Goal: Task Accomplishment & Management: Manage account settings

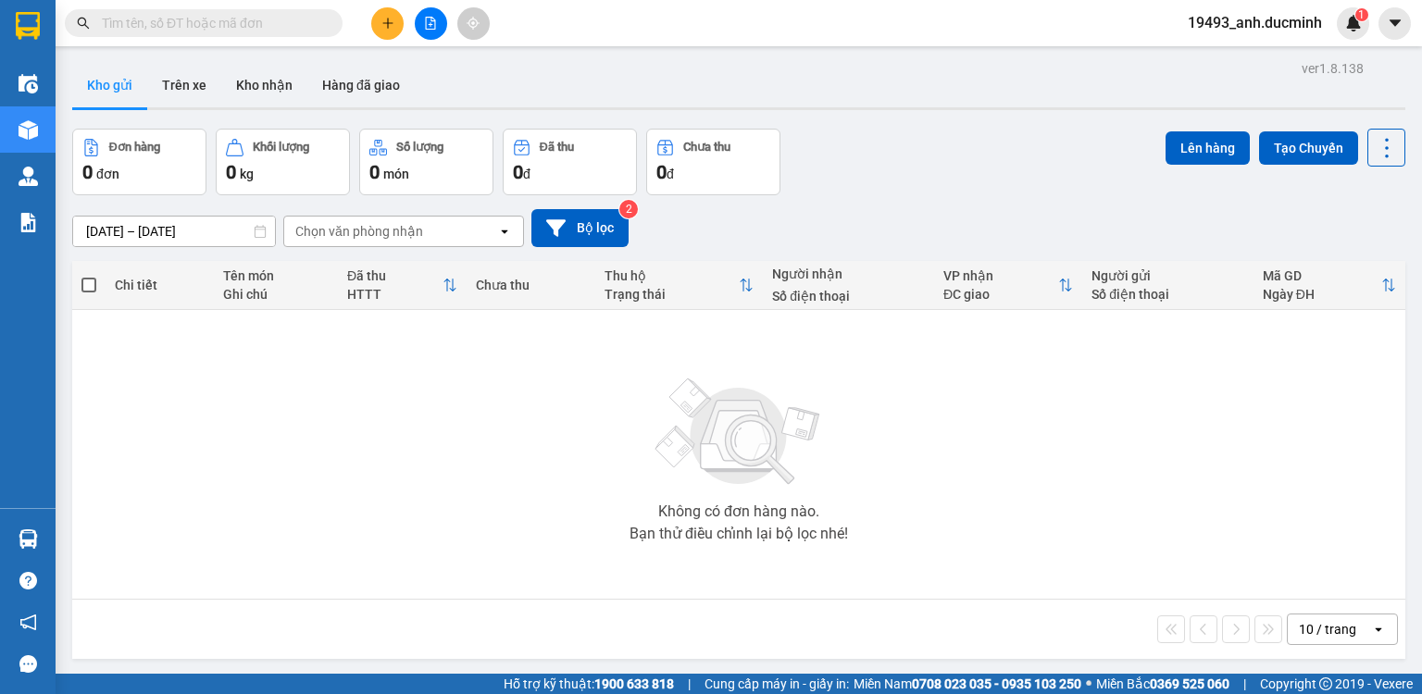
click at [425, 29] on icon "file-add" at bounding box center [430, 23] width 13 height 13
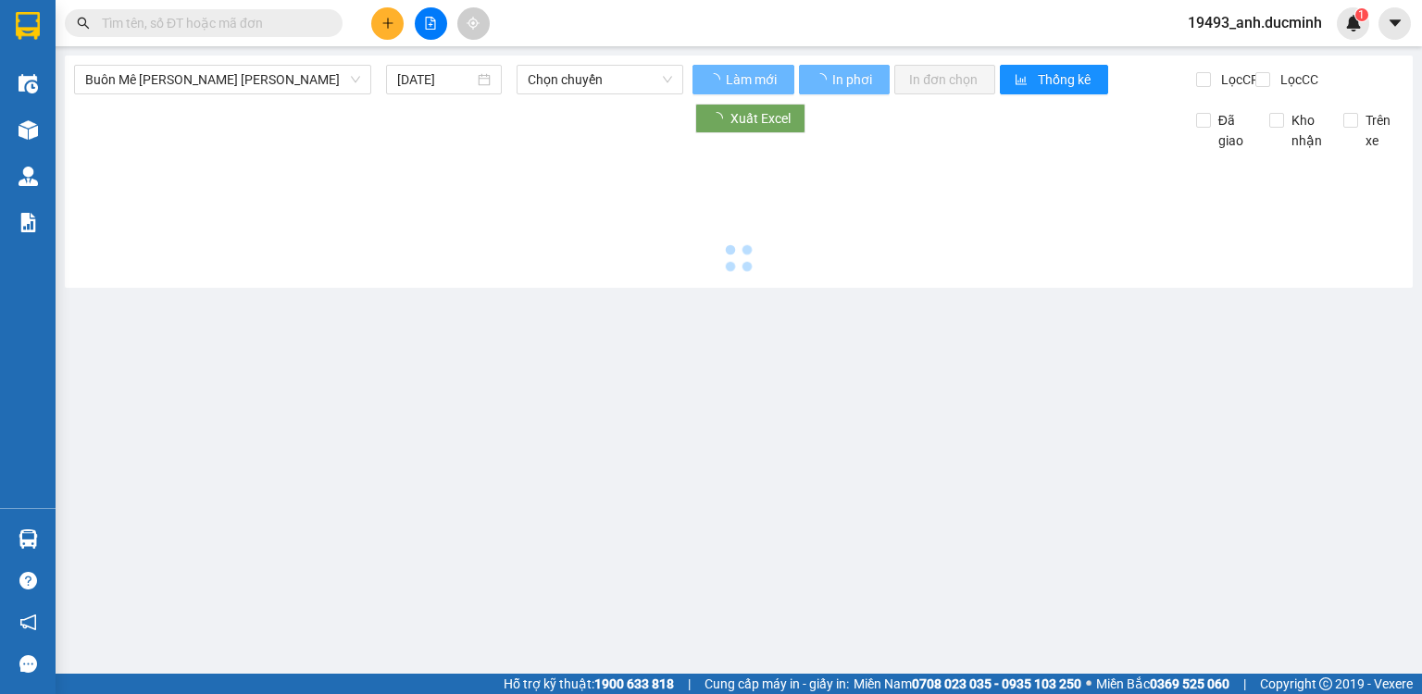
type input "[DATE]"
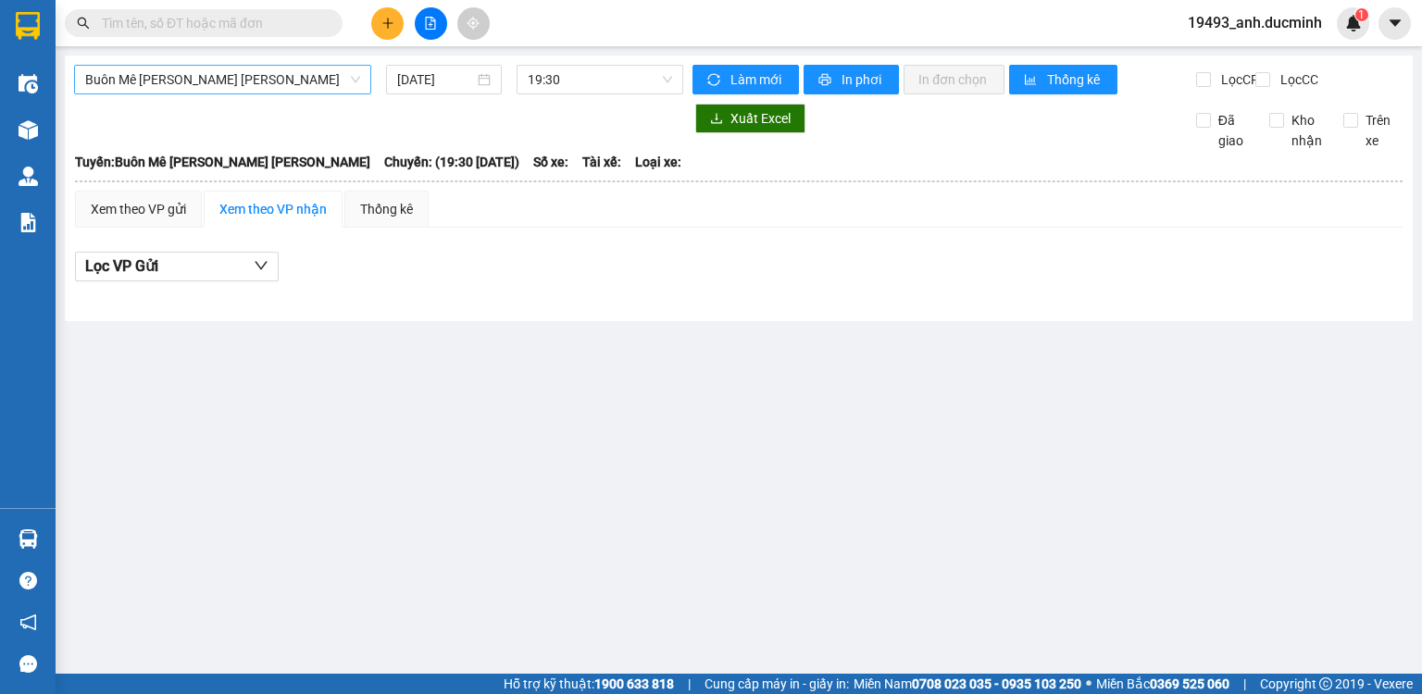
click at [246, 81] on span "Buôn Mê [PERSON_NAME] [PERSON_NAME]" at bounding box center [222, 80] width 275 height 28
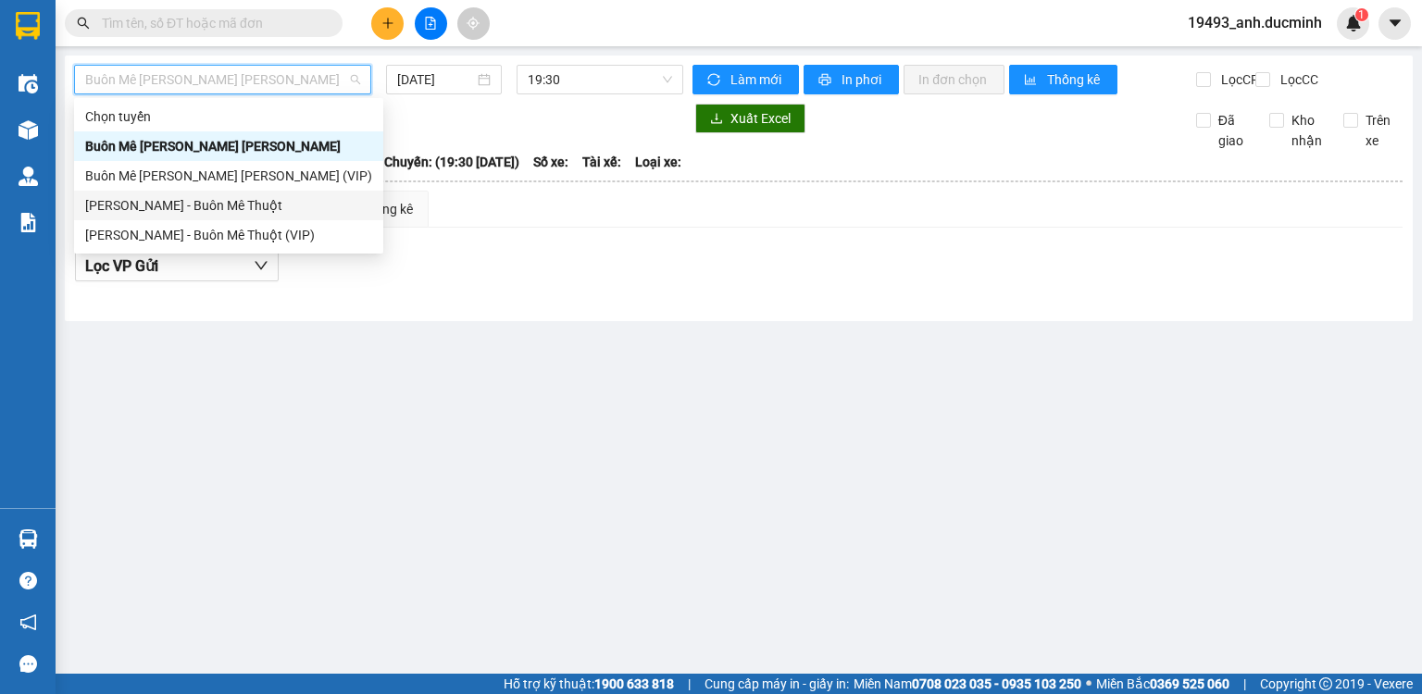
drag, startPoint x: 225, startPoint y: 211, endPoint x: 296, endPoint y: 135, distance: 104.2
click at [226, 210] on div "[PERSON_NAME] - Buôn Mê Thuột" at bounding box center [228, 205] width 287 height 20
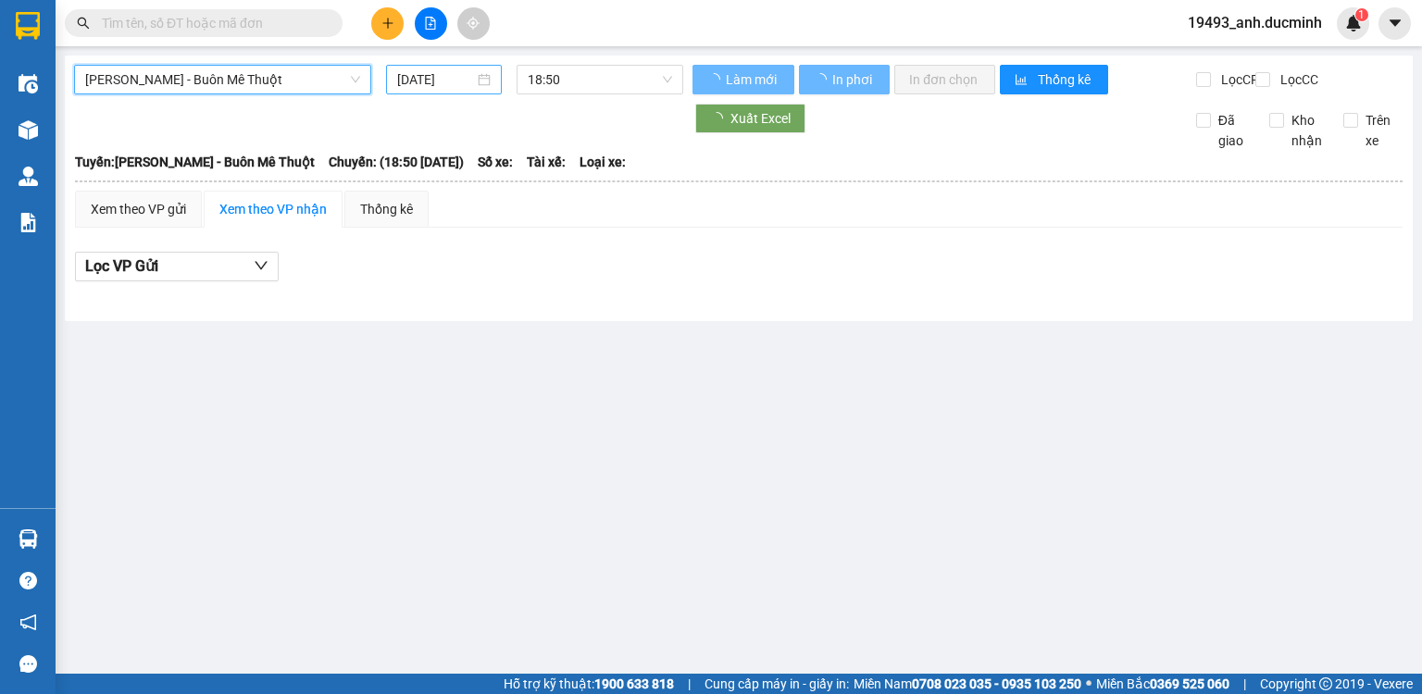
click at [422, 79] on input "[DATE]" at bounding box center [435, 79] width 76 height 20
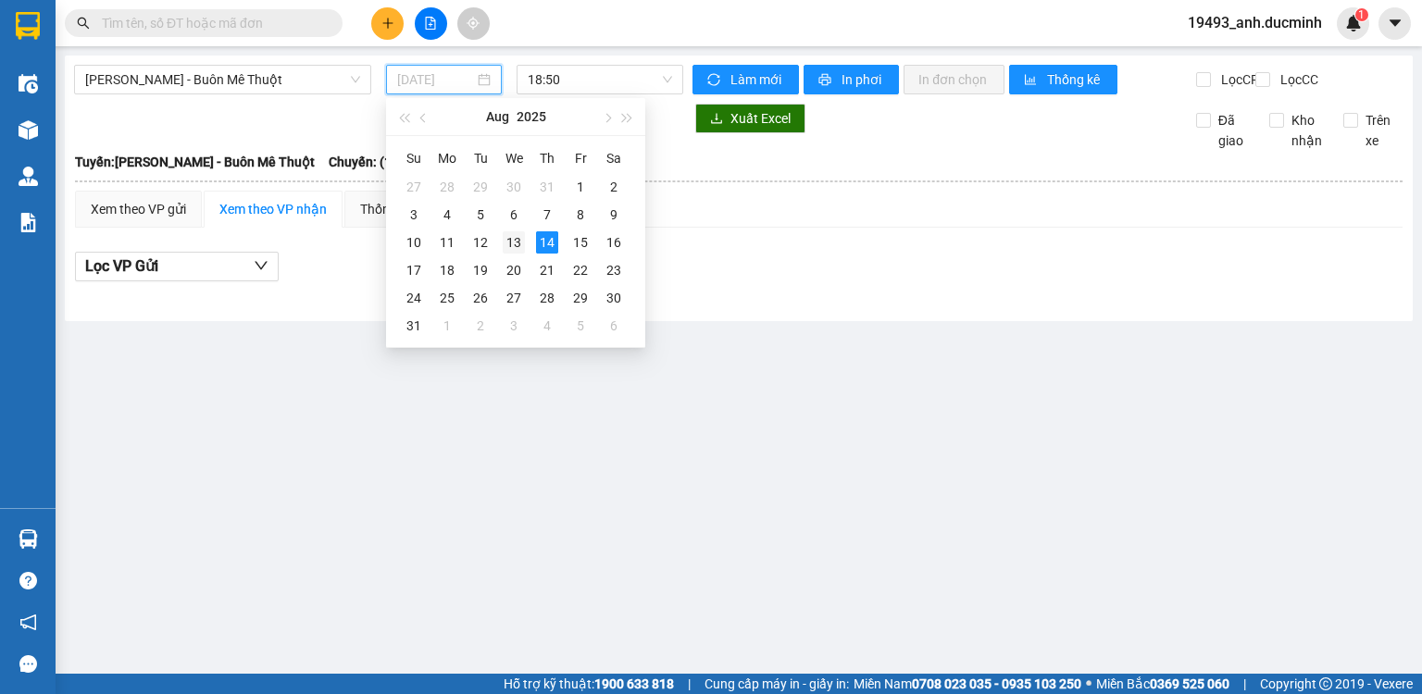
click at [511, 245] on div "13" at bounding box center [514, 242] width 22 height 22
type input "[DATE]"
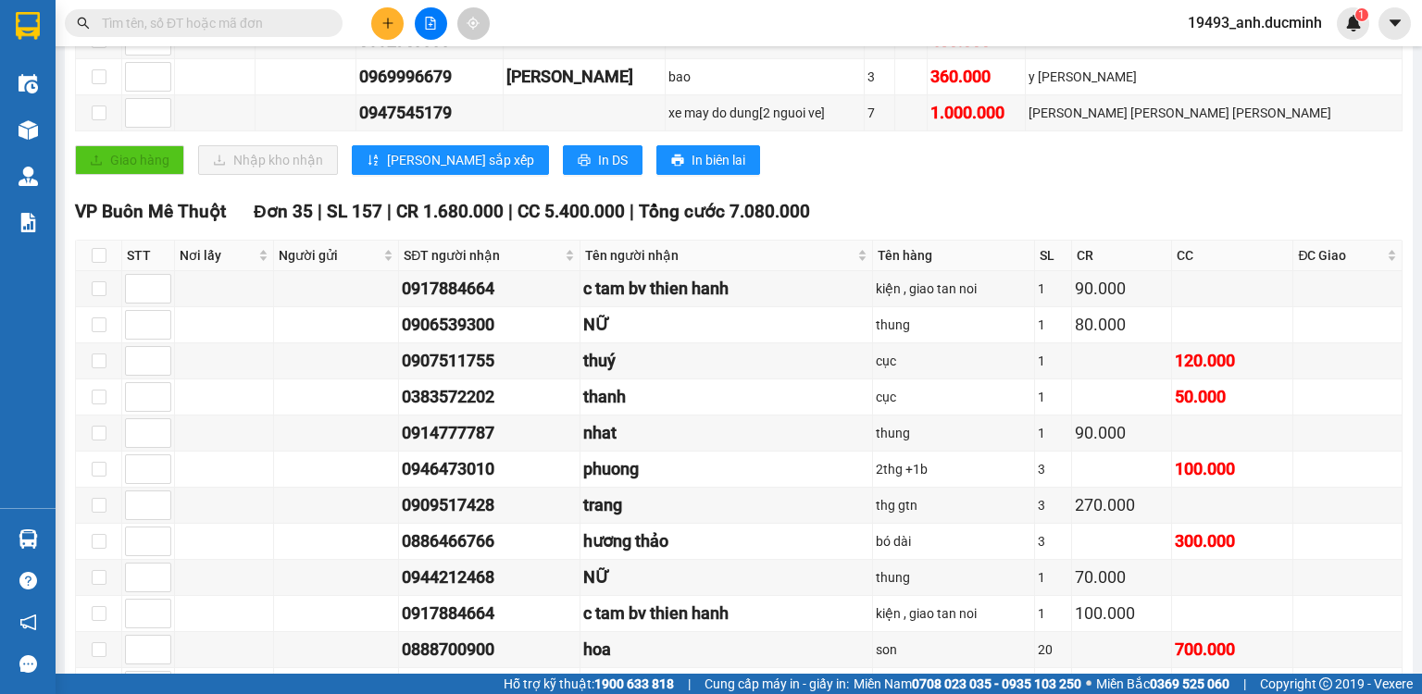
scroll to position [370, 0]
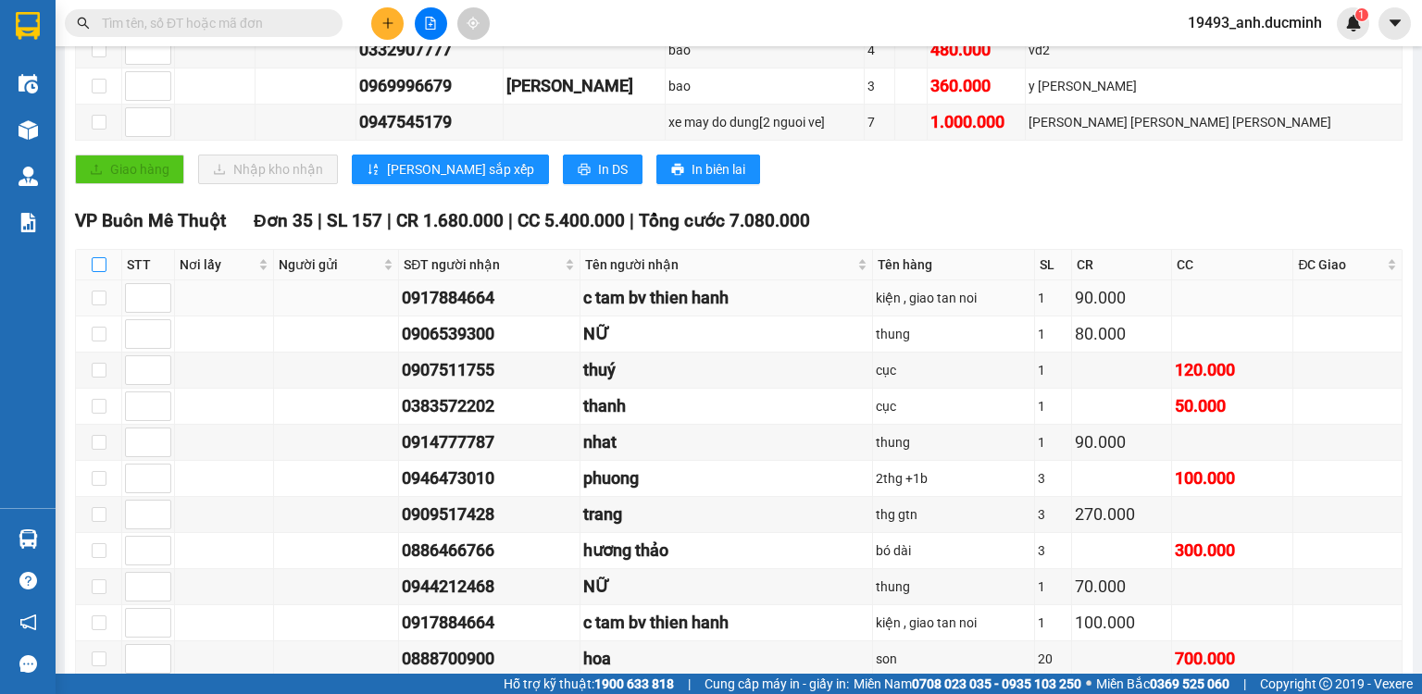
drag, startPoint x: 95, startPoint y: 273, endPoint x: 243, endPoint y: 300, distance: 149.7
click at [95, 272] on input "checkbox" at bounding box center [99, 264] width 15 height 15
checkbox input "true"
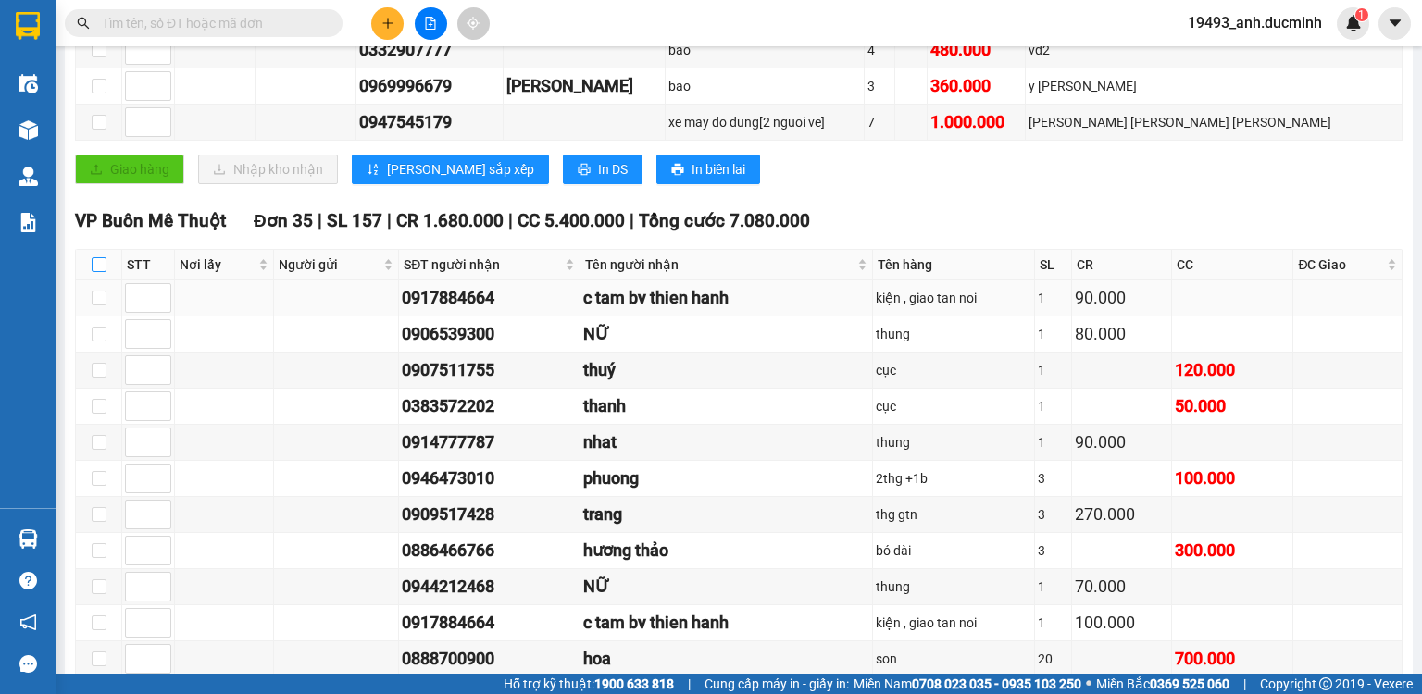
checkbox input "true"
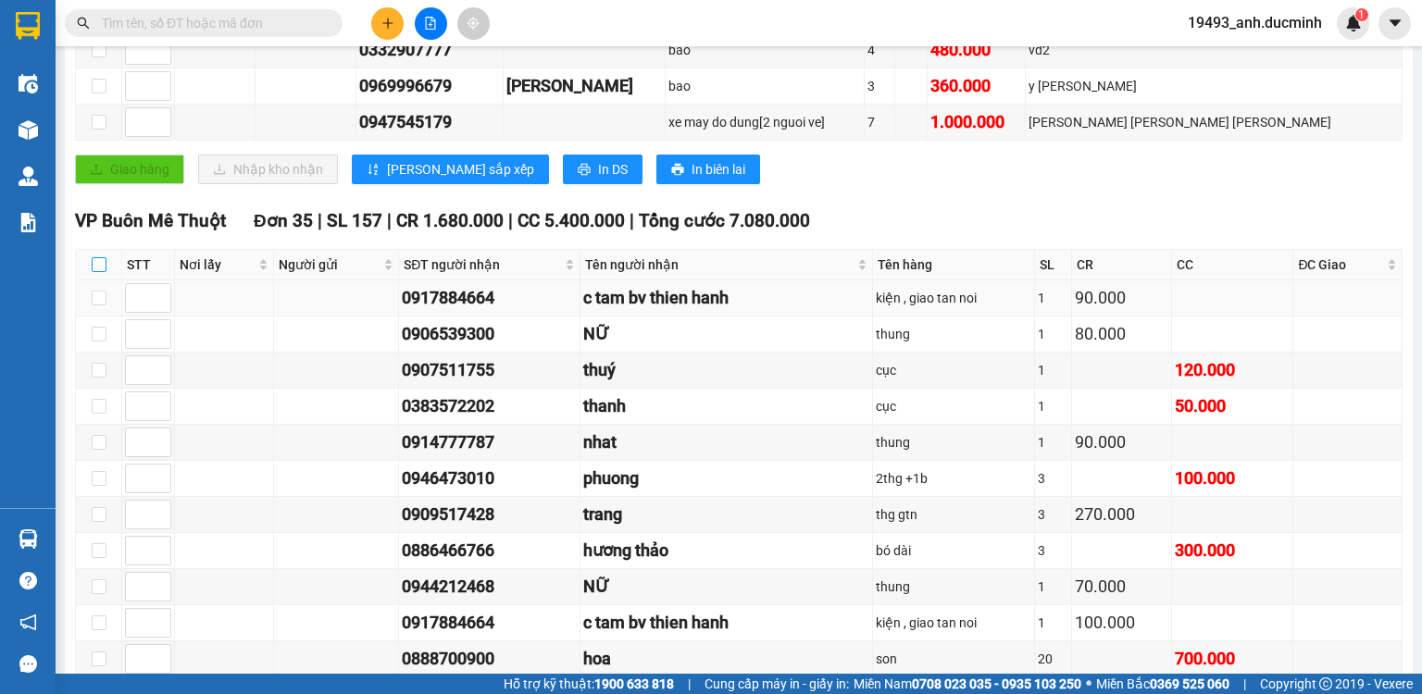
checkbox input "true"
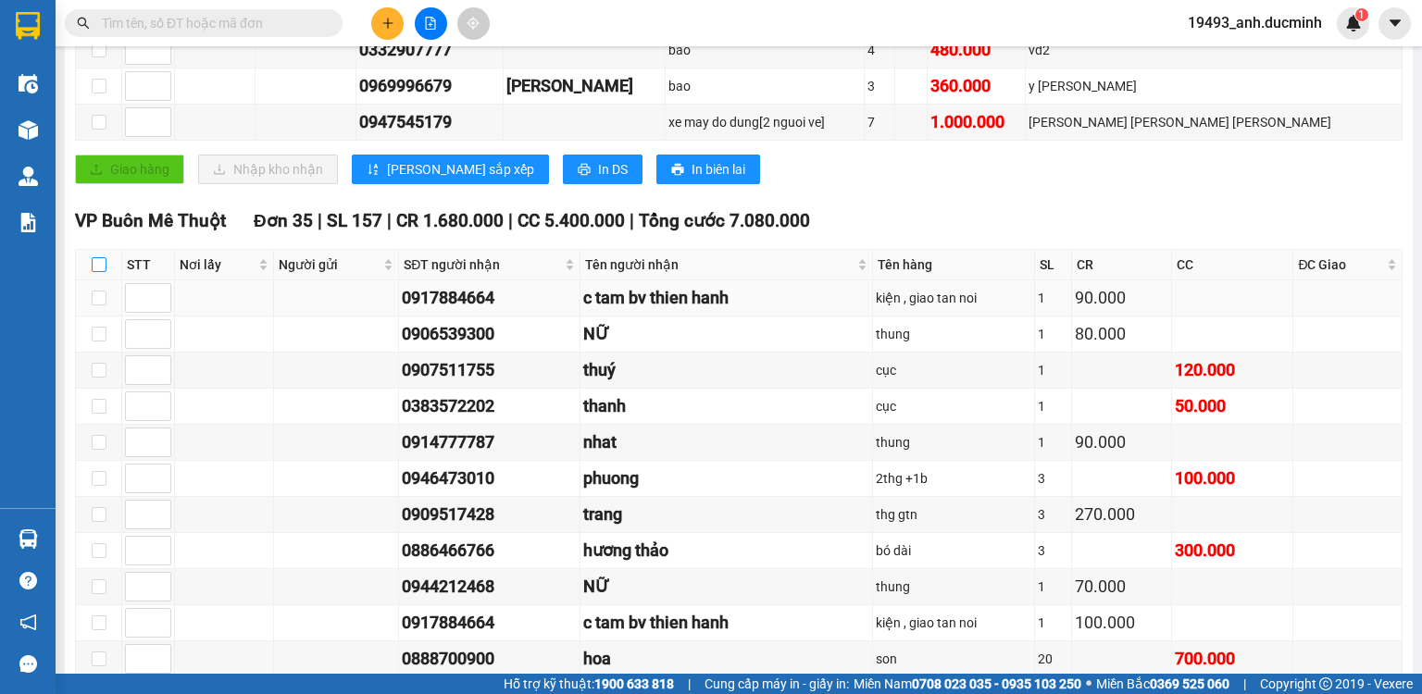
checkbox input "true"
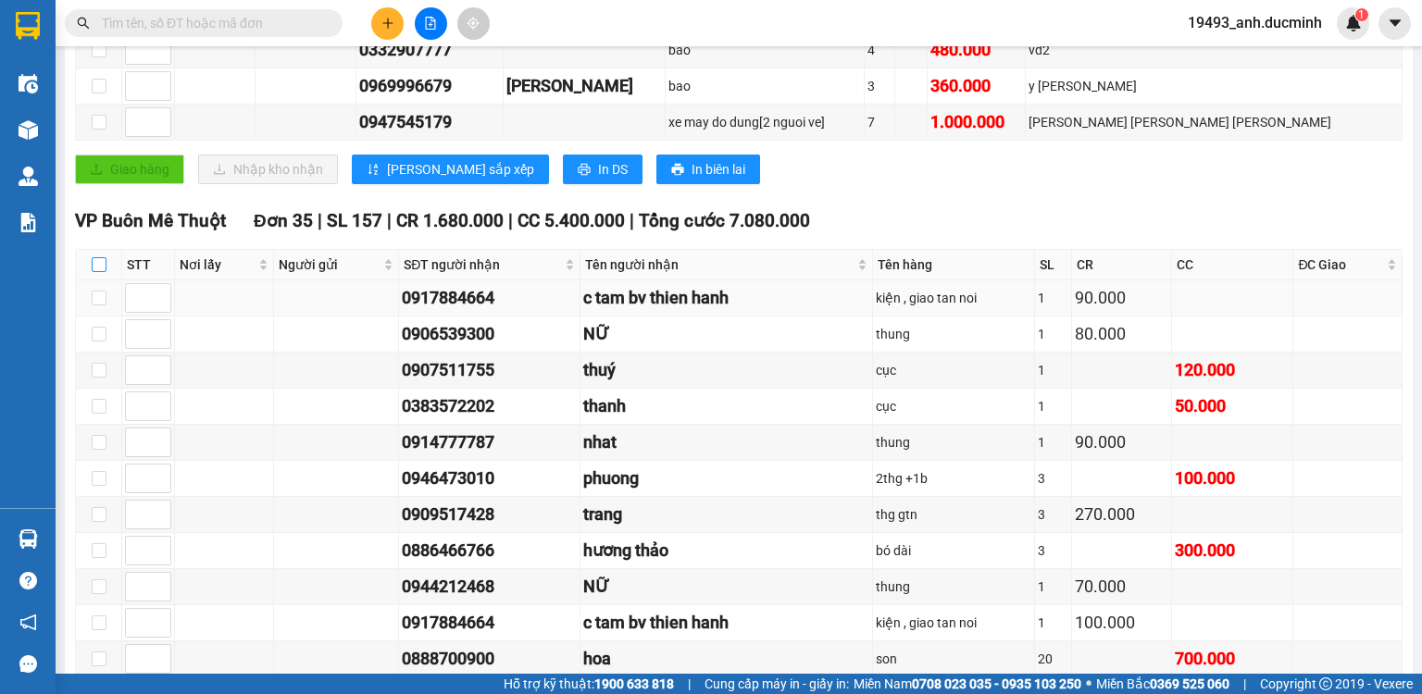
checkbox input "true"
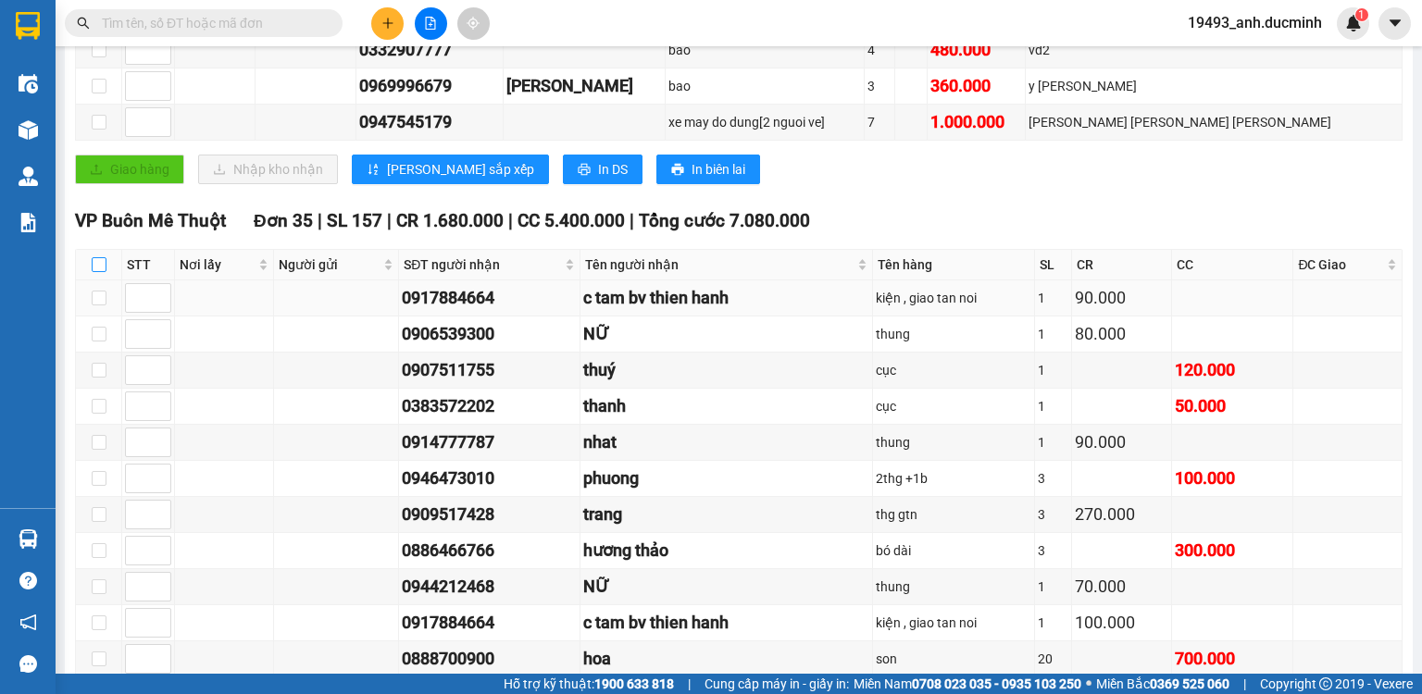
checkbox input "true"
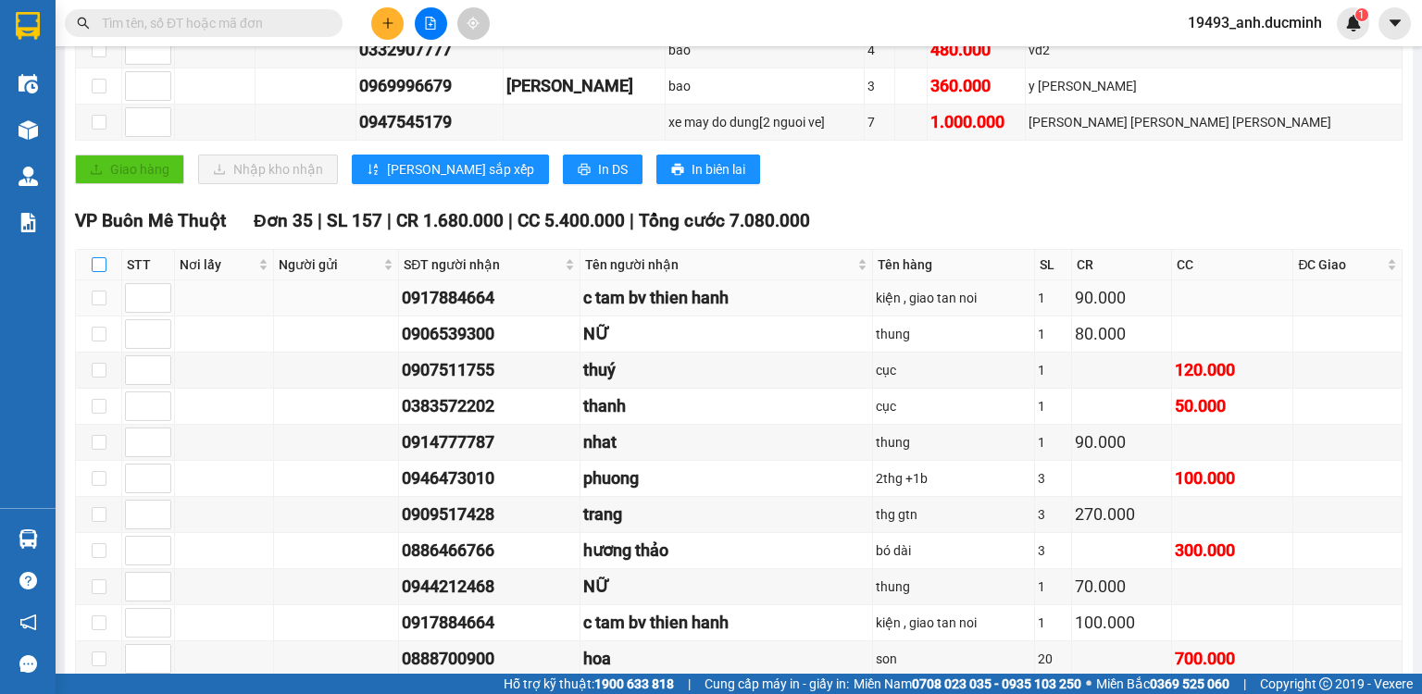
checkbox input "true"
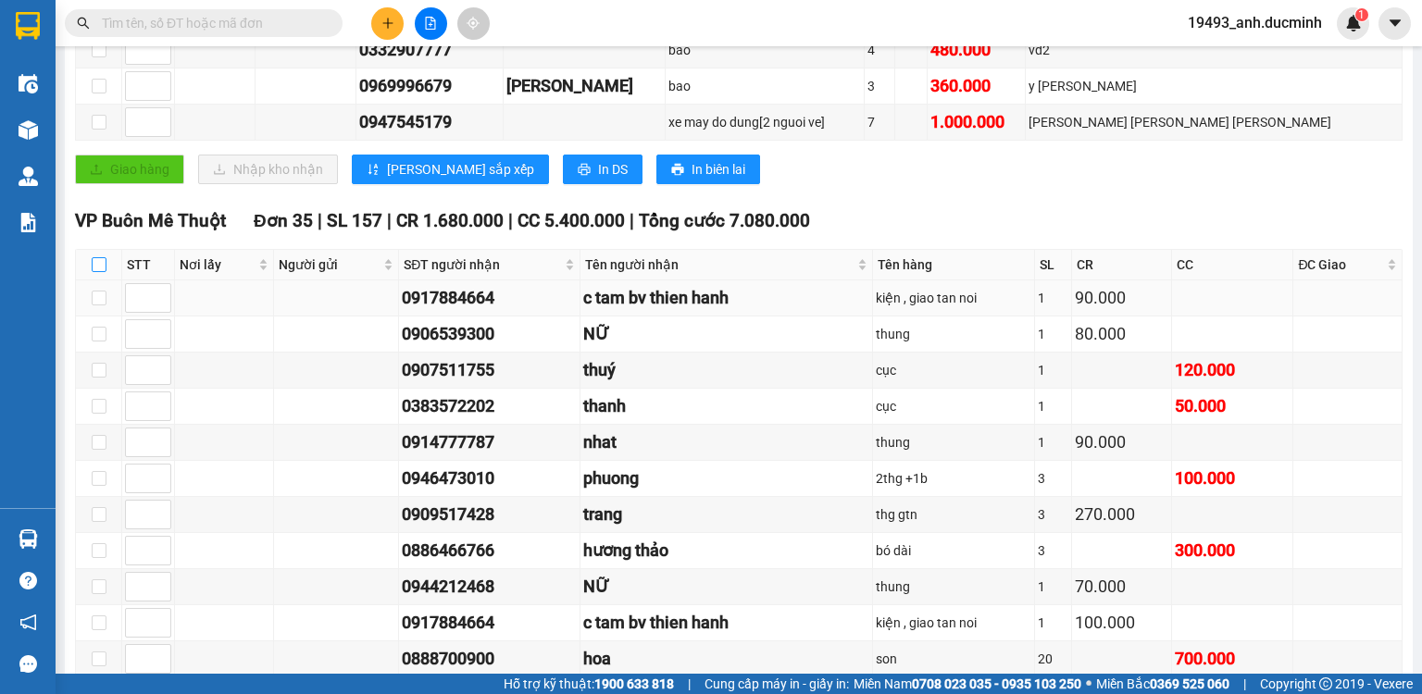
checkbox input "true"
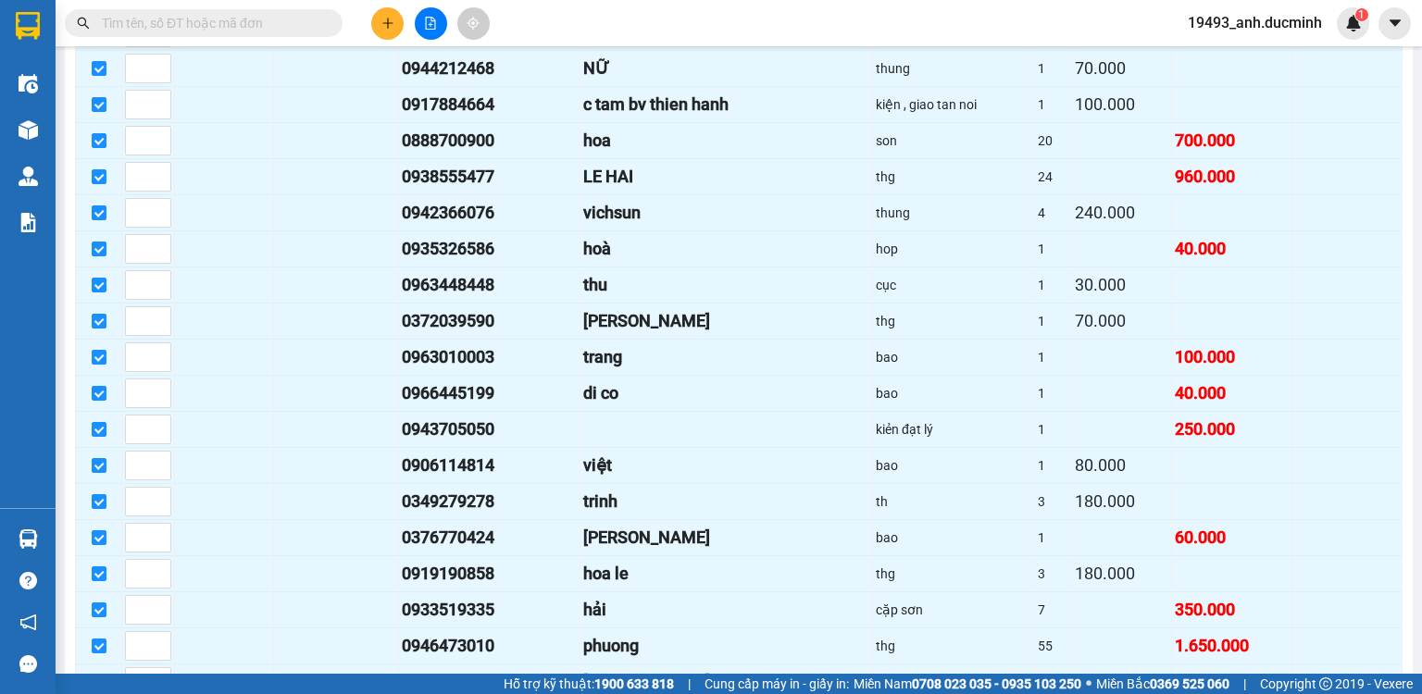
scroll to position [1330, 0]
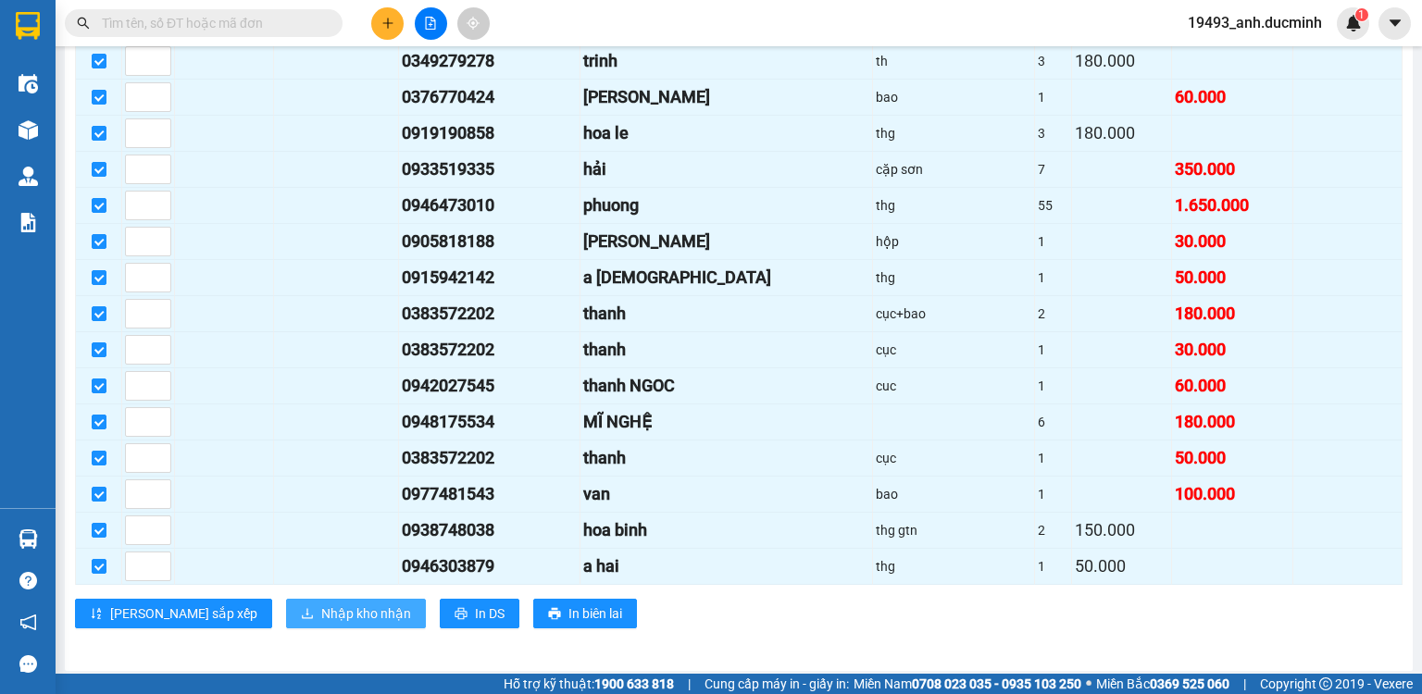
drag, startPoint x: 313, startPoint y: 606, endPoint x: 414, endPoint y: 574, distance: 105.7
click at [321, 607] on span "Nhập kho nhận" at bounding box center [366, 614] width 90 height 20
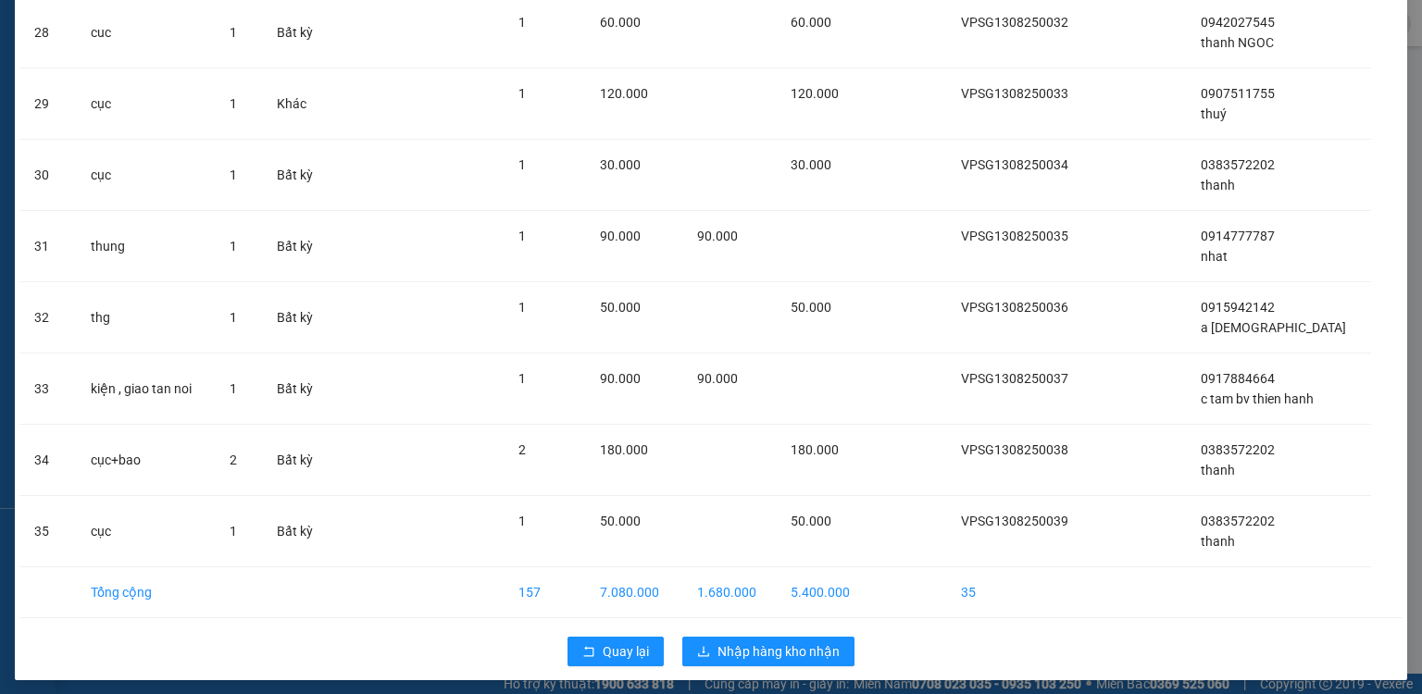
scroll to position [2064, 0]
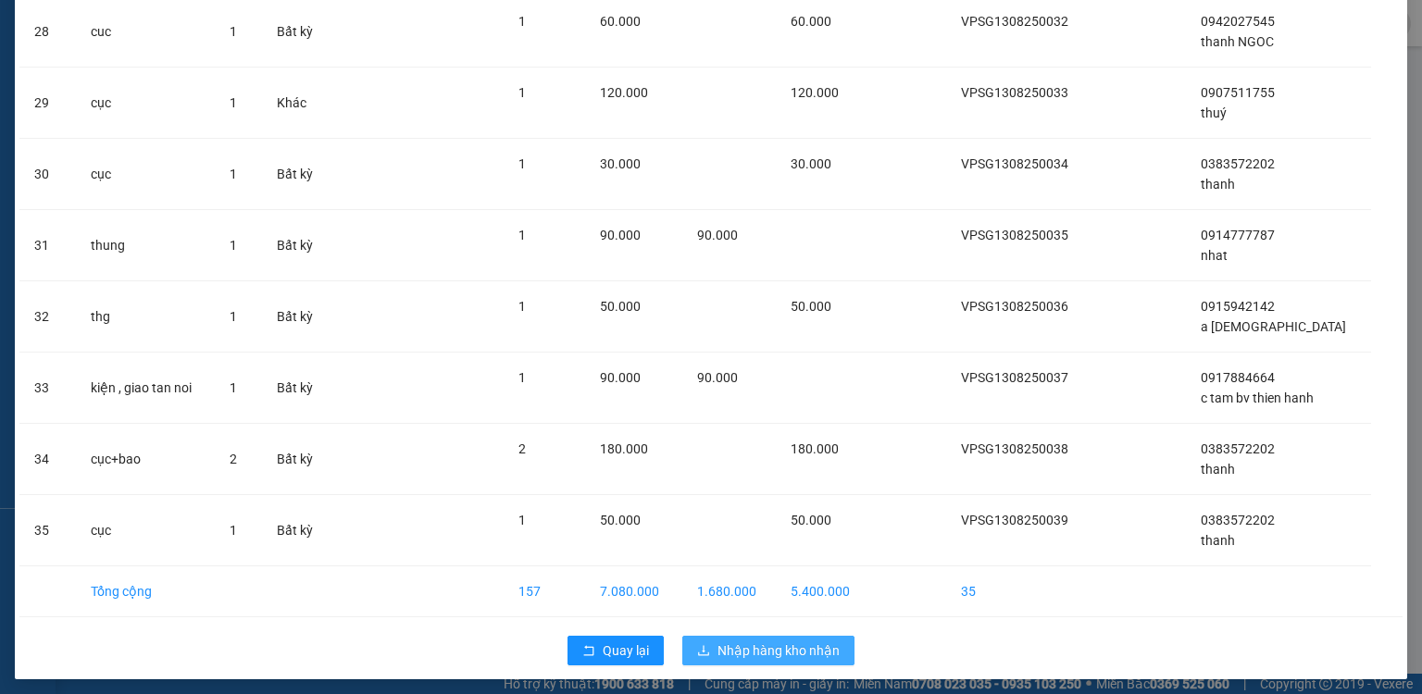
click at [785, 644] on span "Nhập hàng kho nhận" at bounding box center [779, 651] width 122 height 20
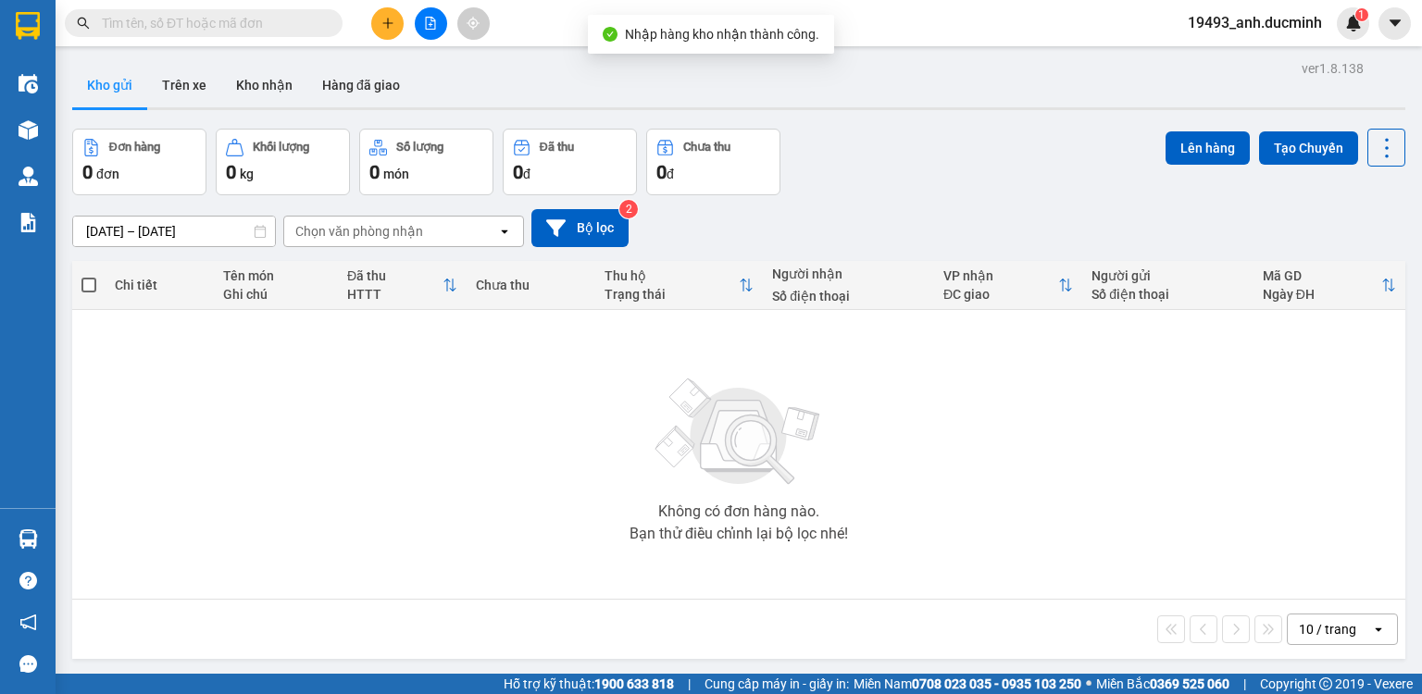
click at [431, 26] on icon "file-add" at bounding box center [430, 23] width 13 height 13
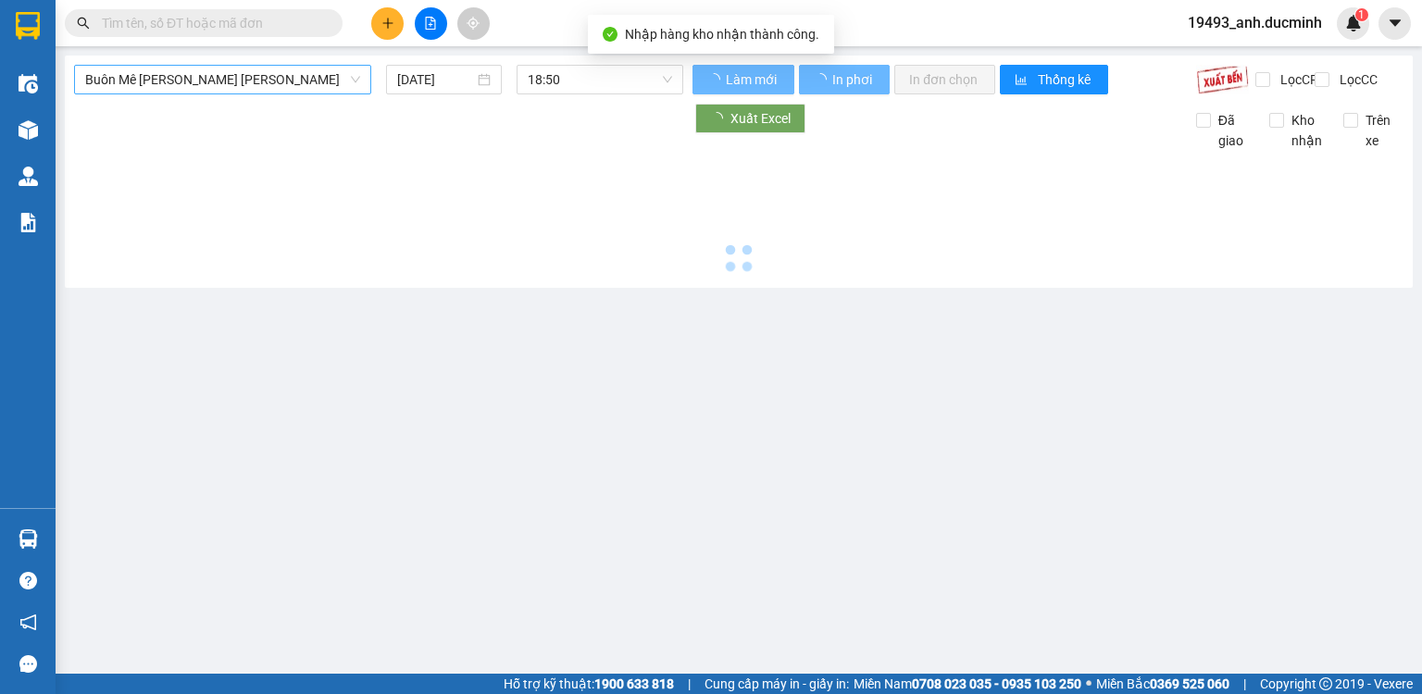
type input "[DATE]"
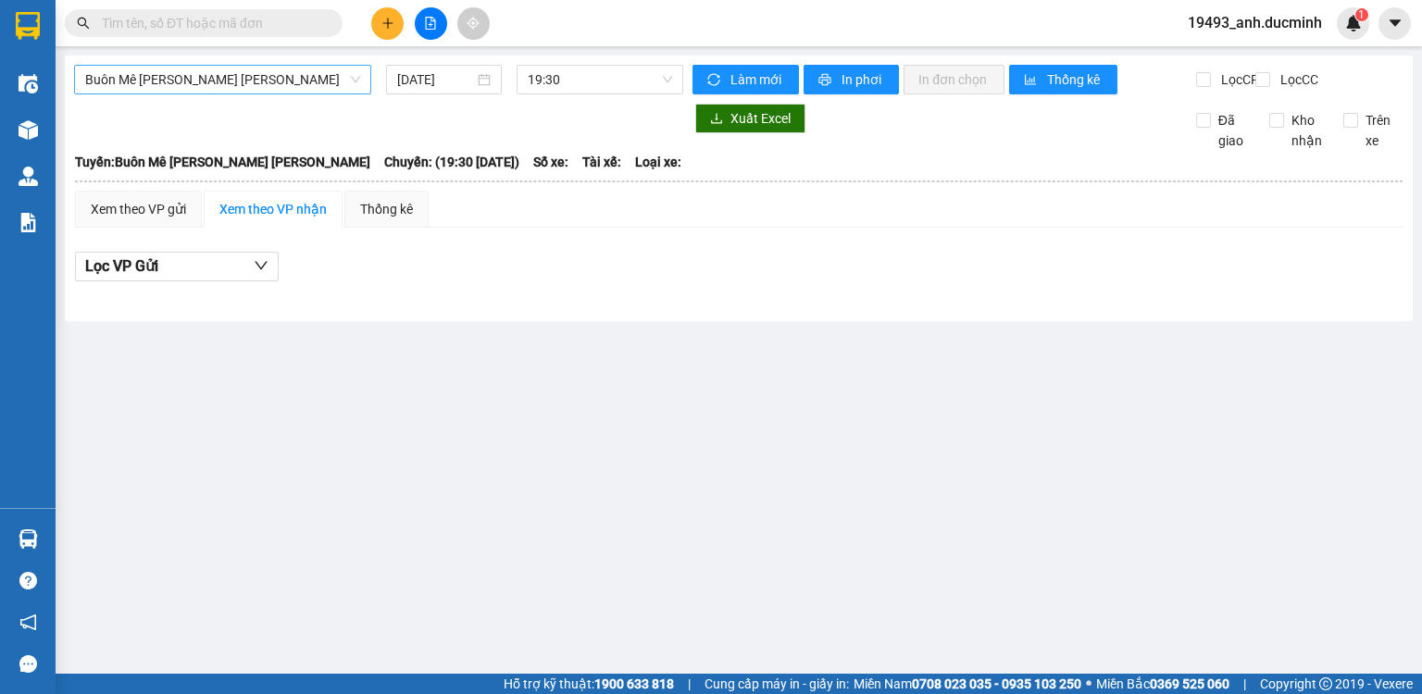
click at [265, 81] on span "Buôn Mê [PERSON_NAME] [PERSON_NAME]" at bounding box center [222, 80] width 275 height 28
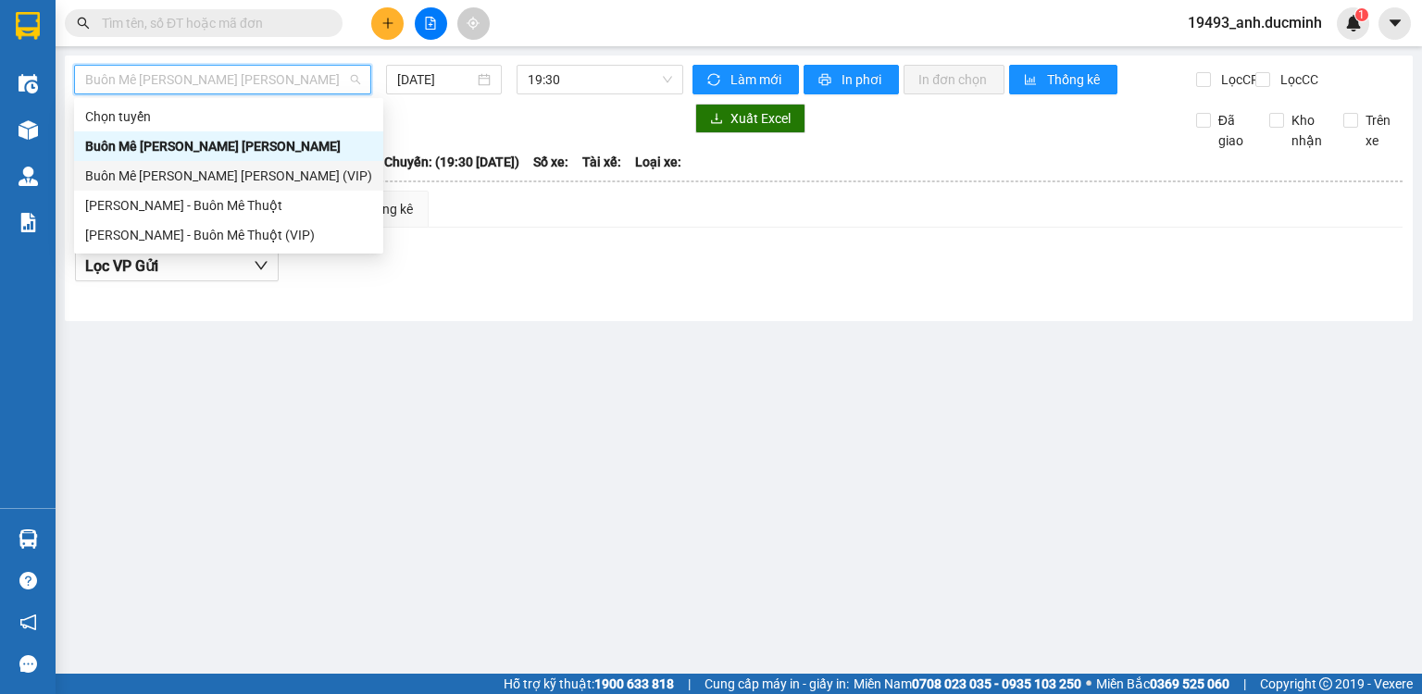
click at [226, 180] on div "Buôn Mê [PERSON_NAME] [PERSON_NAME] (VIP)" at bounding box center [228, 176] width 287 height 20
type input "[DATE]"
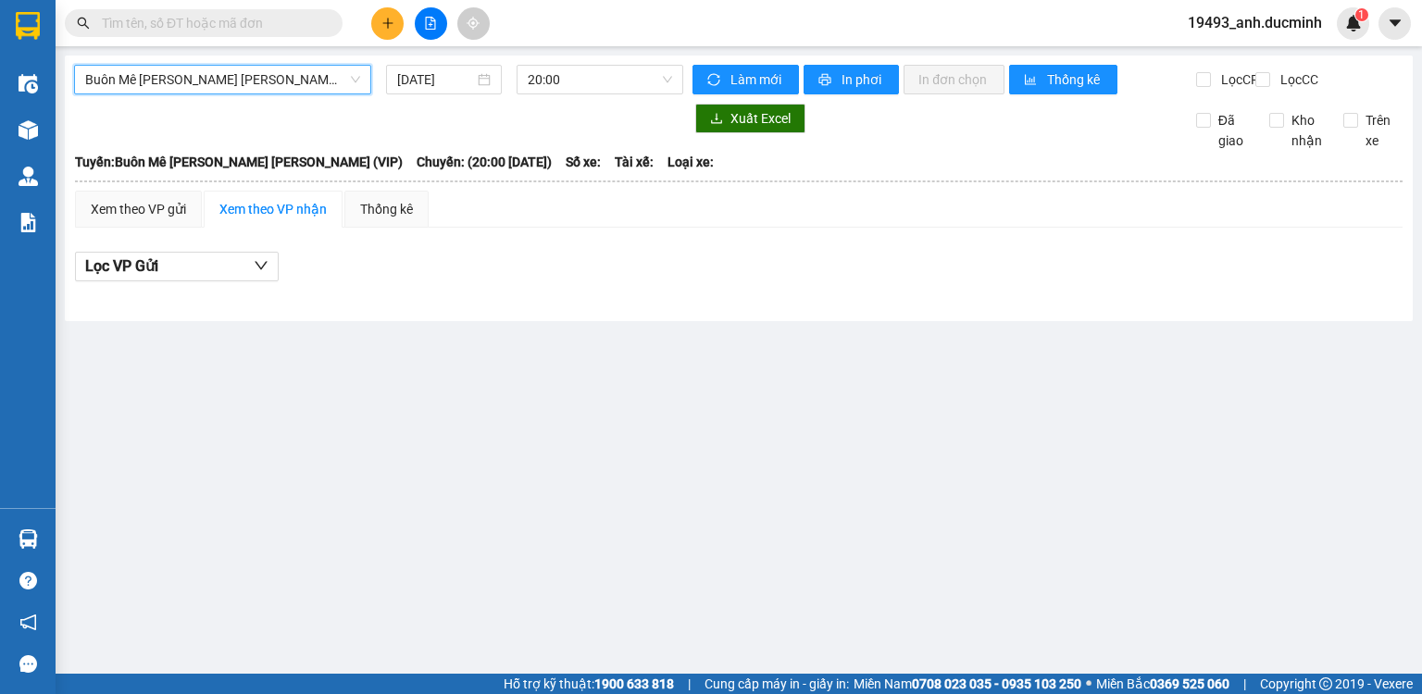
click at [285, 78] on span "Buôn Mê [PERSON_NAME] [PERSON_NAME] (VIP)" at bounding box center [222, 80] width 275 height 28
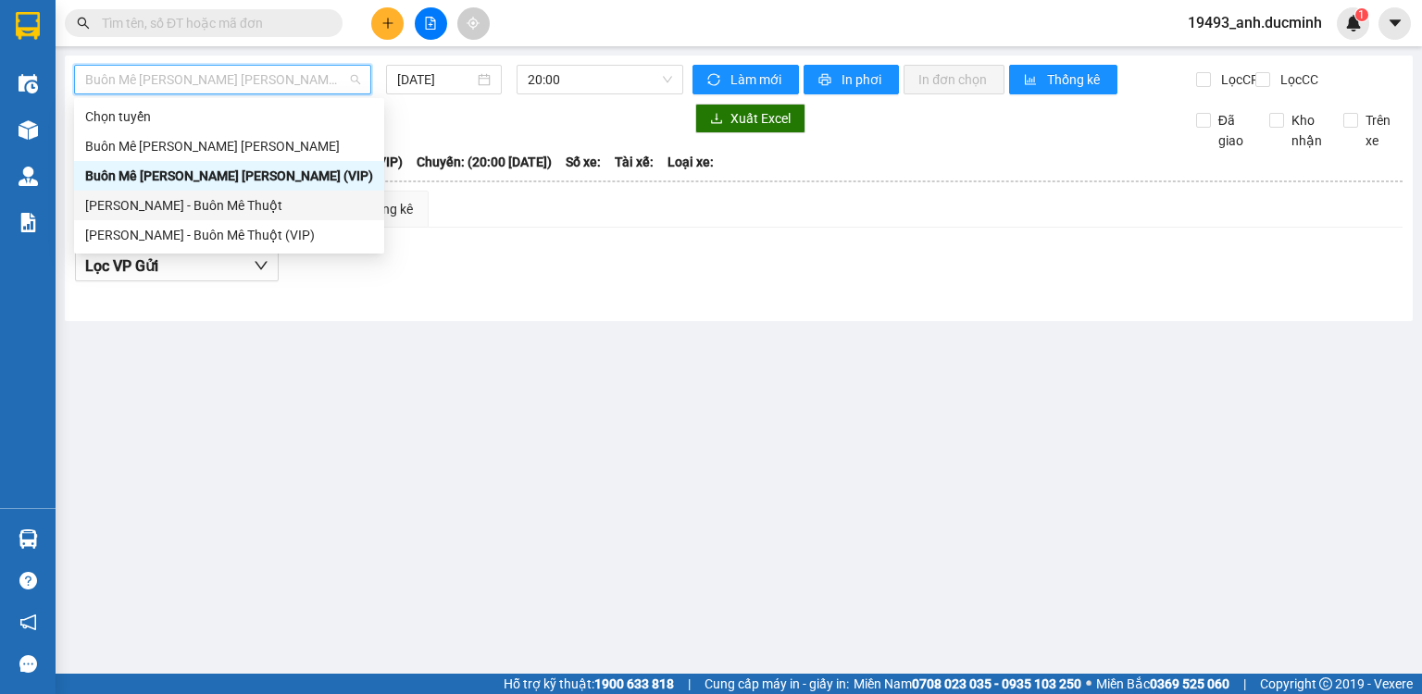
click at [222, 211] on div "[PERSON_NAME] - Buôn Mê Thuột" at bounding box center [229, 205] width 288 height 20
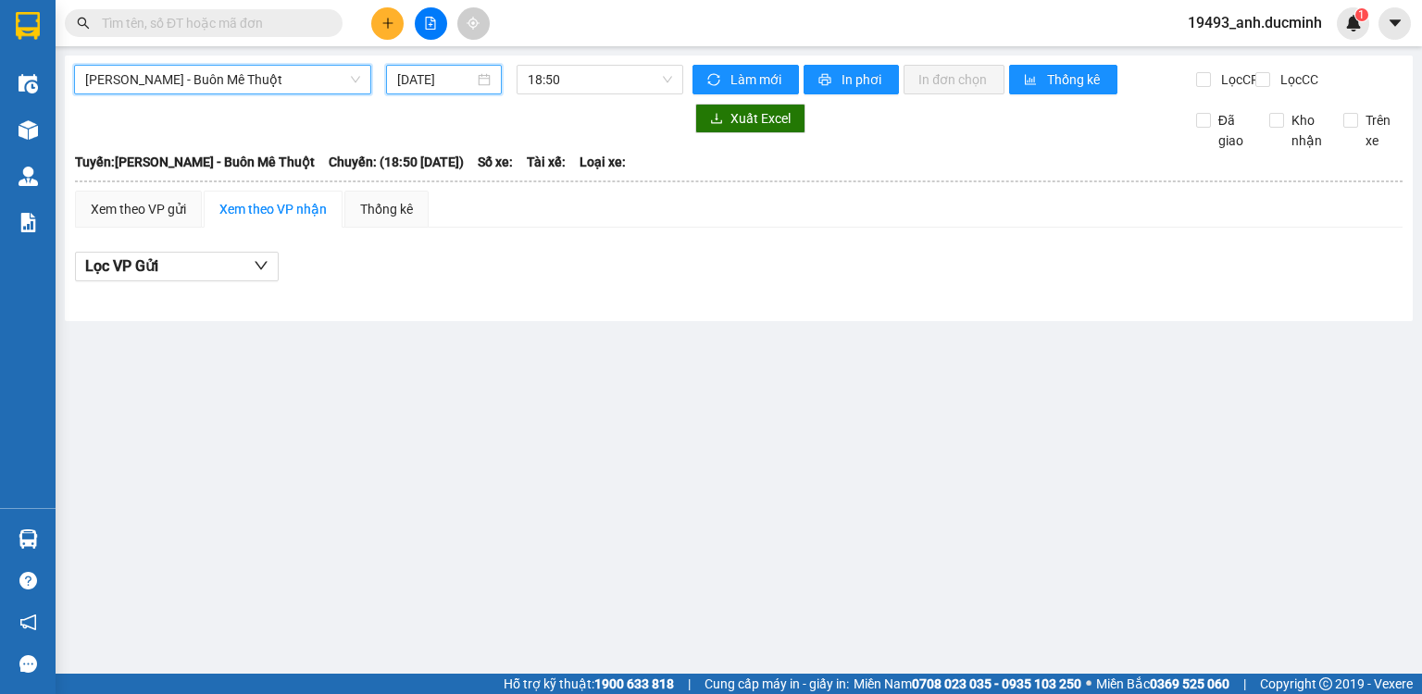
drag, startPoint x: 455, startPoint y: 78, endPoint x: 452, endPoint y: 88, distance: 10.6
click at [455, 78] on input "[DATE]" at bounding box center [435, 79] width 76 height 20
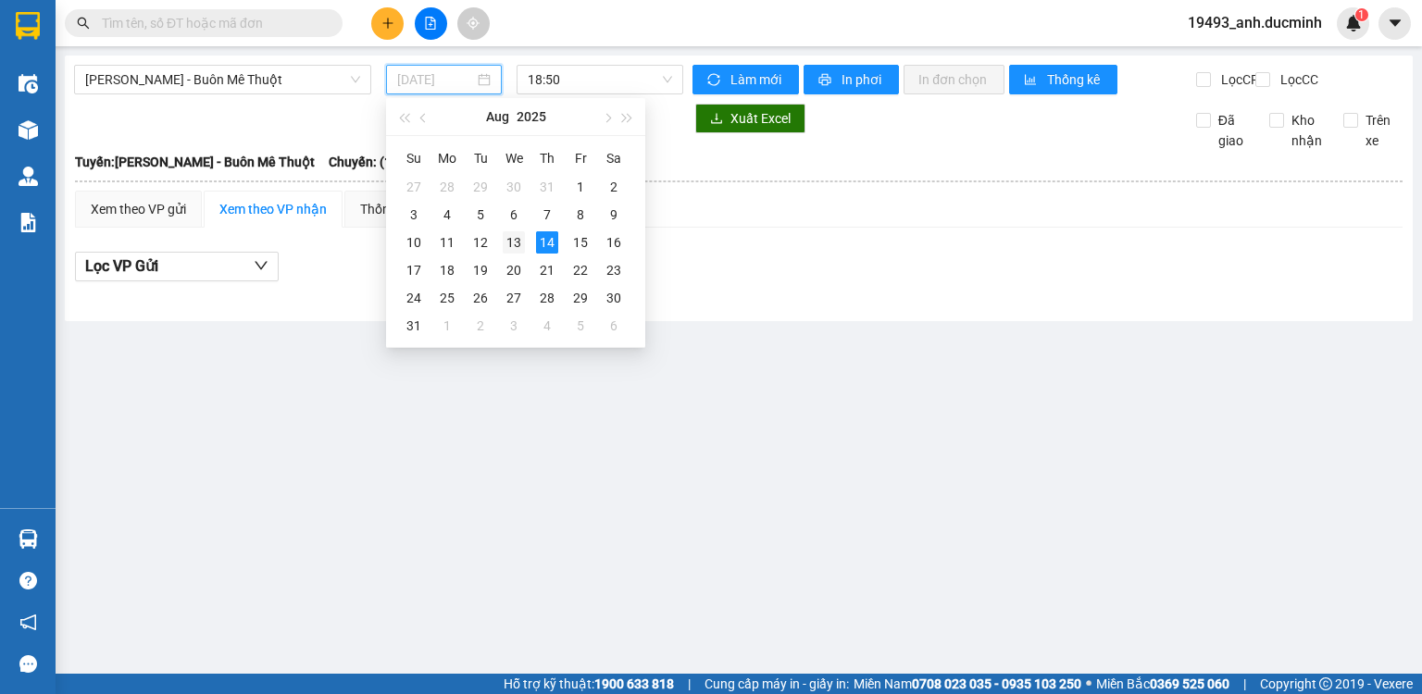
click at [506, 241] on div "13" at bounding box center [514, 242] width 22 height 22
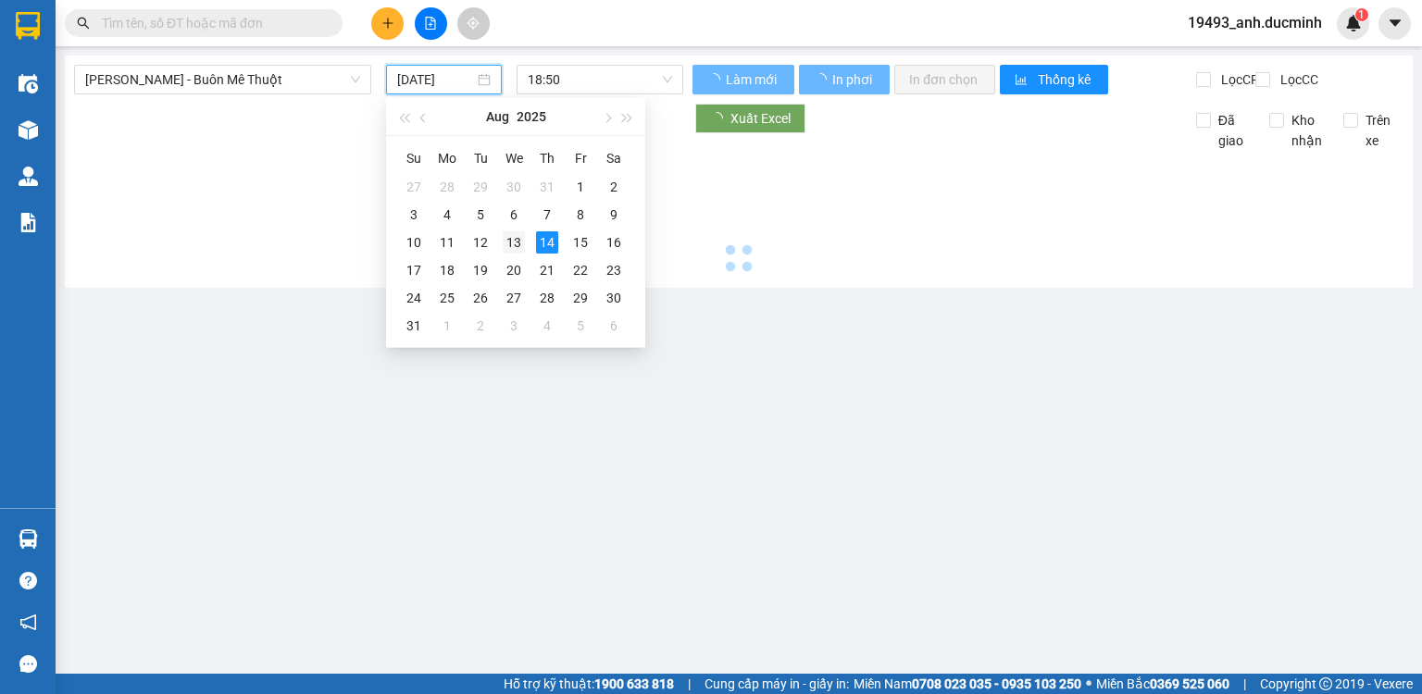
type input "[DATE]"
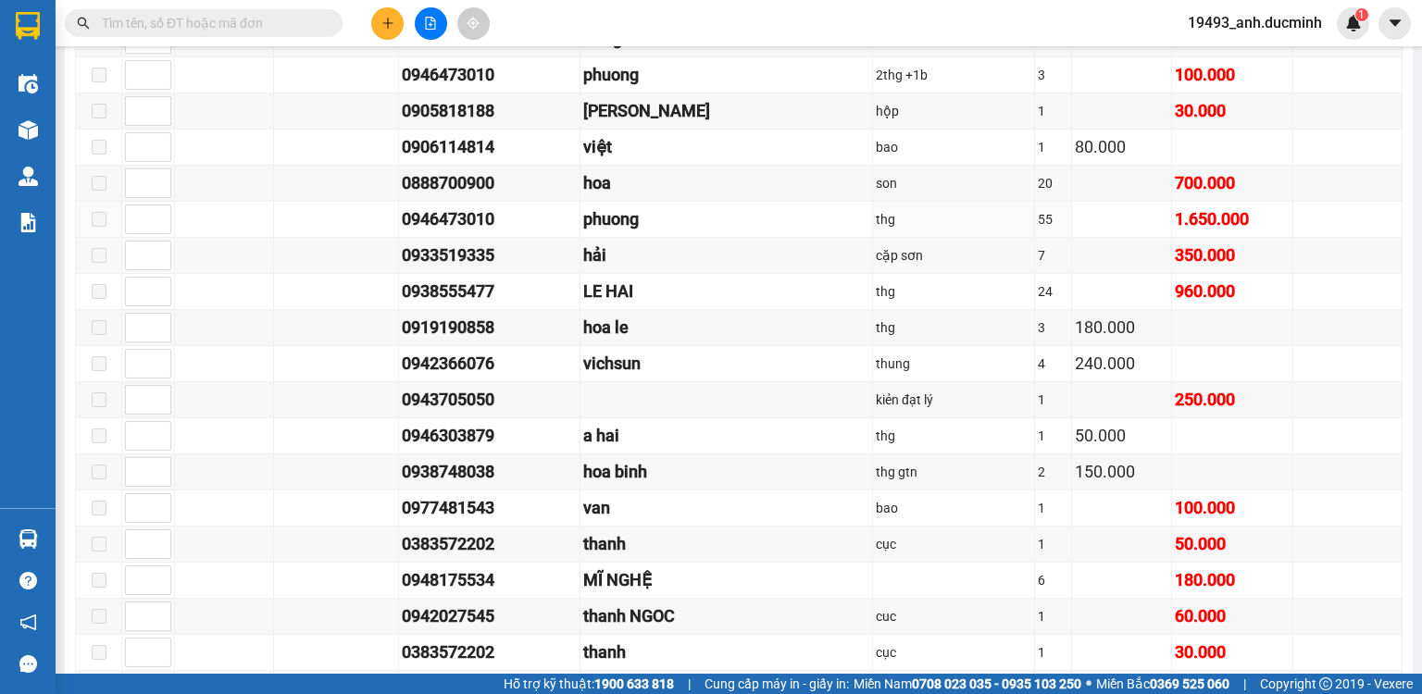
scroll to position [889, 0]
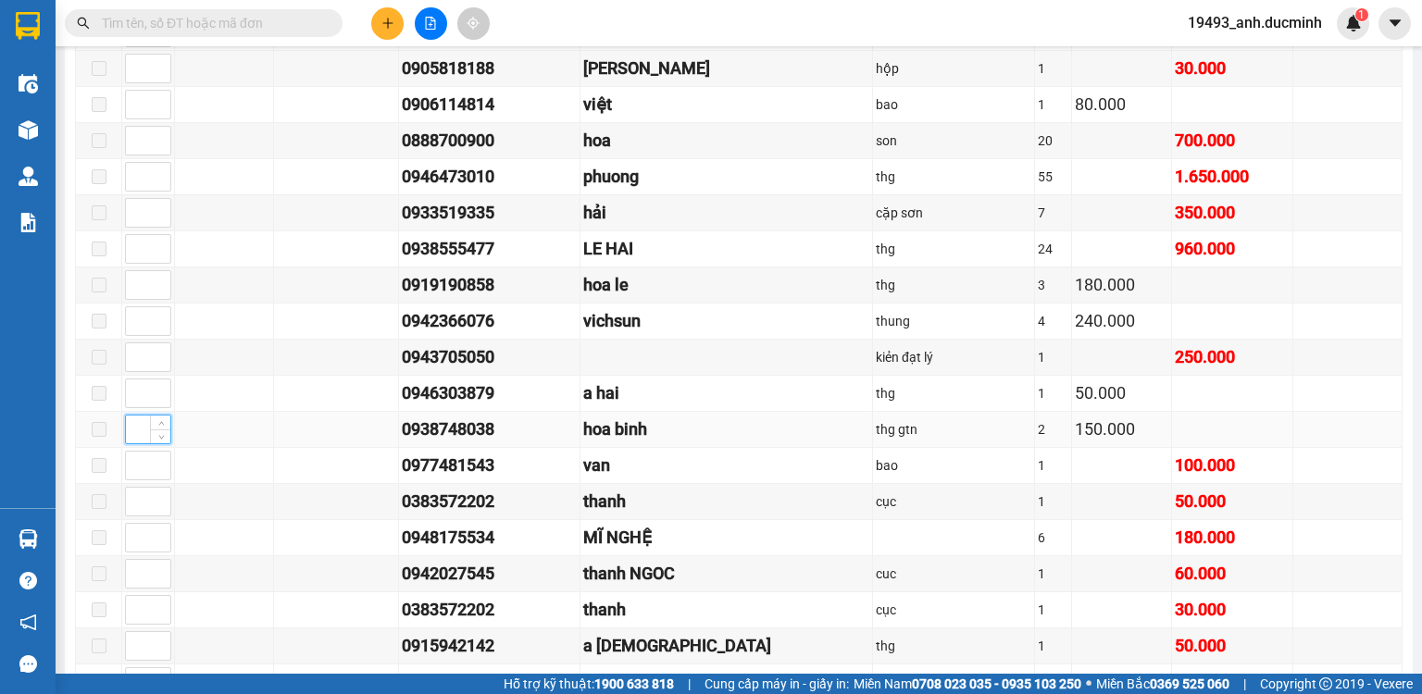
click at [128, 432] on input at bounding box center [148, 430] width 44 height 28
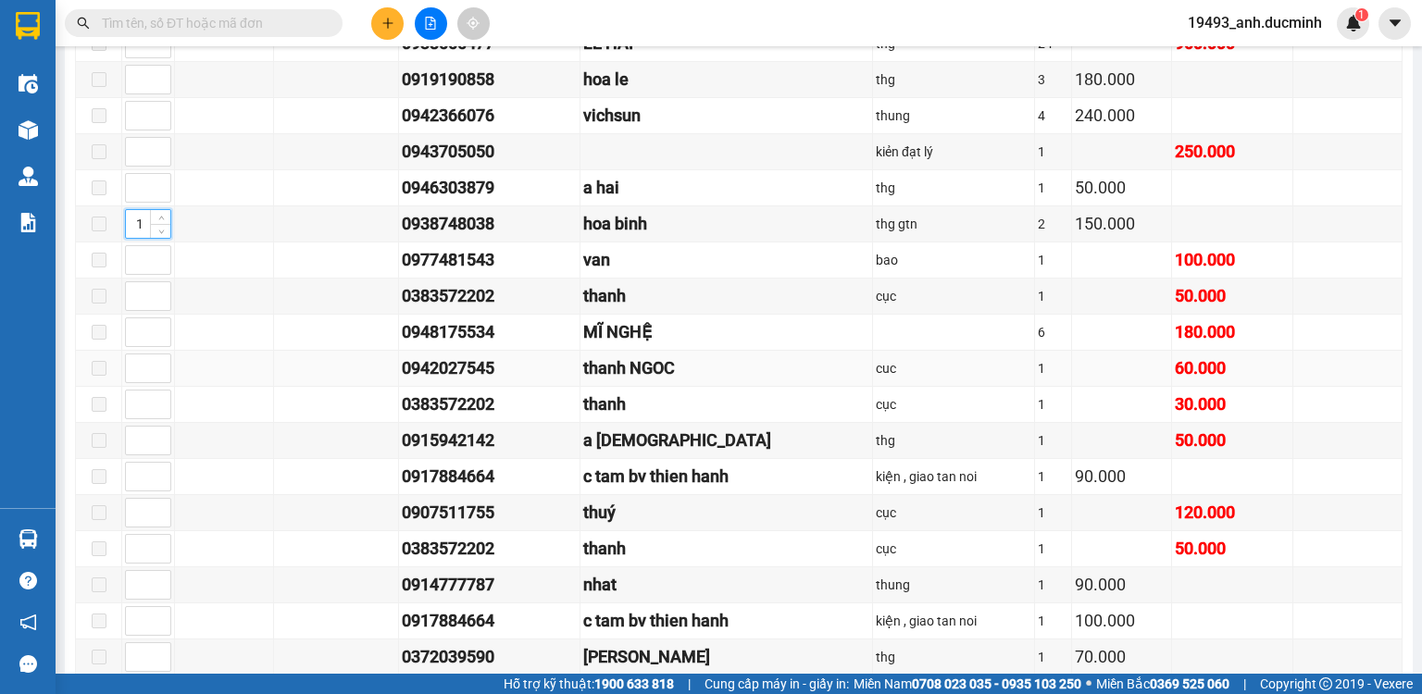
scroll to position [1111, 0]
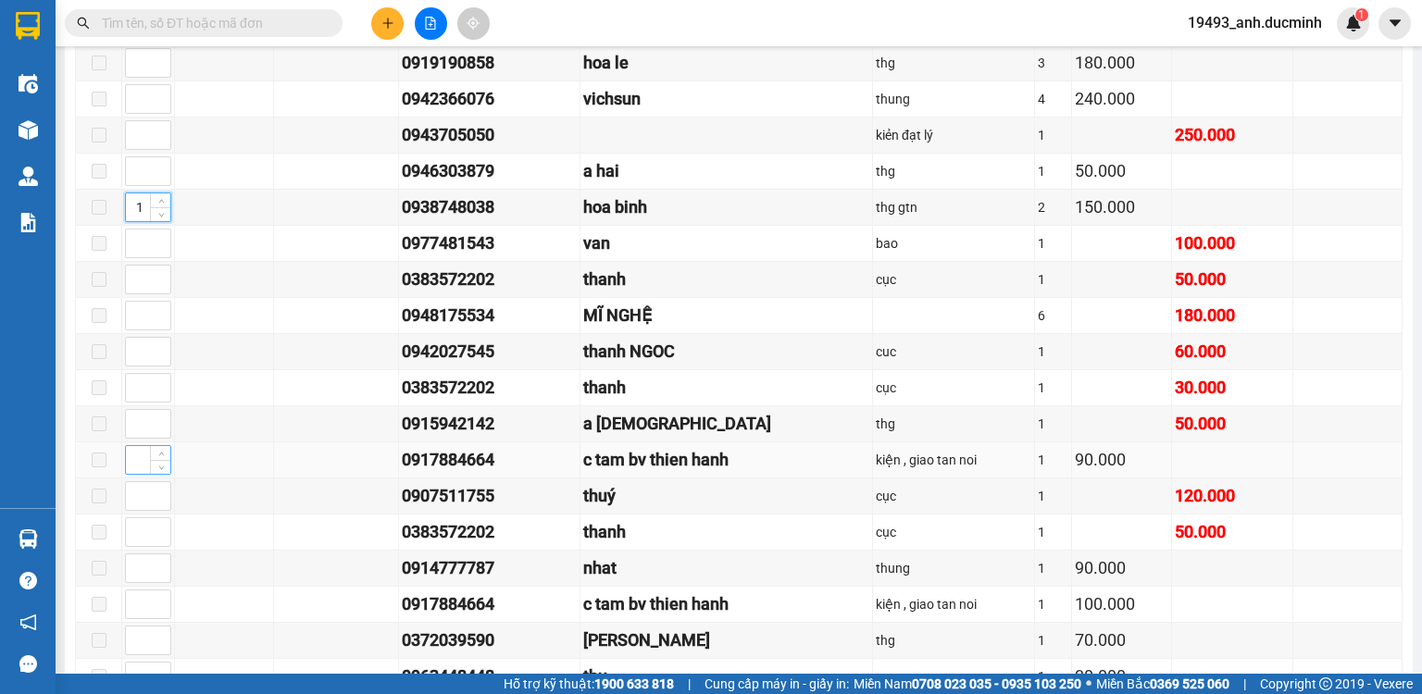
type input "1"
click at [136, 459] on input at bounding box center [148, 460] width 44 height 28
type input "1"
drag, startPoint x: 132, startPoint y: 605, endPoint x: 156, endPoint y: 589, distance: 28.8
click at [133, 605] on input at bounding box center [148, 605] width 44 height 28
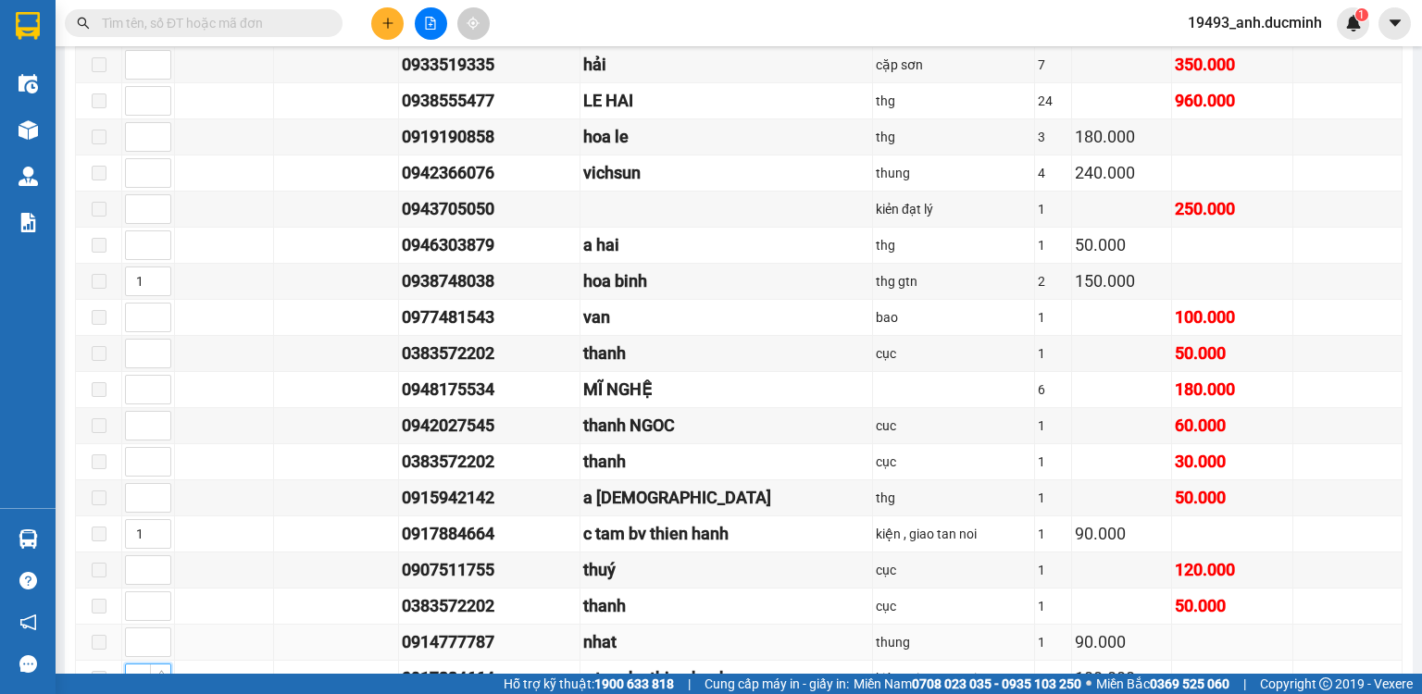
scroll to position [1033, 0]
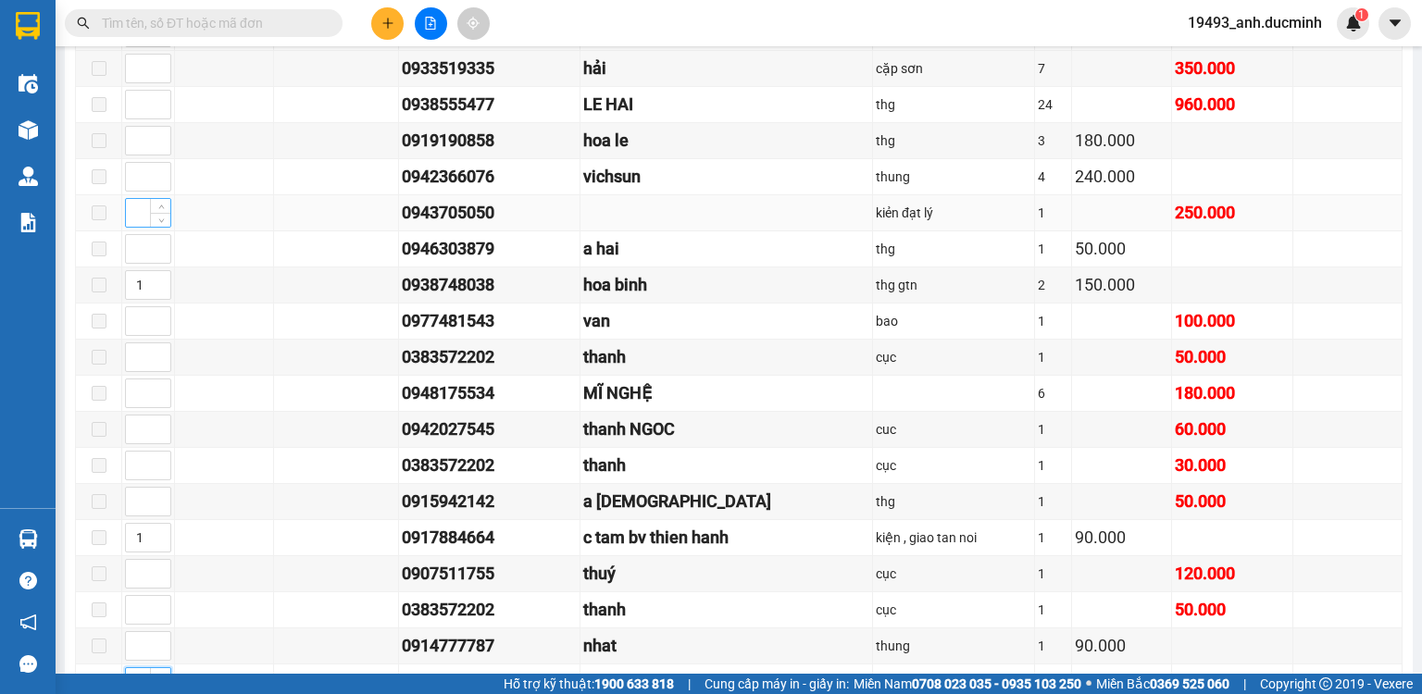
type input "1"
click at [129, 215] on input at bounding box center [148, 213] width 44 height 28
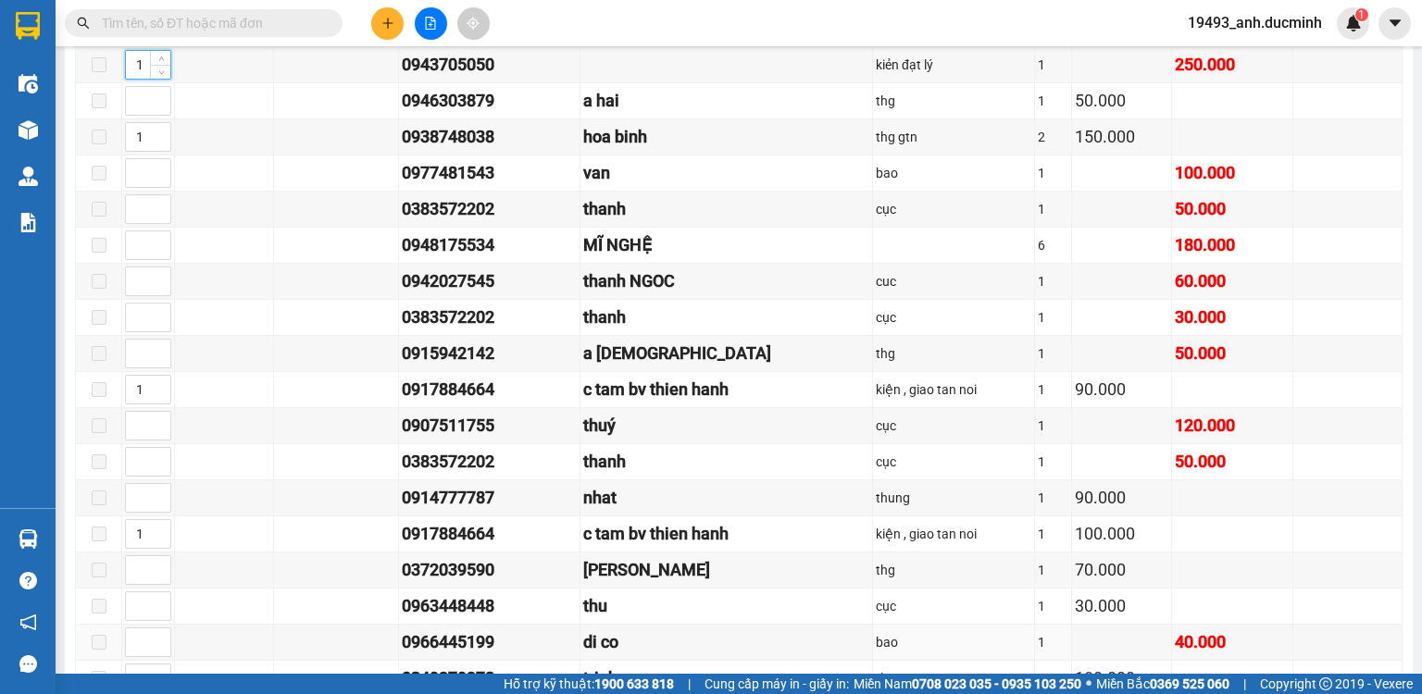
scroll to position [1330, 0]
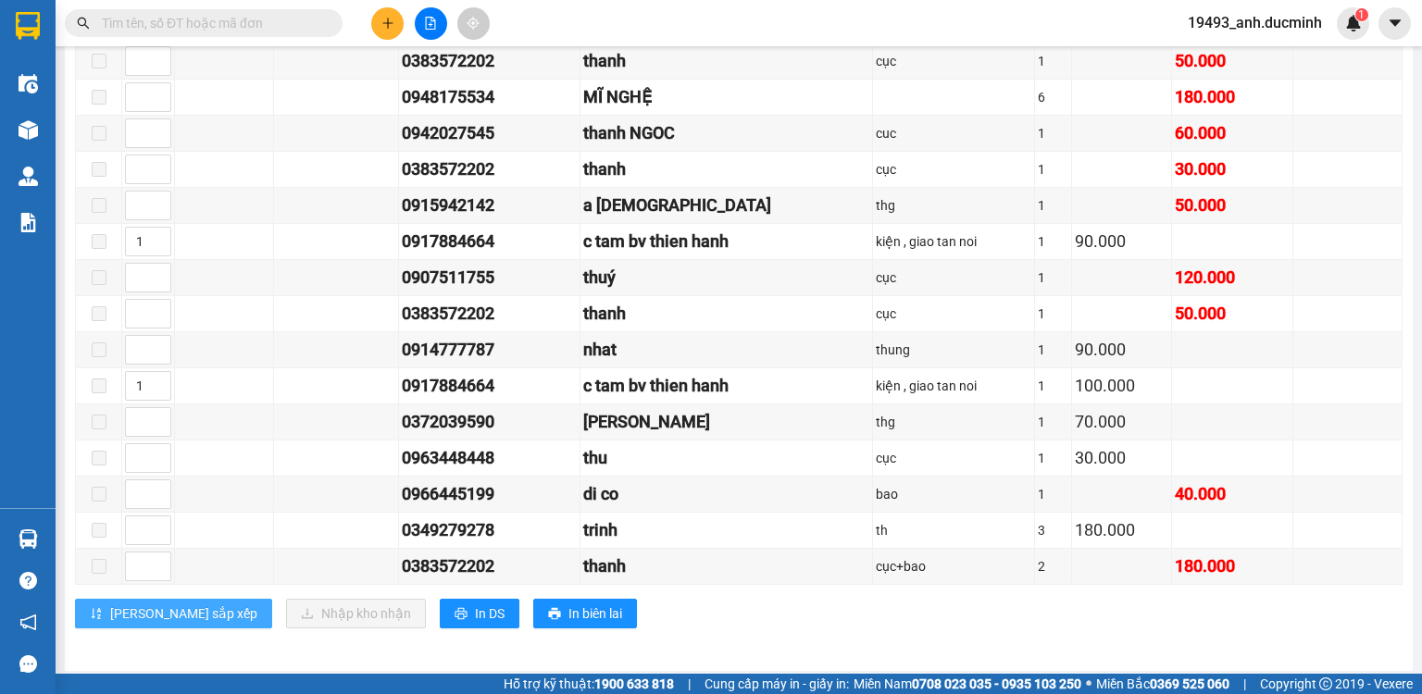
type input "1"
drag, startPoint x: 154, startPoint y: 610, endPoint x: 179, endPoint y: 590, distance: 32.2
click at [154, 608] on span "[PERSON_NAME] sắp xếp" at bounding box center [183, 614] width 147 height 20
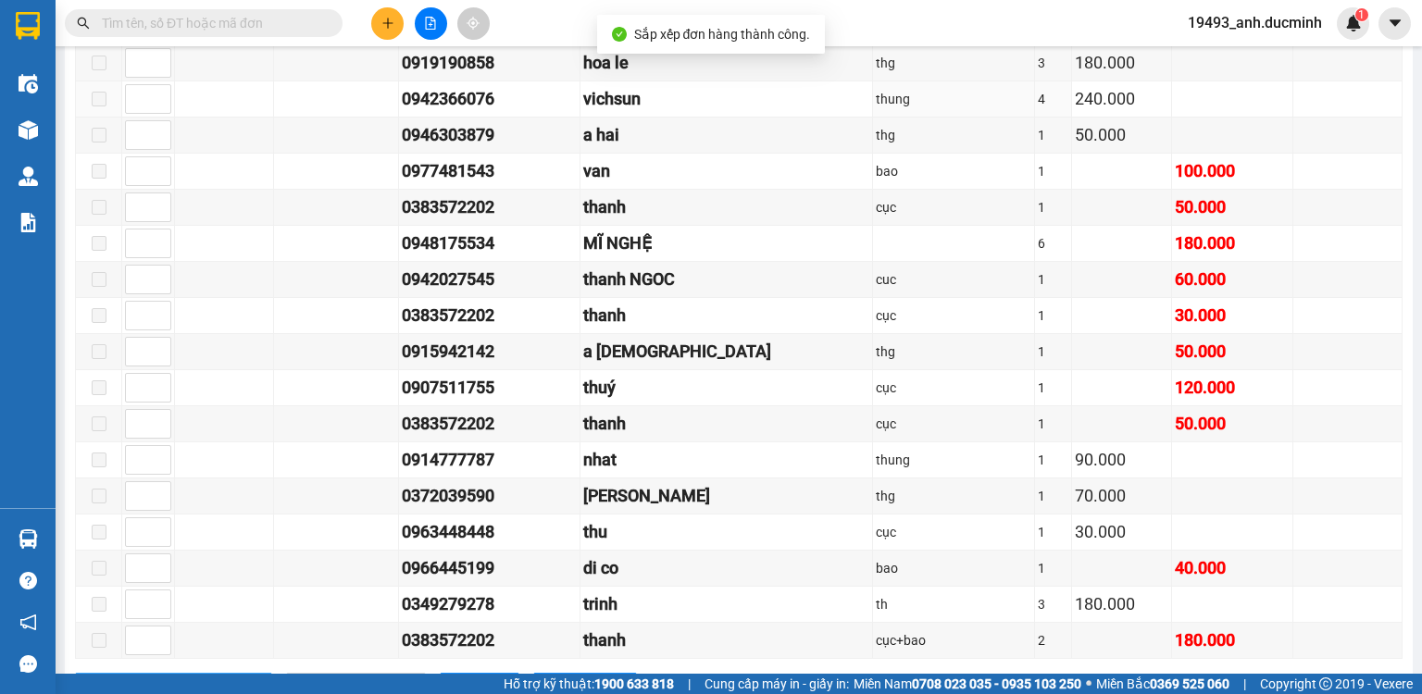
scroll to position [1182, 0]
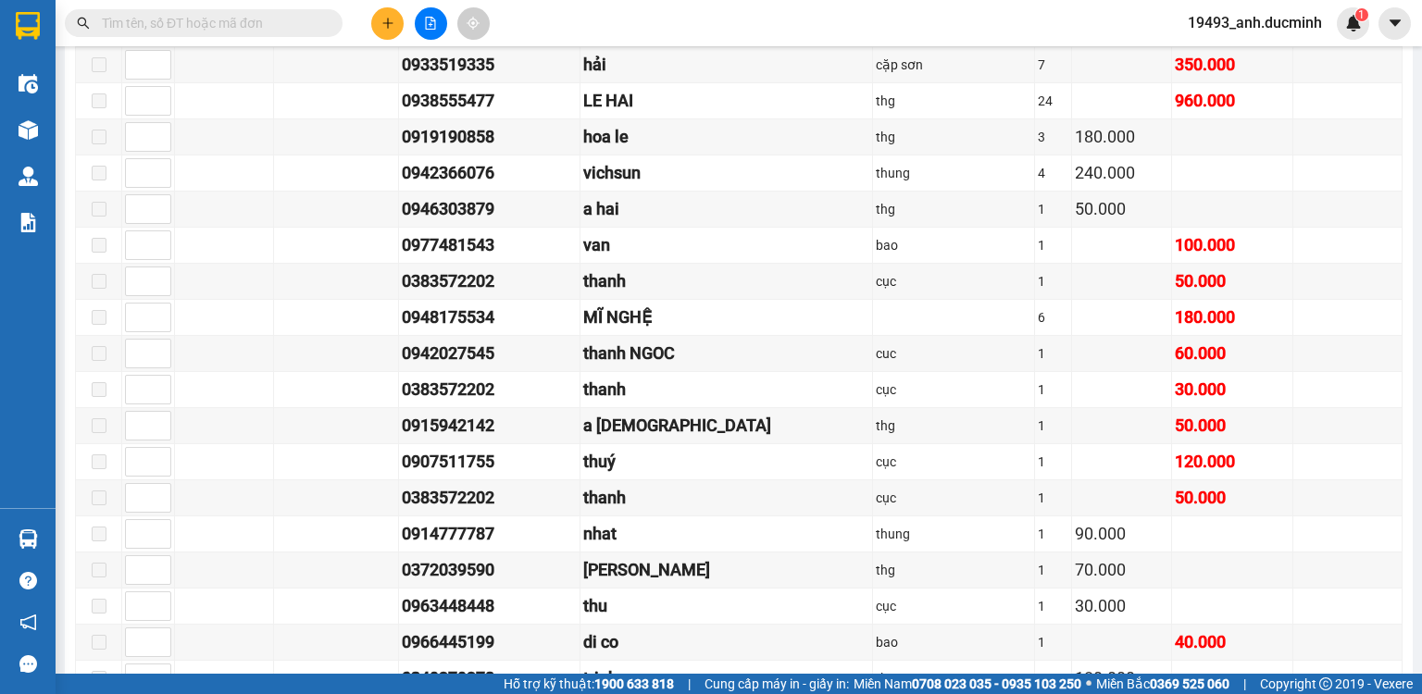
click at [296, 9] on span at bounding box center [204, 23] width 278 height 28
click at [290, 29] on input "text" at bounding box center [211, 23] width 219 height 20
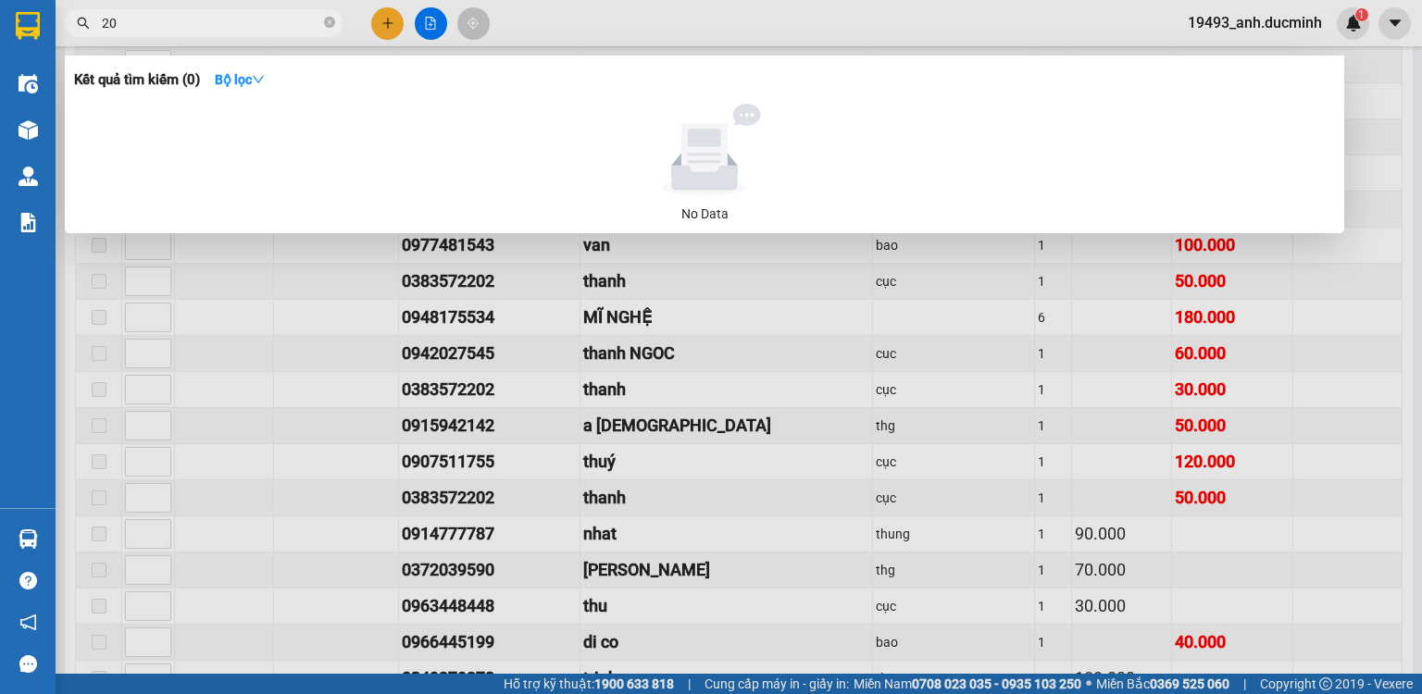
type input "202"
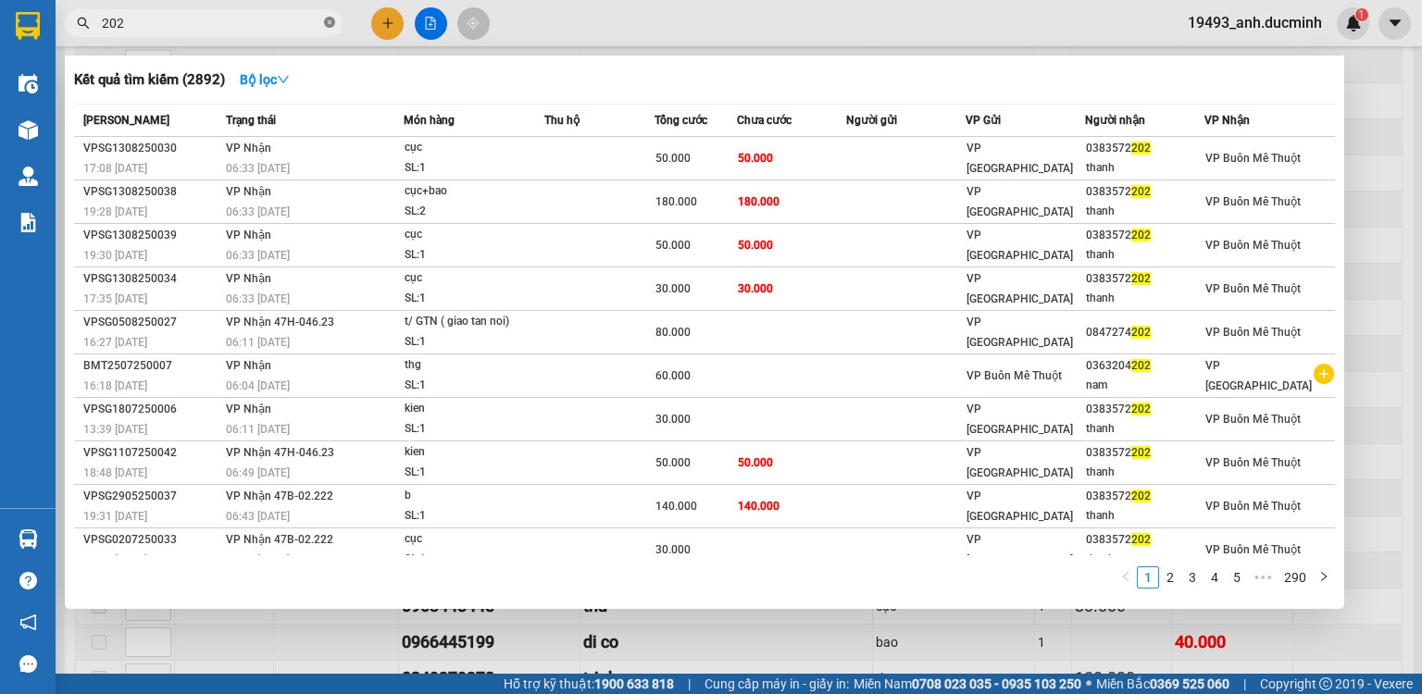
click at [326, 16] on span at bounding box center [329, 24] width 11 height 18
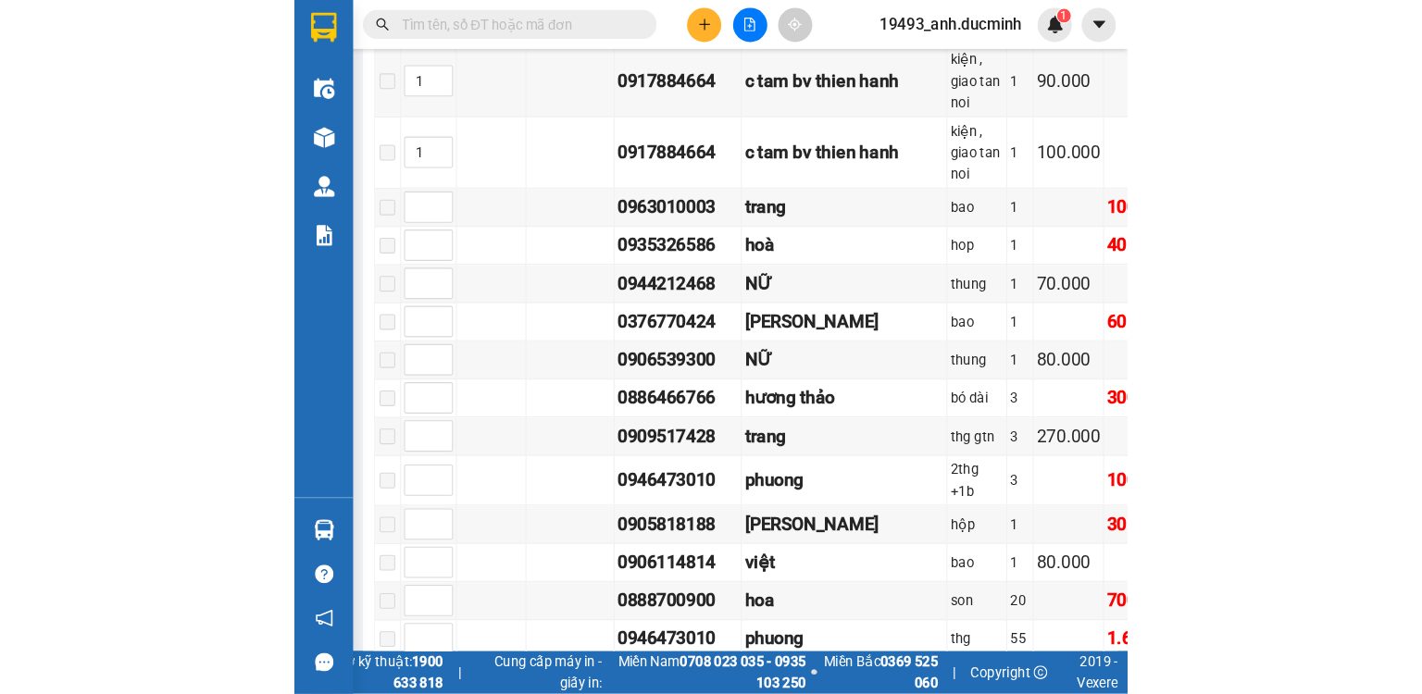
scroll to position [811, 0]
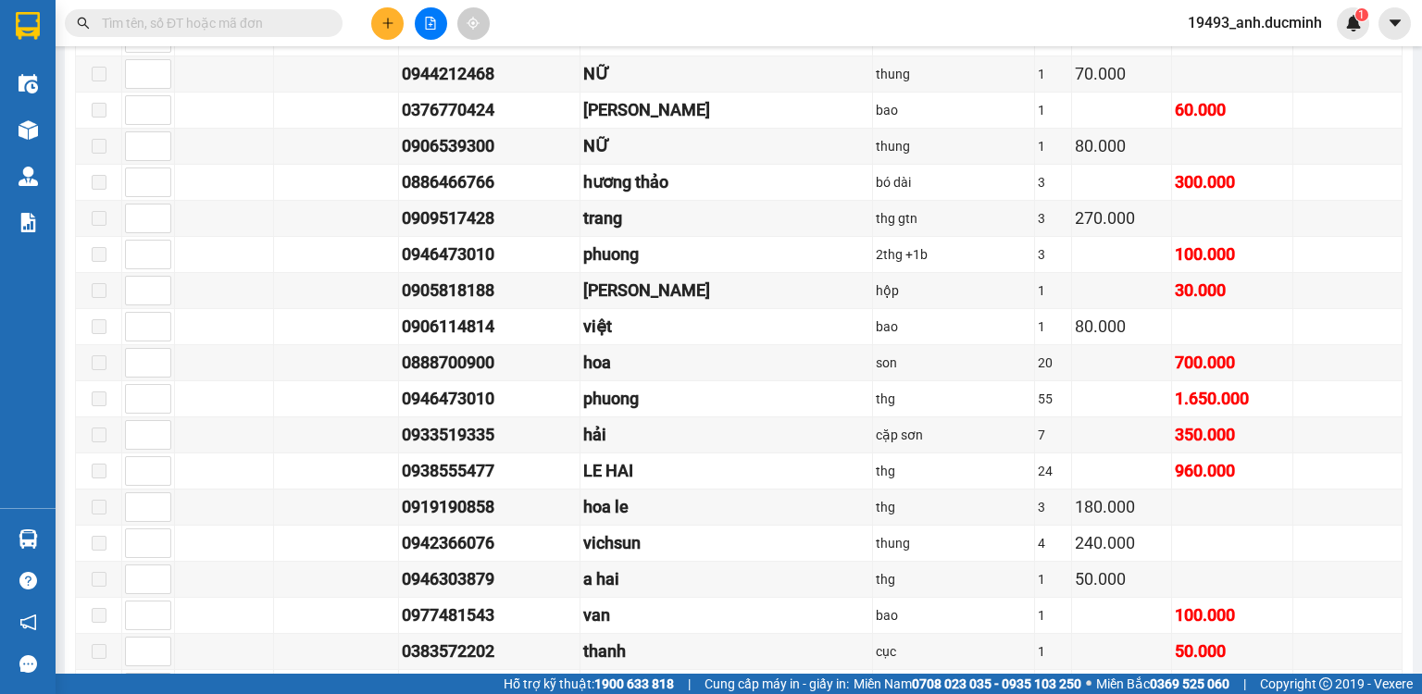
click at [389, 31] on button at bounding box center [387, 23] width 32 height 32
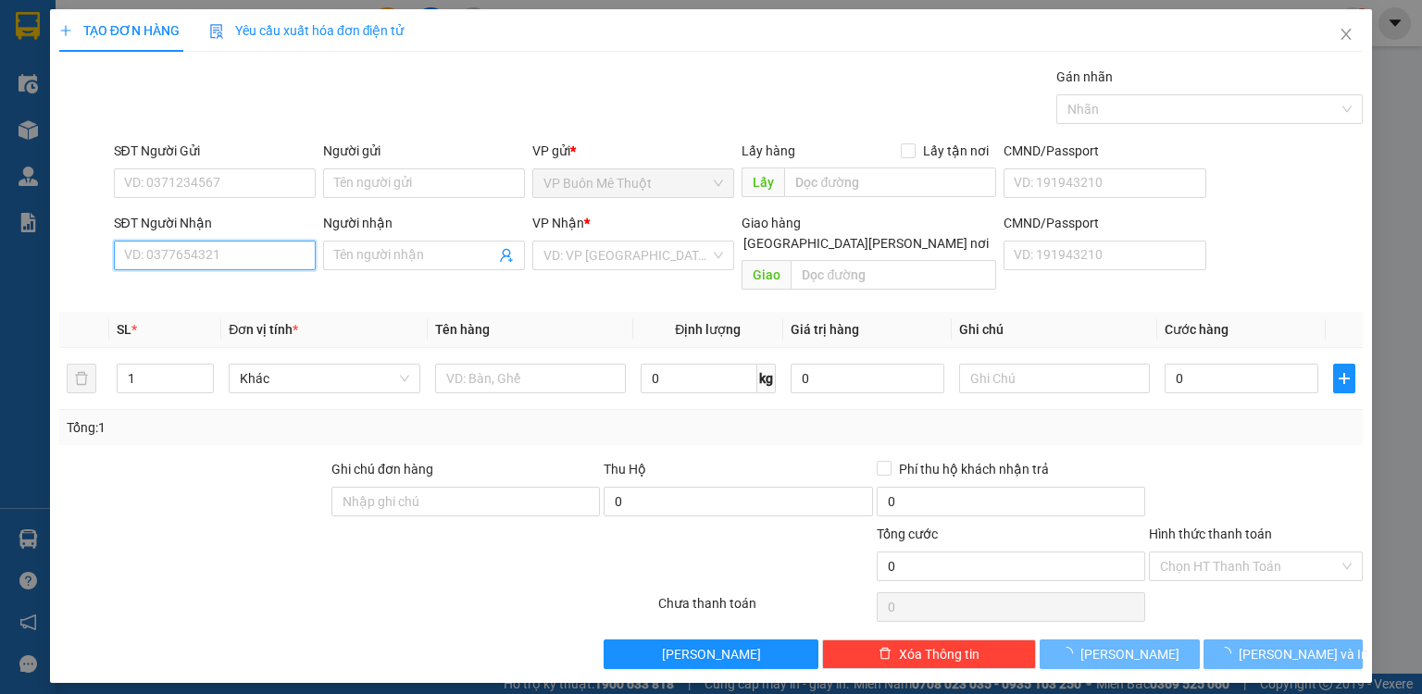
click at [260, 242] on input "SĐT Người Nhận" at bounding box center [215, 256] width 202 height 30
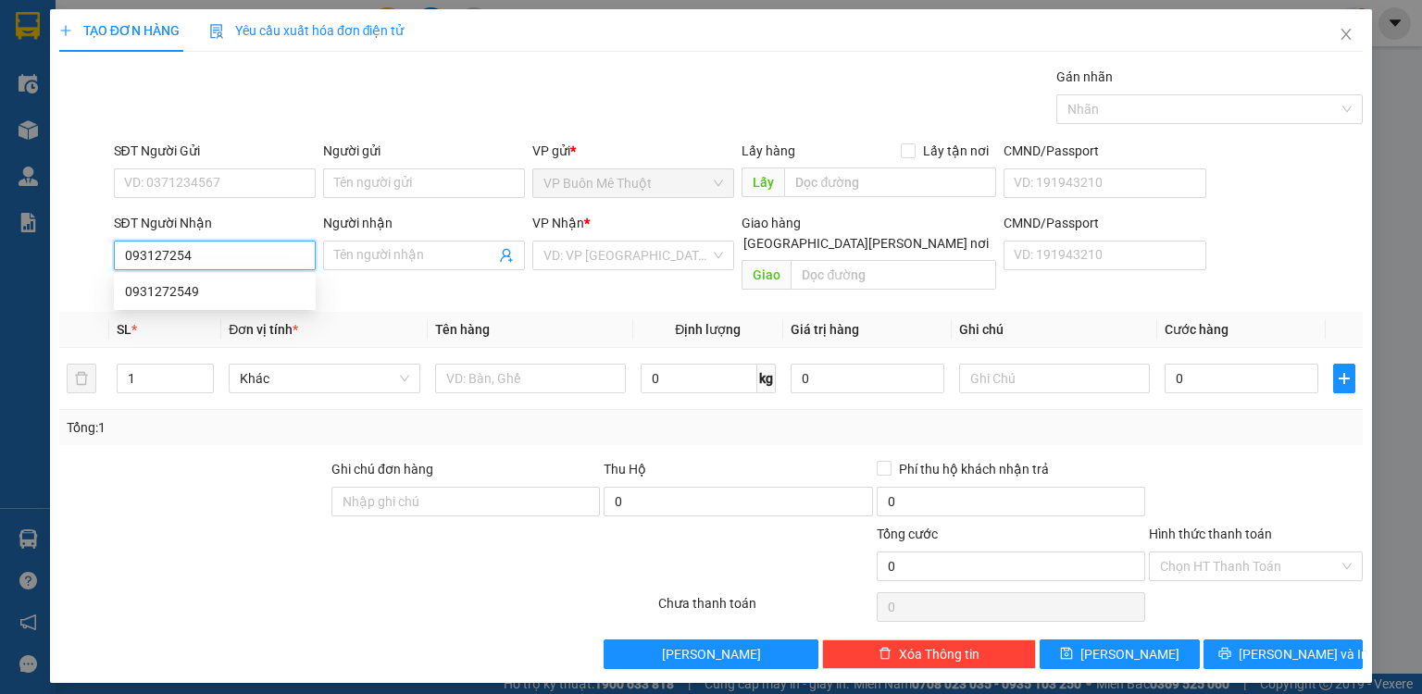
type input "0931272549"
click at [194, 301] on div "0931272549" at bounding box center [215, 291] width 180 height 20
type input "512 giuong"
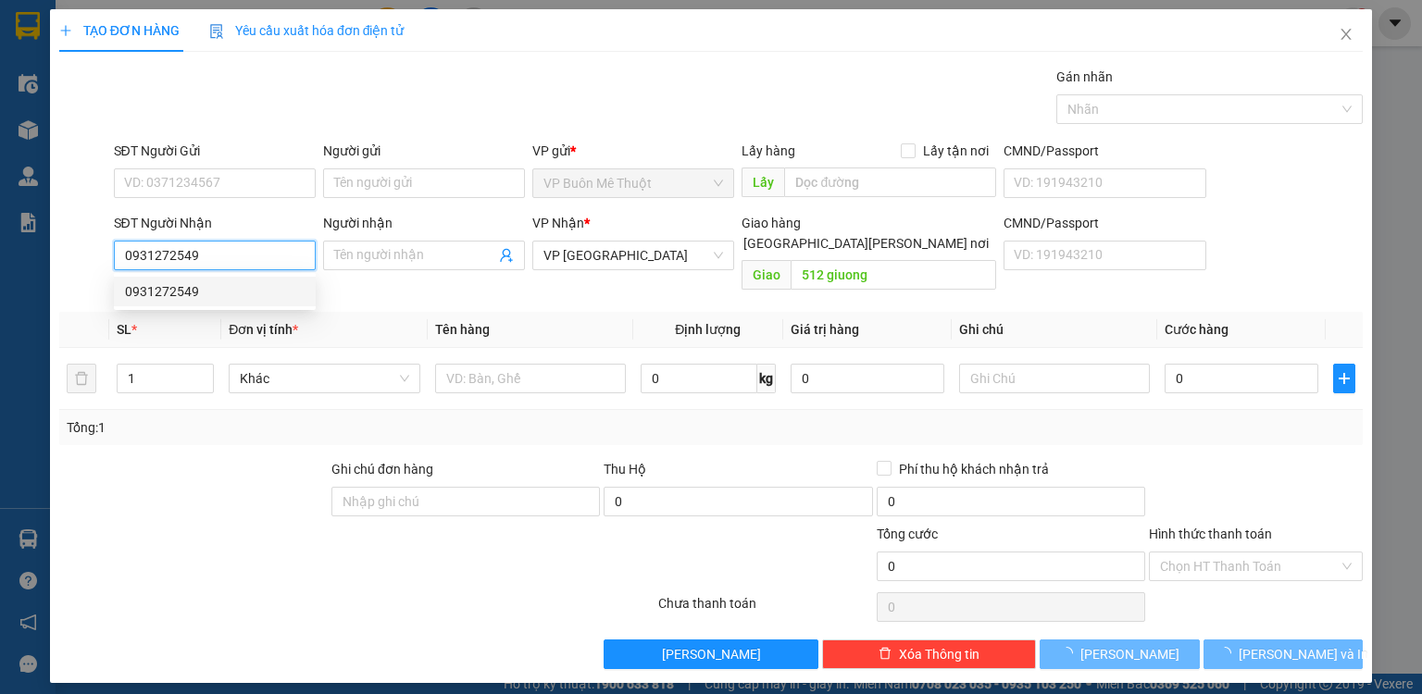
type input "100.000"
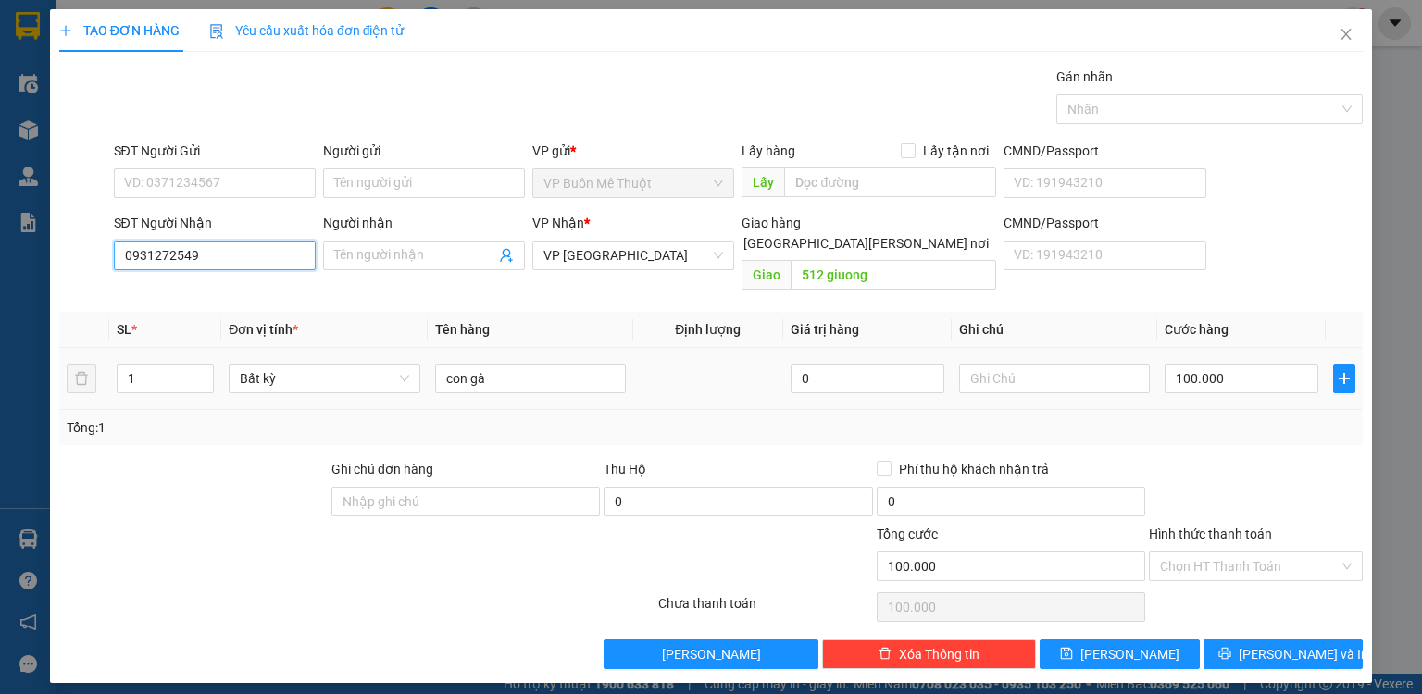
type input "0931272549"
click at [877, 270] on div "Giao hàng [GEOGRAPHIC_DATA][PERSON_NAME] nơi [PERSON_NAME] 512 giuong" at bounding box center [869, 255] width 255 height 85
click at [879, 260] on input "512 giuong" at bounding box center [894, 275] width 206 height 30
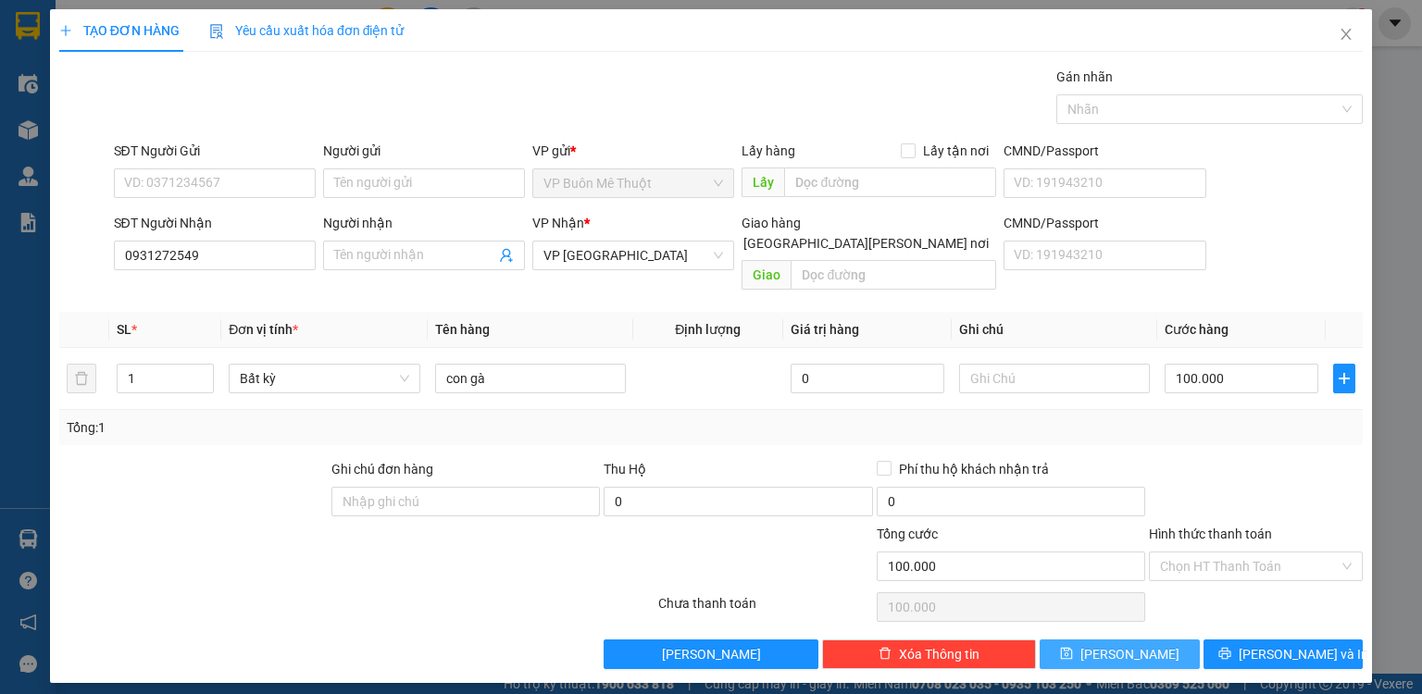
drag, startPoint x: 1166, startPoint y: 633, endPoint x: 1421, endPoint y: 212, distance: 492.8
click at [1169, 640] on button "[PERSON_NAME]" at bounding box center [1120, 655] width 160 height 30
type input "0"
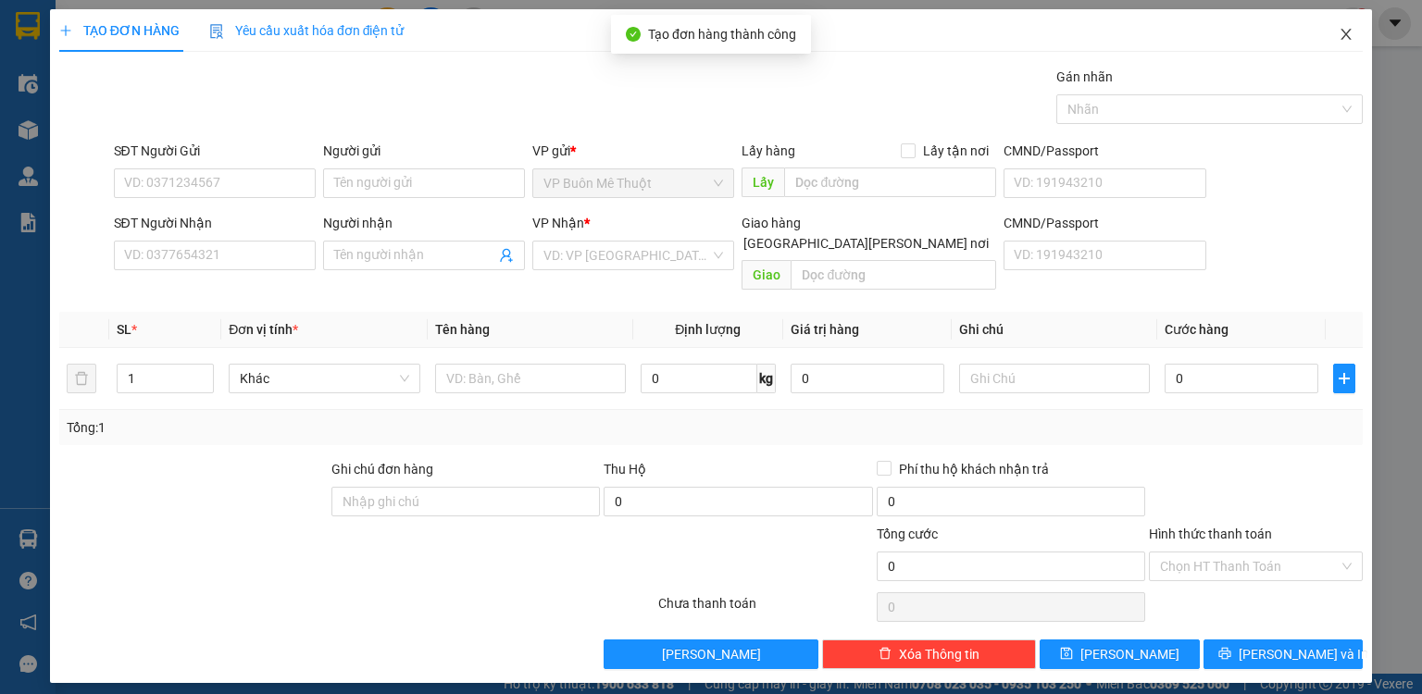
click at [1351, 34] on icon "close" at bounding box center [1346, 34] width 15 height 15
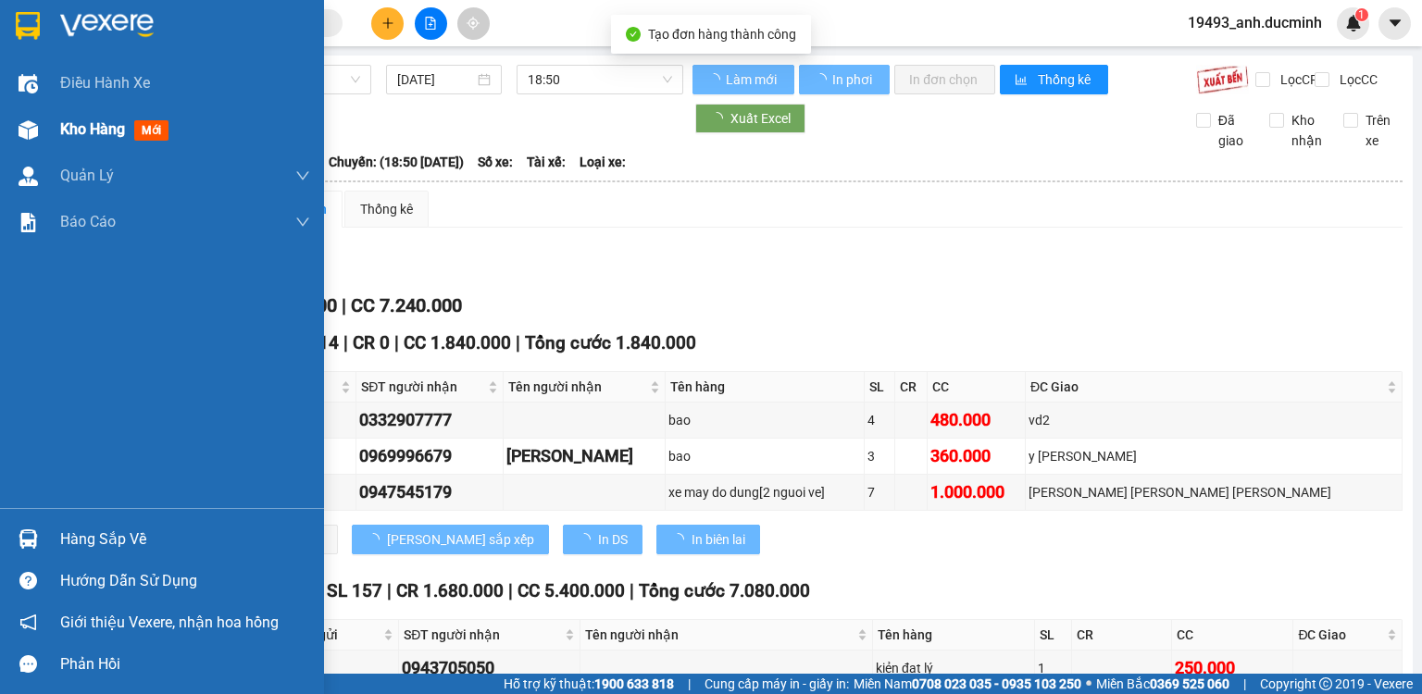
click at [84, 129] on span "Kho hàng" at bounding box center [92, 129] width 65 height 18
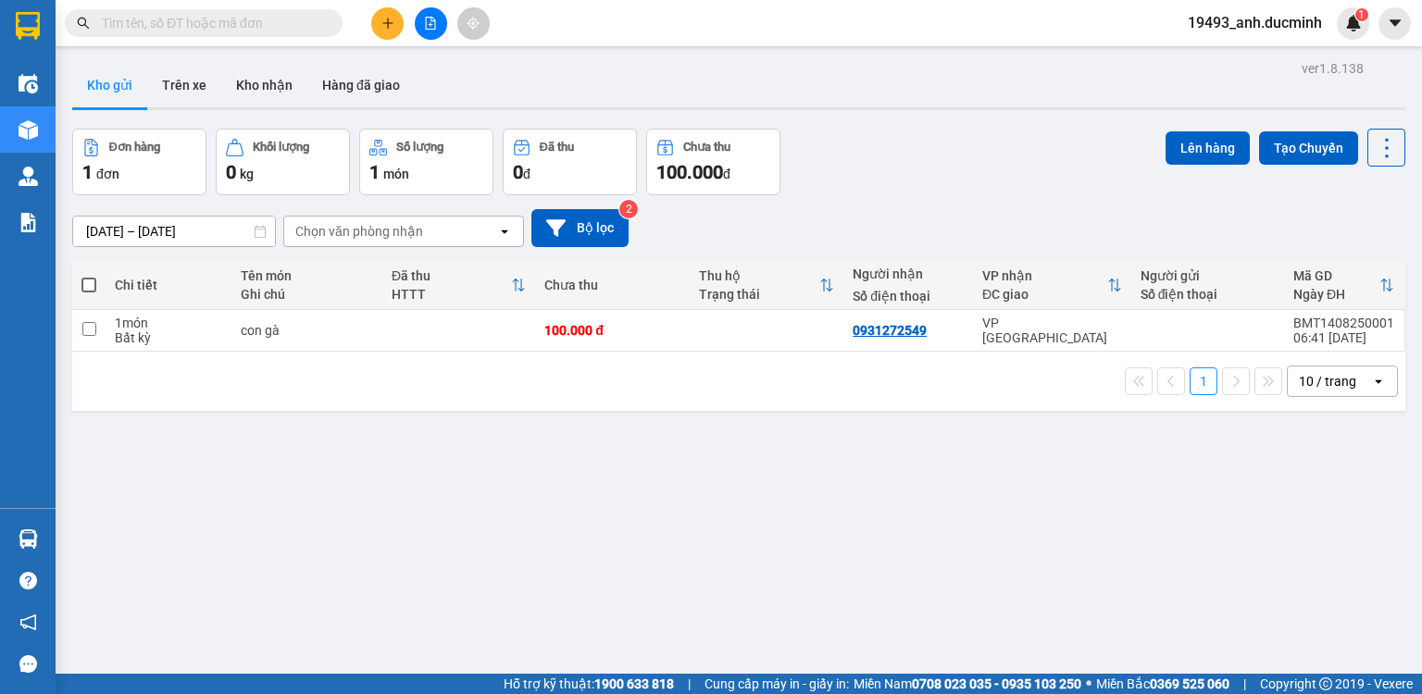
click at [88, 280] on span at bounding box center [88, 285] width 15 height 15
click at [89, 276] on input "checkbox" at bounding box center [89, 276] width 0 height 0
checkbox input "true"
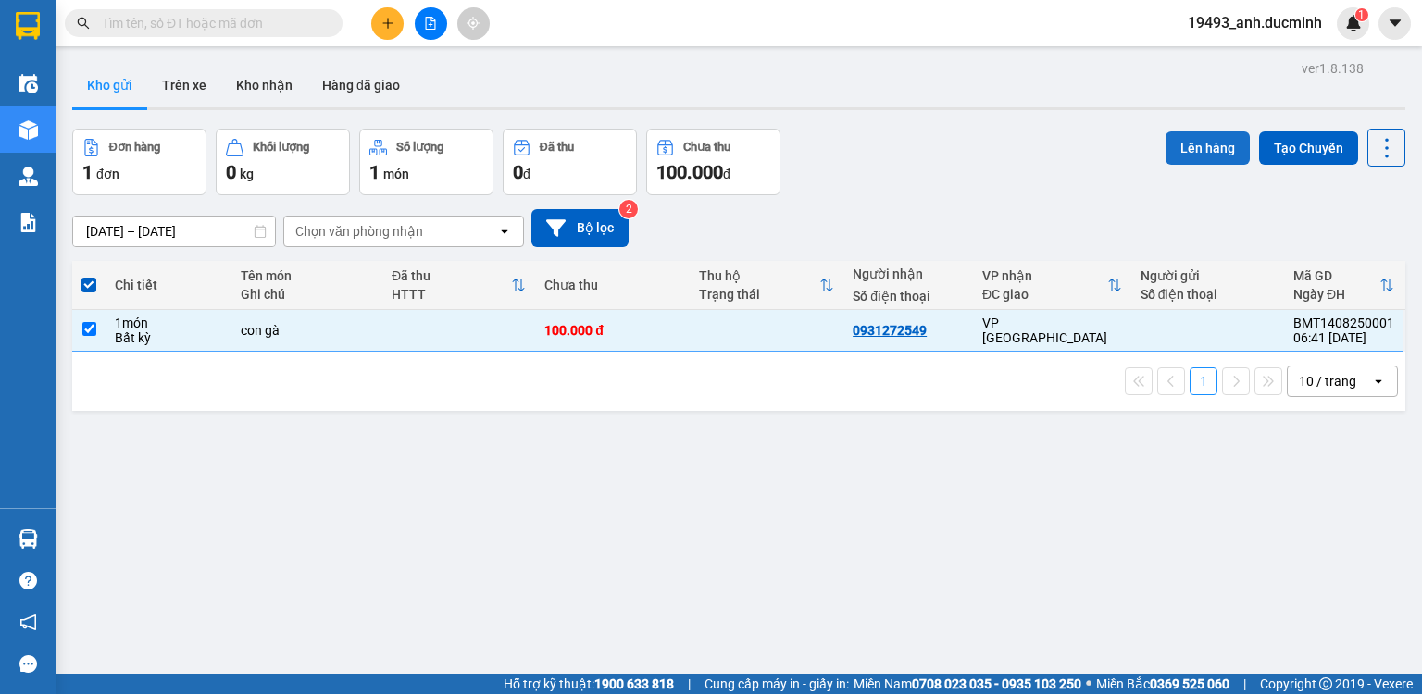
click at [1166, 142] on button "Lên hàng" at bounding box center [1208, 147] width 84 height 33
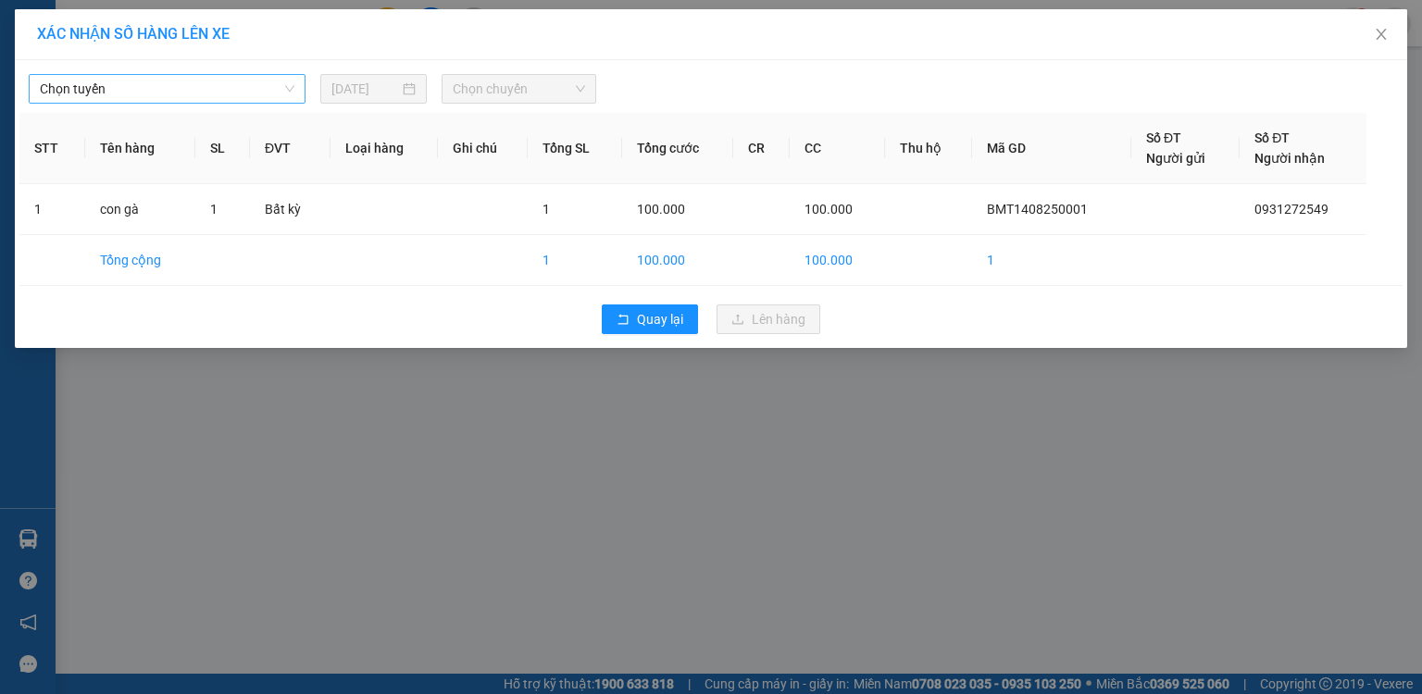
click at [189, 81] on span "Chọn tuyến" at bounding box center [167, 89] width 255 height 28
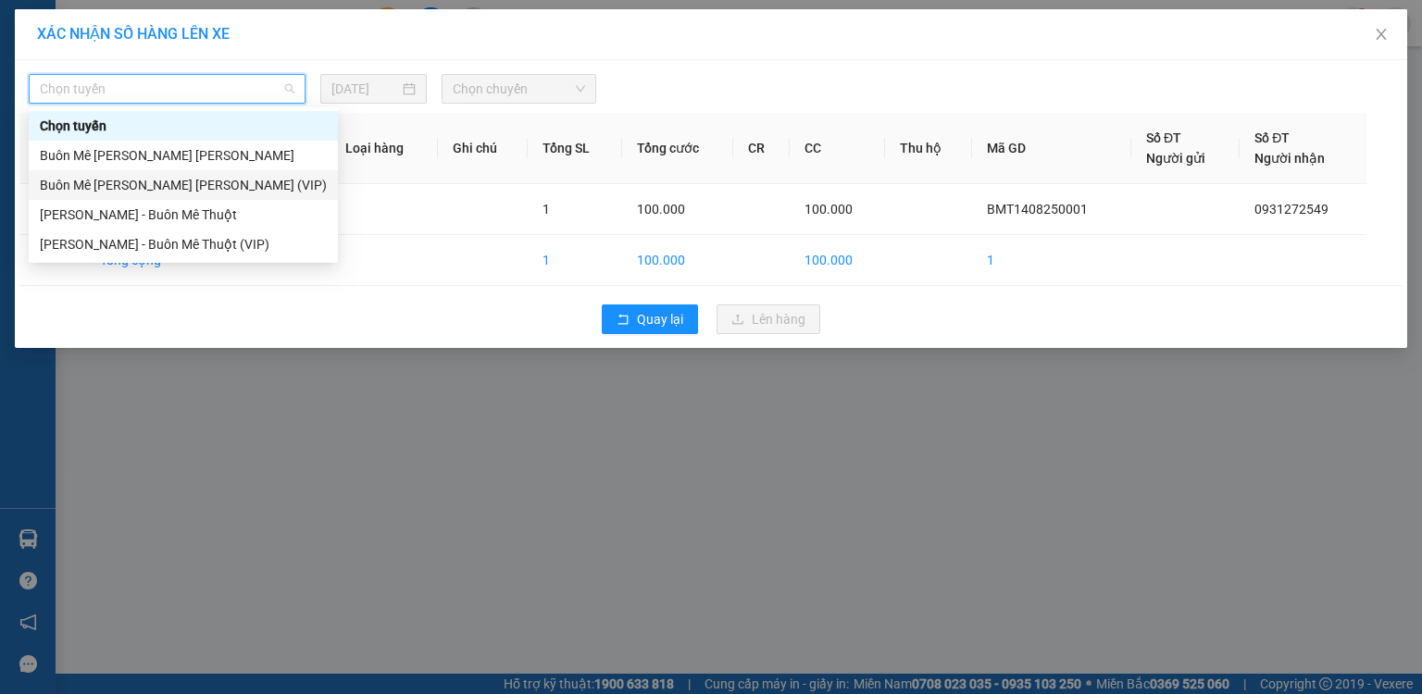
drag, startPoint x: 183, startPoint y: 181, endPoint x: 225, endPoint y: 151, distance: 51.7
click at [196, 171] on div "Buôn Mê [PERSON_NAME] [PERSON_NAME] (VIP)" at bounding box center [183, 185] width 309 height 30
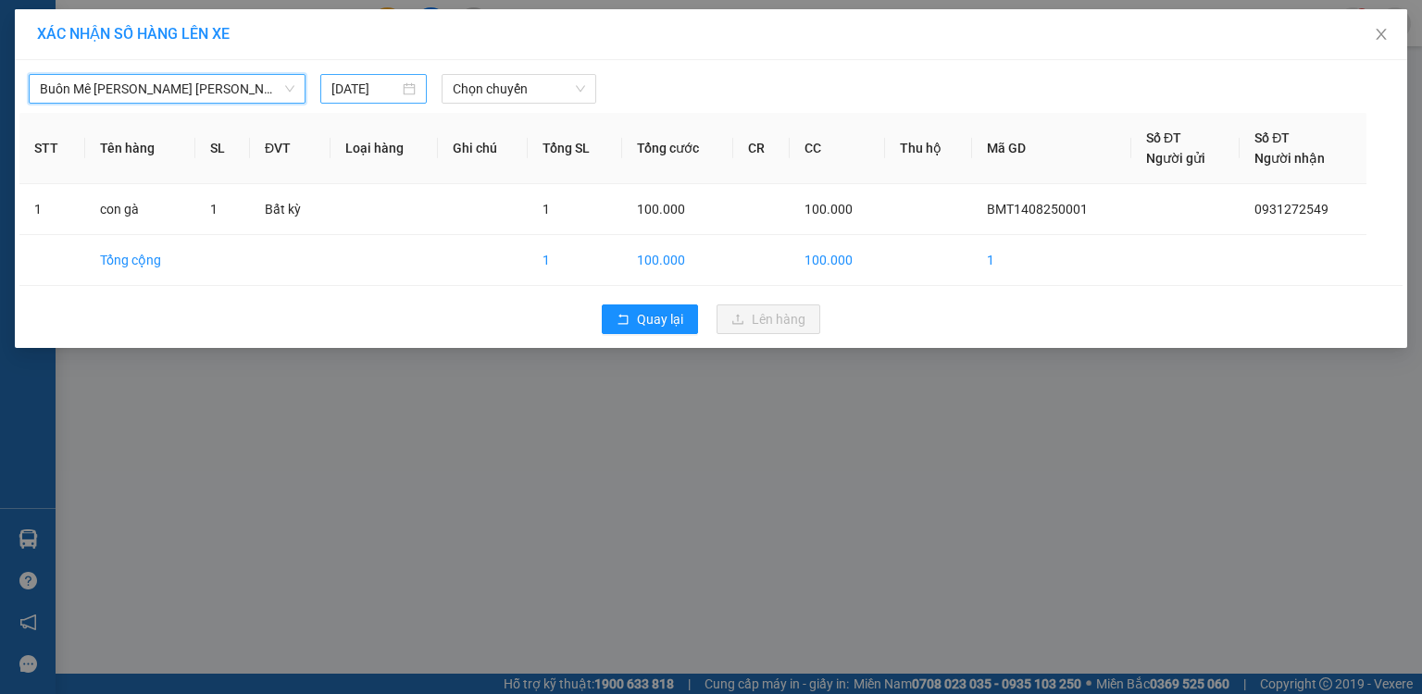
click at [372, 88] on input "[DATE]" at bounding box center [365, 89] width 68 height 20
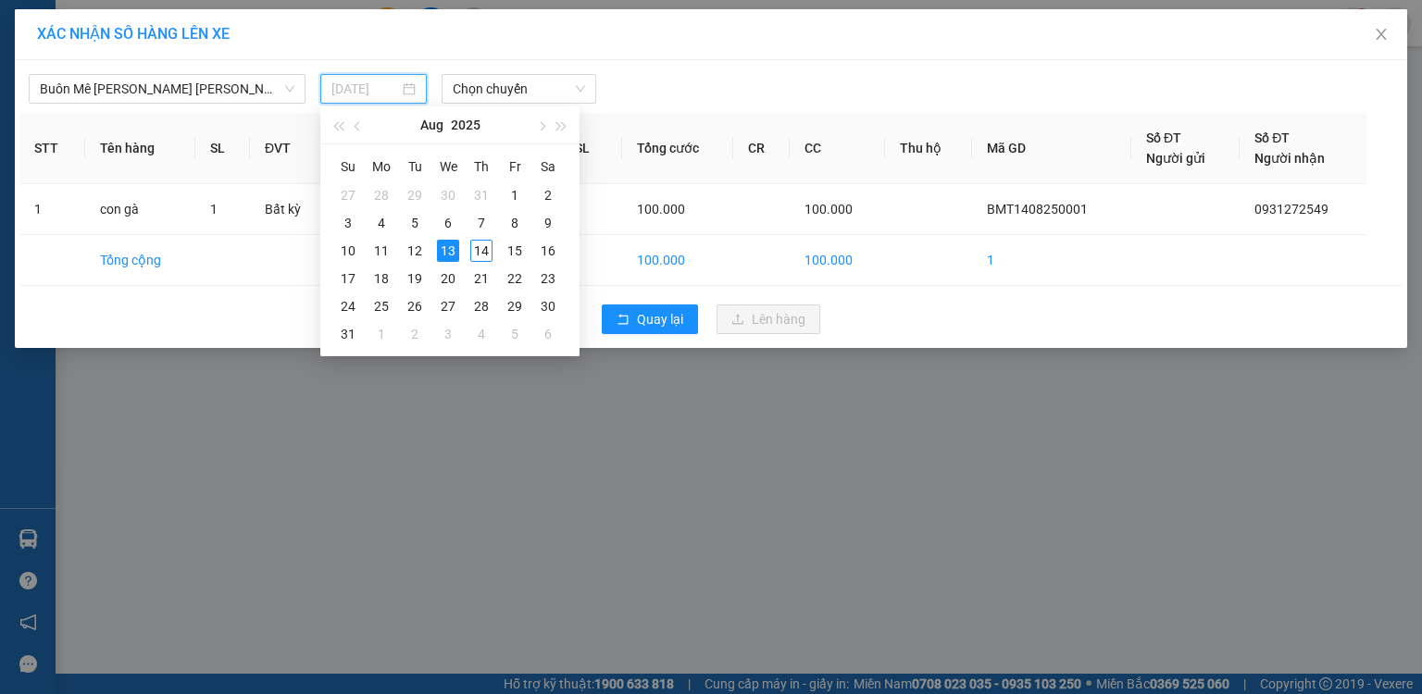
type input "[DATE]"
click at [441, 247] on div "13" at bounding box center [448, 251] width 22 height 22
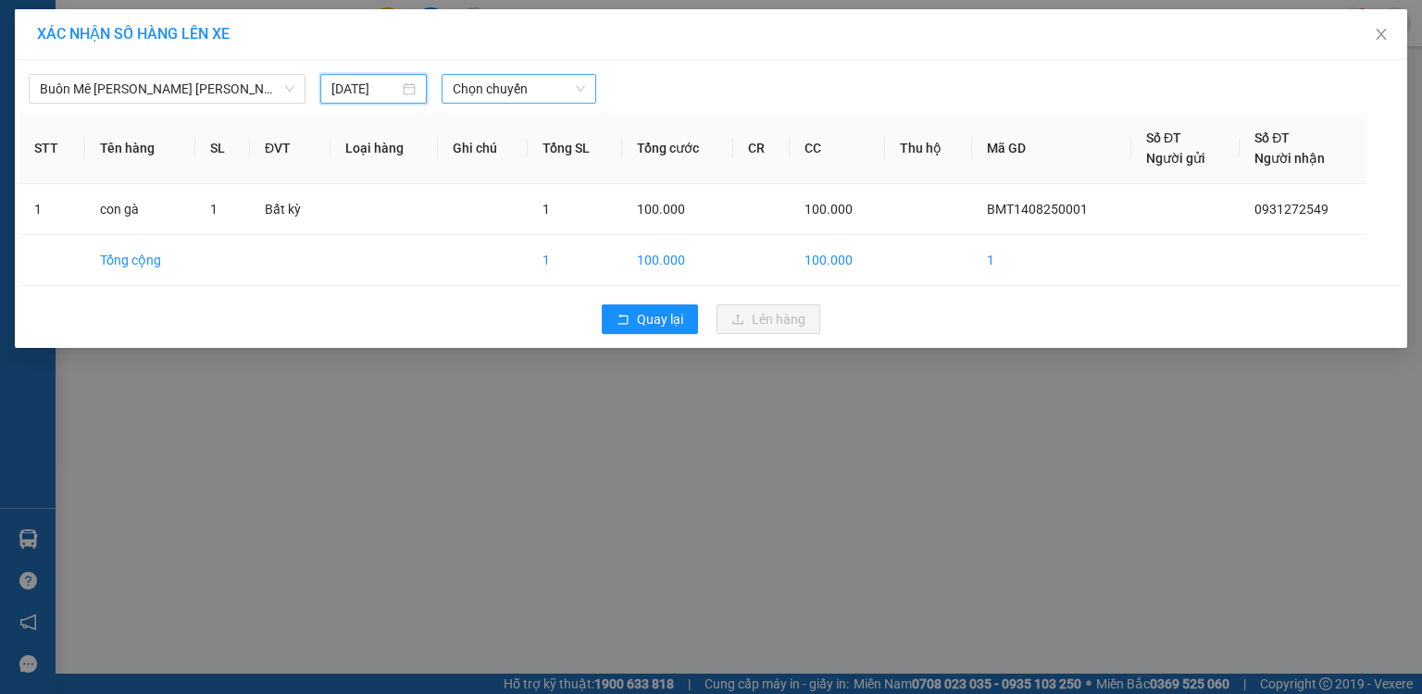
click at [541, 87] on span "Chọn chuyến" at bounding box center [519, 89] width 133 height 28
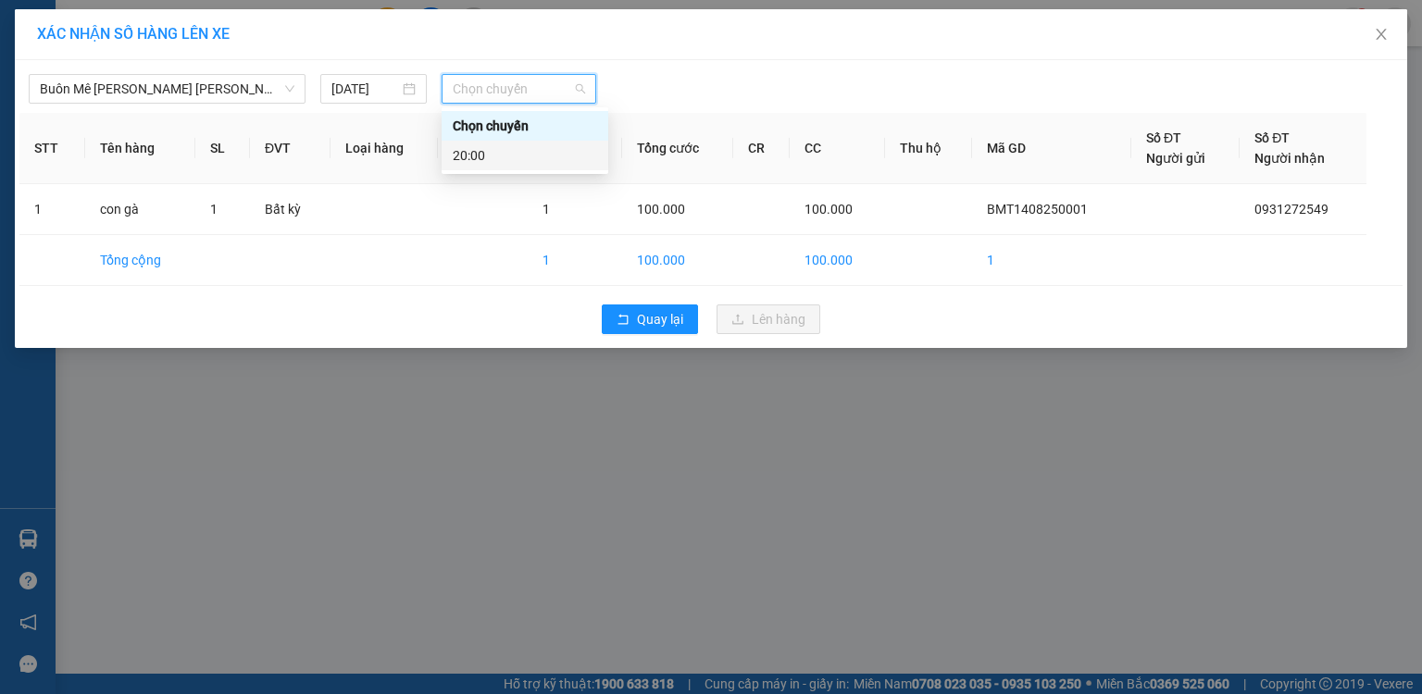
click at [483, 148] on div "20:00" at bounding box center [525, 155] width 144 height 20
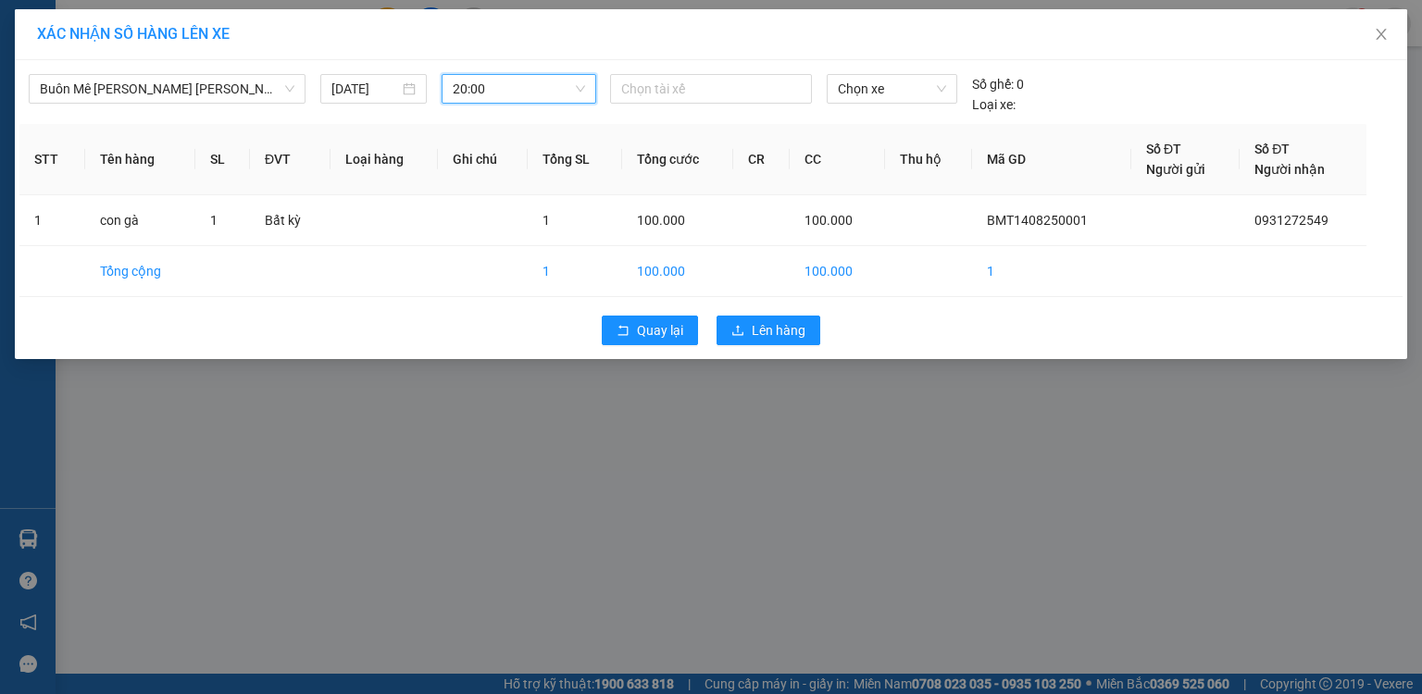
drag, startPoint x: 737, startPoint y: 314, endPoint x: 744, endPoint y: 299, distance: 16.2
click at [738, 312] on div "Quay lại Lên hàng" at bounding box center [710, 330] width 1383 height 48
click at [752, 327] on span "Lên hàng" at bounding box center [779, 330] width 54 height 20
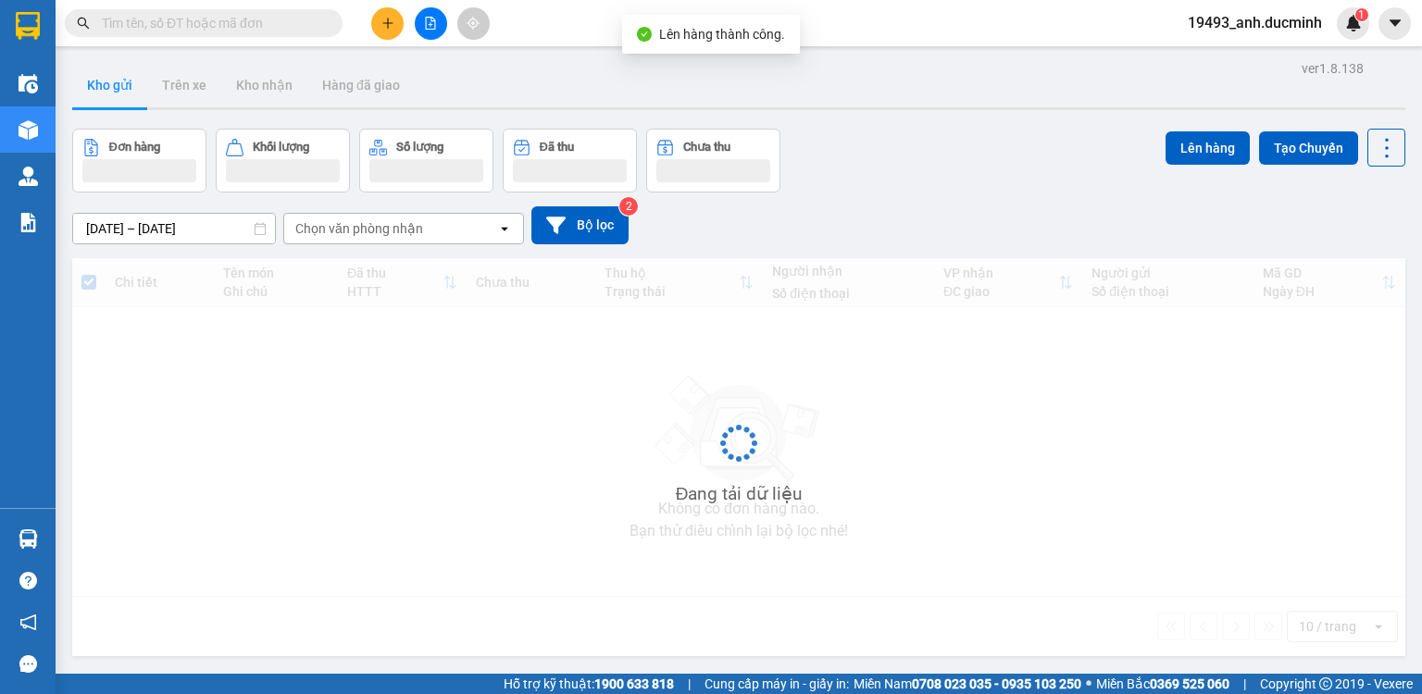
click at [433, 20] on icon "file-add" at bounding box center [431, 23] width 10 height 13
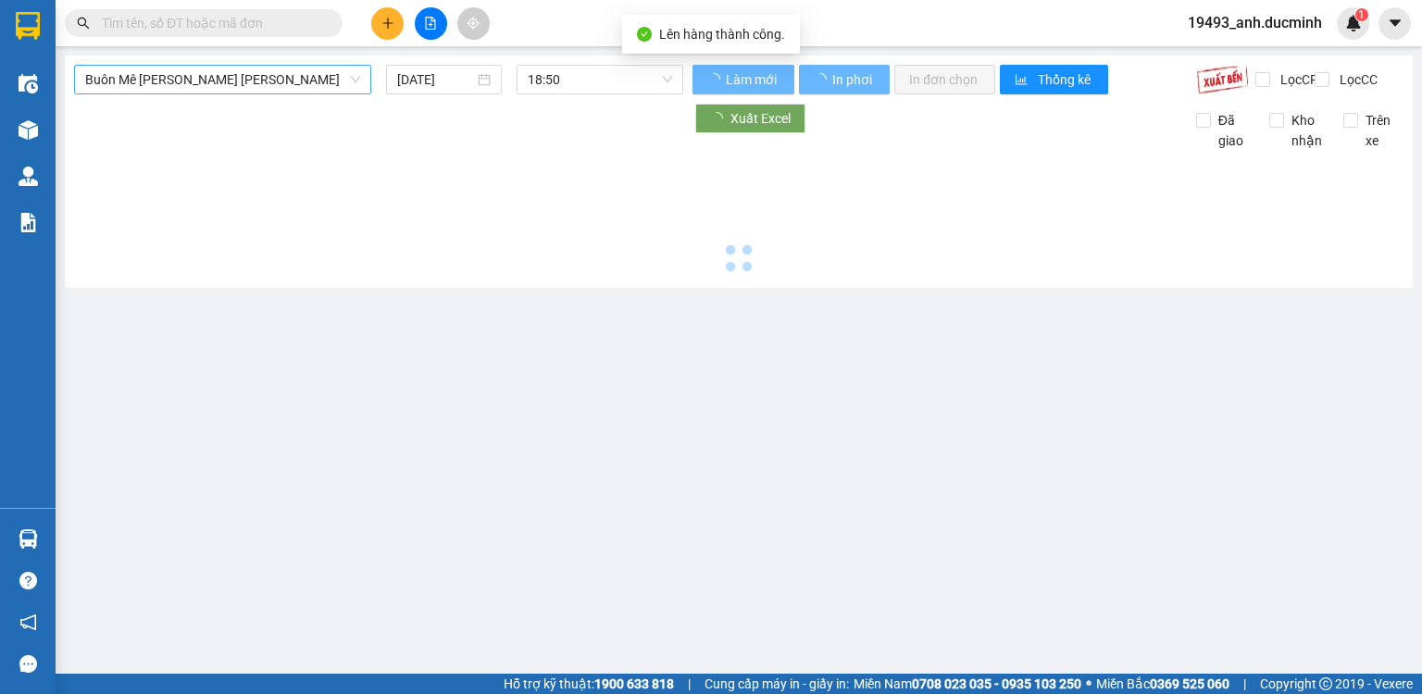
click at [202, 78] on span "Buôn Mê [PERSON_NAME] [PERSON_NAME]" at bounding box center [222, 80] width 275 height 28
type input "[DATE]"
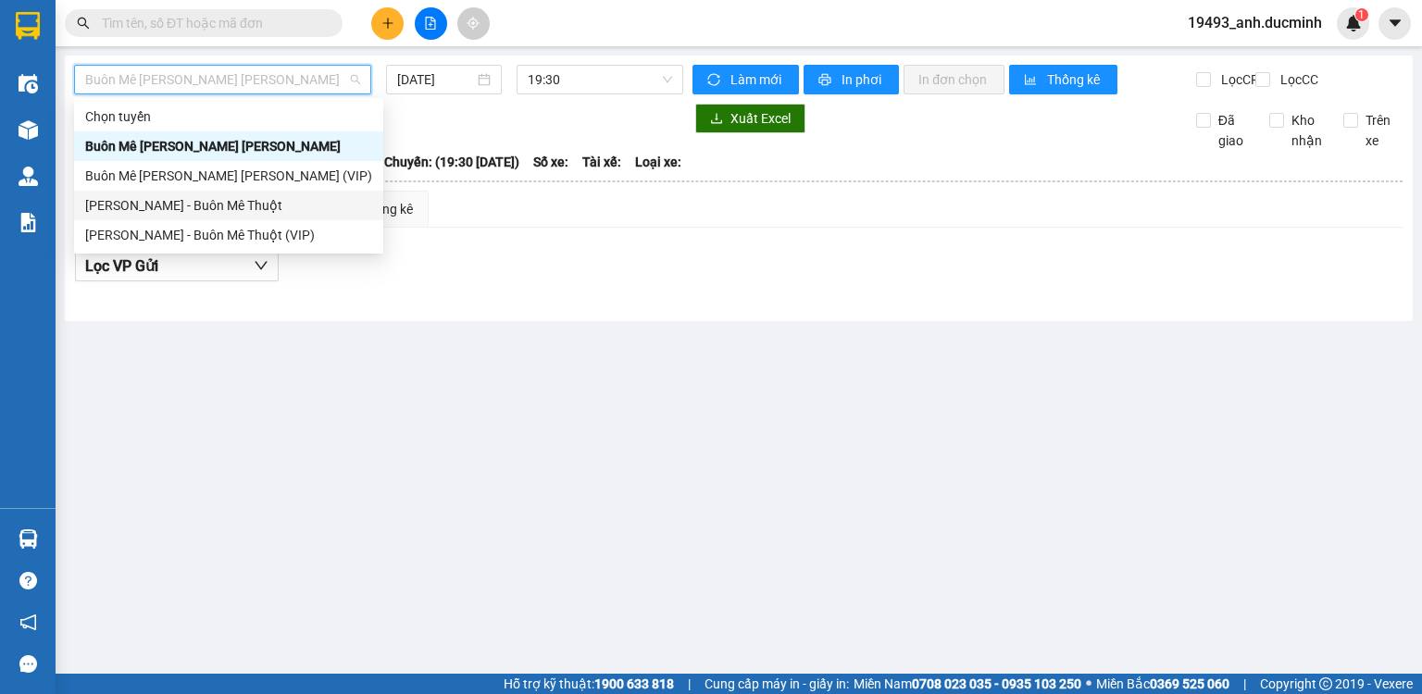
drag, startPoint x: 200, startPoint y: 215, endPoint x: 274, endPoint y: 151, distance: 97.8
click at [201, 215] on div "[PERSON_NAME] - Buôn Mê Thuột" at bounding box center [228, 205] width 287 height 20
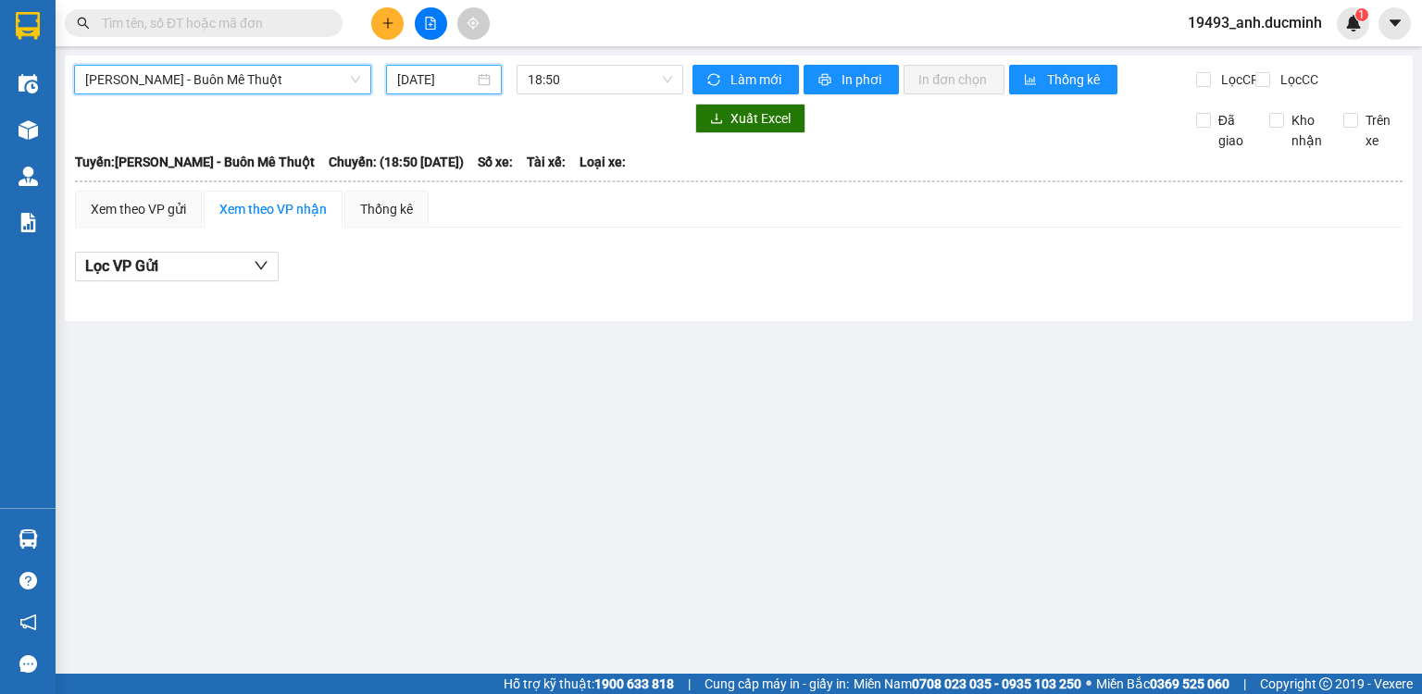
click at [426, 80] on input "[DATE]" at bounding box center [435, 79] width 76 height 20
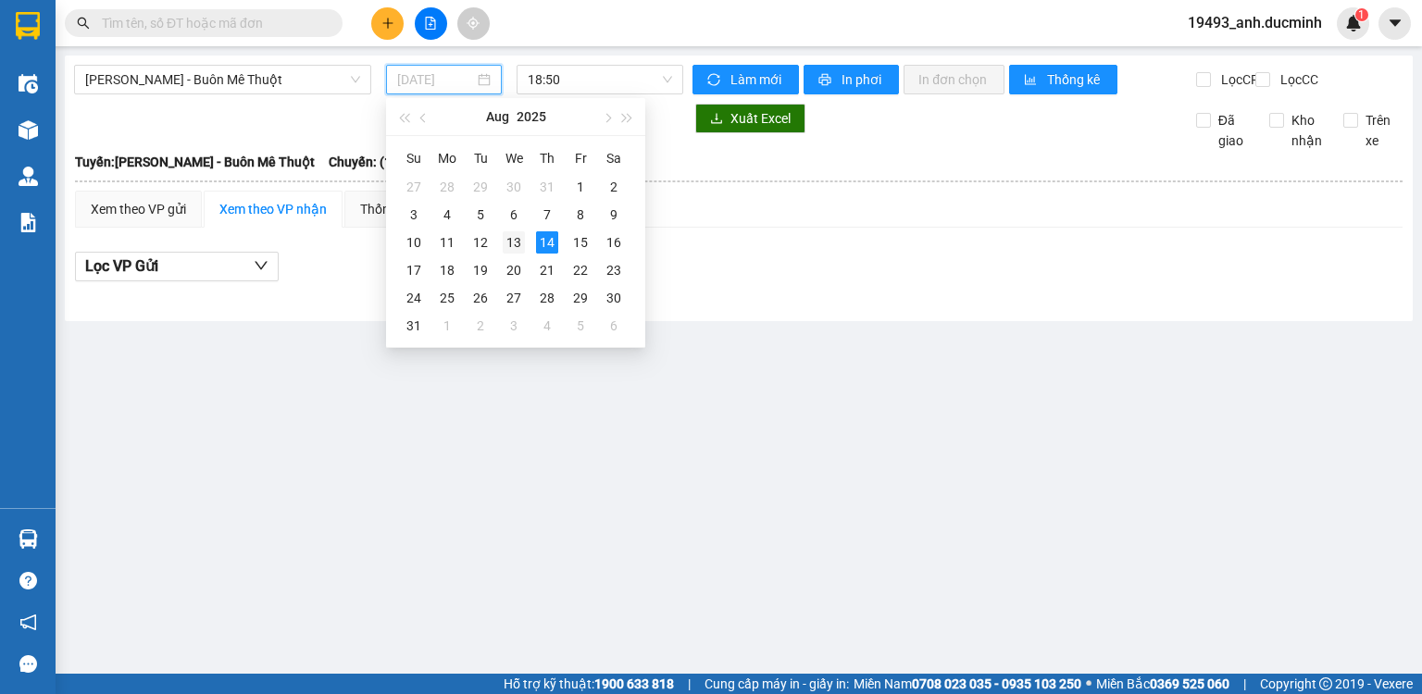
click at [511, 240] on div "13" at bounding box center [514, 242] width 22 height 22
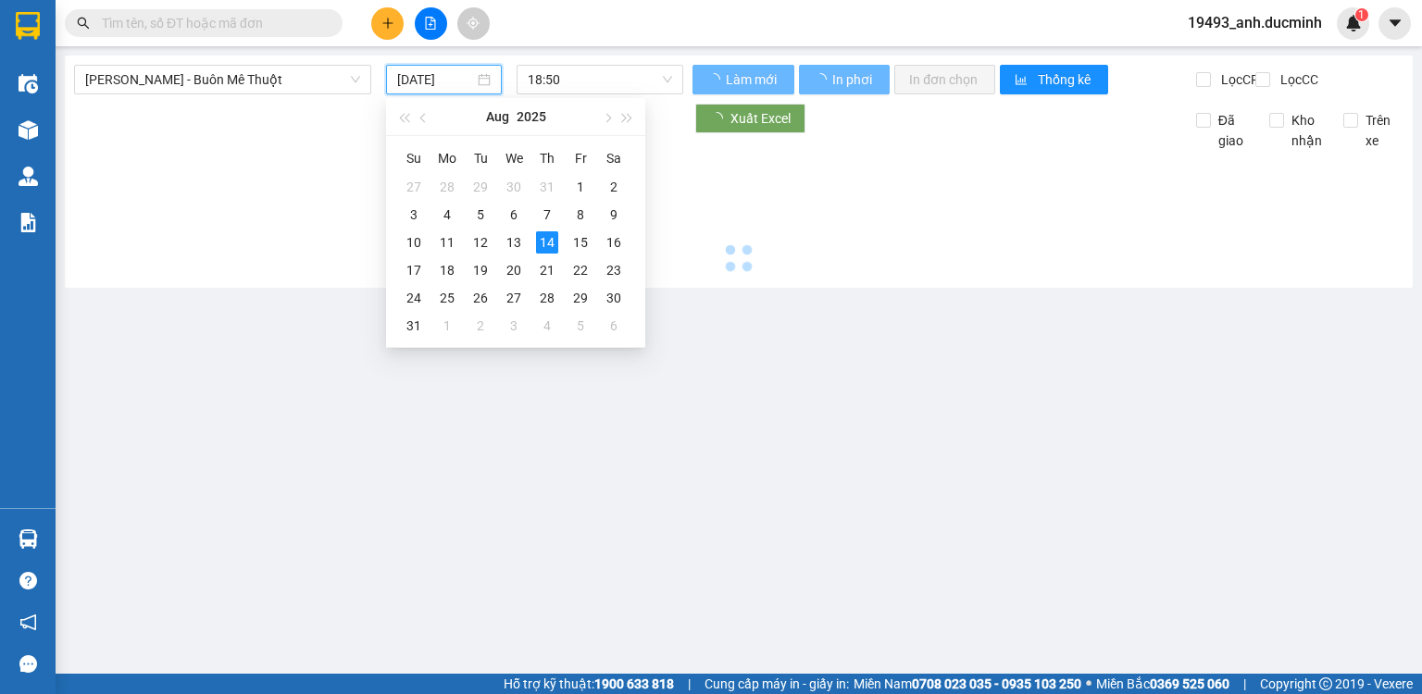
type input "[DATE]"
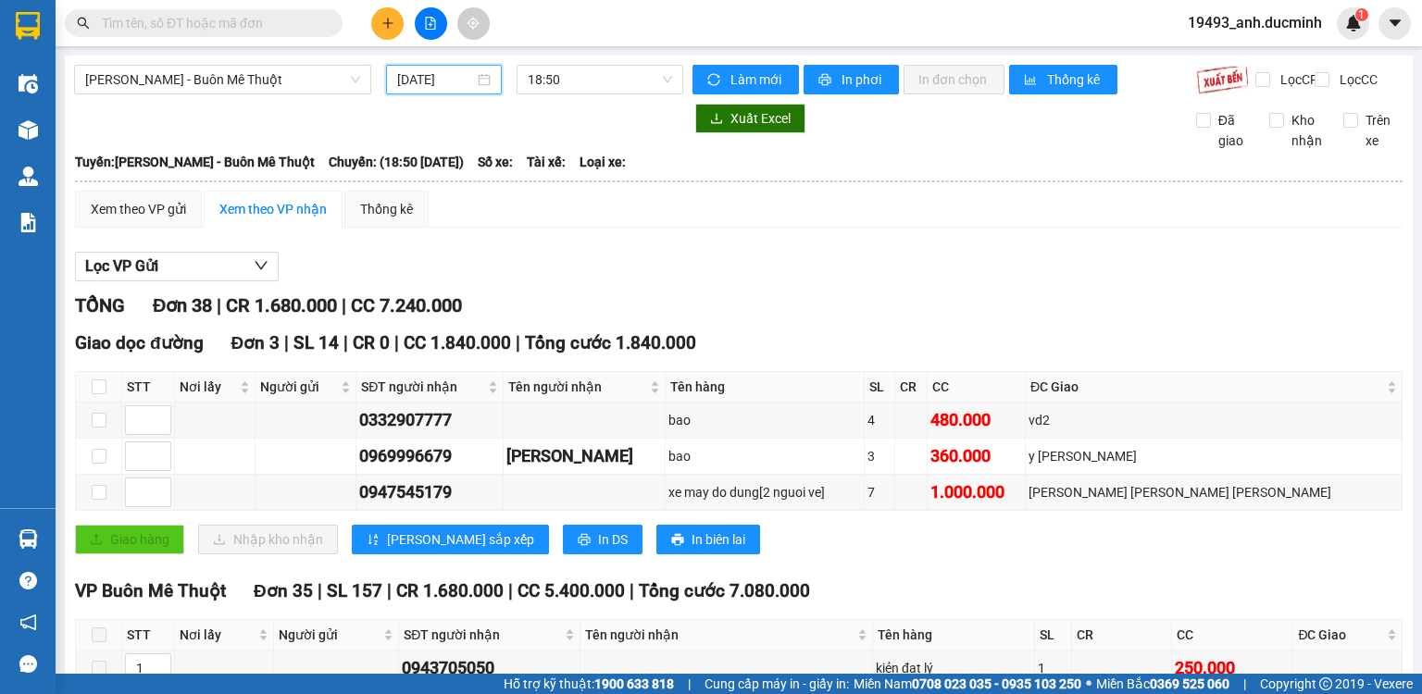
scroll to position [370, 0]
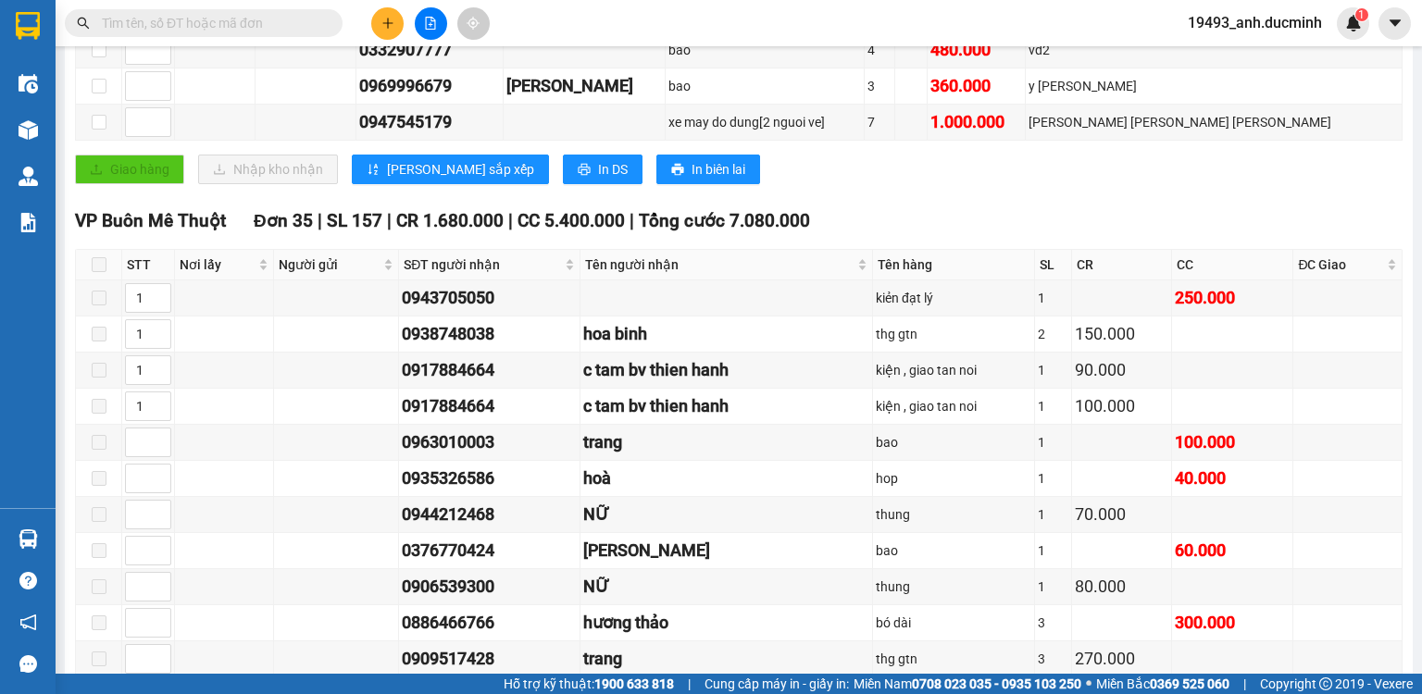
click at [302, 27] on input "text" at bounding box center [211, 23] width 219 height 20
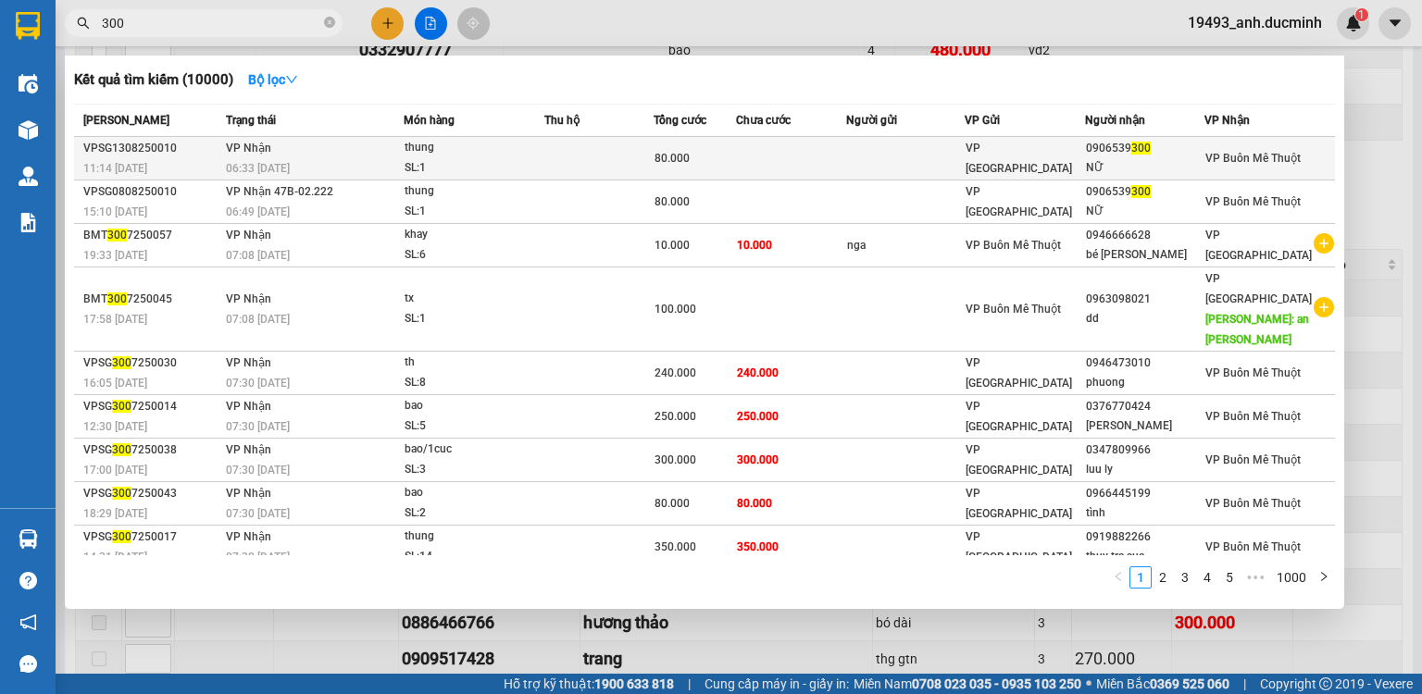
type input "300"
click at [387, 152] on td "[PERSON_NAME] 06:33 [DATE]" at bounding box center [312, 159] width 182 height 44
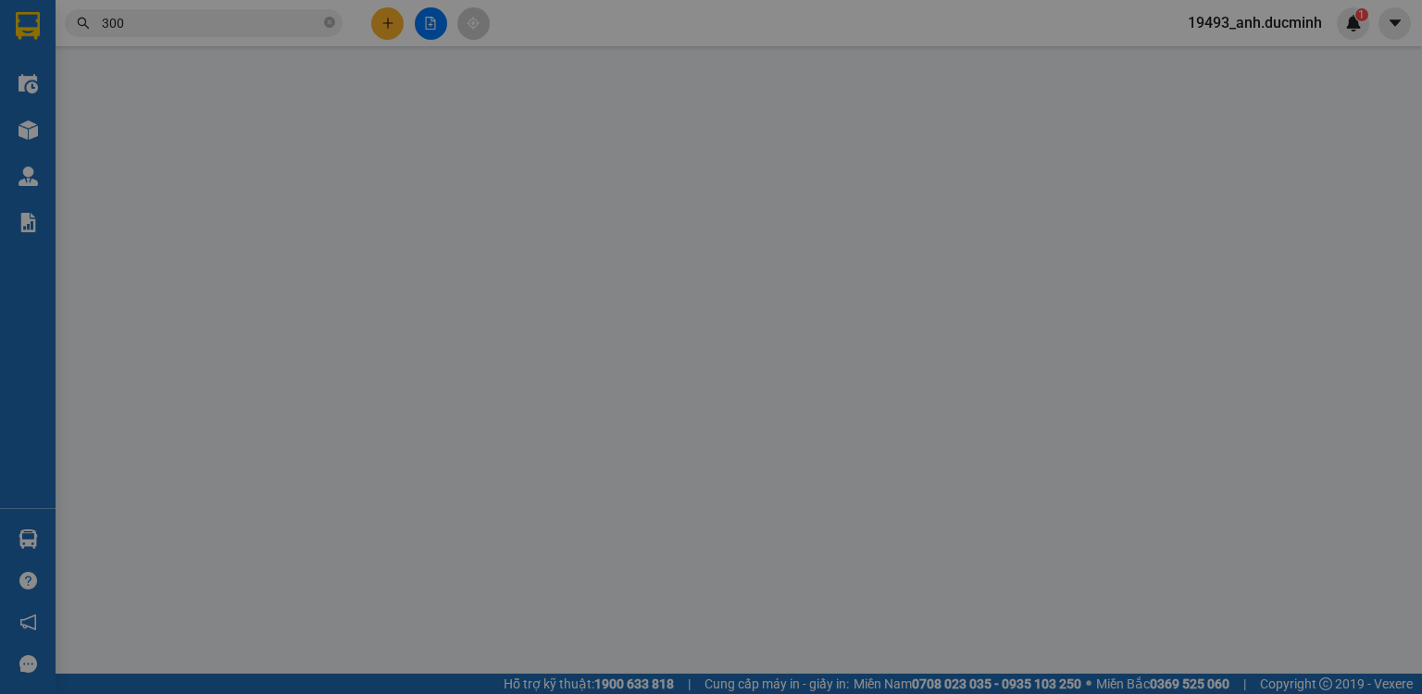
type input "0906539300"
type input "NỮ"
type input "80.000"
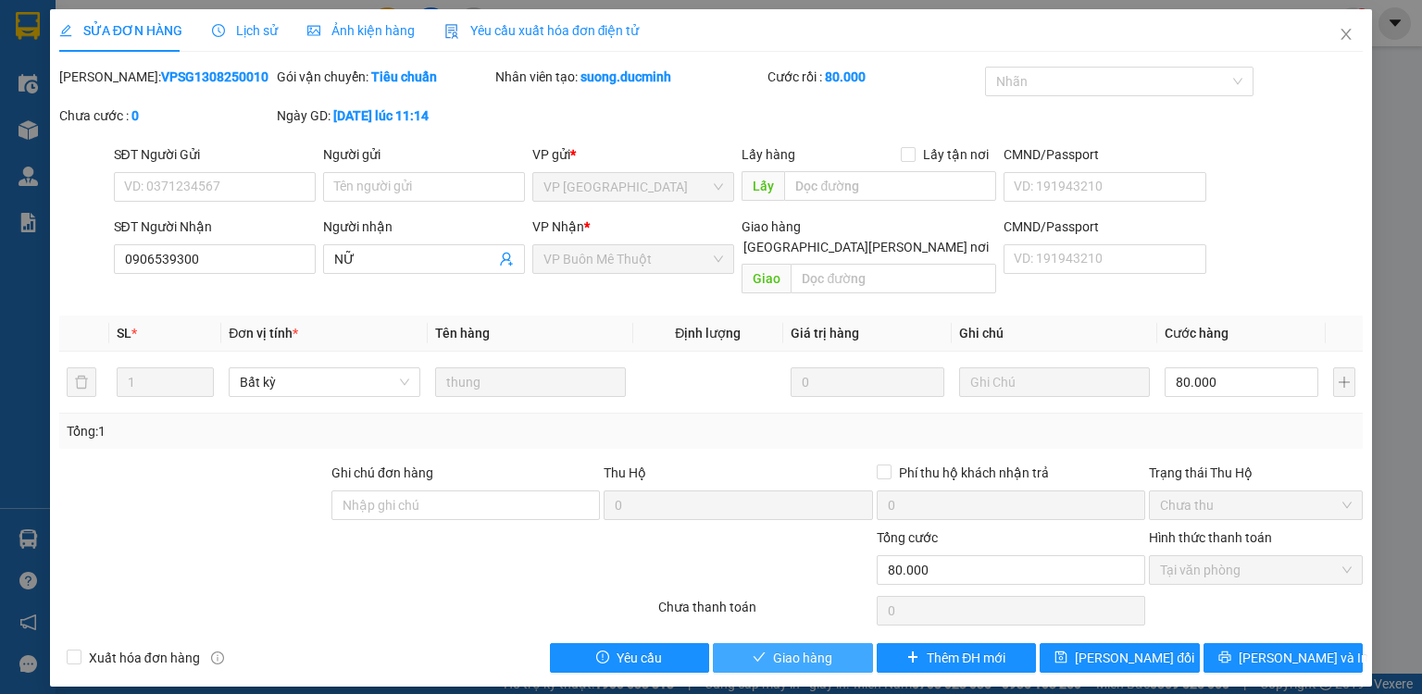
drag, startPoint x: 801, startPoint y: 629, endPoint x: 841, endPoint y: 603, distance: 47.5
click at [803, 648] on span "Giao hàng" at bounding box center [802, 658] width 59 height 20
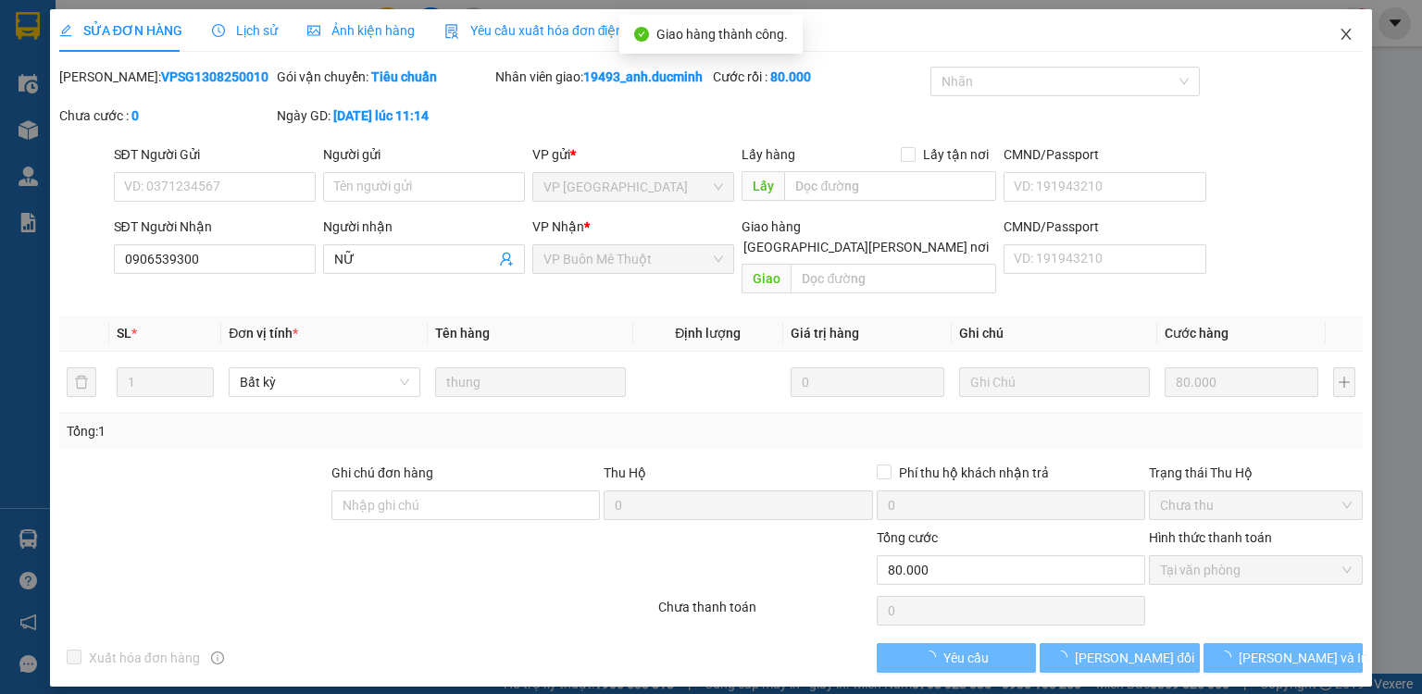
click at [1346, 28] on icon "close" at bounding box center [1346, 34] width 15 height 15
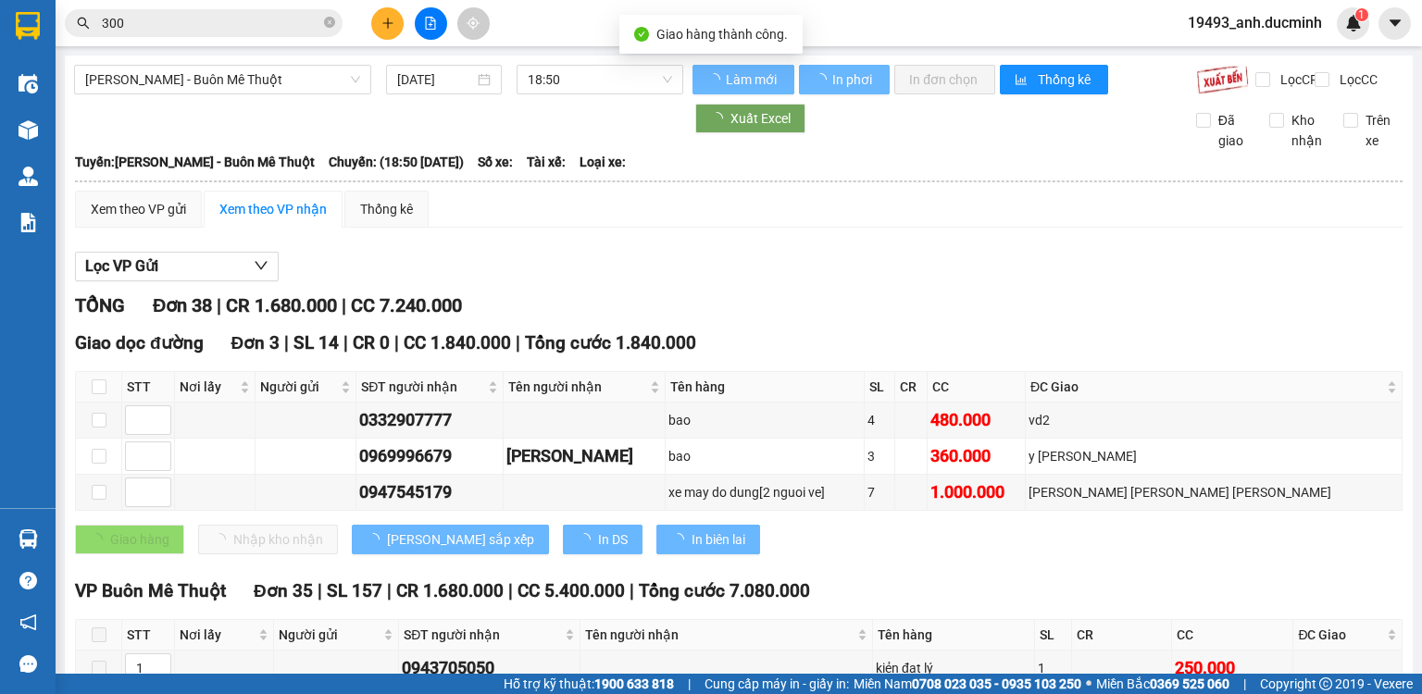
click at [329, 24] on icon "close-circle" at bounding box center [329, 22] width 11 height 11
drag, startPoint x: 326, startPoint y: 24, endPoint x: 284, endPoint y: 31, distance: 42.3
click at [320, 25] on span at bounding box center [204, 23] width 278 height 28
click at [284, 31] on input "text" at bounding box center [211, 23] width 219 height 20
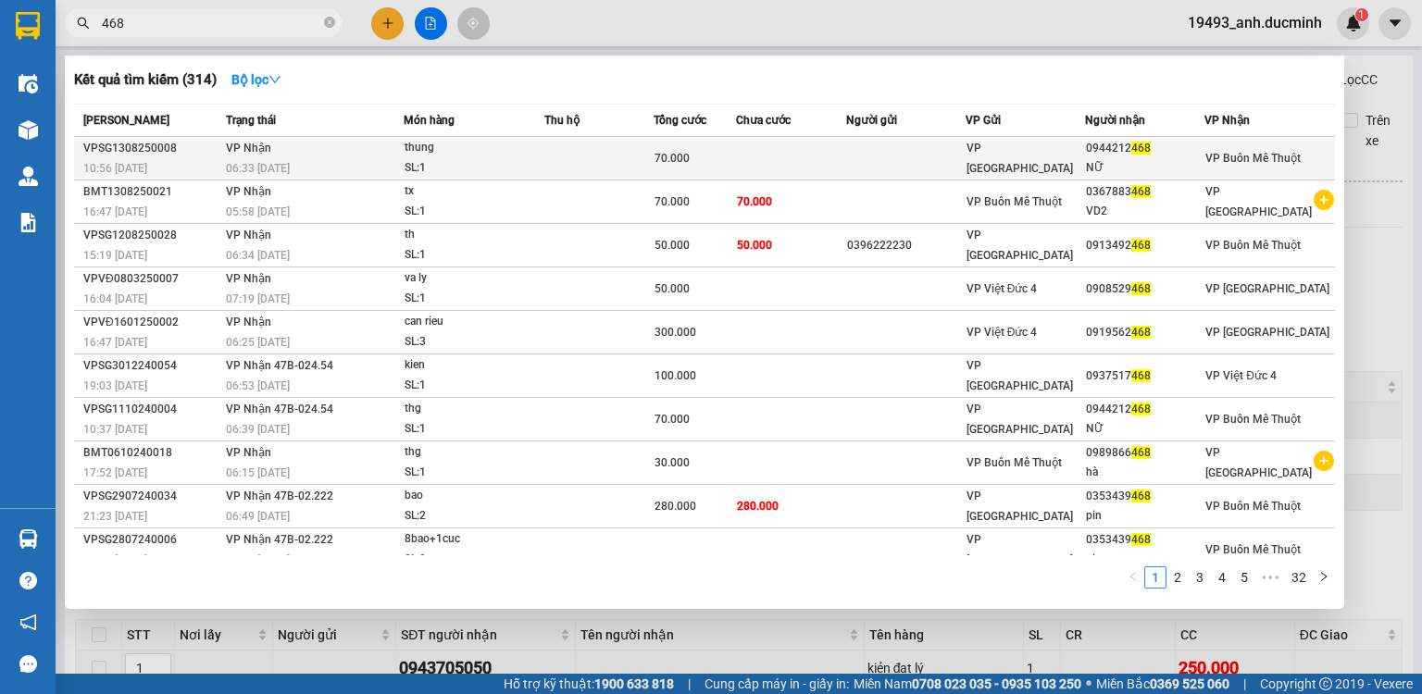
type input "468"
click at [657, 153] on span "70.000" at bounding box center [672, 158] width 35 height 13
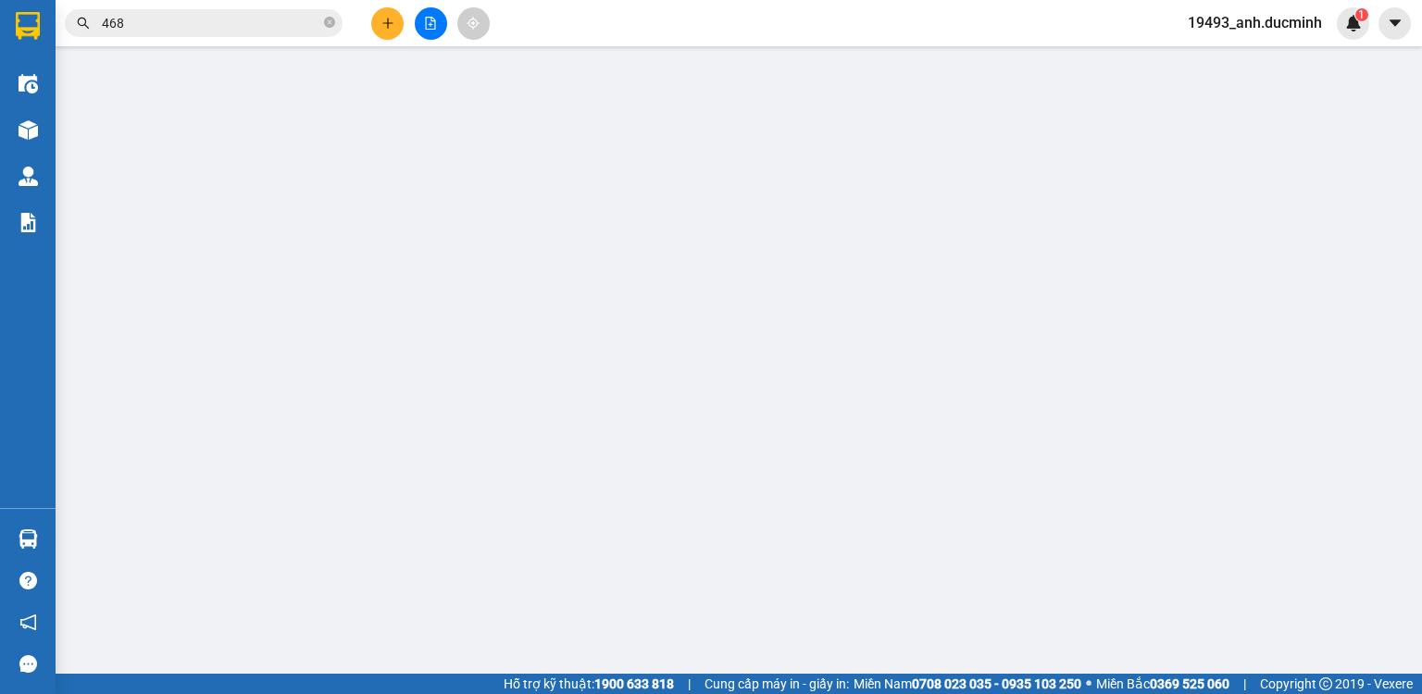
type input "0944212468"
type input "NỮ"
type input "70.000"
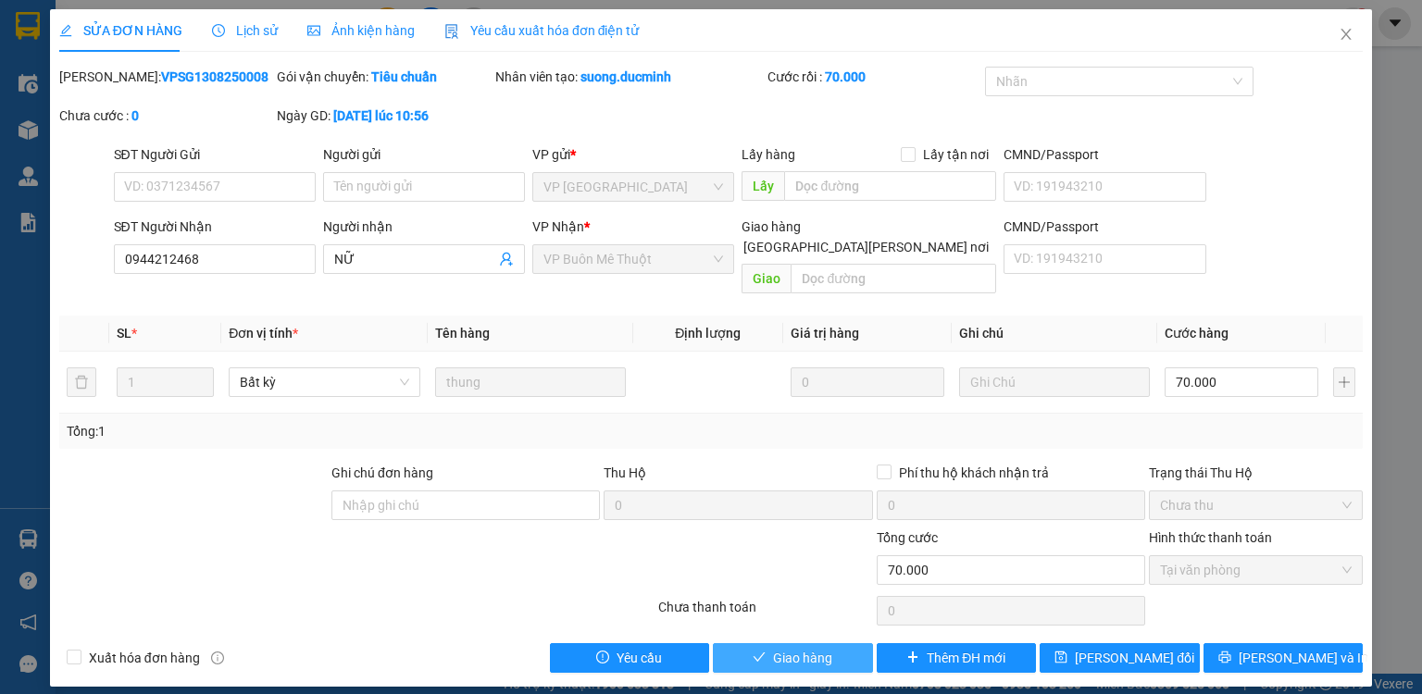
click at [813, 648] on span "Giao hàng" at bounding box center [802, 658] width 59 height 20
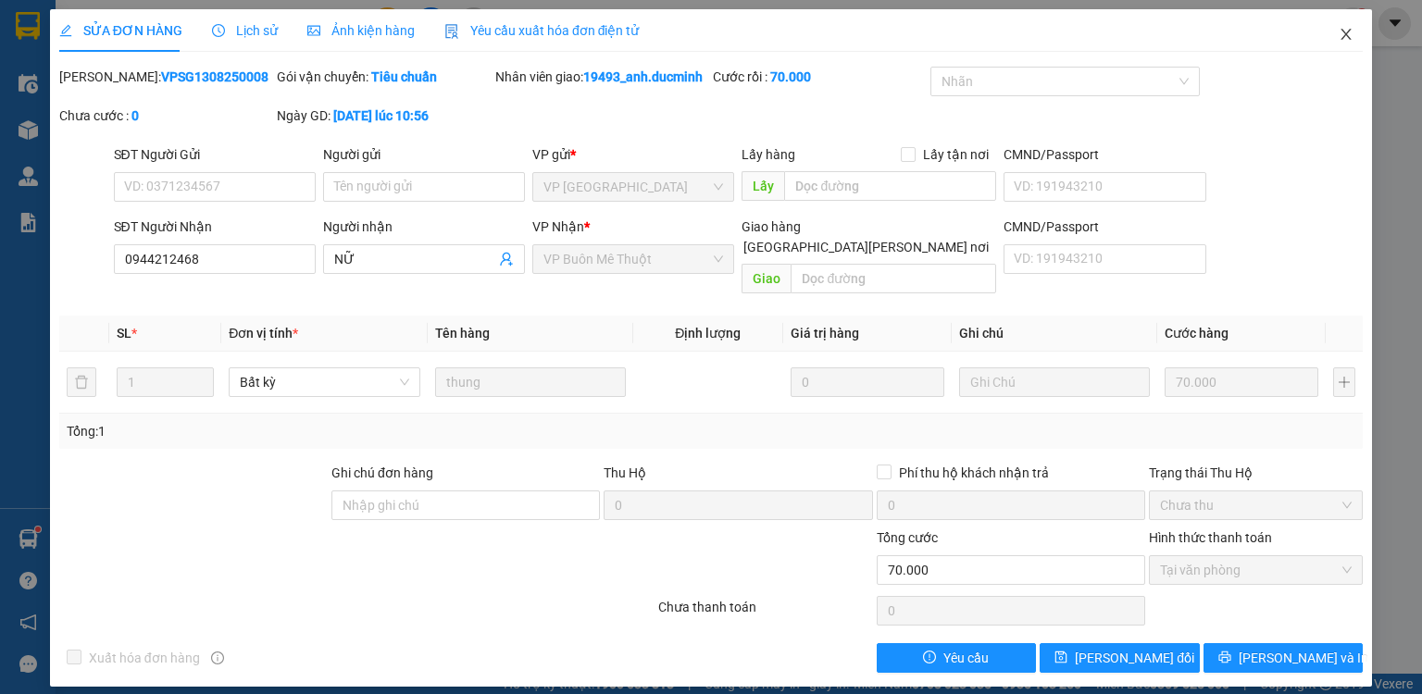
click at [1342, 37] on icon "close" at bounding box center [1346, 34] width 15 height 15
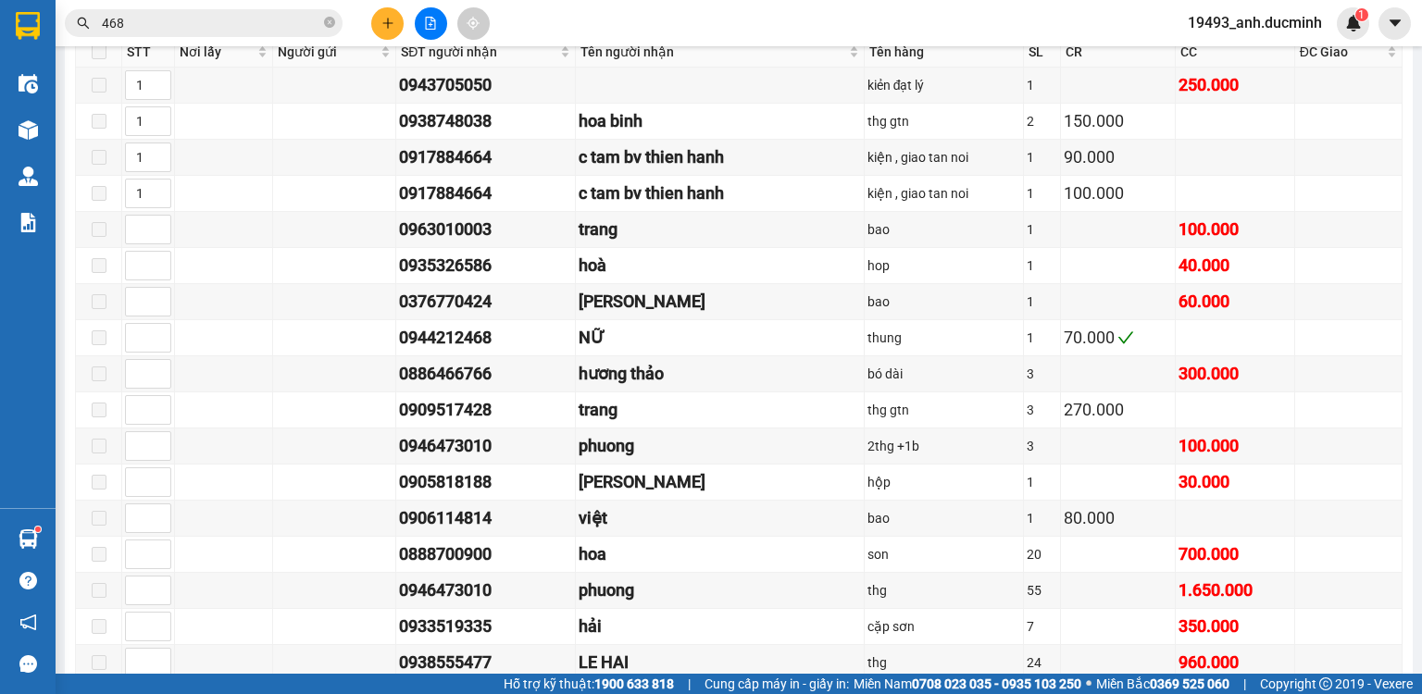
scroll to position [593, 0]
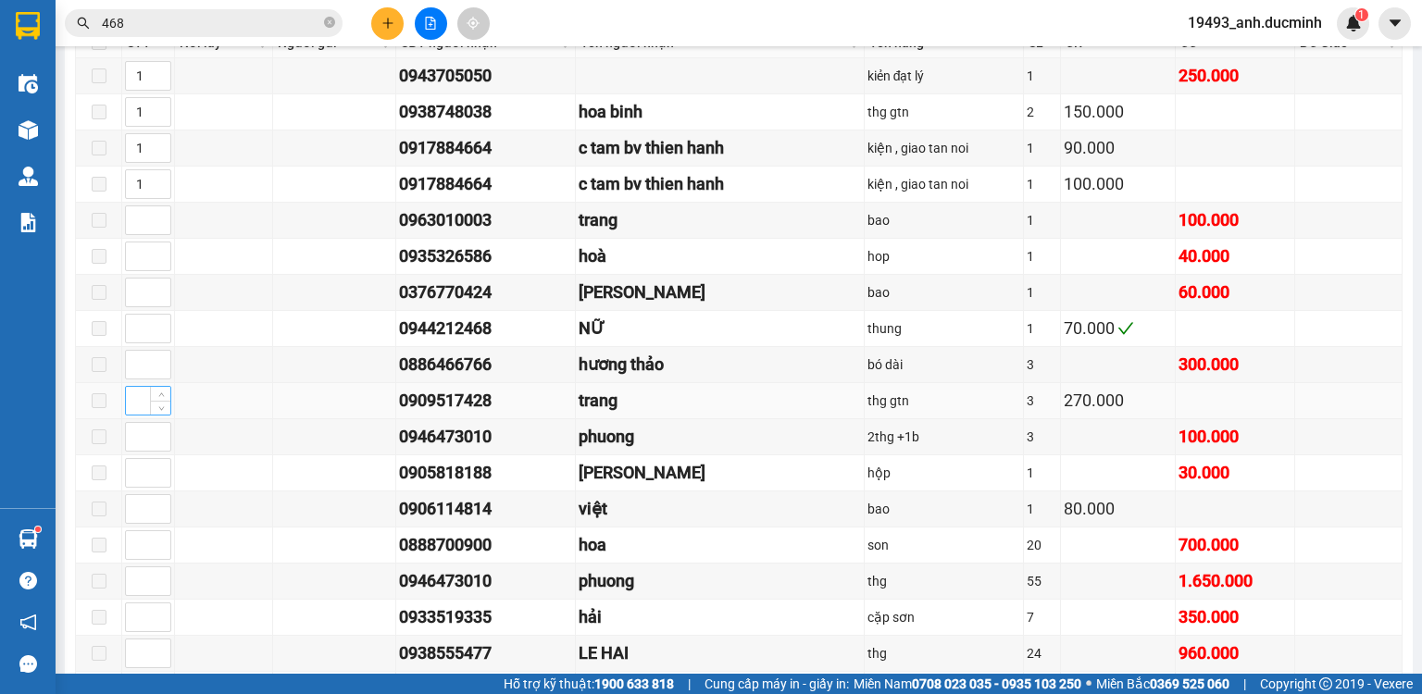
click at [135, 410] on input at bounding box center [148, 401] width 44 height 28
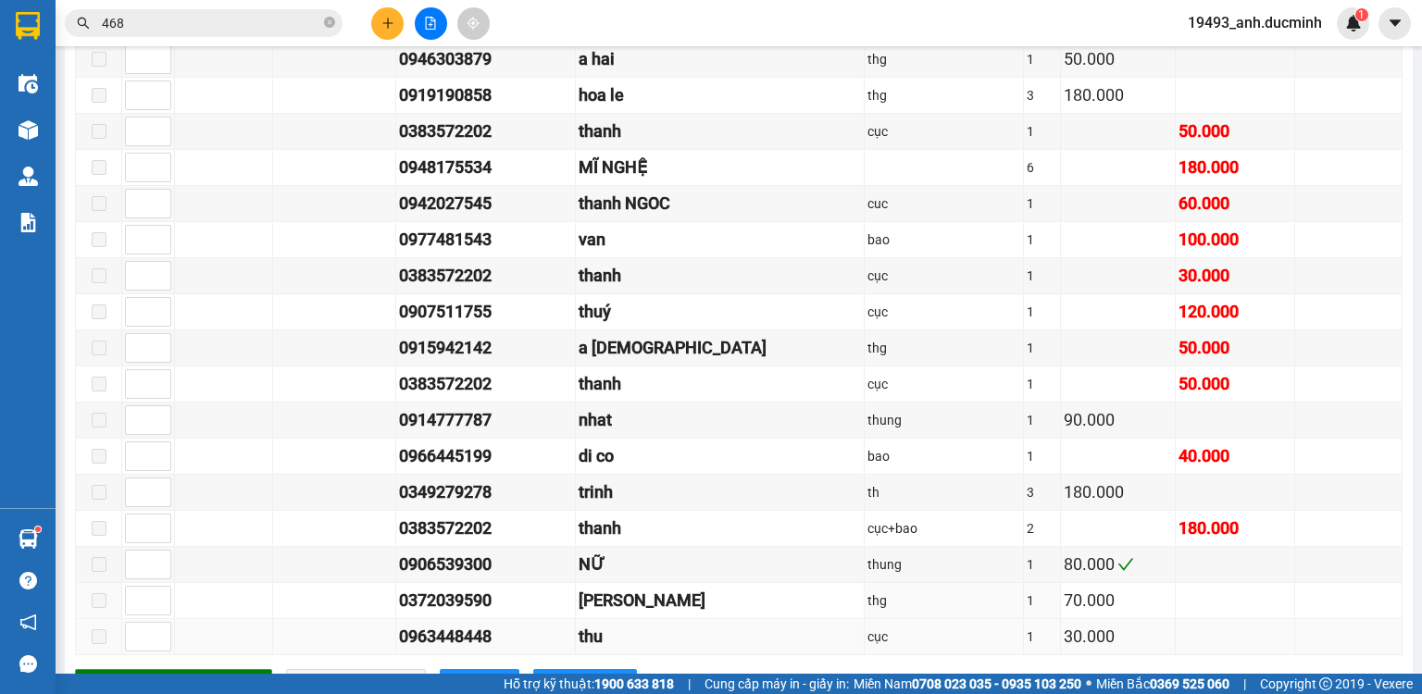
scroll to position [1330, 0]
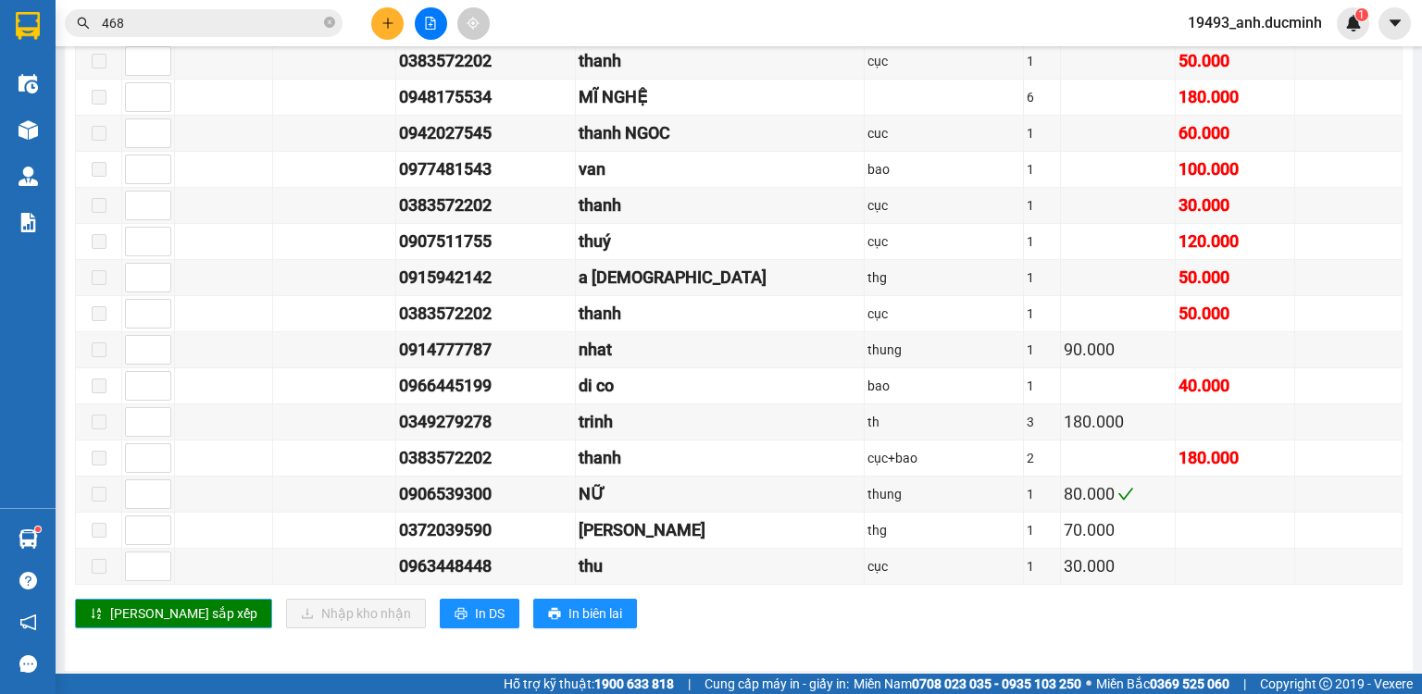
type input "1"
drag, startPoint x: 155, startPoint y: 607, endPoint x: 263, endPoint y: 555, distance: 120.1
click at [156, 607] on span "[PERSON_NAME] sắp xếp" at bounding box center [183, 614] width 147 height 20
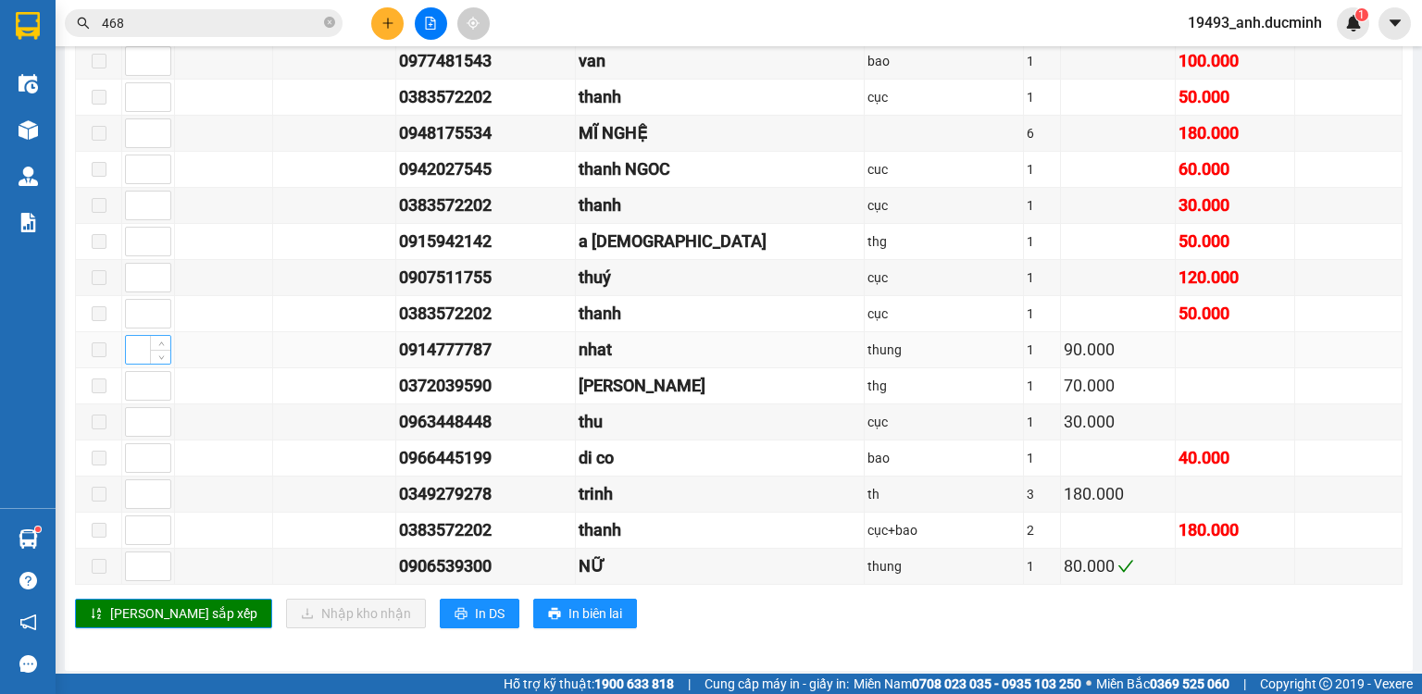
click at [137, 344] on input at bounding box center [148, 350] width 44 height 28
type input "1"
click at [137, 615] on span "[PERSON_NAME] sắp xếp" at bounding box center [183, 614] width 147 height 20
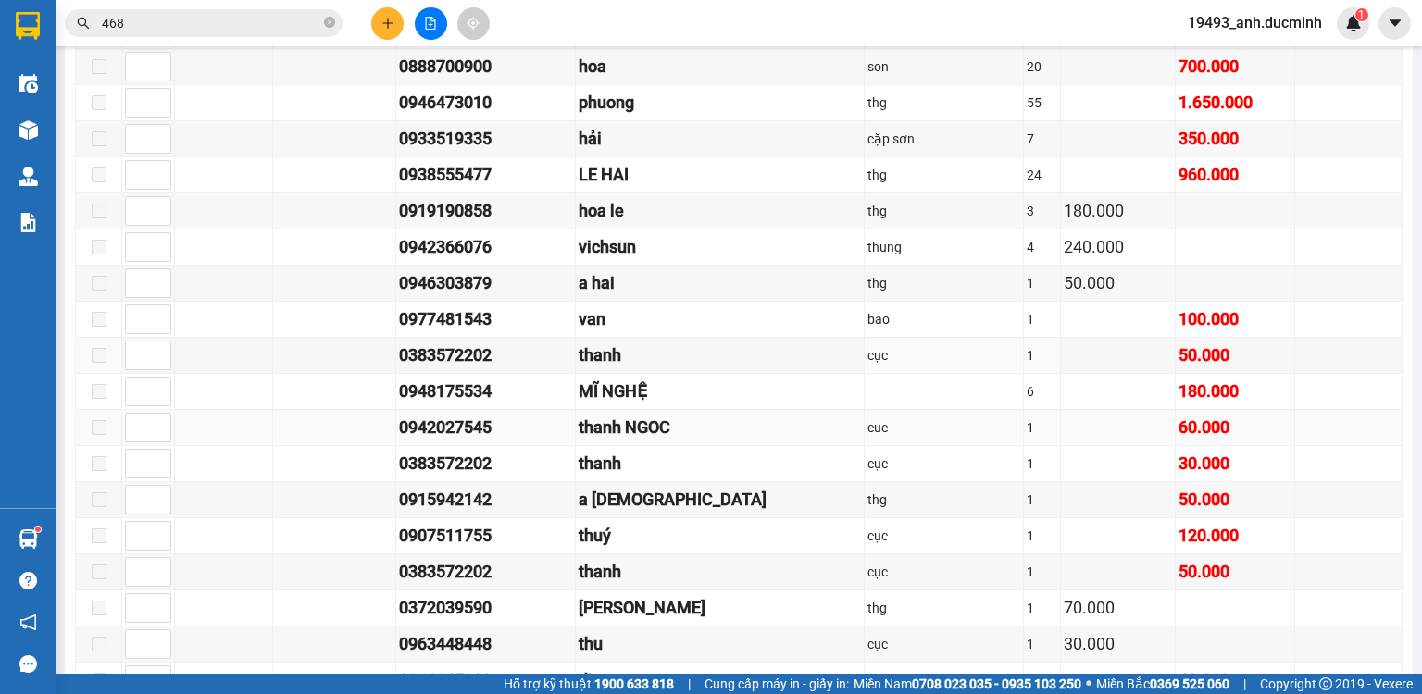
scroll to position [959, 0]
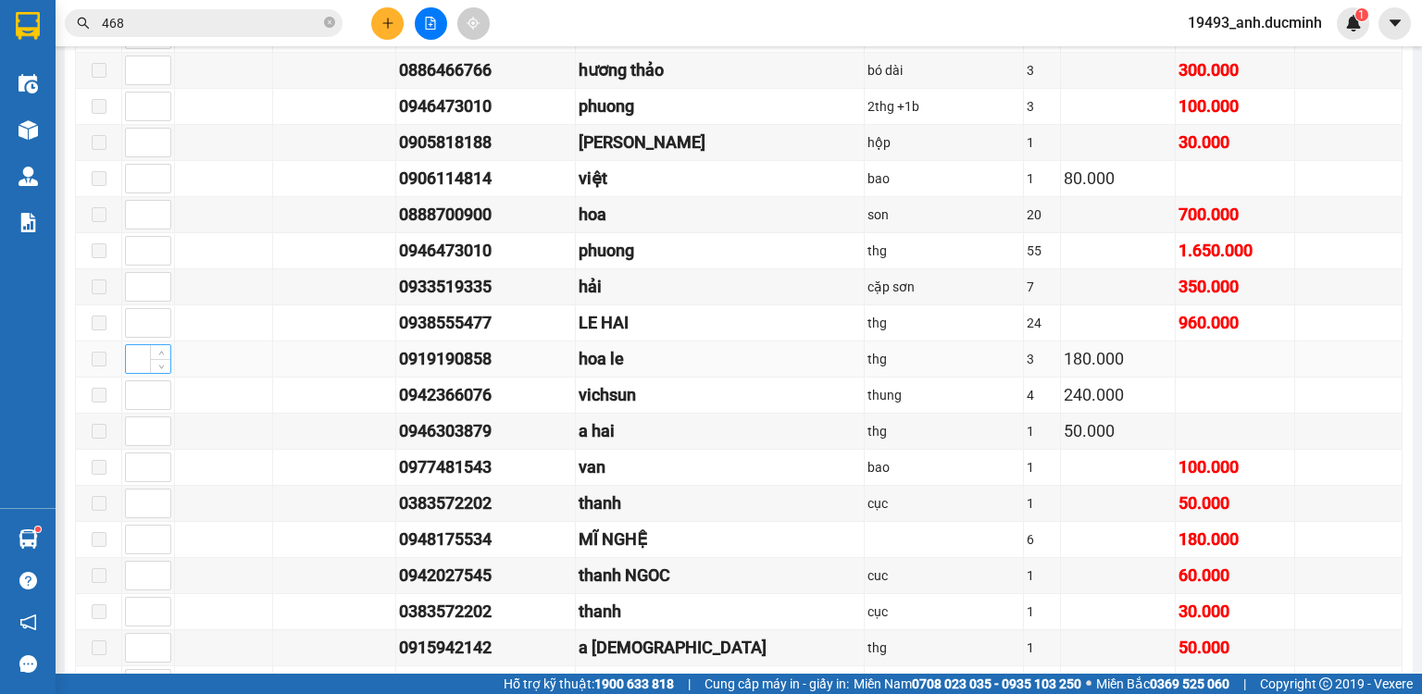
click at [141, 362] on input at bounding box center [148, 359] width 44 height 28
type input "2"
click at [144, 294] on input at bounding box center [148, 287] width 44 height 28
type input "2"
click at [130, 184] on input at bounding box center [148, 179] width 44 height 28
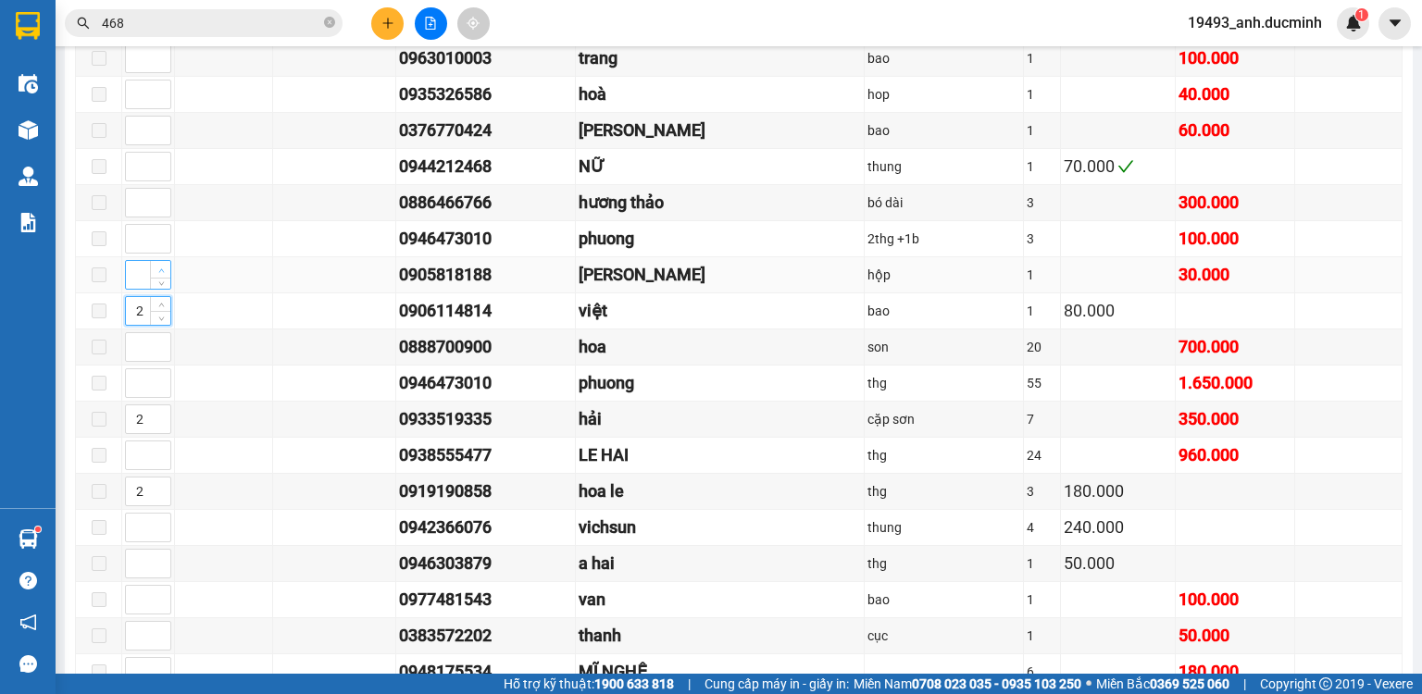
scroll to position [811, 0]
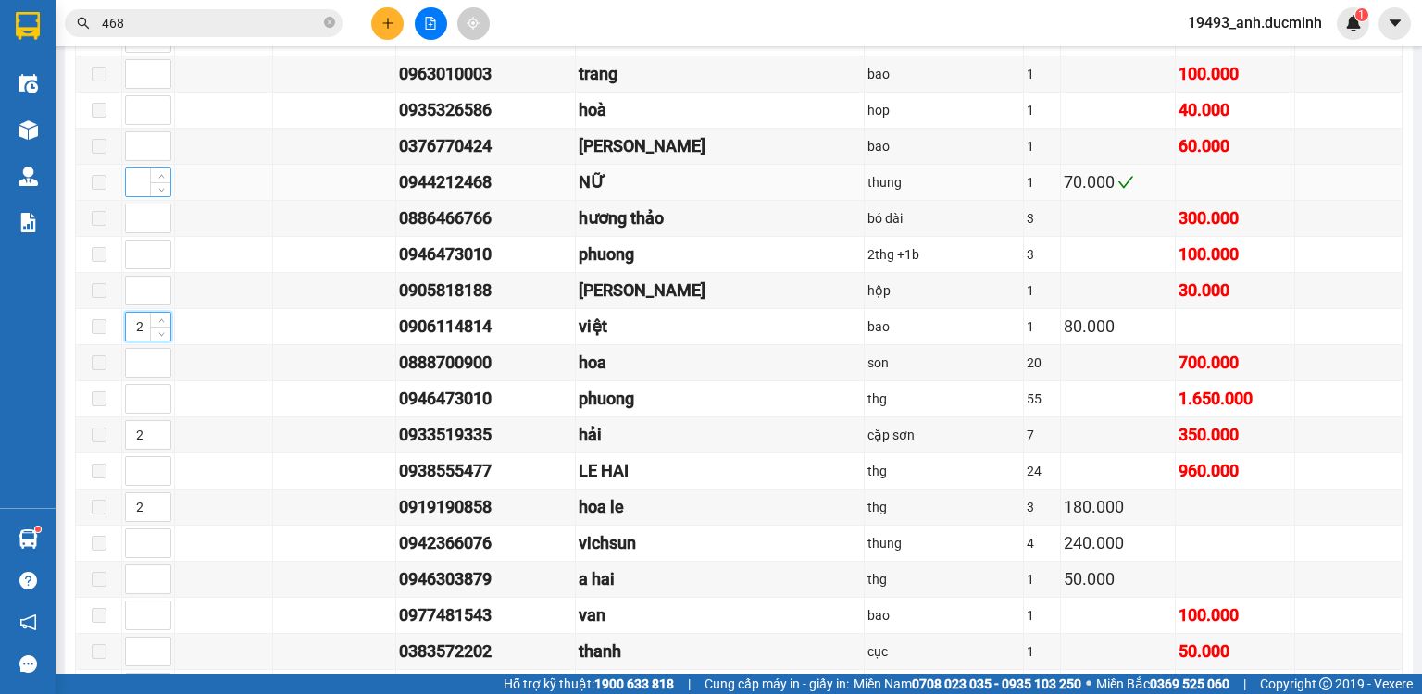
type input "2"
click at [133, 190] on input at bounding box center [148, 183] width 44 height 28
type input "2"
click at [133, 155] on input at bounding box center [148, 146] width 44 height 28
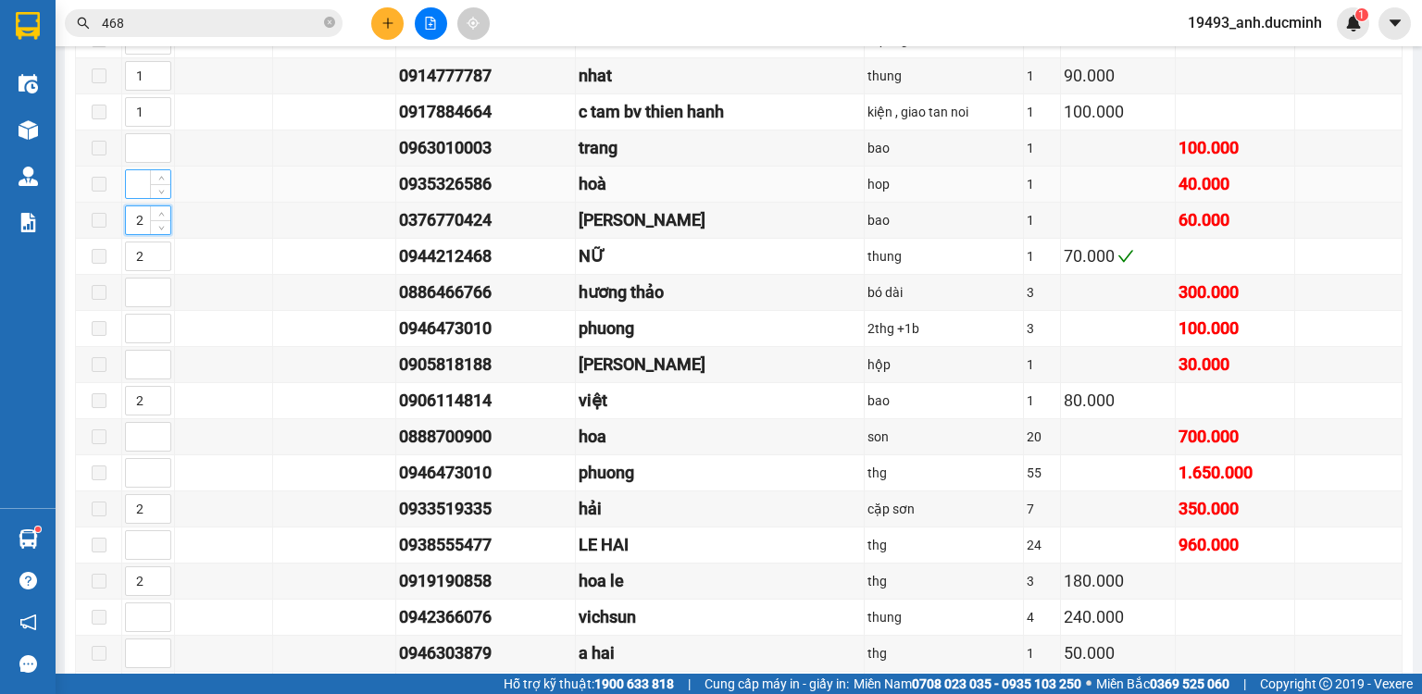
type input "2"
click at [137, 197] on input at bounding box center [148, 184] width 44 height 28
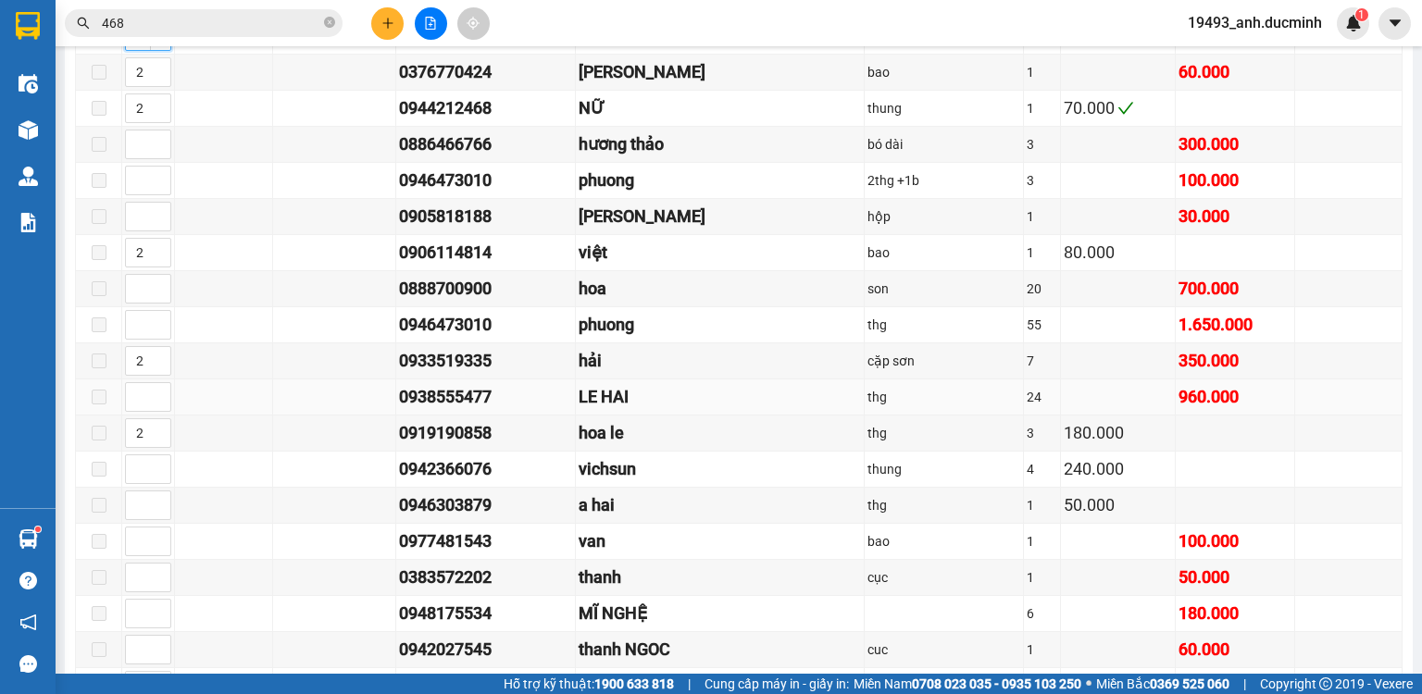
scroll to position [959, 0]
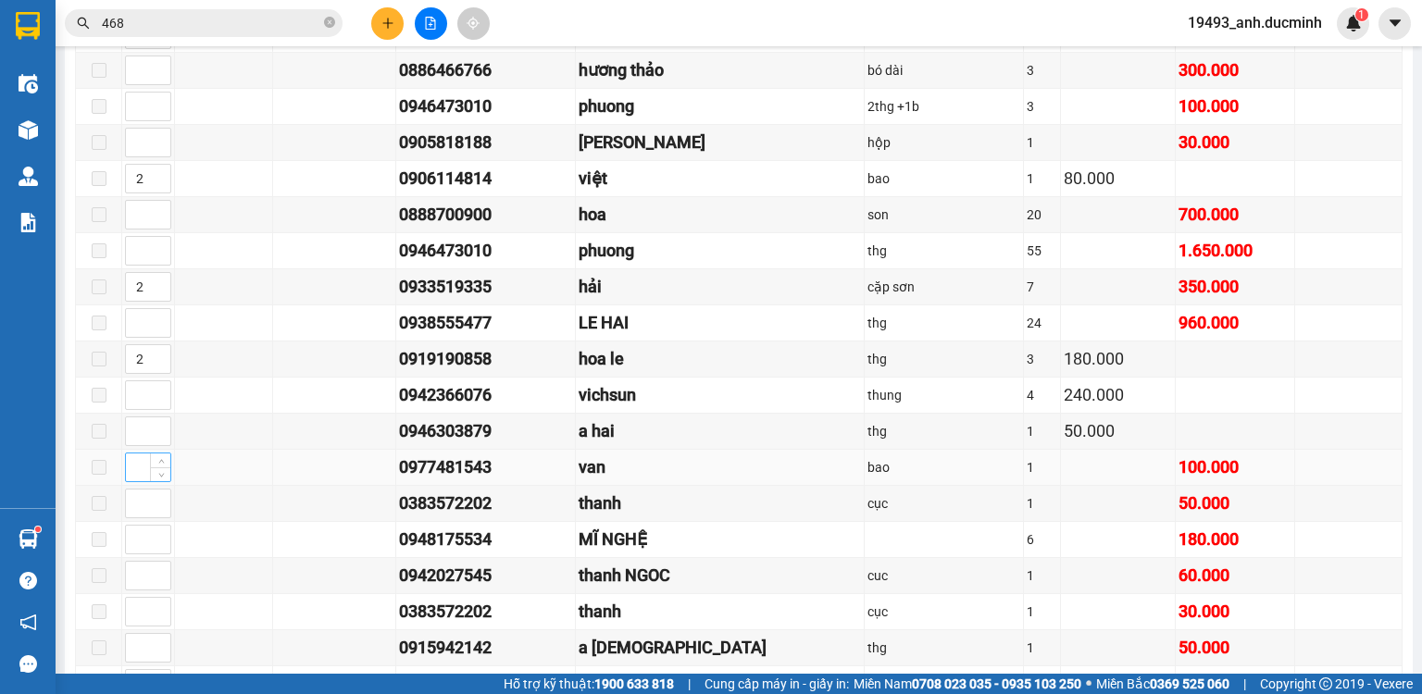
type input "2"
click at [131, 467] on input at bounding box center [148, 468] width 44 height 28
type input "2"
click at [136, 500] on input at bounding box center [148, 504] width 44 height 28
type input "2"
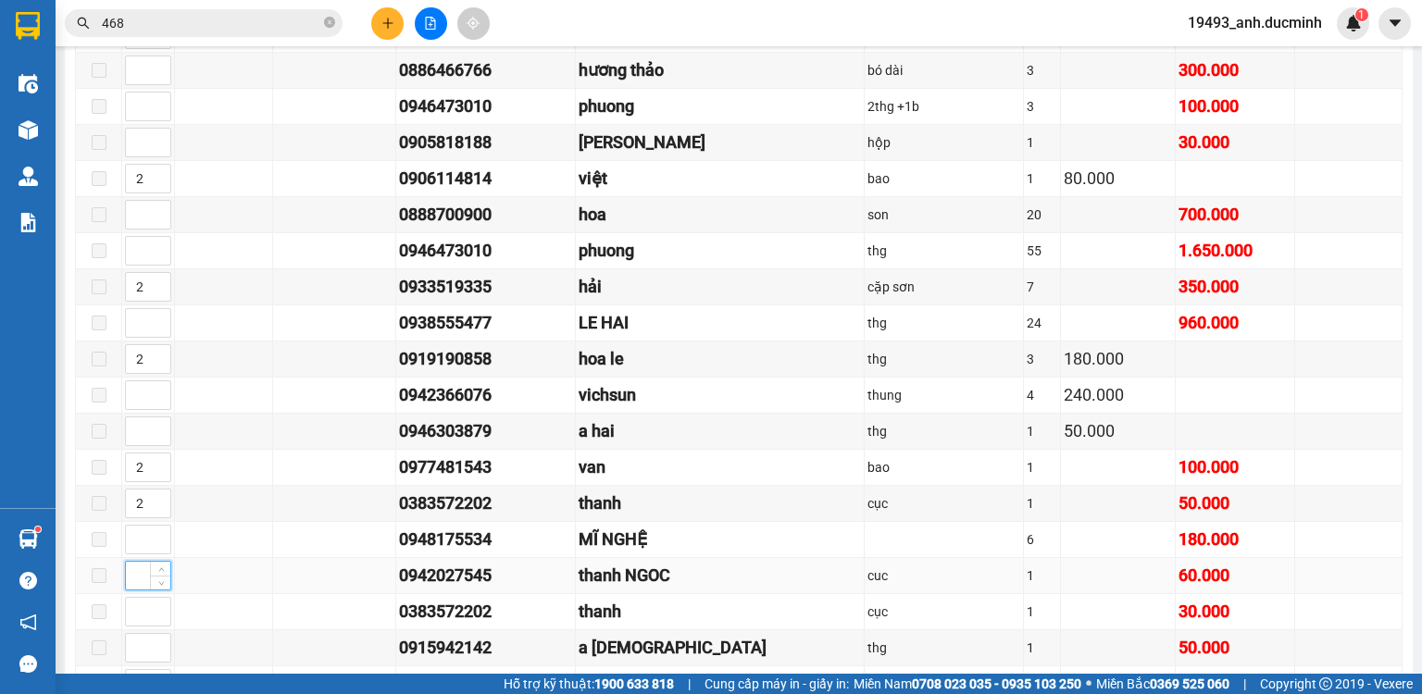
click at [131, 574] on input at bounding box center [148, 576] width 44 height 28
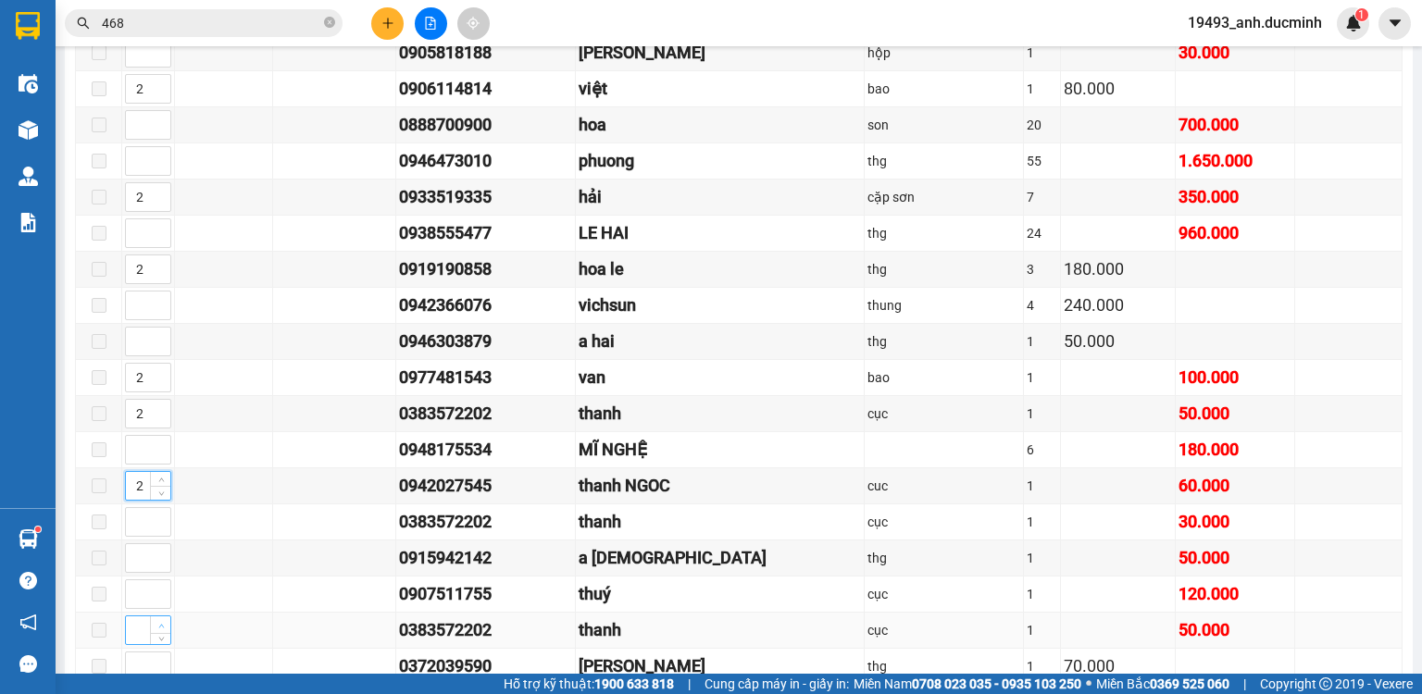
scroll to position [1107, 0]
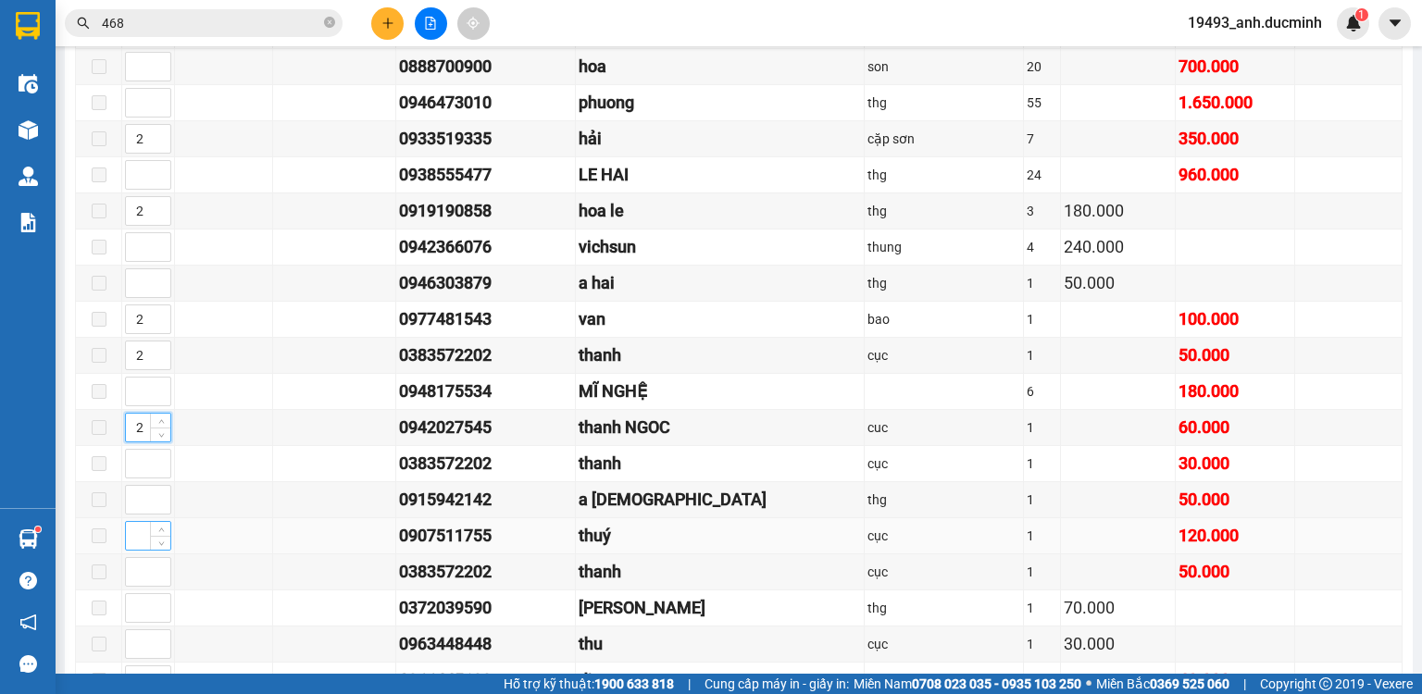
type input "2"
click at [141, 536] on input at bounding box center [148, 536] width 44 height 28
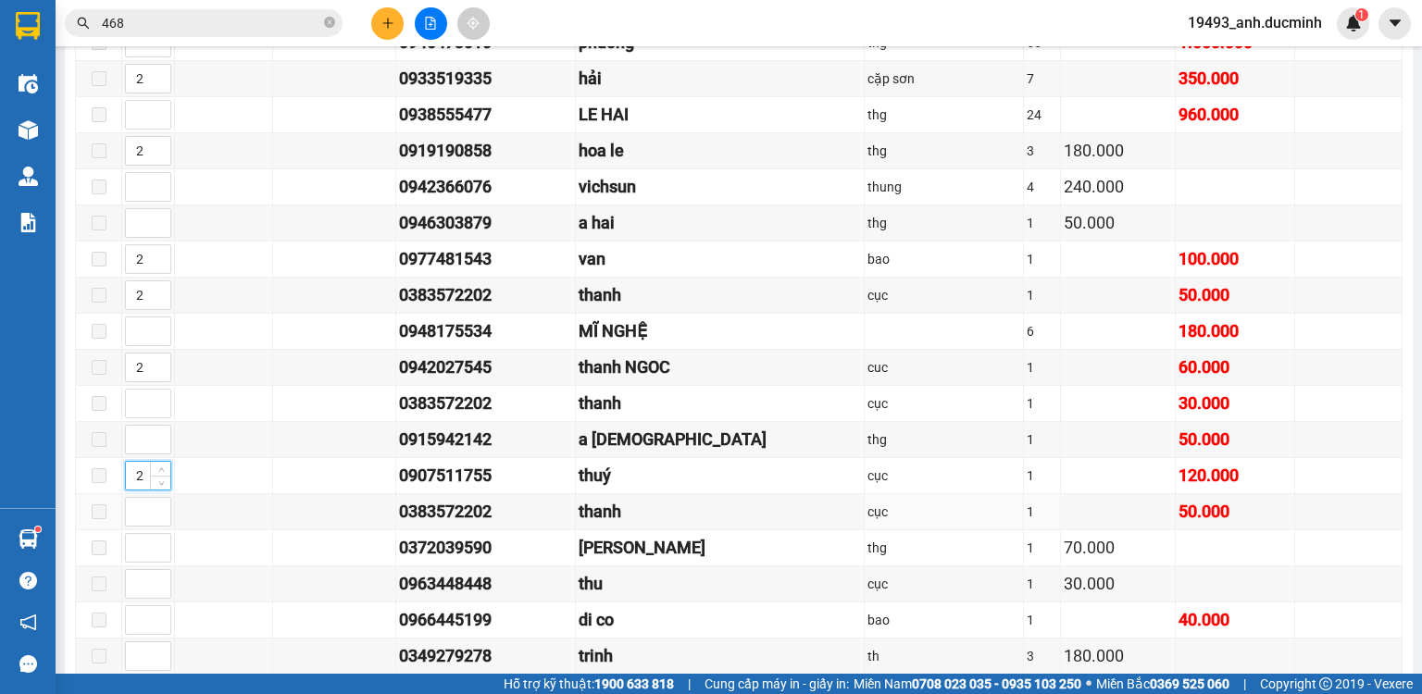
scroll to position [1256, 0]
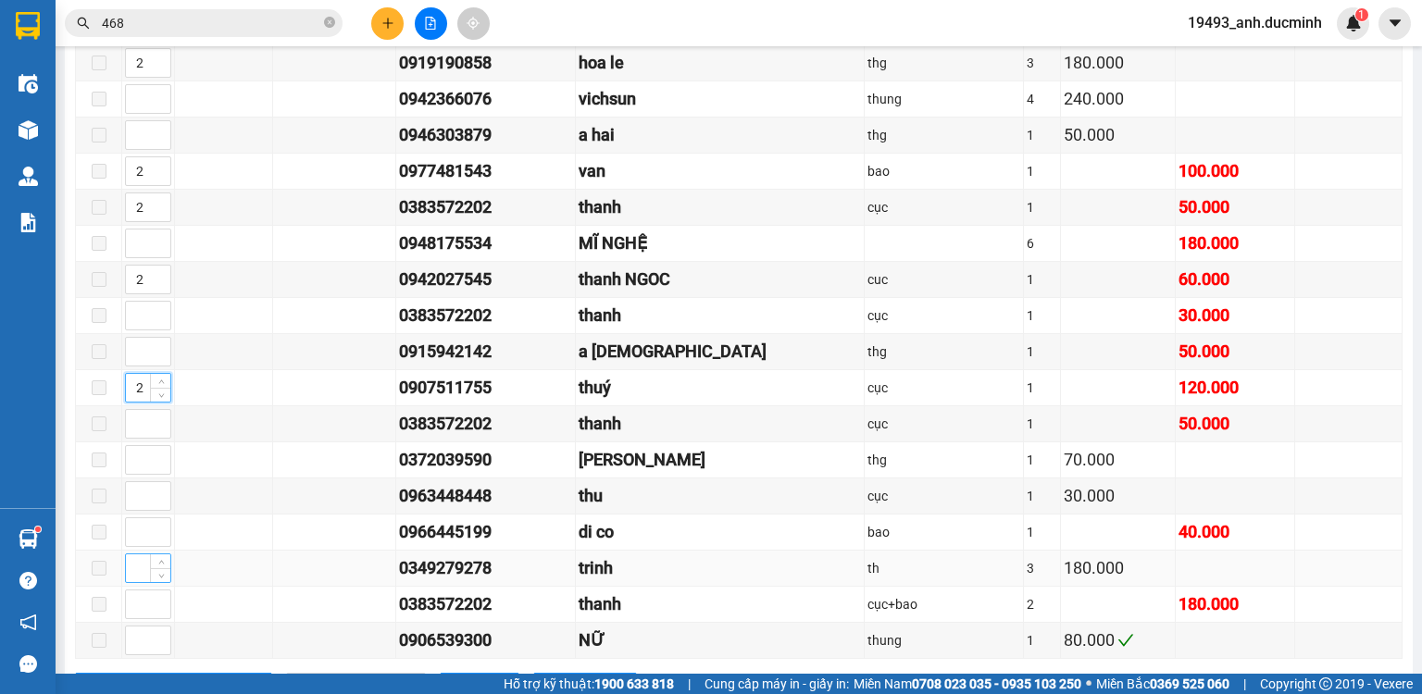
type input "2"
click at [135, 565] on input at bounding box center [148, 569] width 44 height 28
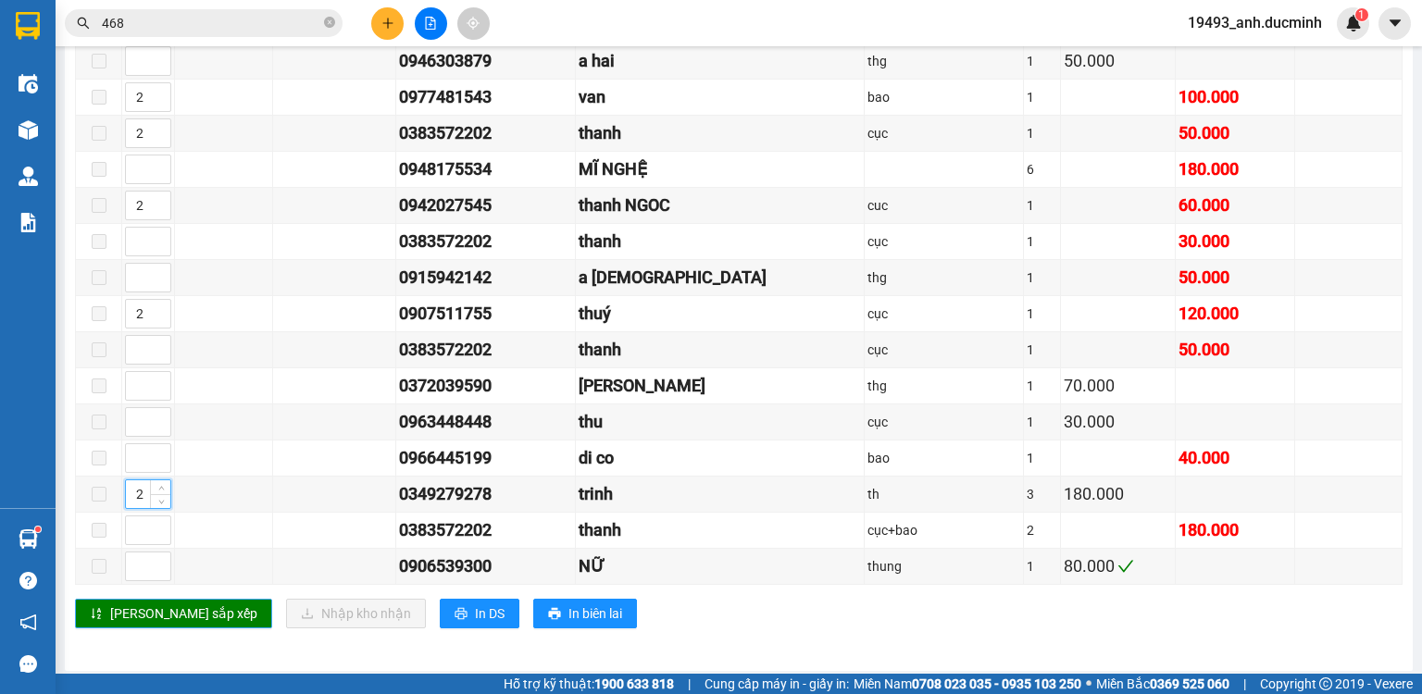
type input "2"
drag, startPoint x: 148, startPoint y: 611, endPoint x: 197, endPoint y: 611, distance: 49.1
click at [148, 611] on span "[PERSON_NAME] sắp xếp" at bounding box center [183, 614] width 147 height 20
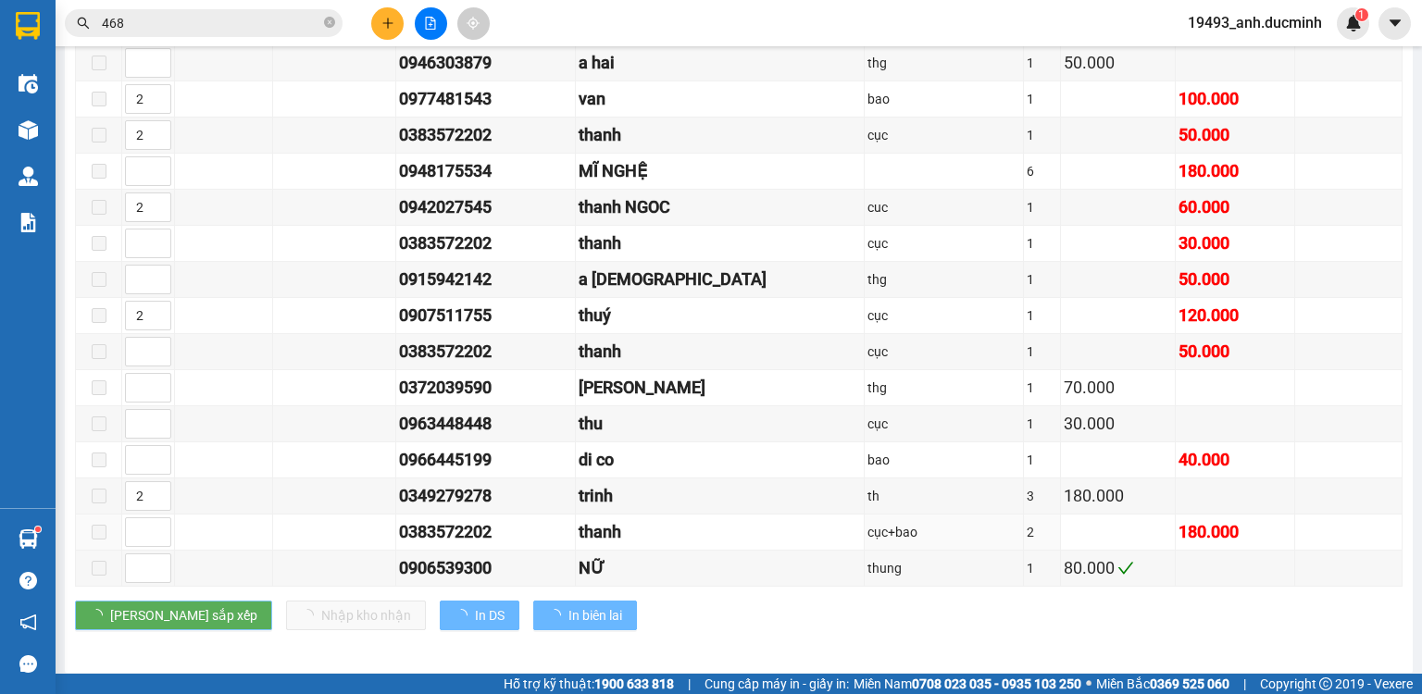
scroll to position [1256, 0]
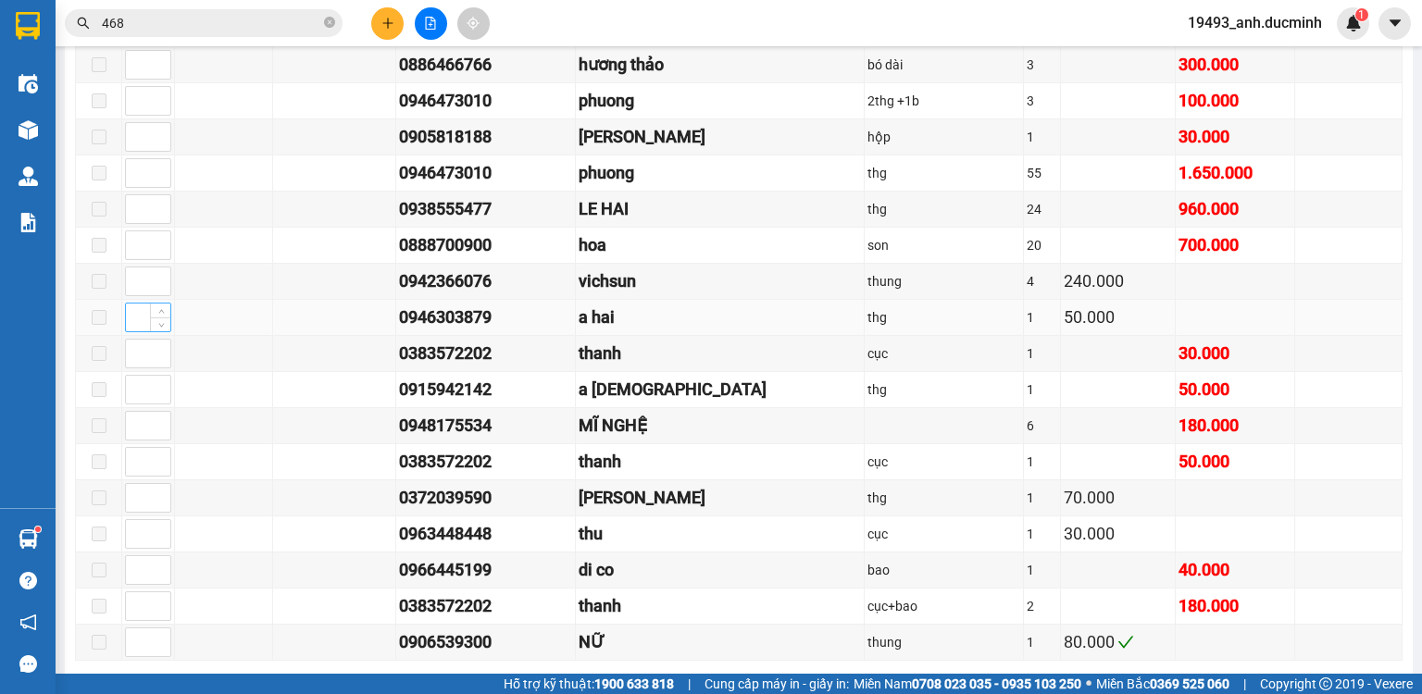
drag, startPoint x: 121, startPoint y: 314, endPoint x: 143, endPoint y: 322, distance: 22.9
click at [142, 322] on td at bounding box center [148, 318] width 53 height 36
click at [143, 322] on input at bounding box center [148, 318] width 44 height 28
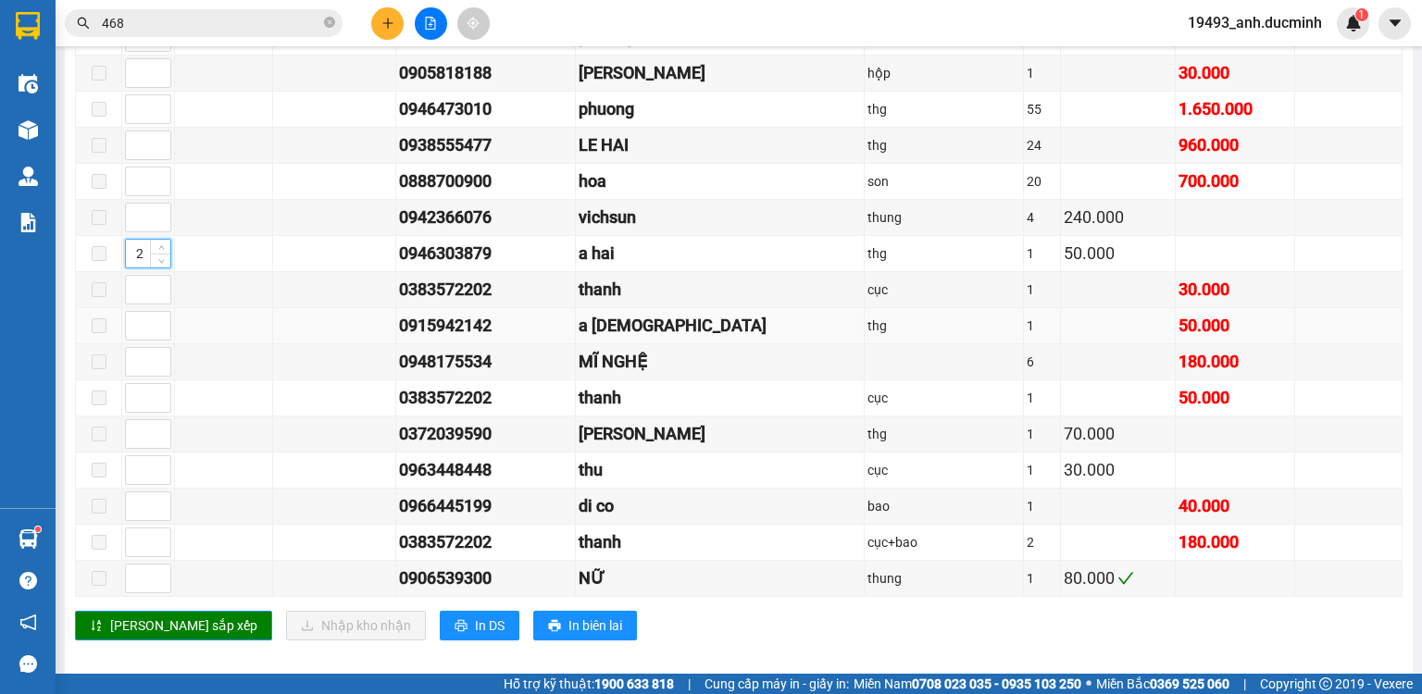
scroll to position [1330, 0]
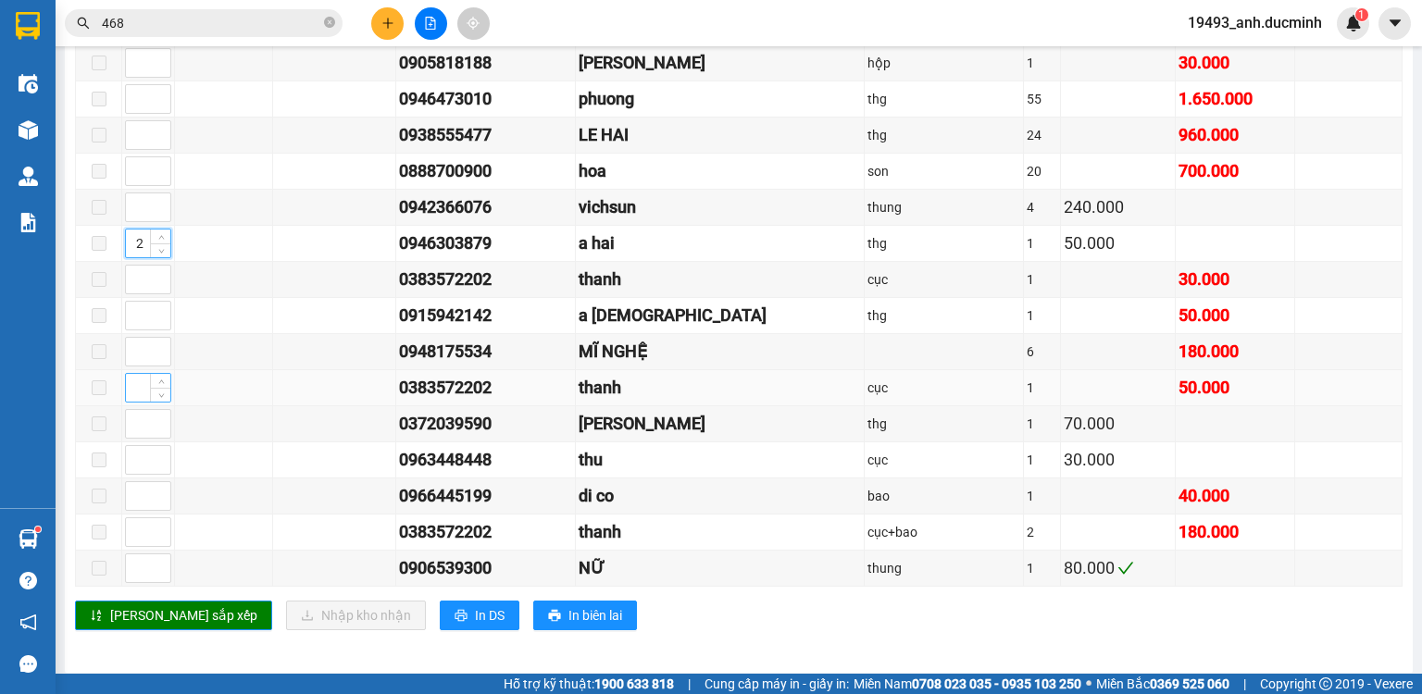
type input "2"
click at [131, 381] on input at bounding box center [148, 388] width 44 height 28
type input "2"
click at [135, 483] on input at bounding box center [148, 496] width 44 height 28
type input "2"
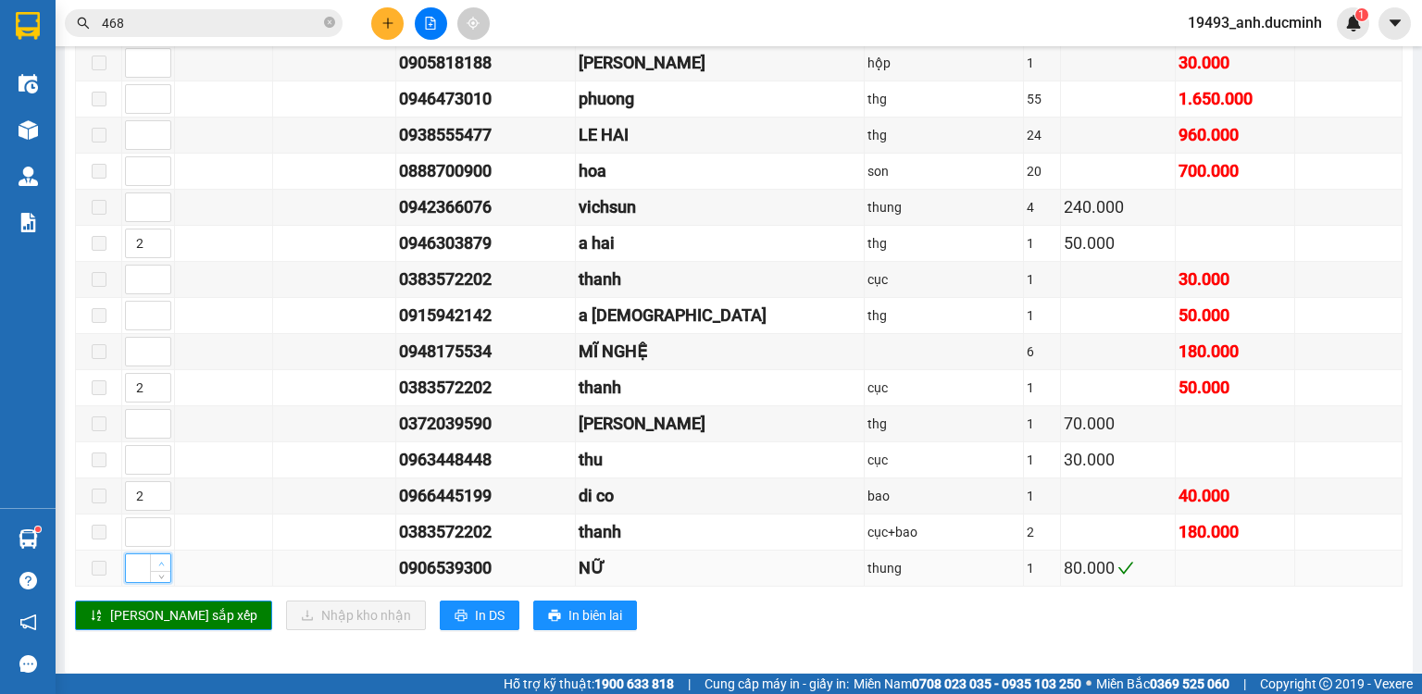
drag, startPoint x: 133, startPoint y: 556, endPoint x: 166, endPoint y: 558, distance: 32.5
click at [133, 557] on input at bounding box center [148, 569] width 44 height 28
type input "2"
click at [169, 606] on span "[PERSON_NAME] sắp xếp" at bounding box center [183, 616] width 147 height 20
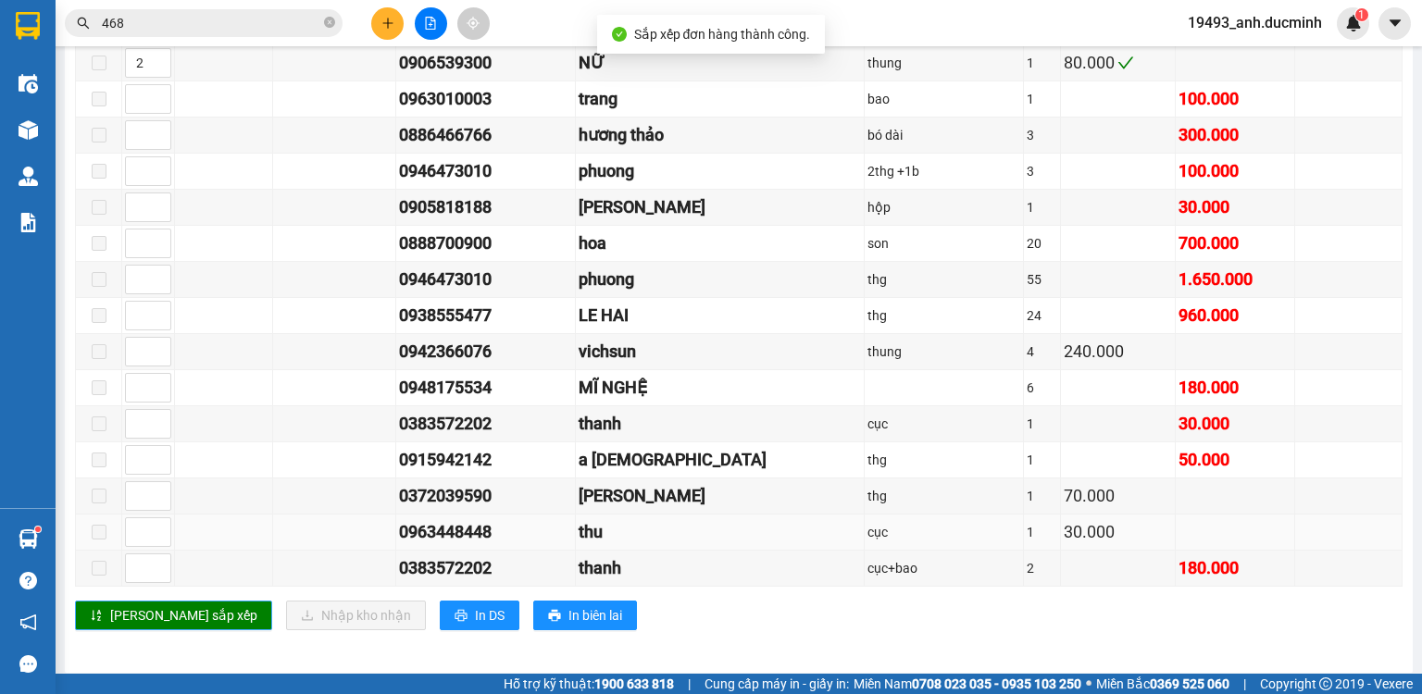
scroll to position [1256, 0]
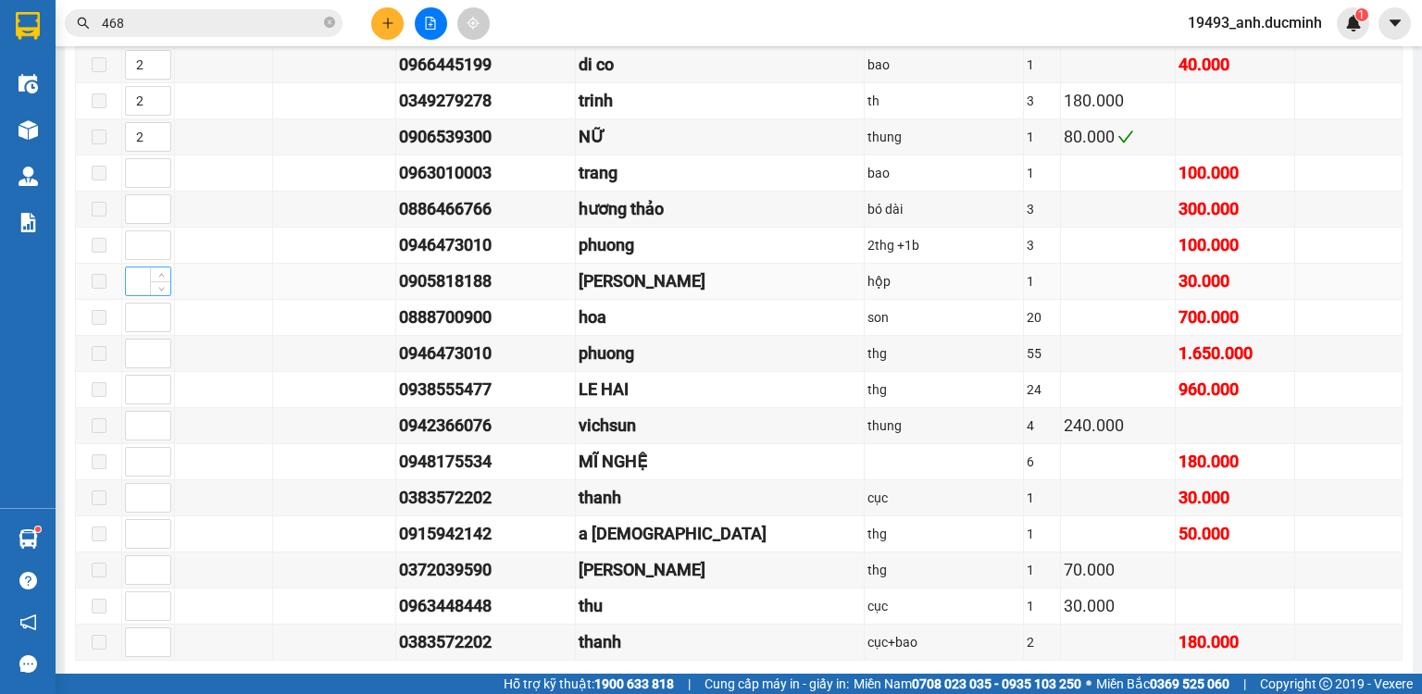
click at [133, 279] on input at bounding box center [148, 282] width 44 height 28
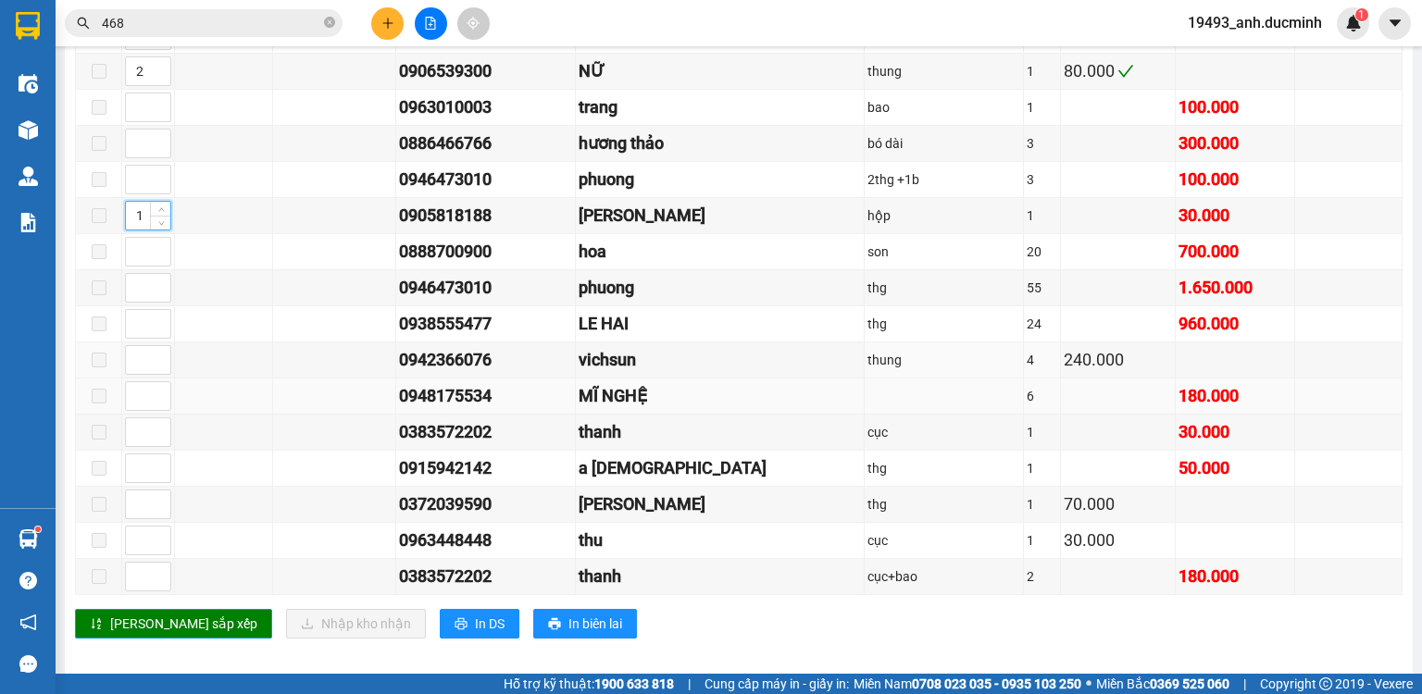
scroll to position [1330, 0]
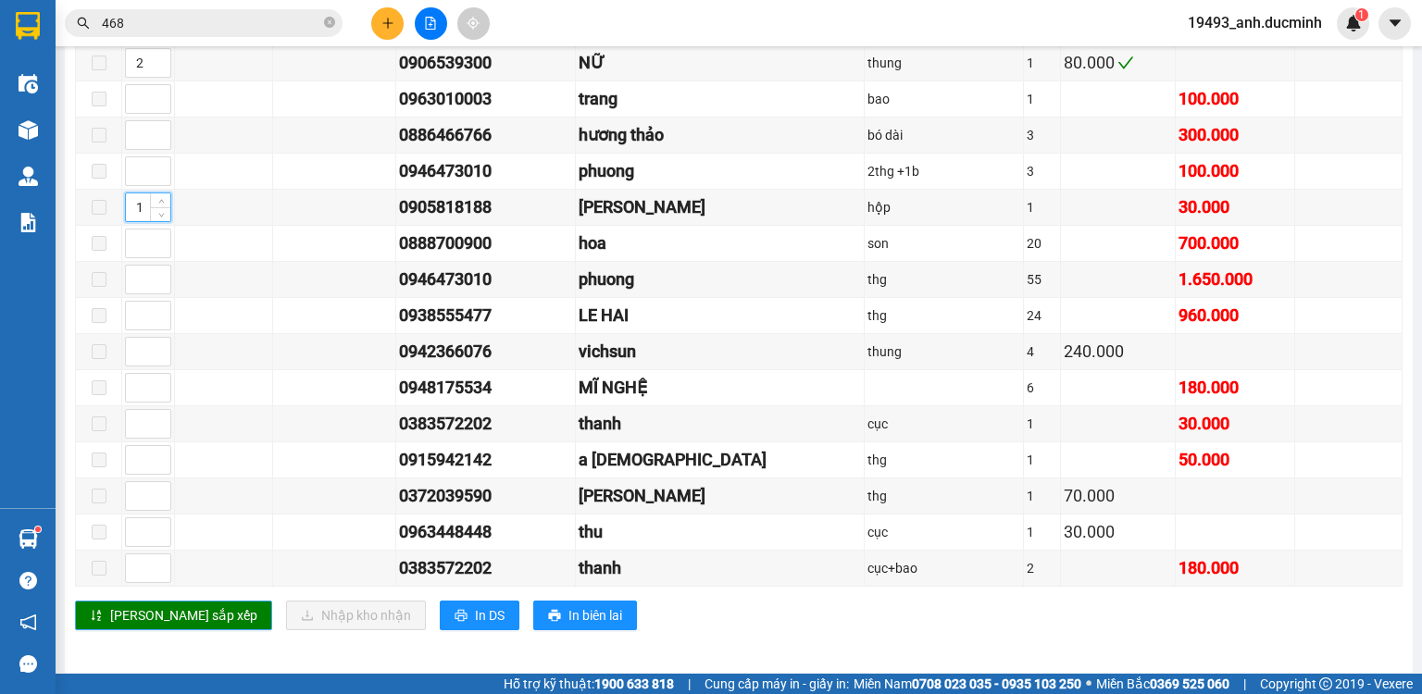
type input "1"
click at [163, 619] on button "[PERSON_NAME] sắp xếp" at bounding box center [173, 616] width 197 height 30
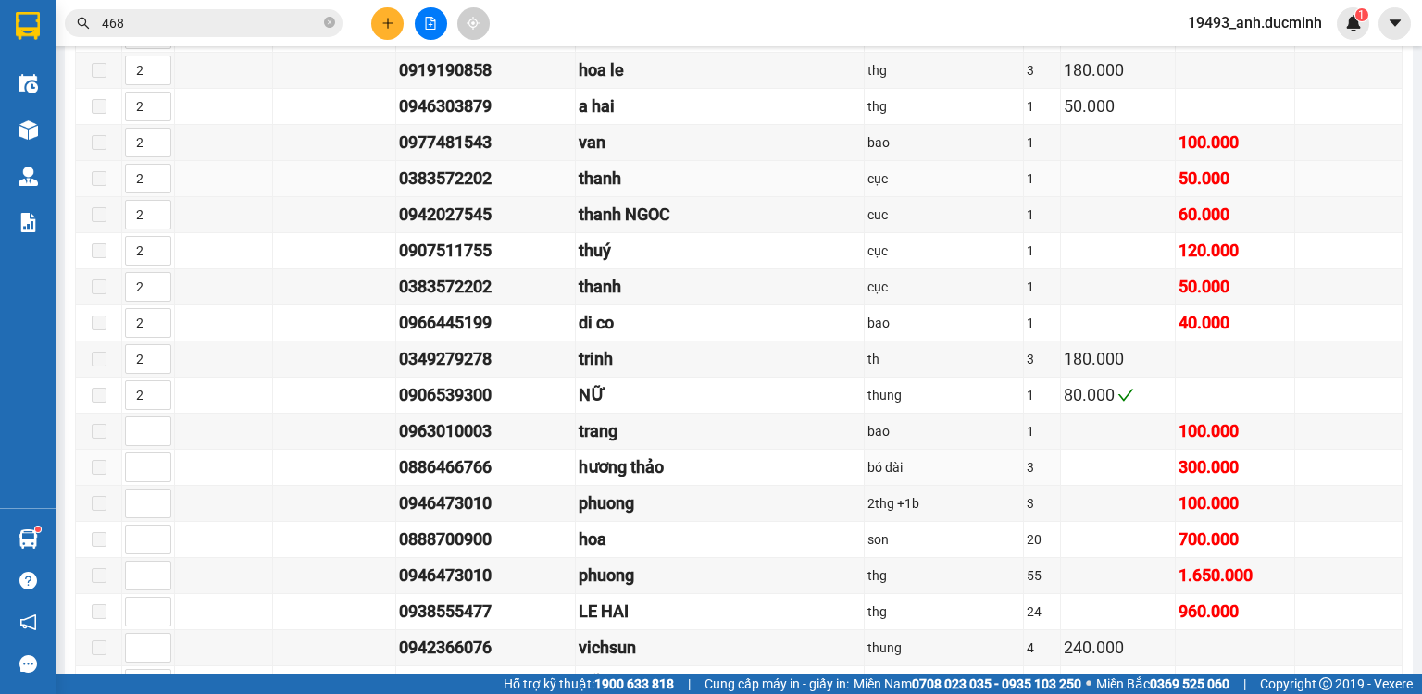
scroll to position [885, 0]
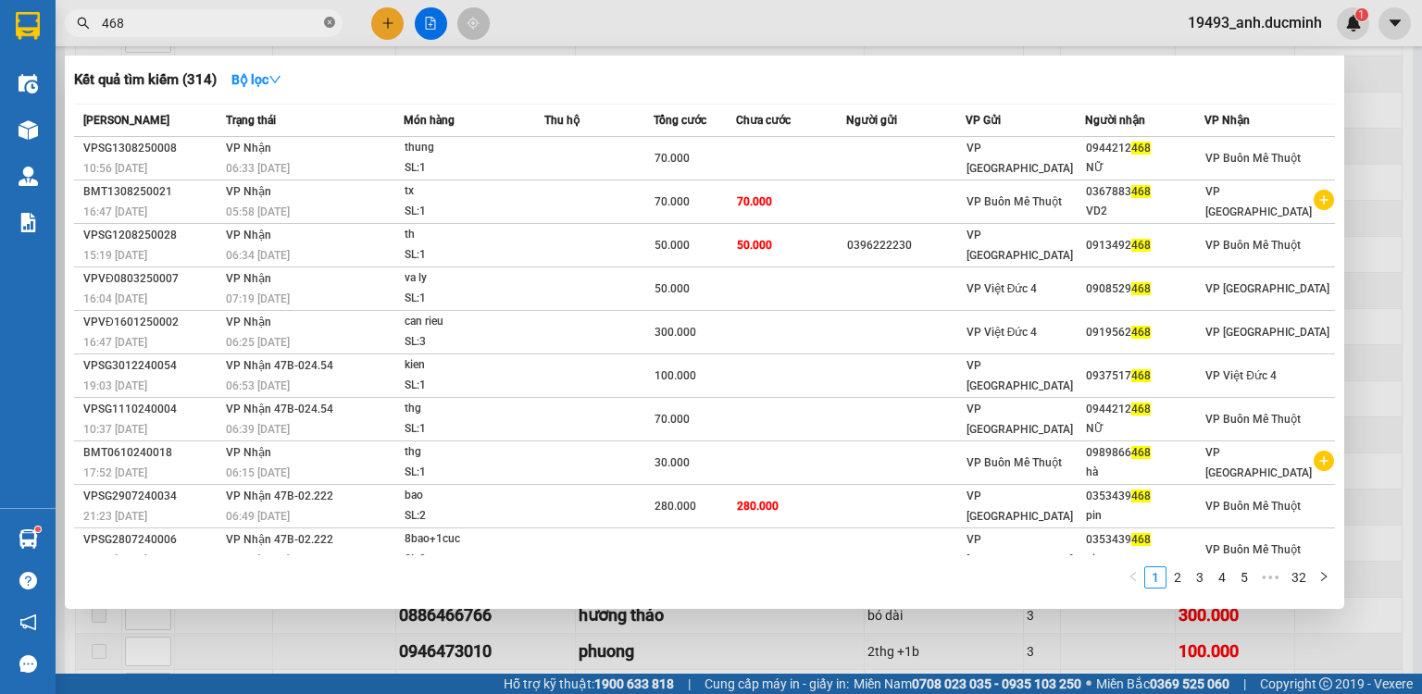
click at [327, 22] on icon "close-circle" at bounding box center [329, 22] width 11 height 11
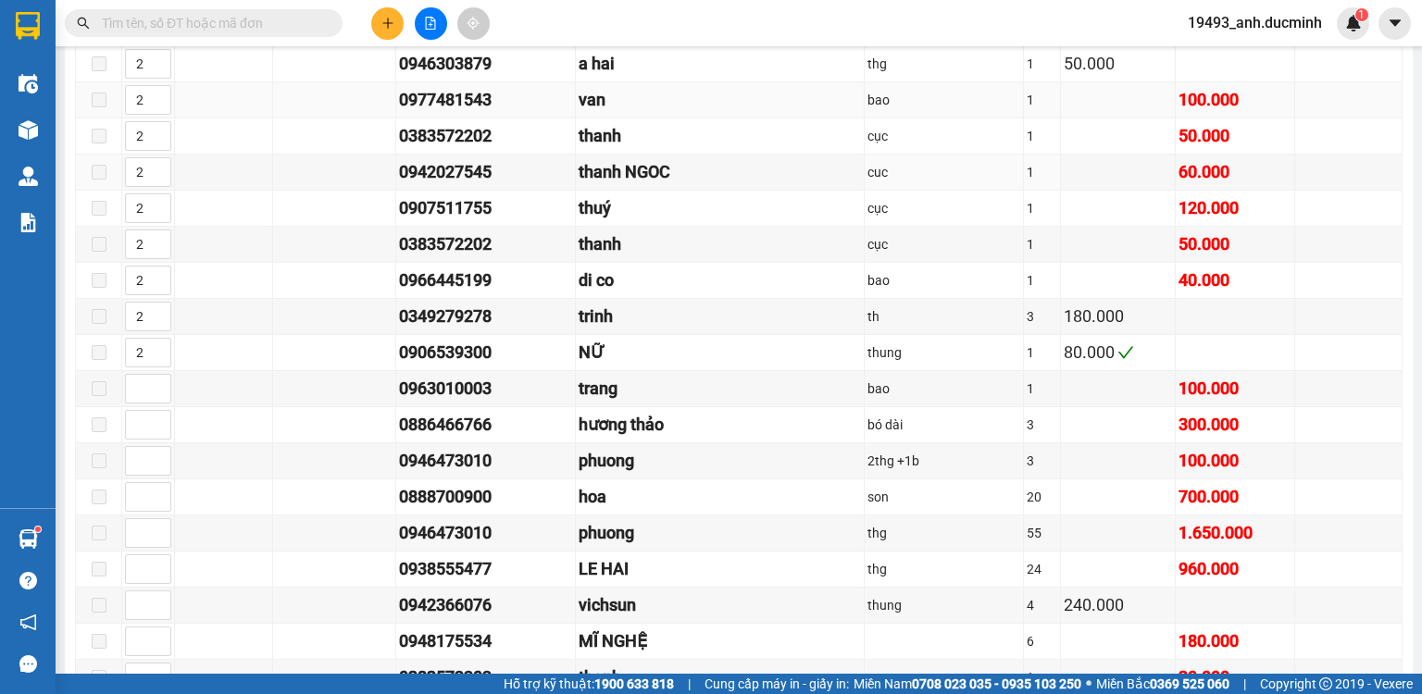
scroll to position [1107, 0]
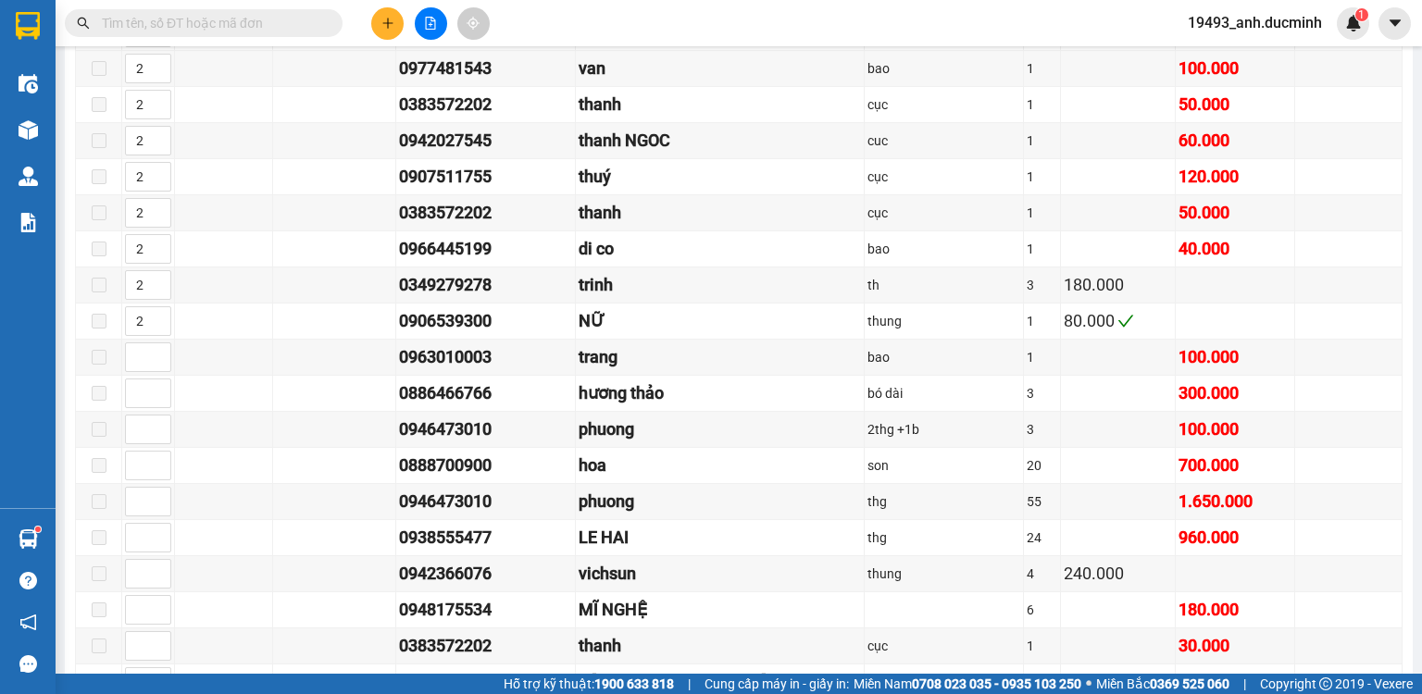
click at [235, 13] on input "text" at bounding box center [211, 23] width 219 height 20
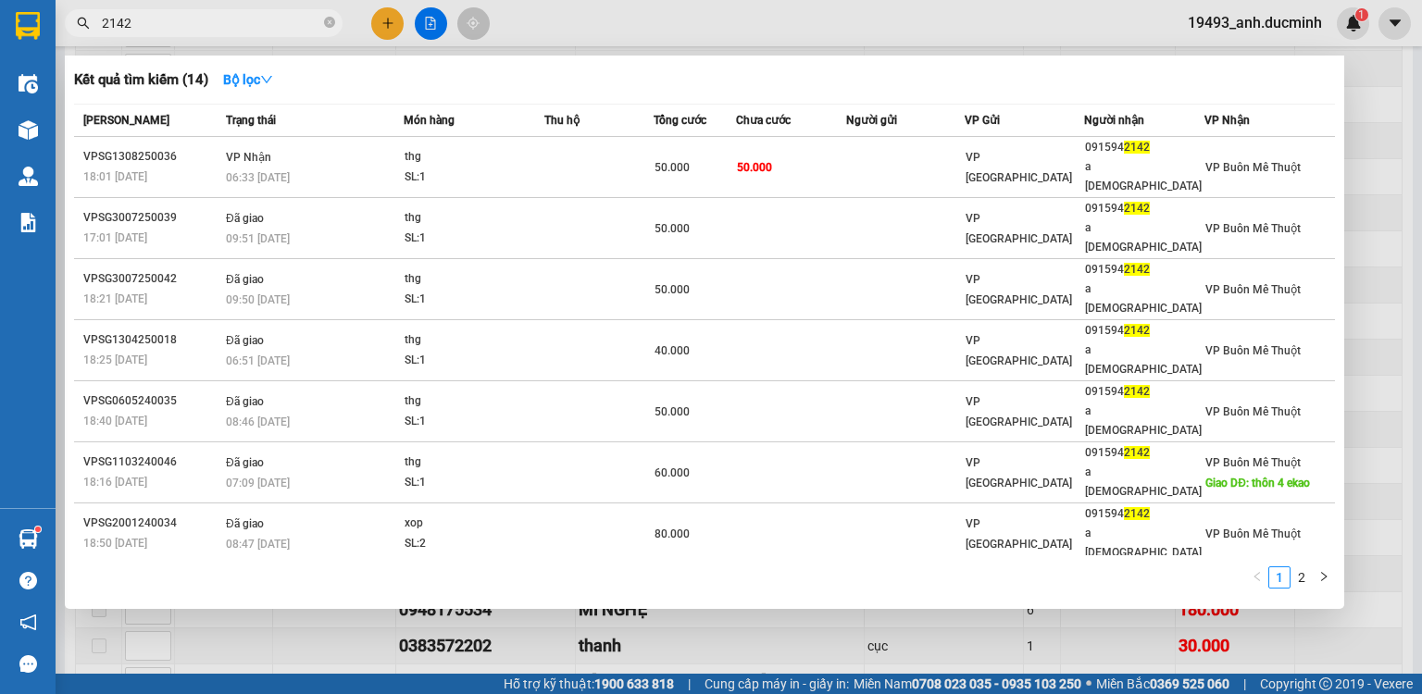
type input "2142"
click at [388, 22] on div at bounding box center [711, 347] width 1422 height 694
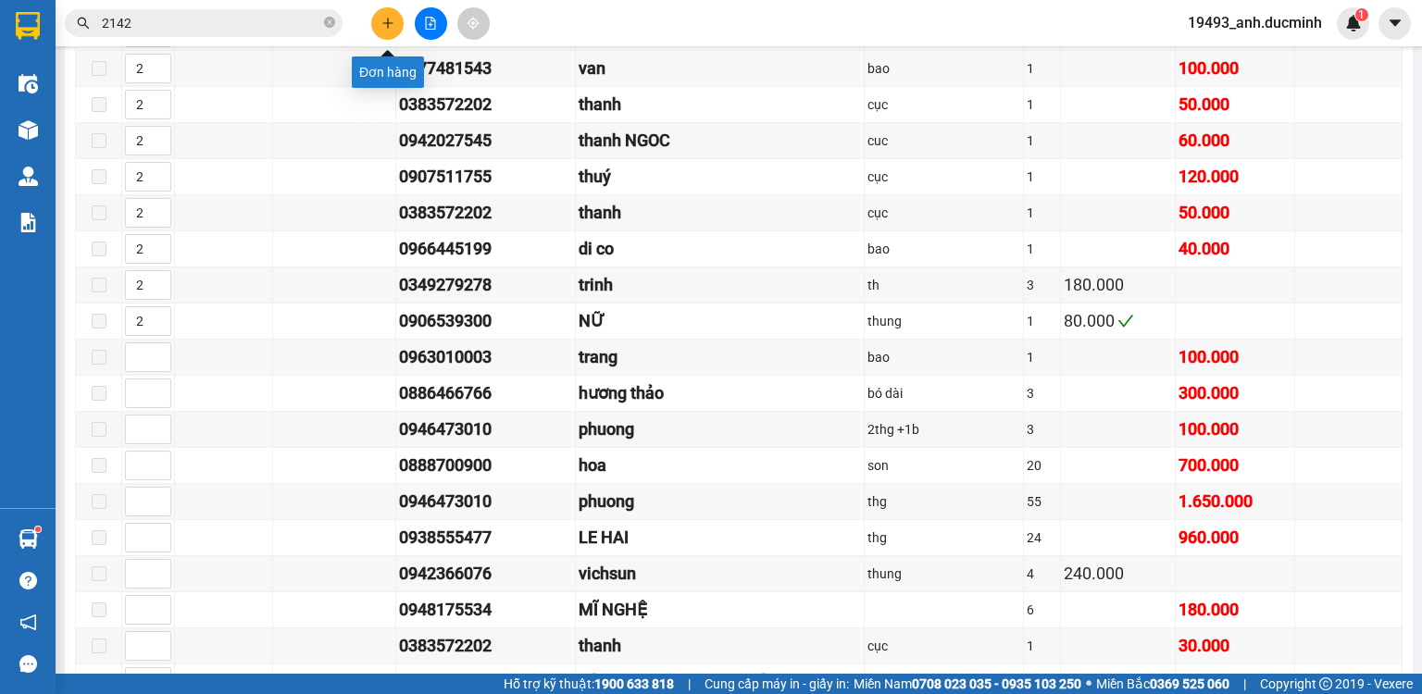
click at [377, 20] on button at bounding box center [387, 23] width 32 height 32
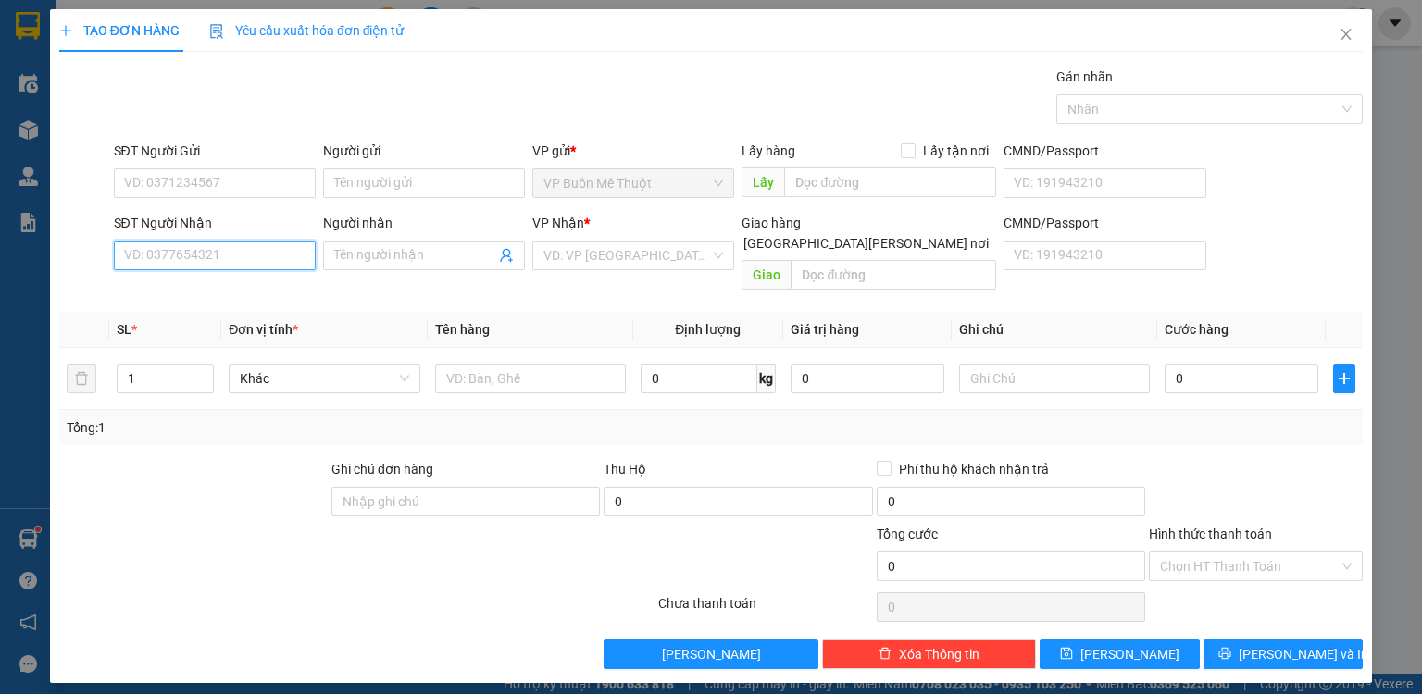
click at [256, 256] on input "SĐT Người Nhận" at bounding box center [215, 256] width 202 height 30
click at [264, 296] on div "0942472149 - [PERSON_NAME]" at bounding box center [216, 291] width 182 height 20
type input "0942472149"
type input "[PERSON_NAME]"
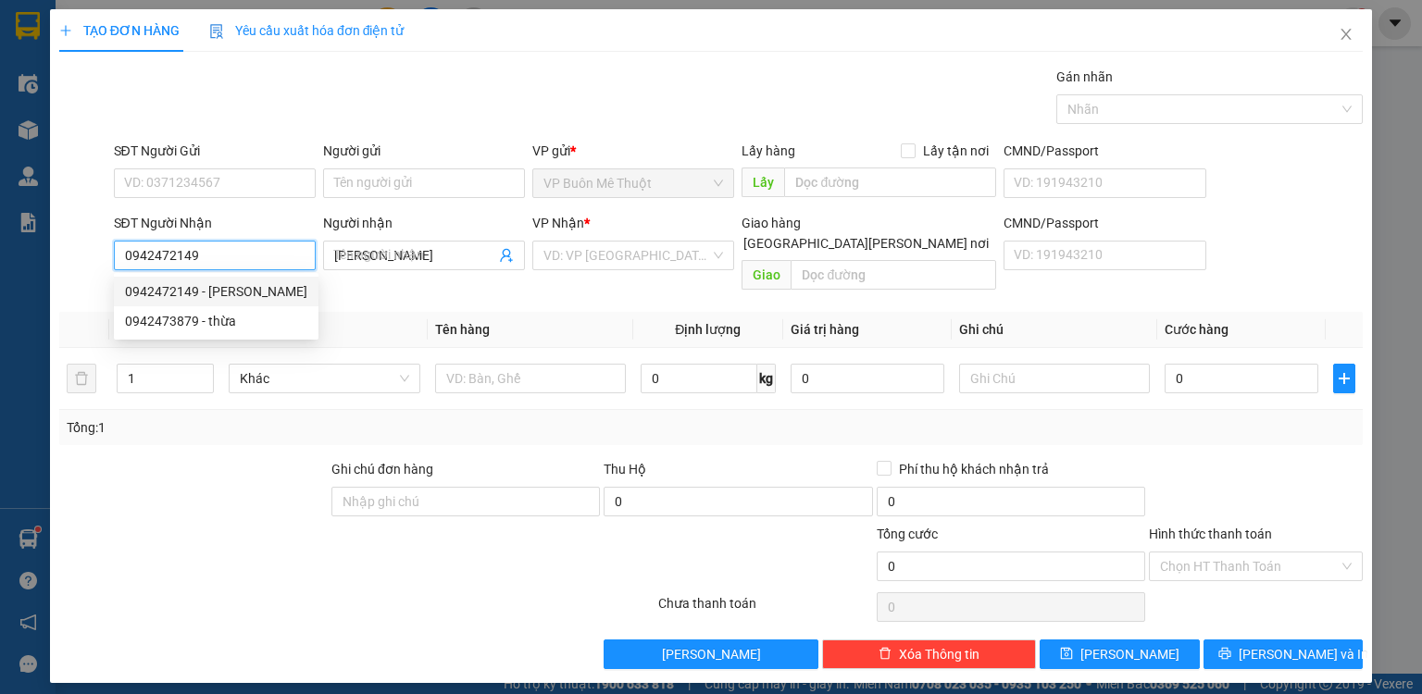
type input "50.000"
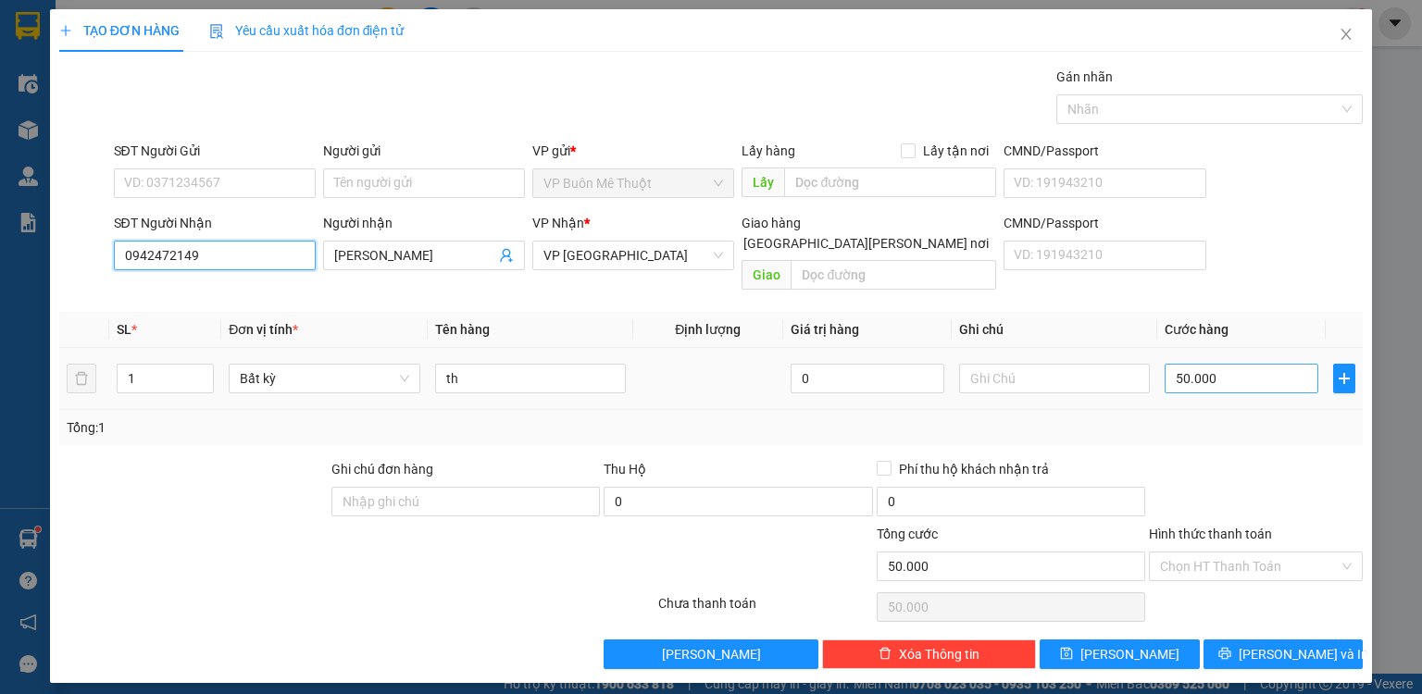
type input "0942472149"
click at [1282, 364] on input "50.000" at bounding box center [1242, 379] width 154 height 30
type input "6"
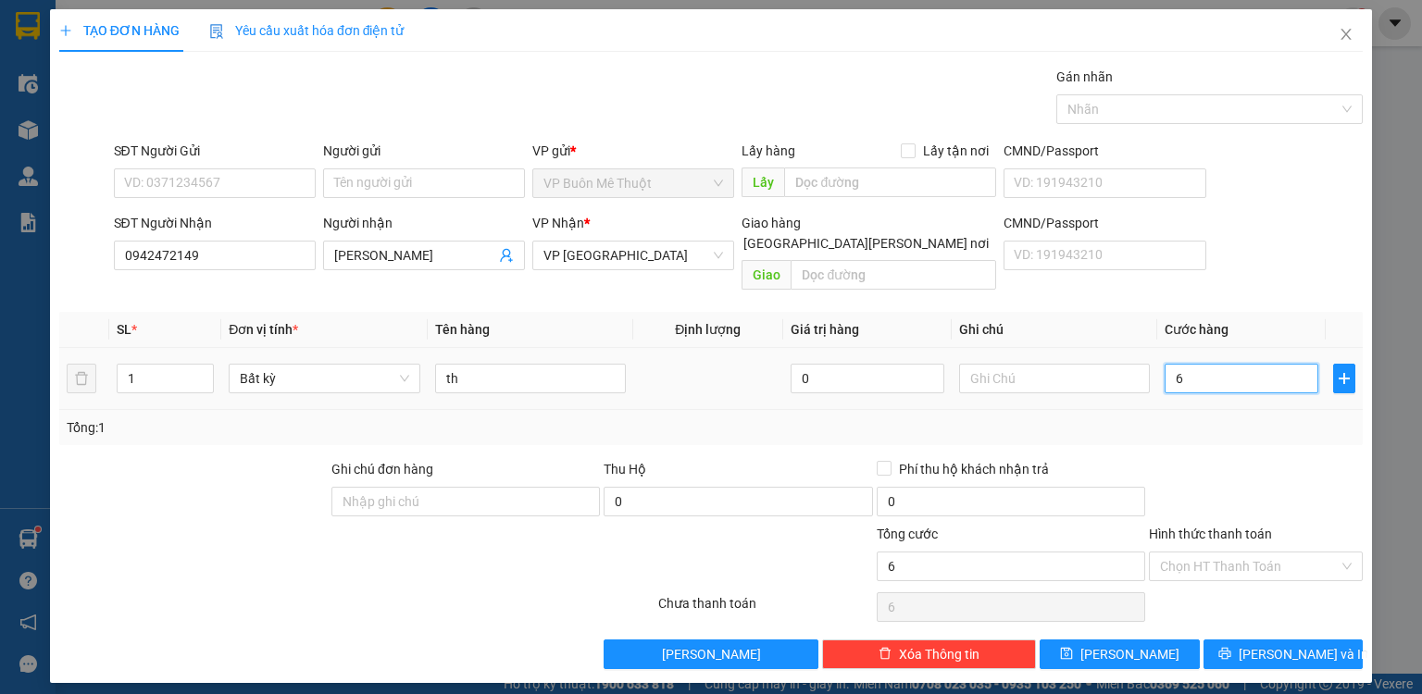
type input "60"
type input "60.000"
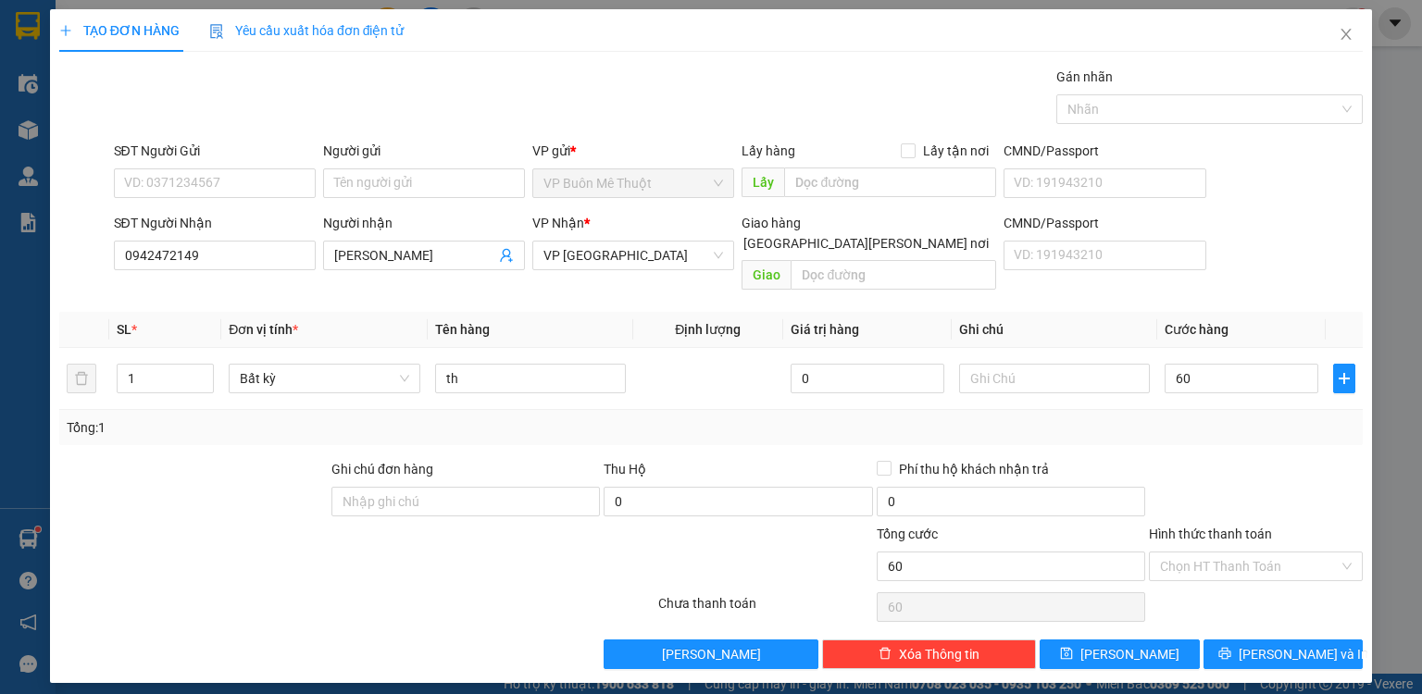
type input "60.000"
click at [1207, 459] on div at bounding box center [1256, 491] width 218 height 65
click at [1252, 364] on input "60.000" at bounding box center [1242, 379] width 154 height 30
type input "5"
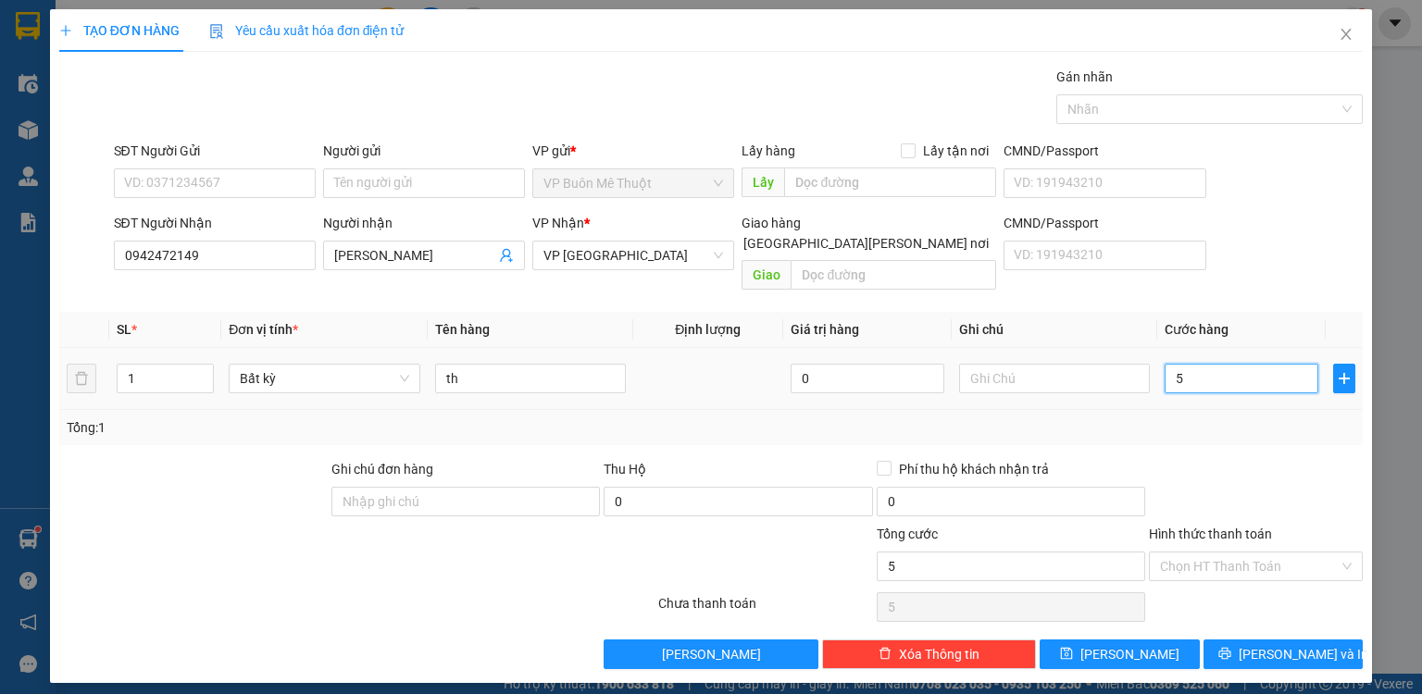
type input "50"
type input "50.000"
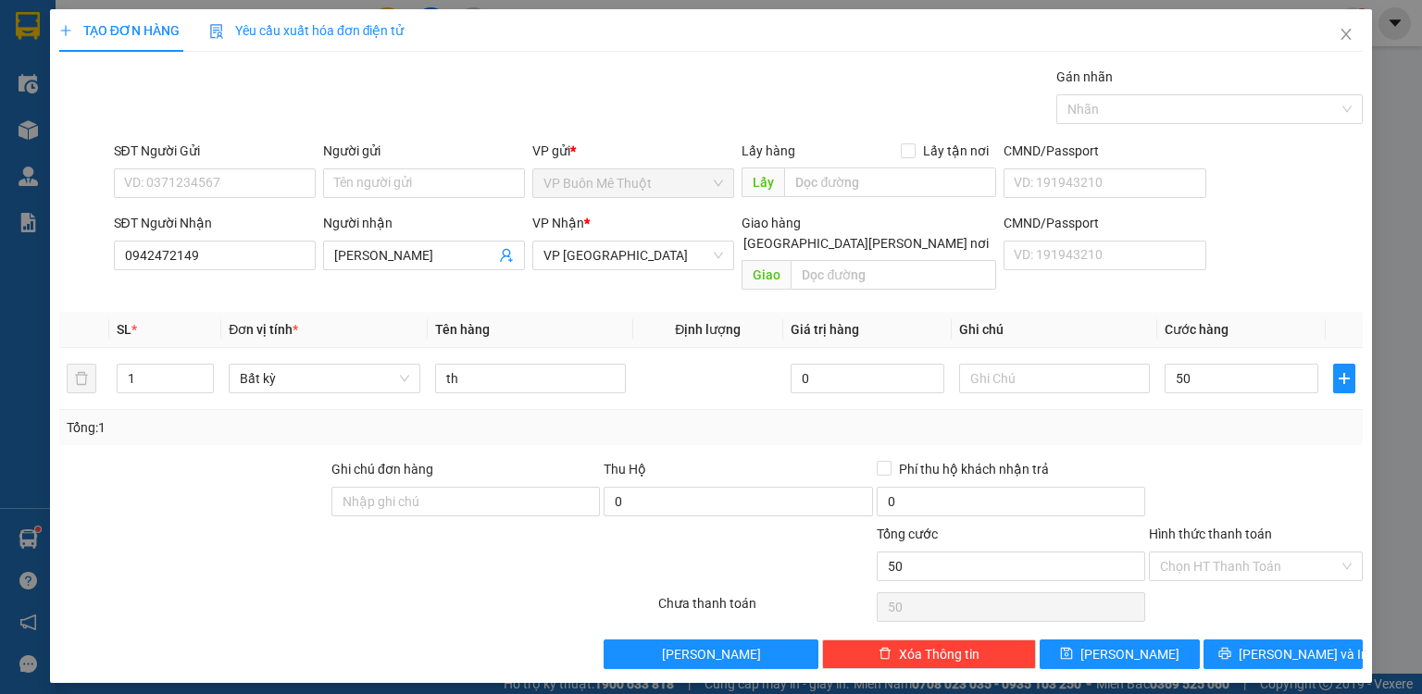
type input "50.000"
click at [1312, 475] on div at bounding box center [1256, 491] width 218 height 65
click at [1244, 553] on input "Hình thức thanh toán" at bounding box center [1249, 567] width 179 height 28
click at [1244, 579] on div "Tại văn phòng" at bounding box center [1256, 581] width 192 height 20
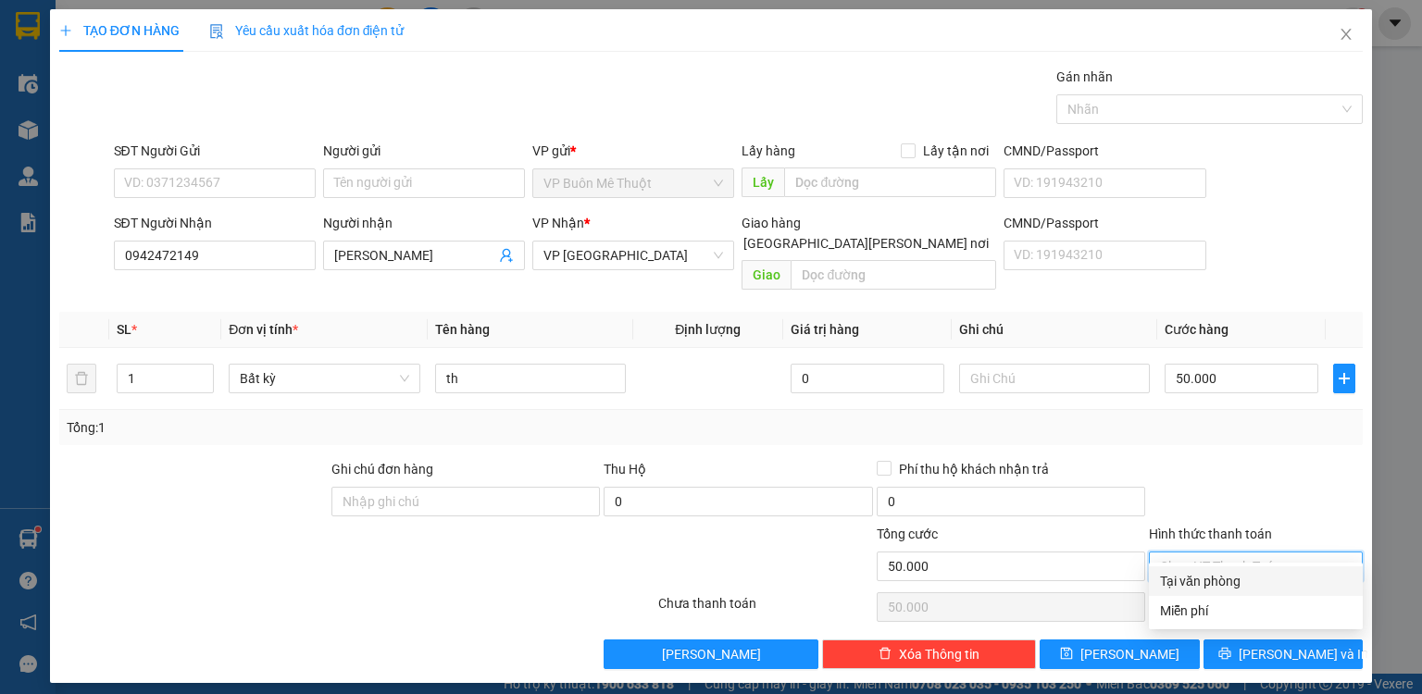
type input "0"
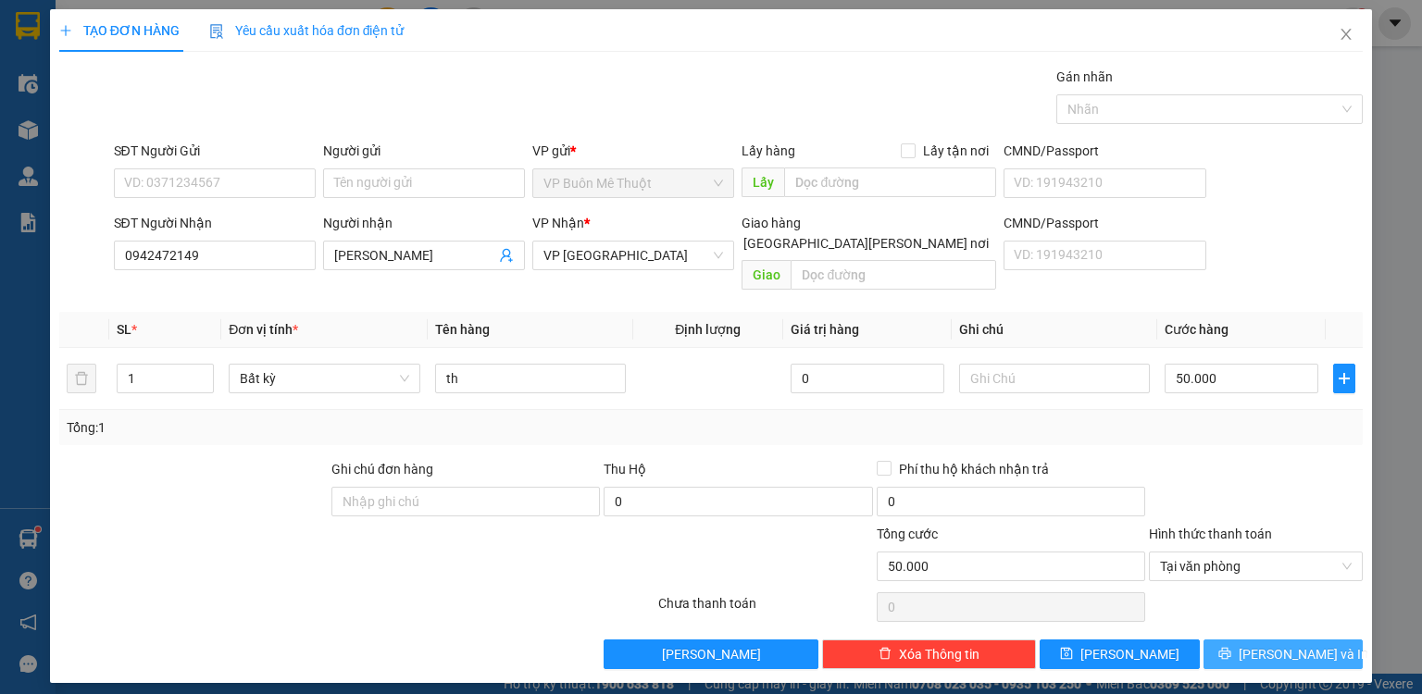
click at [1232, 647] on icon "printer" at bounding box center [1225, 653] width 13 height 13
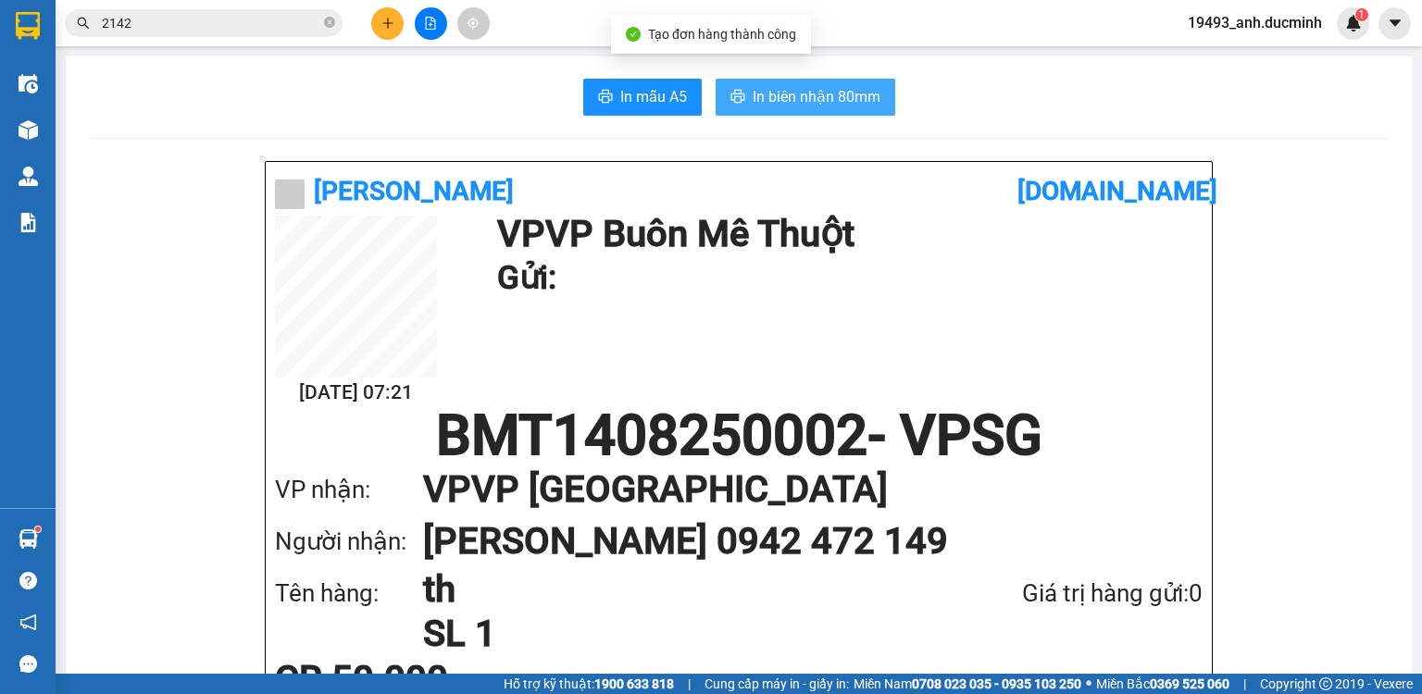
click at [758, 99] on span "In biên nhận 80mm" at bounding box center [817, 96] width 128 height 23
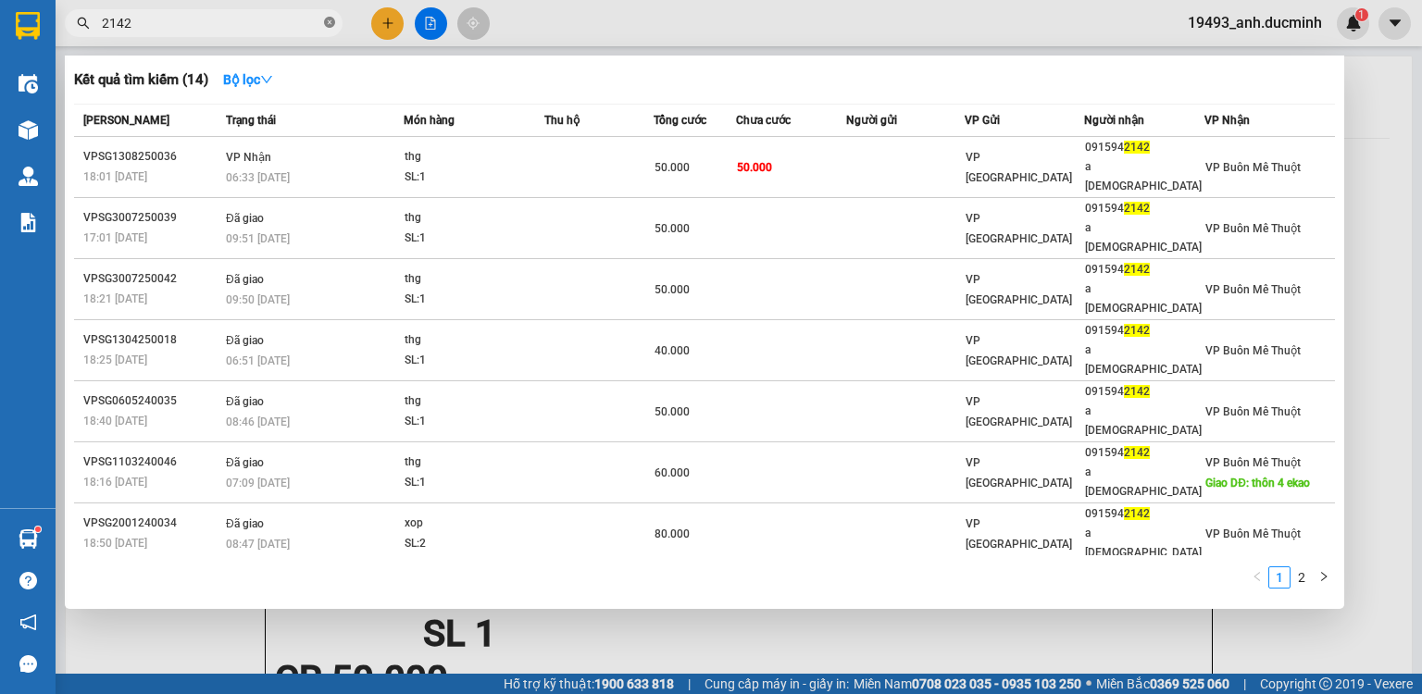
click at [331, 26] on icon "close-circle" at bounding box center [329, 22] width 11 height 11
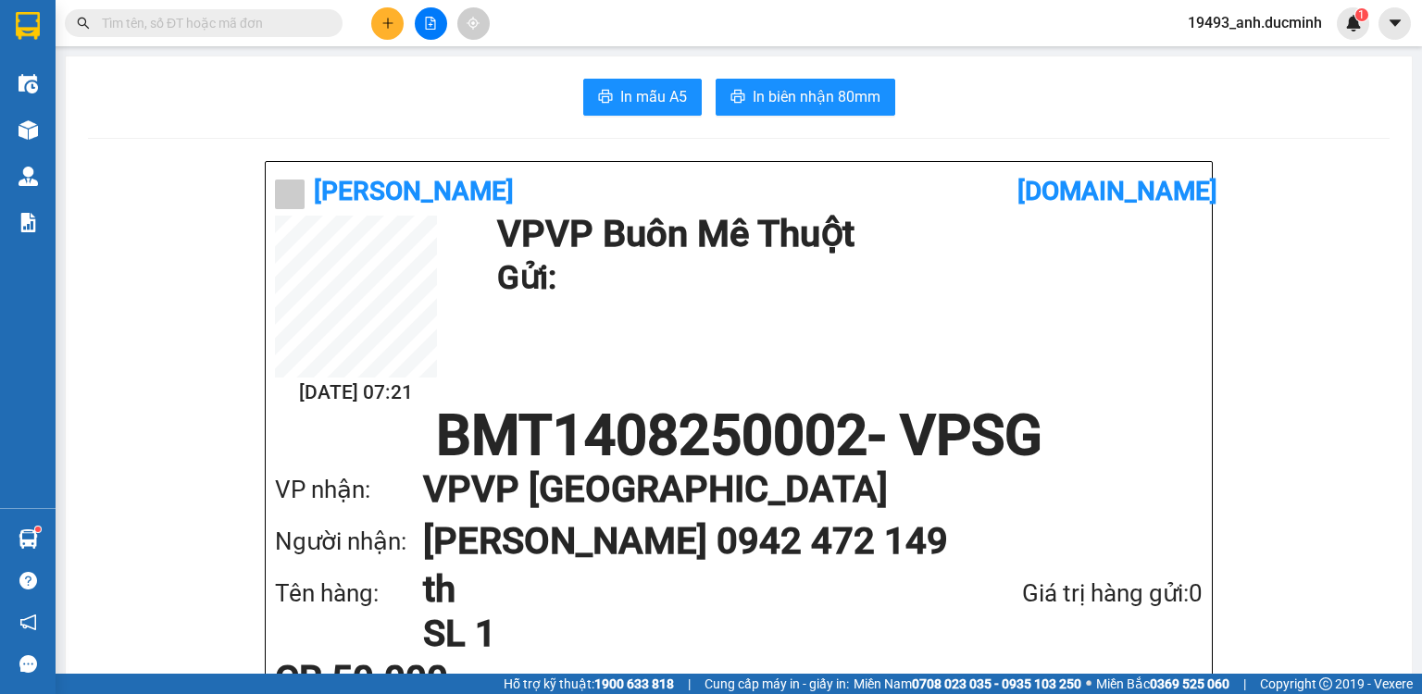
click at [242, 31] on input "text" at bounding box center [211, 23] width 219 height 20
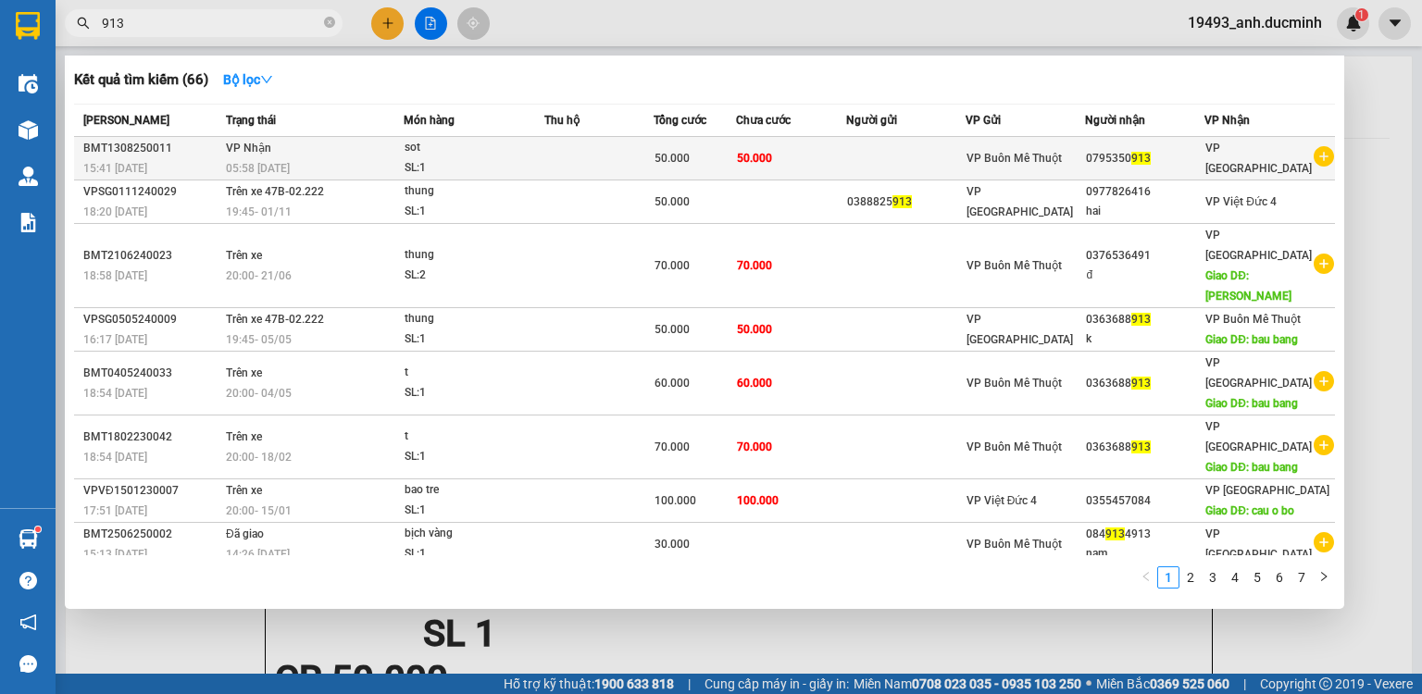
type input "913"
drag, startPoint x: 732, startPoint y: 146, endPoint x: 728, endPoint y: 169, distance: 23.4
click at [728, 169] on td "50.000" at bounding box center [695, 159] width 82 height 44
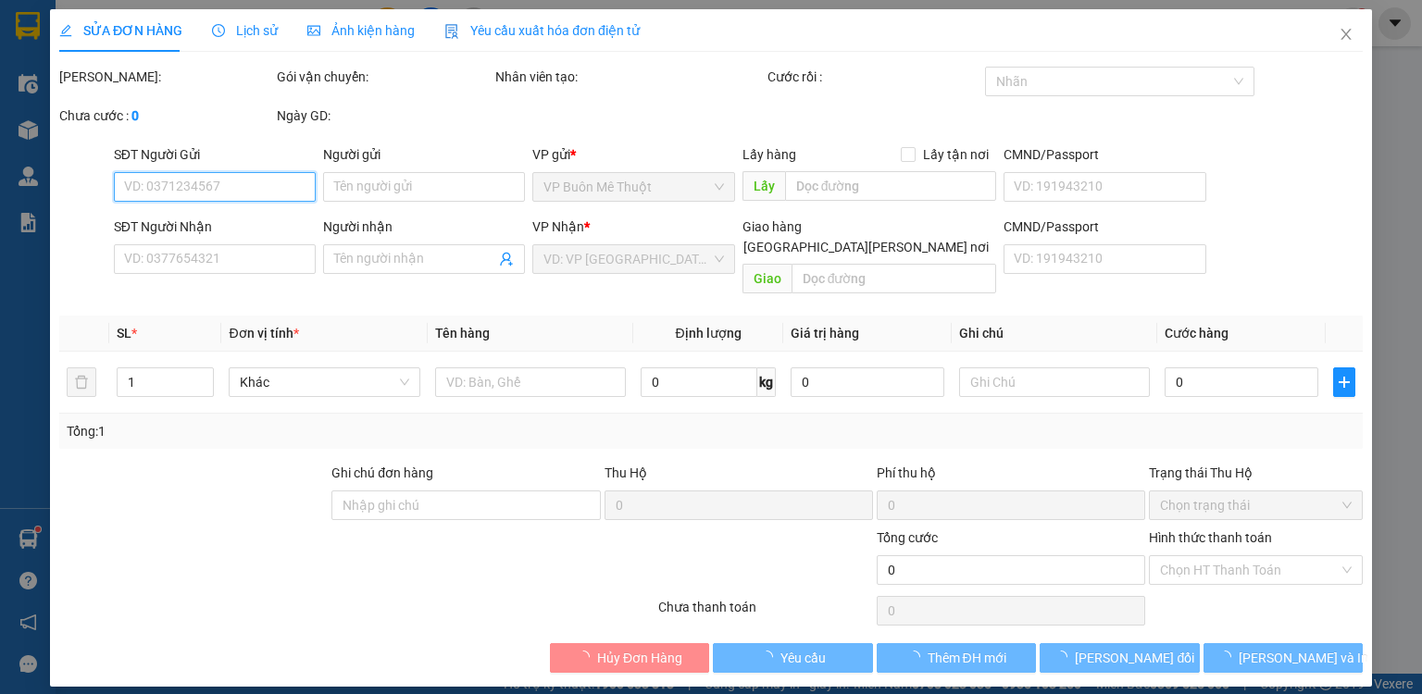
type input "0795350913"
type input "50.000"
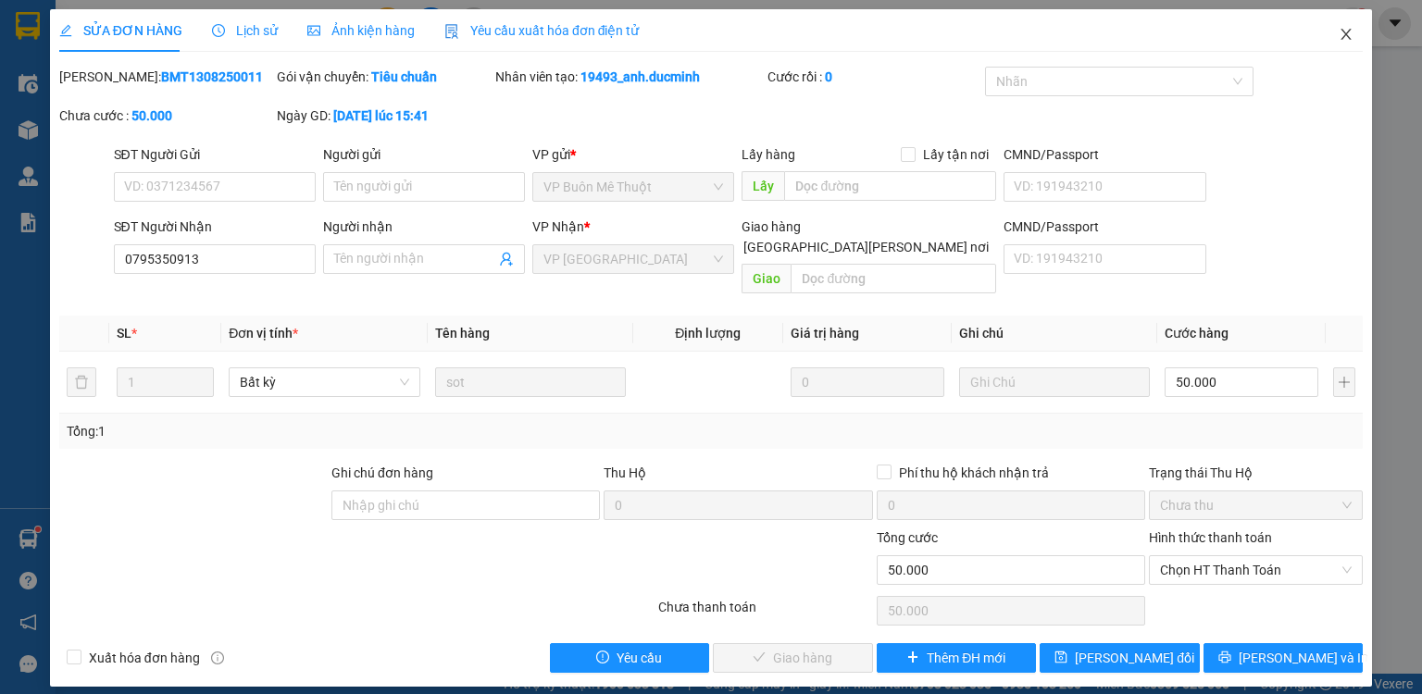
click at [1351, 34] on icon "close" at bounding box center [1346, 34] width 15 height 15
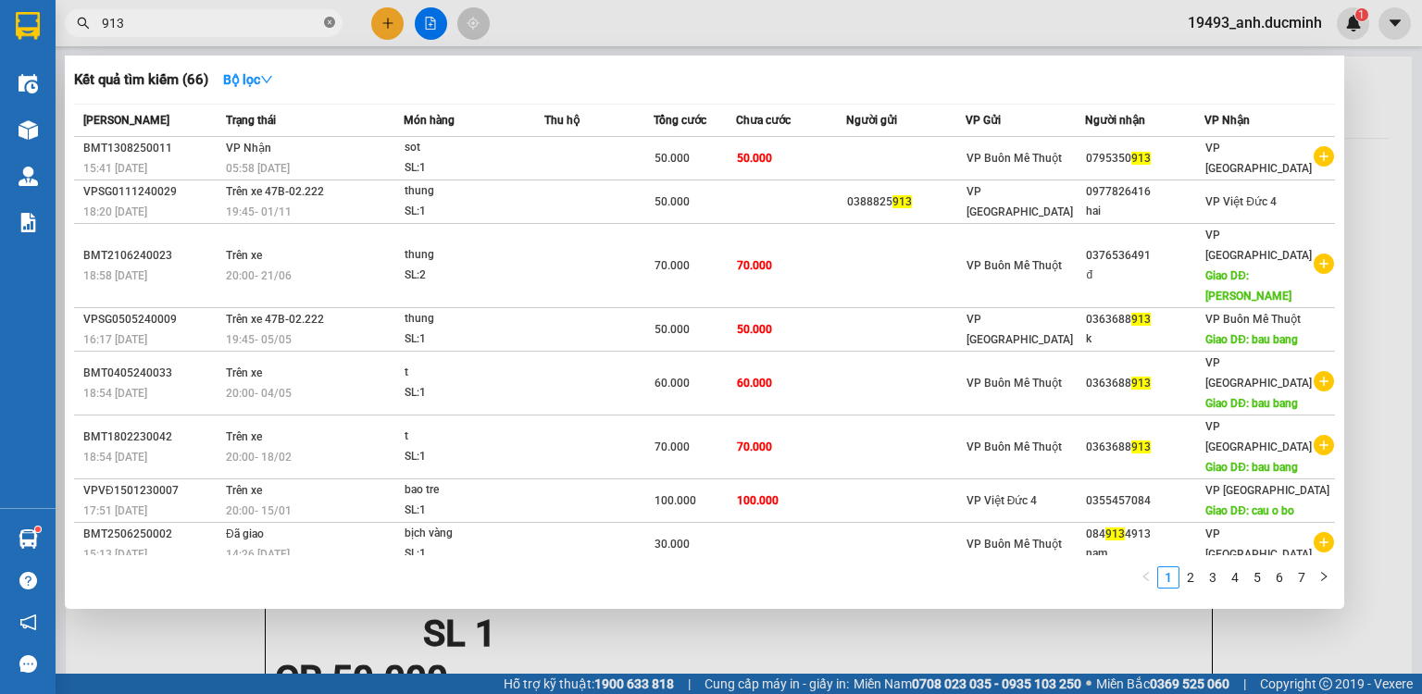
click at [324, 21] on icon "close-circle" at bounding box center [329, 22] width 11 height 11
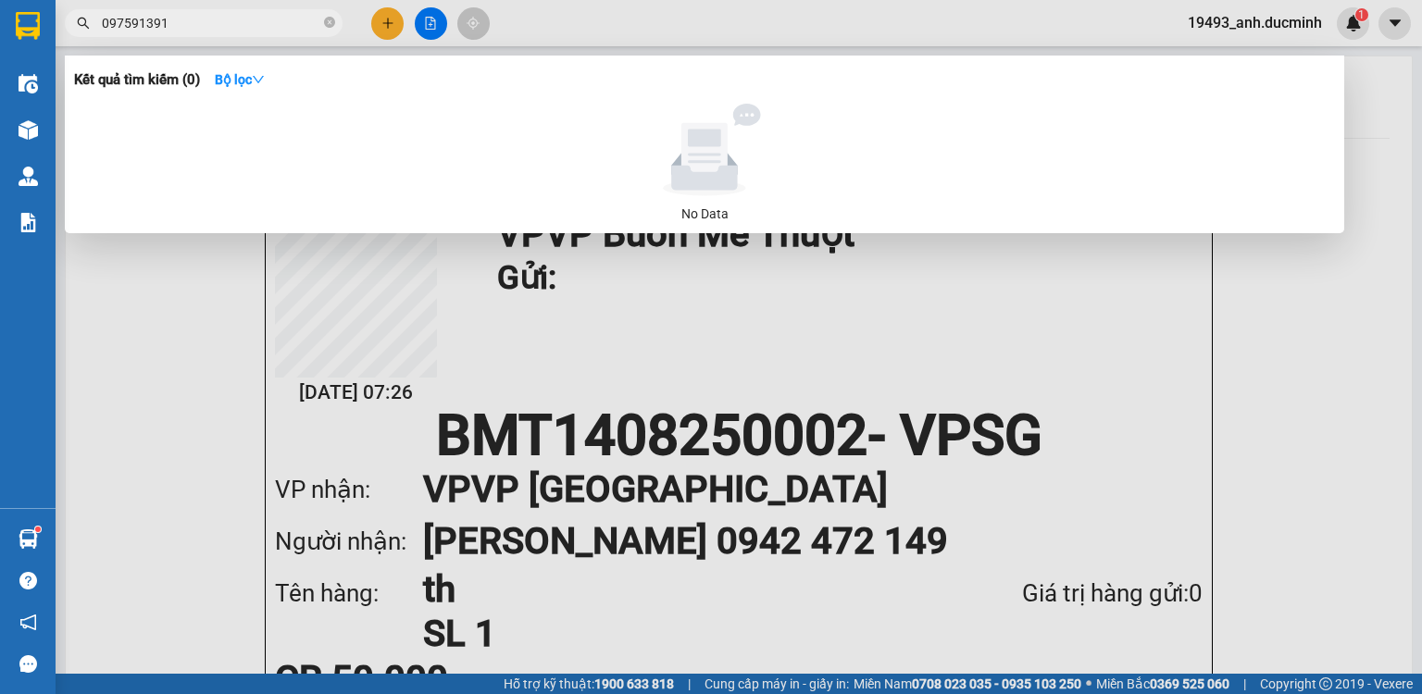
type input "0975913913"
drag, startPoint x: 325, startPoint y: 17, endPoint x: 242, endPoint y: 69, distance: 98.6
click at [325, 18] on icon "close-circle" at bounding box center [329, 22] width 11 height 11
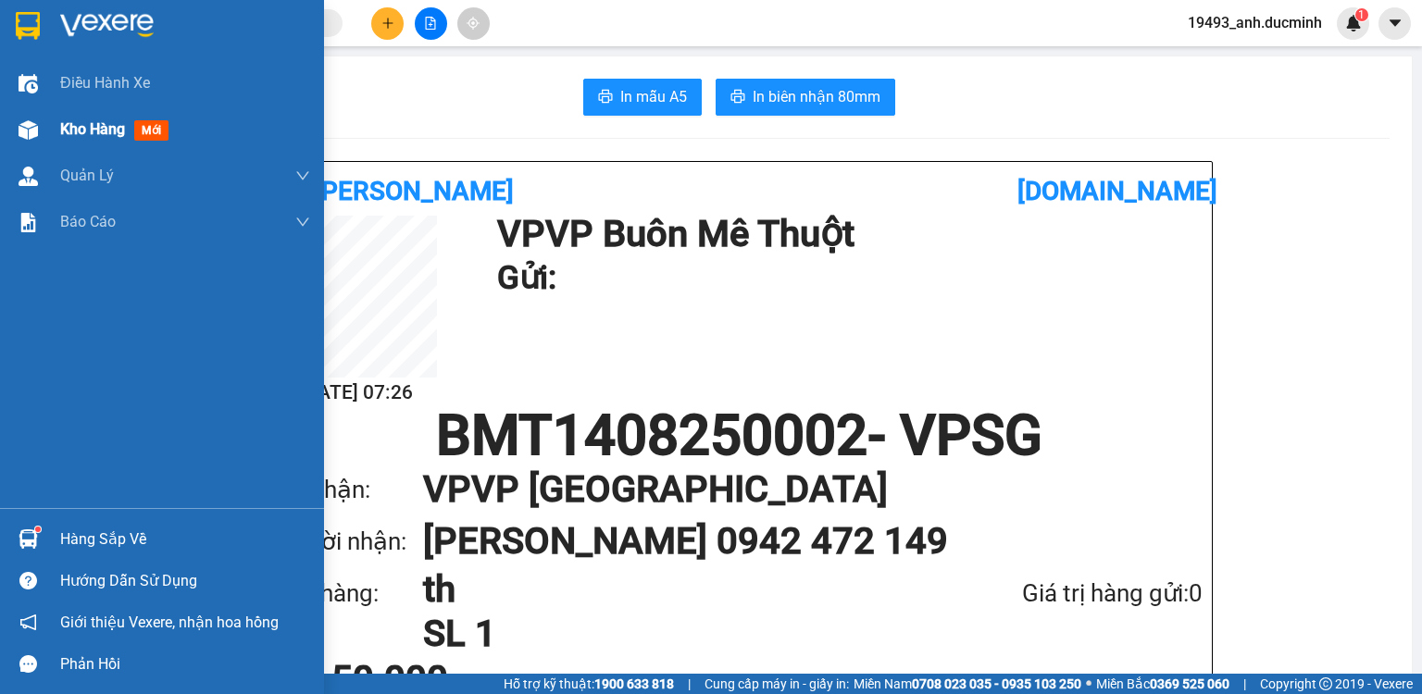
click at [78, 133] on span "Kho hàng" at bounding box center [92, 129] width 65 height 18
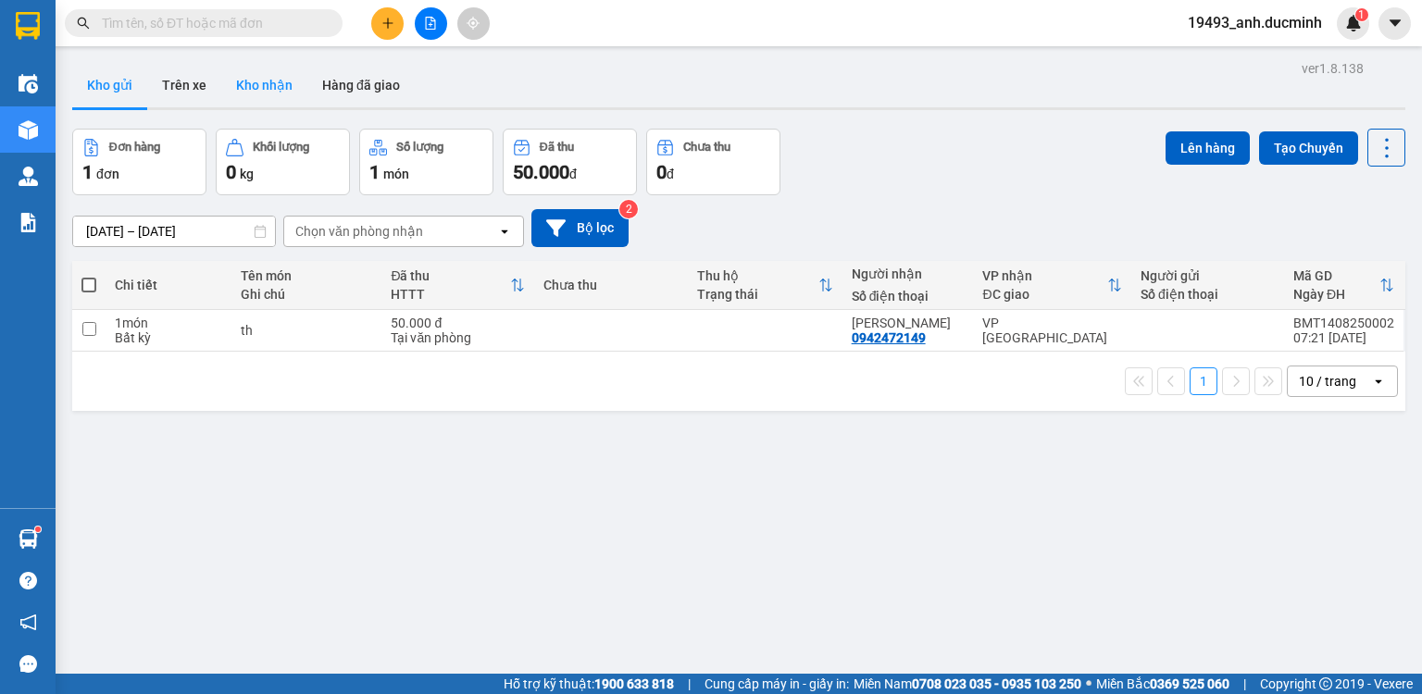
click at [276, 96] on button "Kho nhận" at bounding box center [264, 85] width 86 height 44
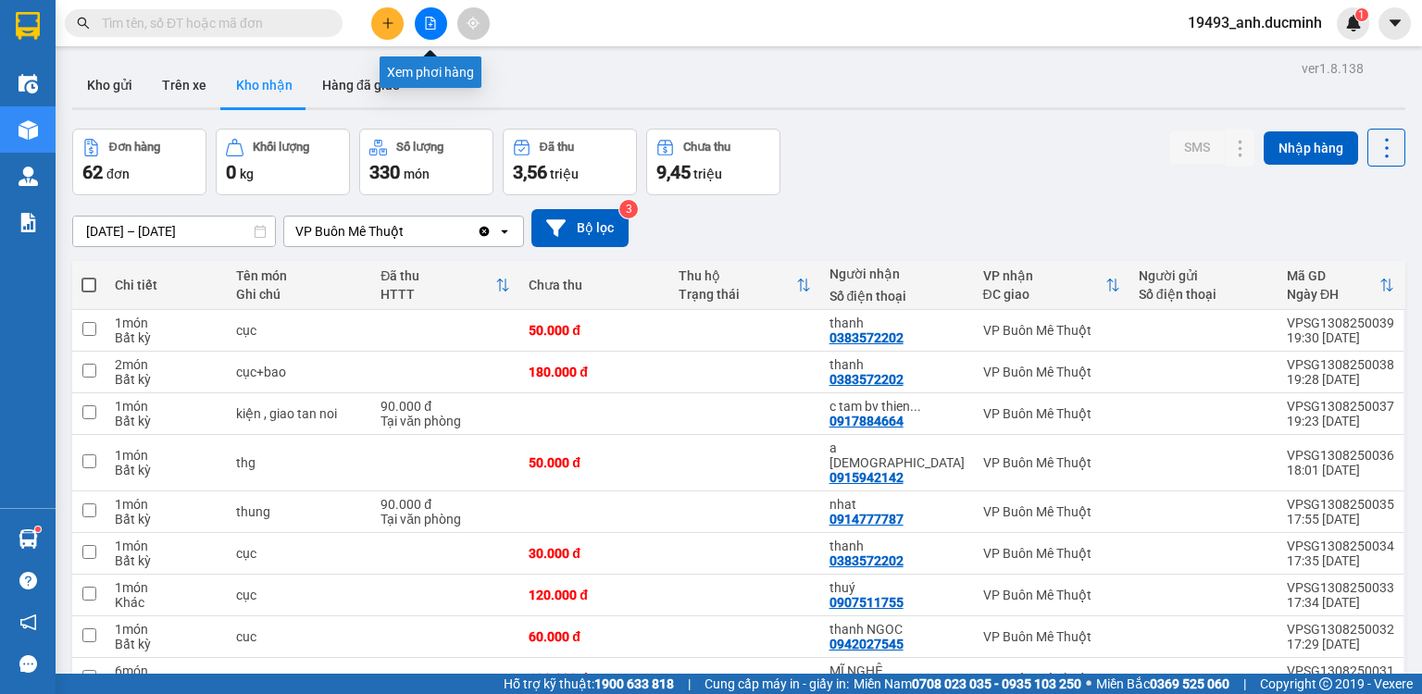
click at [430, 26] on icon "file-add" at bounding box center [430, 23] width 13 height 13
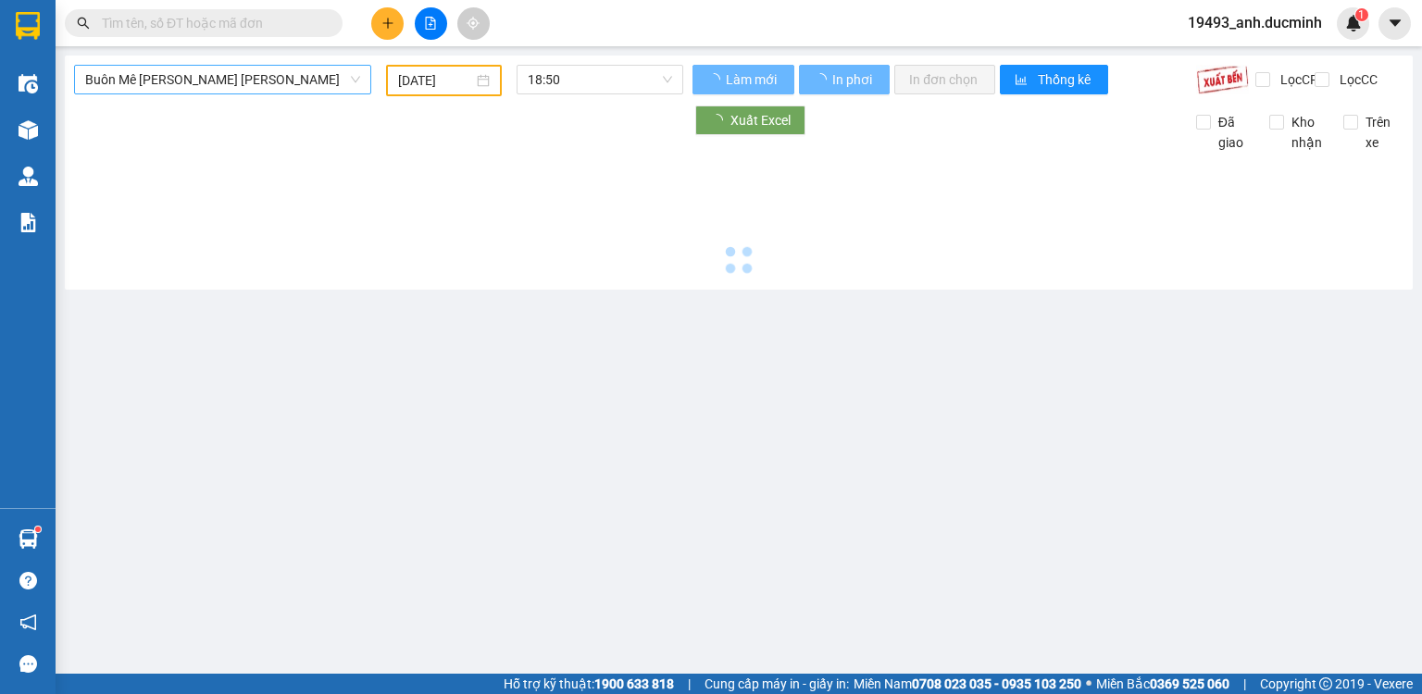
type input "[DATE]"
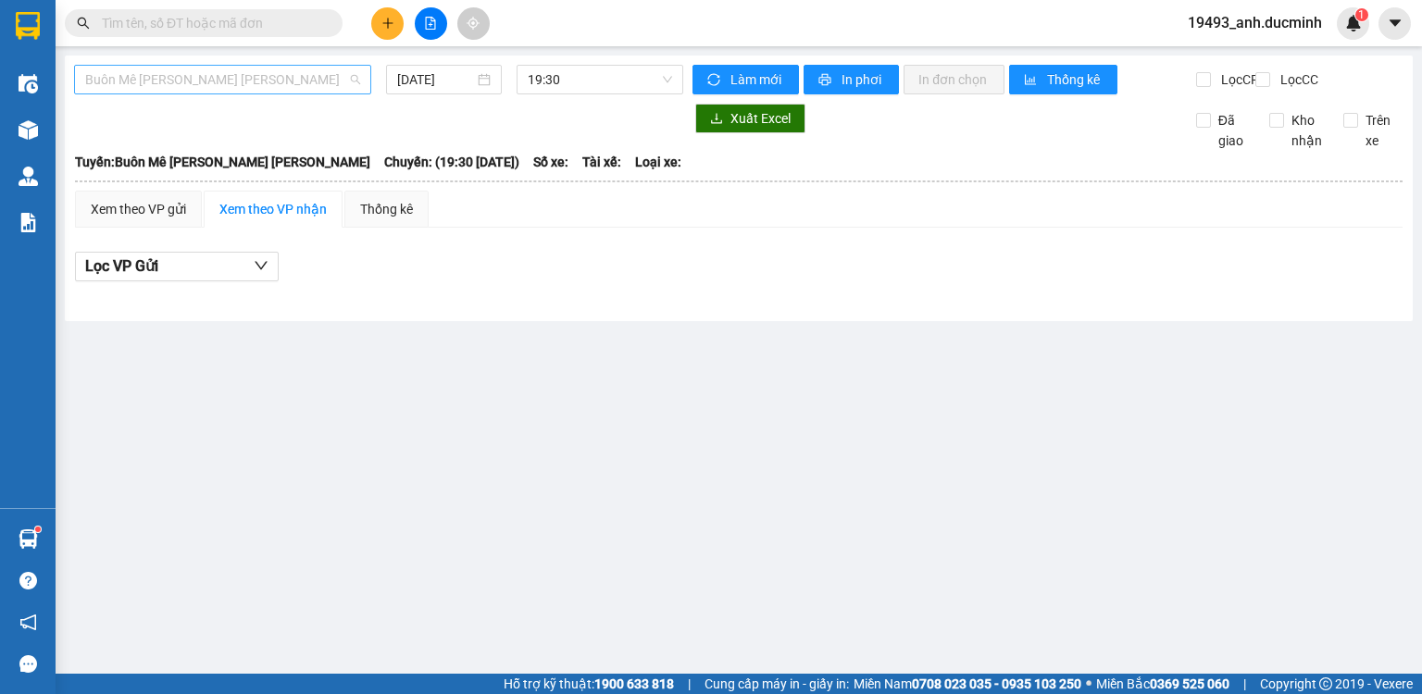
click at [303, 89] on span "Buôn Mê [PERSON_NAME] [PERSON_NAME]" at bounding box center [222, 80] width 275 height 28
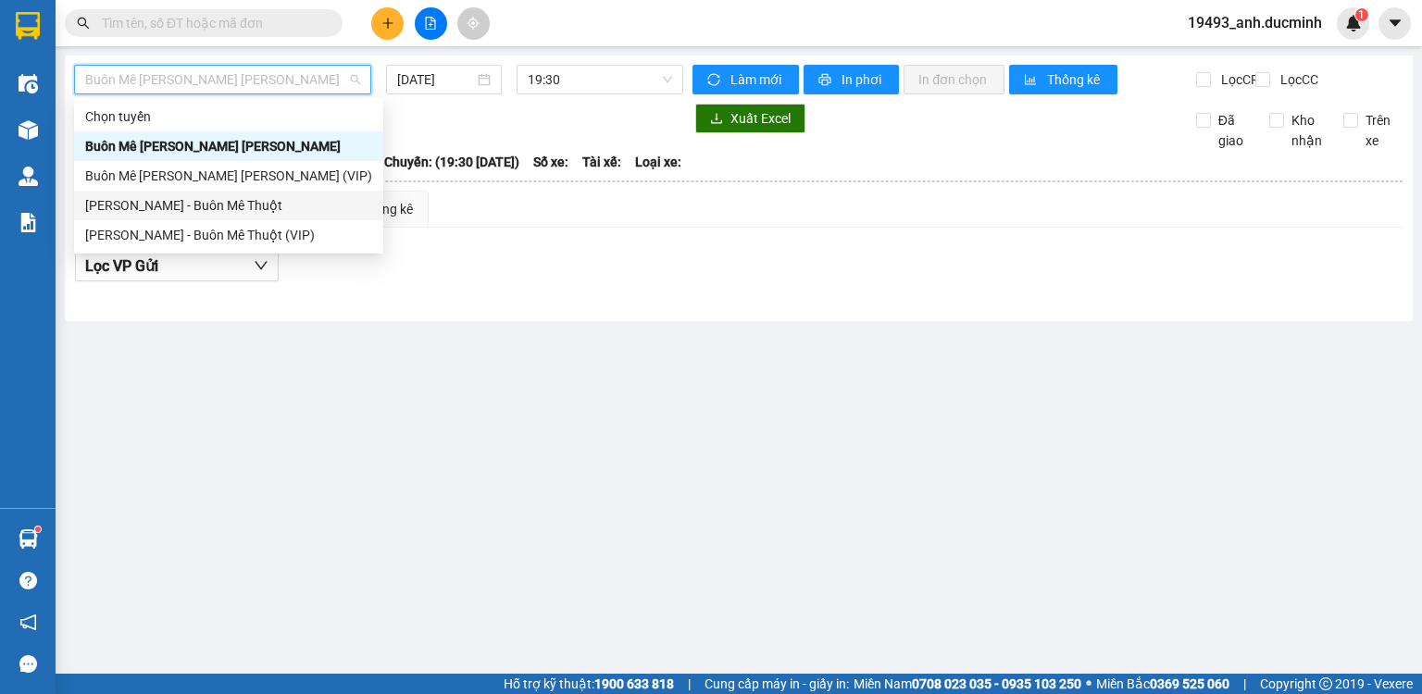
click at [246, 206] on div "[PERSON_NAME] - Buôn Mê Thuột" at bounding box center [228, 205] width 287 height 20
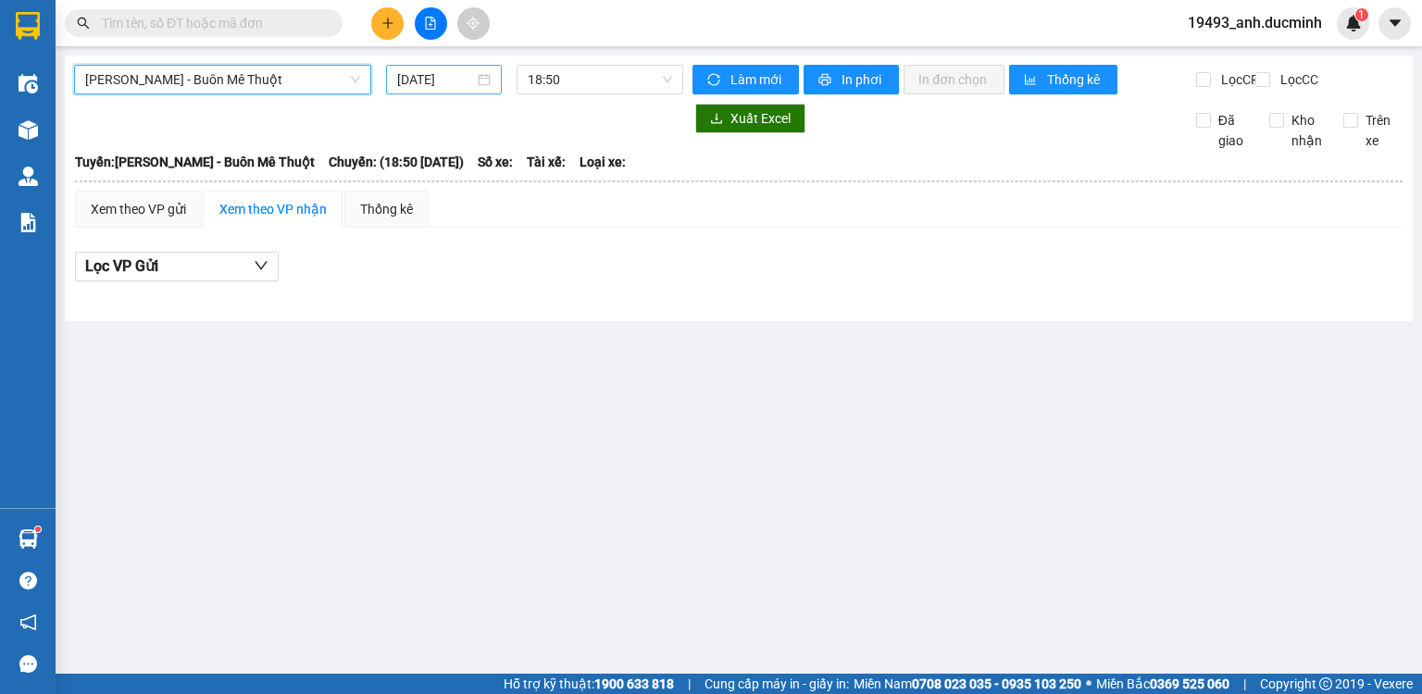
click at [427, 77] on input "[DATE]" at bounding box center [435, 79] width 76 height 20
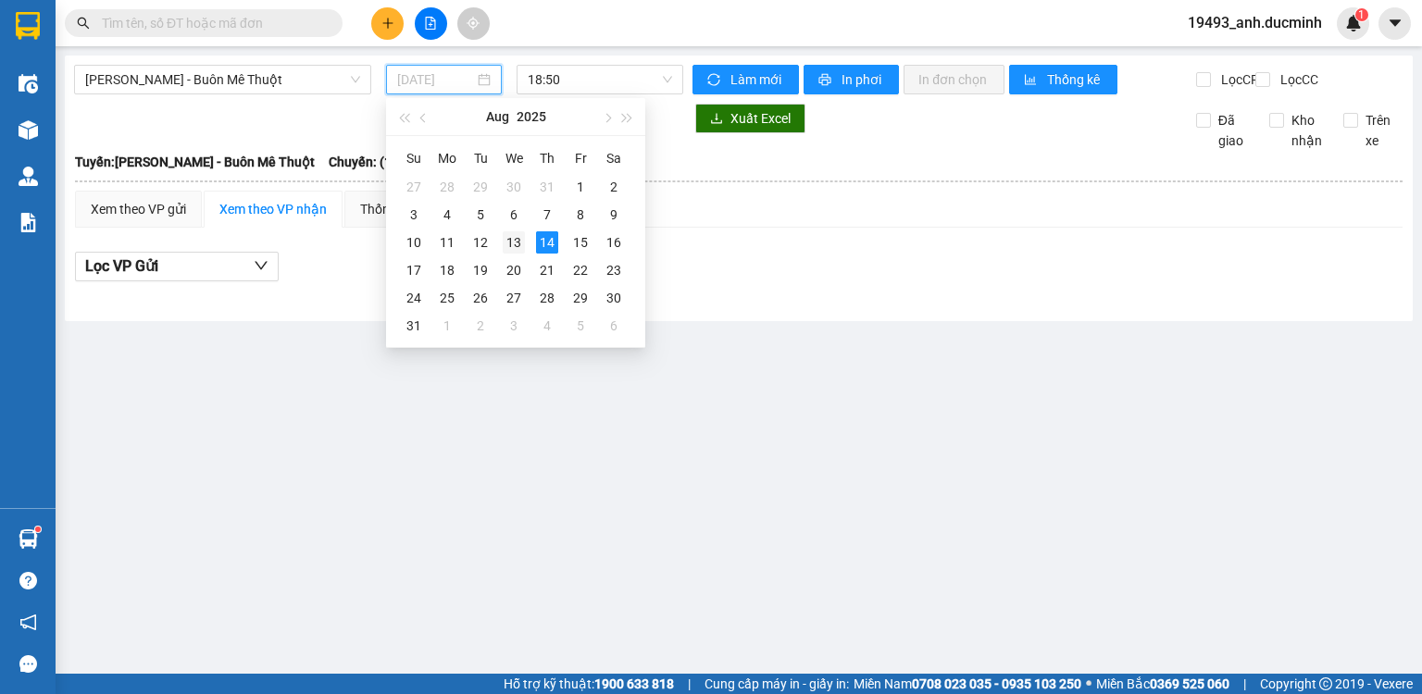
click at [511, 244] on div "13" at bounding box center [514, 242] width 22 height 22
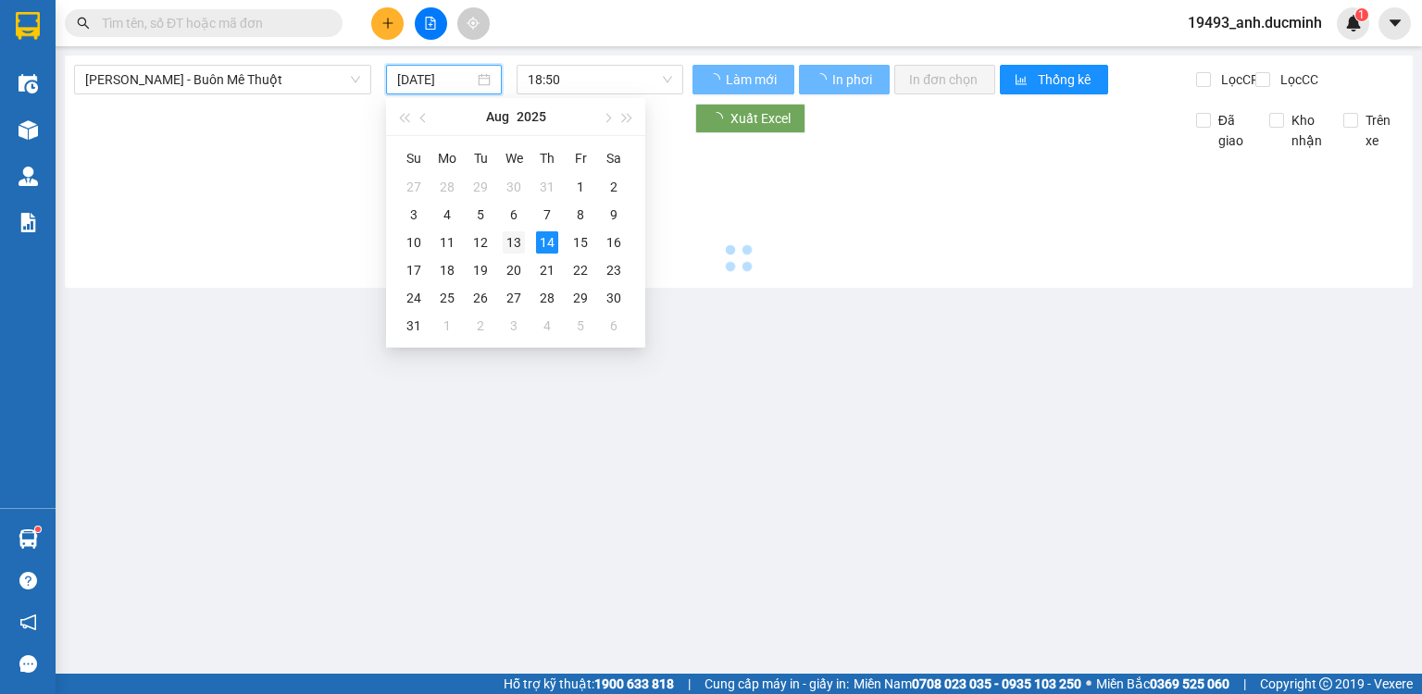
type input "[DATE]"
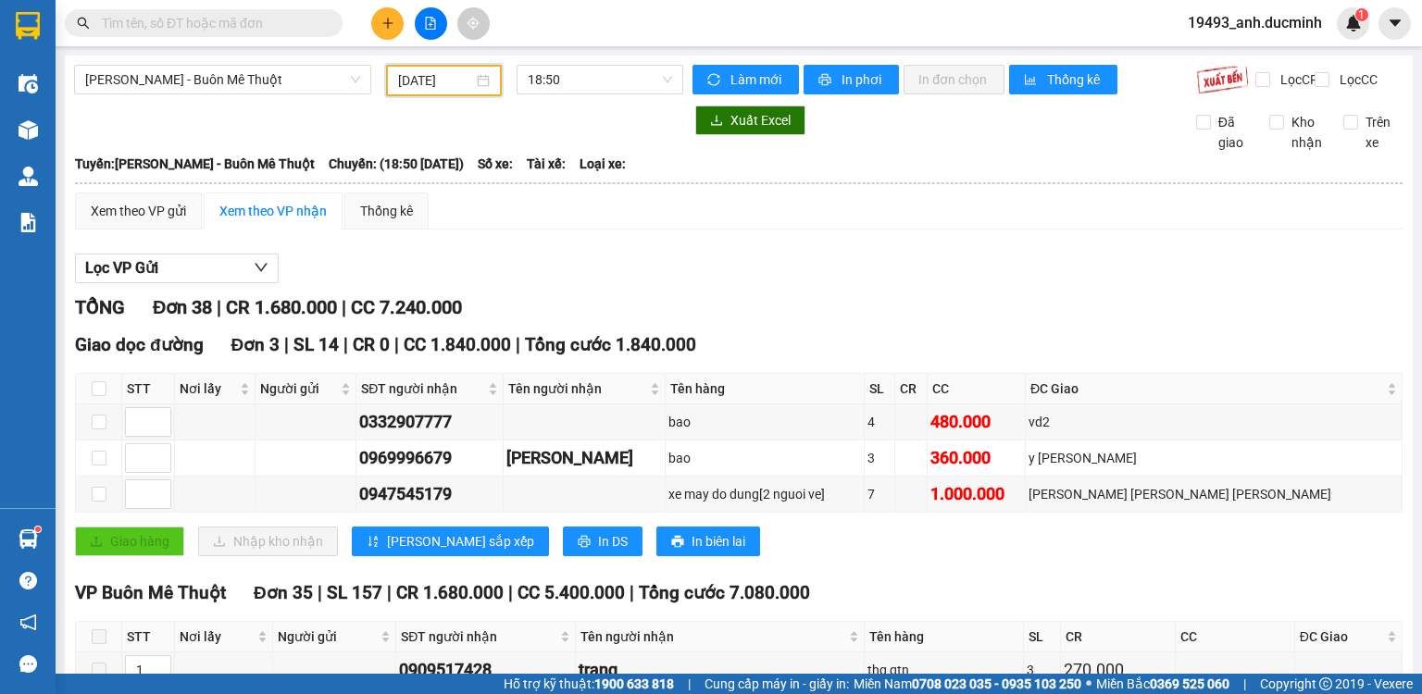
click at [284, 24] on input "text" at bounding box center [211, 23] width 219 height 20
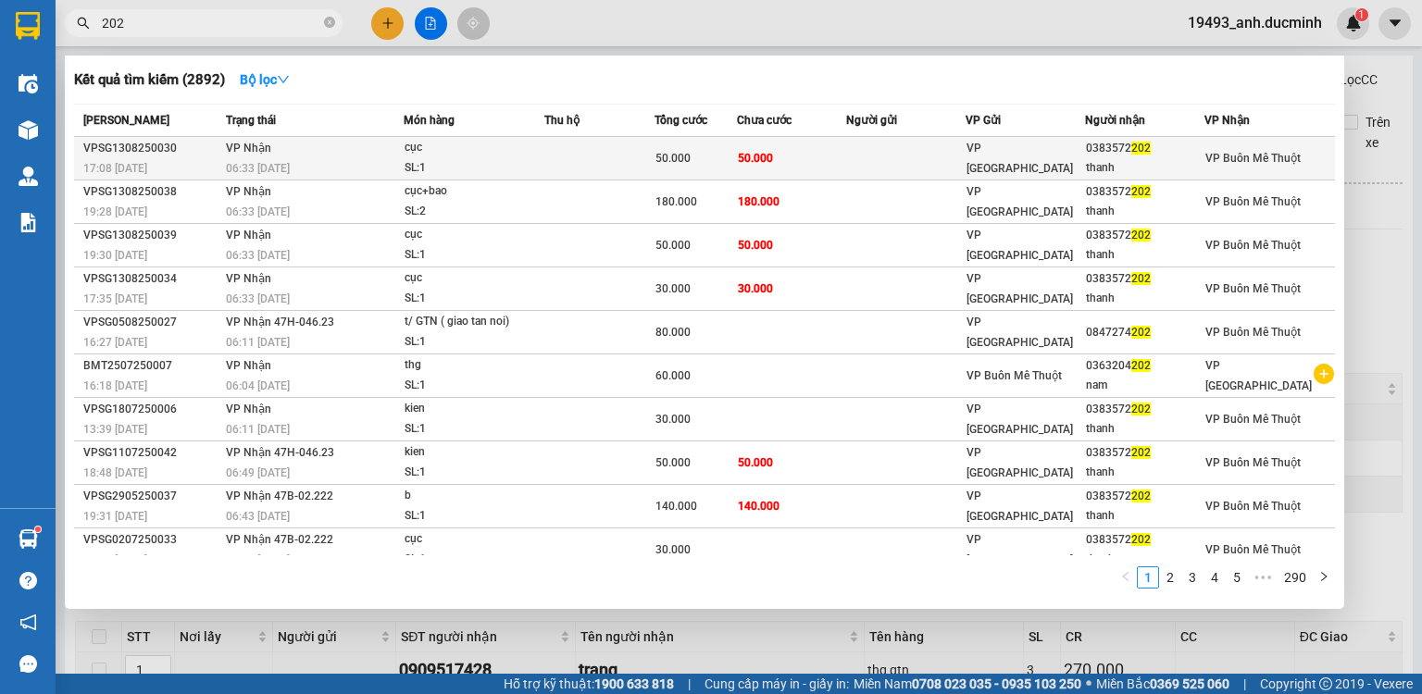
type input "202"
click at [689, 139] on td "50.000" at bounding box center [696, 159] width 82 height 44
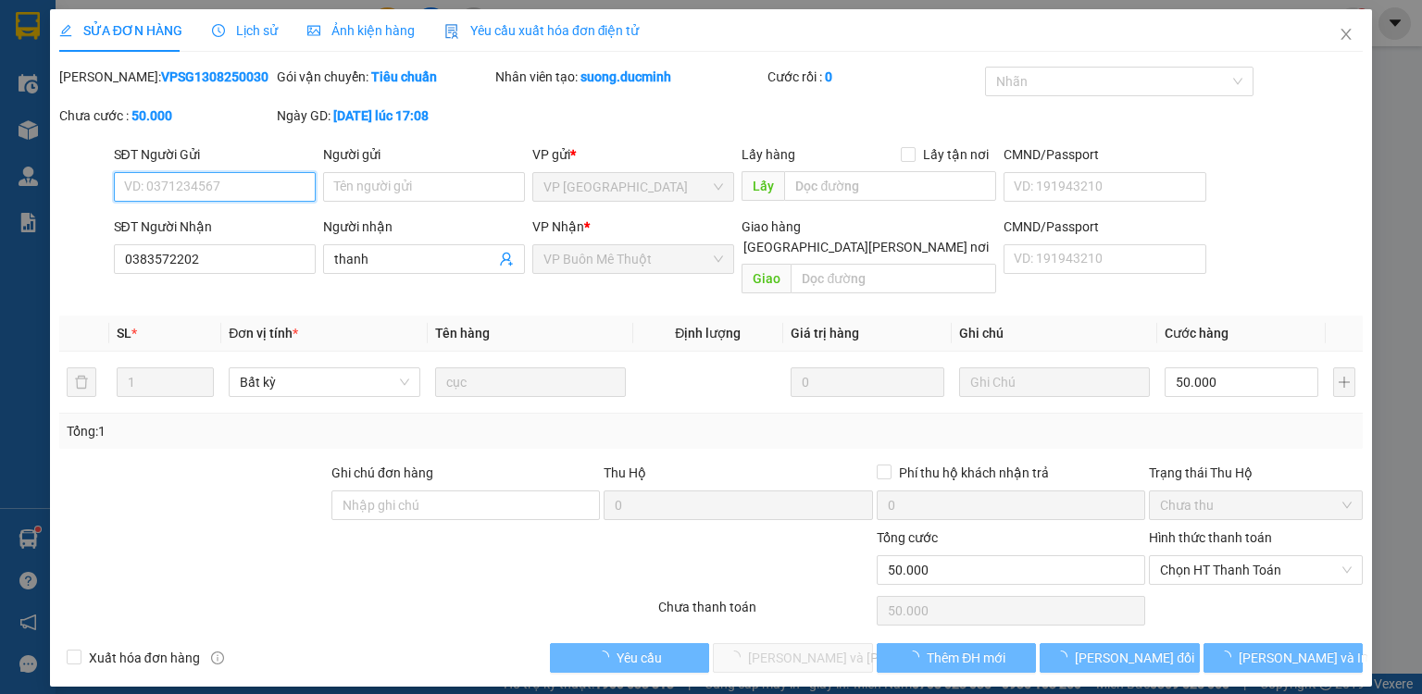
type input "0383572202"
type input "thanh"
type input "50.000"
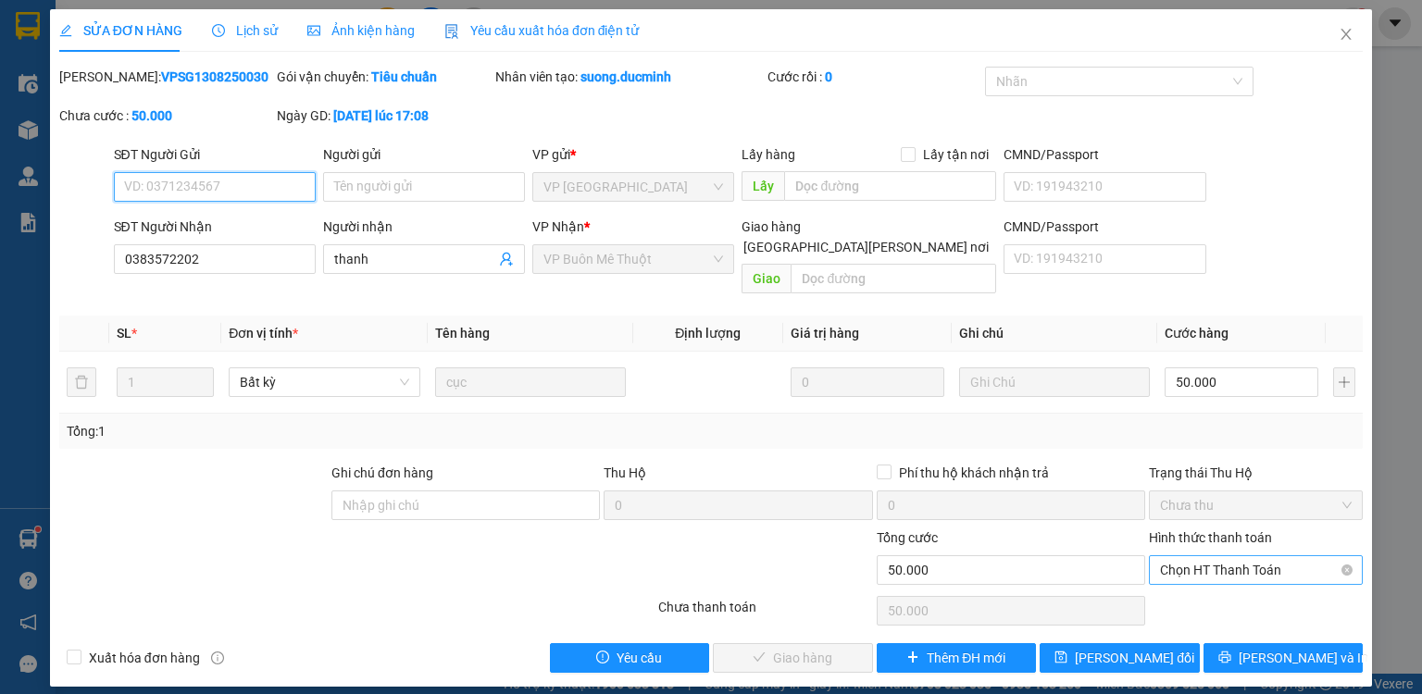
click at [1230, 557] on span "Chọn HT Thanh Toán" at bounding box center [1256, 571] width 192 height 28
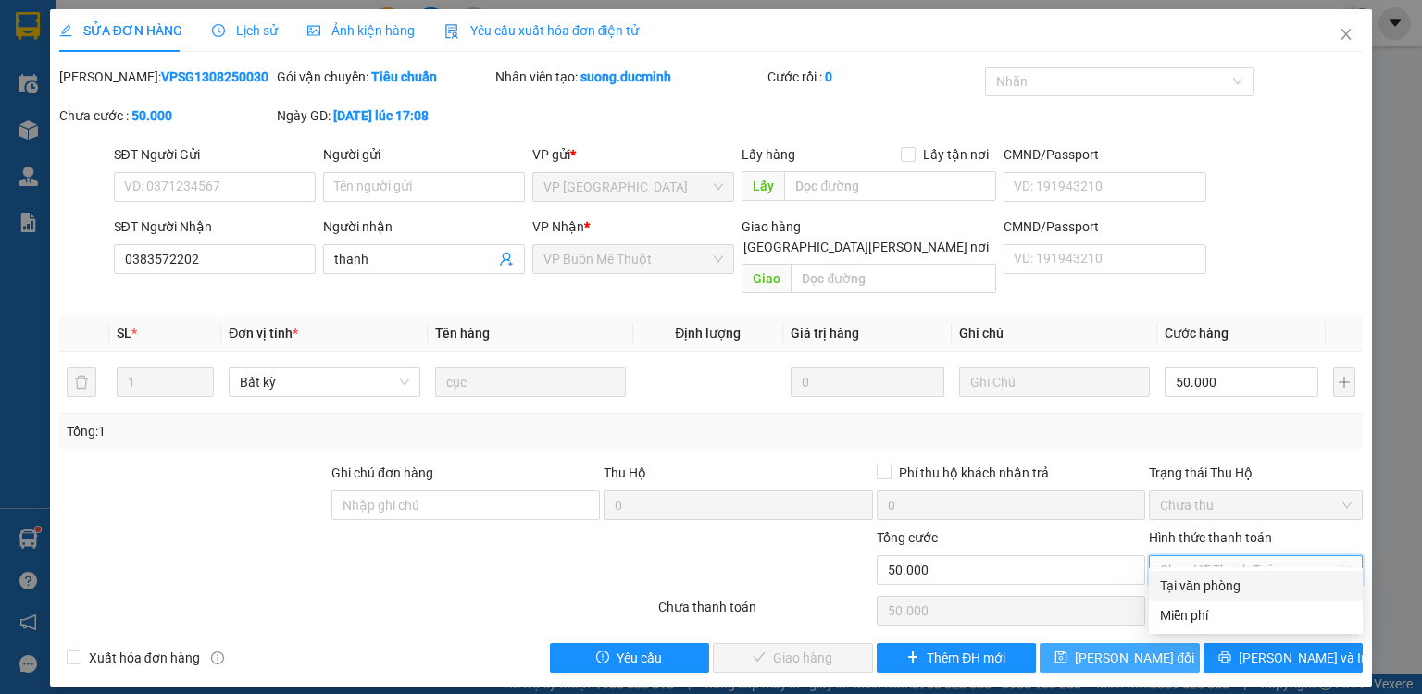
drag, startPoint x: 1218, startPoint y: 589, endPoint x: 1093, endPoint y: 625, distance: 130.1
click at [1217, 591] on div "Tại văn phòng" at bounding box center [1256, 586] width 192 height 20
type input "0"
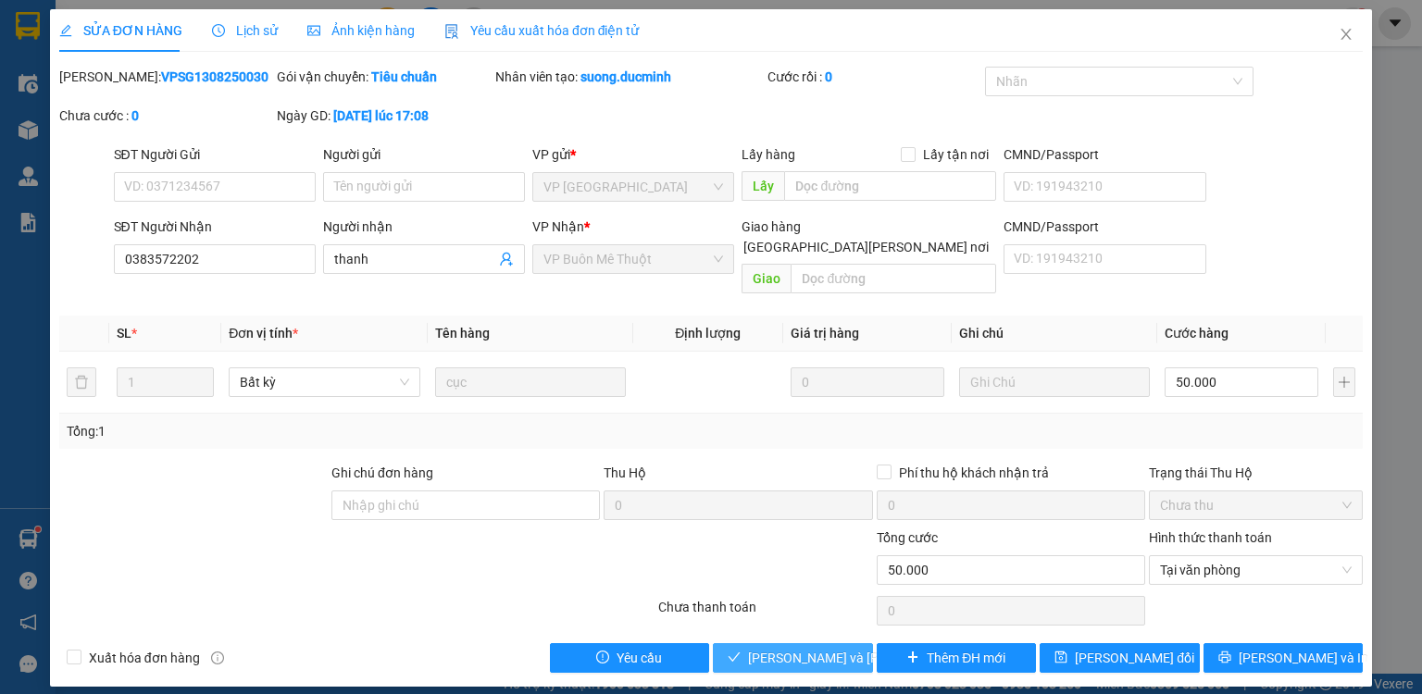
click at [853, 644] on button "[PERSON_NAME] và [PERSON_NAME] hàng" at bounding box center [793, 659] width 160 height 30
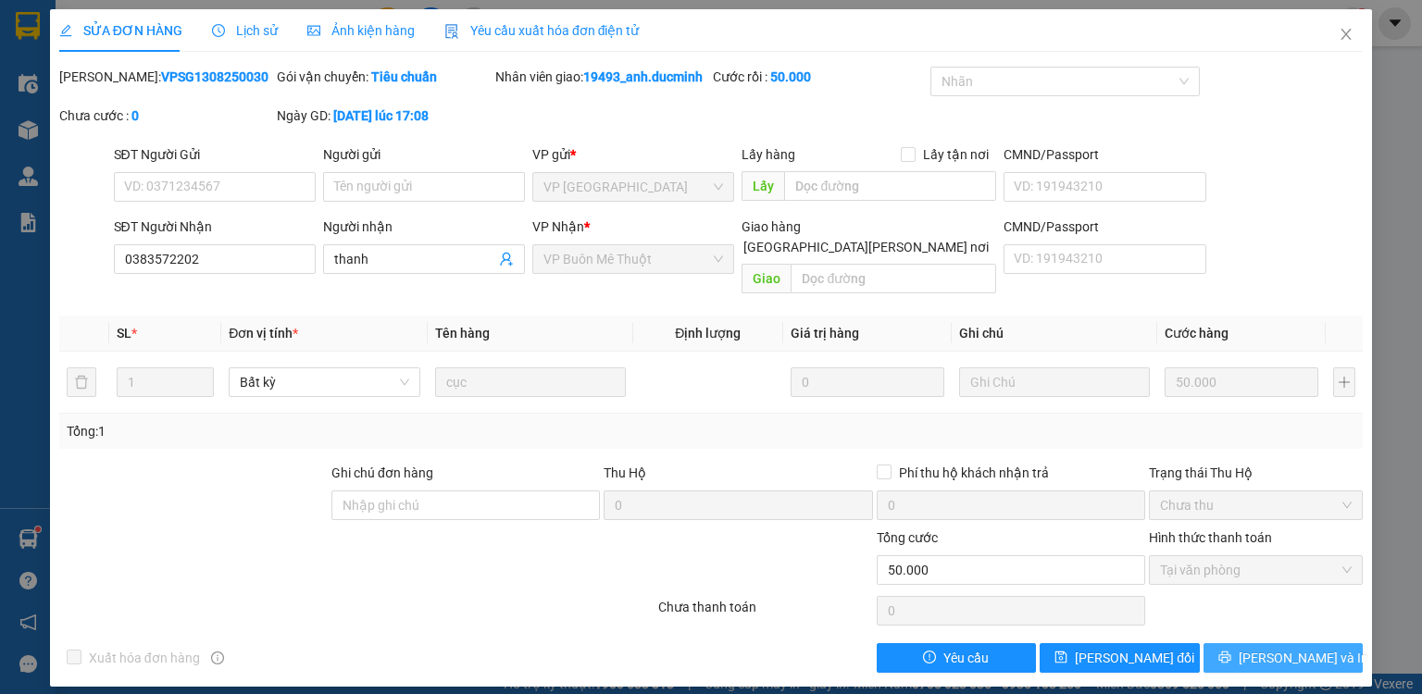
click at [1270, 648] on span "[PERSON_NAME] và In" at bounding box center [1304, 658] width 130 height 20
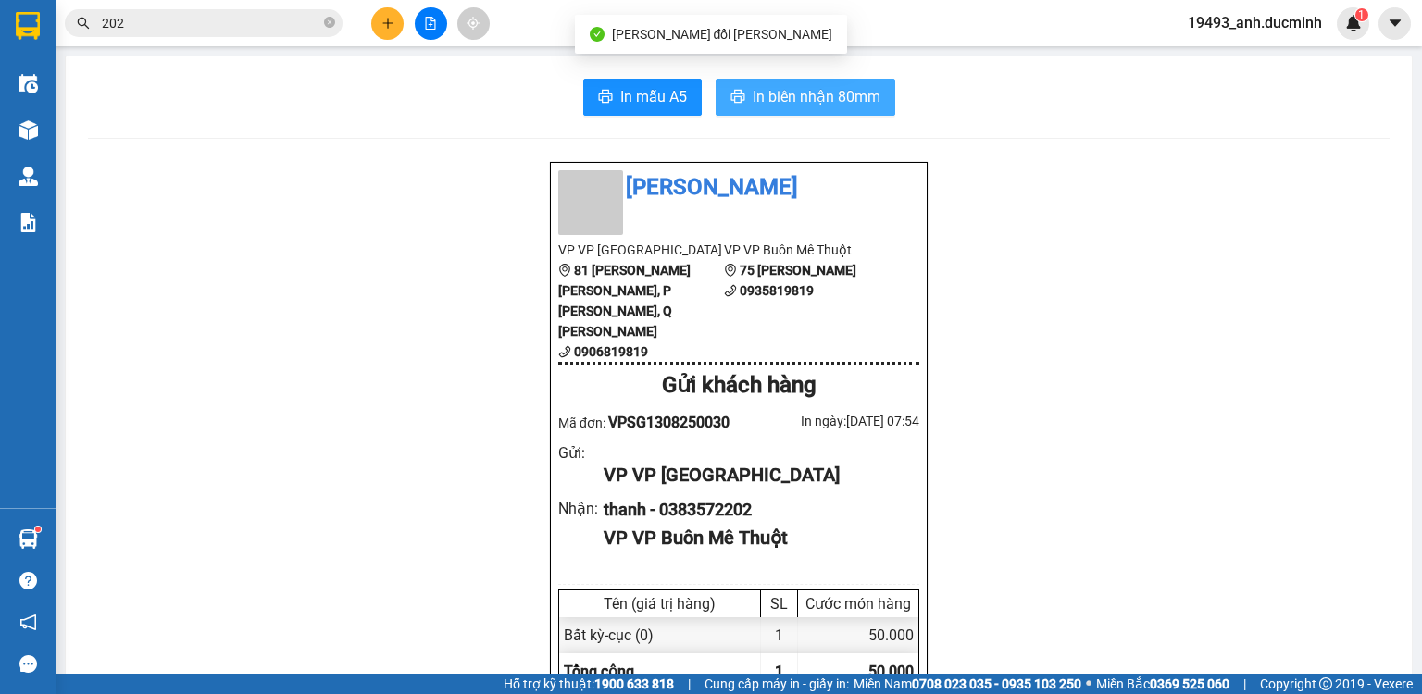
click at [782, 97] on span "In biên nhận 80mm" at bounding box center [817, 96] width 128 height 23
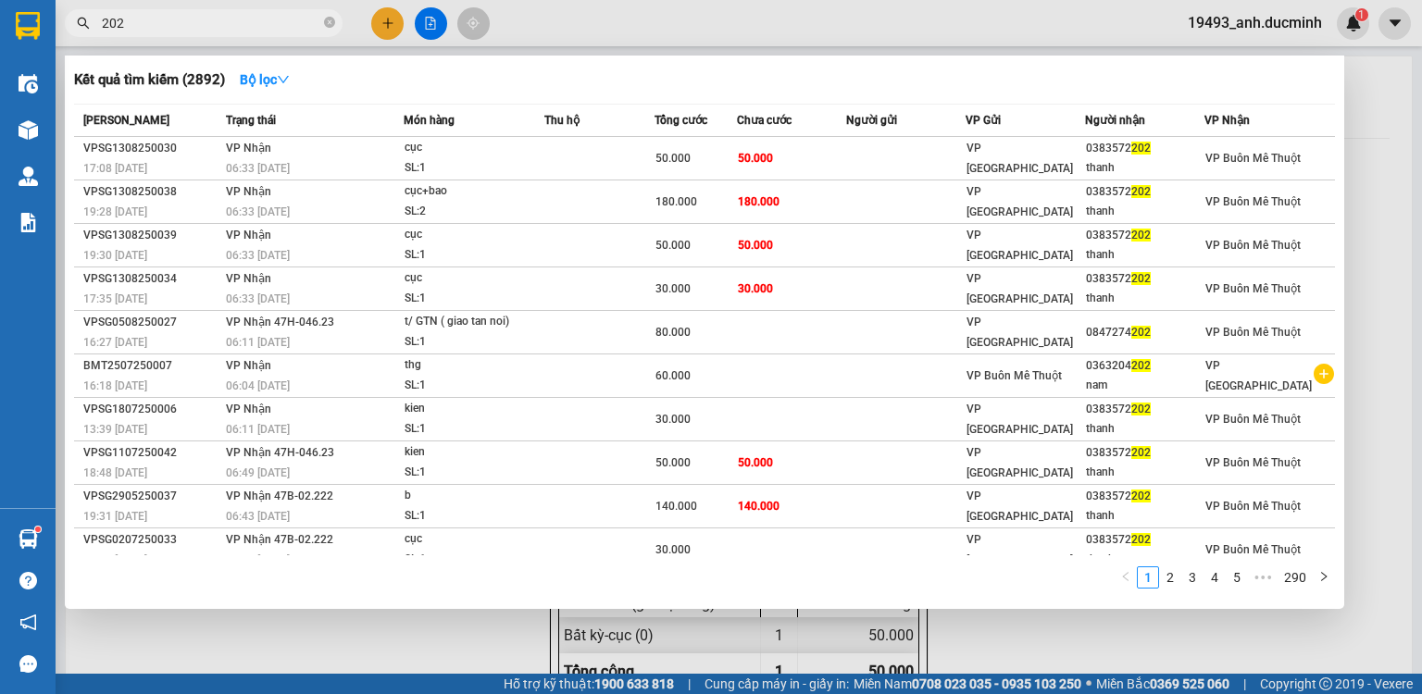
click at [220, 18] on input "202" at bounding box center [211, 23] width 219 height 20
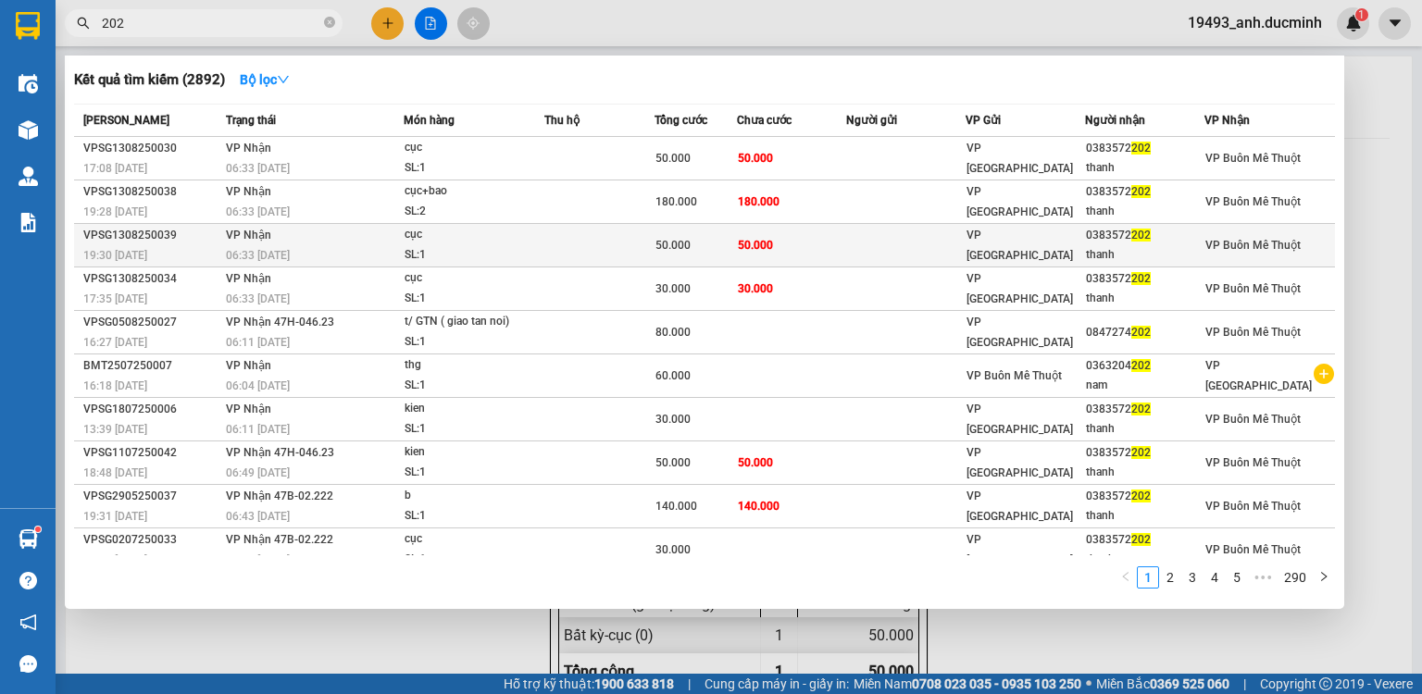
click at [755, 244] on span "50.000" at bounding box center [755, 245] width 35 height 13
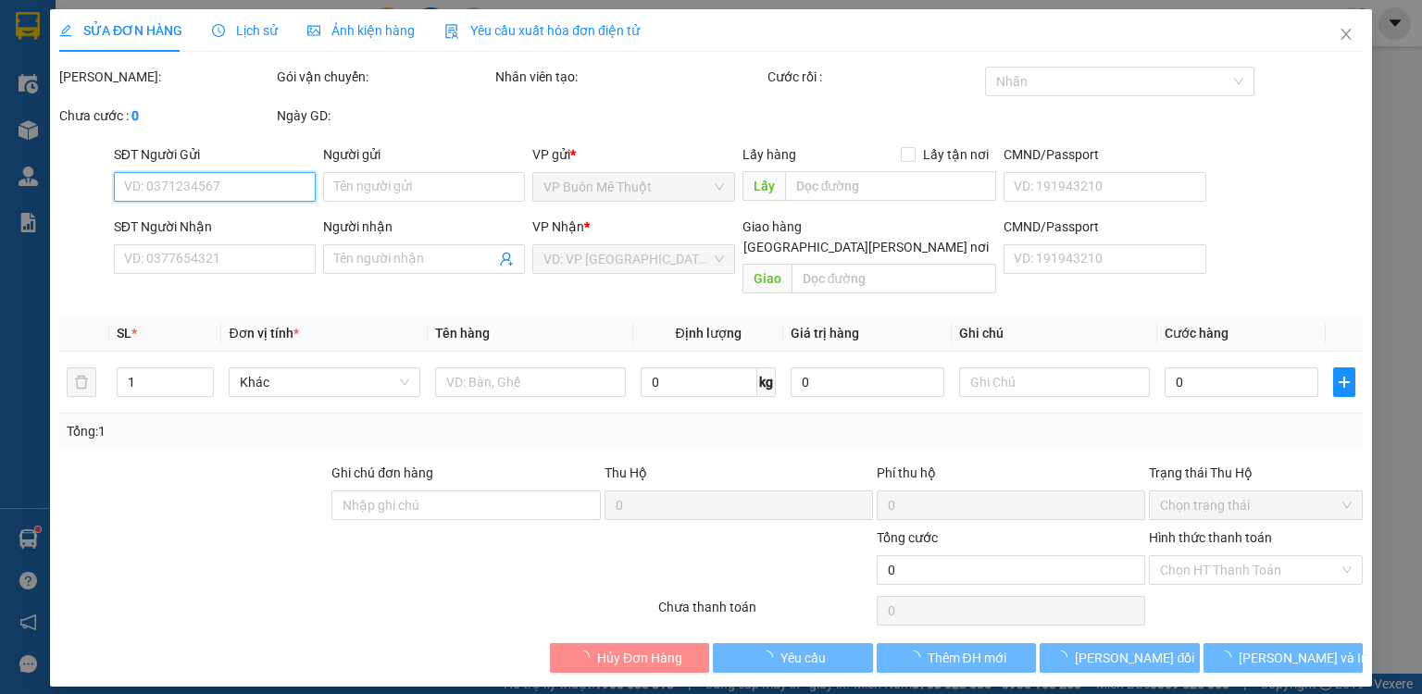
type input "0383572202"
type input "thanh"
type input "50.000"
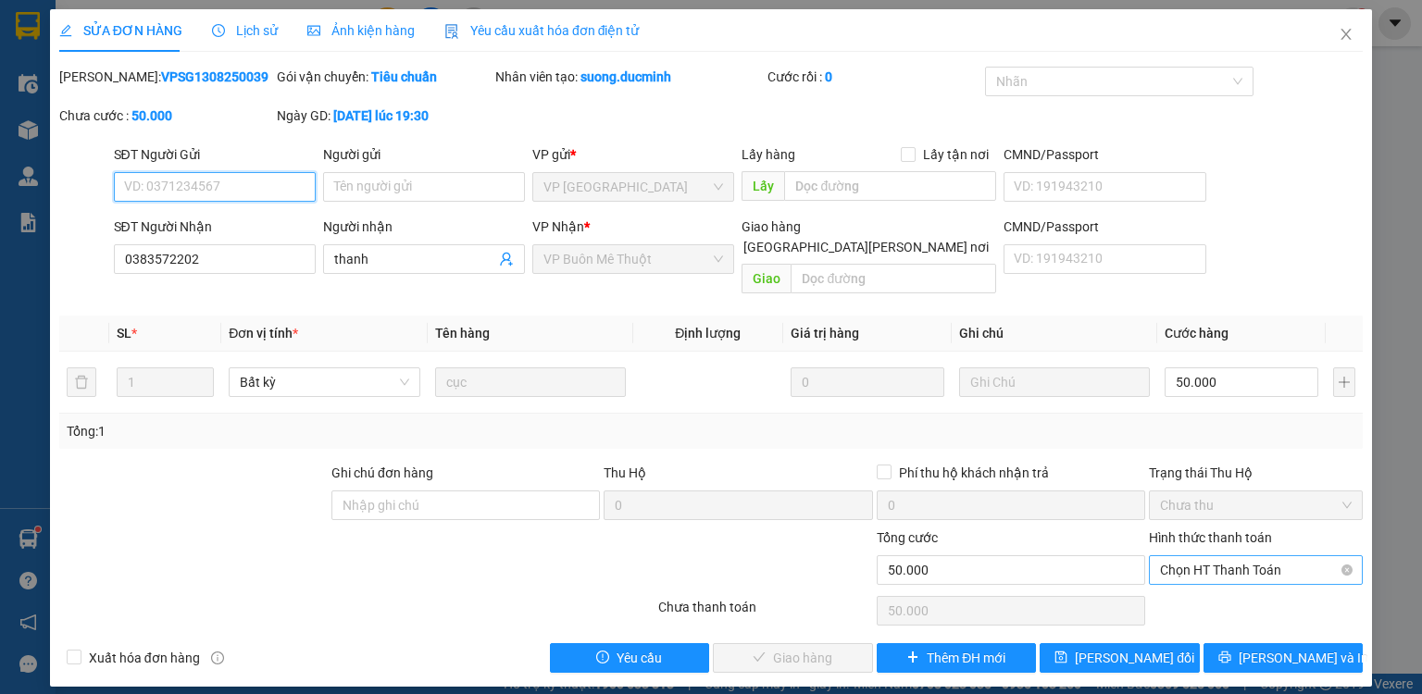
click at [1215, 557] on span "Chọn HT Thanh Toán" at bounding box center [1256, 571] width 192 height 28
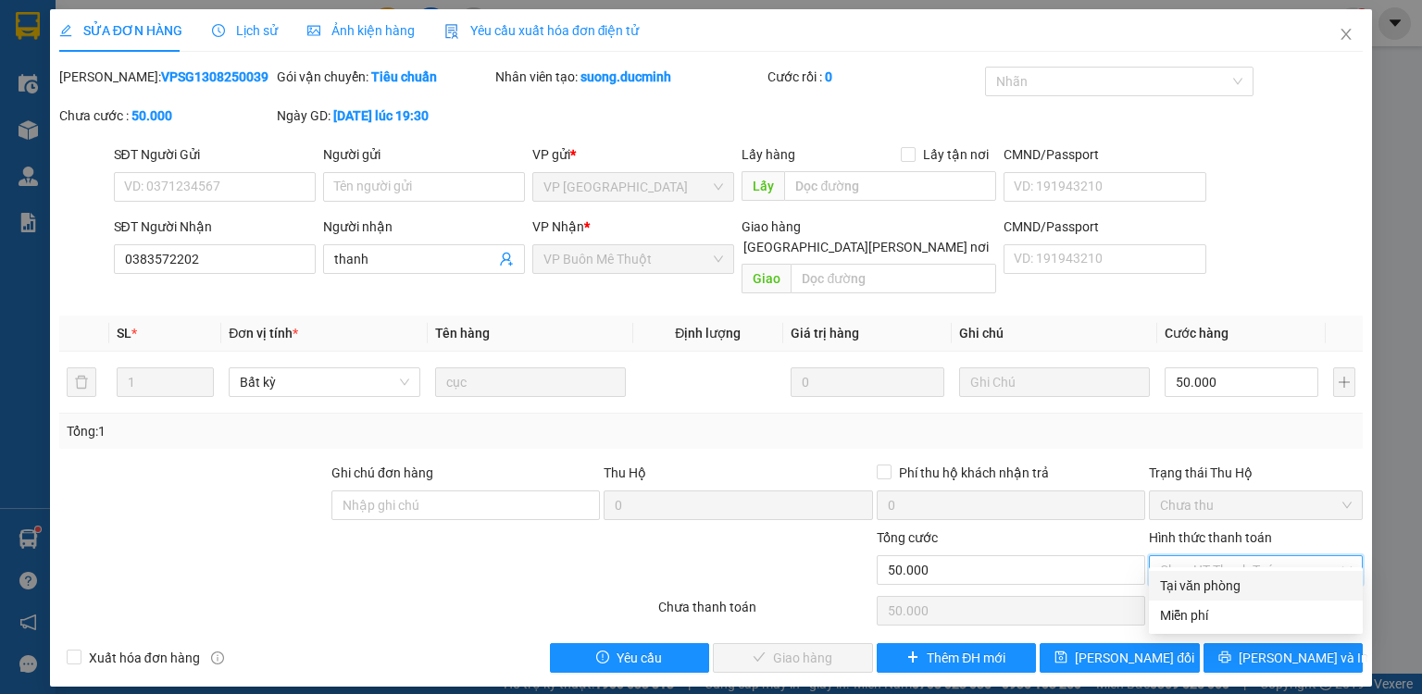
click at [1211, 585] on div "Tại văn phòng" at bounding box center [1256, 586] width 192 height 20
type input "0"
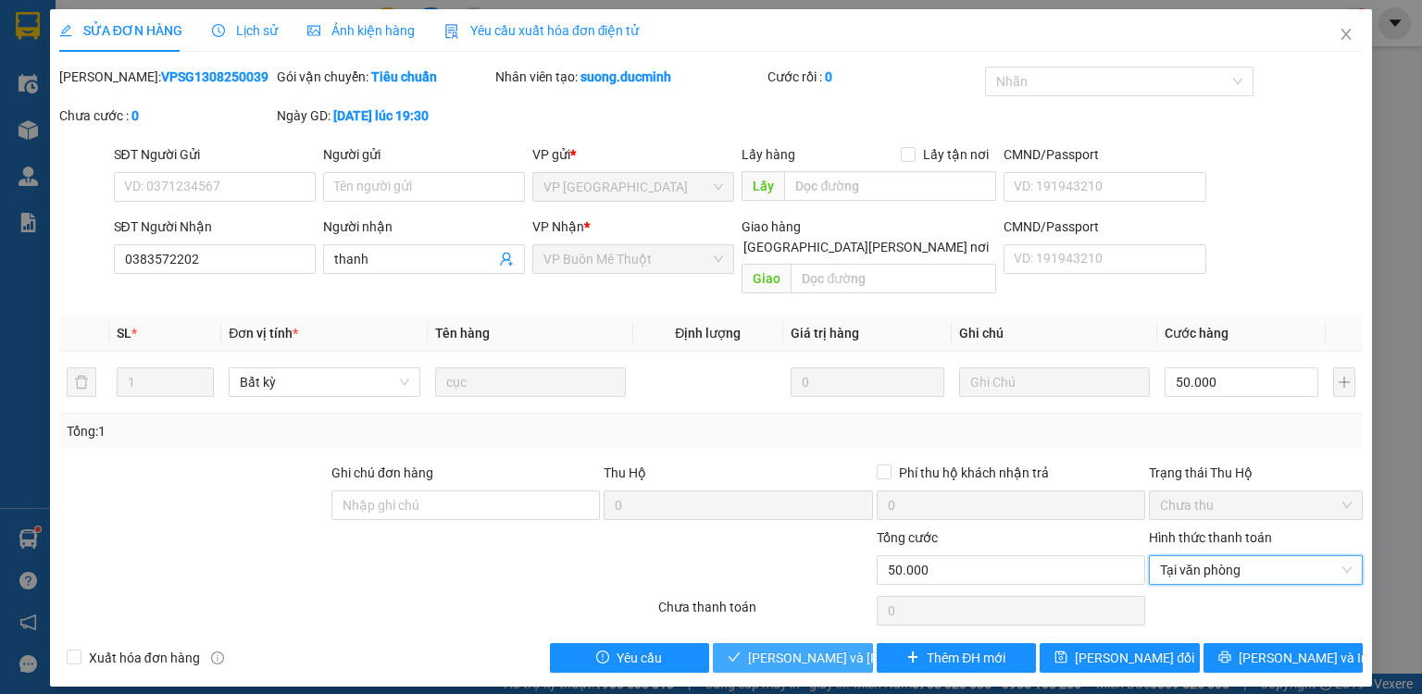
click at [812, 648] on span "[PERSON_NAME] và [PERSON_NAME] hàng" at bounding box center [873, 658] width 250 height 20
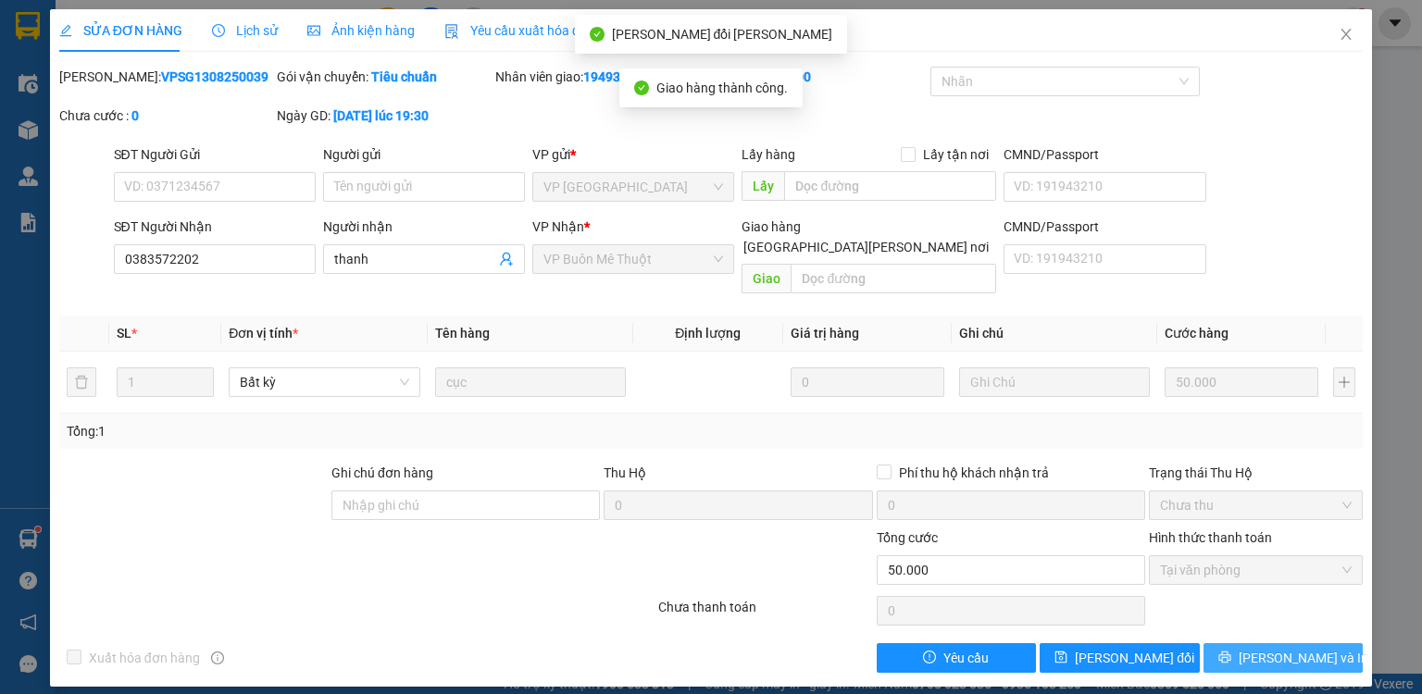
drag, startPoint x: 1189, startPoint y: 662, endPoint x: 1267, endPoint y: 599, distance: 100.1
click at [1285, 648] on span "[PERSON_NAME] và In" at bounding box center [1304, 658] width 130 height 20
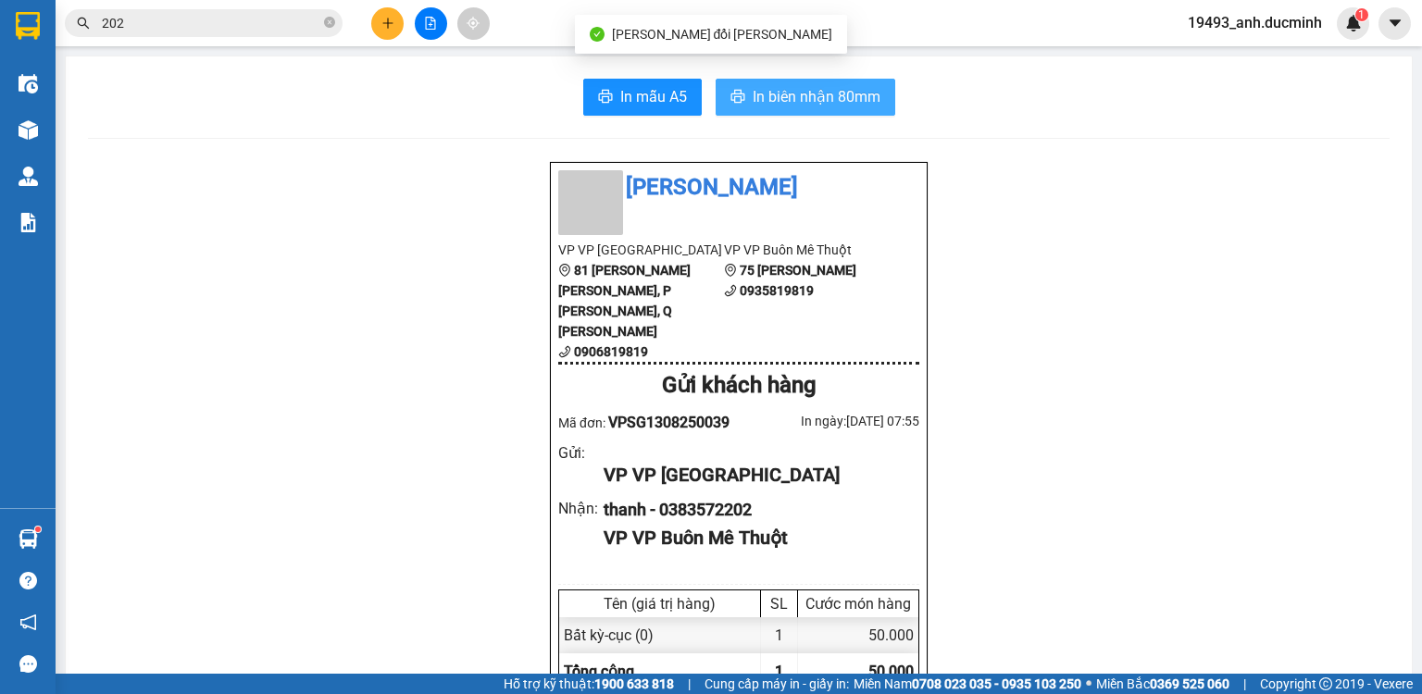
click at [832, 107] on span "In biên nhận 80mm" at bounding box center [817, 96] width 128 height 23
click at [257, 15] on input "202" at bounding box center [211, 23] width 219 height 20
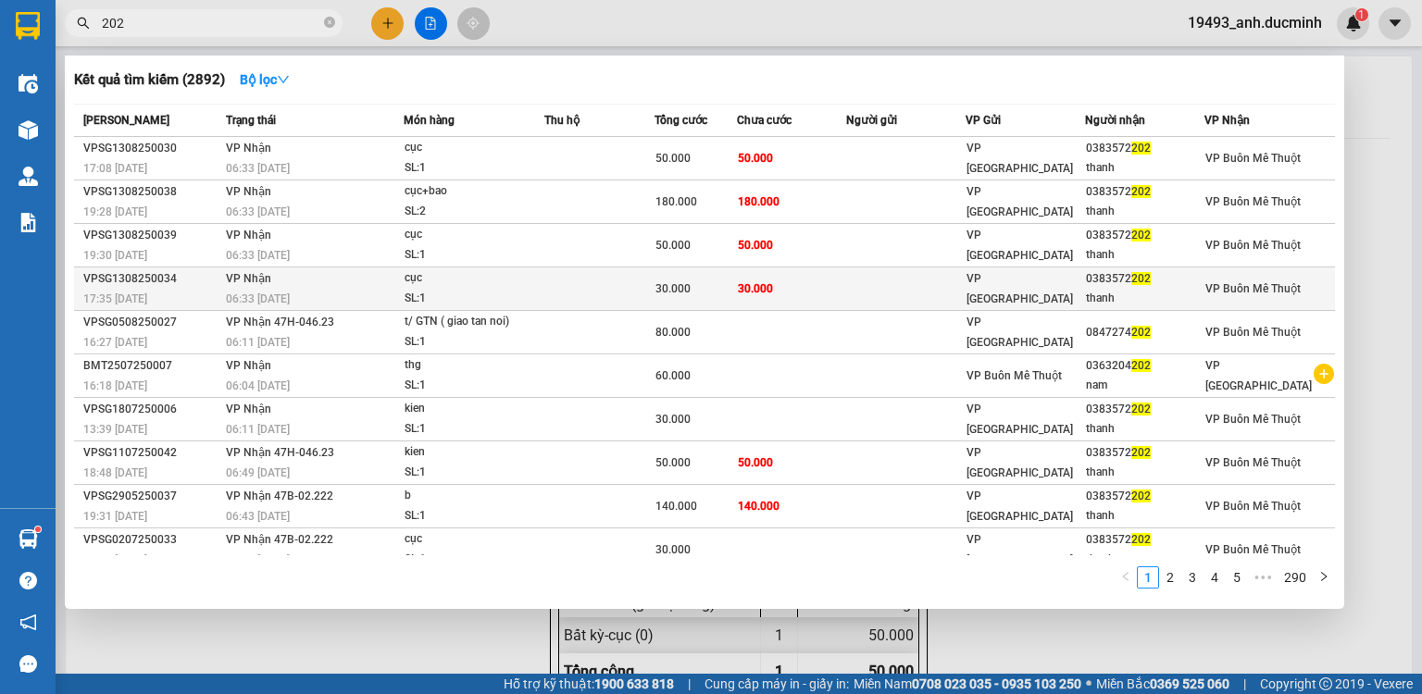
click at [783, 278] on td "30.000" at bounding box center [792, 290] width 110 height 44
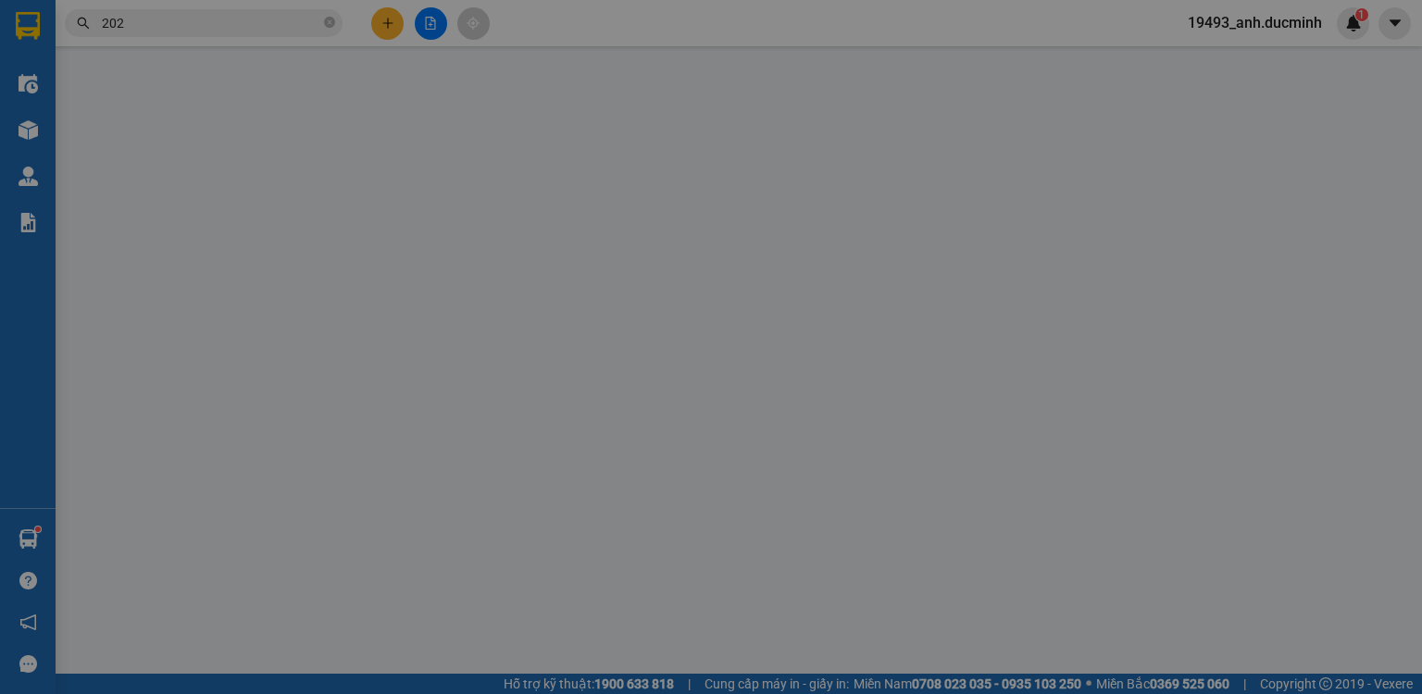
type input "0383572202"
type input "thanh"
type input "30.000"
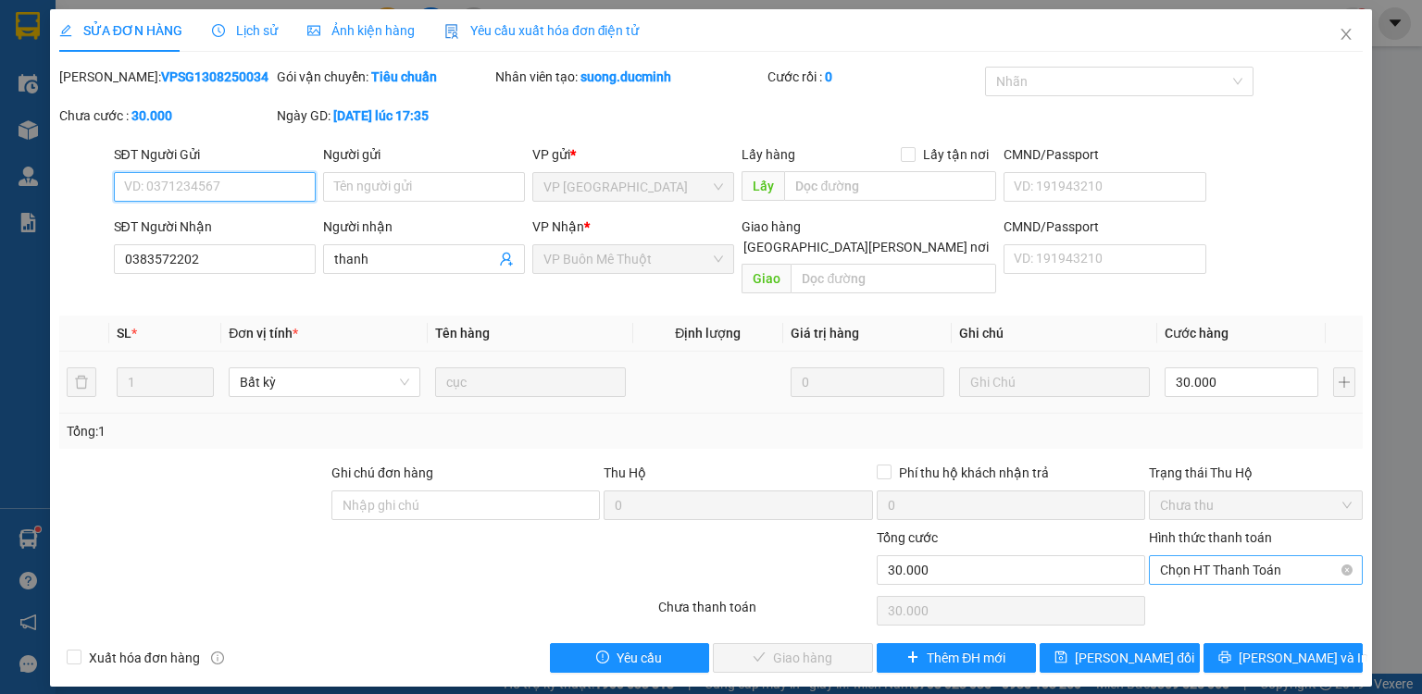
click at [1216, 557] on span "Chọn HT Thanh Toán" at bounding box center [1256, 571] width 192 height 28
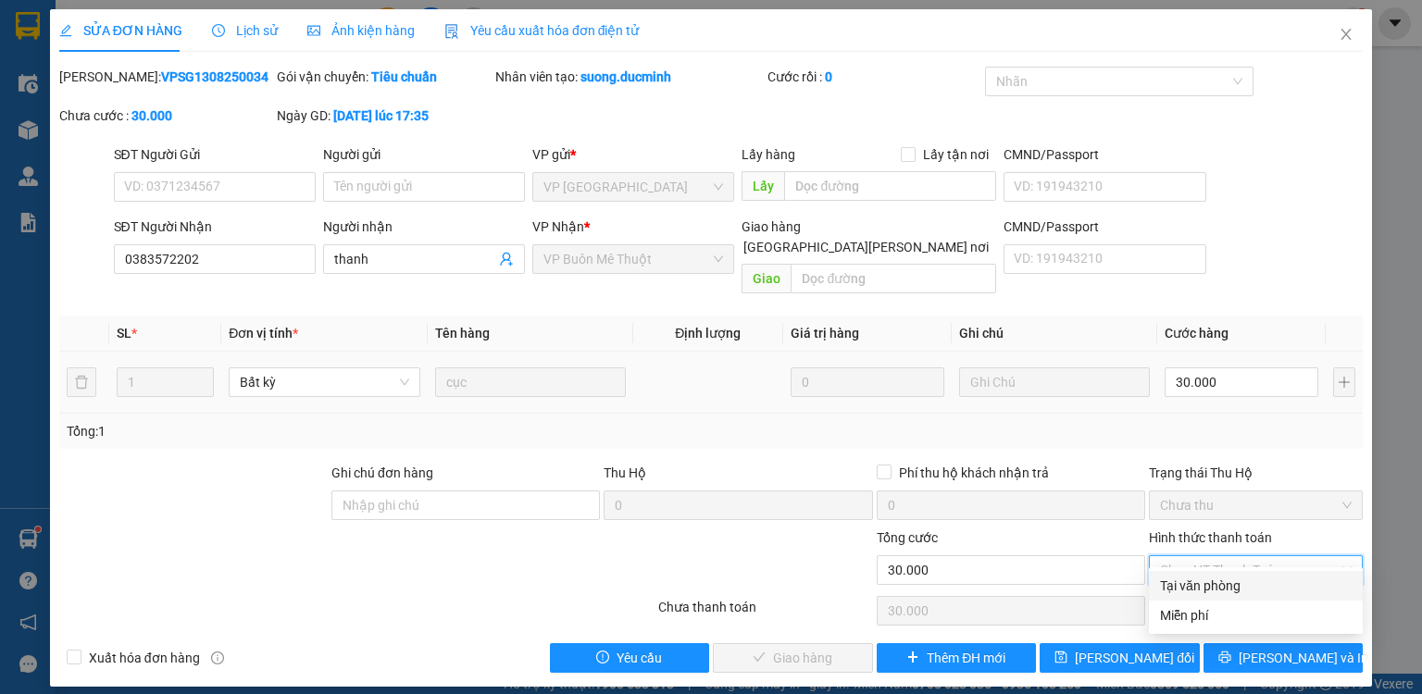
click at [1211, 594] on div "Tại văn phòng" at bounding box center [1256, 586] width 192 height 20
type input "0"
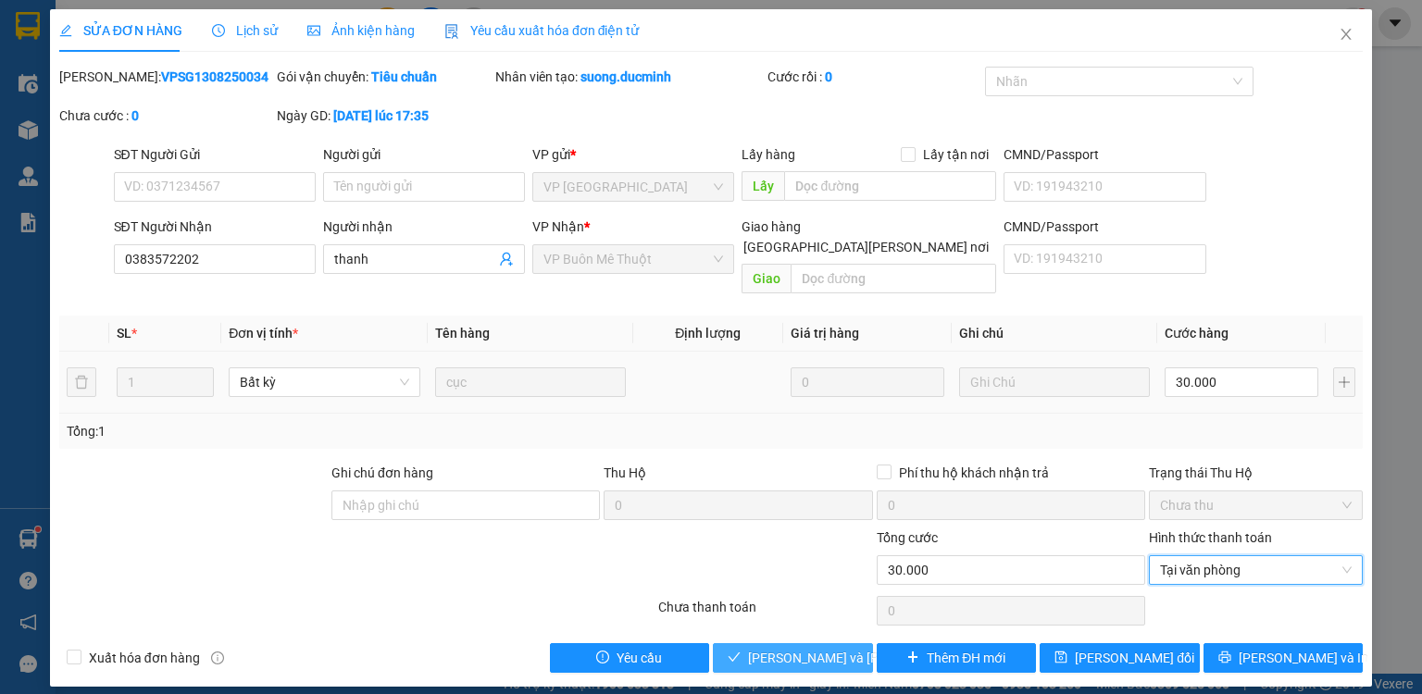
click at [820, 648] on span "[PERSON_NAME] và [PERSON_NAME] hàng" at bounding box center [873, 658] width 250 height 20
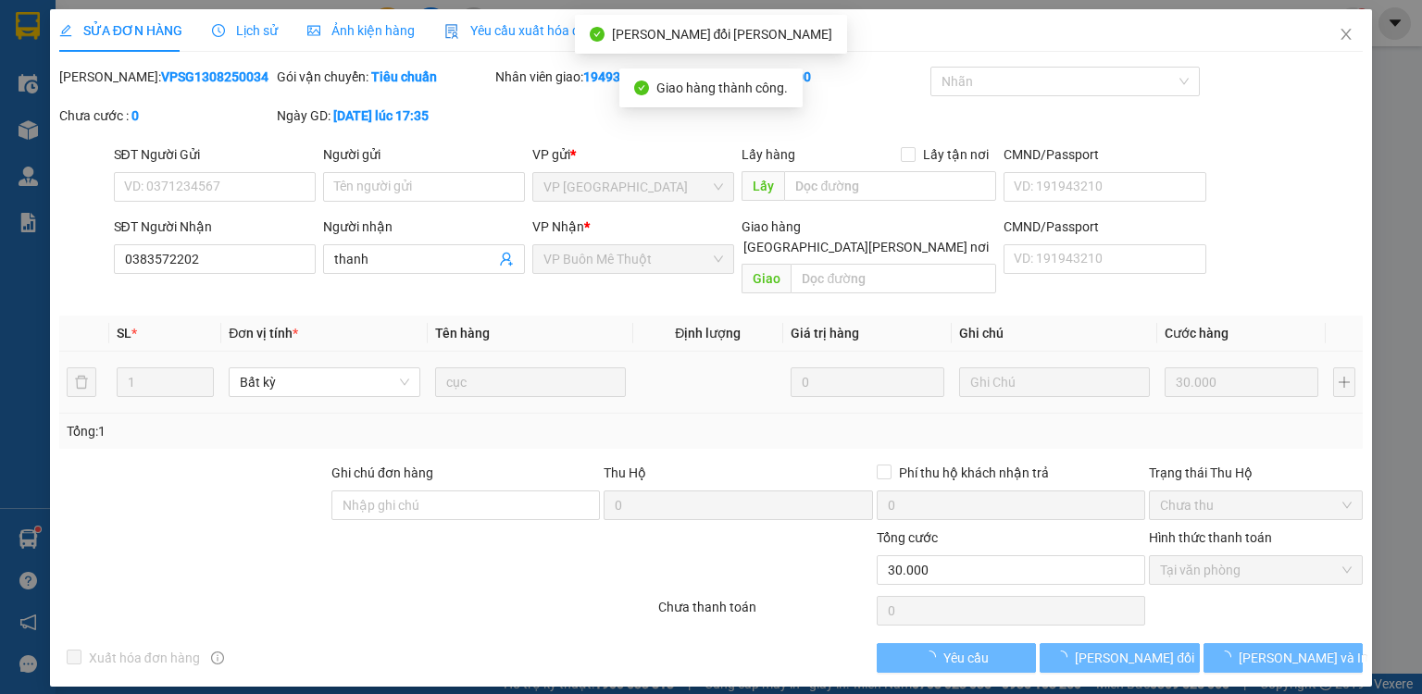
click at [1275, 648] on span "[PERSON_NAME] và In" at bounding box center [1304, 658] width 130 height 20
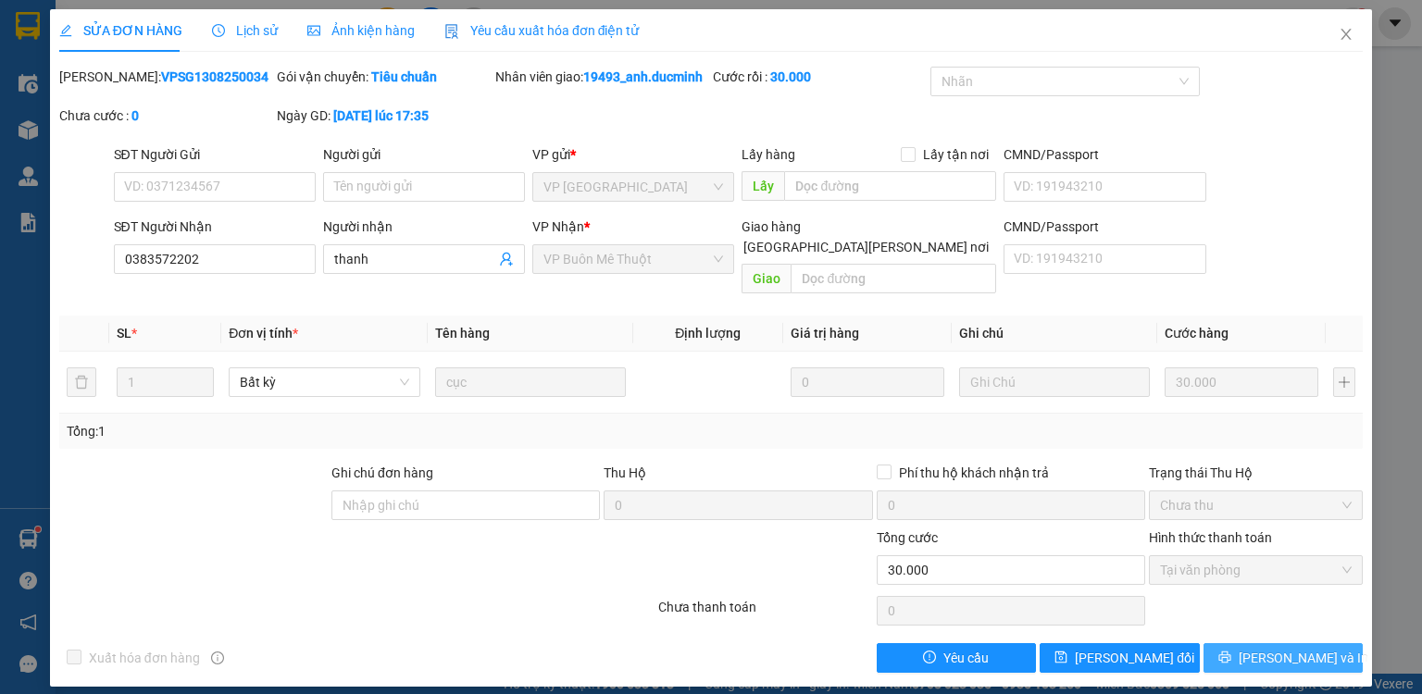
click at [1300, 644] on button "[PERSON_NAME] và In" at bounding box center [1284, 659] width 160 height 30
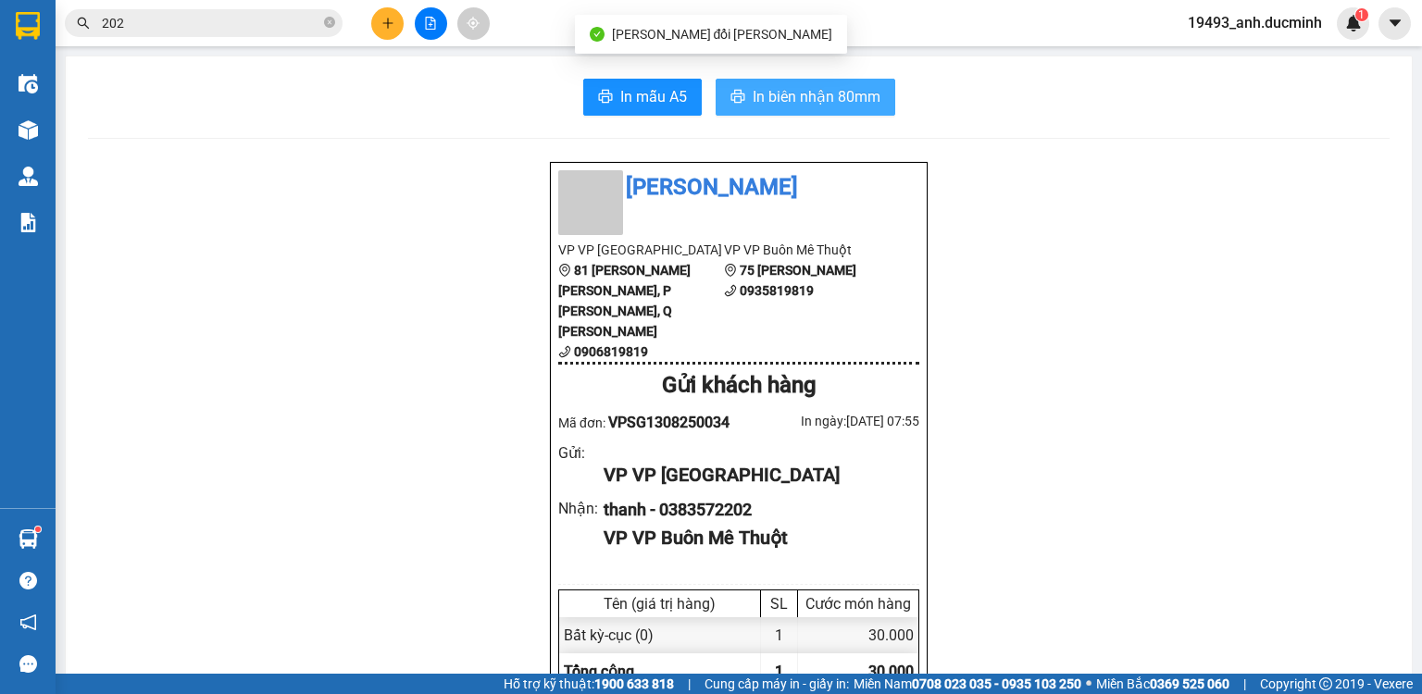
click at [820, 100] on span "In biên nhận 80mm" at bounding box center [817, 96] width 128 height 23
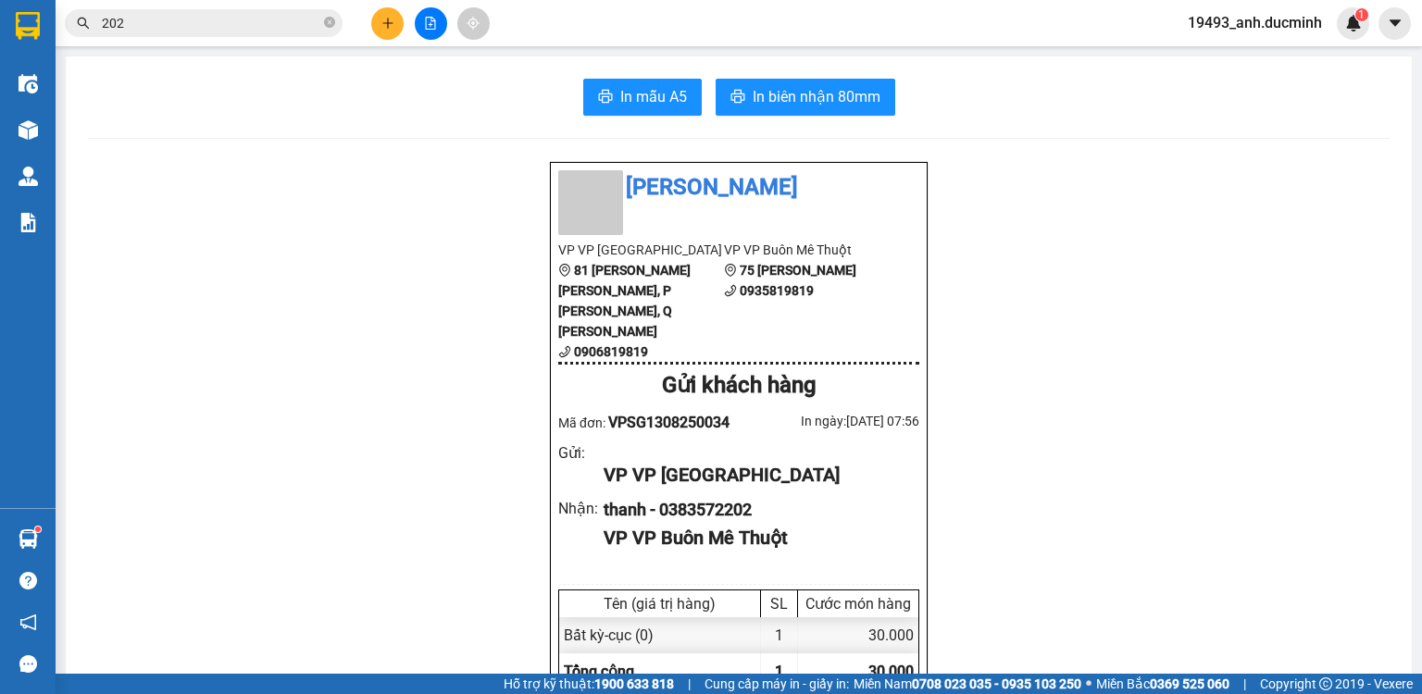
click at [252, 26] on input "202" at bounding box center [211, 23] width 219 height 20
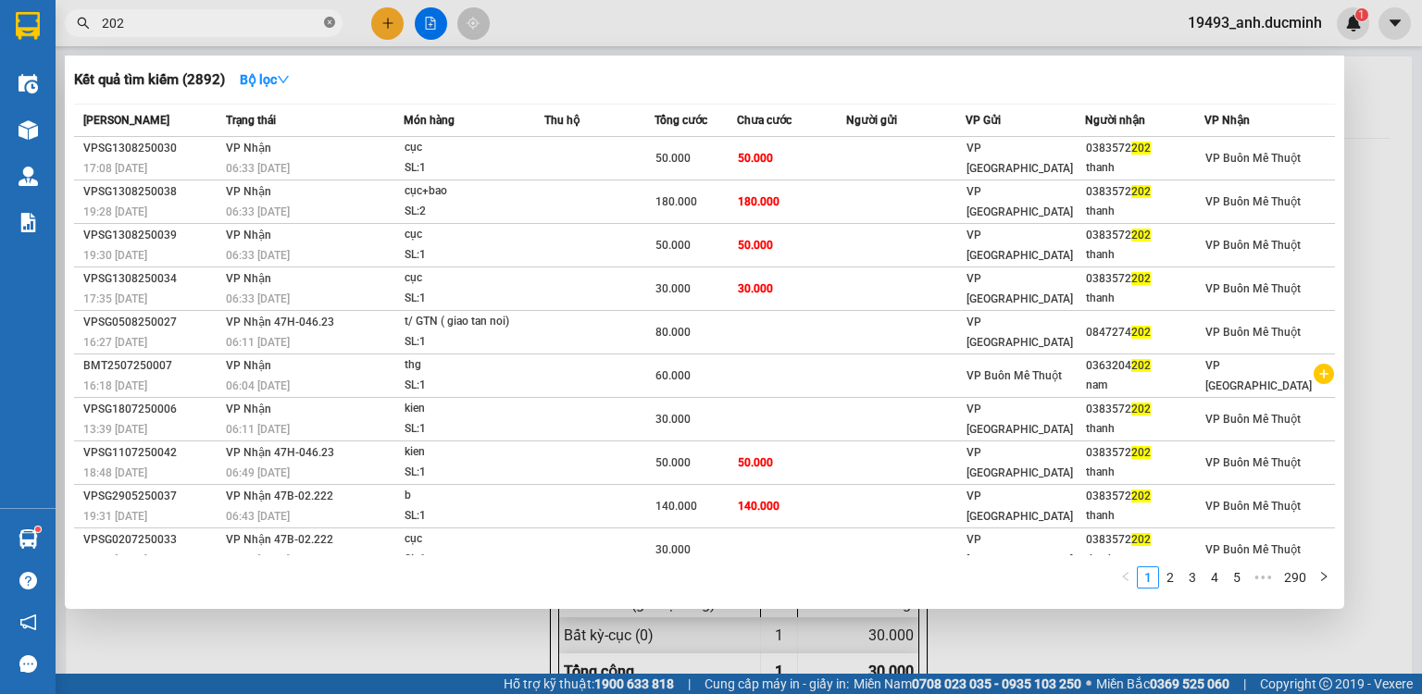
click at [330, 26] on icon "close-circle" at bounding box center [329, 22] width 11 height 11
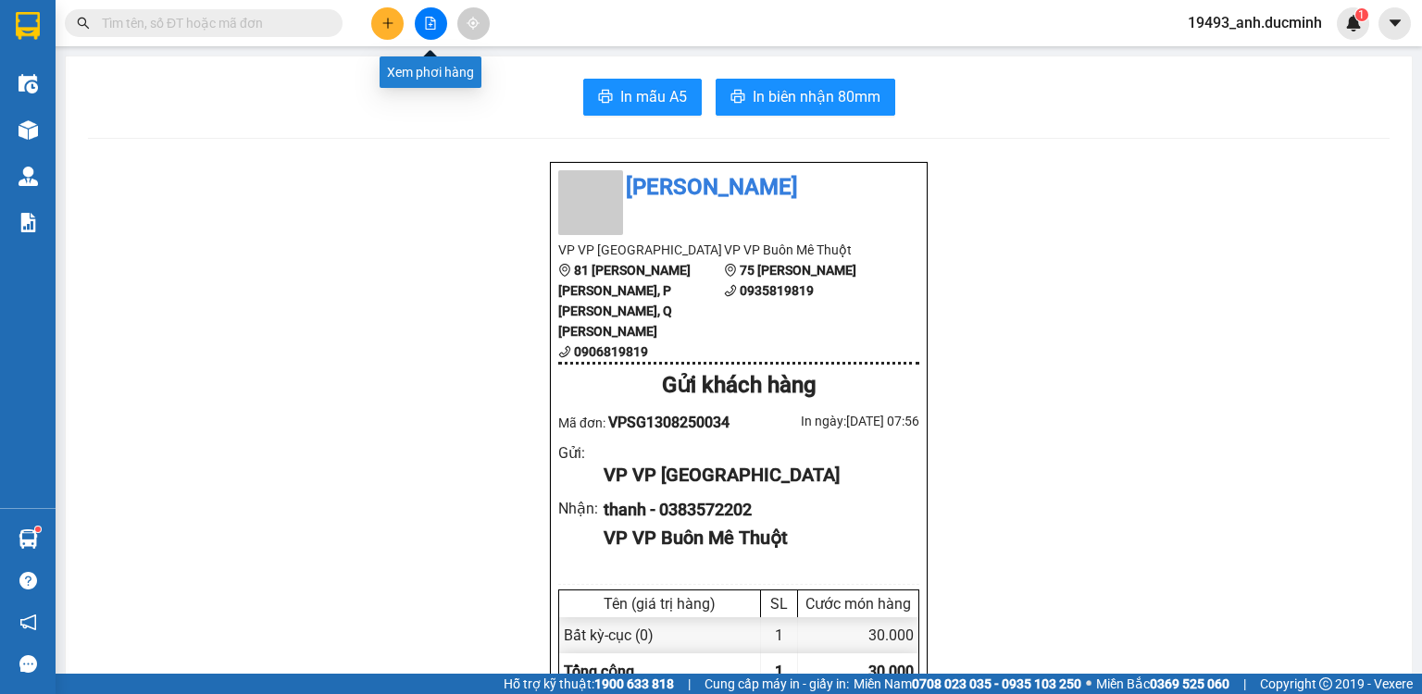
click at [424, 26] on icon "file-add" at bounding box center [430, 23] width 13 height 13
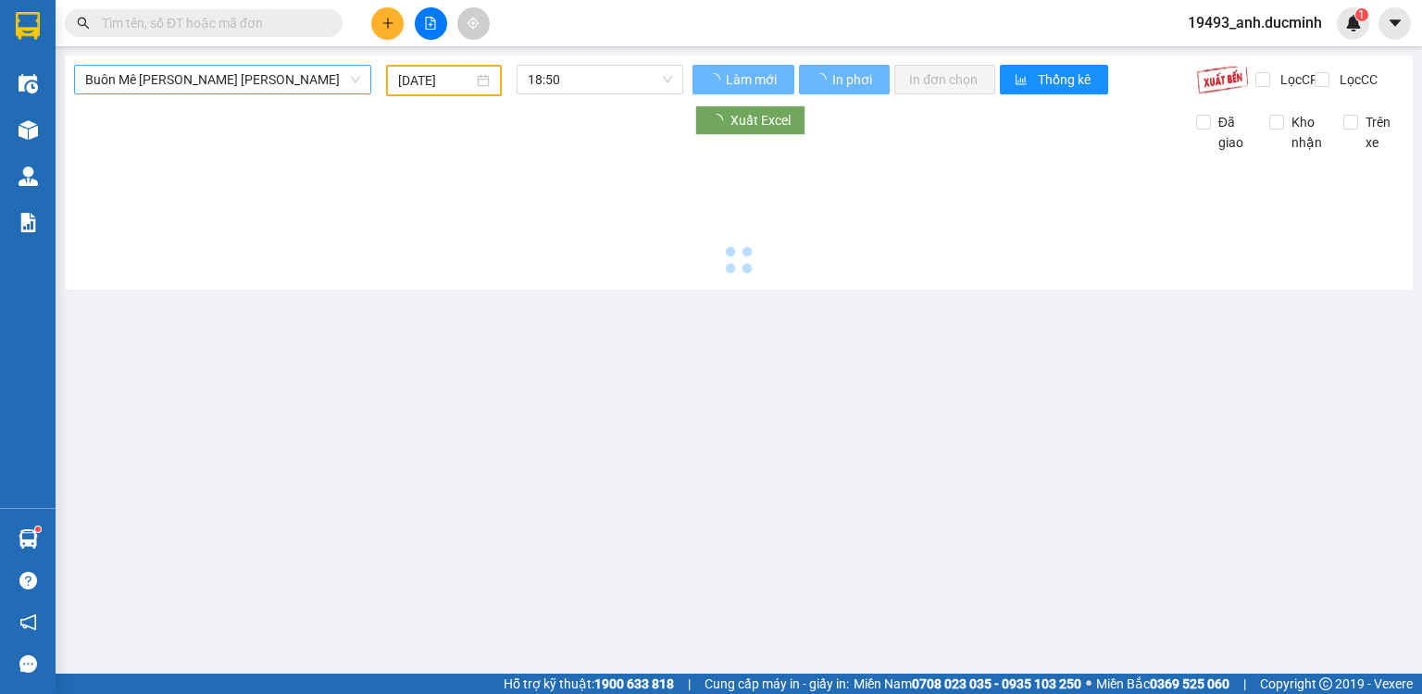
type input "[DATE]"
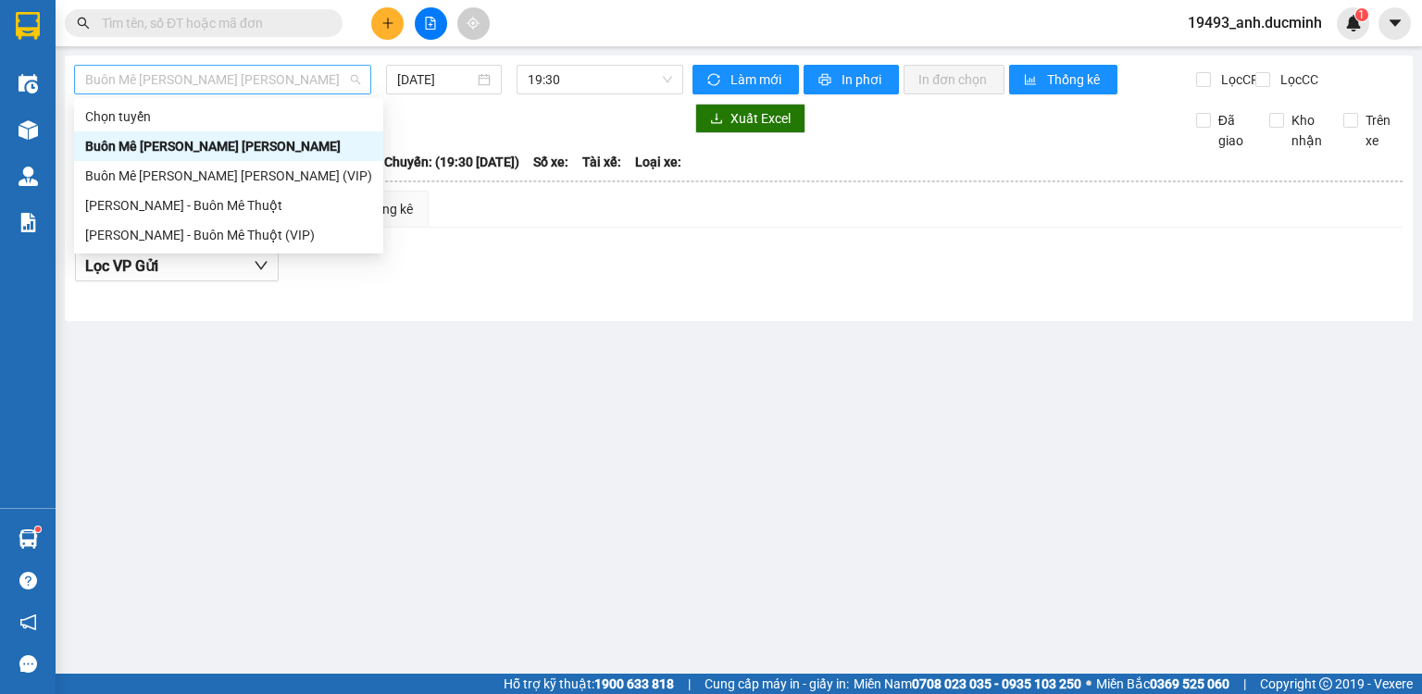
click at [226, 81] on span "Buôn Mê [PERSON_NAME] [PERSON_NAME]" at bounding box center [222, 80] width 275 height 28
drag, startPoint x: 197, startPoint y: 200, endPoint x: 381, endPoint y: 148, distance: 191.4
click at [198, 200] on div "[PERSON_NAME] - Buôn Mê Thuột" at bounding box center [228, 205] width 287 height 20
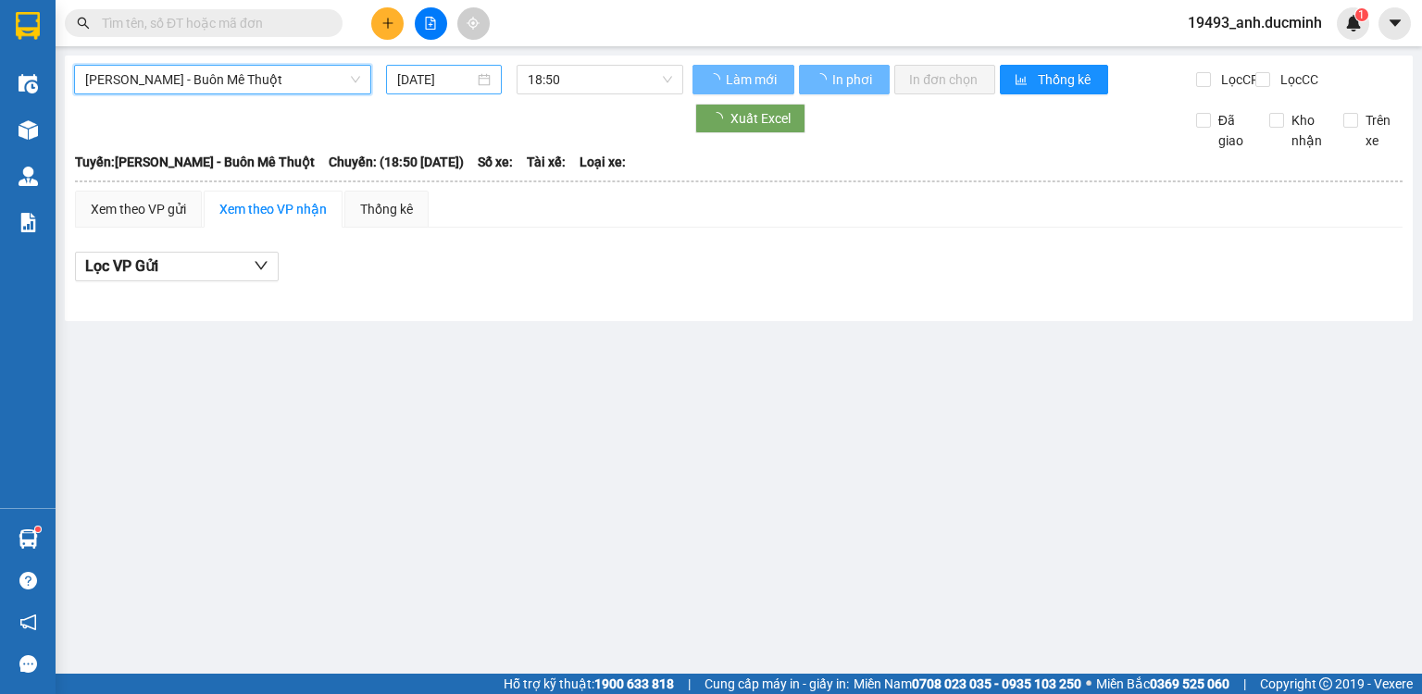
click at [447, 81] on input "[DATE]" at bounding box center [435, 79] width 76 height 20
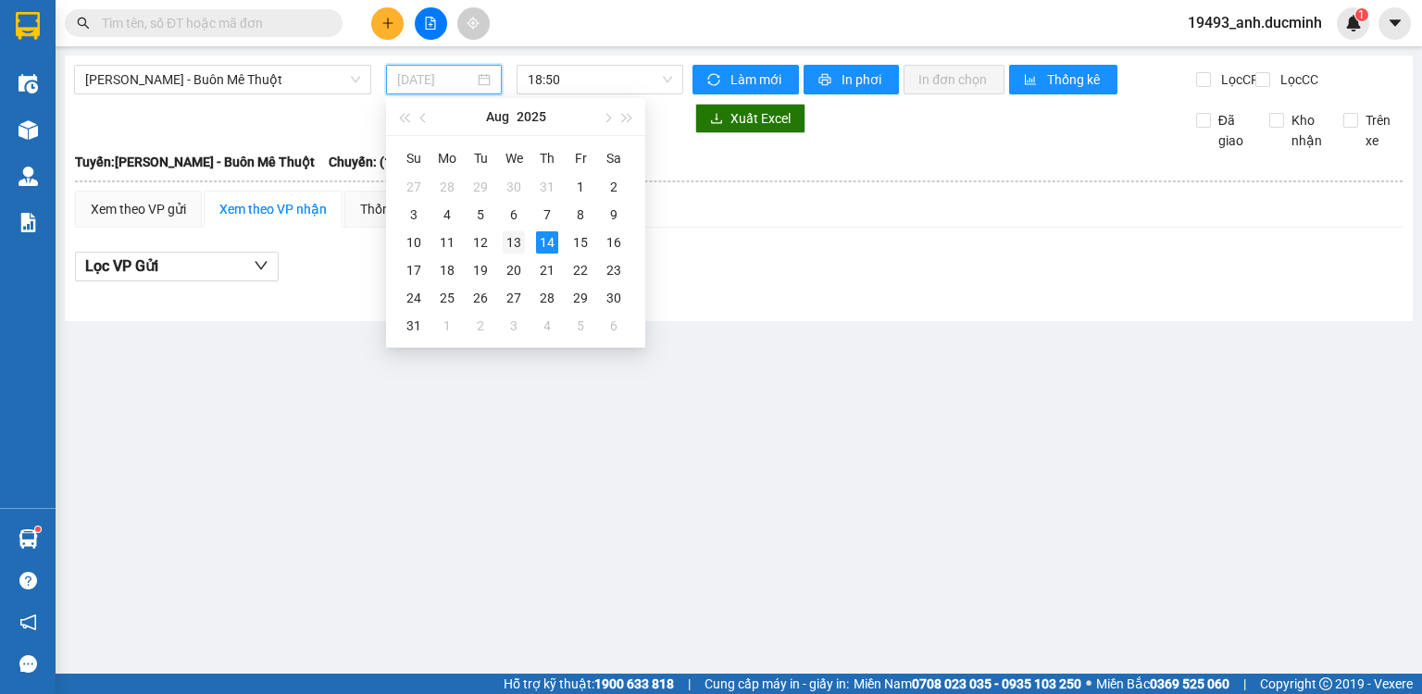
click at [515, 245] on div "13" at bounding box center [514, 242] width 22 height 22
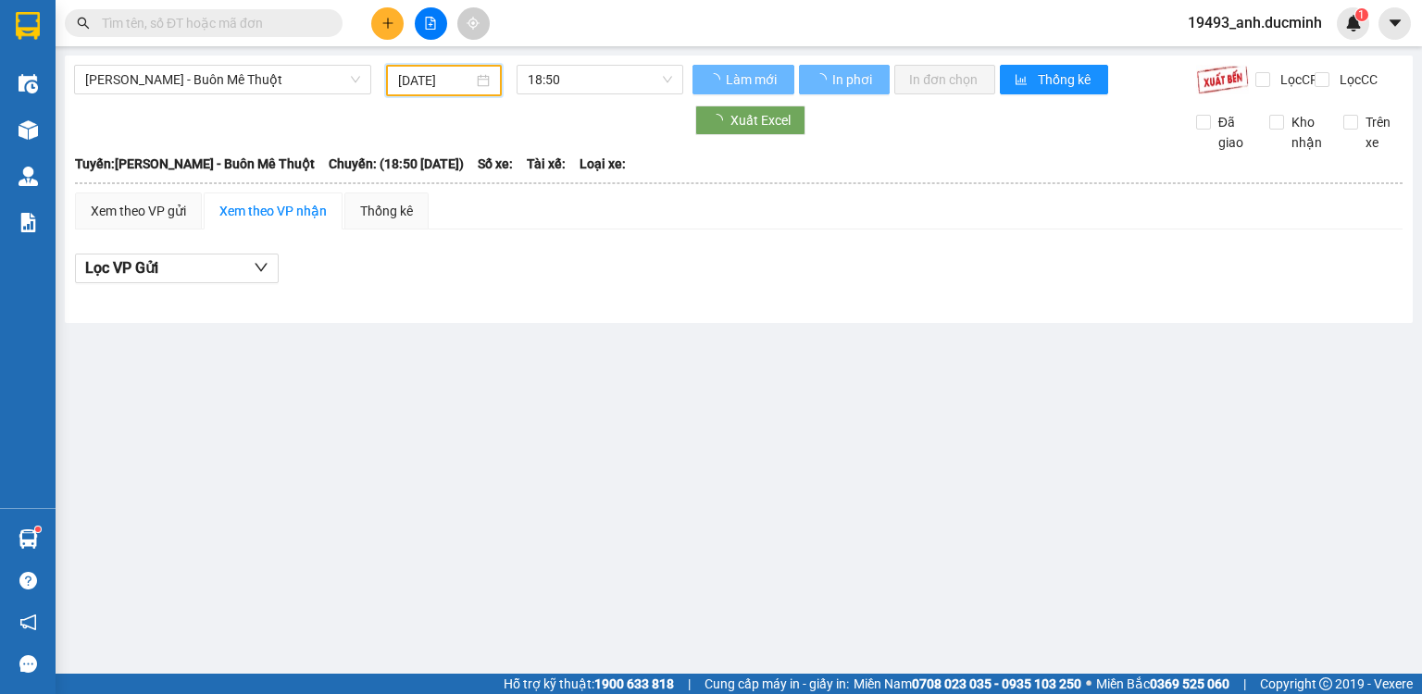
type input "[DATE]"
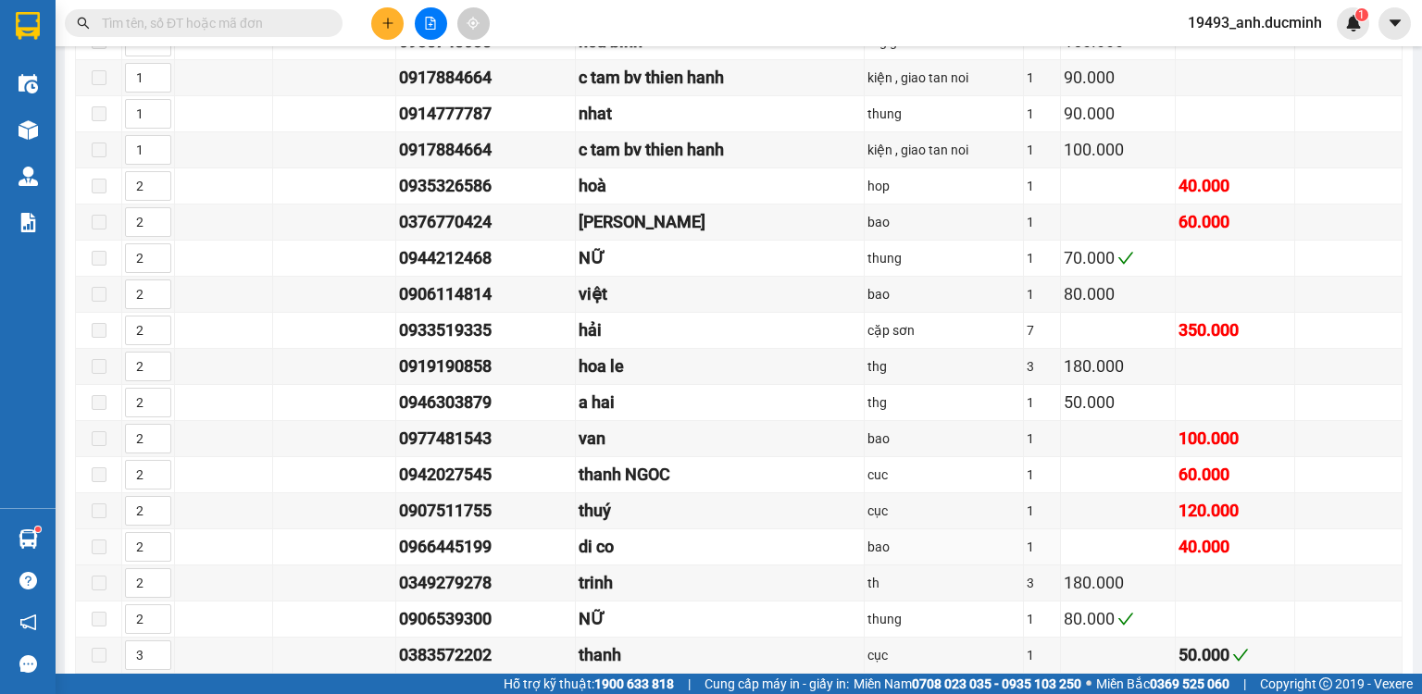
scroll to position [811, 0]
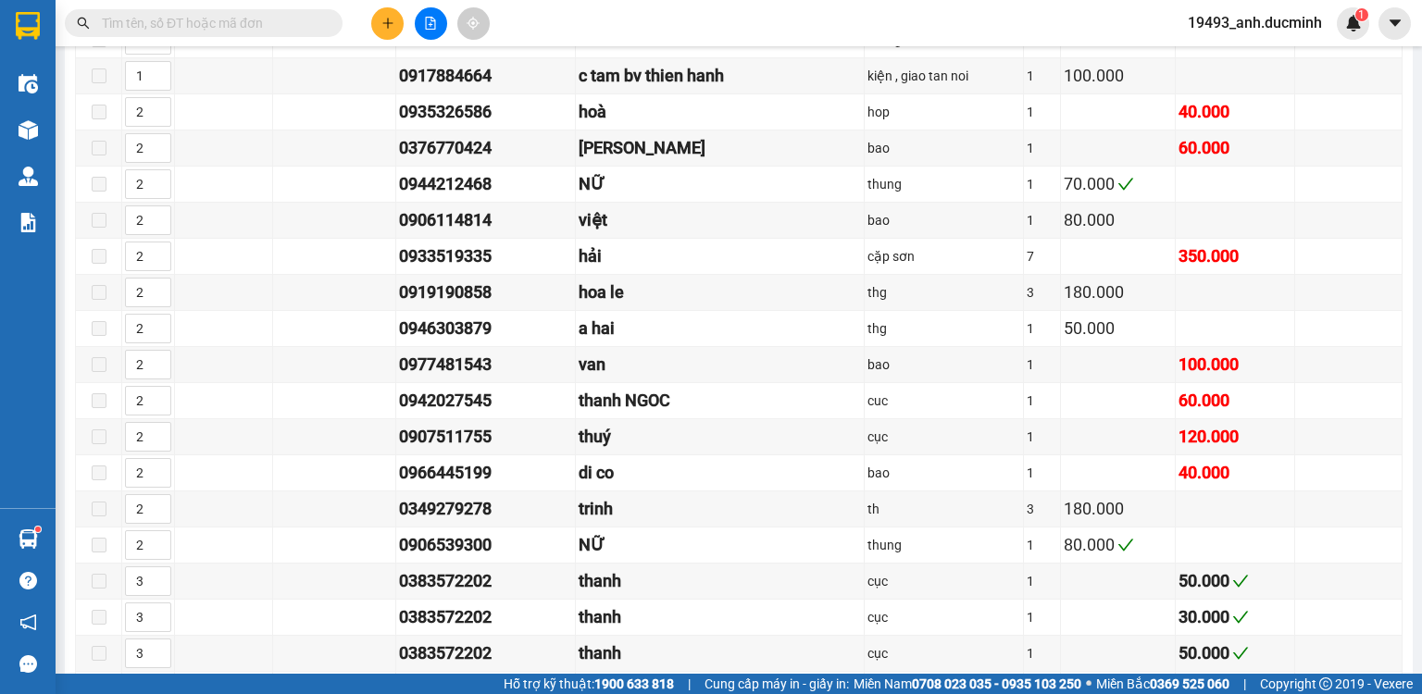
click at [241, 30] on input "text" at bounding box center [211, 23] width 219 height 20
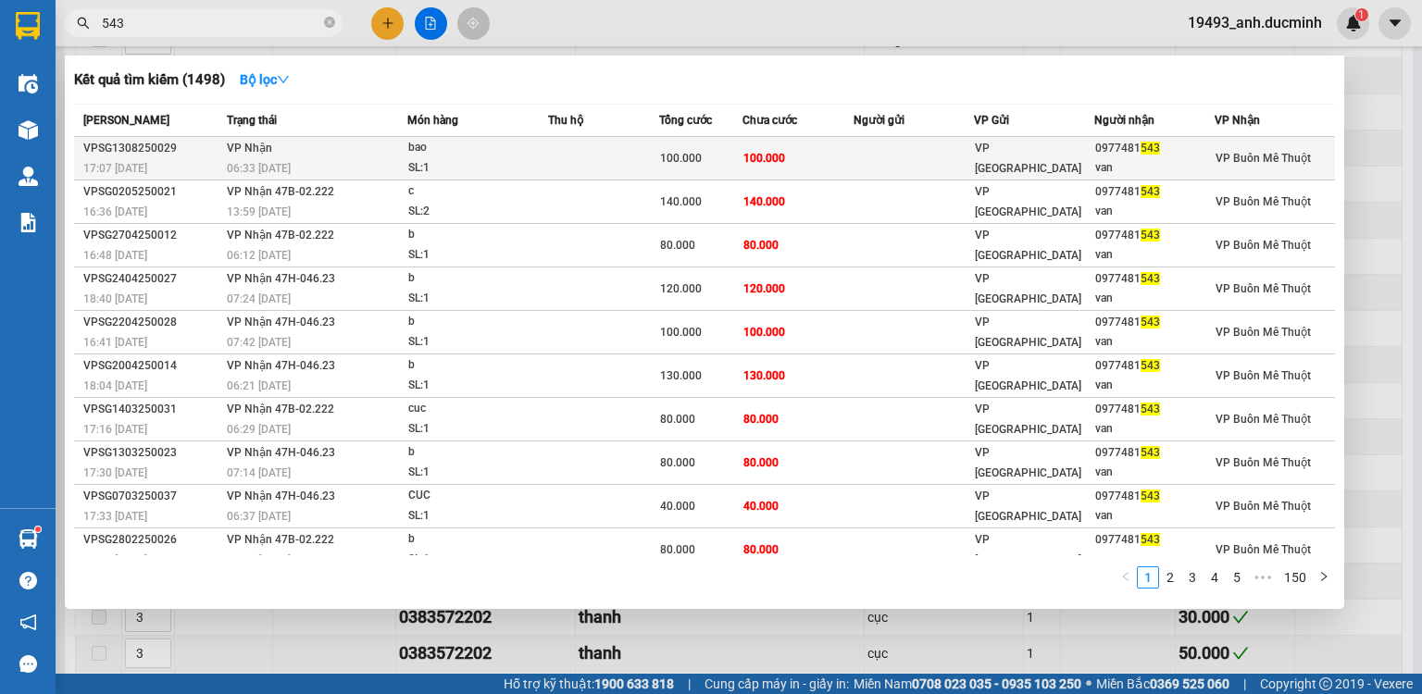
type input "543"
click at [644, 156] on td at bounding box center [603, 159] width 111 height 44
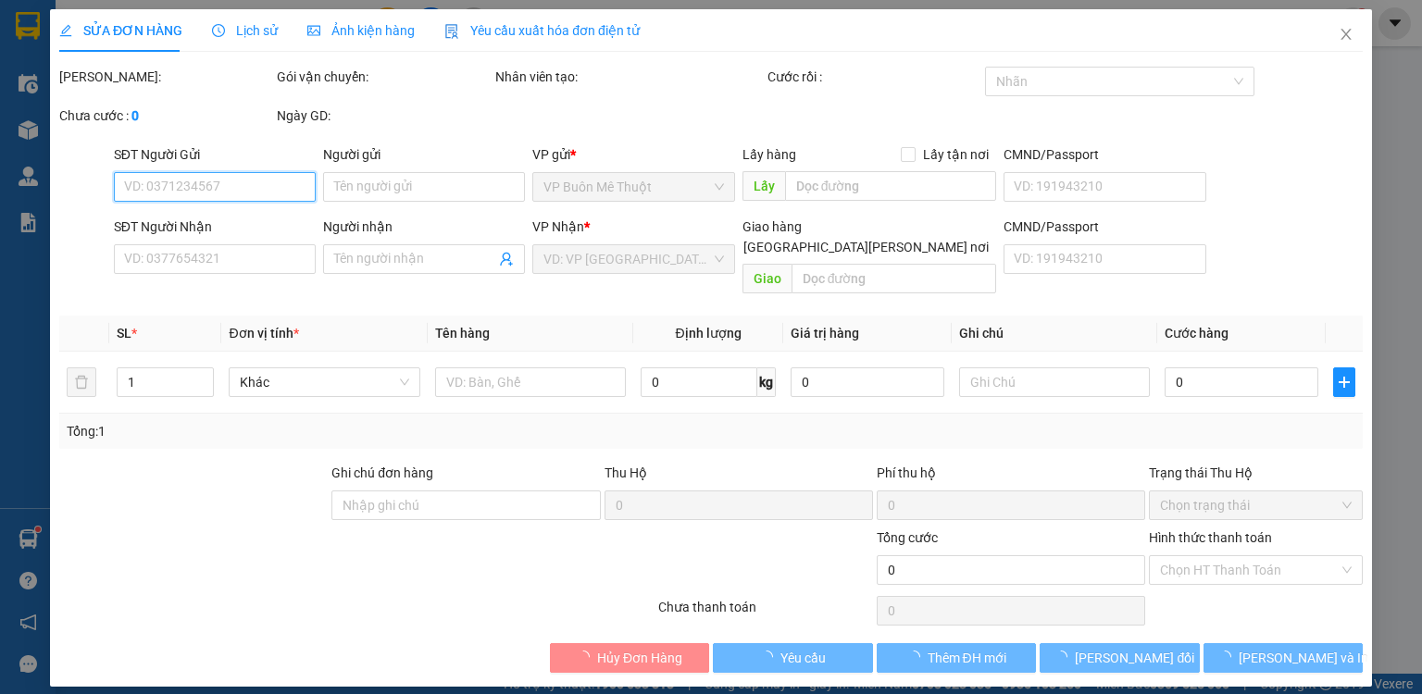
type input "0977481543"
type input "van"
type input "100.000"
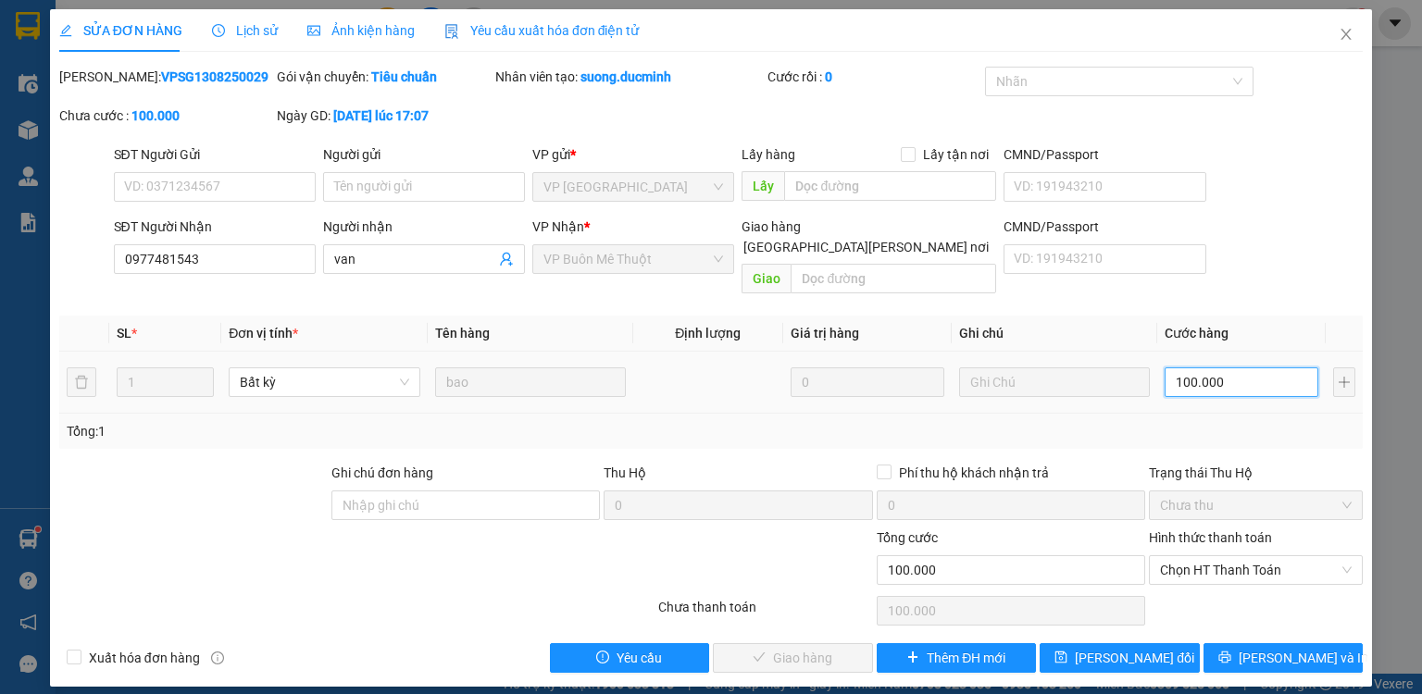
click at [1244, 368] on input "100.000" at bounding box center [1242, 383] width 154 height 30
type input "8"
type input "80"
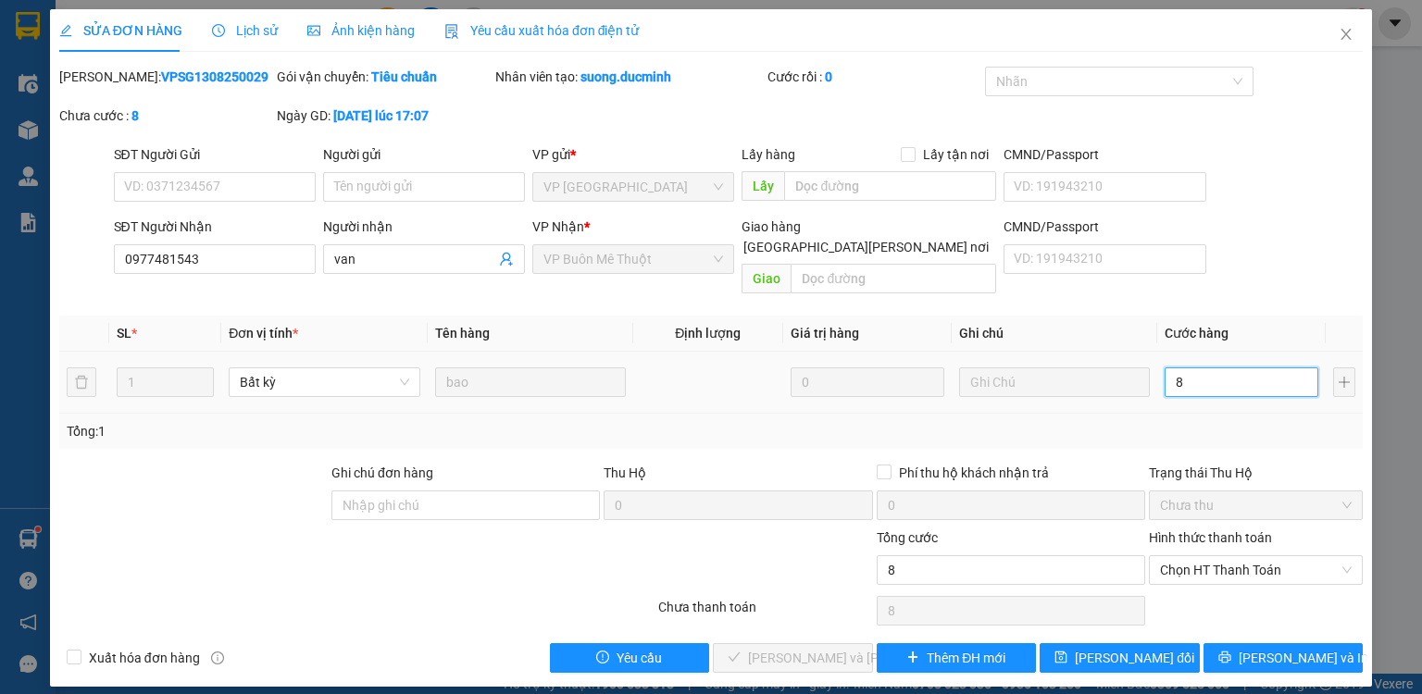
type input "80"
click at [1220, 563] on span "Chọn HT Thanh Toán" at bounding box center [1256, 571] width 192 height 28
type input "80"
type input "80.000"
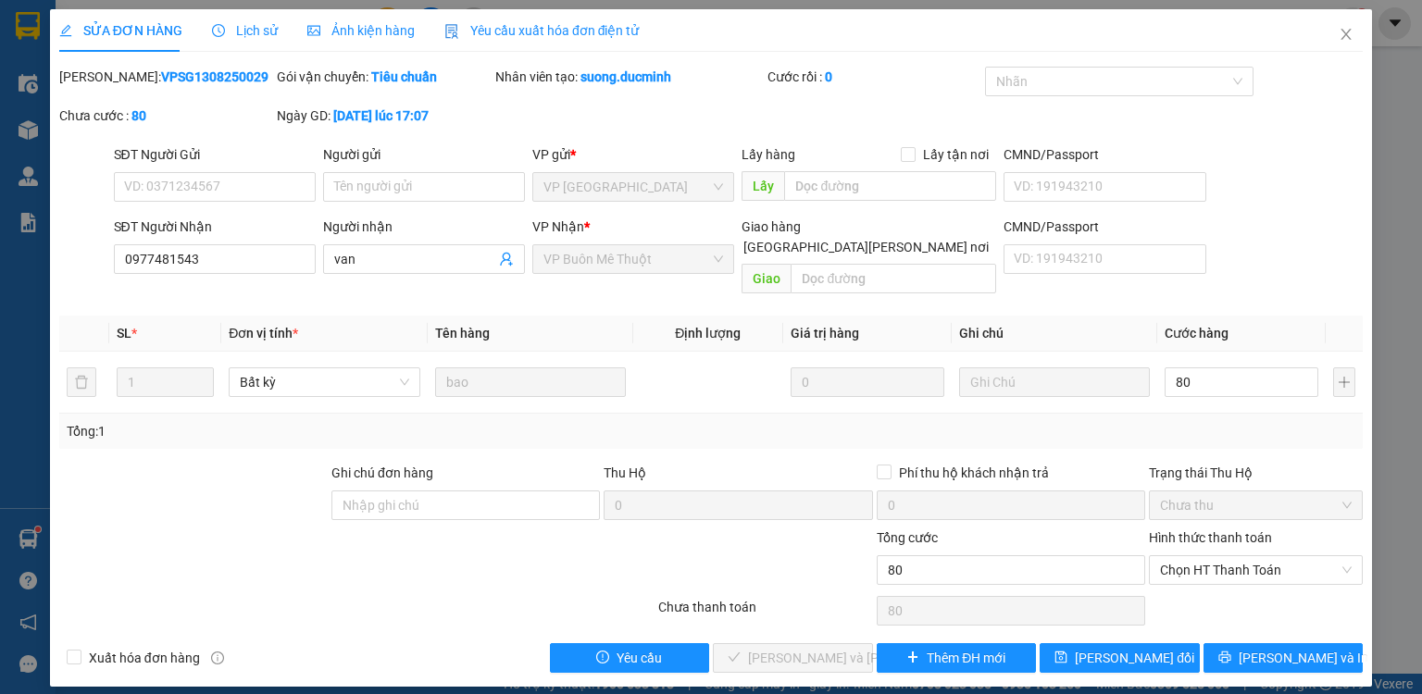
type input "80.000"
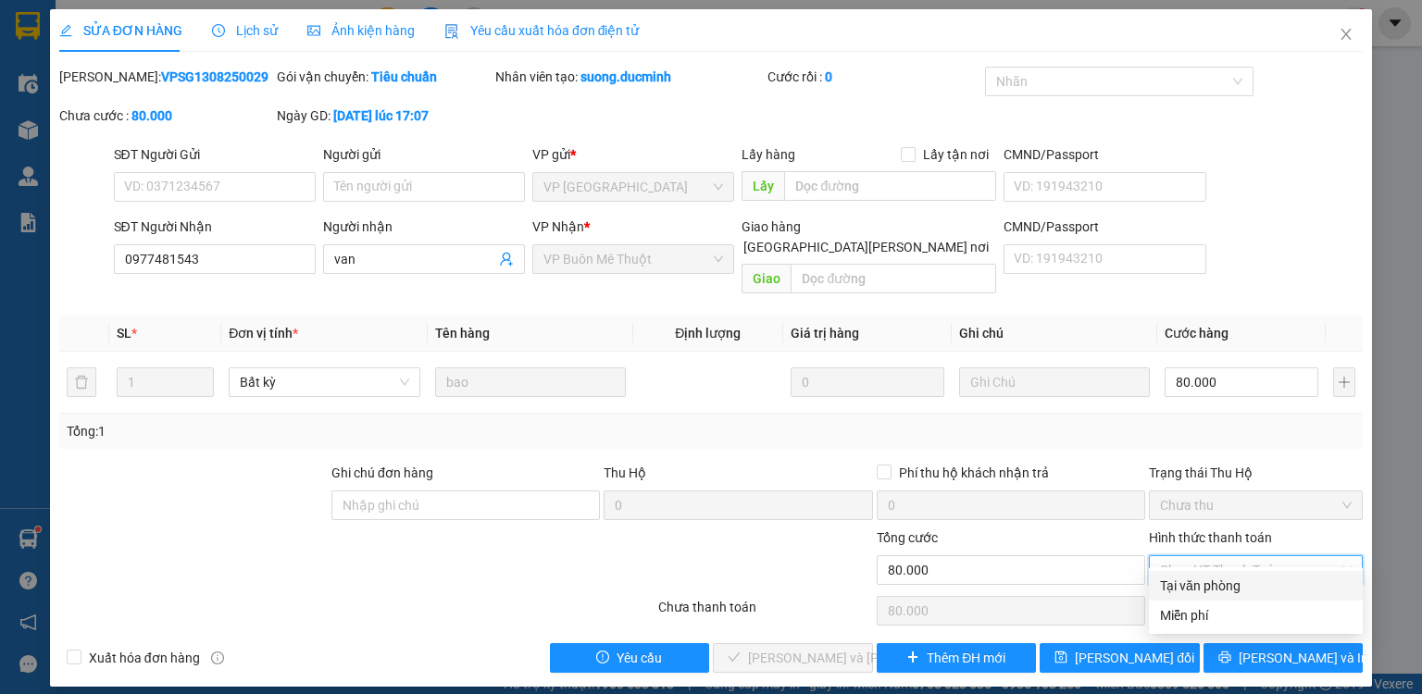
drag, startPoint x: 1213, startPoint y: 587, endPoint x: 1182, endPoint y: 598, distance: 33.4
click at [1211, 588] on div "Tại văn phòng" at bounding box center [1256, 586] width 192 height 20
type input "0"
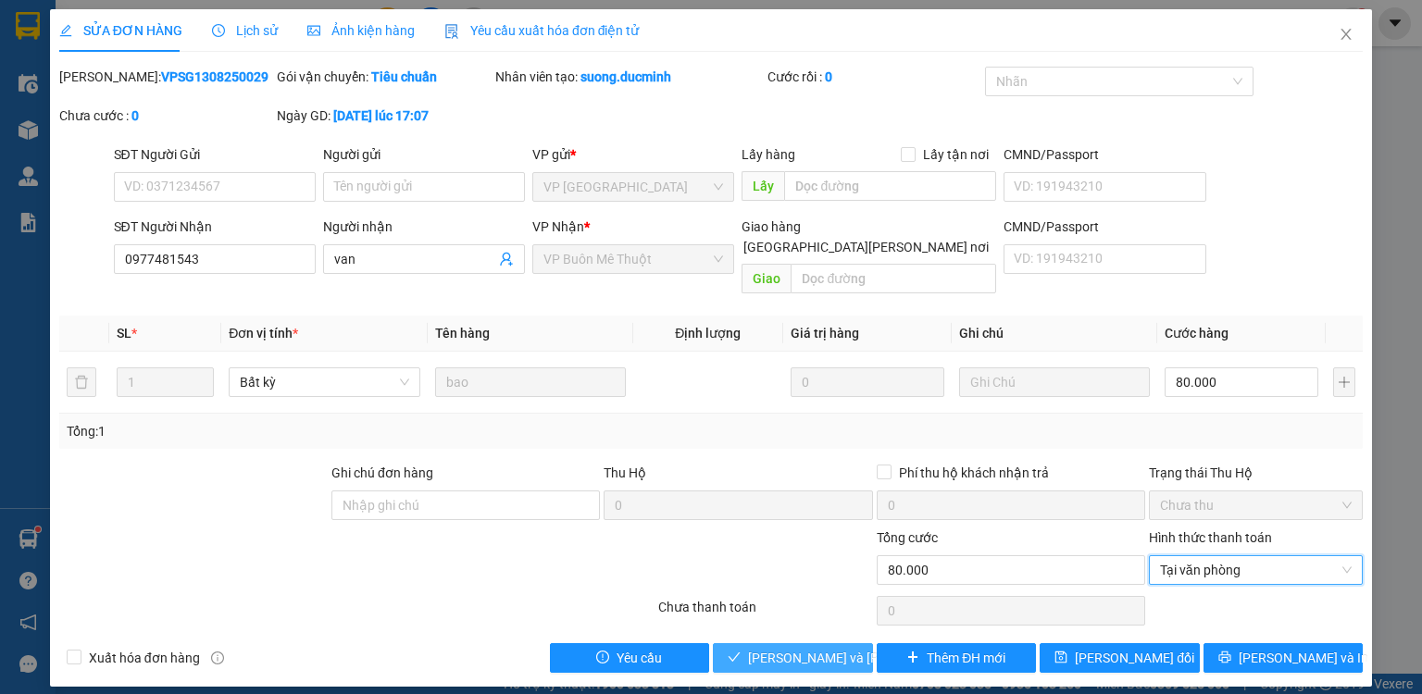
click at [785, 648] on span "[PERSON_NAME] và [PERSON_NAME] hàng" at bounding box center [873, 658] width 250 height 20
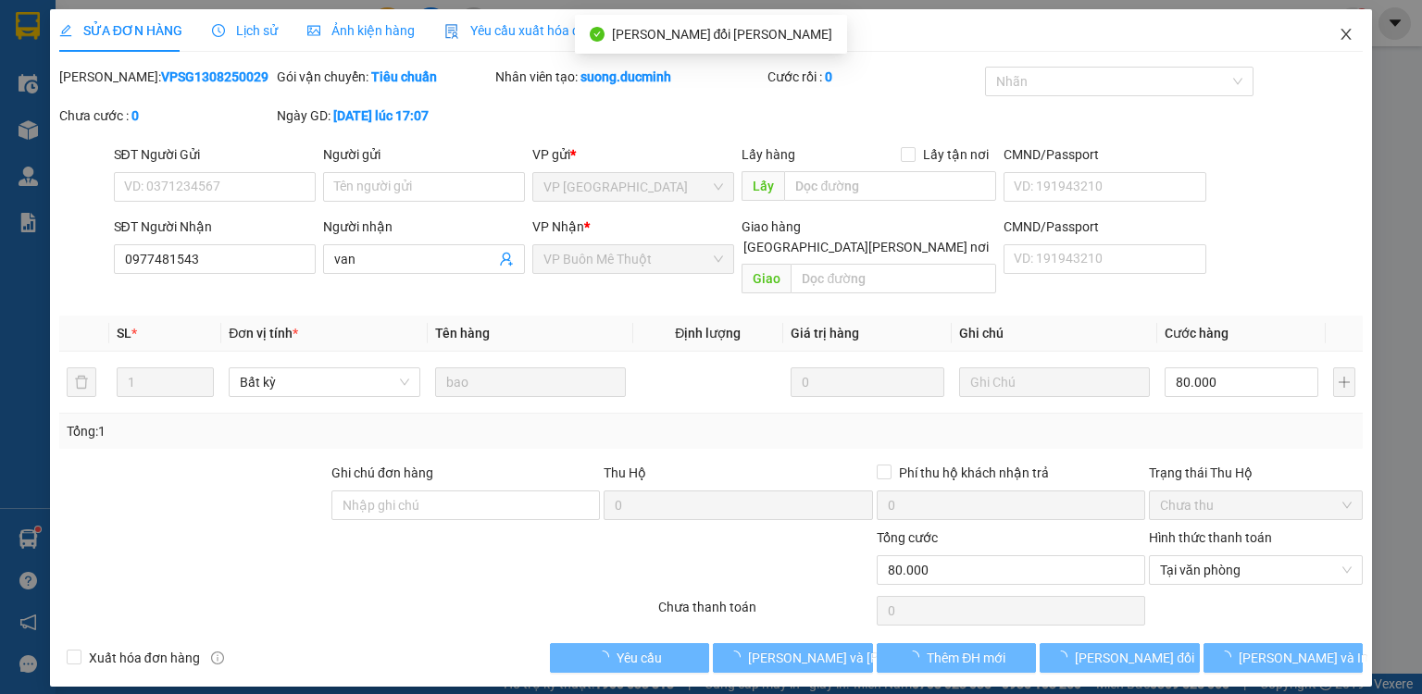
click at [1344, 31] on icon "close" at bounding box center [1347, 34] width 10 height 11
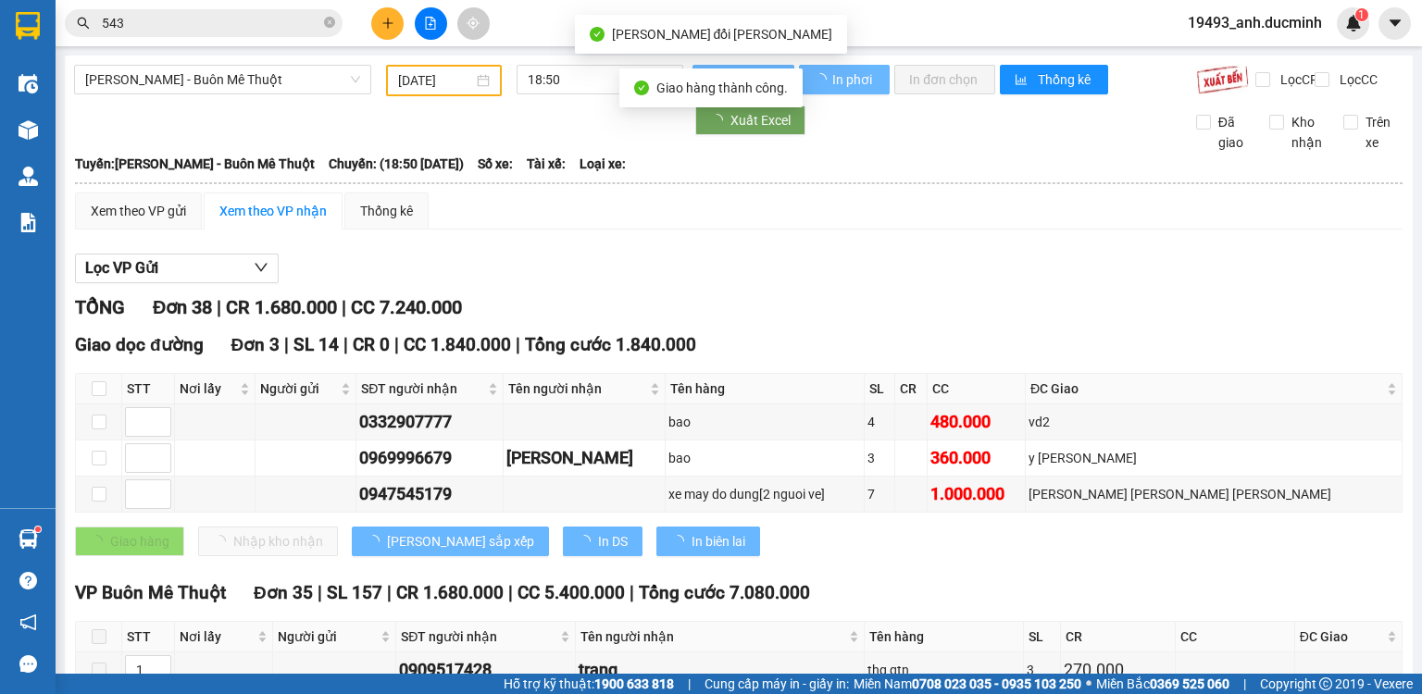
click at [330, 24] on icon "close-circle" at bounding box center [329, 22] width 11 height 11
click at [294, 29] on input "543" at bounding box center [211, 23] width 219 height 20
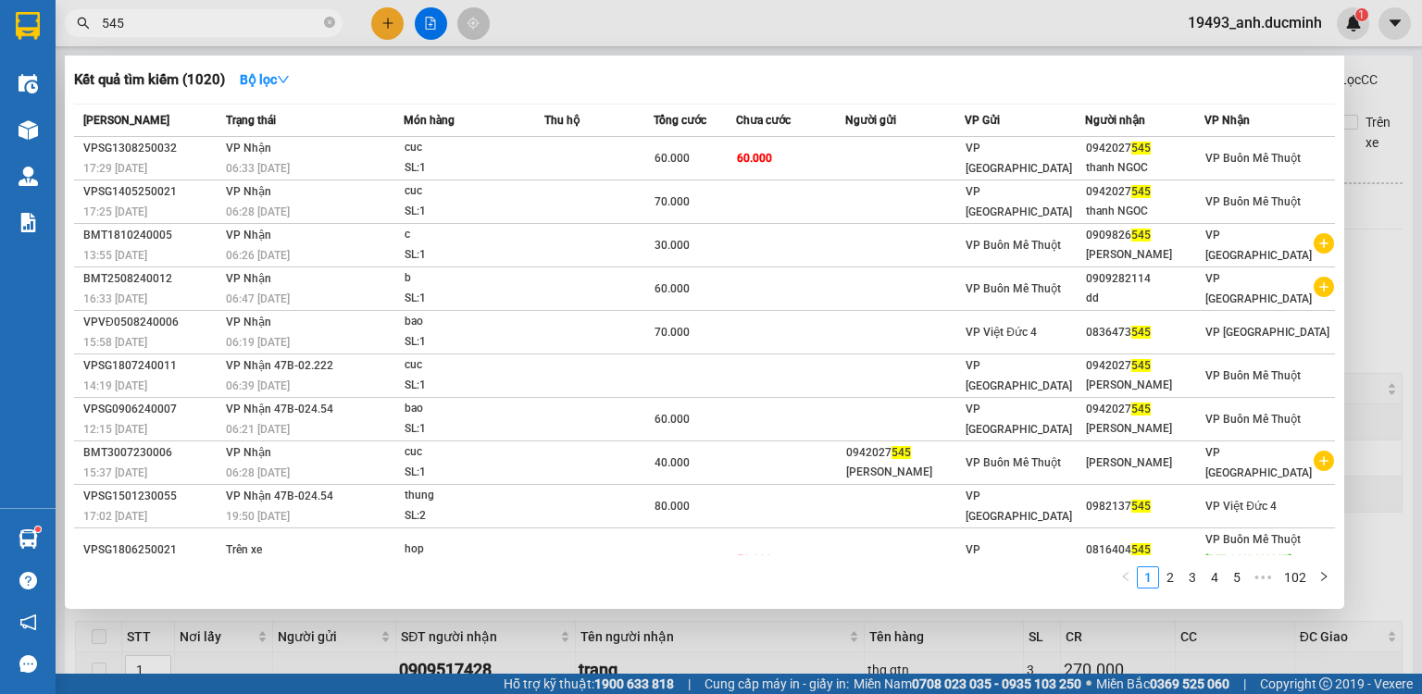
type input "545"
click at [840, 156] on td "60.000" at bounding box center [790, 159] width 109 height 44
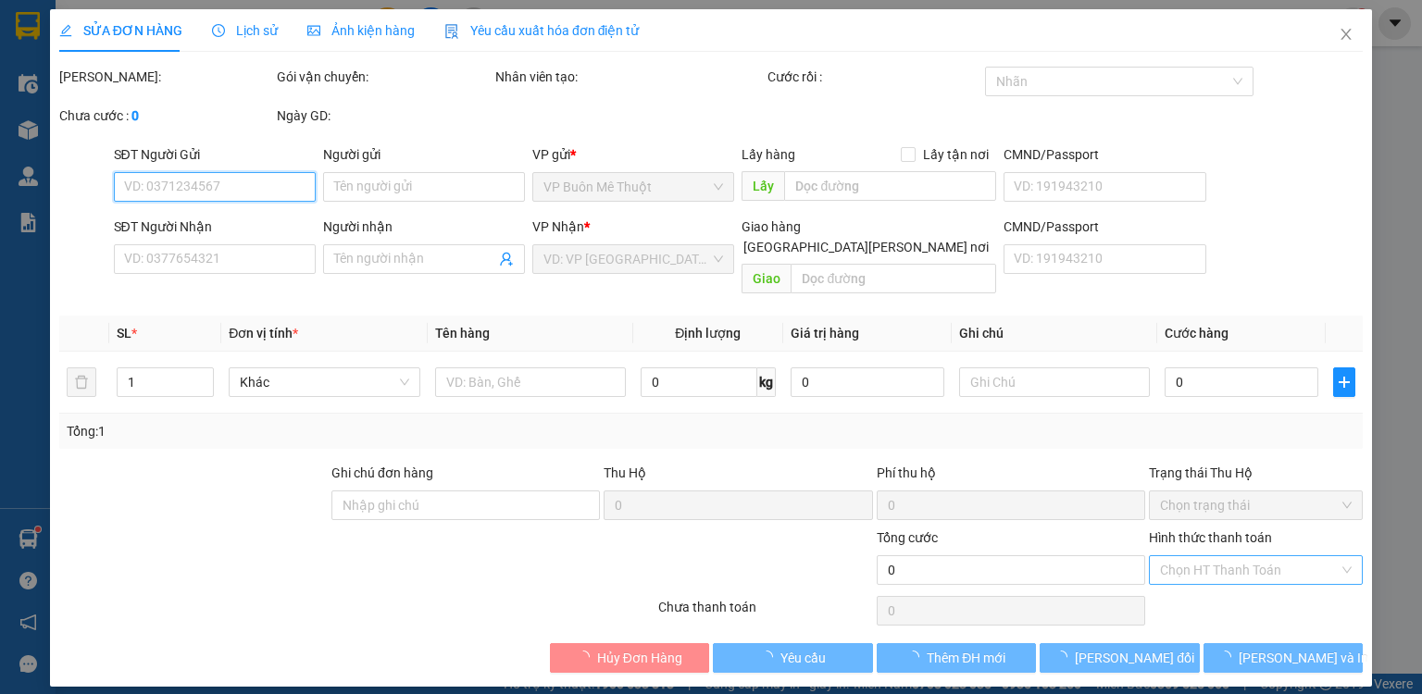
type input "0942027545"
type input "thanh NGOC"
type input "60.000"
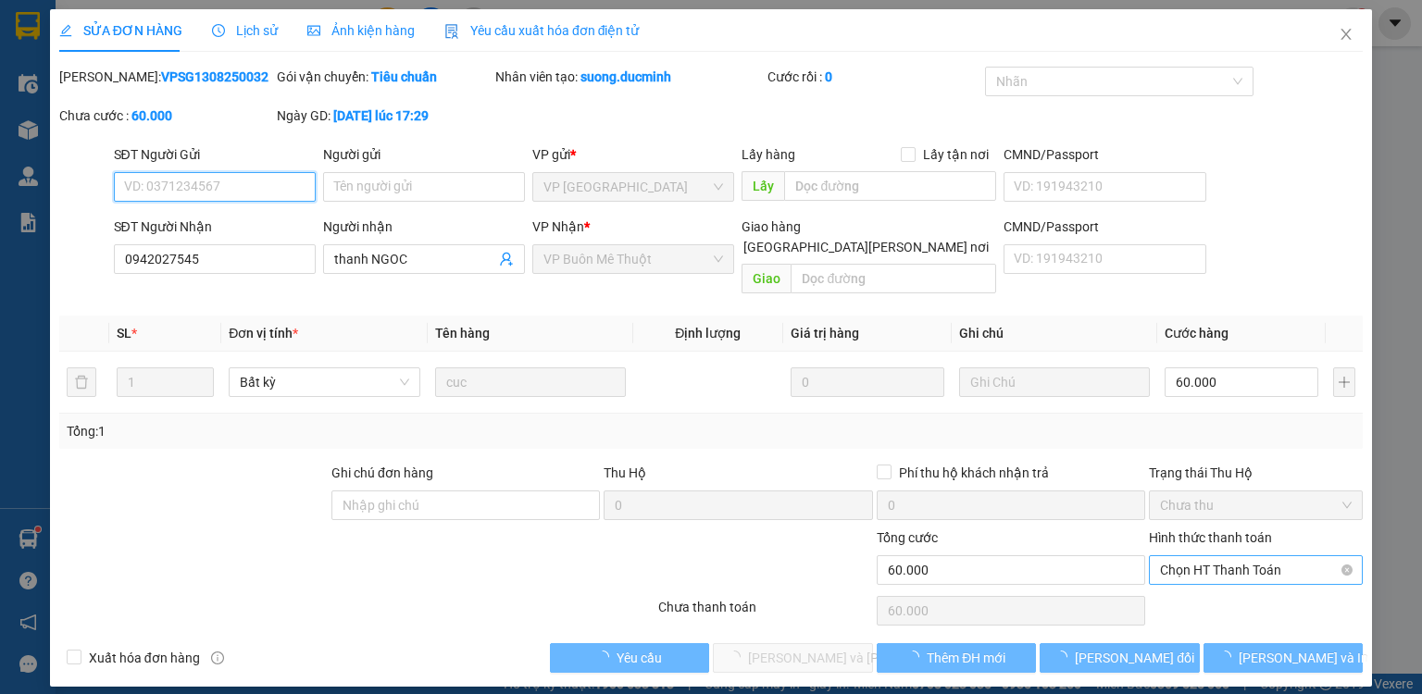
click at [1194, 557] on span "Chọn HT Thanh Toán" at bounding box center [1256, 571] width 192 height 28
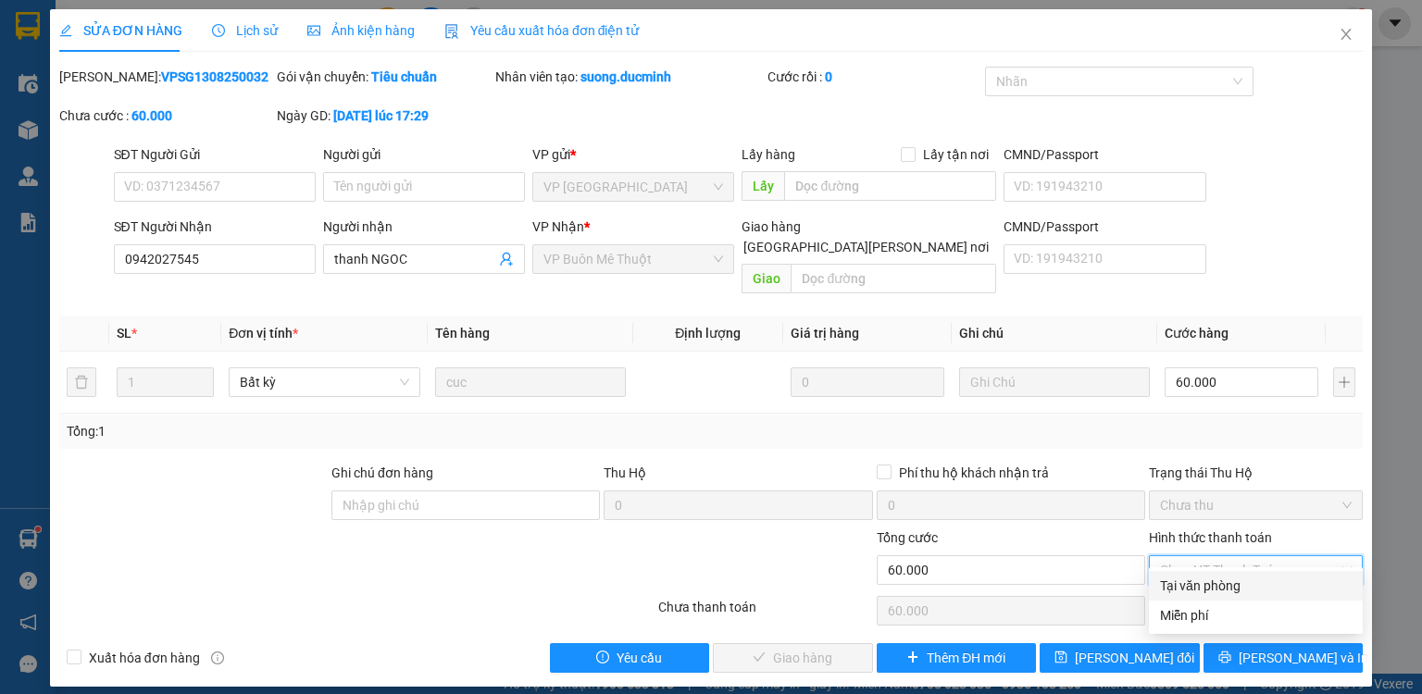
click at [1200, 583] on div "Tại văn phòng" at bounding box center [1256, 586] width 192 height 20
type input "0"
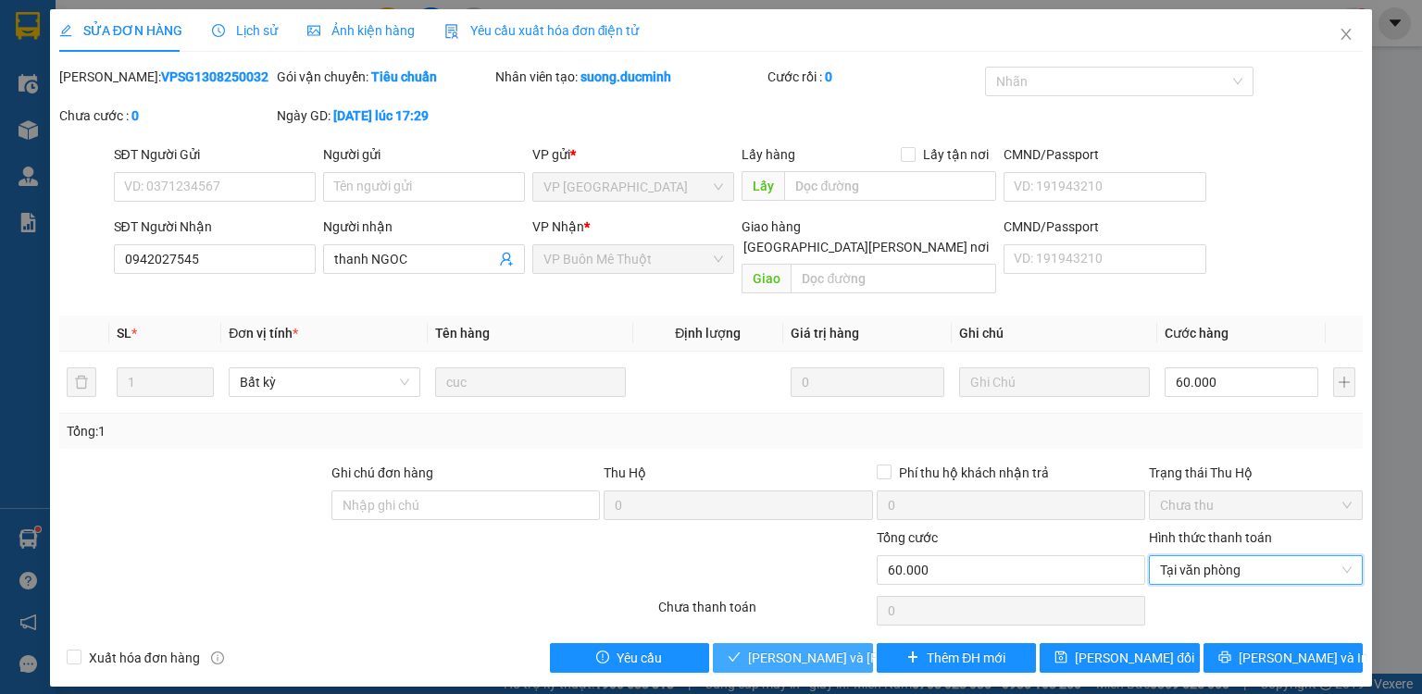
click at [844, 648] on span "[PERSON_NAME] và [PERSON_NAME] hàng" at bounding box center [873, 658] width 250 height 20
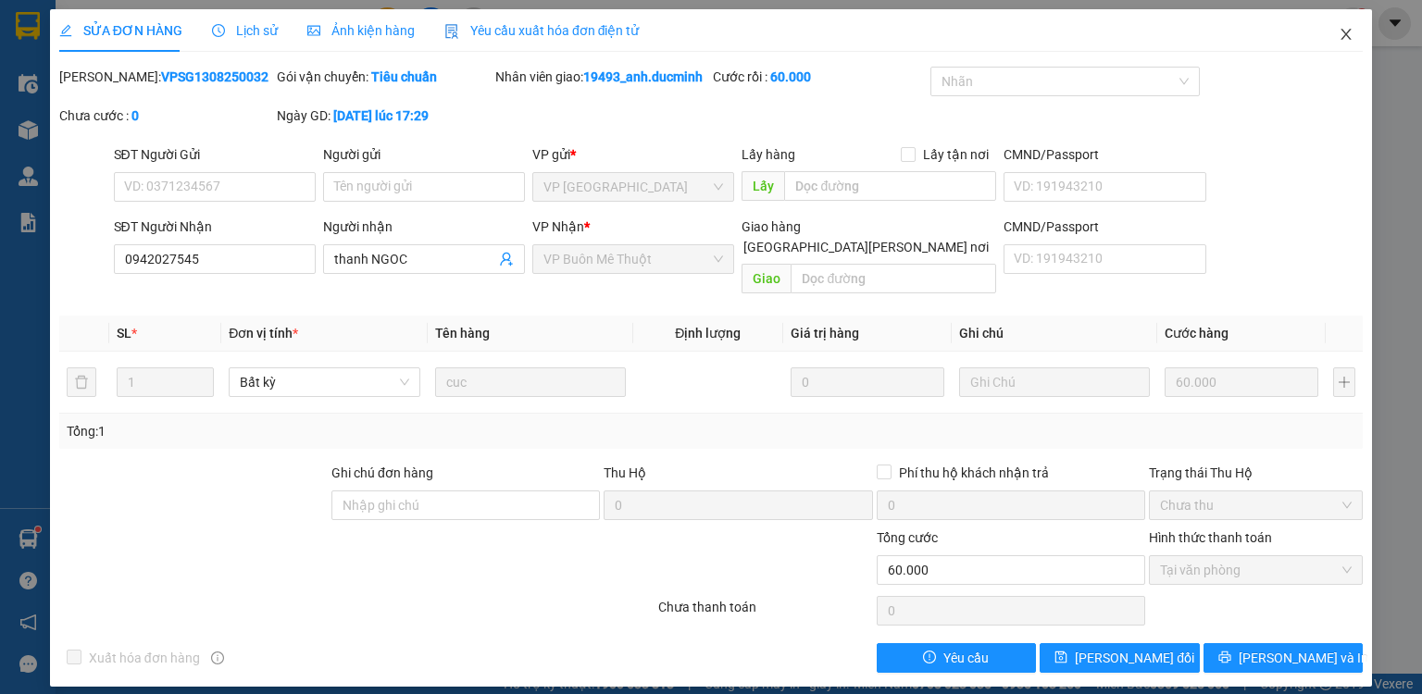
click at [1351, 31] on icon "close" at bounding box center [1346, 34] width 15 height 15
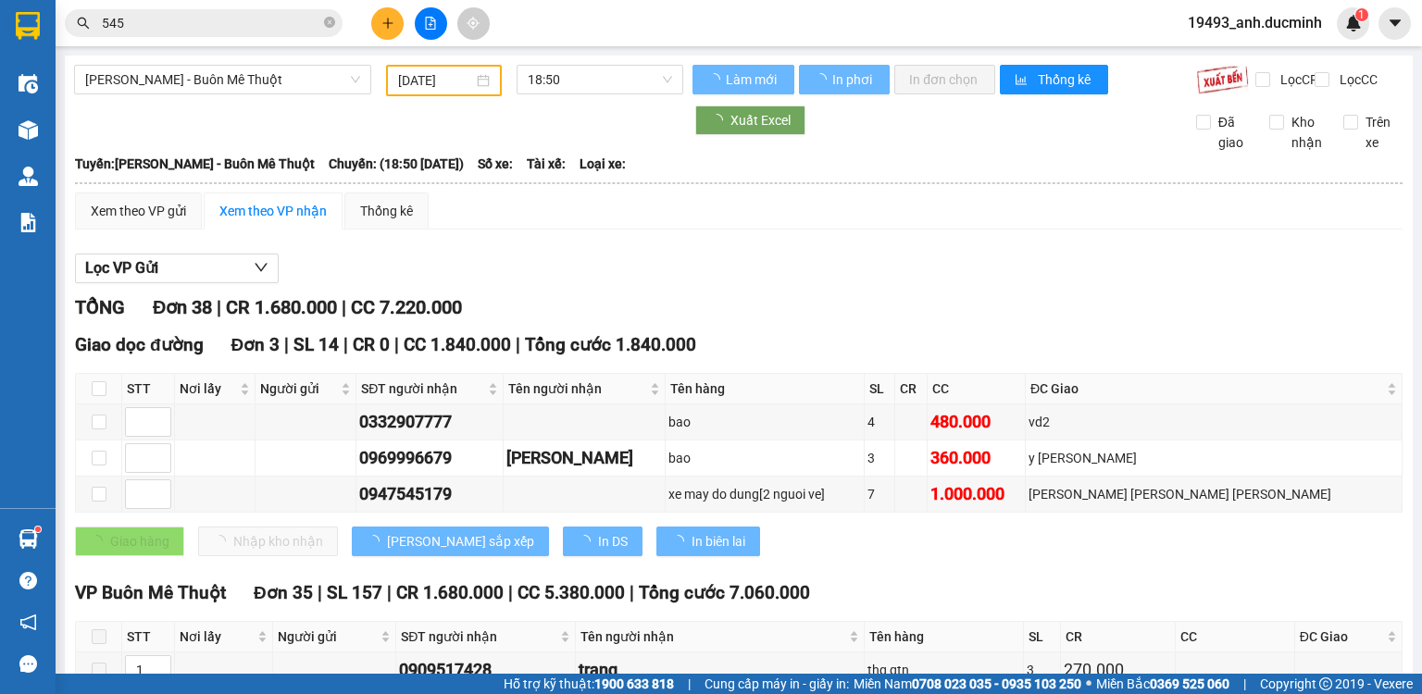
click at [332, 24] on icon "close-circle" at bounding box center [329, 22] width 11 height 11
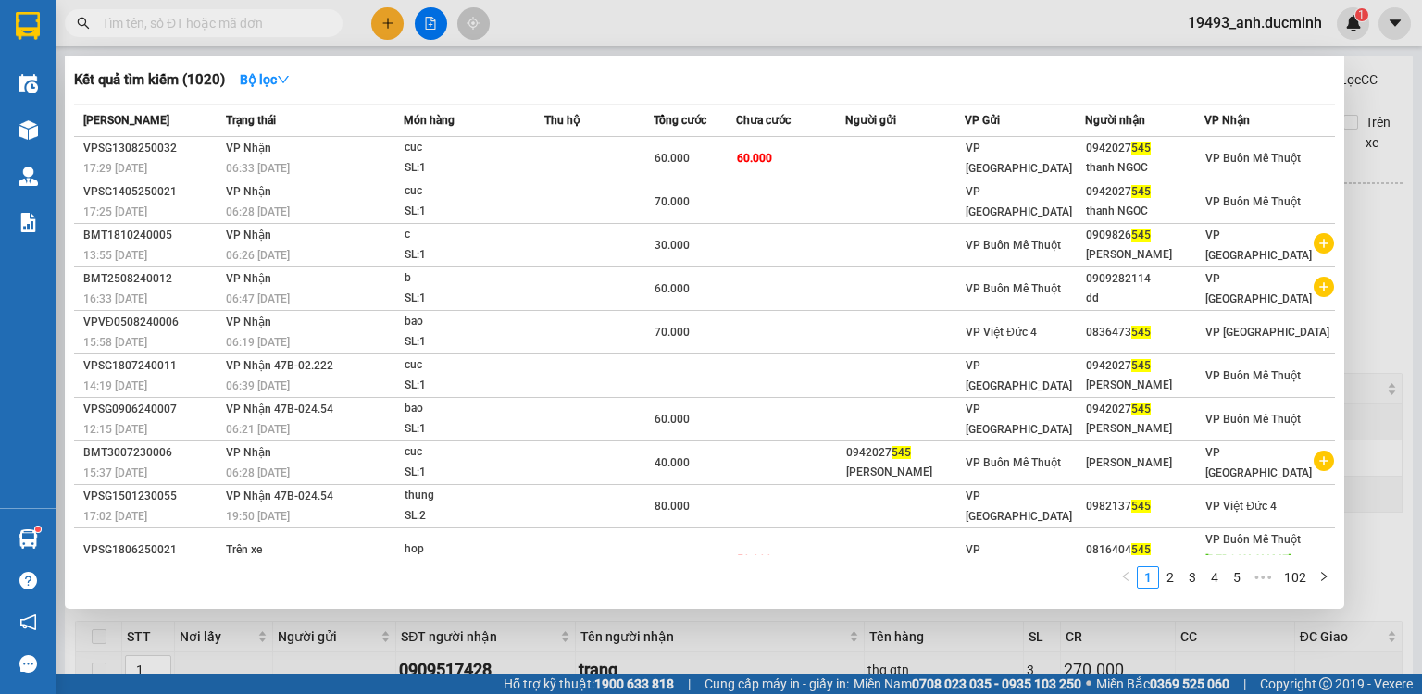
click at [320, 22] on span at bounding box center [204, 23] width 278 height 28
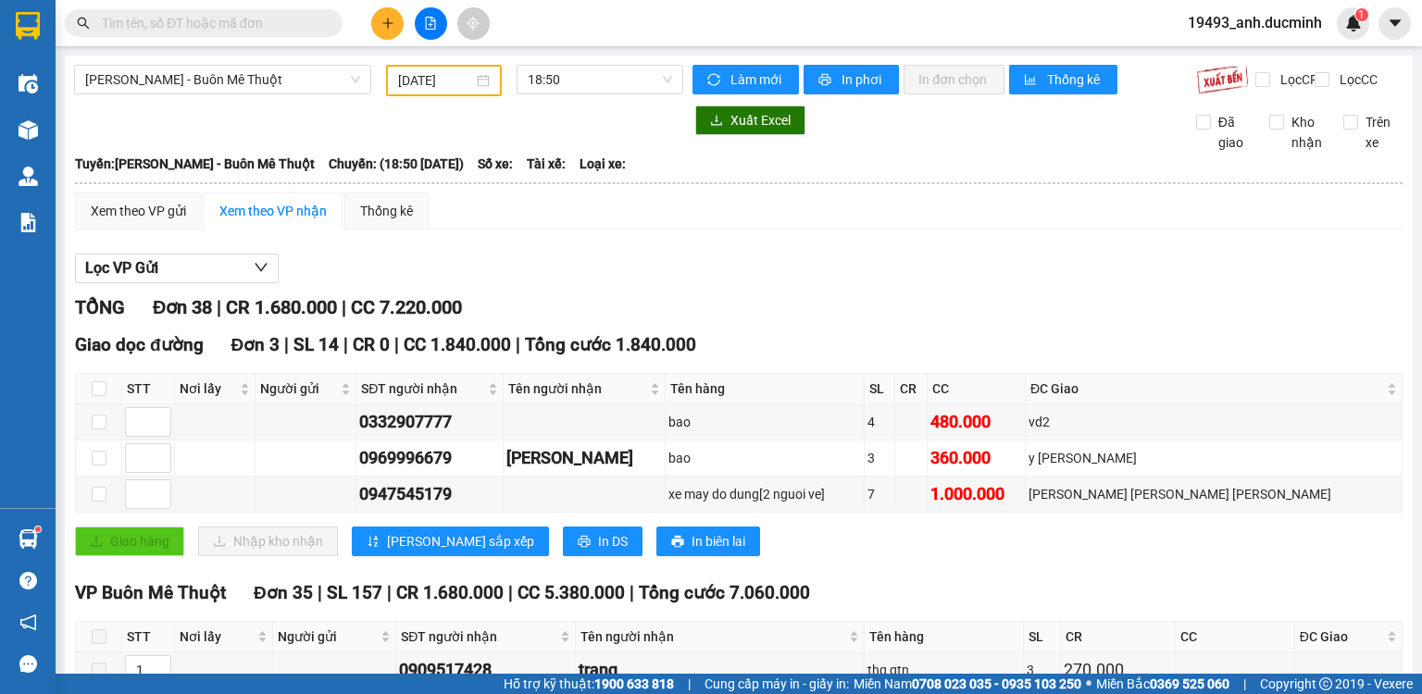
click at [256, 22] on input "text" at bounding box center [211, 23] width 219 height 20
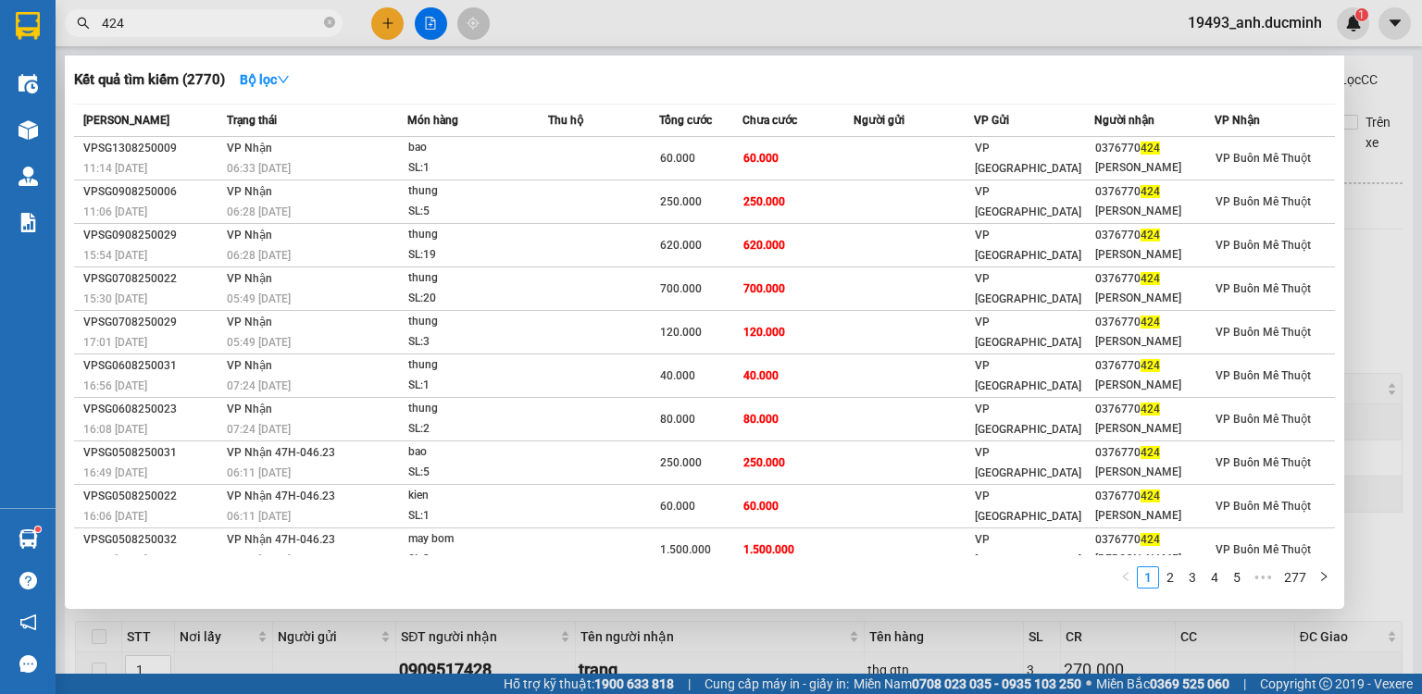
type input "424"
click at [330, 22] on icon "close-circle" at bounding box center [329, 22] width 11 height 11
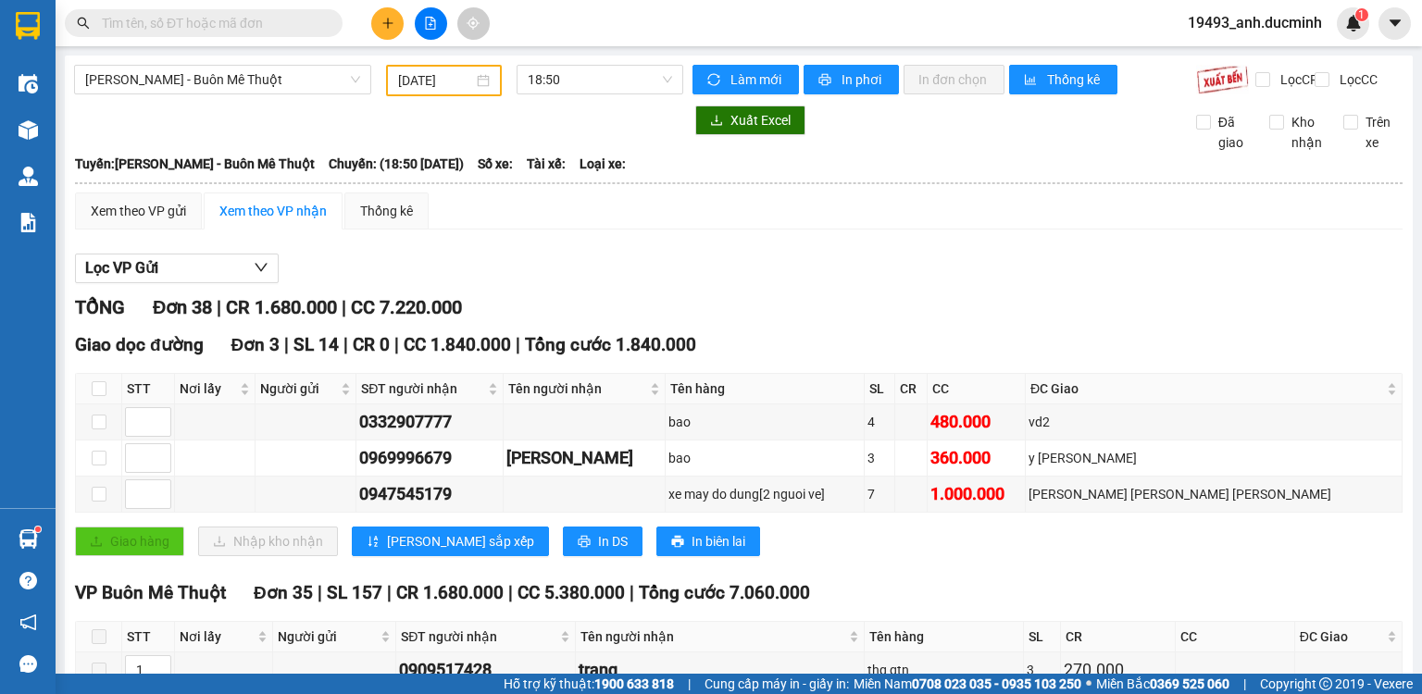
click at [291, 27] on input "text" at bounding box center [211, 23] width 219 height 20
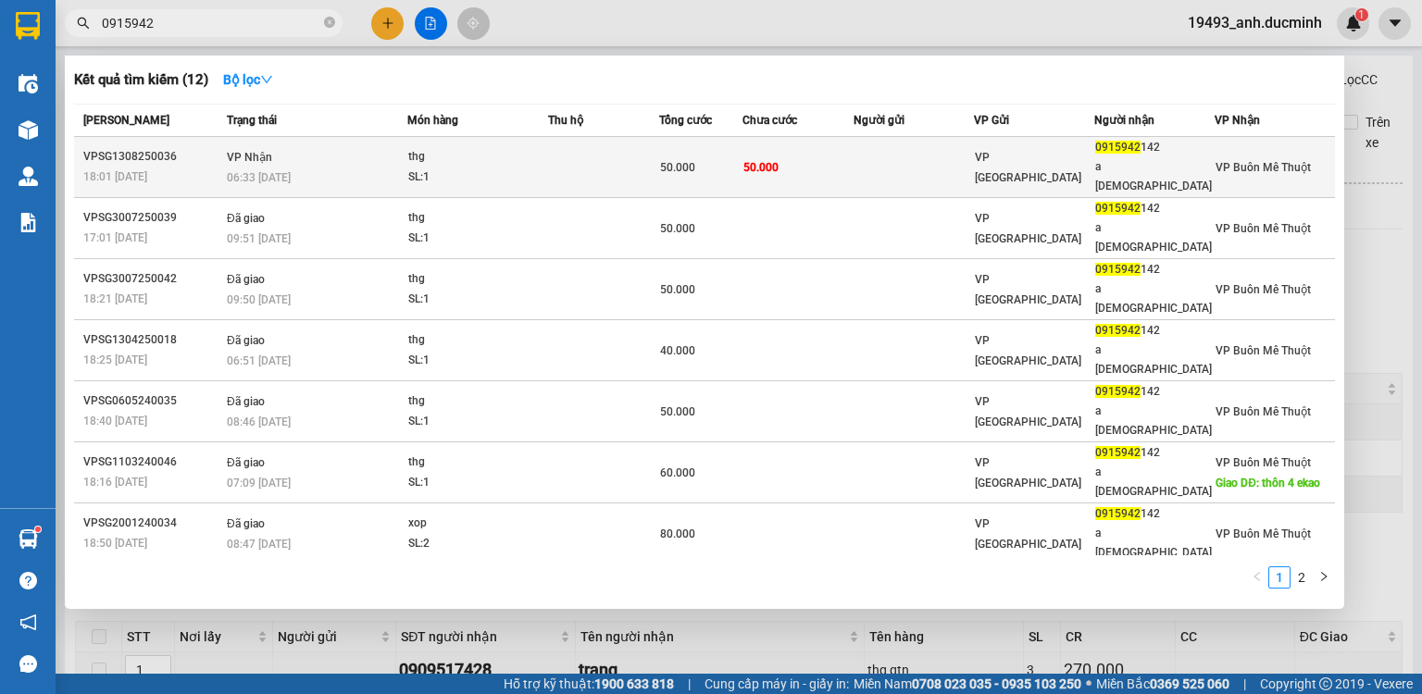
type input "0915942"
click at [704, 157] on div "50.000" at bounding box center [700, 167] width 81 height 20
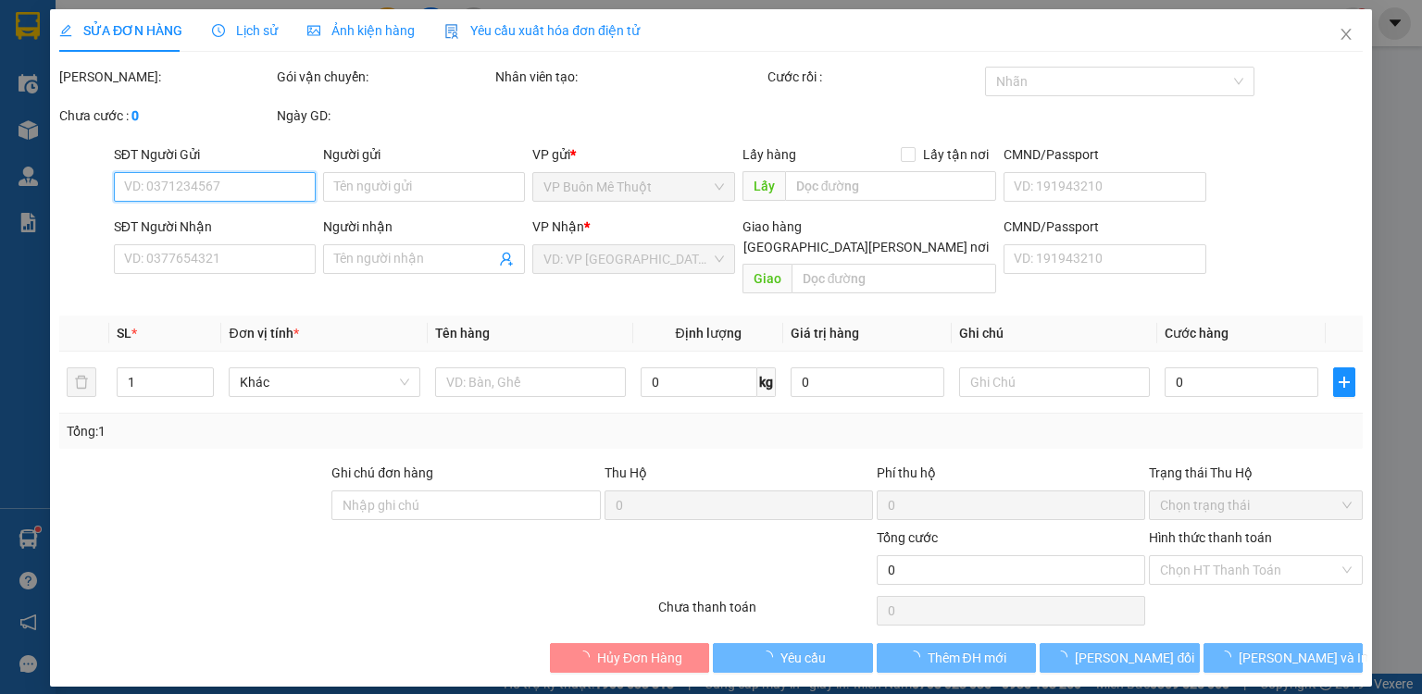
type input "0915942142"
type input "a [DEMOGRAPHIC_DATA]"
type input "50.000"
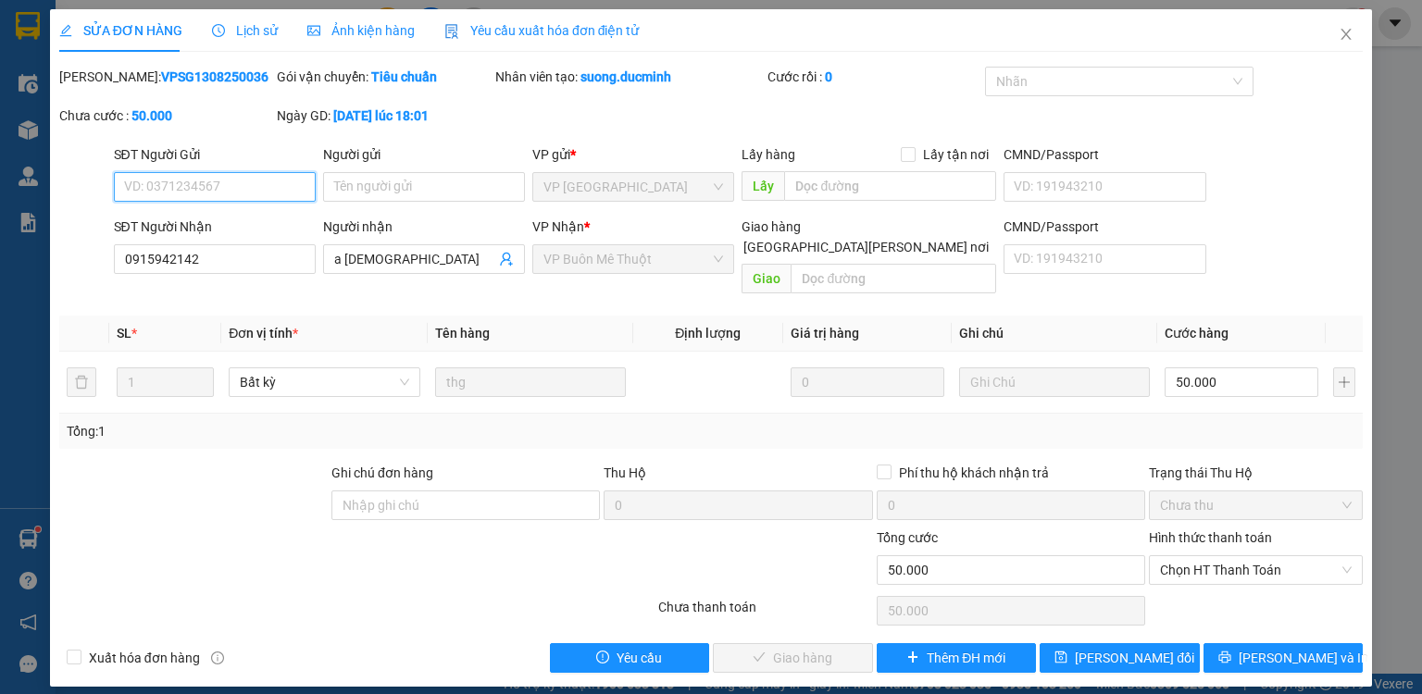
drag, startPoint x: 1174, startPoint y: 548, endPoint x: 1177, endPoint y: 566, distance: 17.8
click at [1174, 557] on span "Chọn HT Thanh Toán" at bounding box center [1256, 571] width 192 height 28
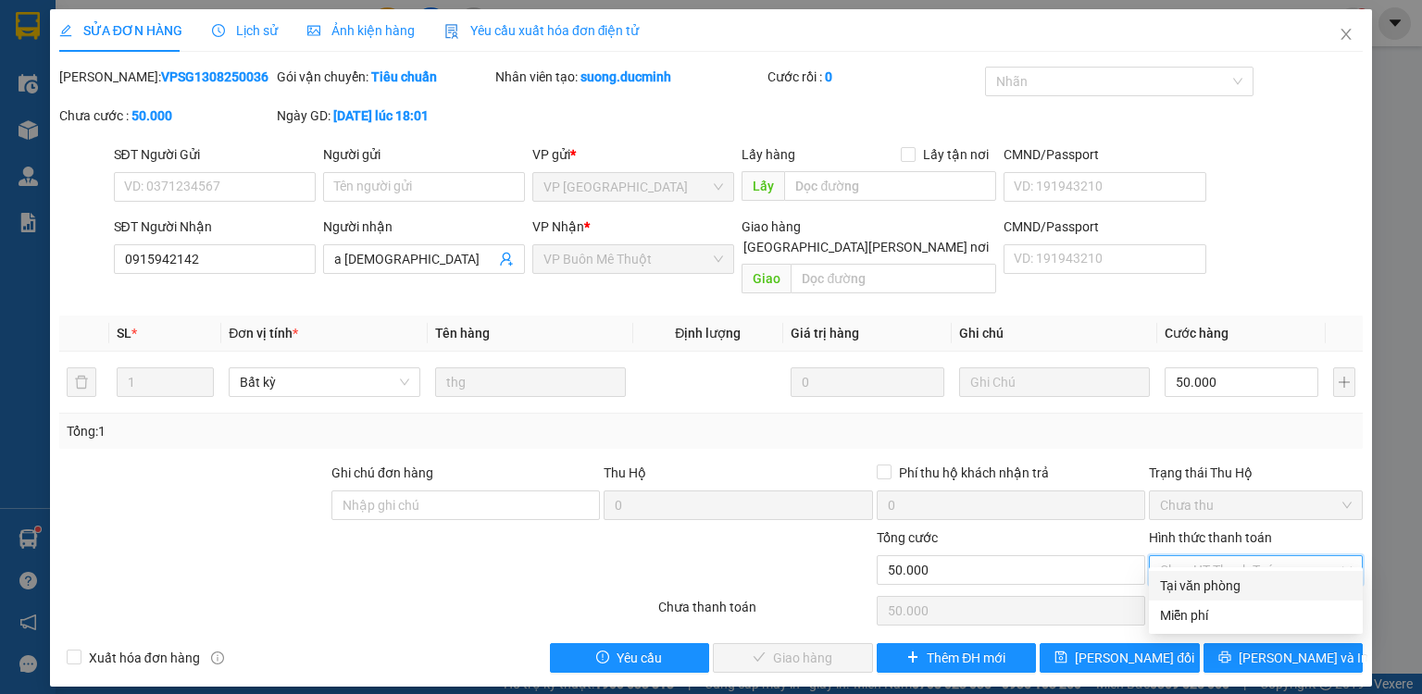
drag, startPoint x: 1176, startPoint y: 586, endPoint x: 1128, endPoint y: 607, distance: 52.3
click at [1175, 586] on div "Tại văn phòng" at bounding box center [1256, 586] width 192 height 20
type input "0"
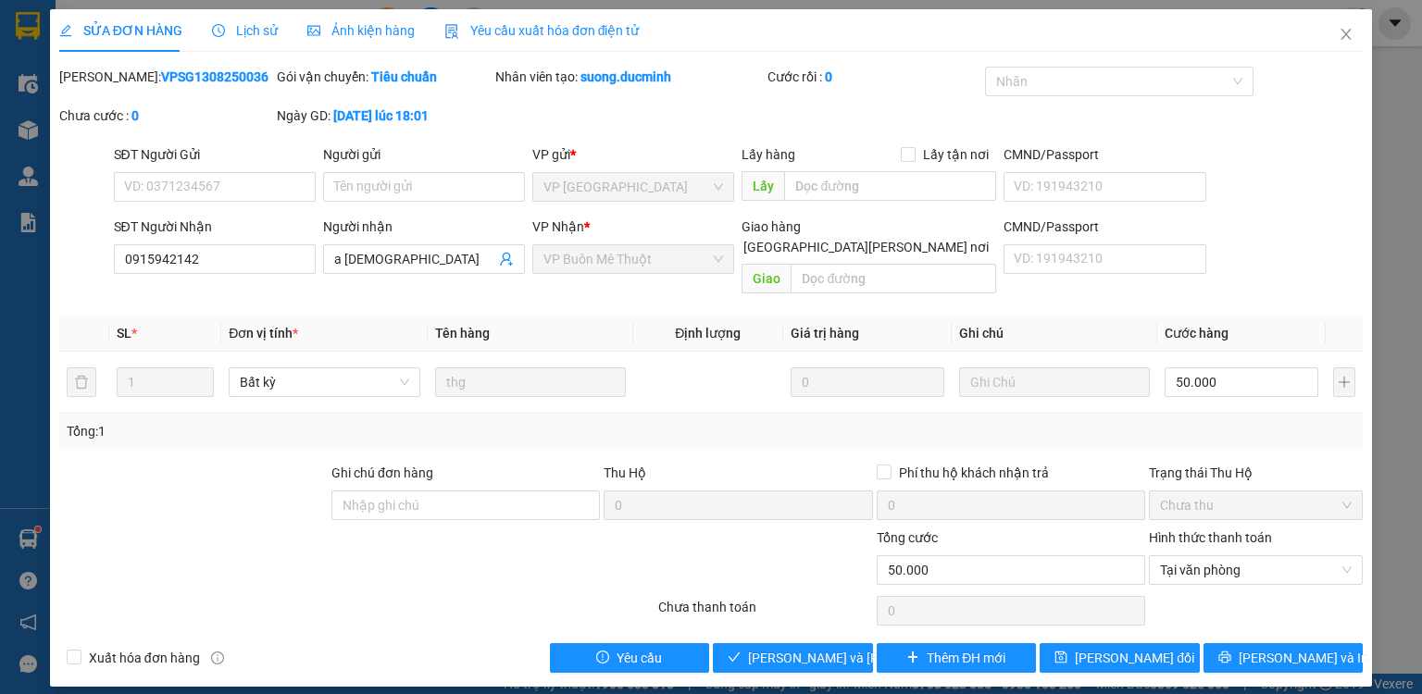
click at [769, 652] on div "SỬA ĐƠN HÀNG Lịch sử [PERSON_NAME] hàng Yêu cầu xuất [PERSON_NAME] điện tử Tota…" at bounding box center [711, 348] width 1322 height 678
click at [774, 648] on span "[PERSON_NAME] và [PERSON_NAME] hàng" at bounding box center [873, 658] width 250 height 20
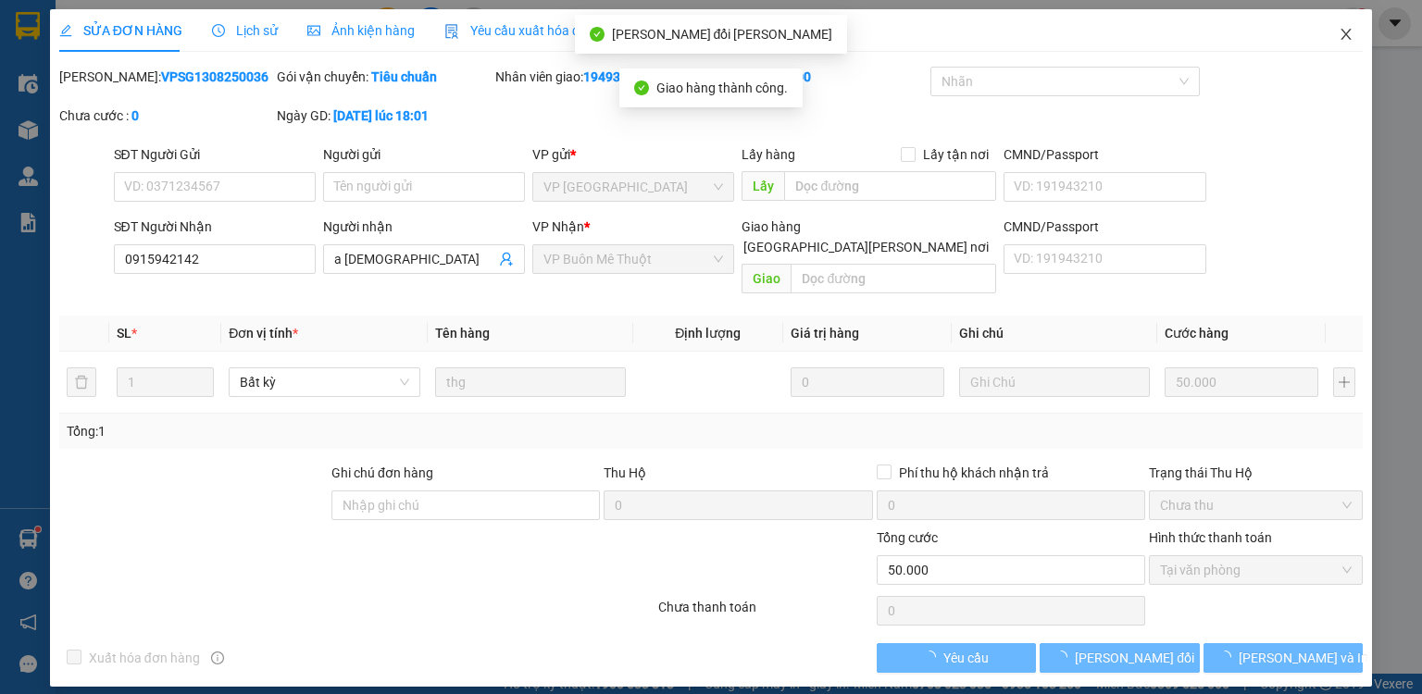
click at [1341, 22] on span "Close" at bounding box center [1346, 35] width 52 height 52
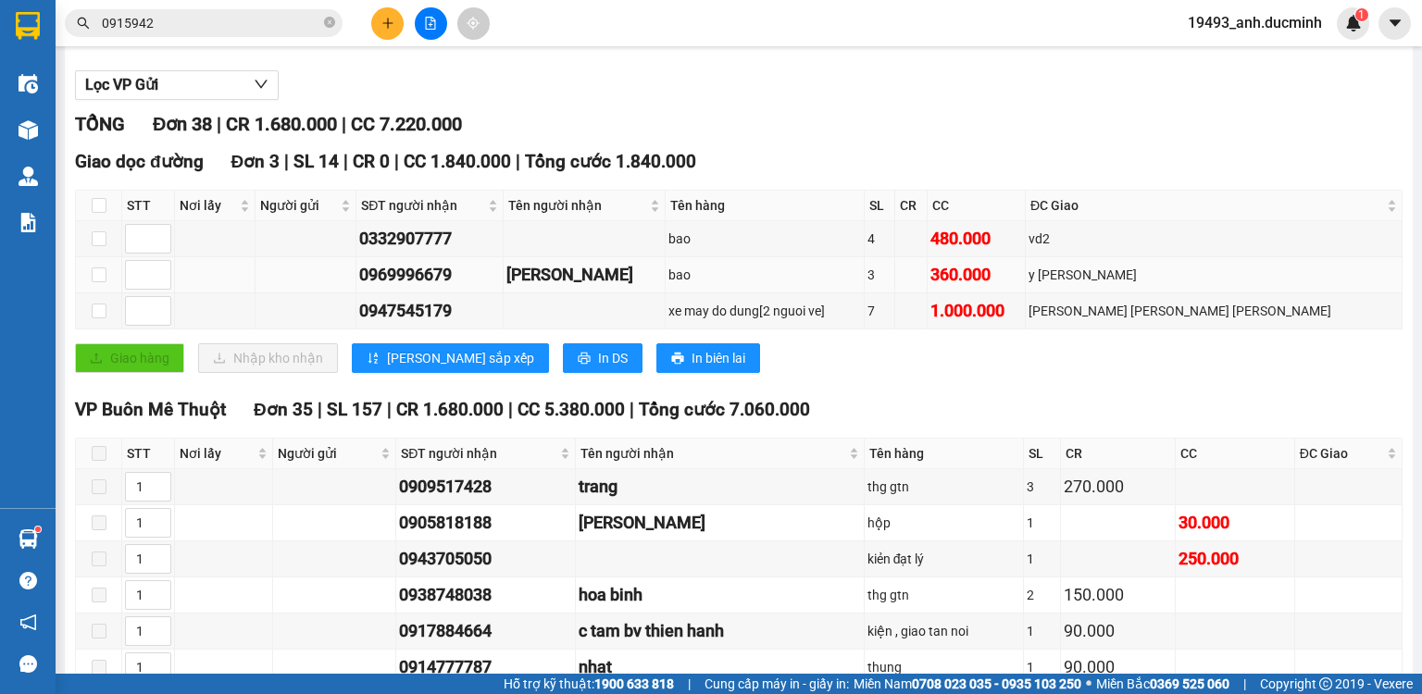
scroll to position [222, 0]
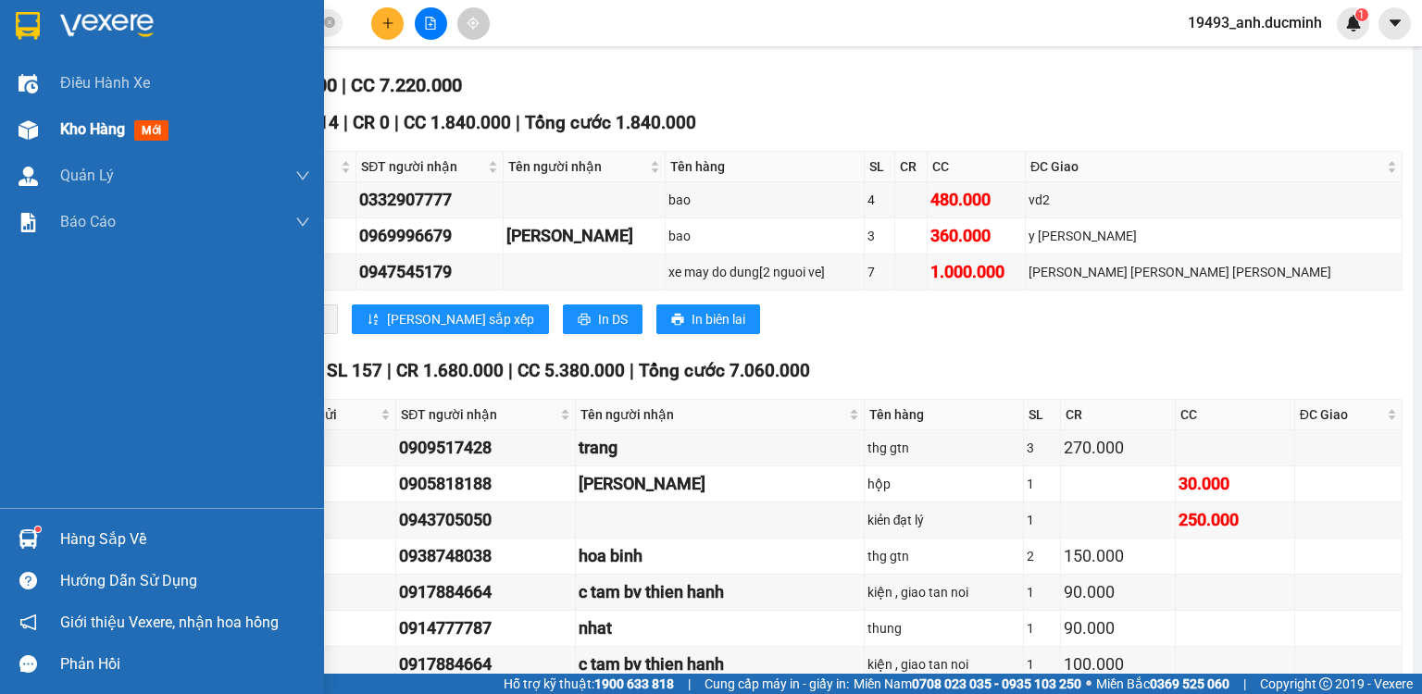
click at [102, 126] on span "Kho hàng" at bounding box center [92, 129] width 65 height 18
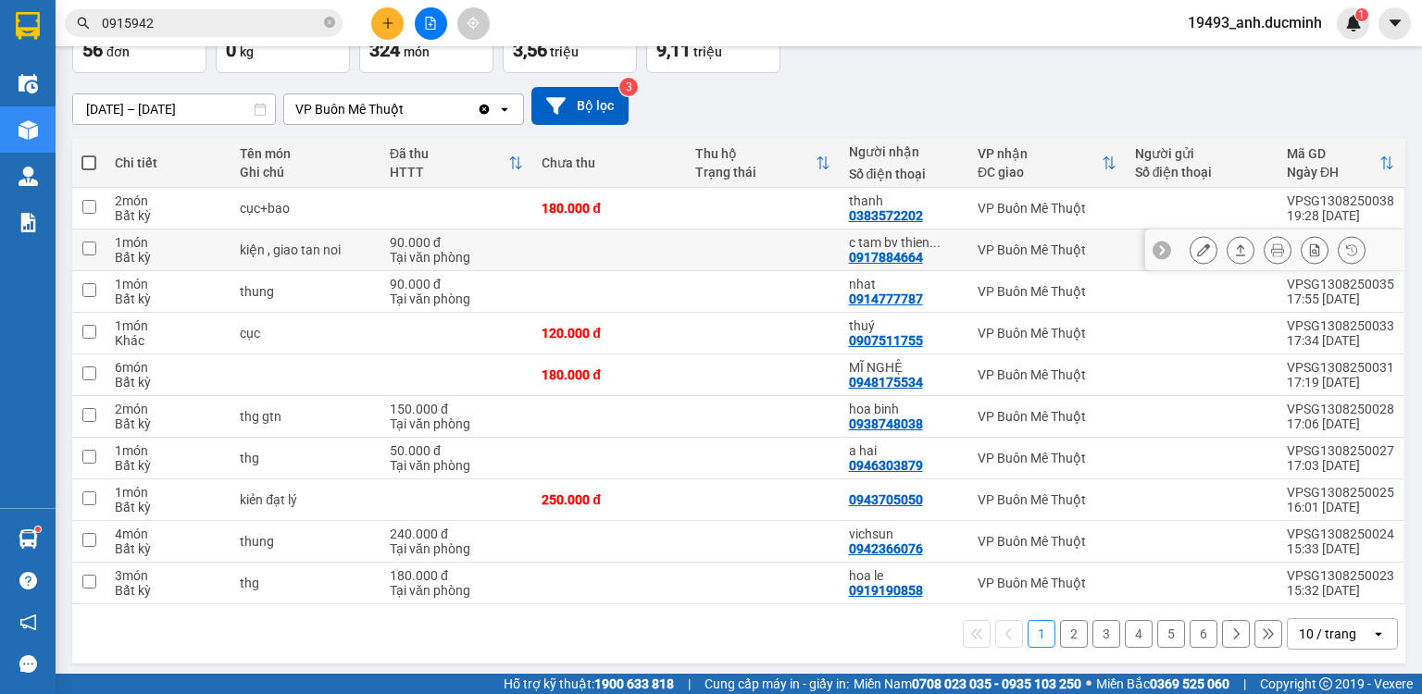
scroll to position [126, 0]
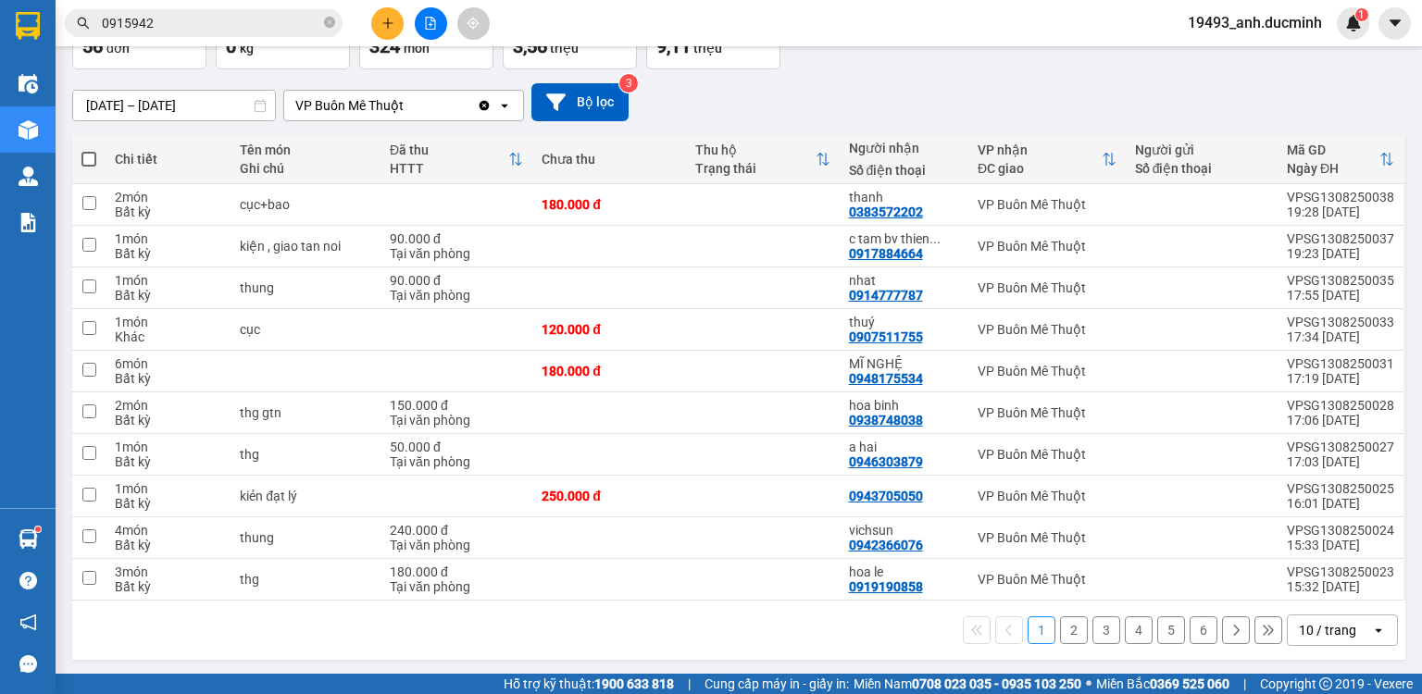
click at [1069, 628] on button "2" at bounding box center [1074, 631] width 28 height 28
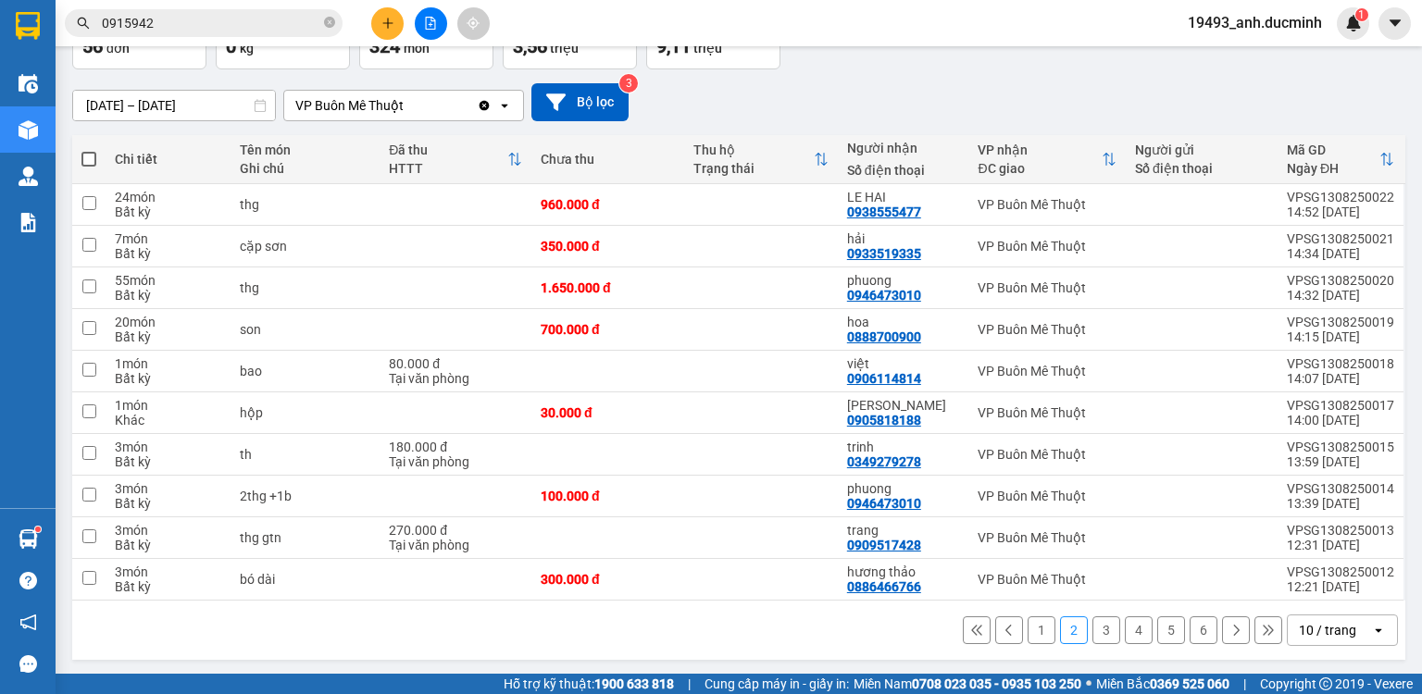
click at [1095, 632] on button "3" at bounding box center [1107, 631] width 28 height 28
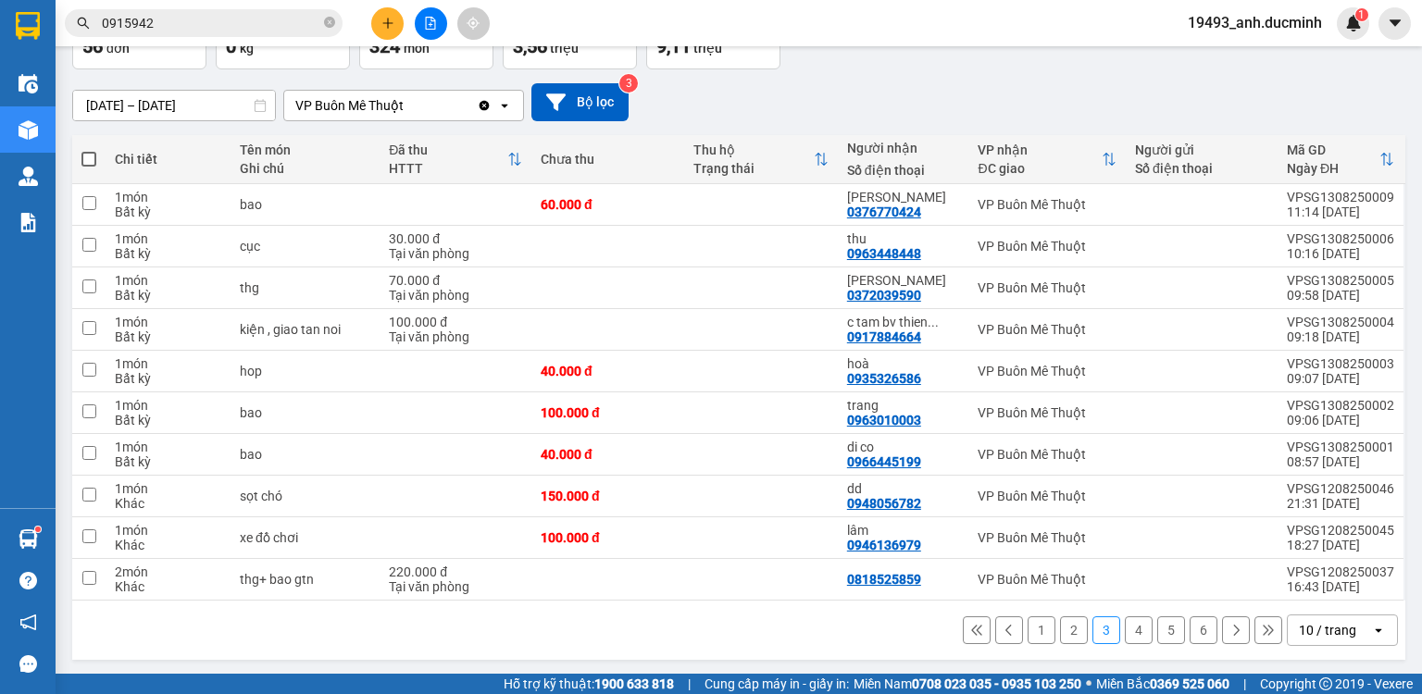
click at [1125, 632] on button "4" at bounding box center [1139, 631] width 28 height 28
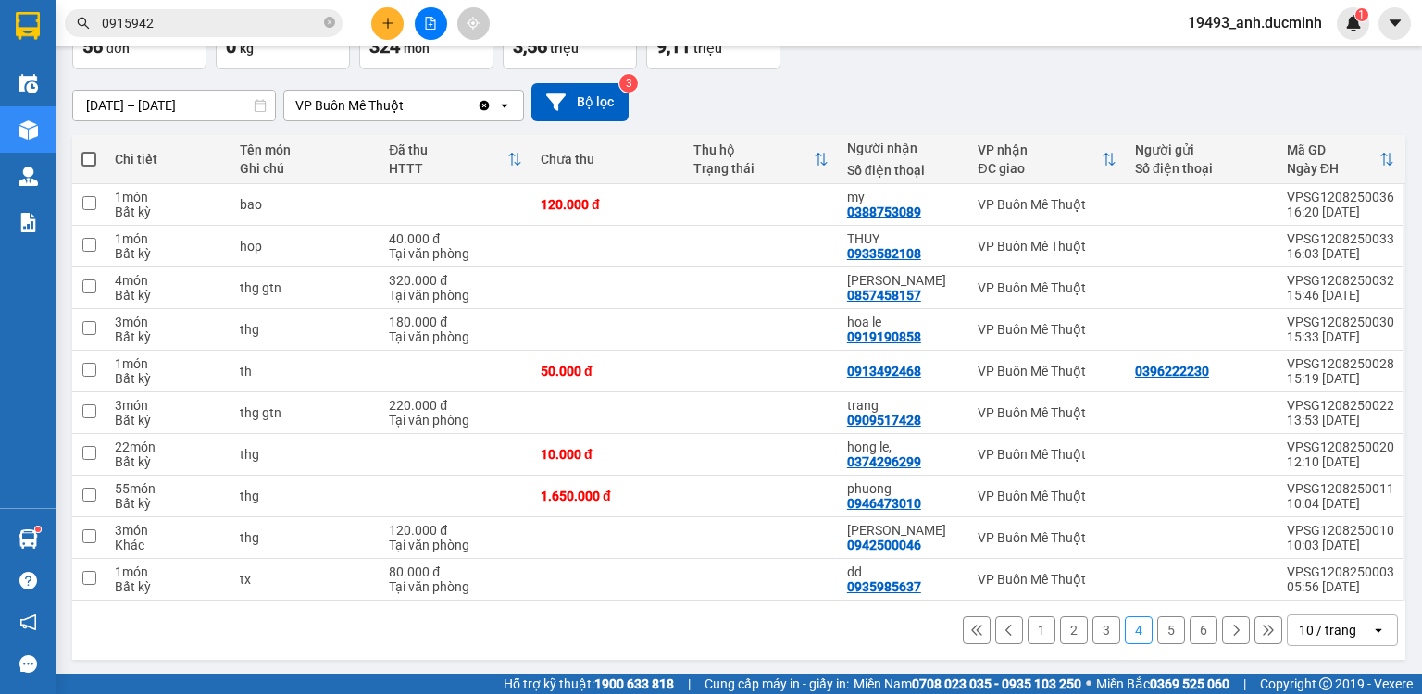
click at [1157, 630] on button "5" at bounding box center [1171, 631] width 28 height 28
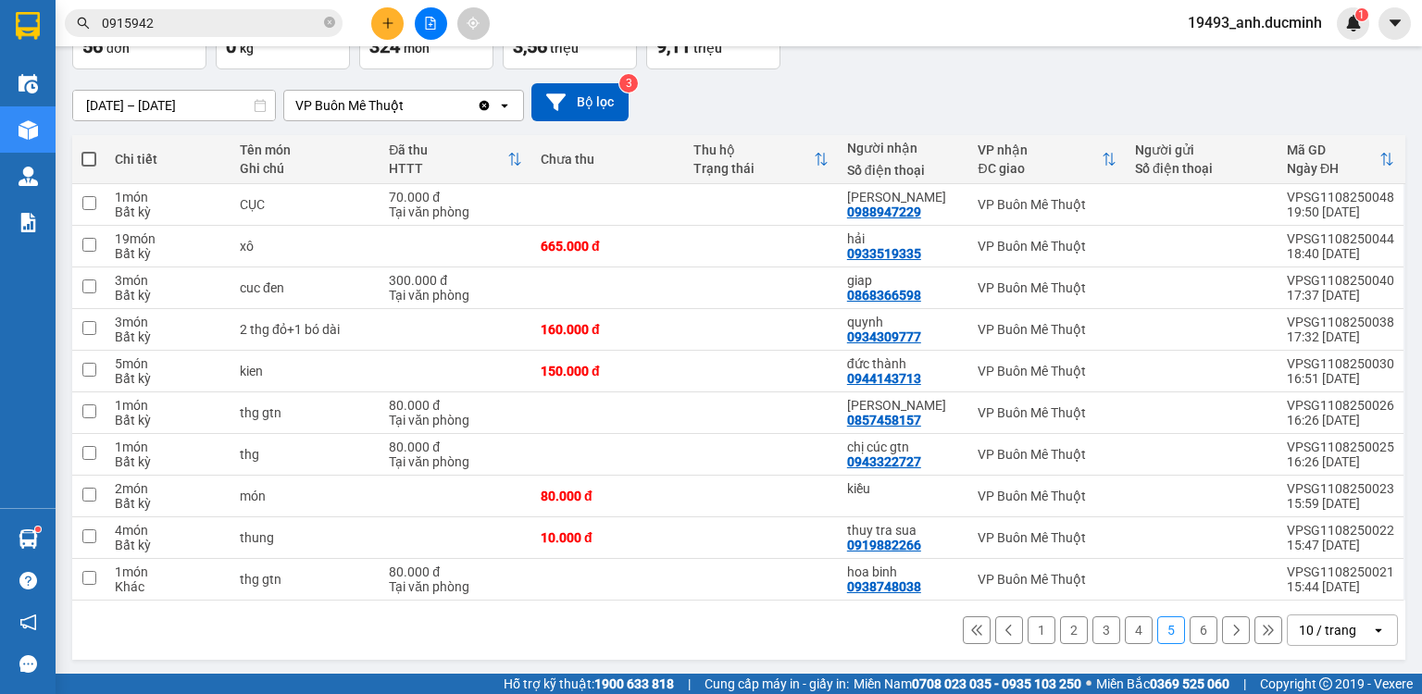
click at [1190, 628] on button "6" at bounding box center [1204, 631] width 28 height 28
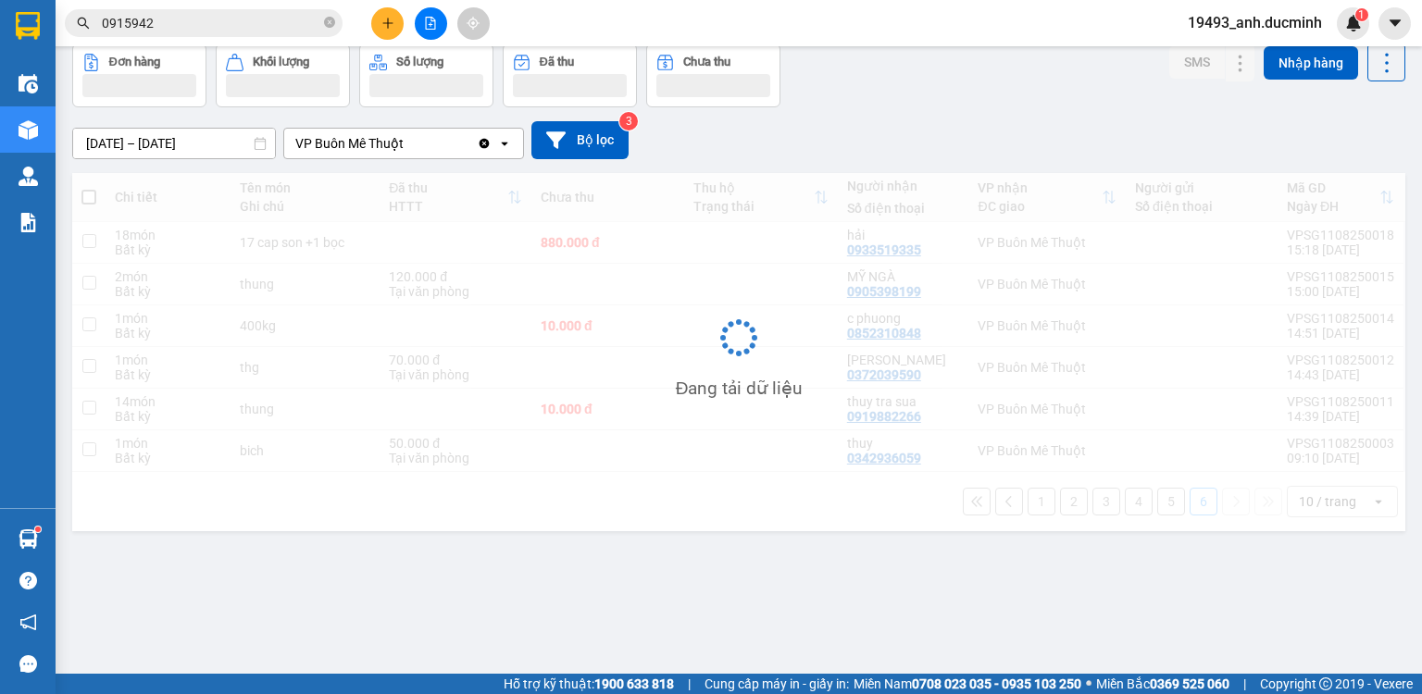
scroll to position [85, 0]
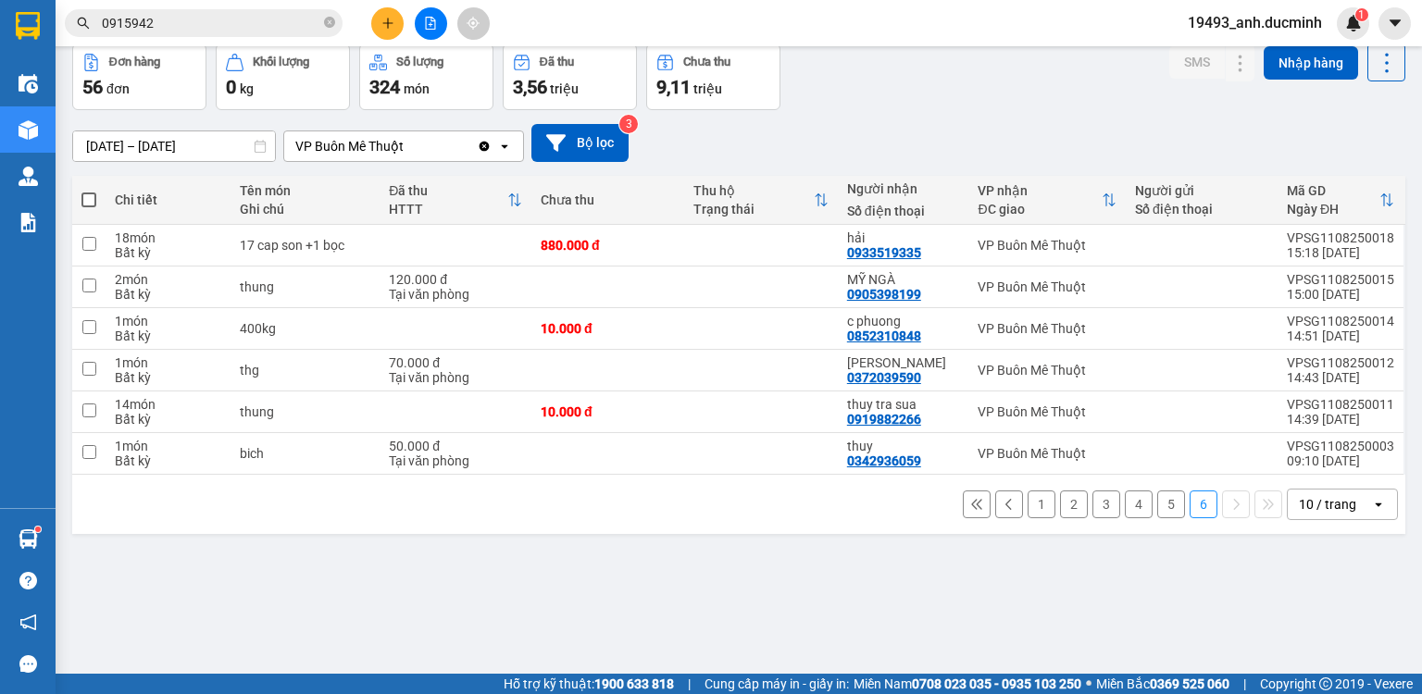
click at [1157, 507] on button "5" at bounding box center [1171, 505] width 28 height 28
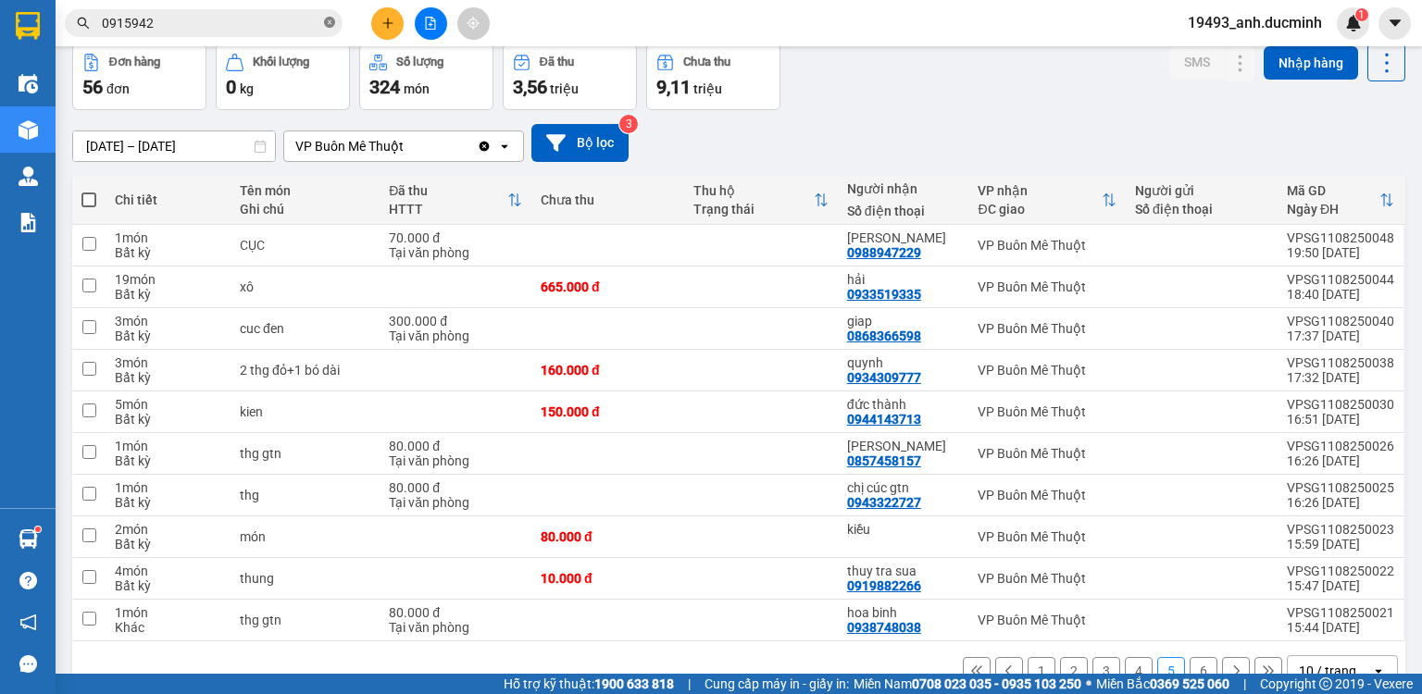
click at [326, 23] on icon "close-circle" at bounding box center [329, 22] width 11 height 11
click at [303, 25] on input "text" at bounding box center [211, 23] width 219 height 20
click at [1204, 532] on div at bounding box center [1204, 537] width 28 height 28
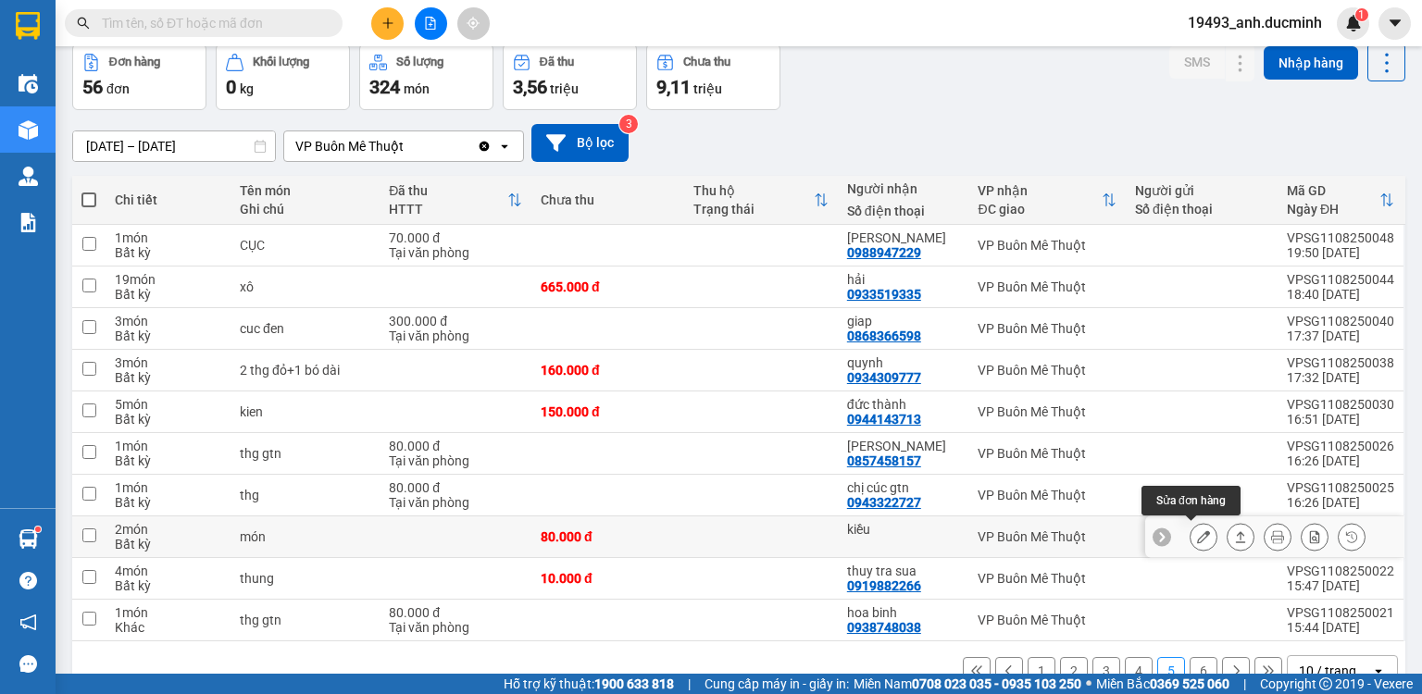
click at [1197, 534] on button at bounding box center [1204, 537] width 26 height 32
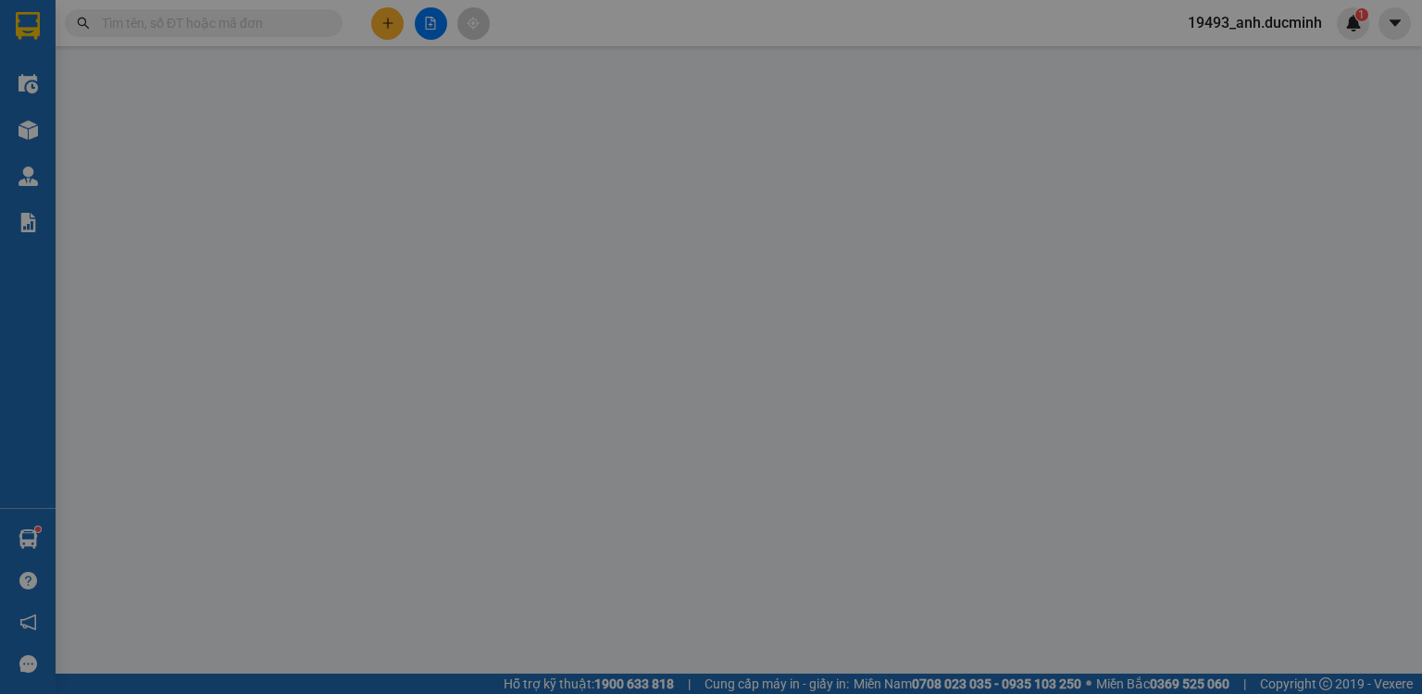
click at [1215, 549] on div "Total Paid Fee Total UnPaid Fee Cash Collection Total Fee Mã ĐH: Gói vận chuyển…" at bounding box center [711, 370] width 1304 height 607
type input "kiều"
type input "80.000"
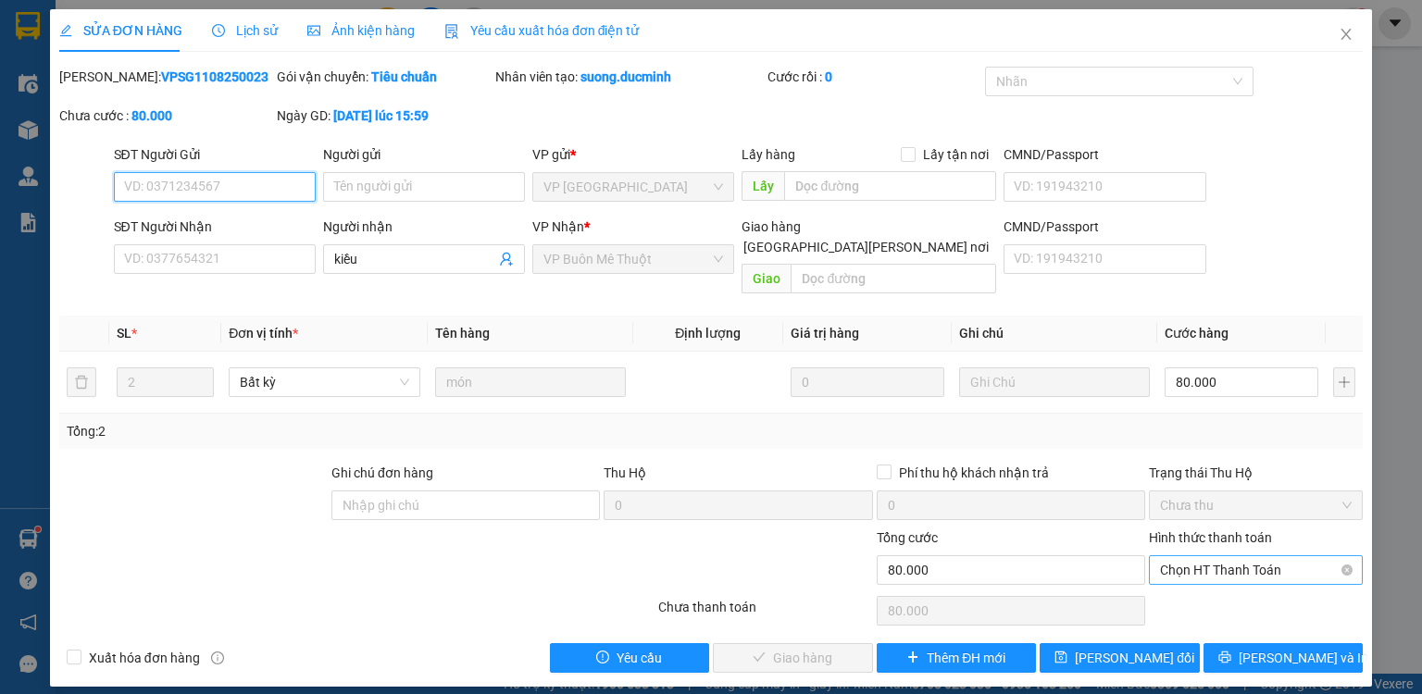
drag, startPoint x: 1194, startPoint y: 540, endPoint x: 1192, endPoint y: 563, distance: 23.3
click at [1194, 557] on span "Chọn HT Thanh Toán" at bounding box center [1256, 571] width 192 height 28
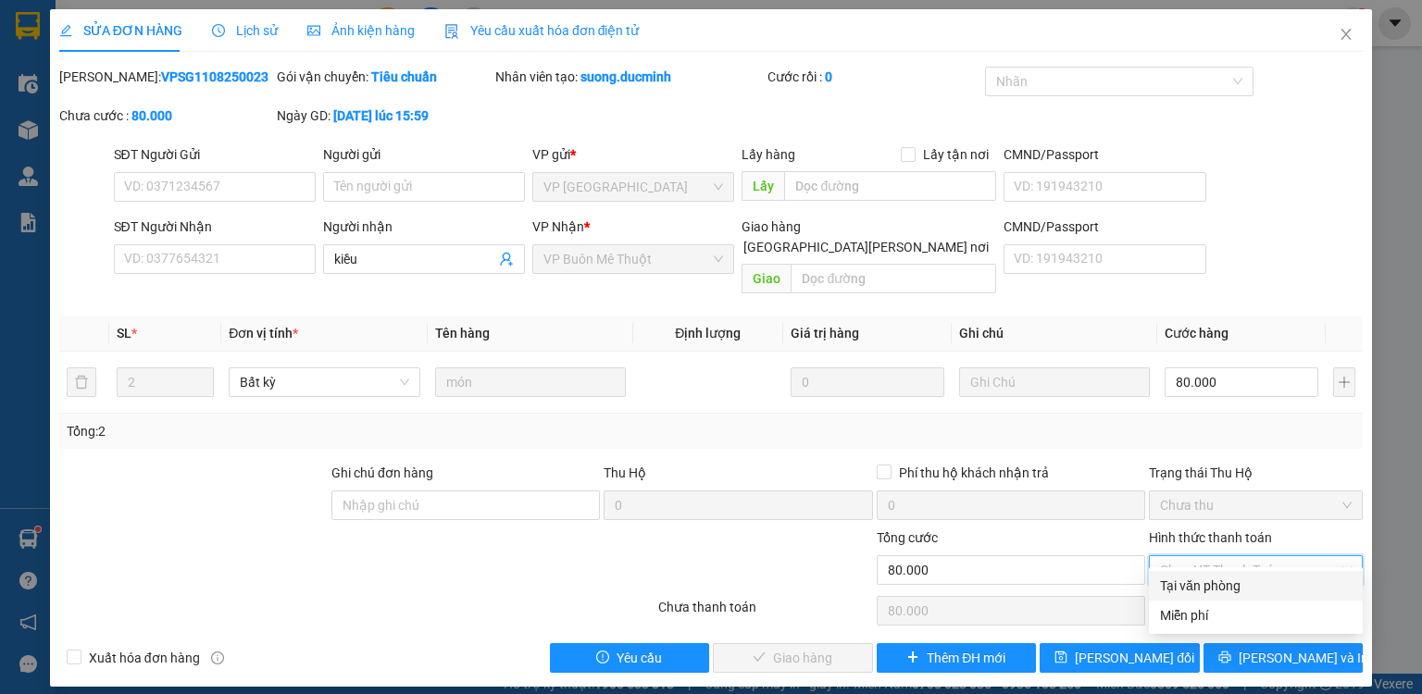
drag, startPoint x: 1185, startPoint y: 584, endPoint x: 1178, endPoint y: 615, distance: 31.4
click at [1185, 587] on div "Tại văn phòng" at bounding box center [1256, 586] width 192 height 20
type input "0"
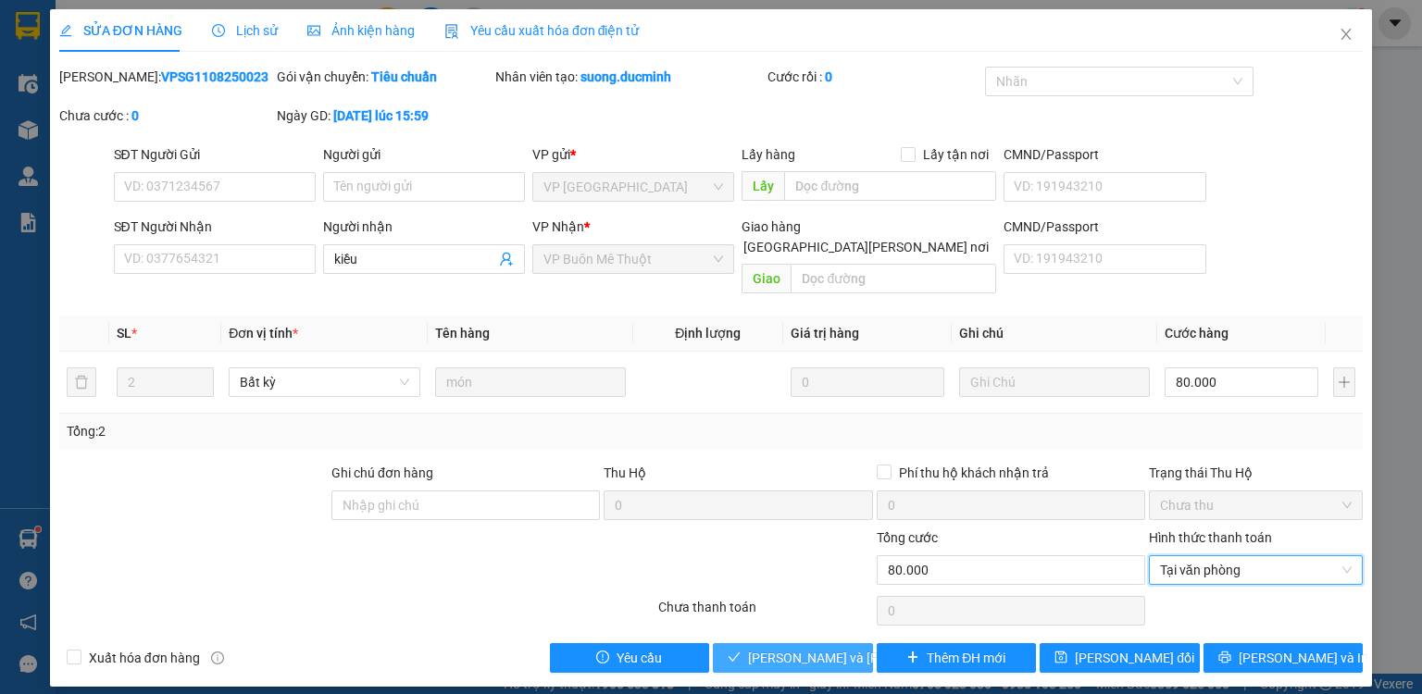
click at [832, 648] on span "[PERSON_NAME] và [PERSON_NAME] hàng" at bounding box center [873, 658] width 250 height 20
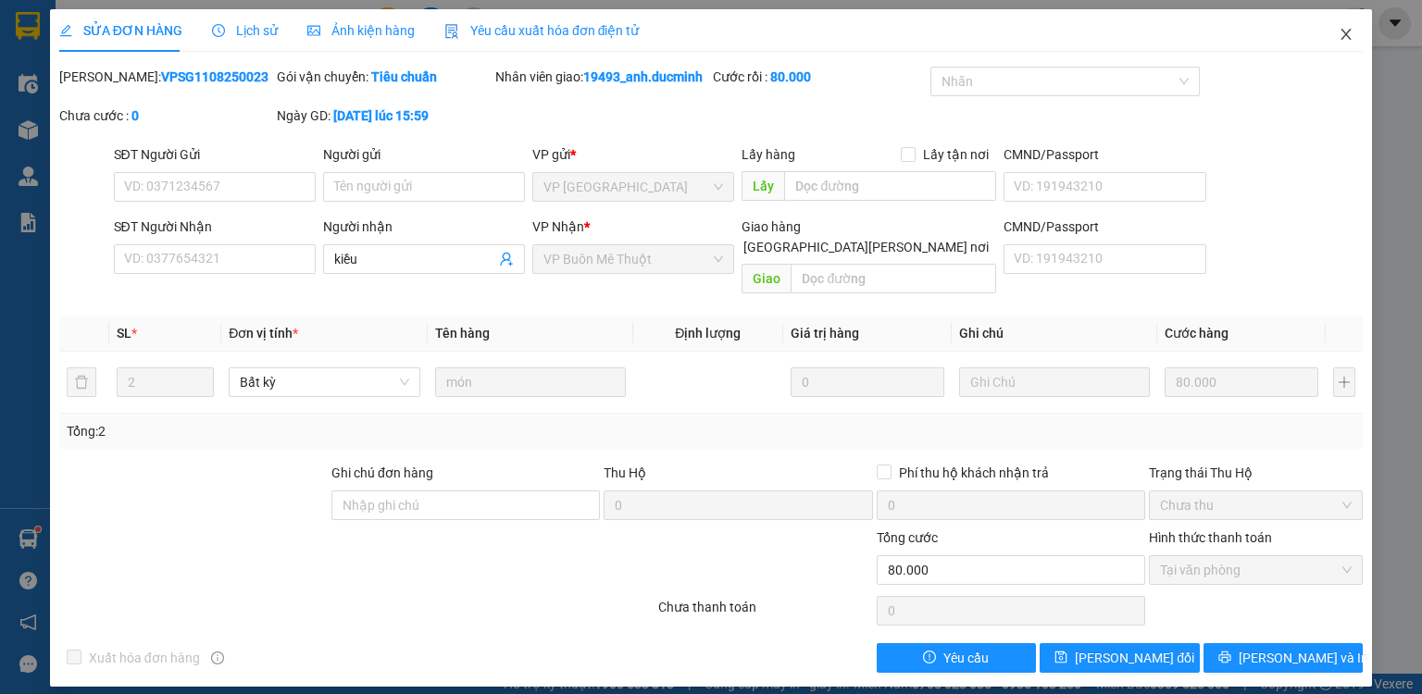
click at [1345, 38] on icon "close" at bounding box center [1346, 34] width 15 height 15
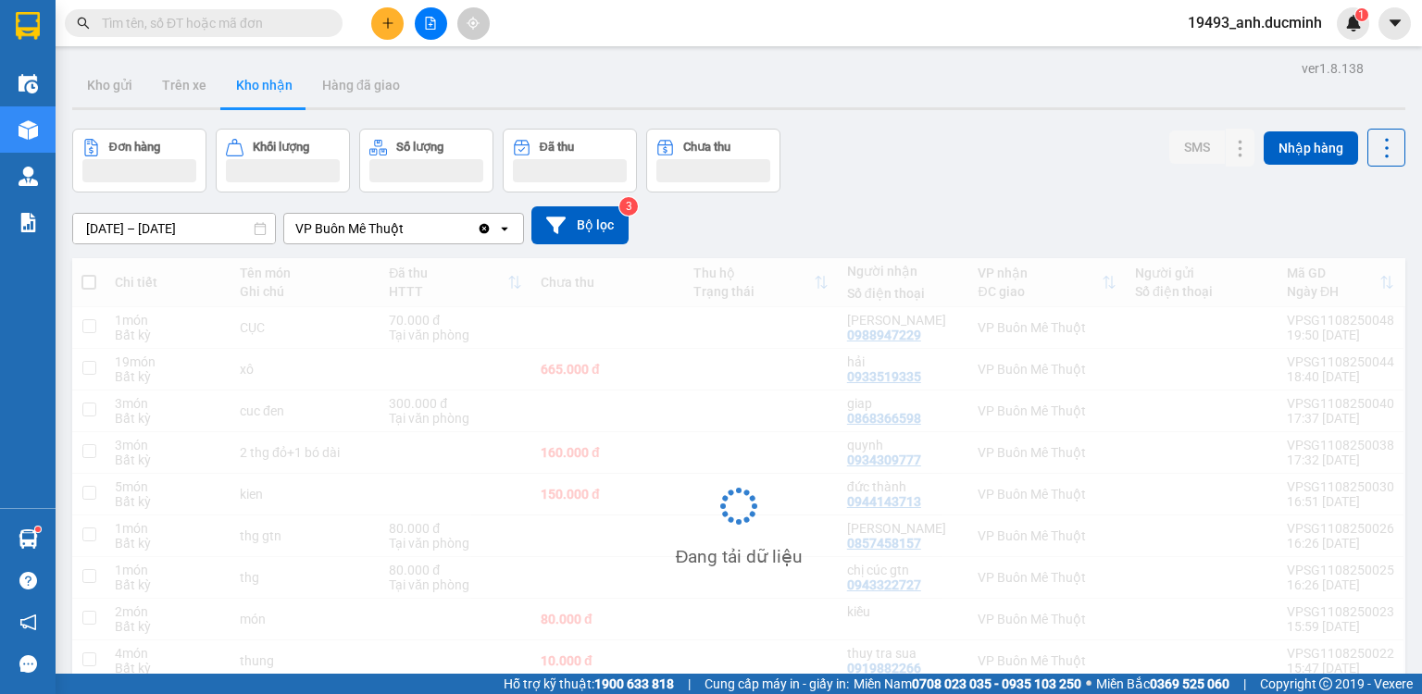
click at [301, 21] on input "text" at bounding box center [211, 23] width 219 height 20
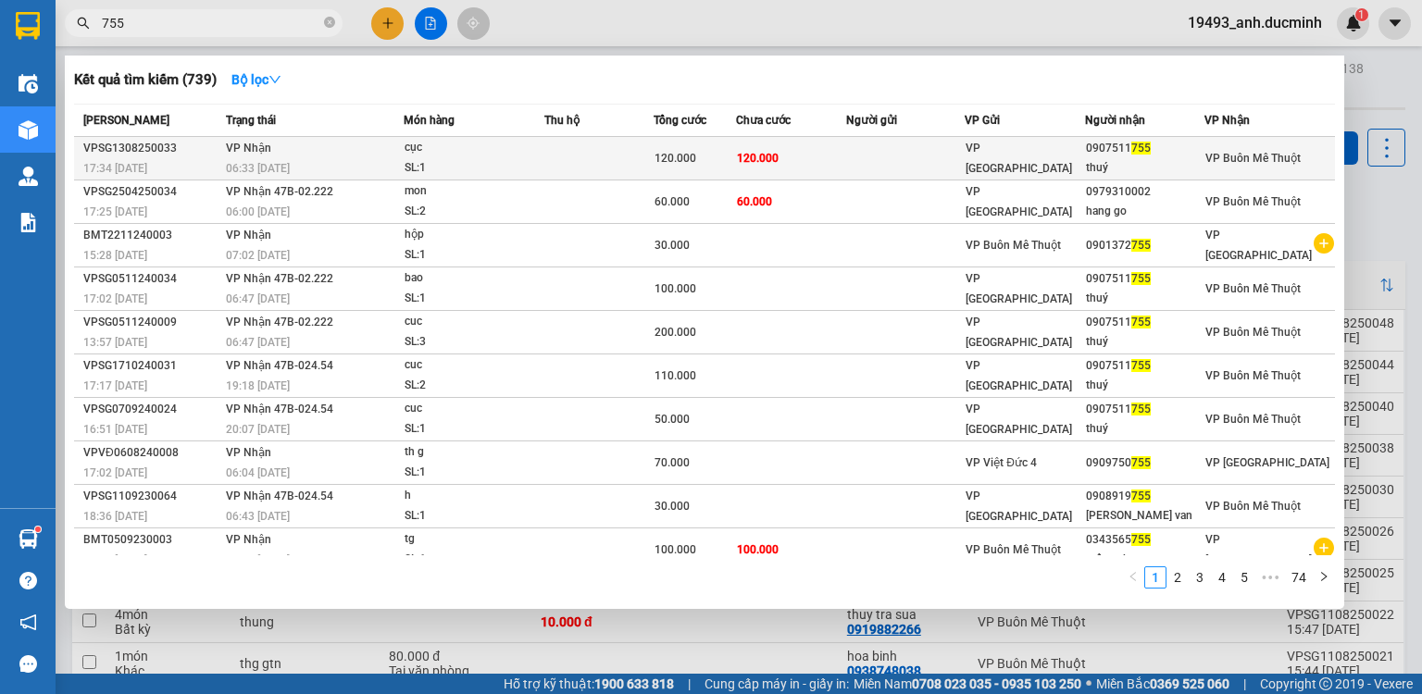
type input "755"
click at [818, 141] on td "120.000" at bounding box center [791, 159] width 110 height 44
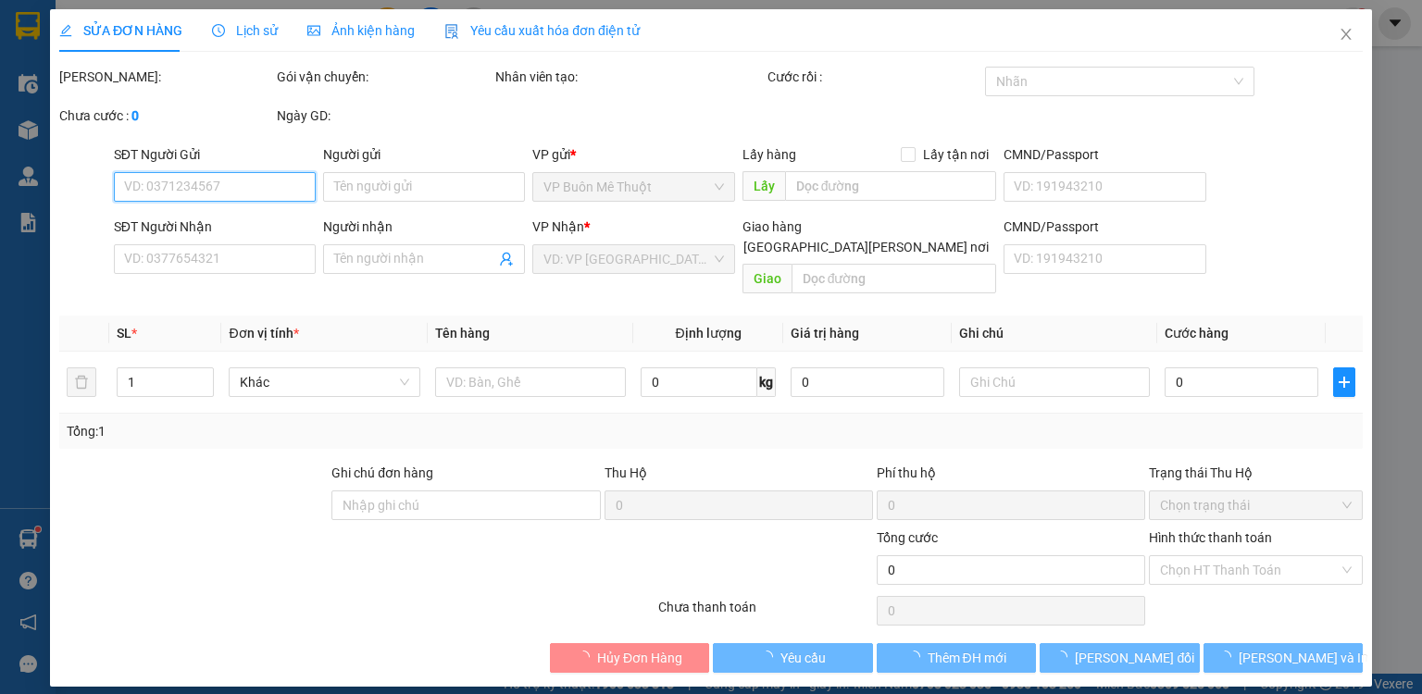
type input "0907511755"
type input "thuý"
type input "120.000"
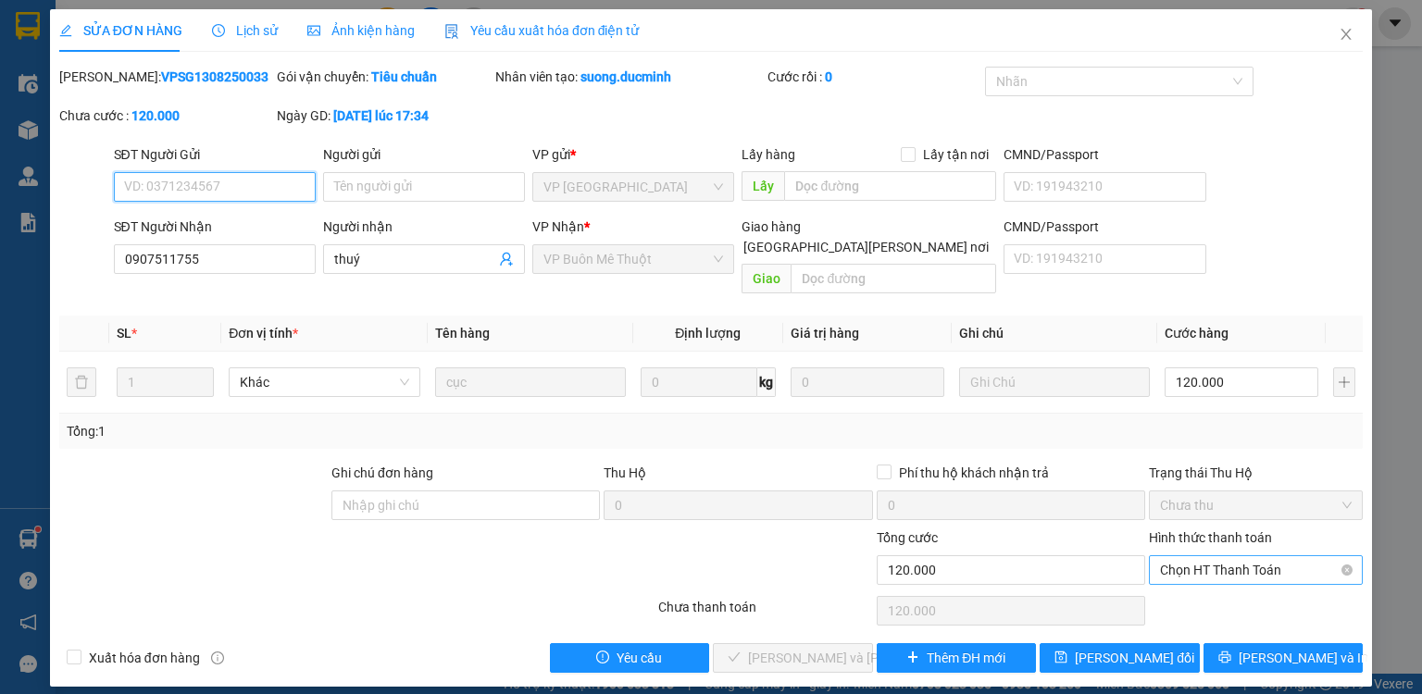
click at [1266, 557] on span "Chọn HT Thanh Toán" at bounding box center [1256, 571] width 192 height 28
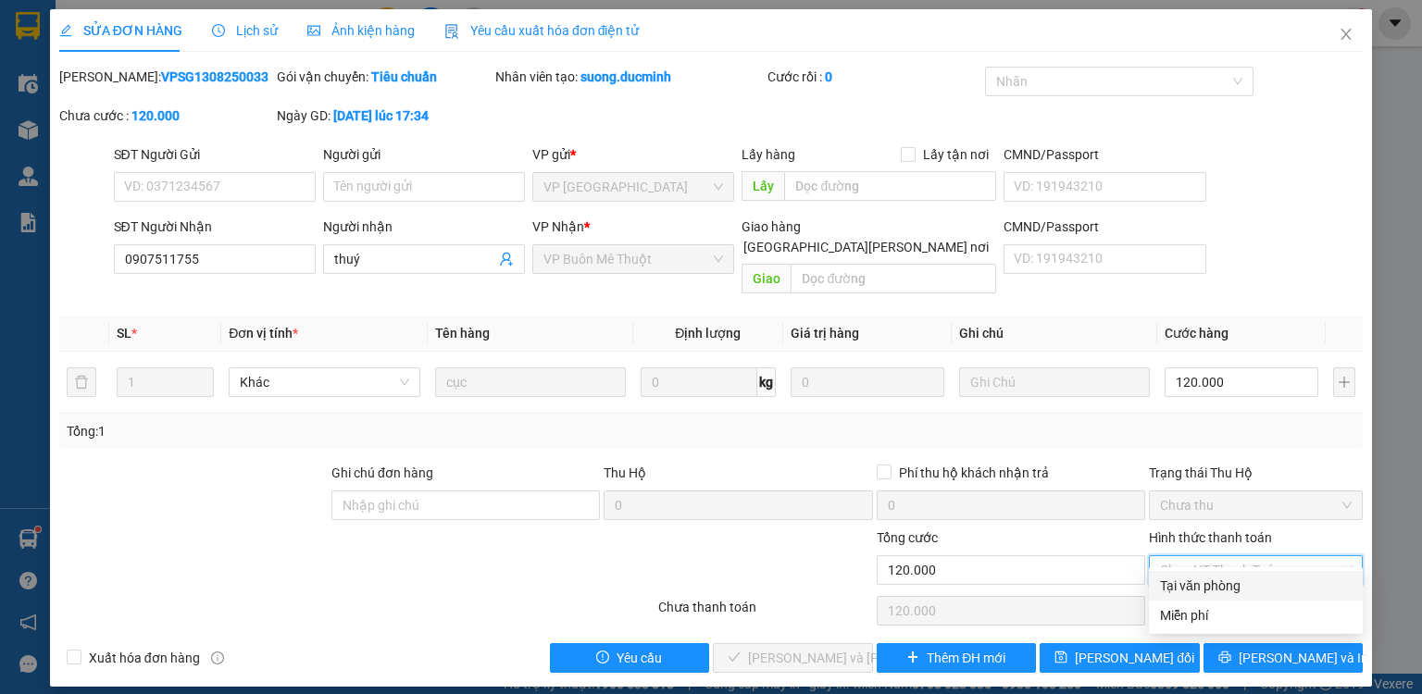
click at [1243, 598] on div "Tại văn phòng" at bounding box center [1256, 586] width 214 height 30
type input "0"
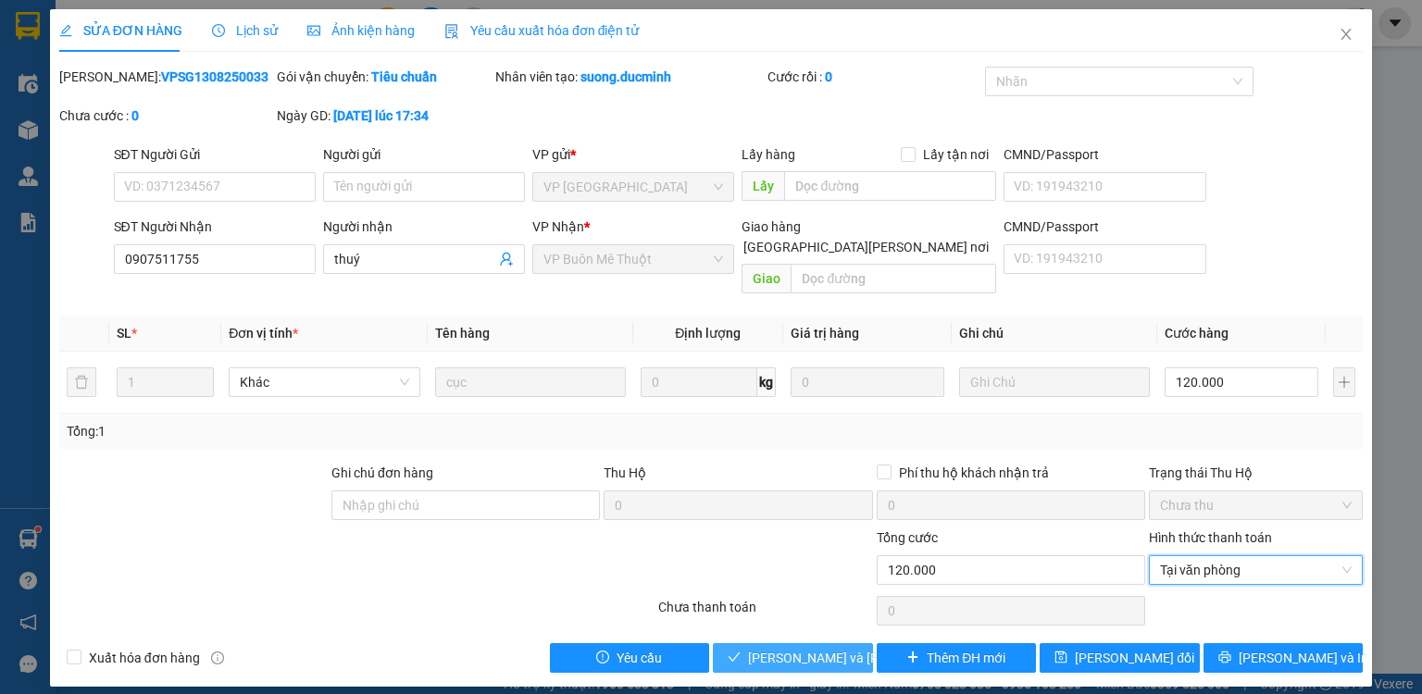
click at [796, 644] on button "[PERSON_NAME] và [PERSON_NAME] hàng" at bounding box center [793, 659] width 160 height 30
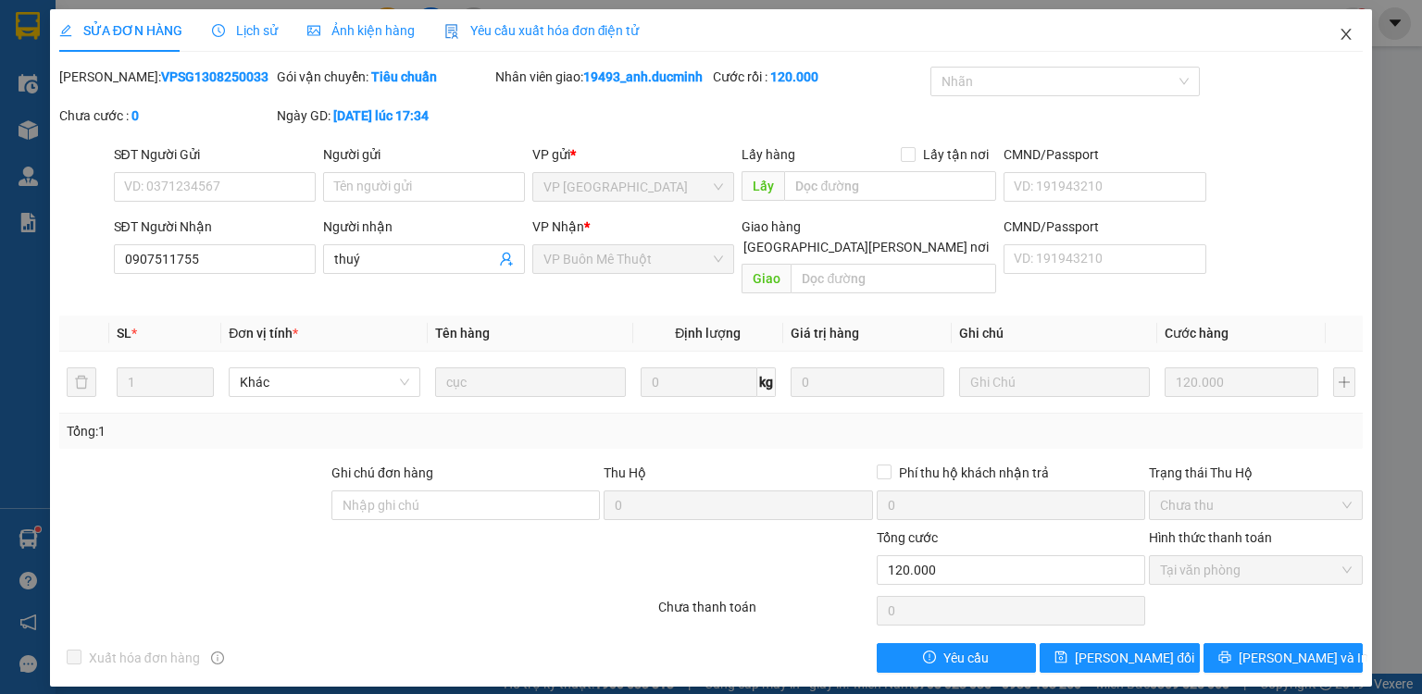
click at [1339, 23] on span "Close" at bounding box center [1346, 35] width 52 height 52
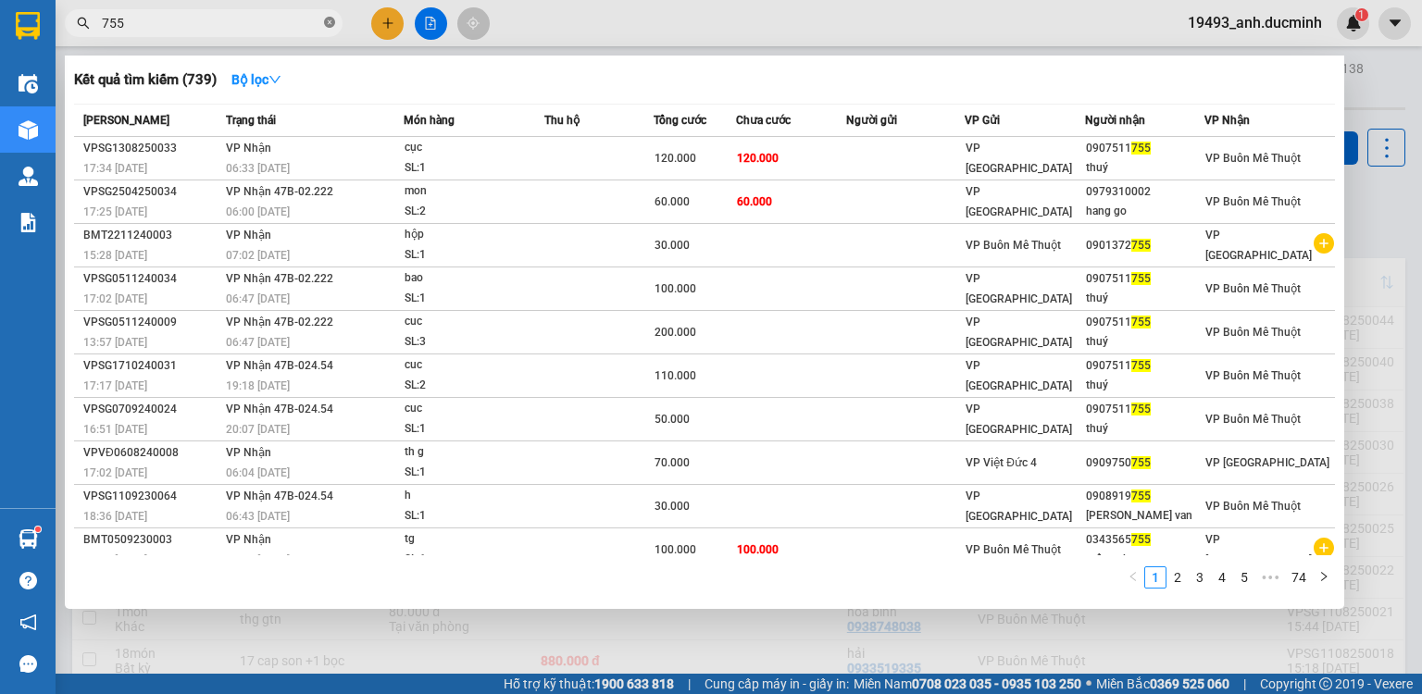
click at [330, 21] on icon "close-circle" at bounding box center [329, 22] width 11 height 11
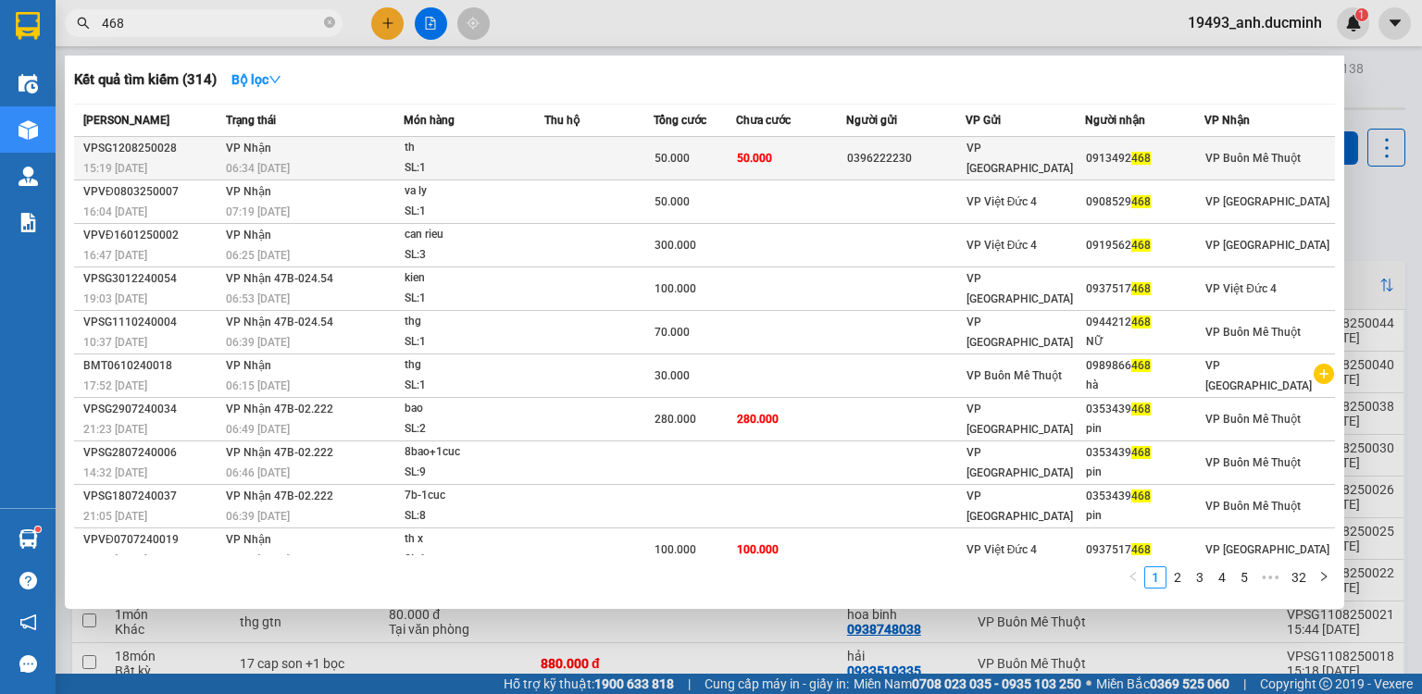
type input "468"
click at [824, 156] on td "50.000" at bounding box center [791, 159] width 110 height 44
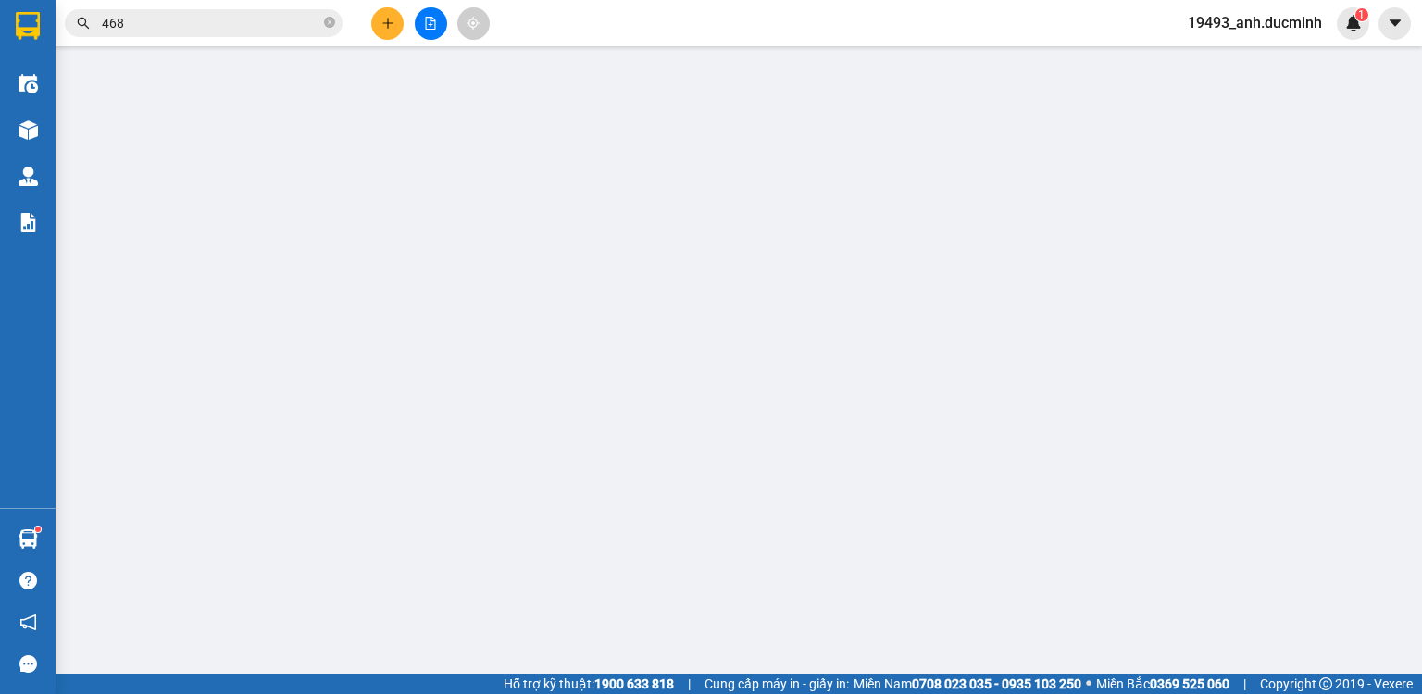
type input "0396222230"
type input "0913492468"
type input "50.000"
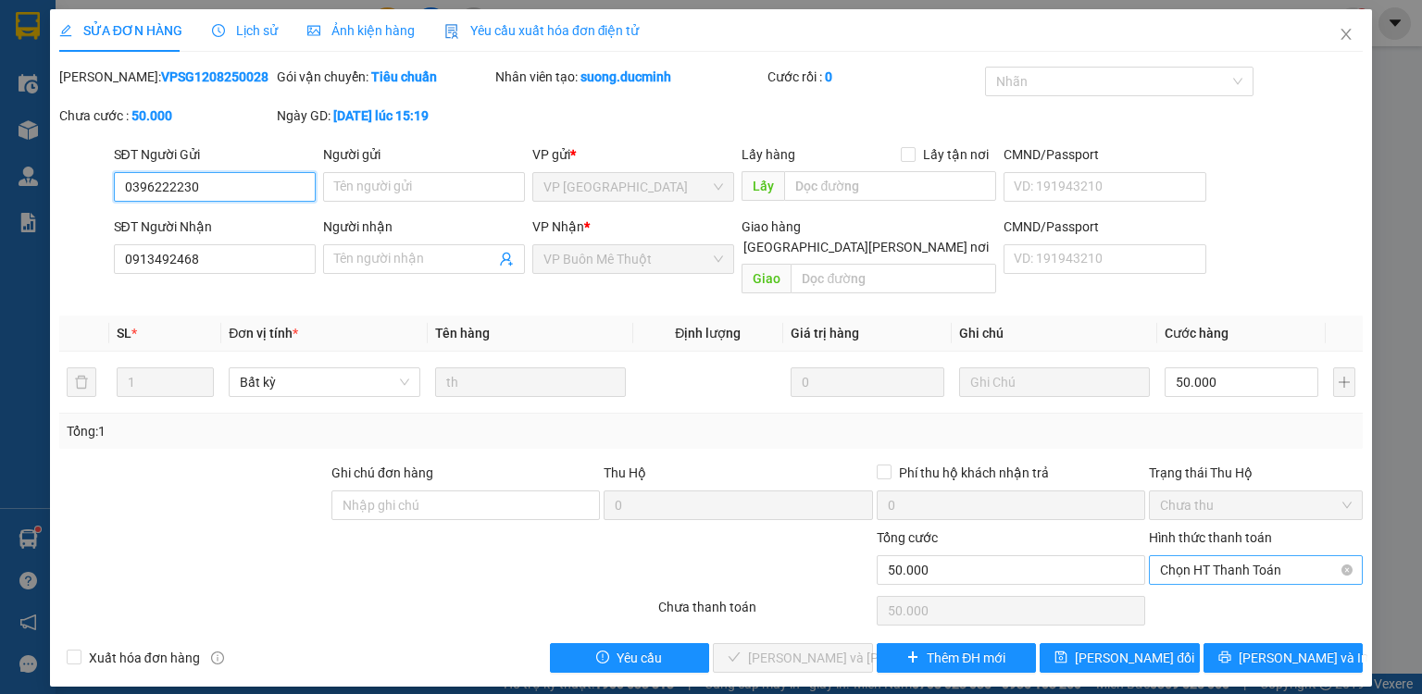
click at [1207, 557] on span "Chọn HT Thanh Toán" at bounding box center [1256, 571] width 192 height 28
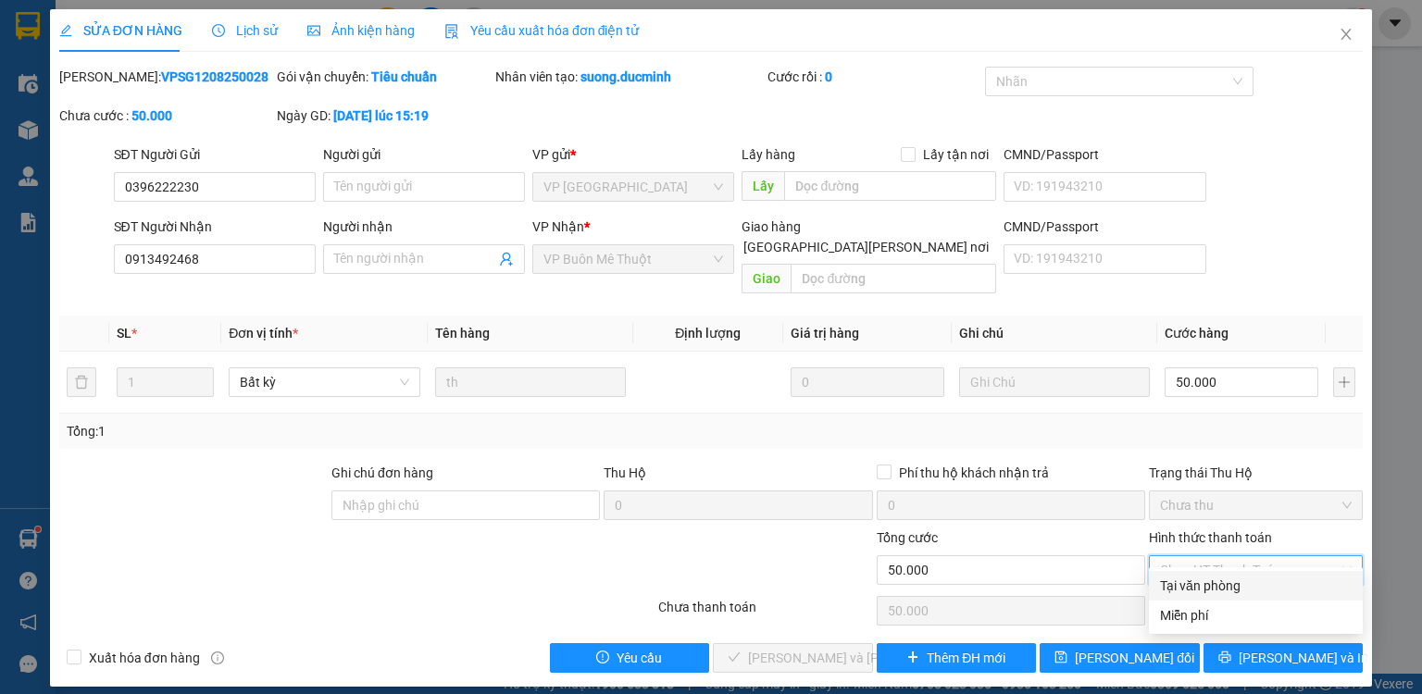
click at [1198, 587] on div "Tại văn phòng" at bounding box center [1256, 586] width 192 height 20
type input "0"
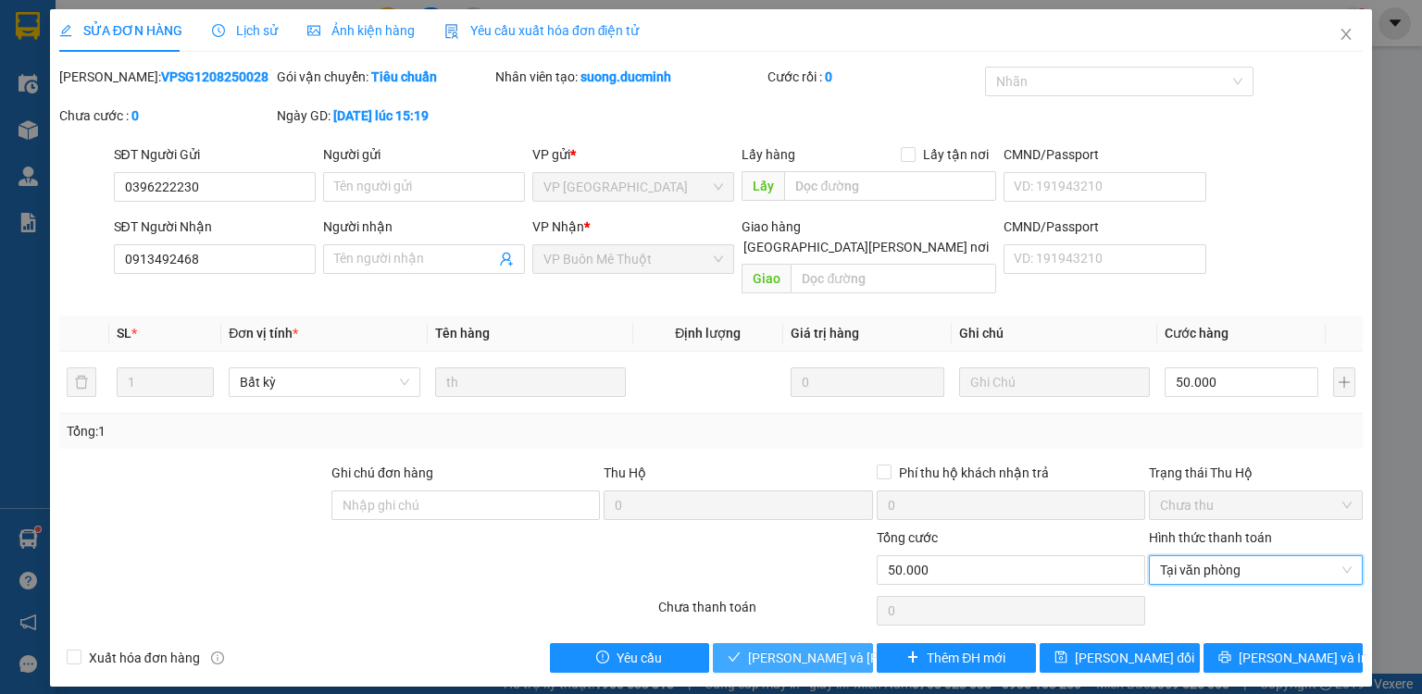
drag, startPoint x: 737, startPoint y: 636, endPoint x: 1265, endPoint y: 202, distance: 683.5
click at [738, 651] on icon "check" at bounding box center [734, 657] width 13 height 13
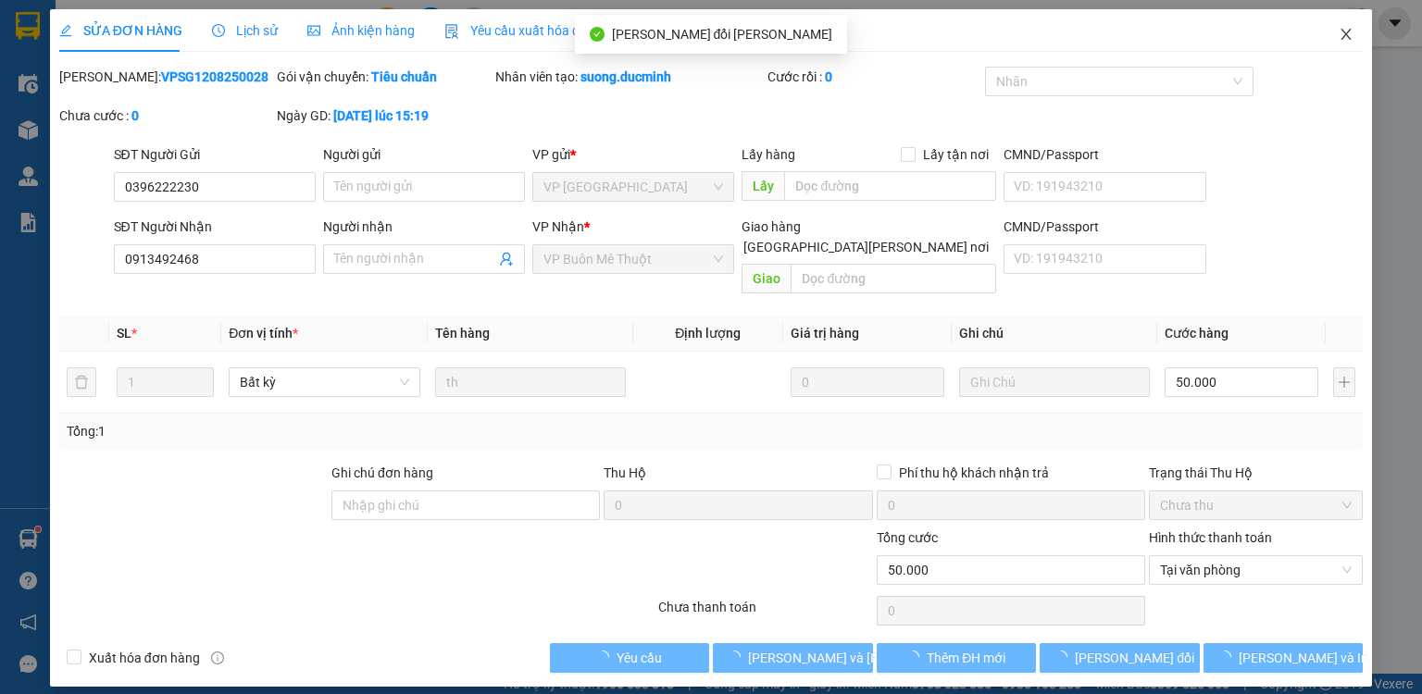
click at [1341, 28] on icon "close" at bounding box center [1346, 34] width 15 height 15
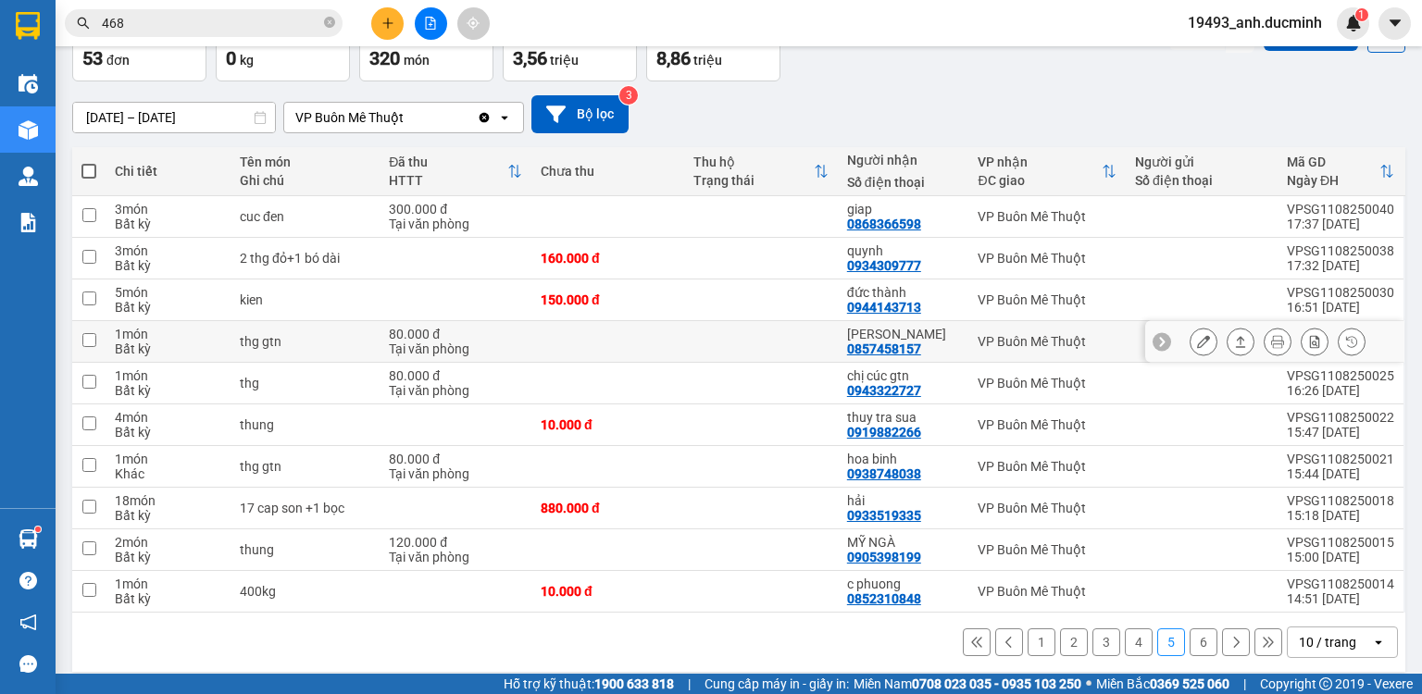
scroll to position [126, 0]
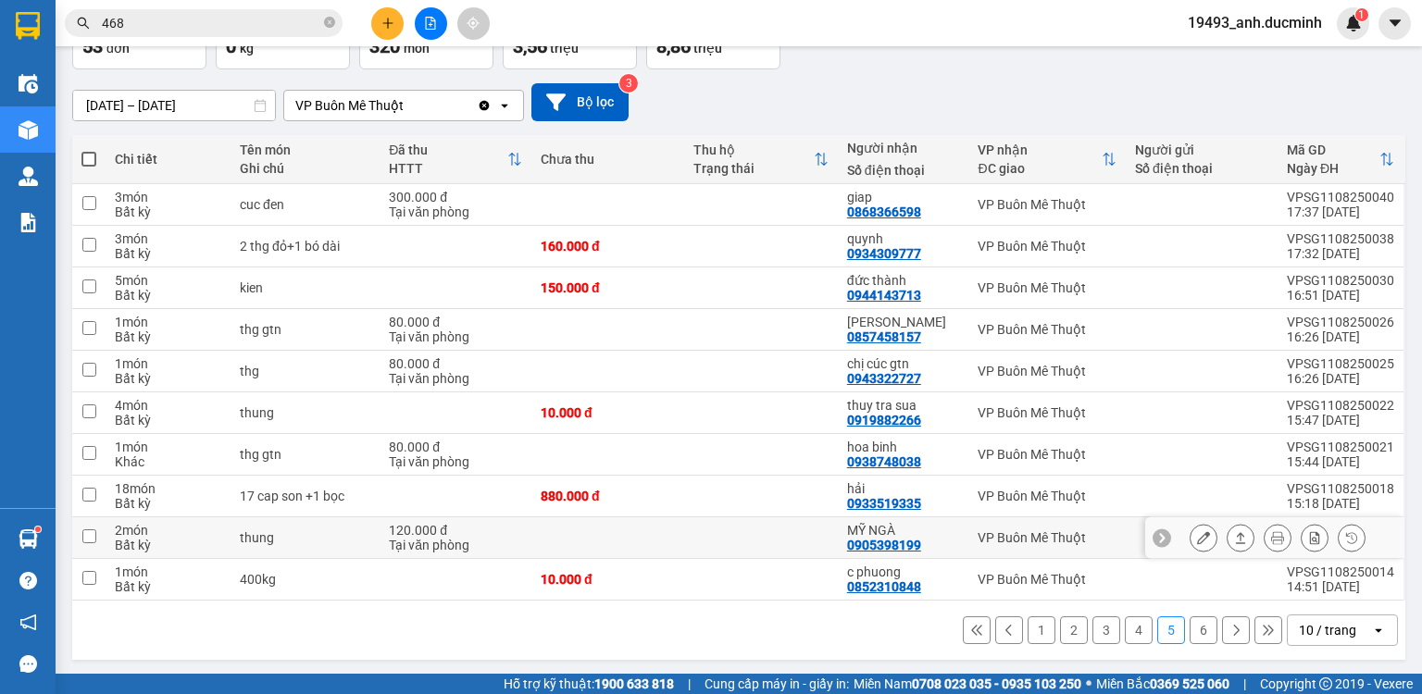
click at [1197, 537] on icon at bounding box center [1203, 538] width 13 height 13
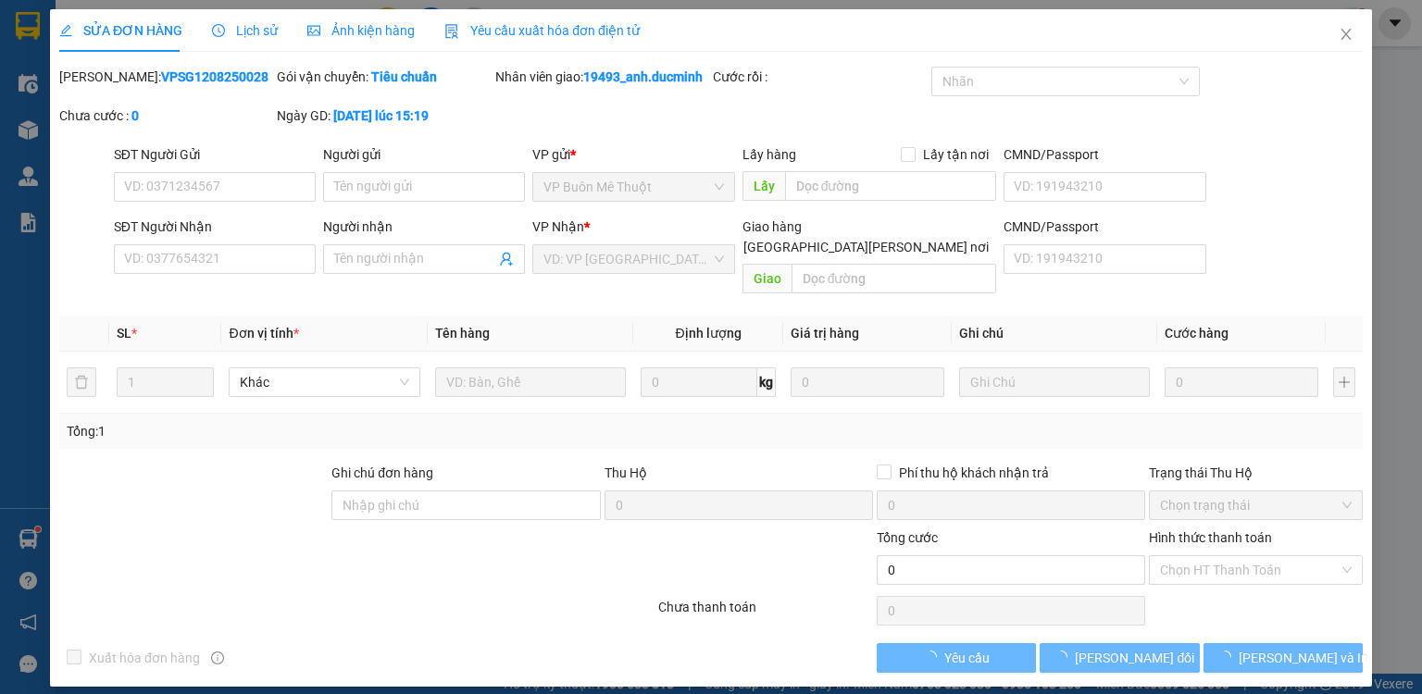
type input "0905398199"
type input "MỸ NGÀ"
type input "120.000"
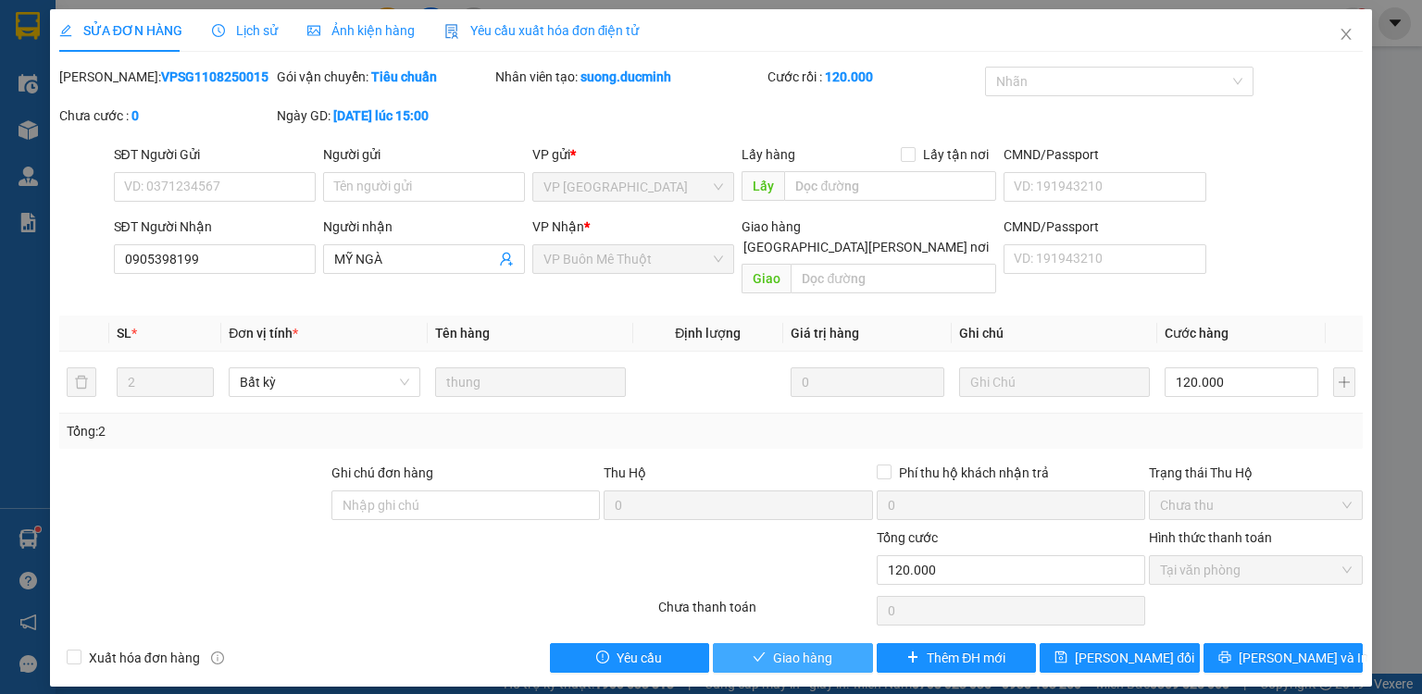
drag, startPoint x: 819, startPoint y: 630, endPoint x: 827, endPoint y: 619, distance: 13.9
click at [820, 648] on span "Giao hàng" at bounding box center [802, 658] width 59 height 20
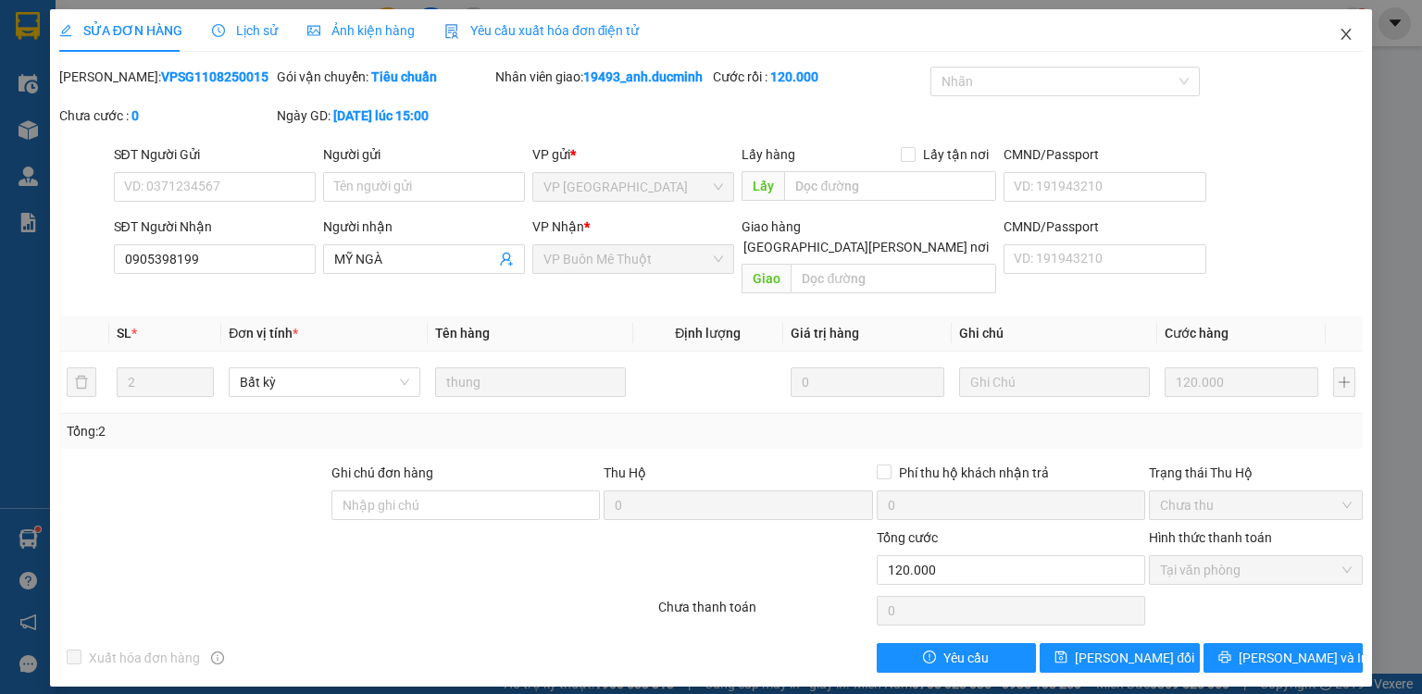
click at [1345, 30] on icon "close" at bounding box center [1346, 34] width 15 height 15
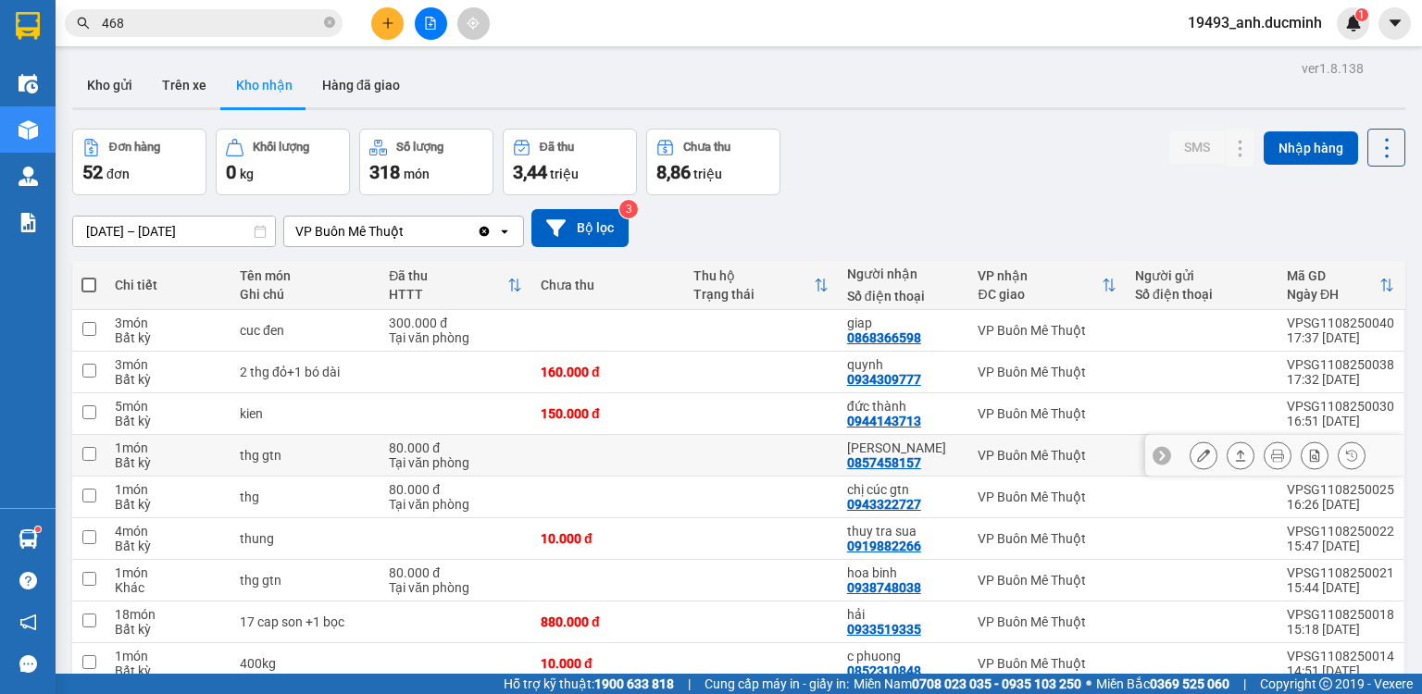
click at [1197, 459] on icon at bounding box center [1203, 455] width 13 height 13
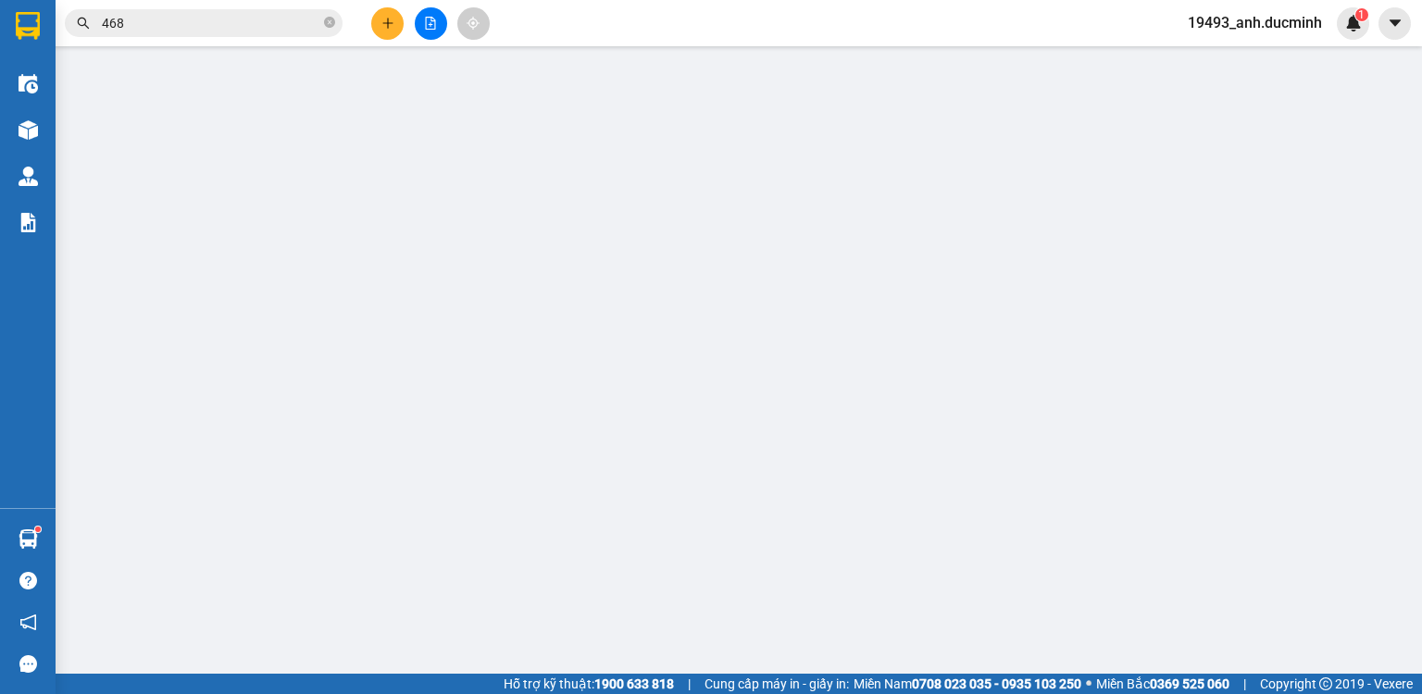
type input "0857458157"
type input "[PERSON_NAME]"
type input "80.000"
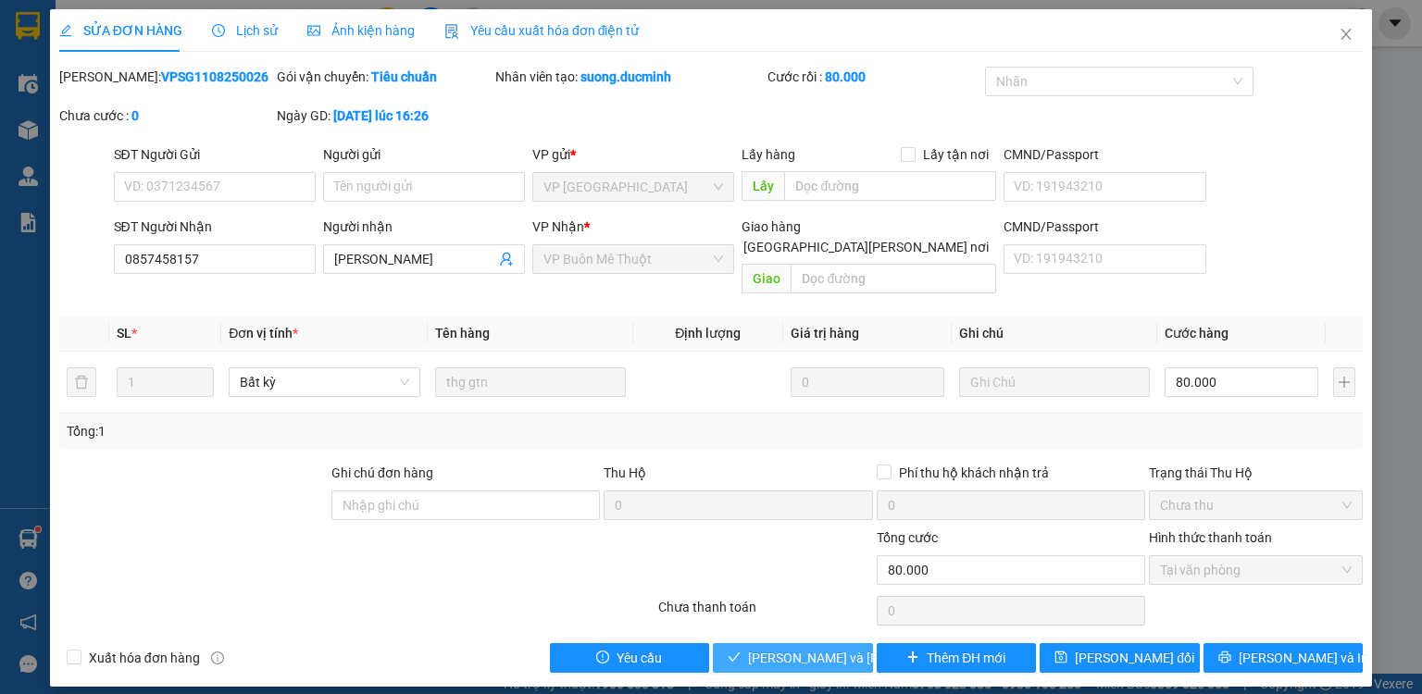
click at [826, 648] on span "[PERSON_NAME] và [PERSON_NAME] hàng" at bounding box center [873, 658] width 250 height 20
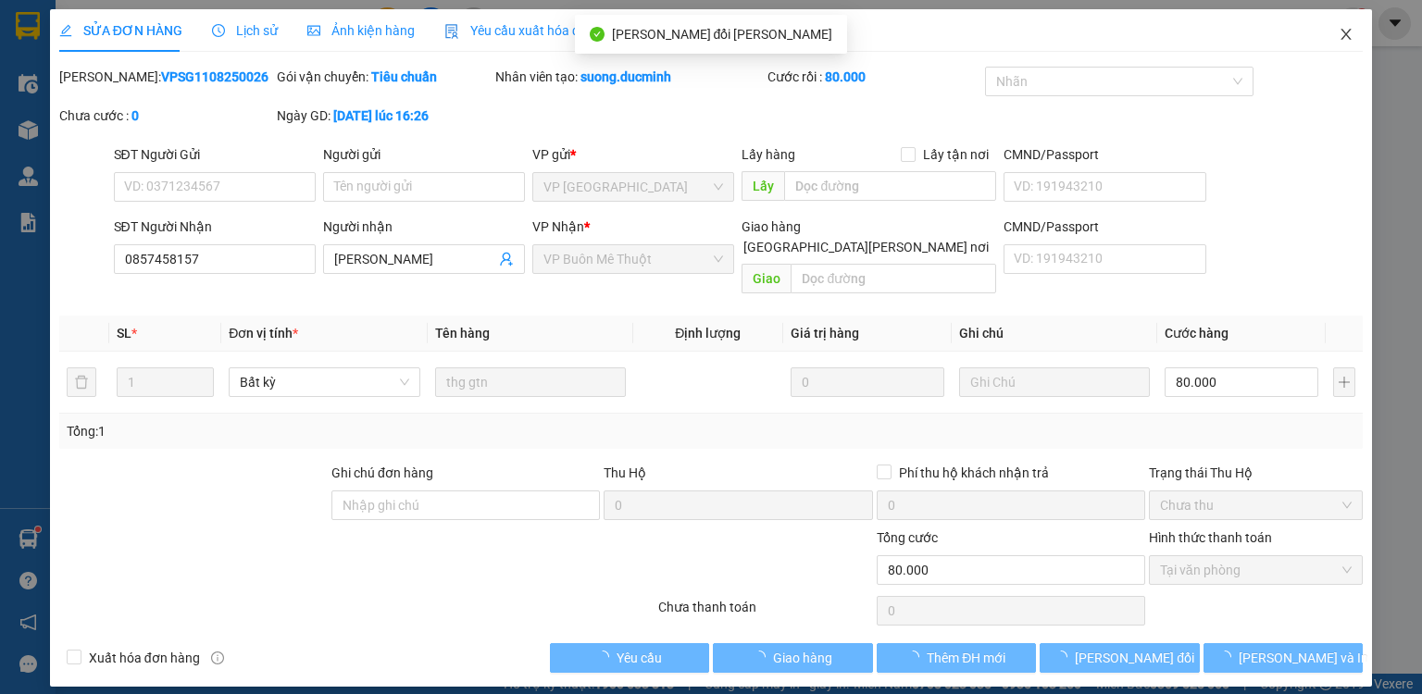
click at [1350, 26] on span "Close" at bounding box center [1346, 35] width 52 height 52
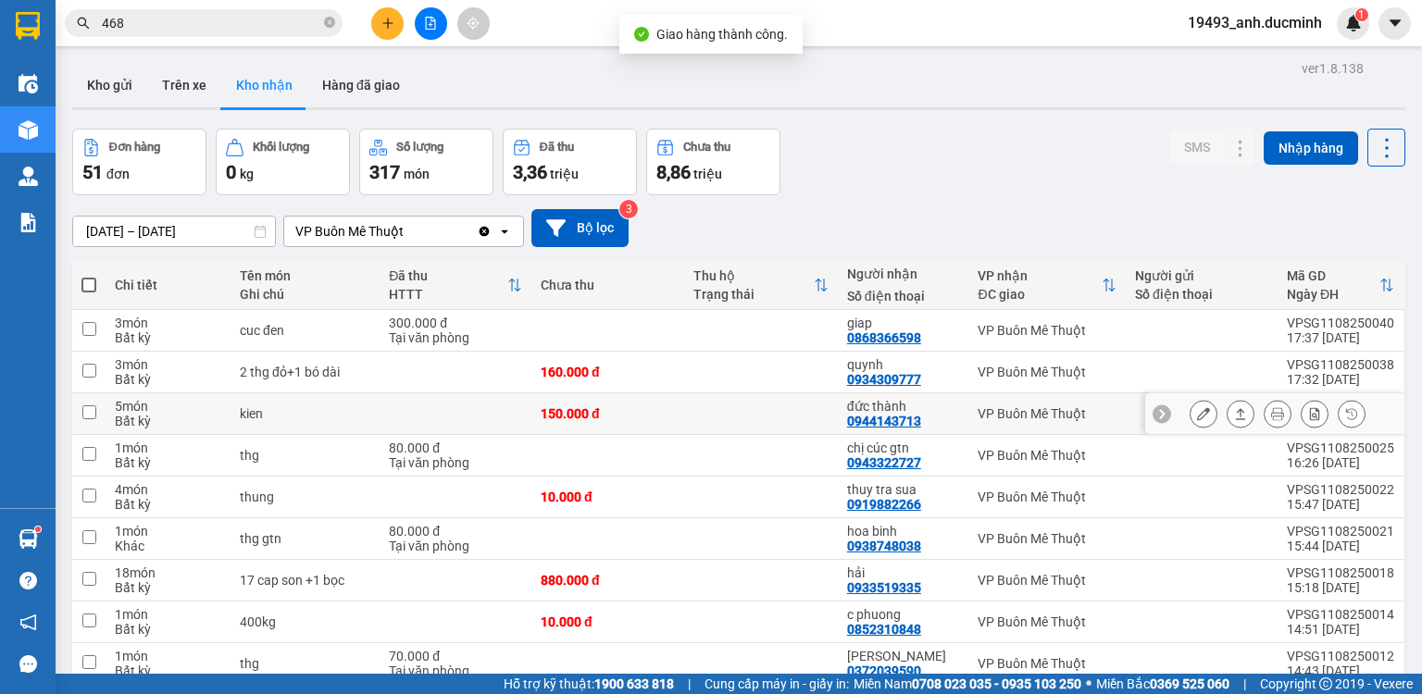
scroll to position [74, 0]
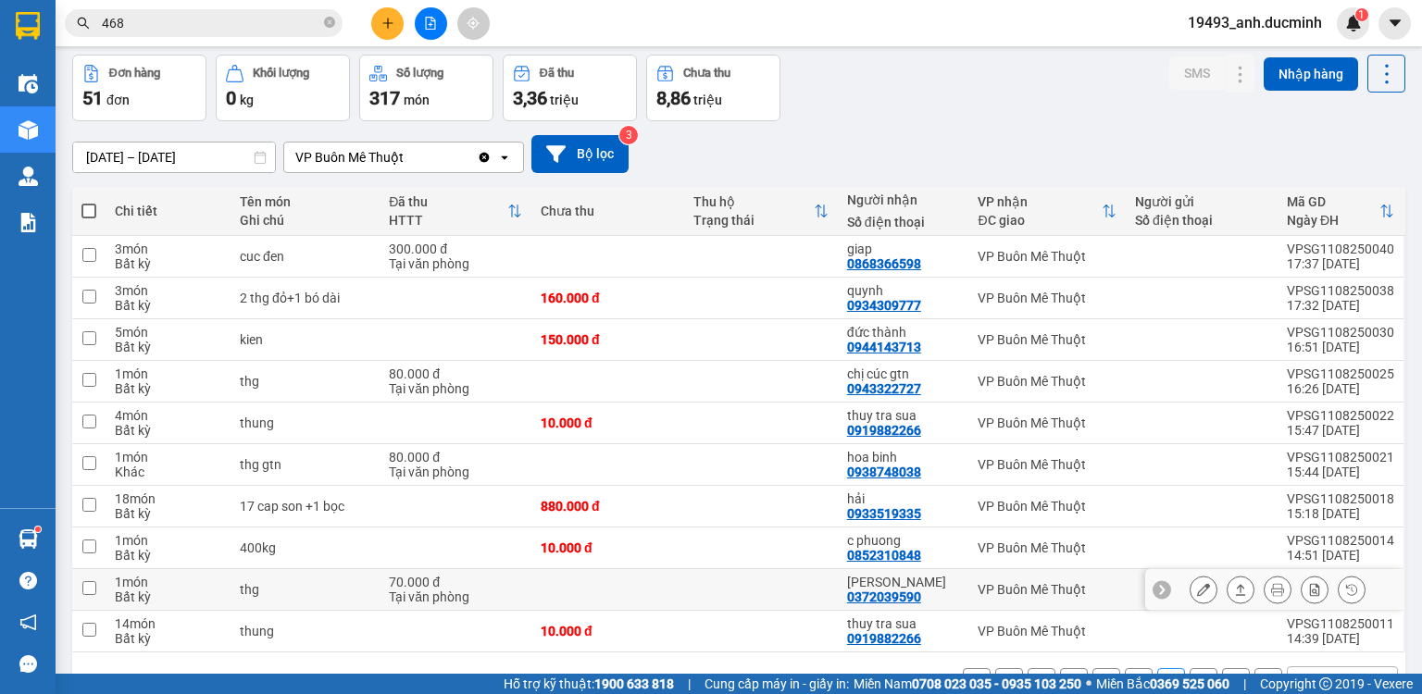
click at [1191, 591] on button at bounding box center [1204, 590] width 26 height 32
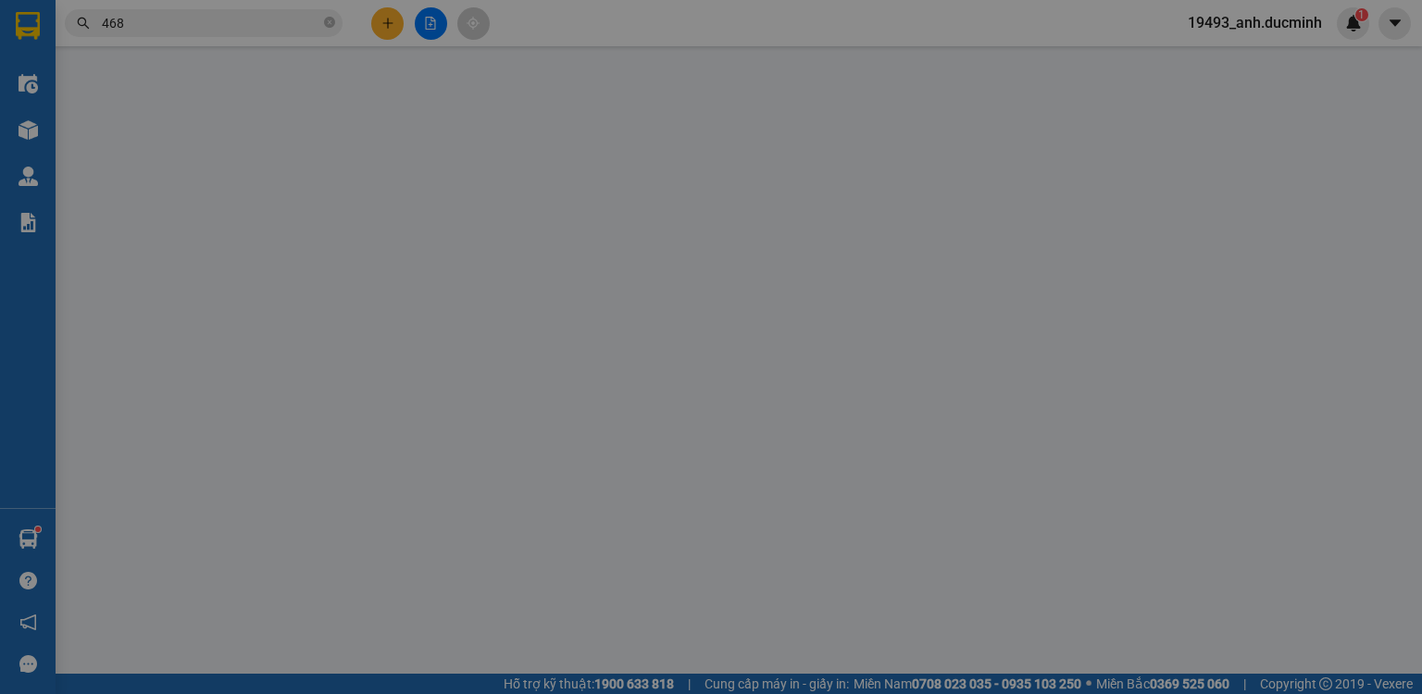
type input "0372039590"
type input "[PERSON_NAME]"
type input "70.000"
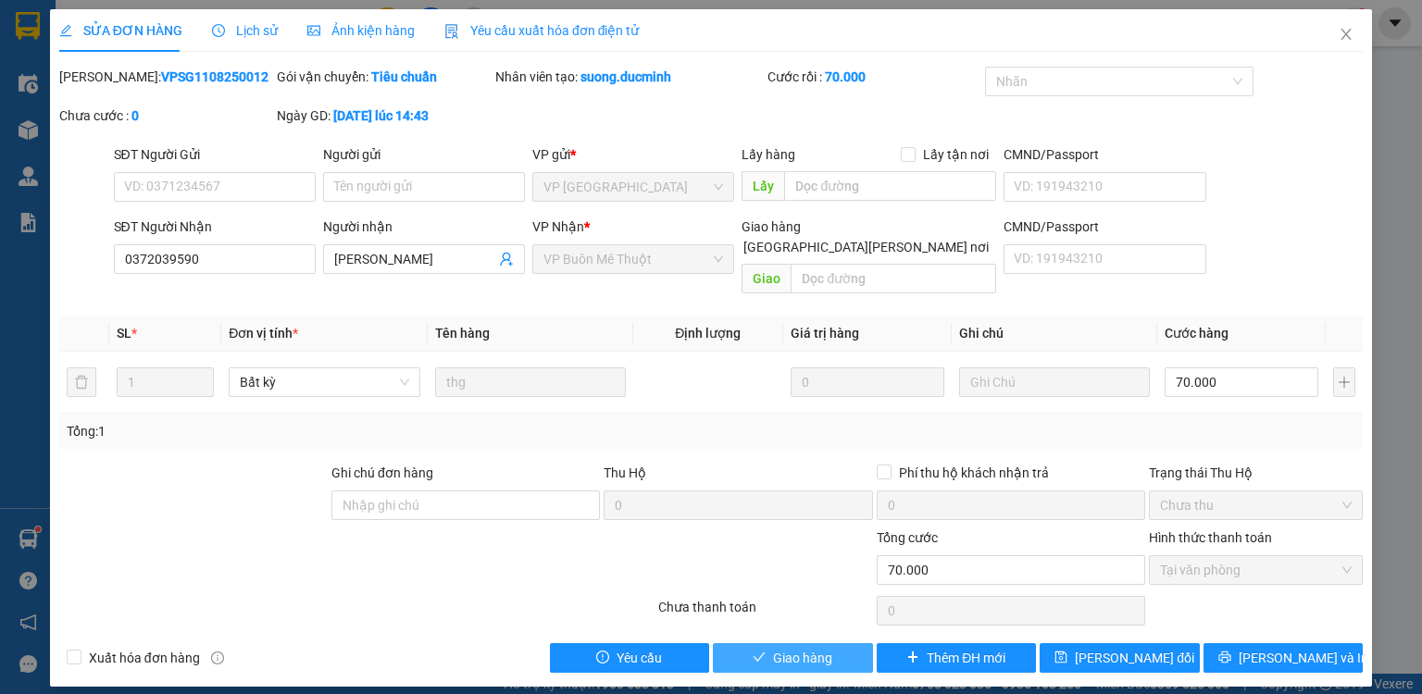
click at [813, 648] on span "Giao hàng" at bounding box center [802, 658] width 59 height 20
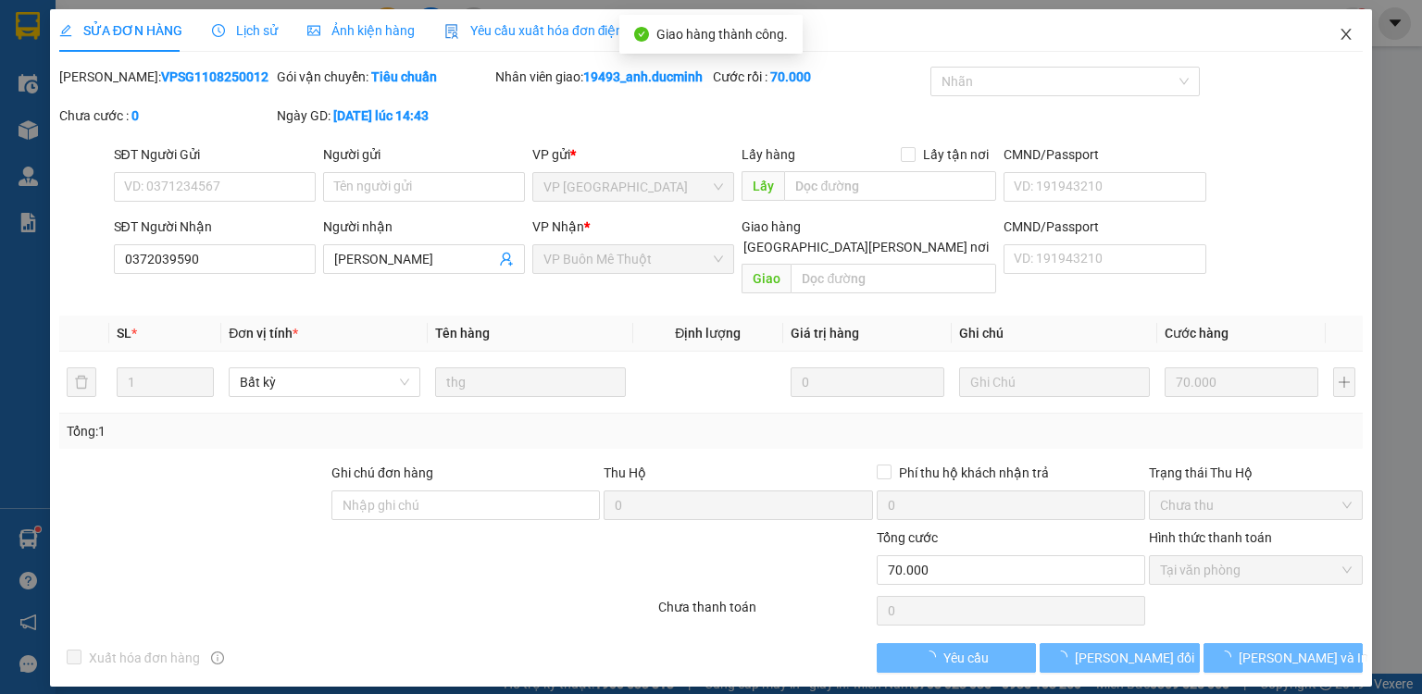
click at [1346, 33] on icon "close" at bounding box center [1346, 34] width 15 height 15
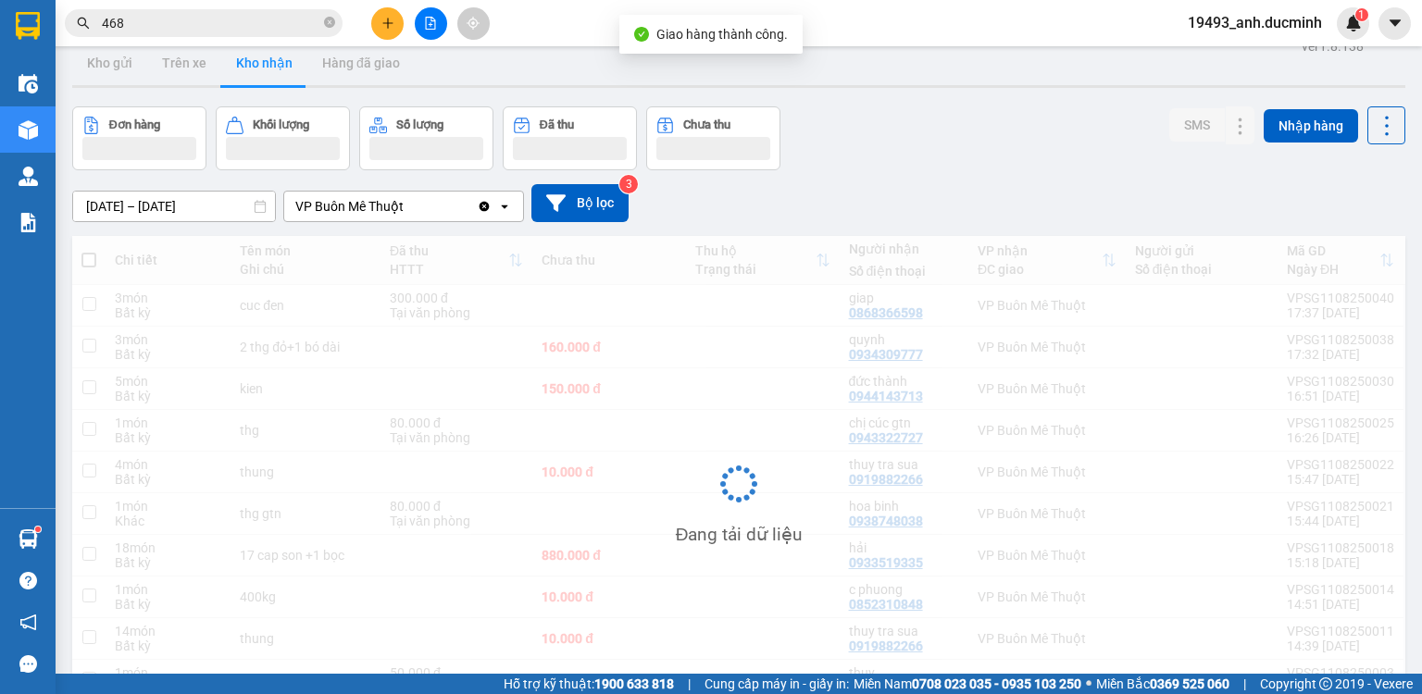
scroll to position [122, 0]
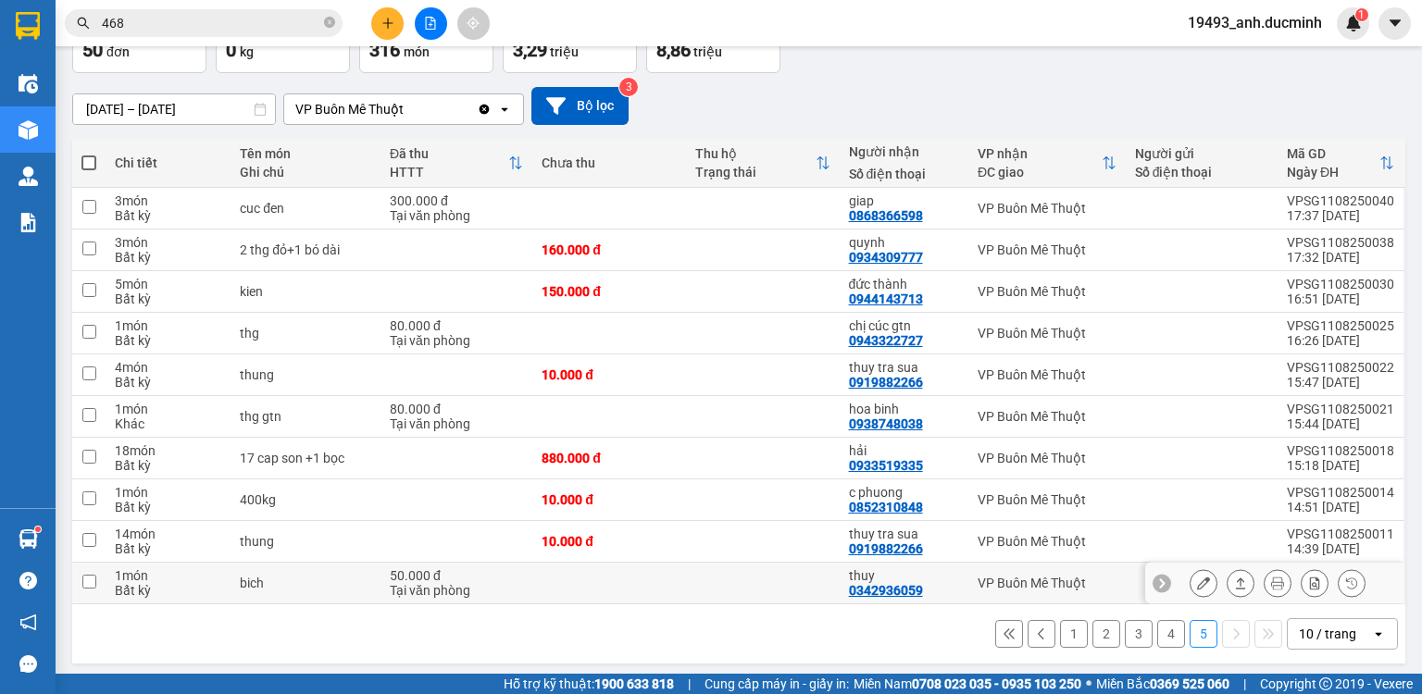
click at [1197, 584] on icon at bounding box center [1203, 583] width 13 height 13
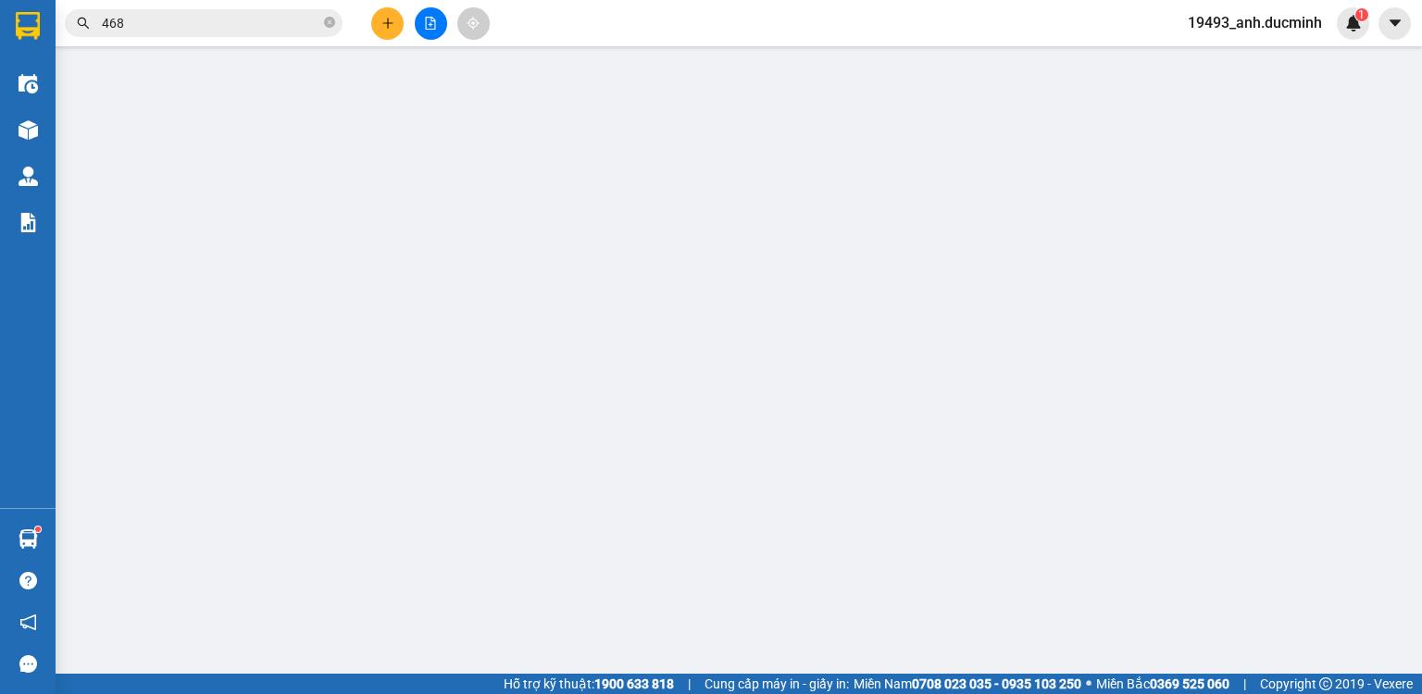
type input "0342936059"
type input "thuy"
type input "50.000"
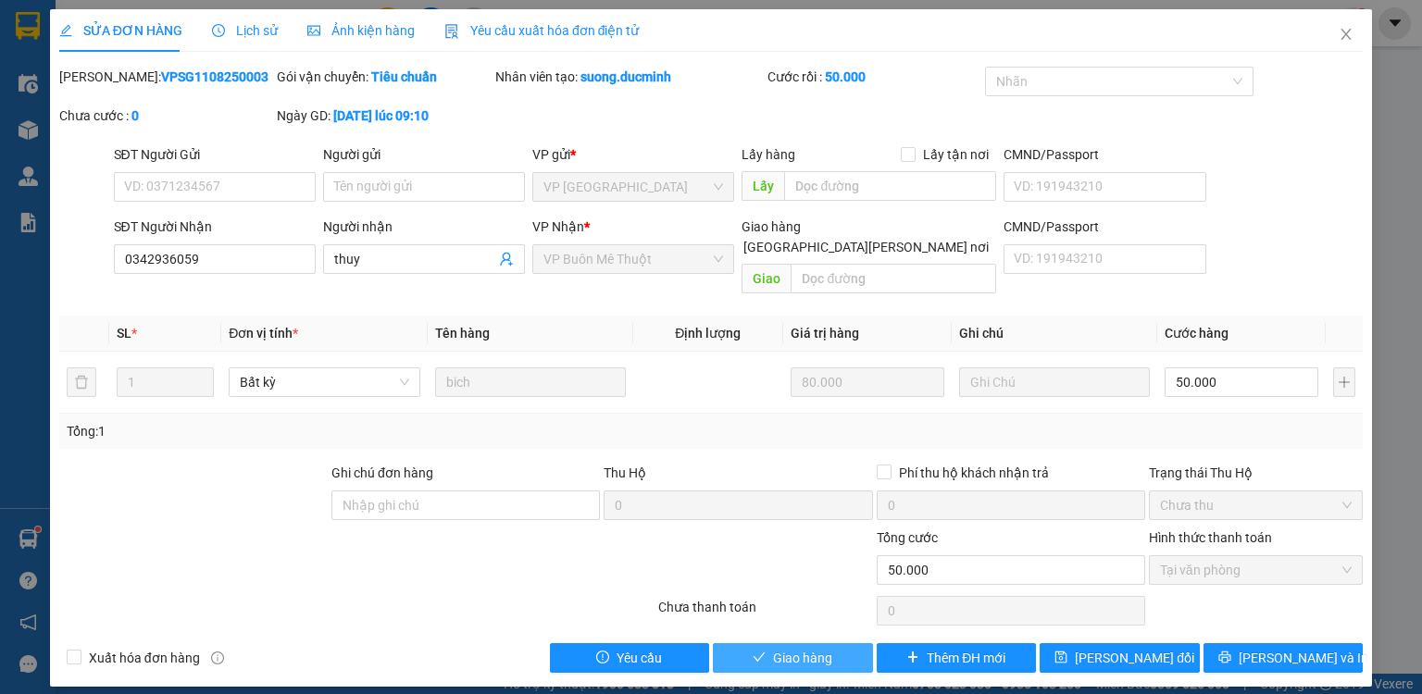
click at [832, 648] on span "Giao hàng" at bounding box center [802, 658] width 59 height 20
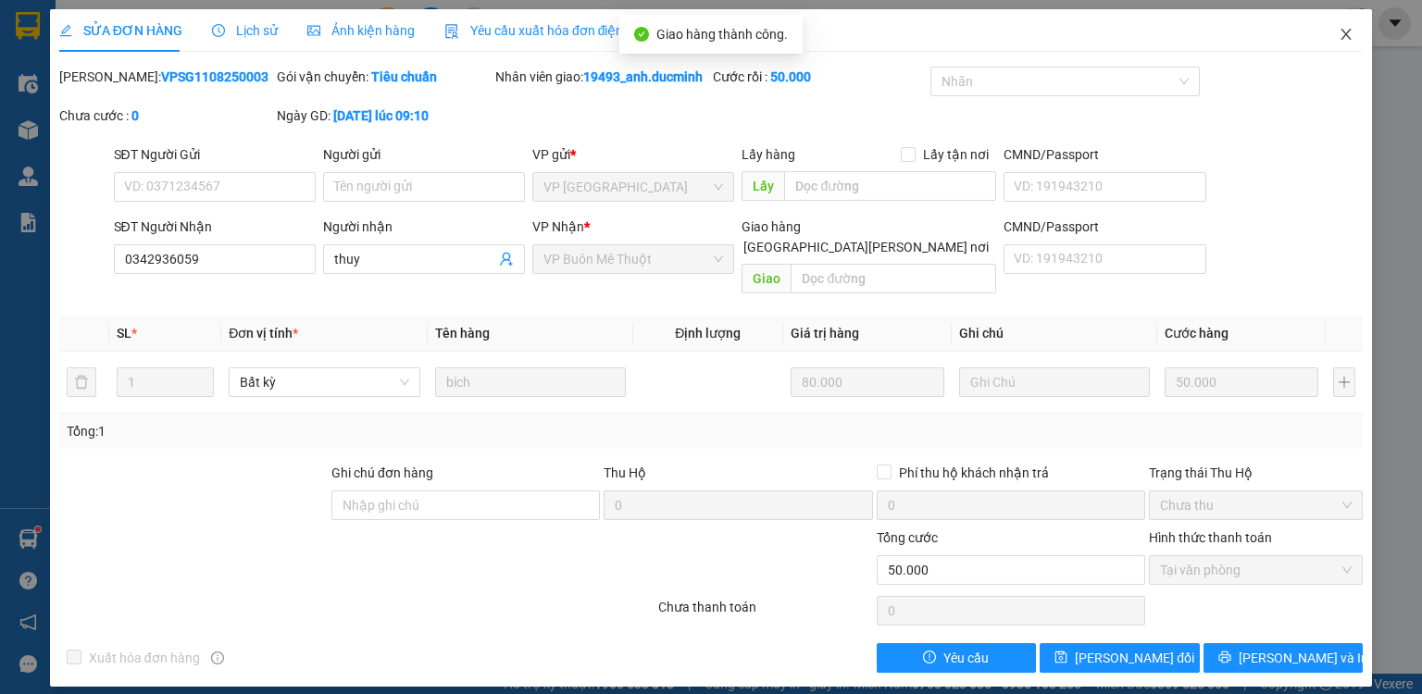
click at [1345, 40] on icon "close" at bounding box center [1346, 34] width 15 height 15
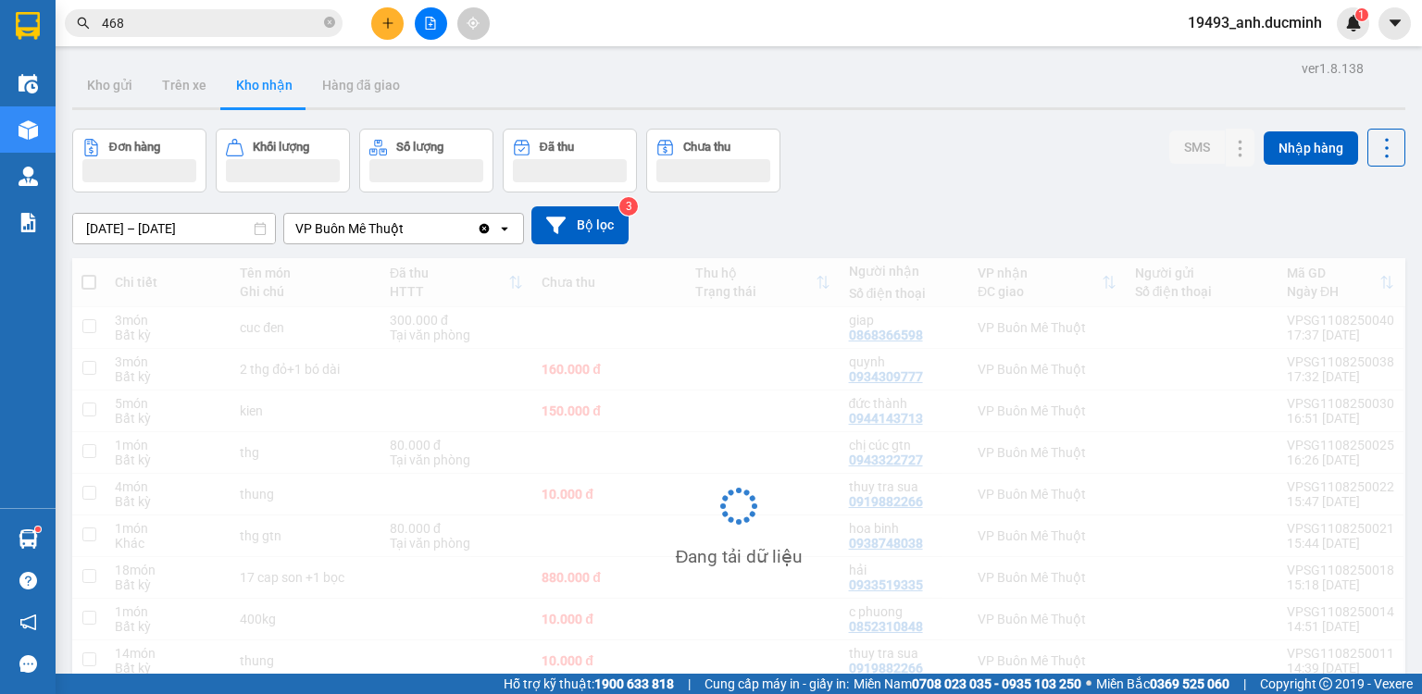
scroll to position [85, 0]
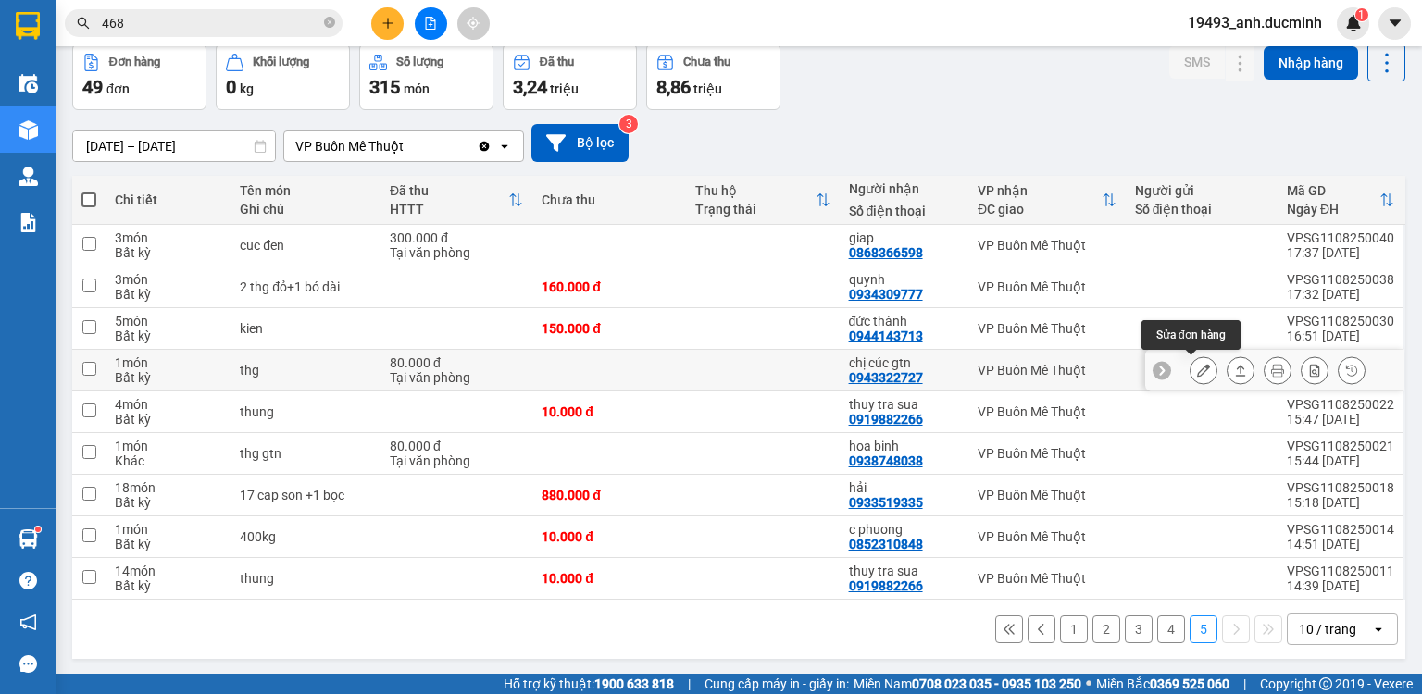
click at [1197, 374] on icon at bounding box center [1203, 370] width 13 height 13
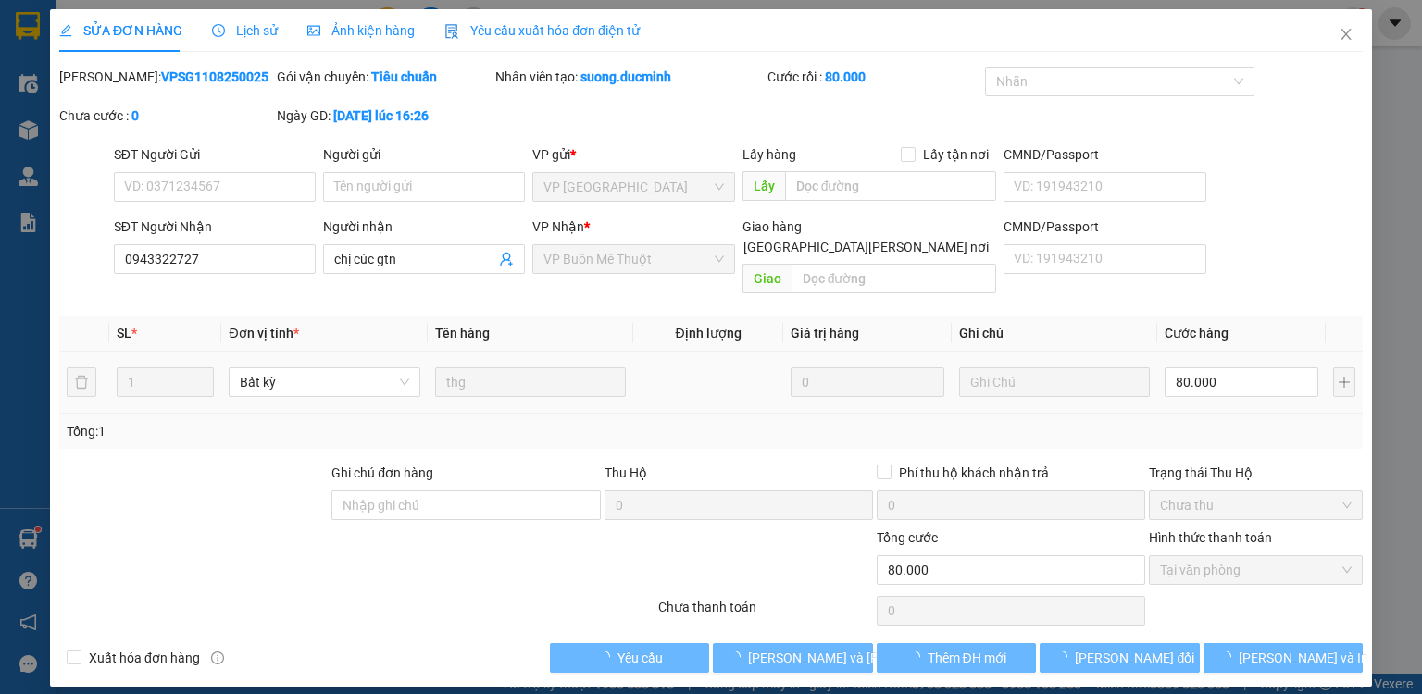
type input "0943322727"
type input "chị cúc gtn"
type input "80.000"
click at [844, 644] on button "[PERSON_NAME] và [PERSON_NAME] hàng" at bounding box center [793, 659] width 160 height 30
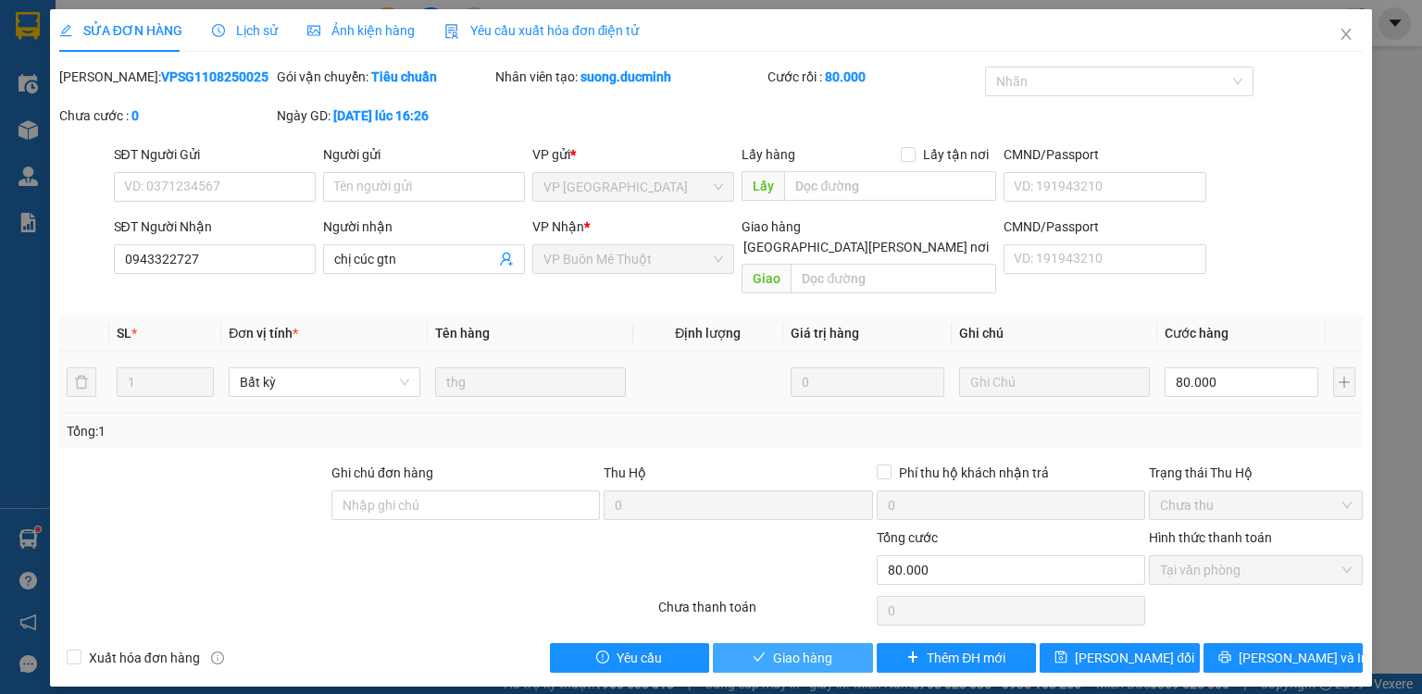
click at [844, 644] on button "Giao hàng" at bounding box center [793, 659] width 160 height 30
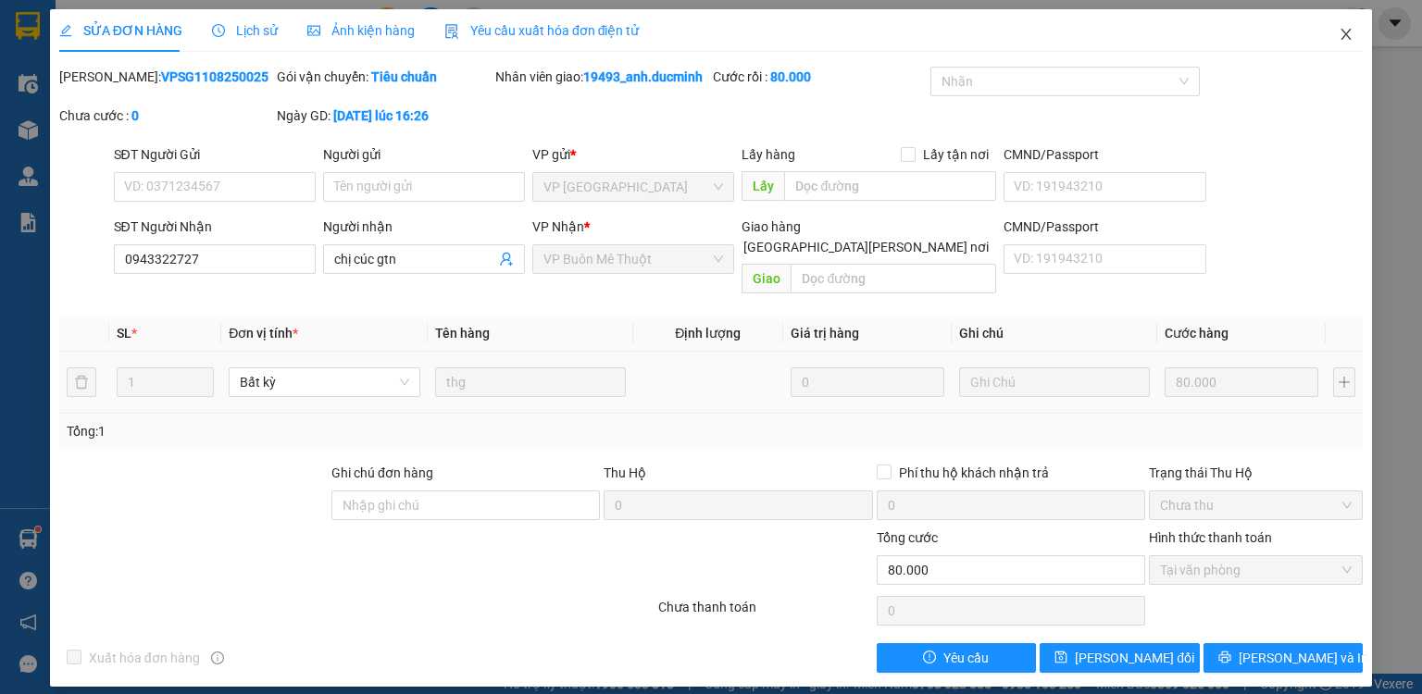
click at [1345, 30] on icon "close" at bounding box center [1346, 34] width 15 height 15
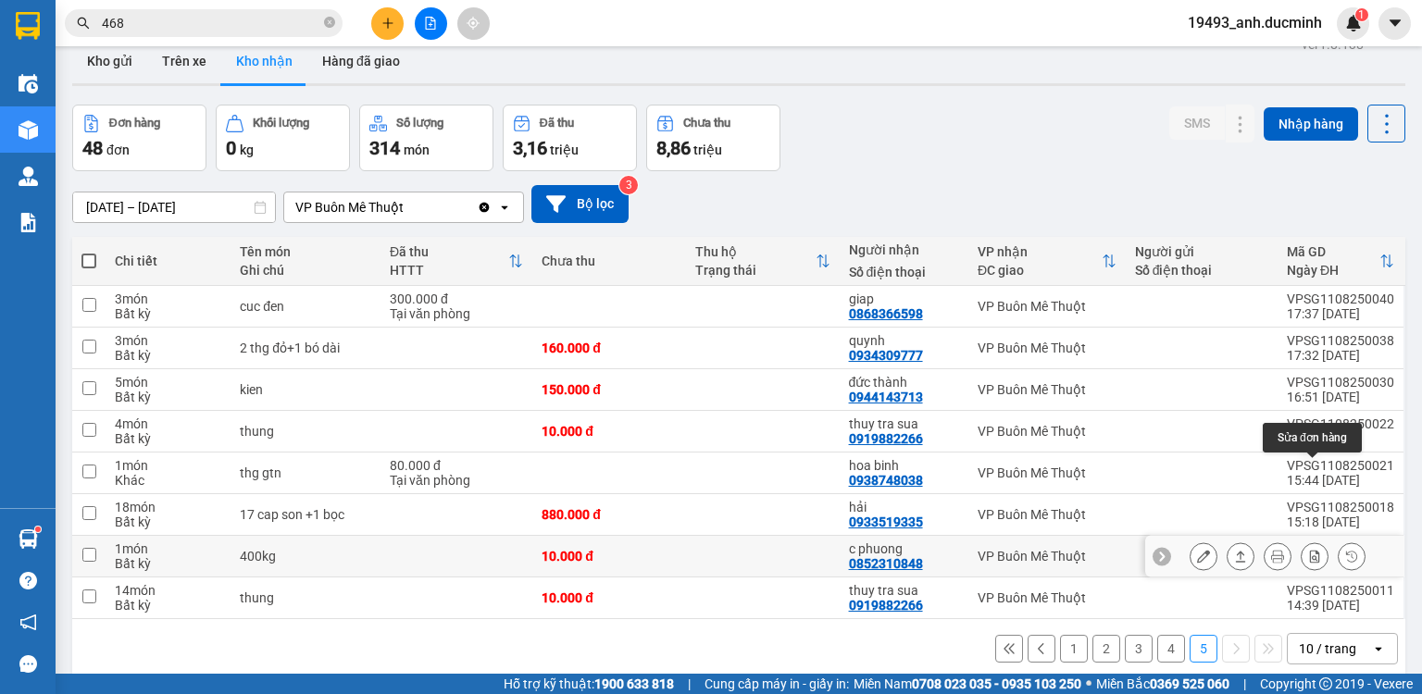
scroll to position [85, 0]
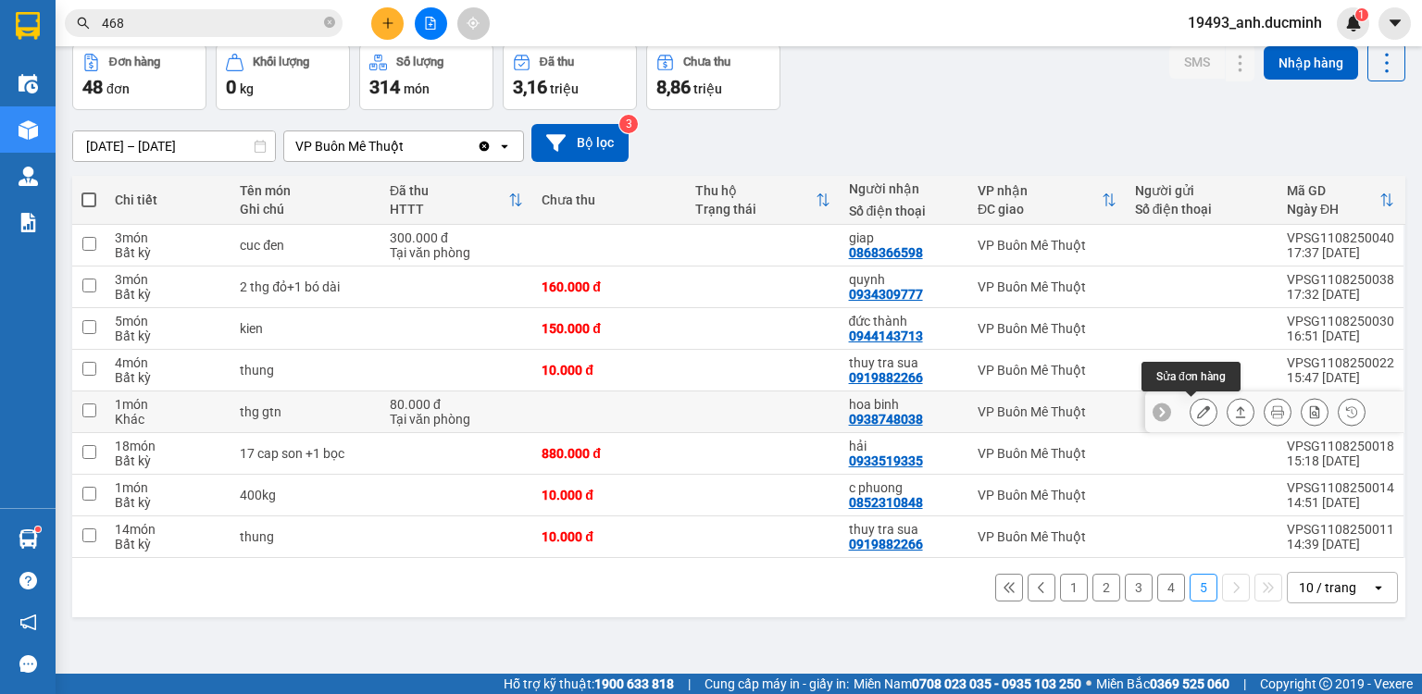
click at [1197, 411] on icon at bounding box center [1203, 412] width 13 height 13
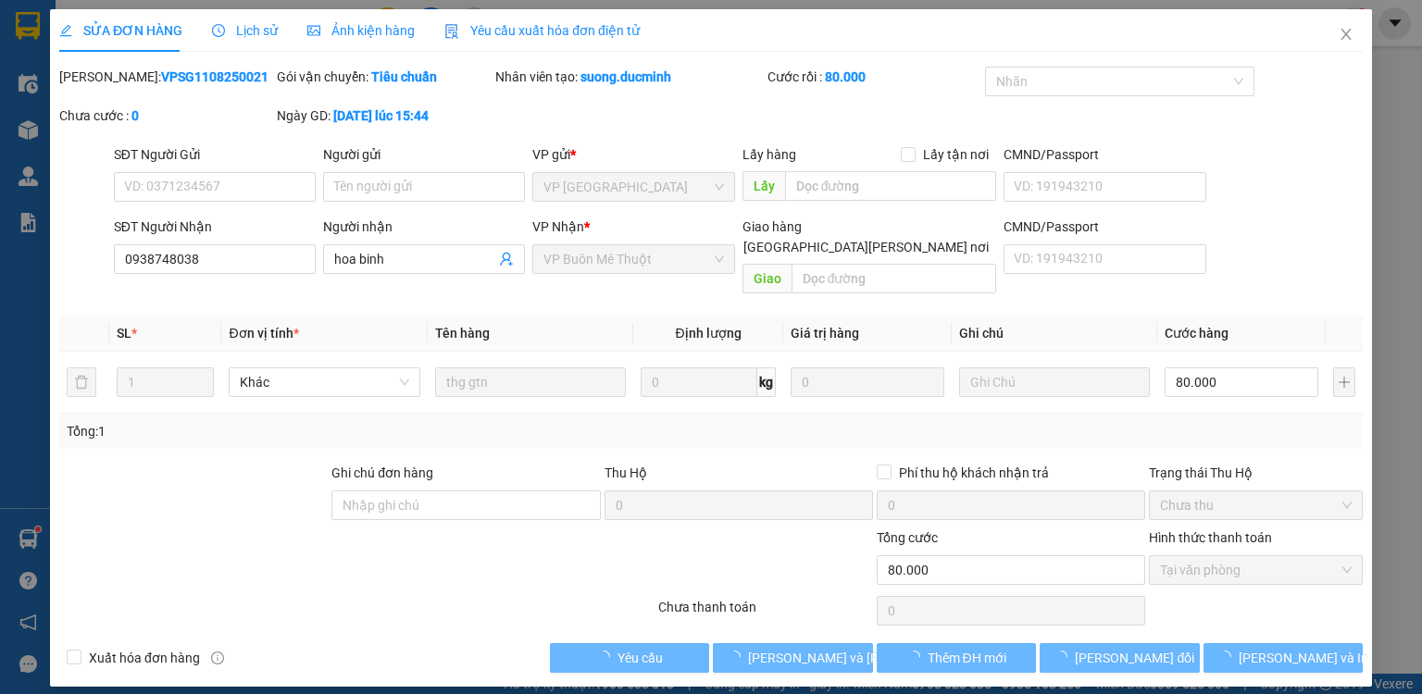
type input "0938748038"
type input "hoa binh"
type input "80.000"
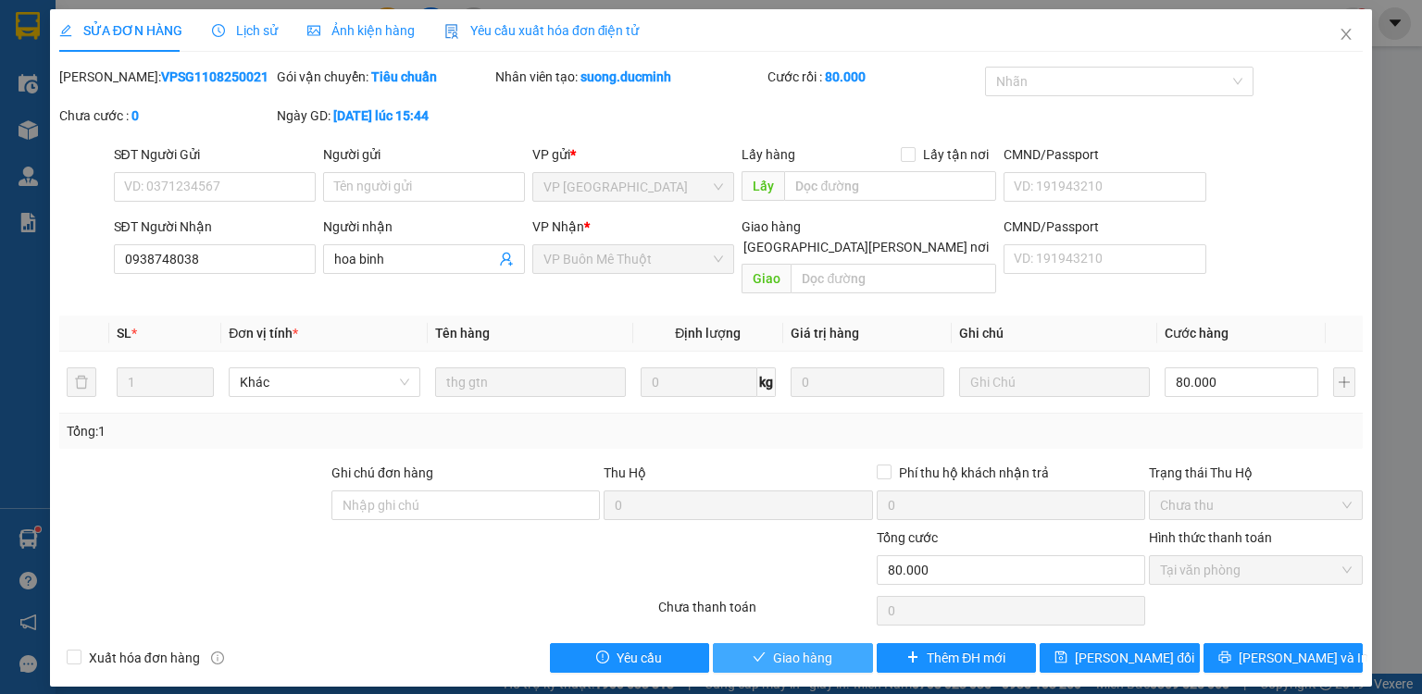
click at [828, 648] on span "Giao hàng" at bounding box center [802, 658] width 59 height 20
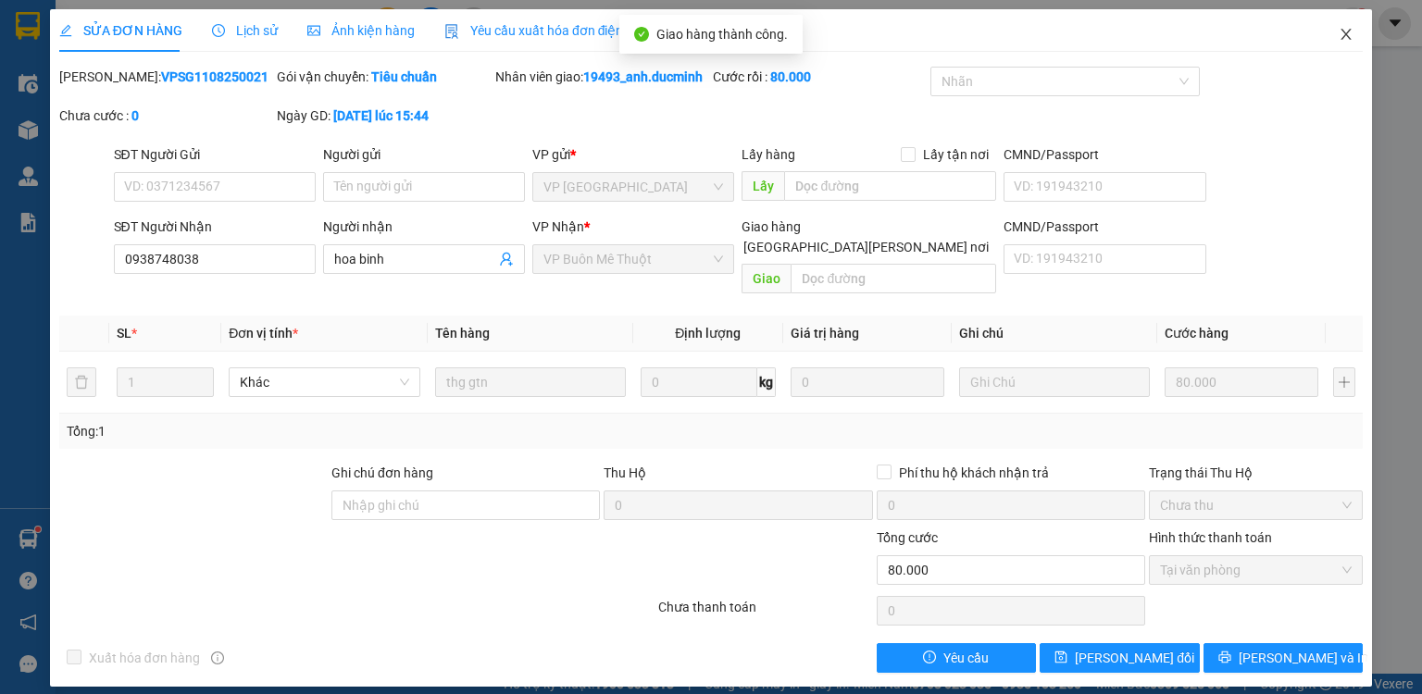
click at [1347, 33] on icon "close" at bounding box center [1346, 34] width 15 height 15
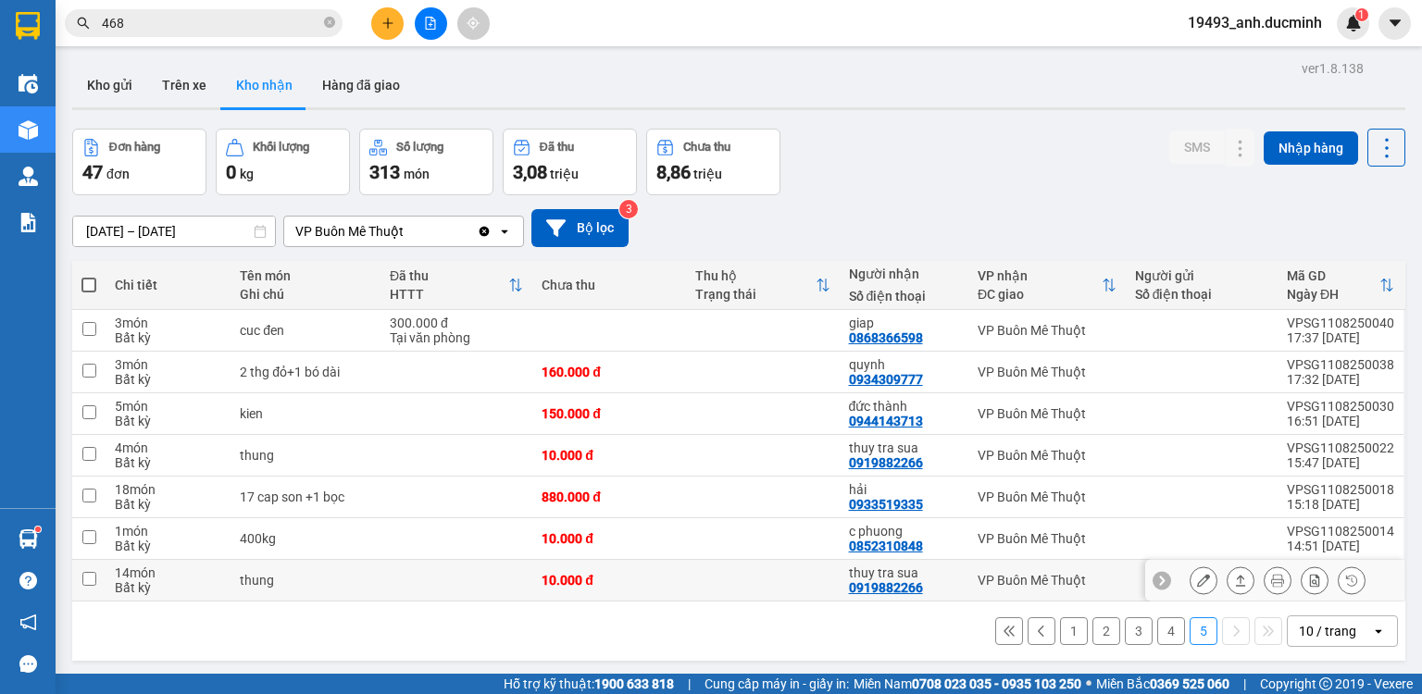
scroll to position [85, 0]
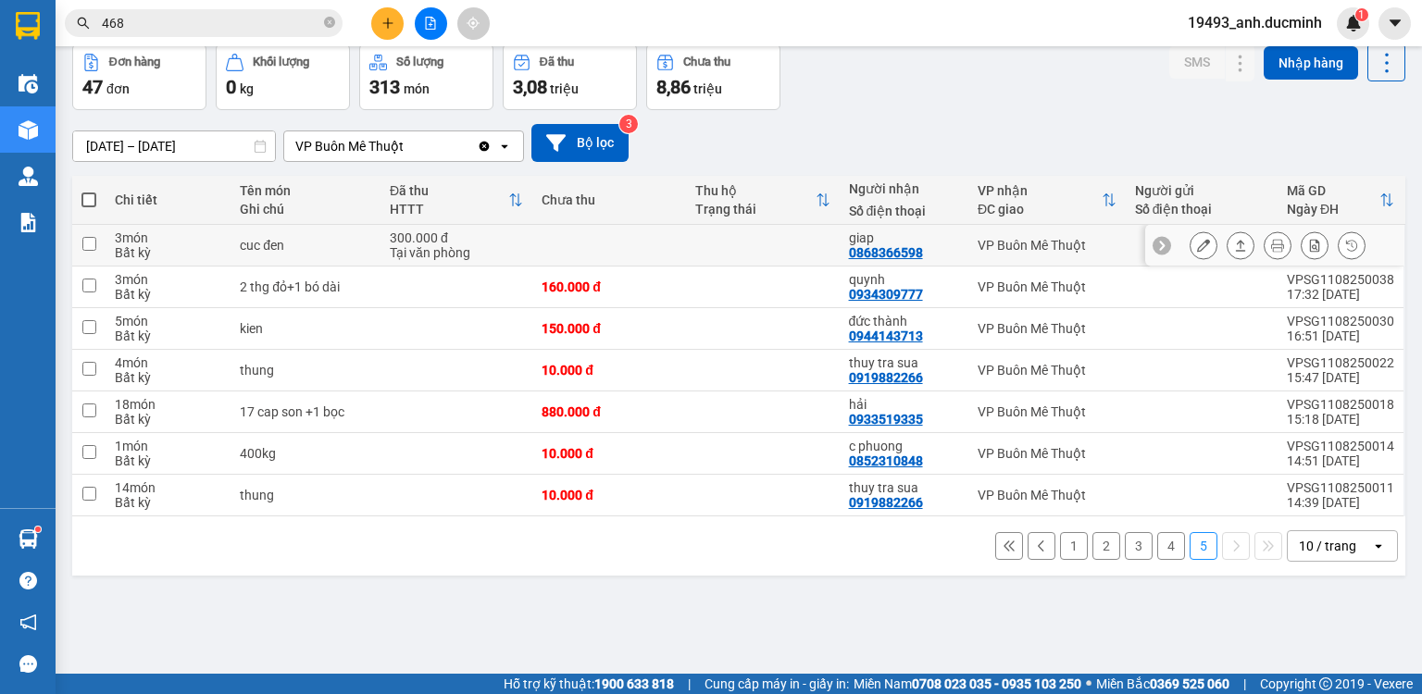
click at [1207, 244] on div at bounding box center [1278, 245] width 176 height 28
click at [1197, 246] on icon at bounding box center [1203, 245] width 13 height 13
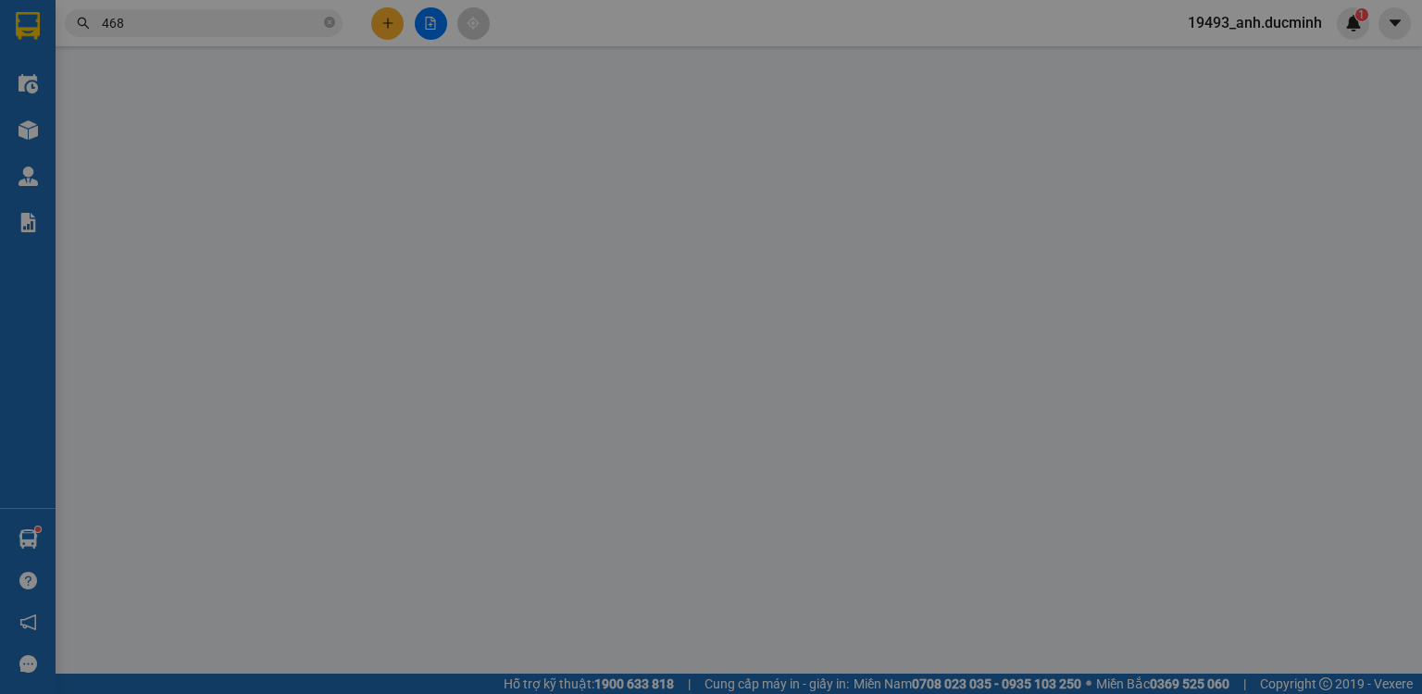
type input "0868366598"
type input "giap"
type input "300.000"
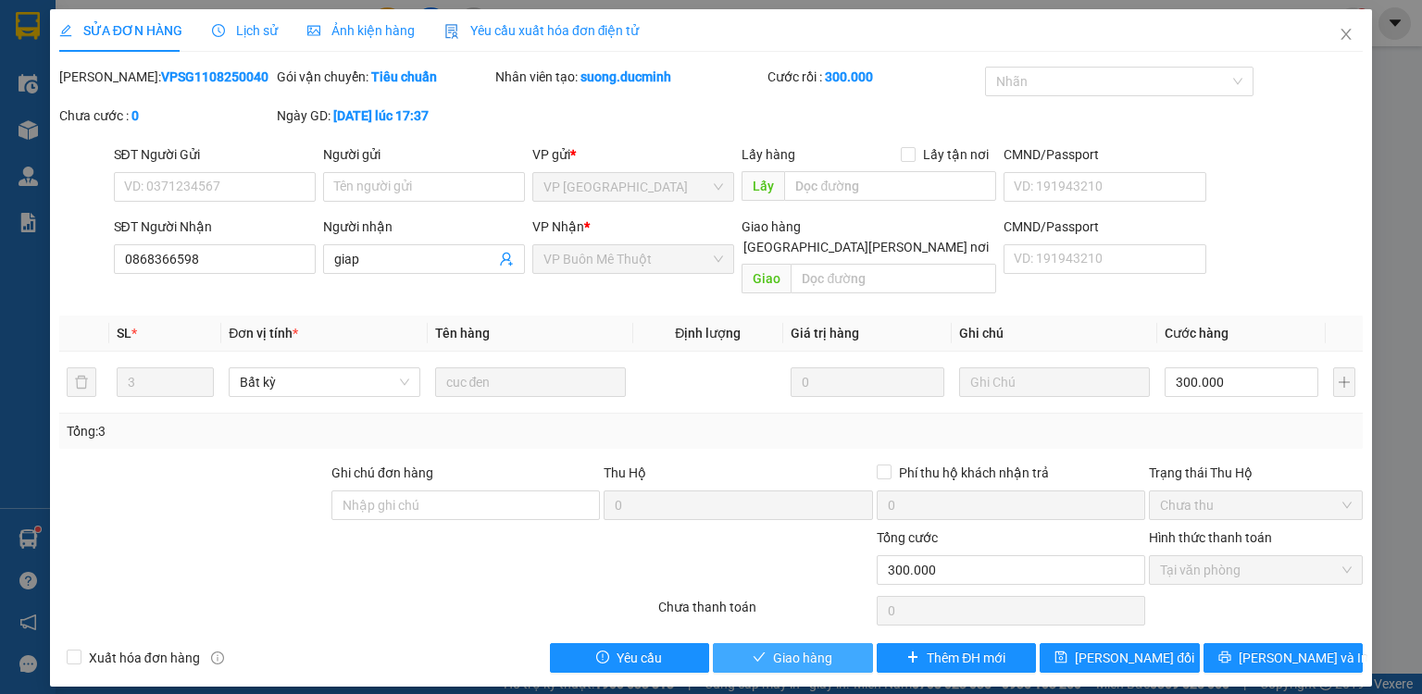
click at [830, 648] on span "Giao hàng" at bounding box center [802, 658] width 59 height 20
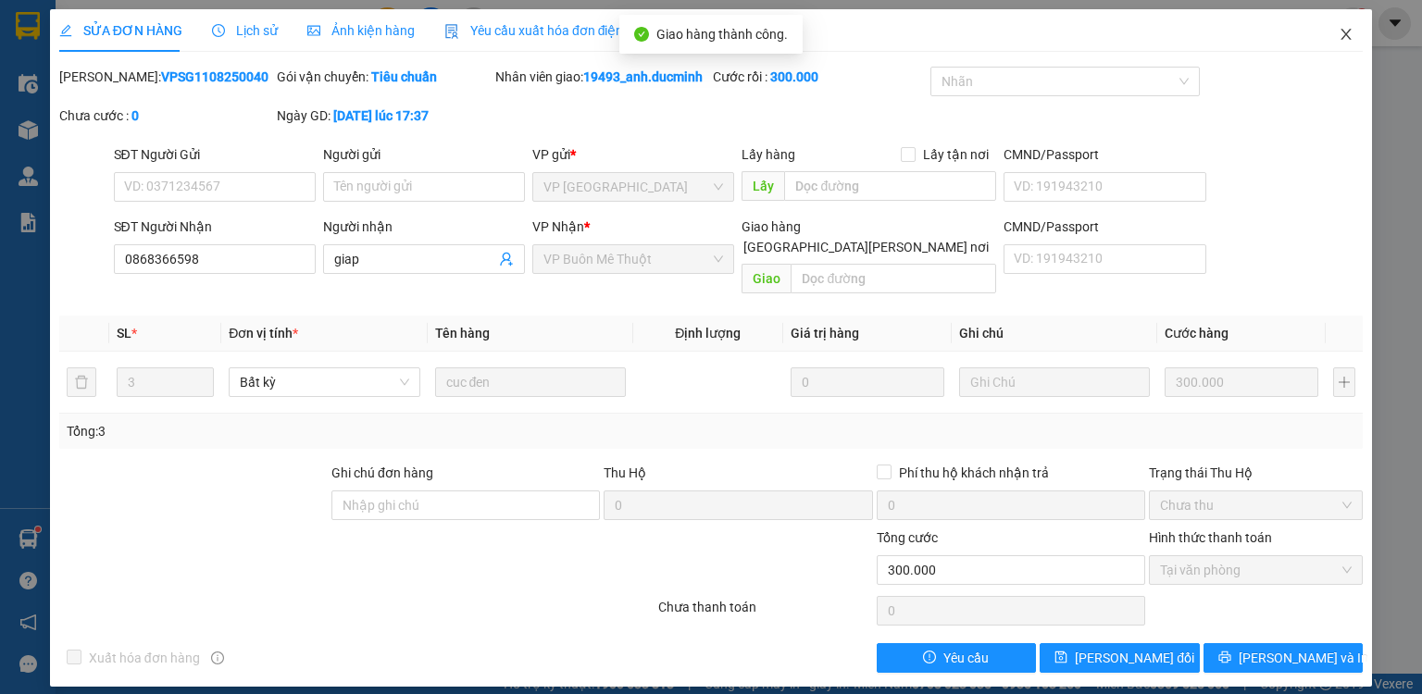
click at [1350, 30] on span "Close" at bounding box center [1346, 35] width 52 height 52
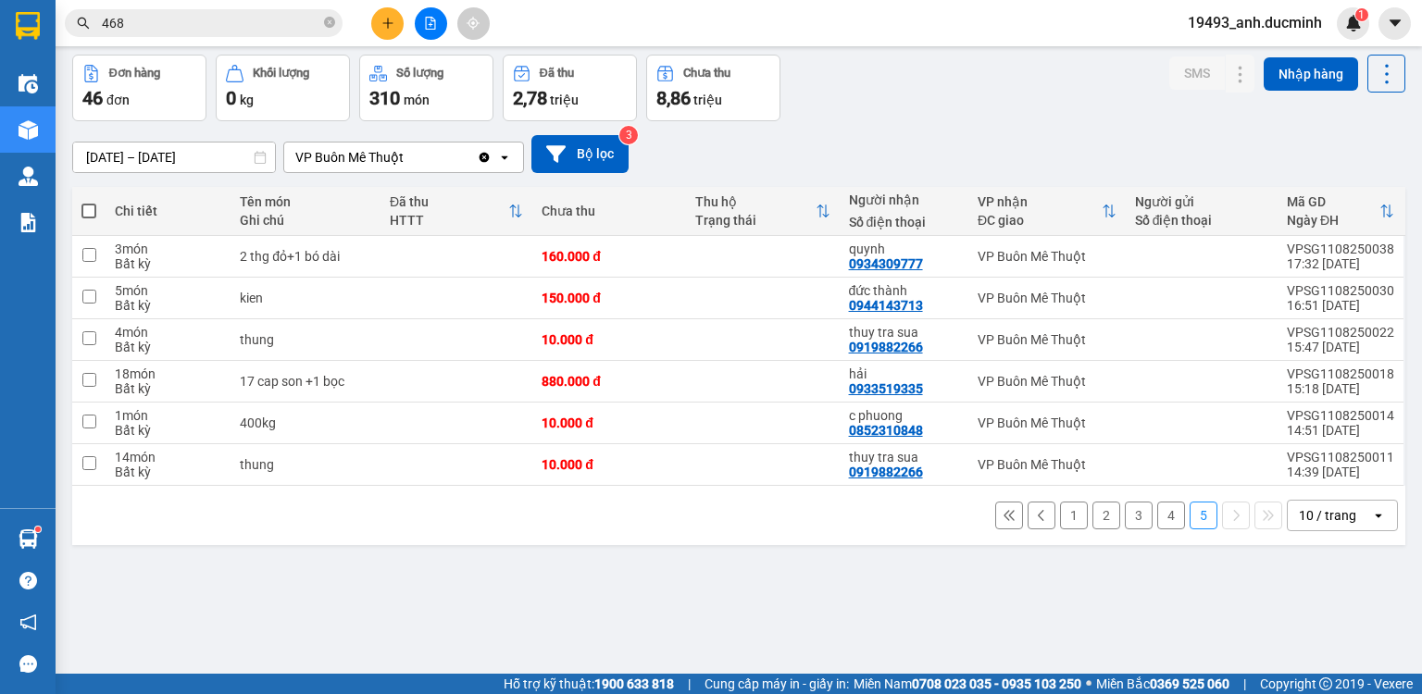
scroll to position [85, 0]
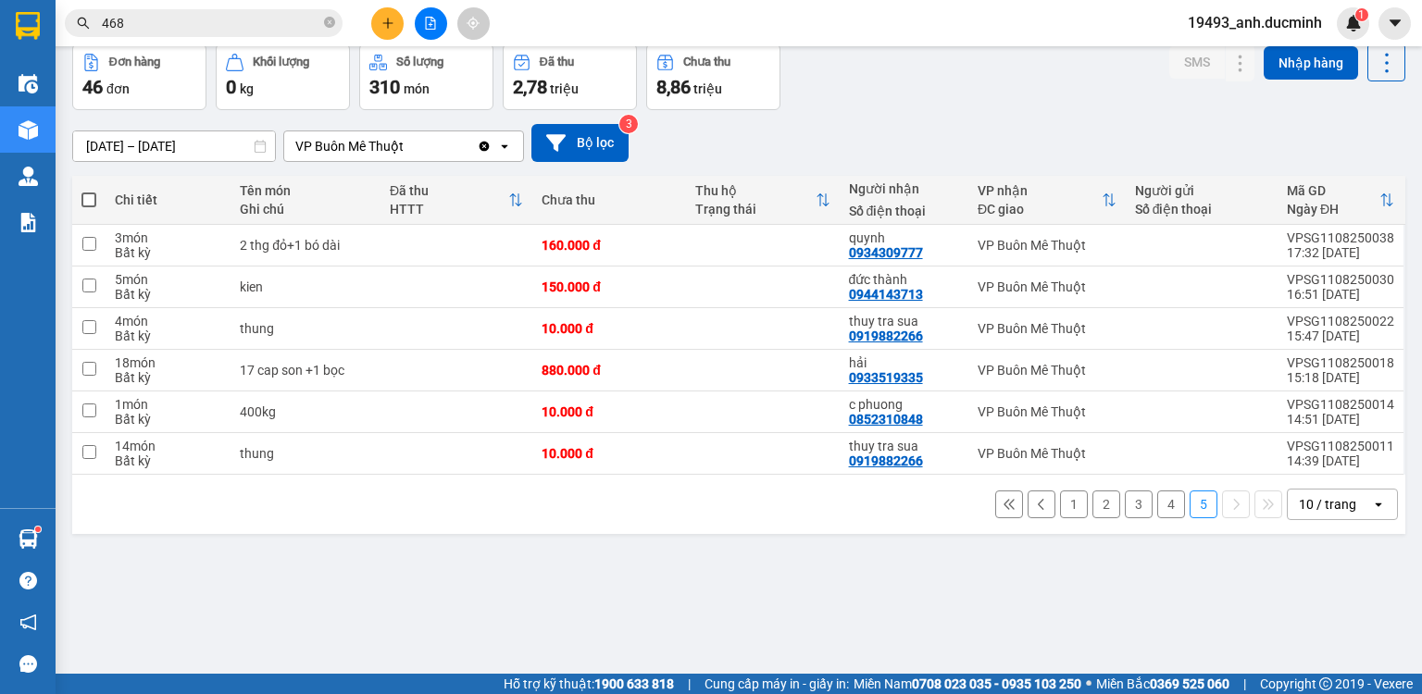
click at [1157, 507] on button "4" at bounding box center [1171, 505] width 28 height 28
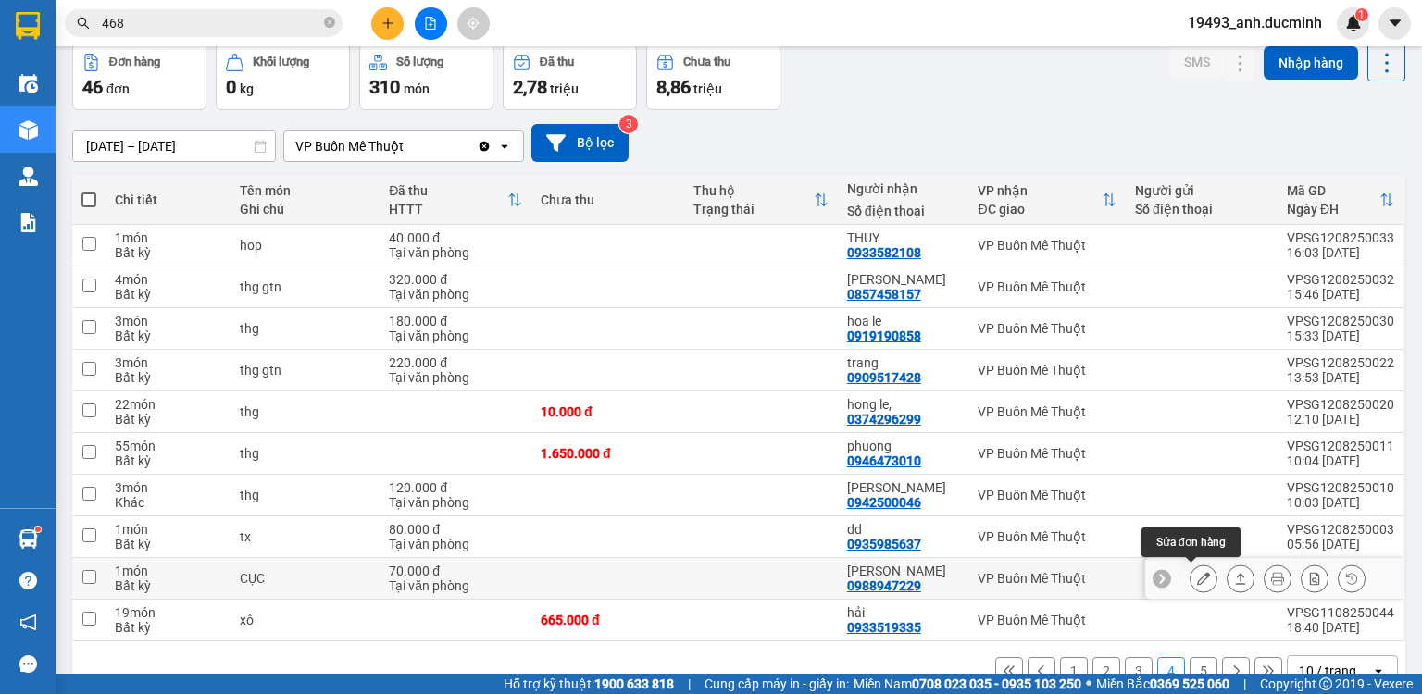
click at [1197, 578] on icon at bounding box center [1203, 578] width 13 height 13
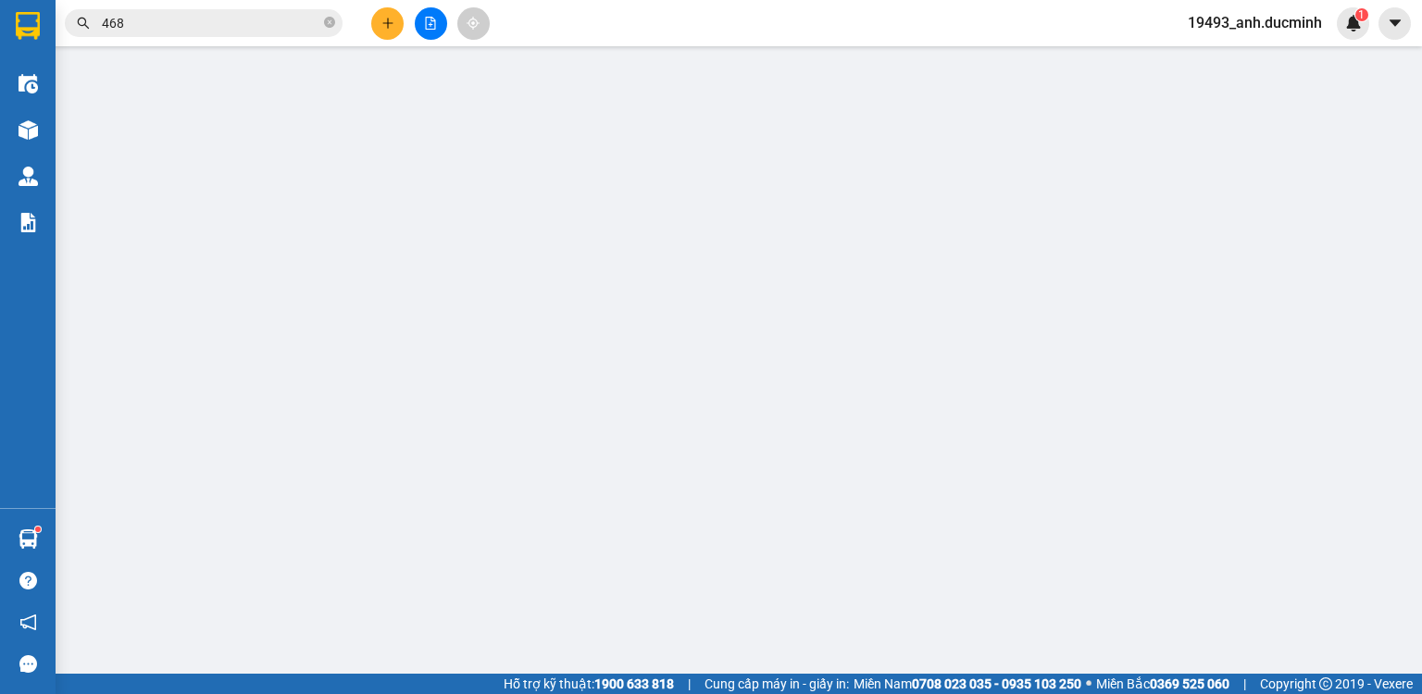
type input "0988947229"
type input "[PERSON_NAME]"
type input "70.000"
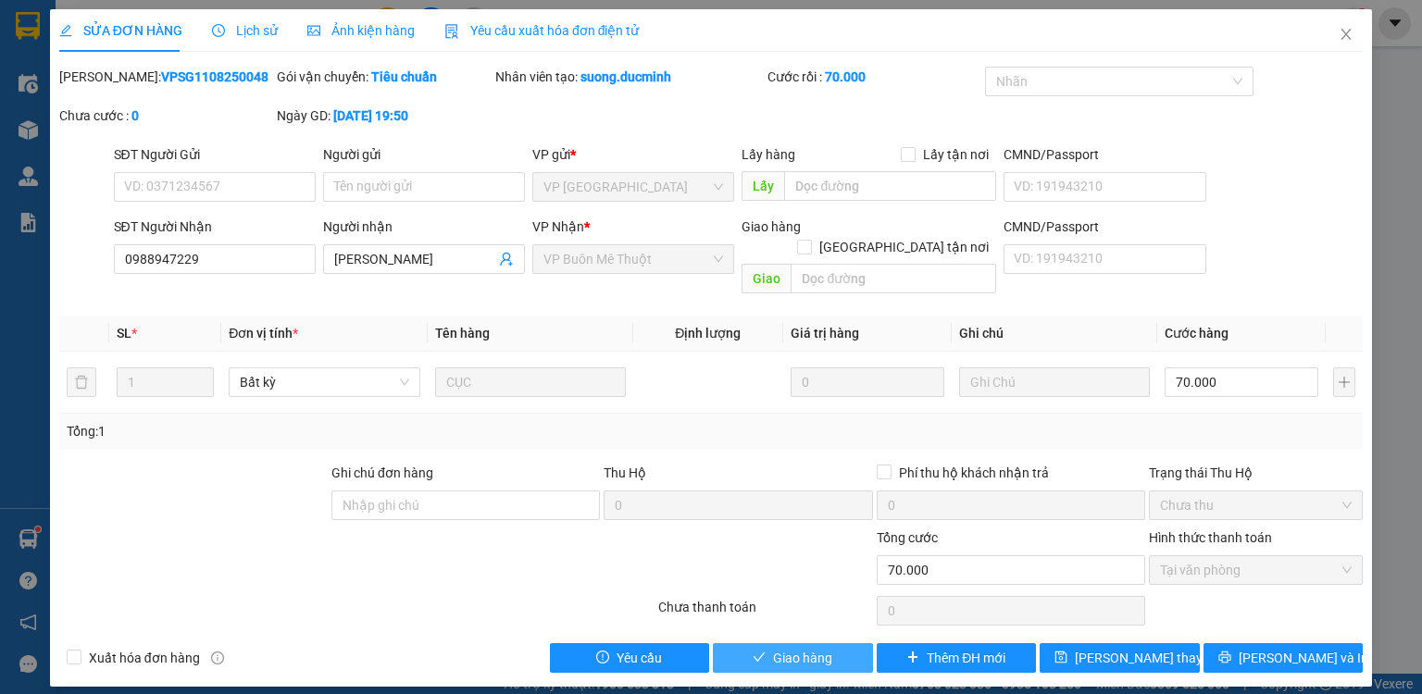
click at [815, 648] on span "Giao hàng" at bounding box center [802, 658] width 59 height 20
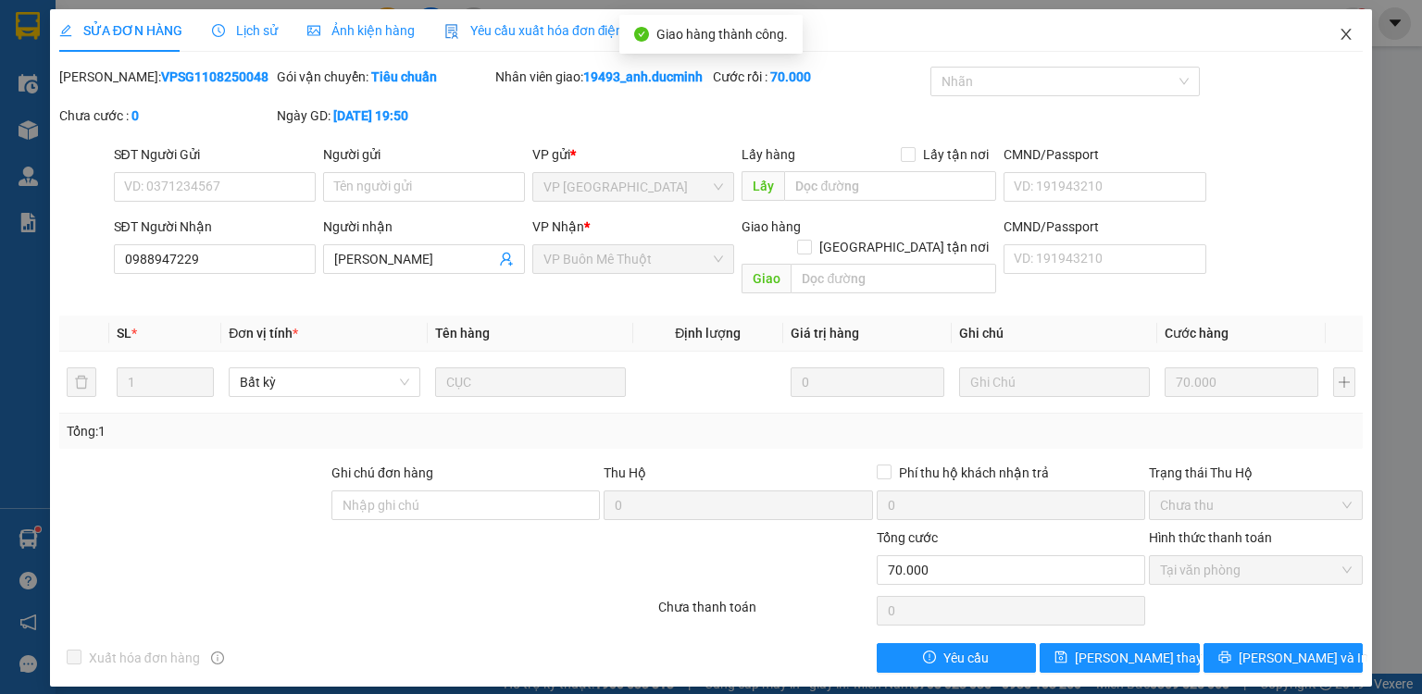
click at [1345, 31] on icon "close" at bounding box center [1346, 34] width 15 height 15
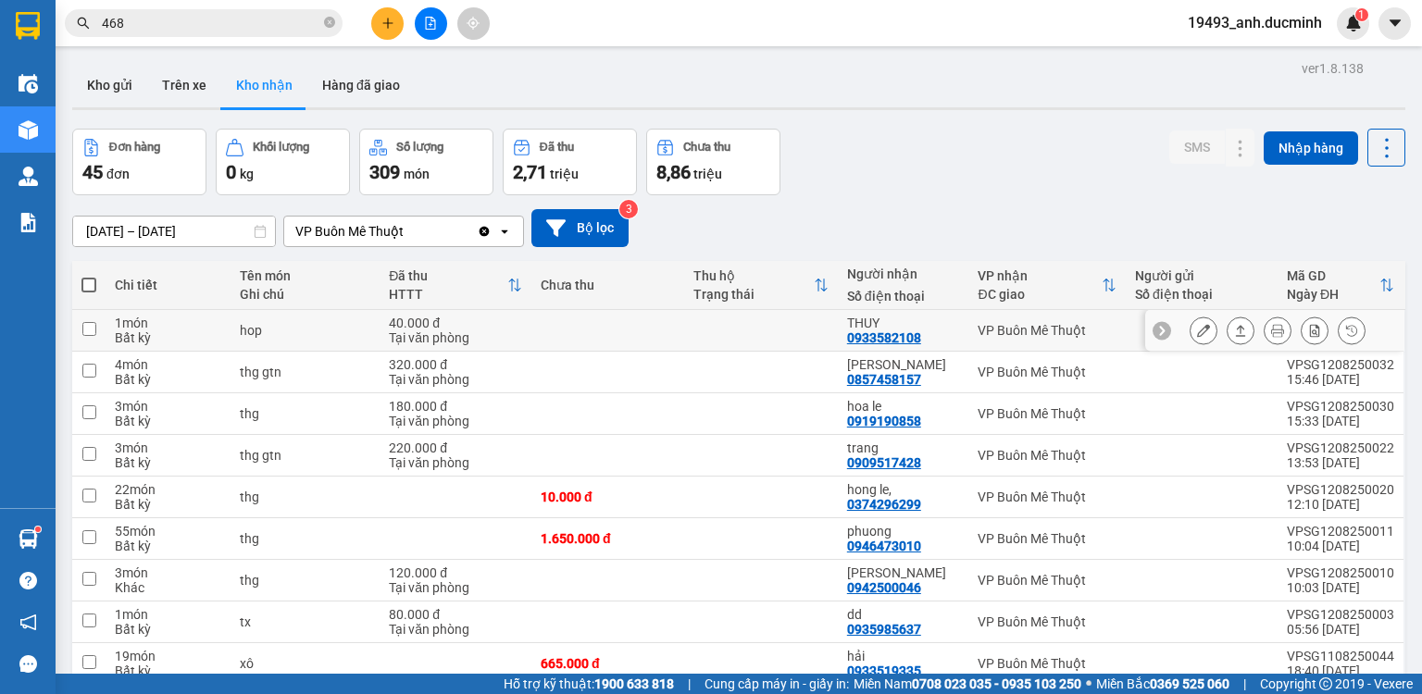
scroll to position [74, 0]
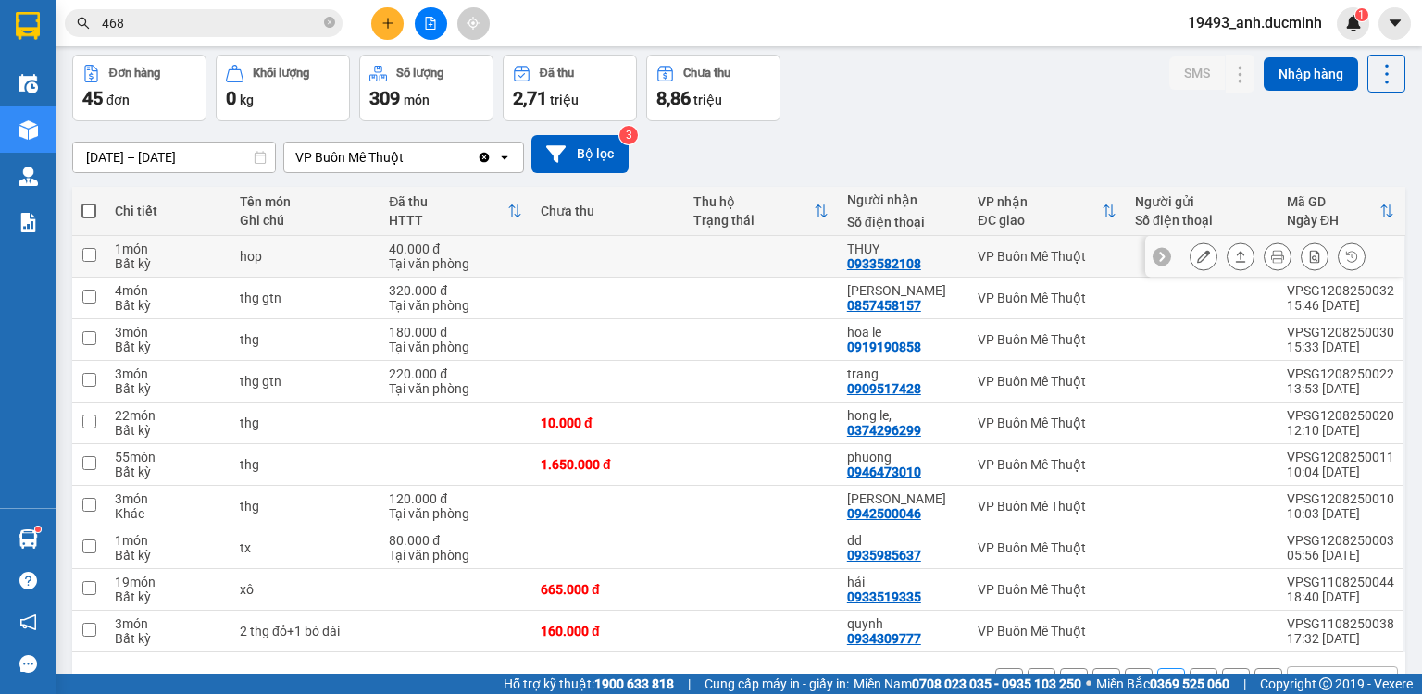
click at [1197, 255] on icon at bounding box center [1203, 256] width 13 height 13
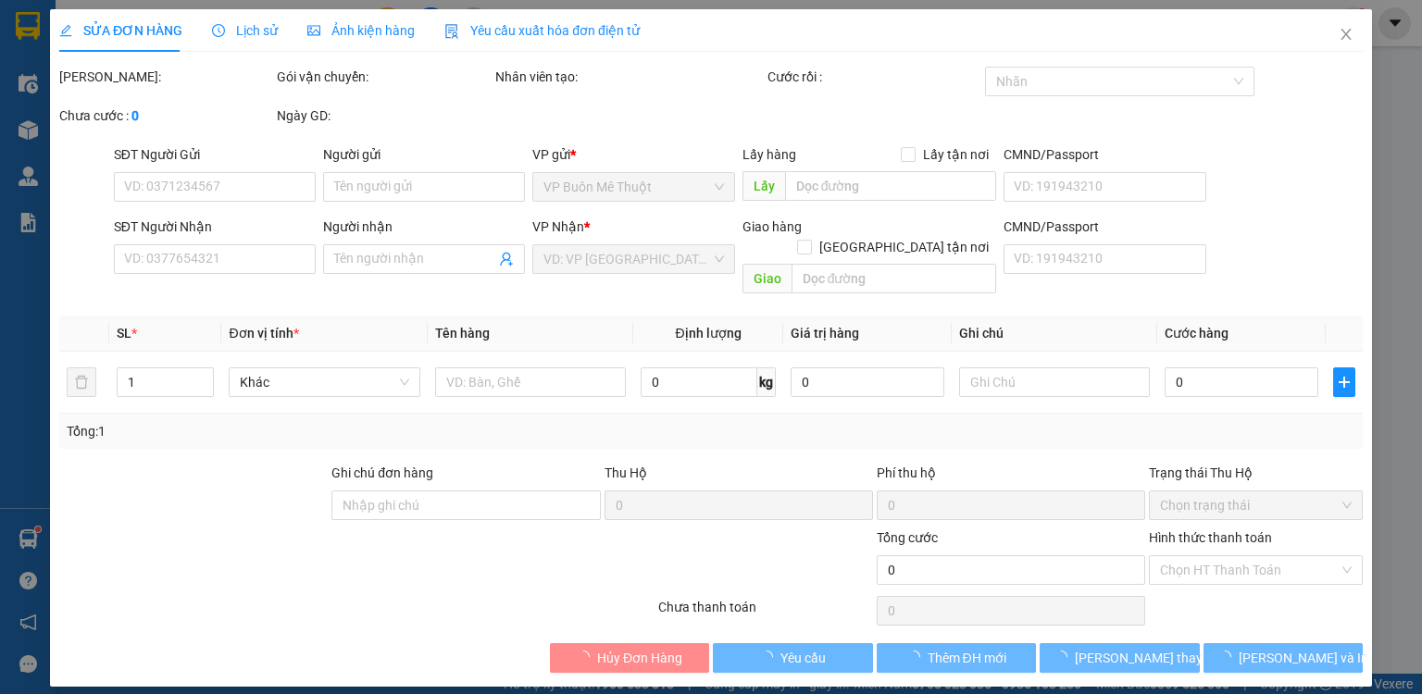
type input "0933582108"
type input "THUY"
type input "40.000"
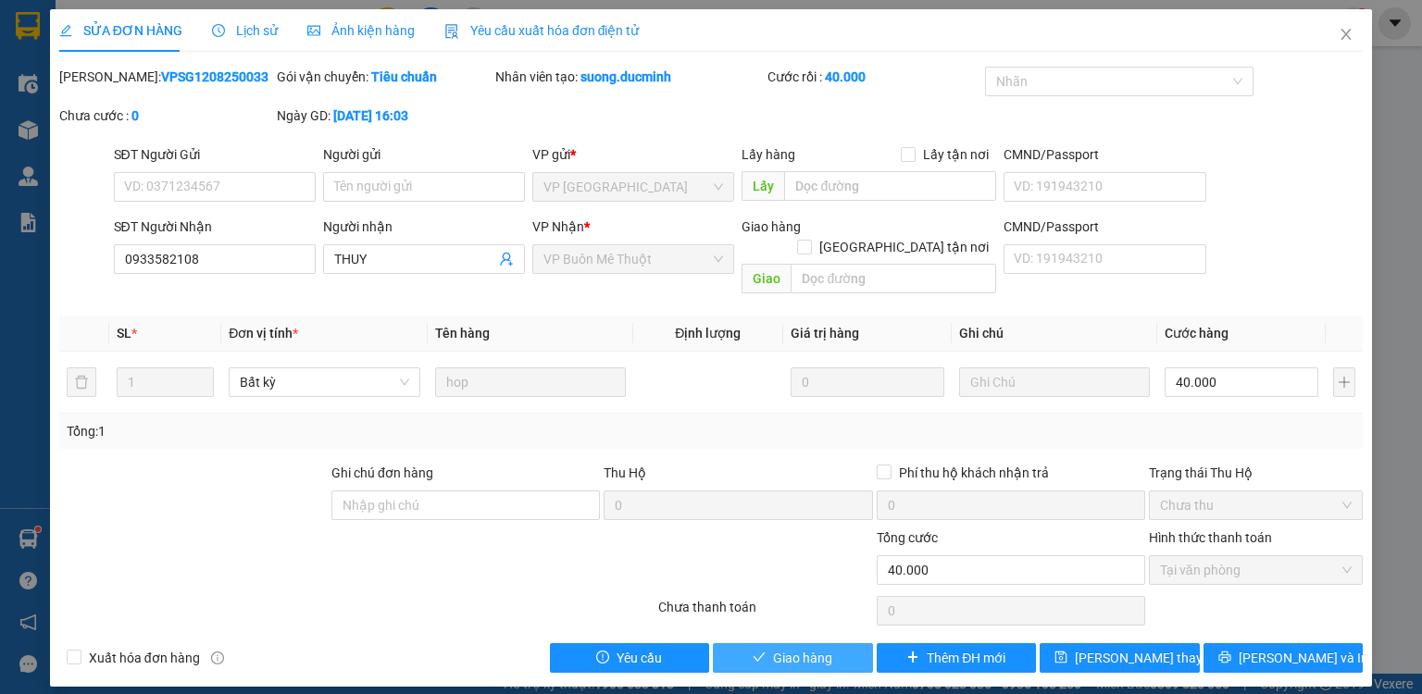
click at [833, 644] on button "Giao hàng" at bounding box center [793, 659] width 160 height 30
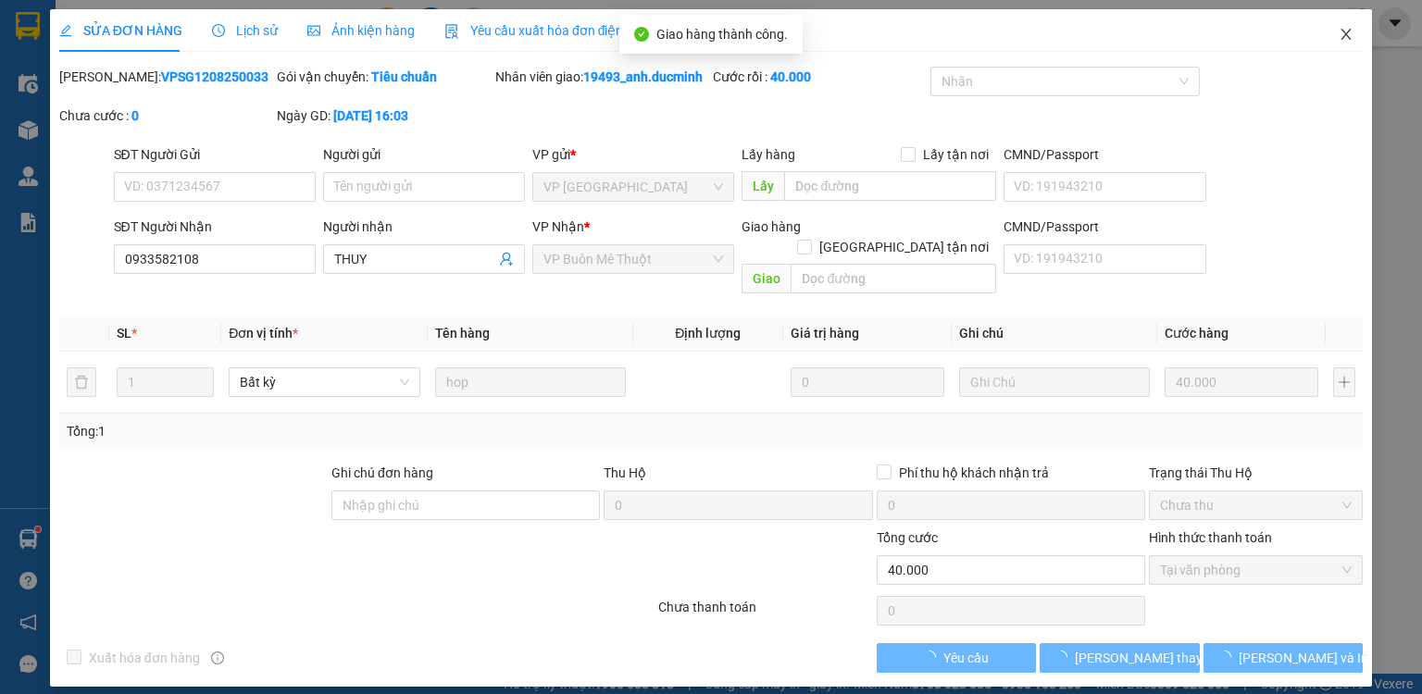
click at [1346, 33] on icon "close" at bounding box center [1346, 34] width 15 height 15
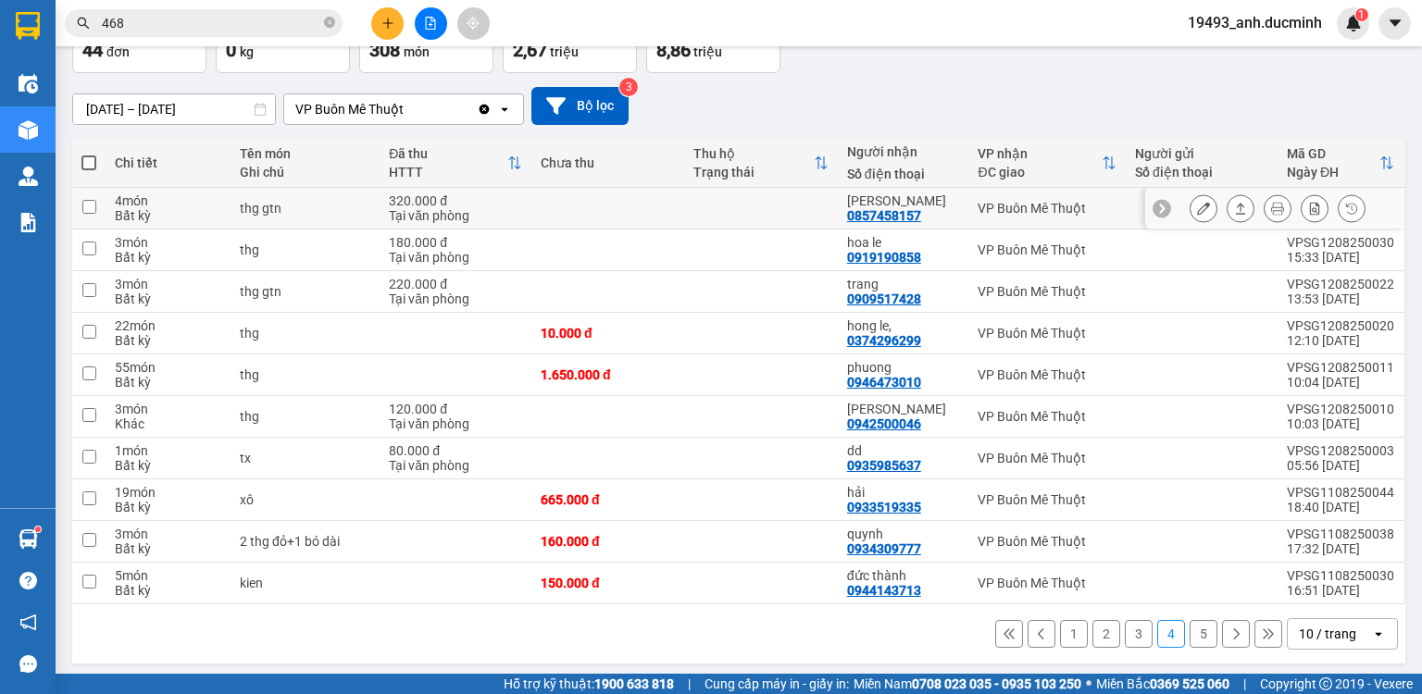
scroll to position [126, 0]
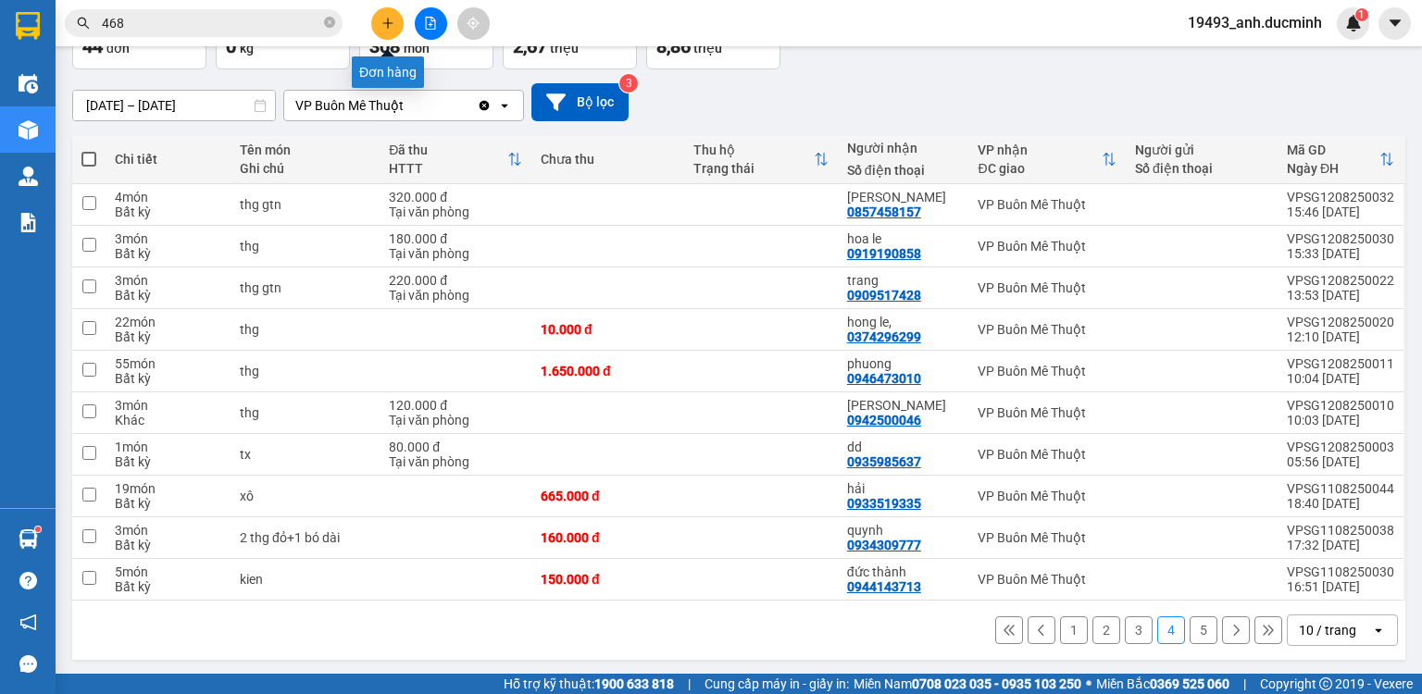
click at [394, 17] on button at bounding box center [387, 23] width 32 height 32
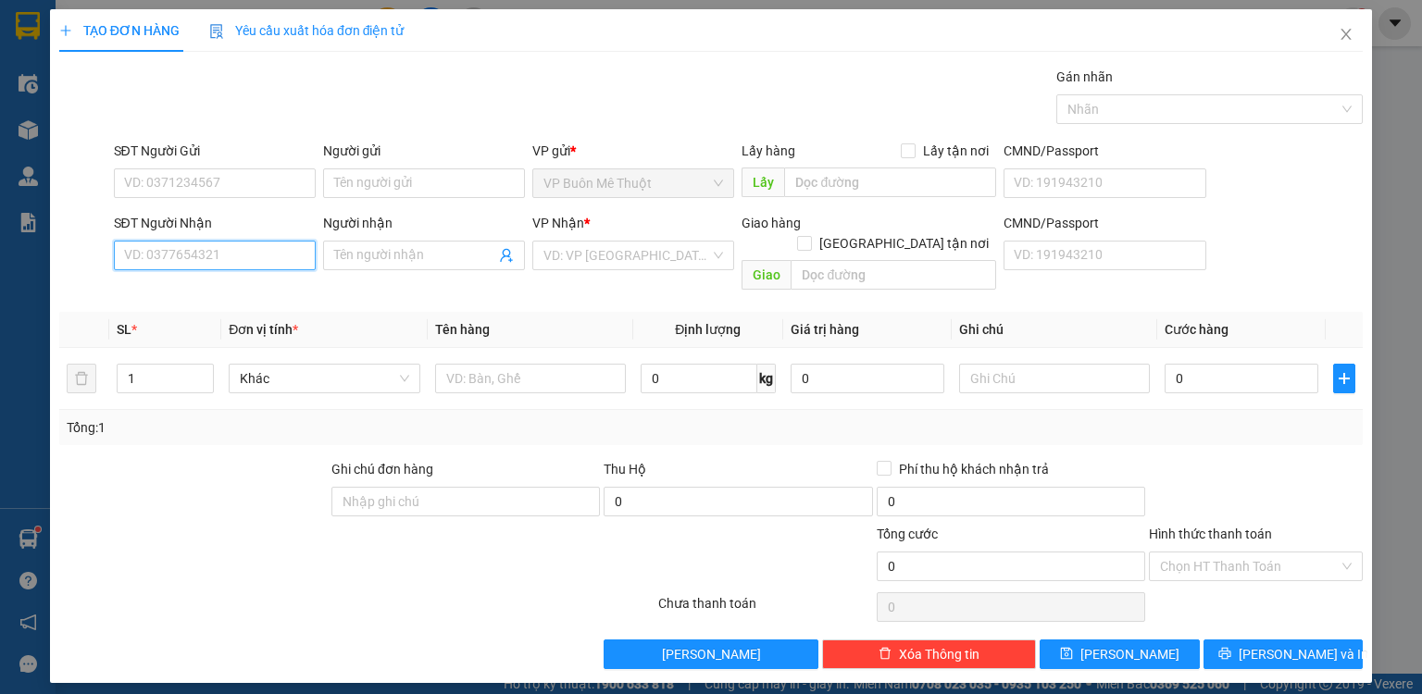
click at [260, 260] on input "SĐT Người Nhận" at bounding box center [215, 256] width 202 height 30
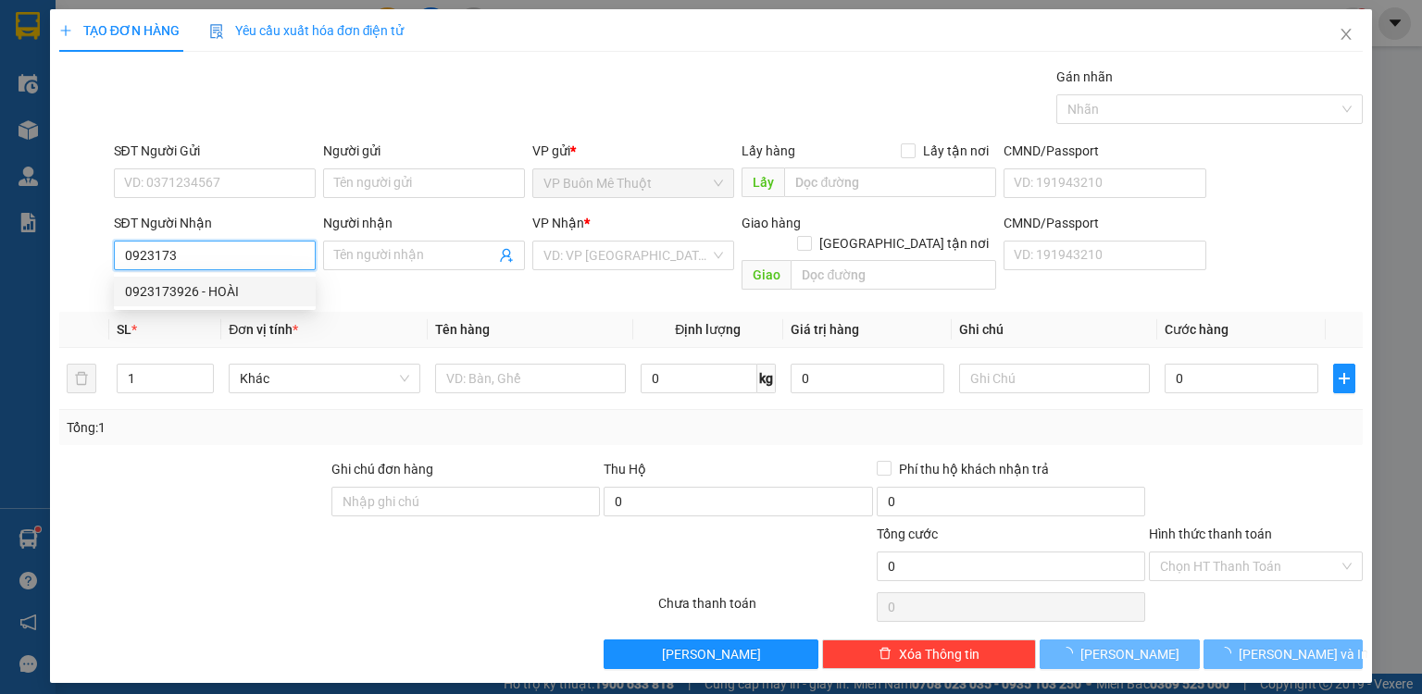
click at [211, 284] on div "0923173926 - HOÀI" at bounding box center [215, 291] width 180 height 20
type input "0923173926"
type input "HOÀI"
type input "50.000"
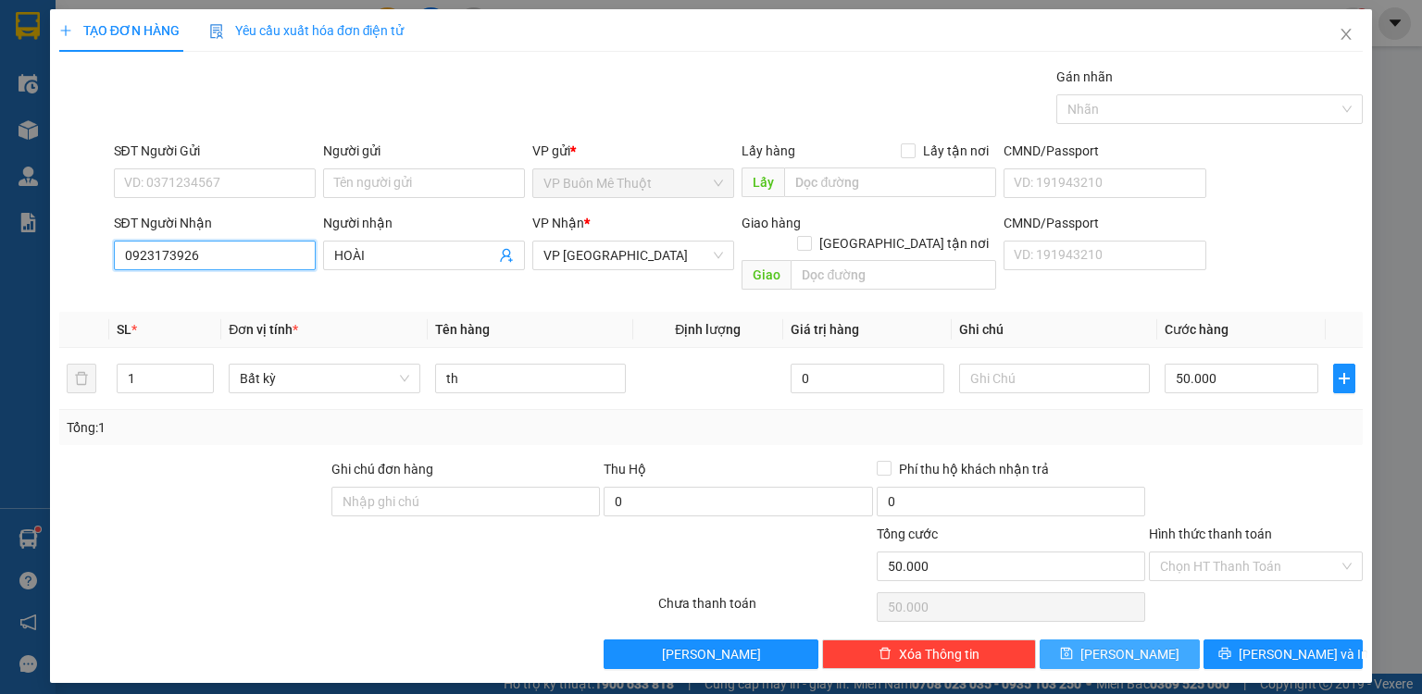
type input "0923173926"
click at [1159, 640] on button "[PERSON_NAME]" at bounding box center [1120, 655] width 160 height 30
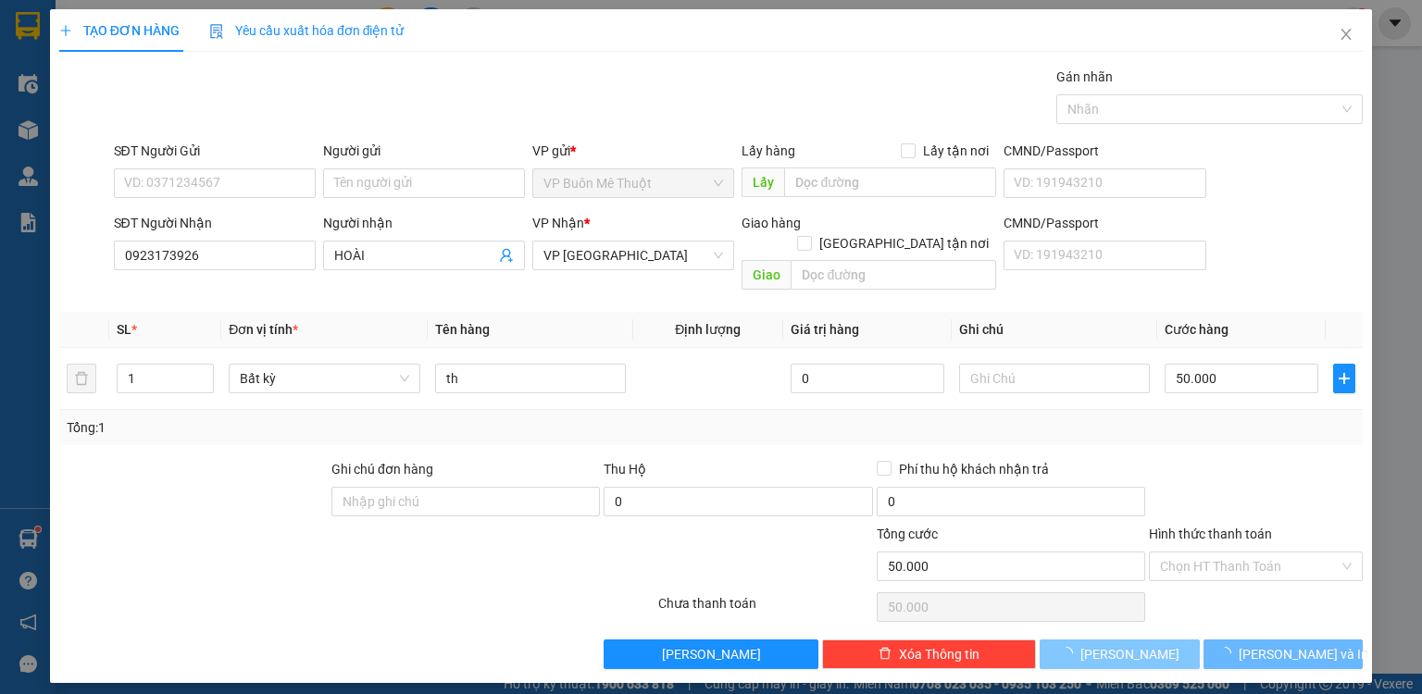
type input "0"
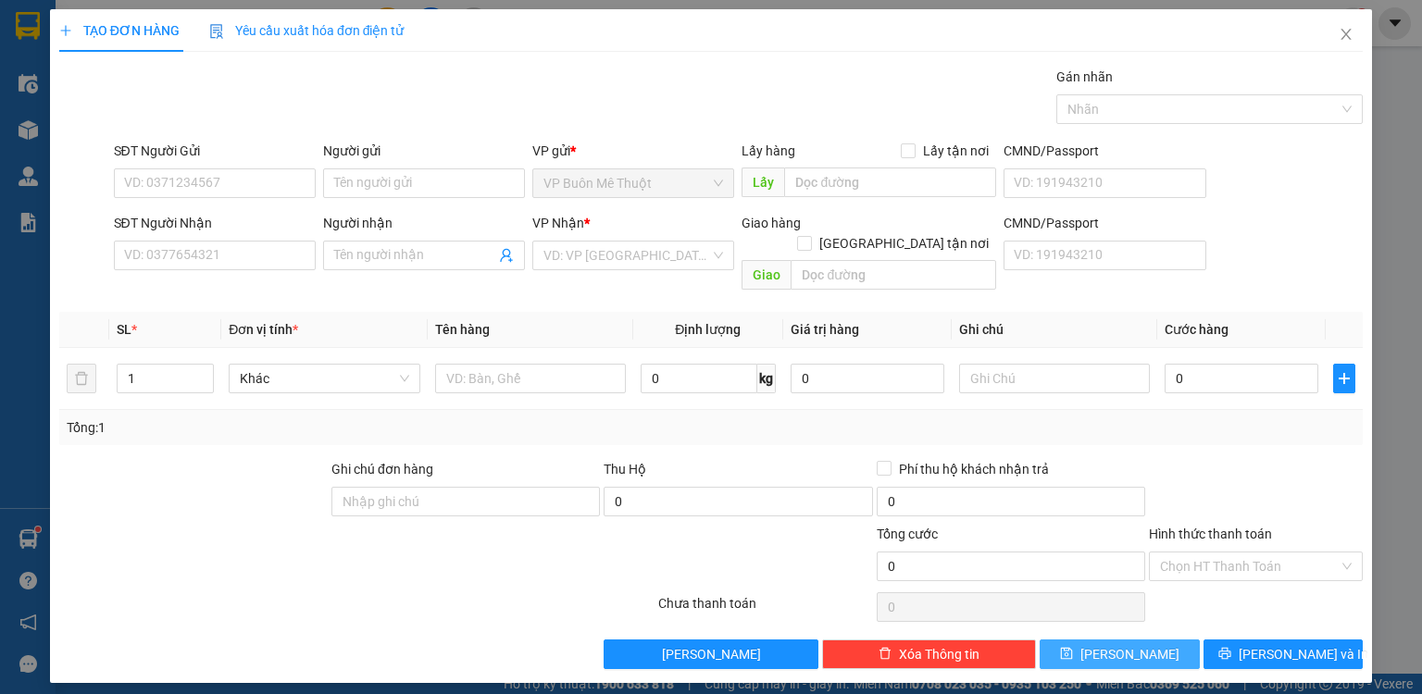
click at [1191, 562] on div "Hình thức thanh toán Chọn HT Thanh Toán" at bounding box center [1256, 556] width 214 height 65
click at [282, 249] on input "SĐT Người Nhận" at bounding box center [215, 256] width 202 height 30
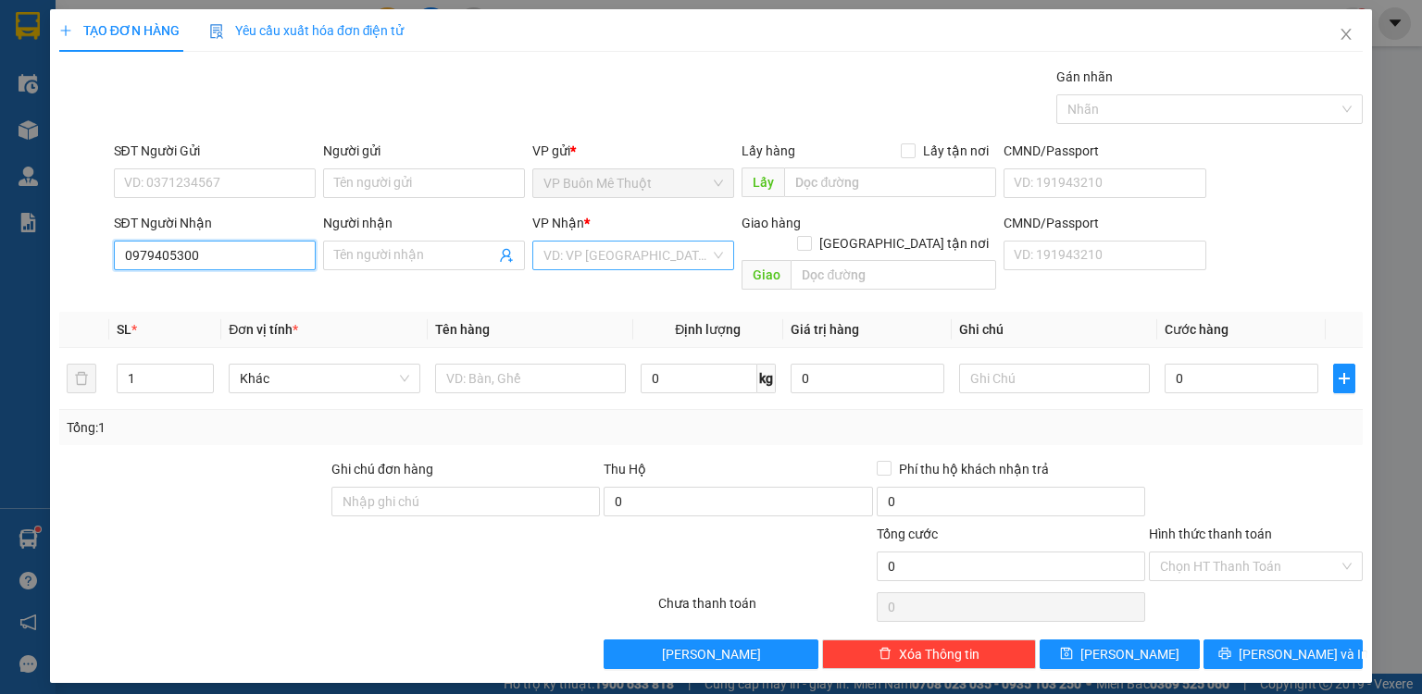
type input "0979405300"
click at [559, 250] on input "search" at bounding box center [627, 256] width 167 height 28
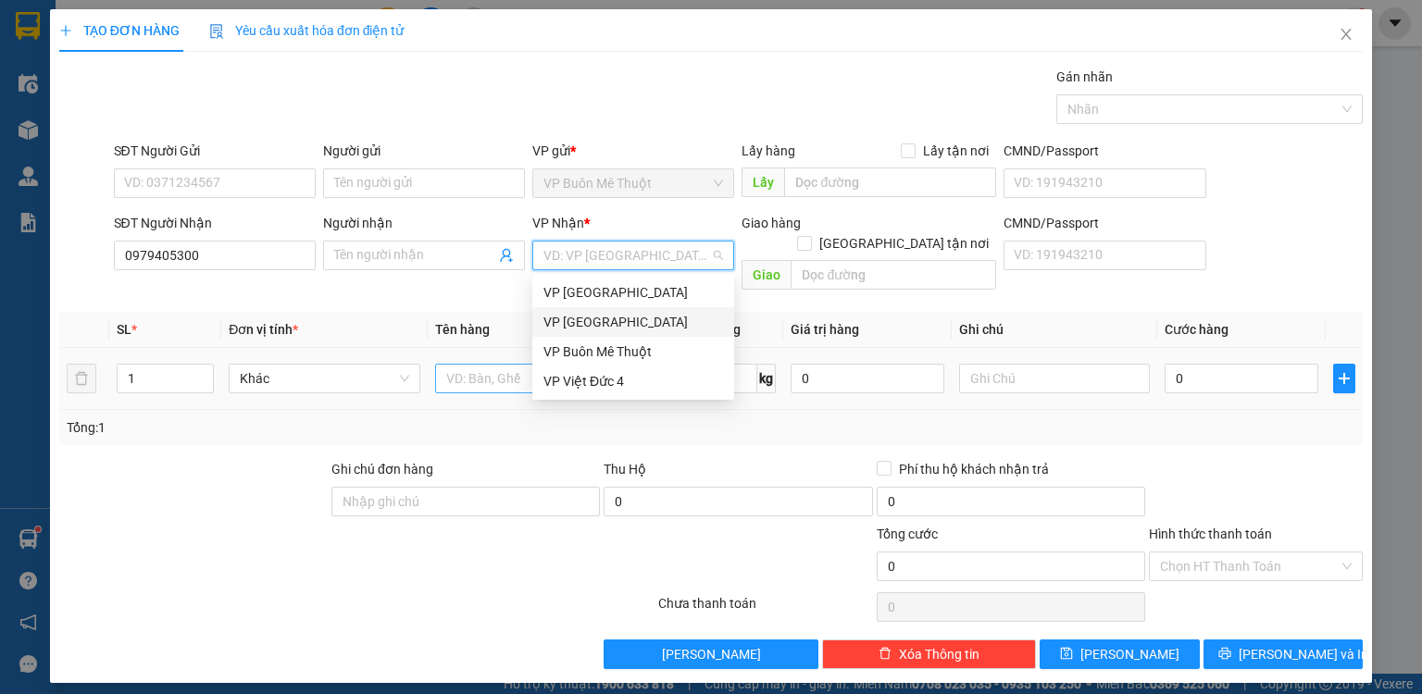
drag, startPoint x: 569, startPoint y: 319, endPoint x: 499, endPoint y: 362, distance: 81.5
click at [569, 322] on div "VP [GEOGRAPHIC_DATA]" at bounding box center [634, 322] width 180 height 20
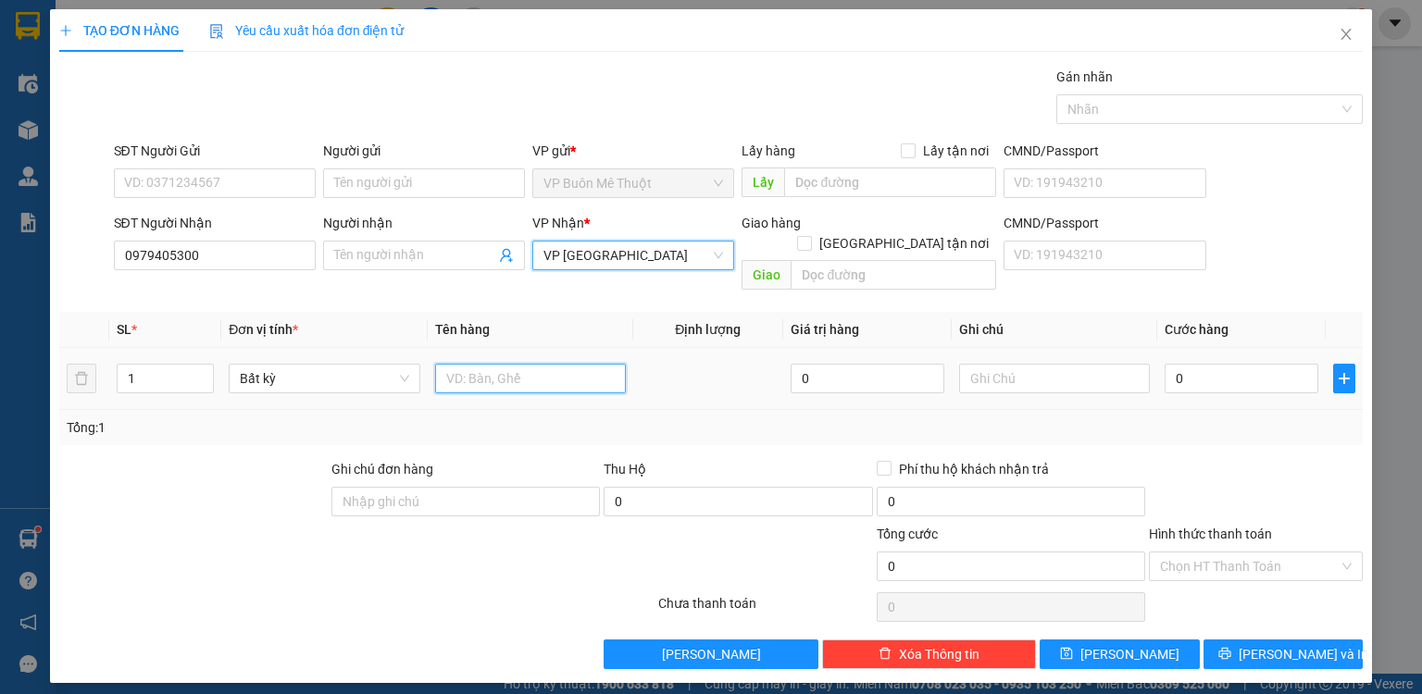
click at [460, 364] on input "text" at bounding box center [530, 379] width 191 height 30
type input "cuc den"
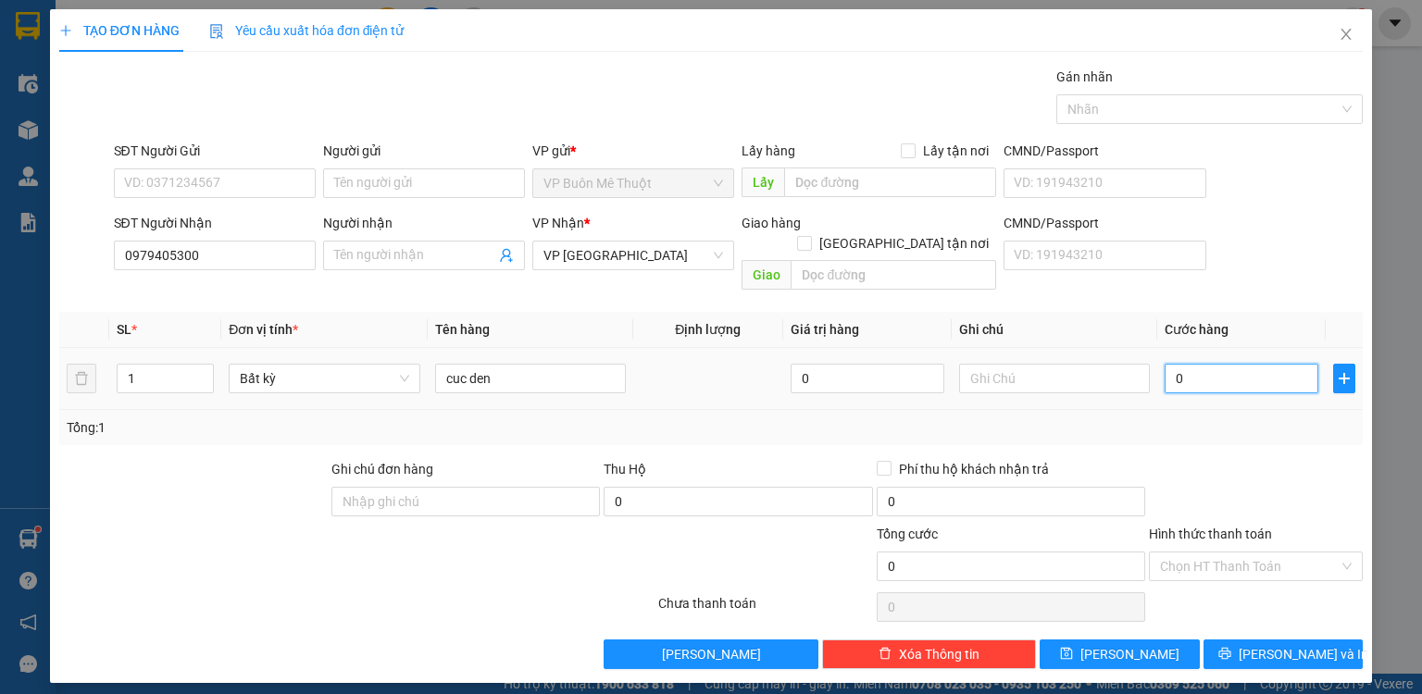
click at [1229, 364] on input "0" at bounding box center [1242, 379] width 154 height 30
type input "5"
type input "50"
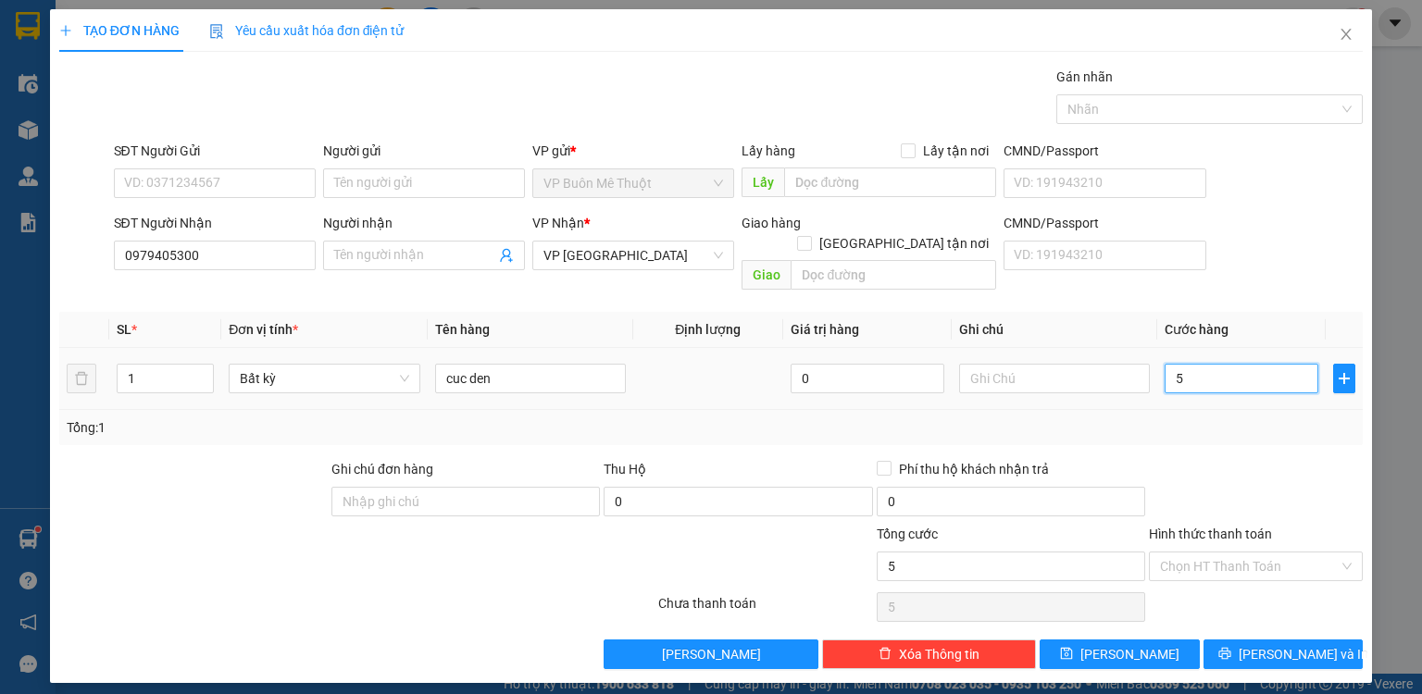
type input "50"
type input "50.000"
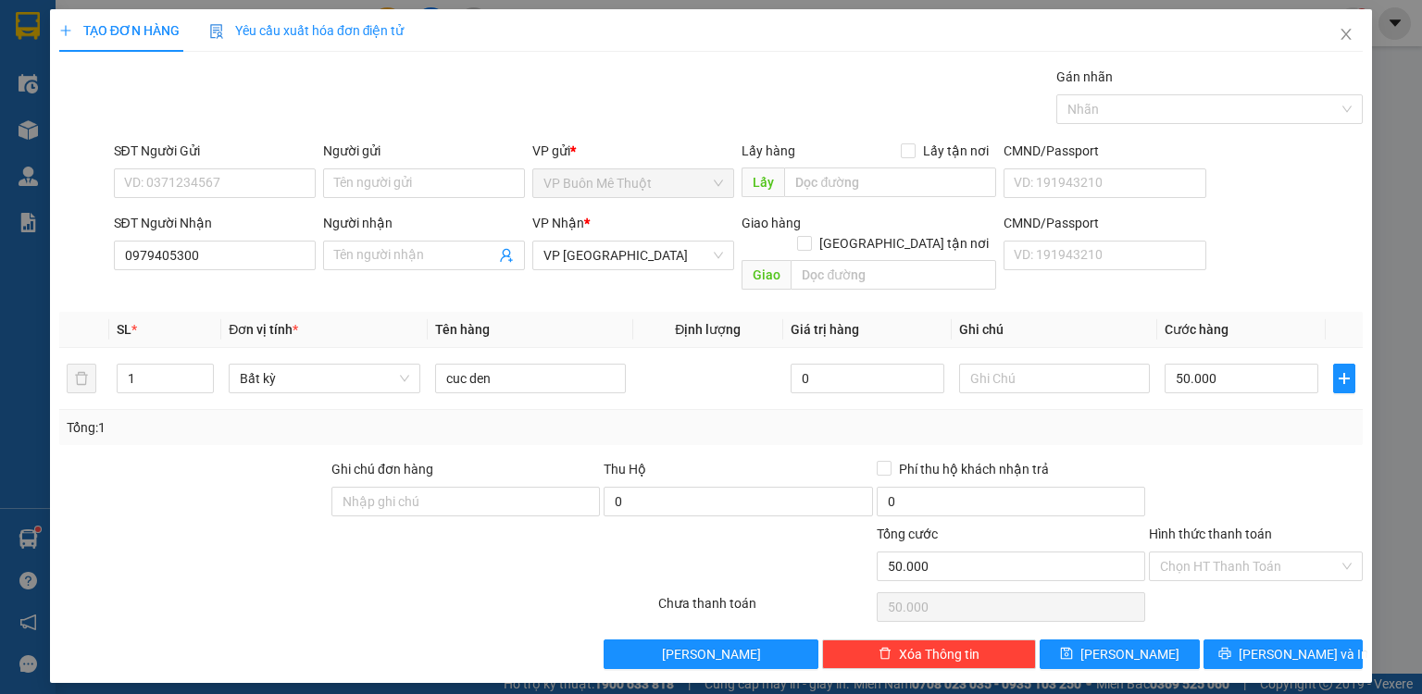
click at [1215, 459] on div at bounding box center [1256, 491] width 218 height 65
drag, startPoint x: 1193, startPoint y: 556, endPoint x: 1192, endPoint y: 579, distance: 23.2
click at [1193, 556] on input "Hình thức thanh toán" at bounding box center [1249, 567] width 179 height 28
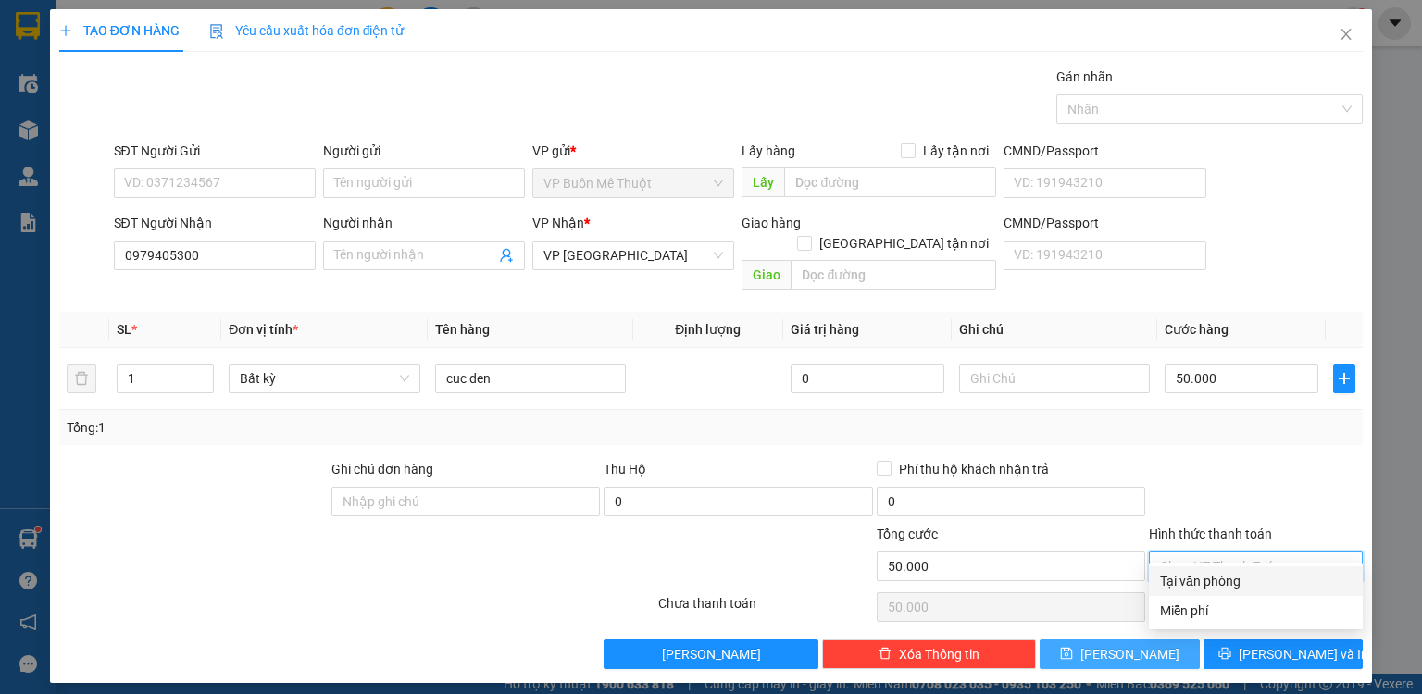
drag, startPoint x: 1192, startPoint y: 579, endPoint x: 1163, endPoint y: 642, distance: 69.2
click at [1192, 582] on div "Tại văn phòng" at bounding box center [1256, 581] width 192 height 20
type input "0"
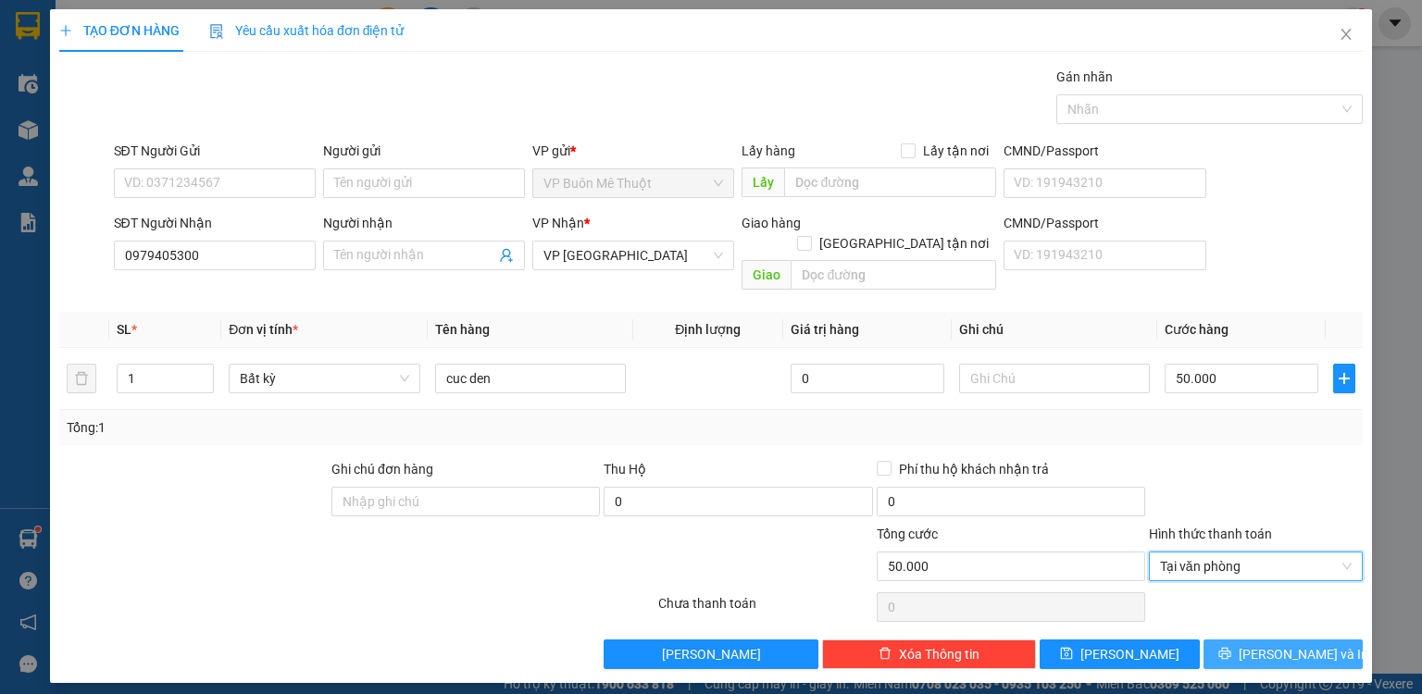
click at [1282, 640] on button "[PERSON_NAME] và In" at bounding box center [1284, 655] width 160 height 30
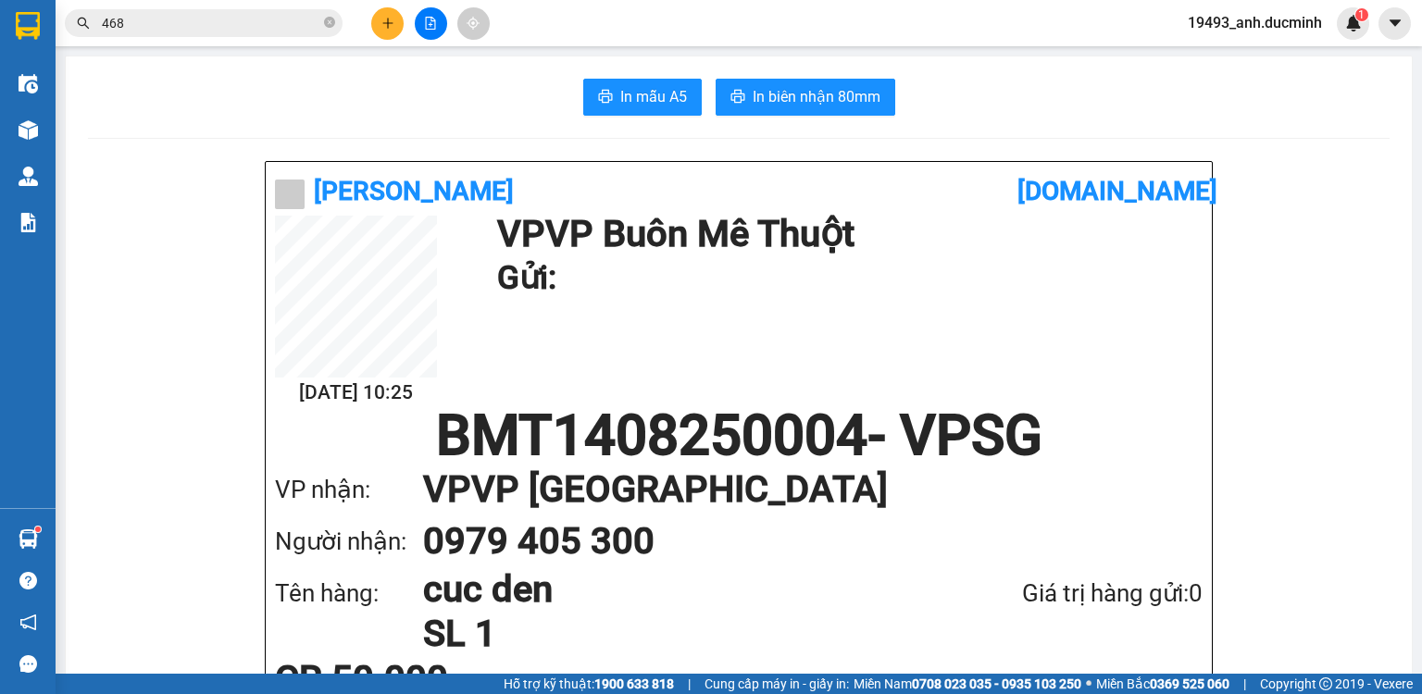
click at [322, 19] on span "468" at bounding box center [204, 23] width 278 height 28
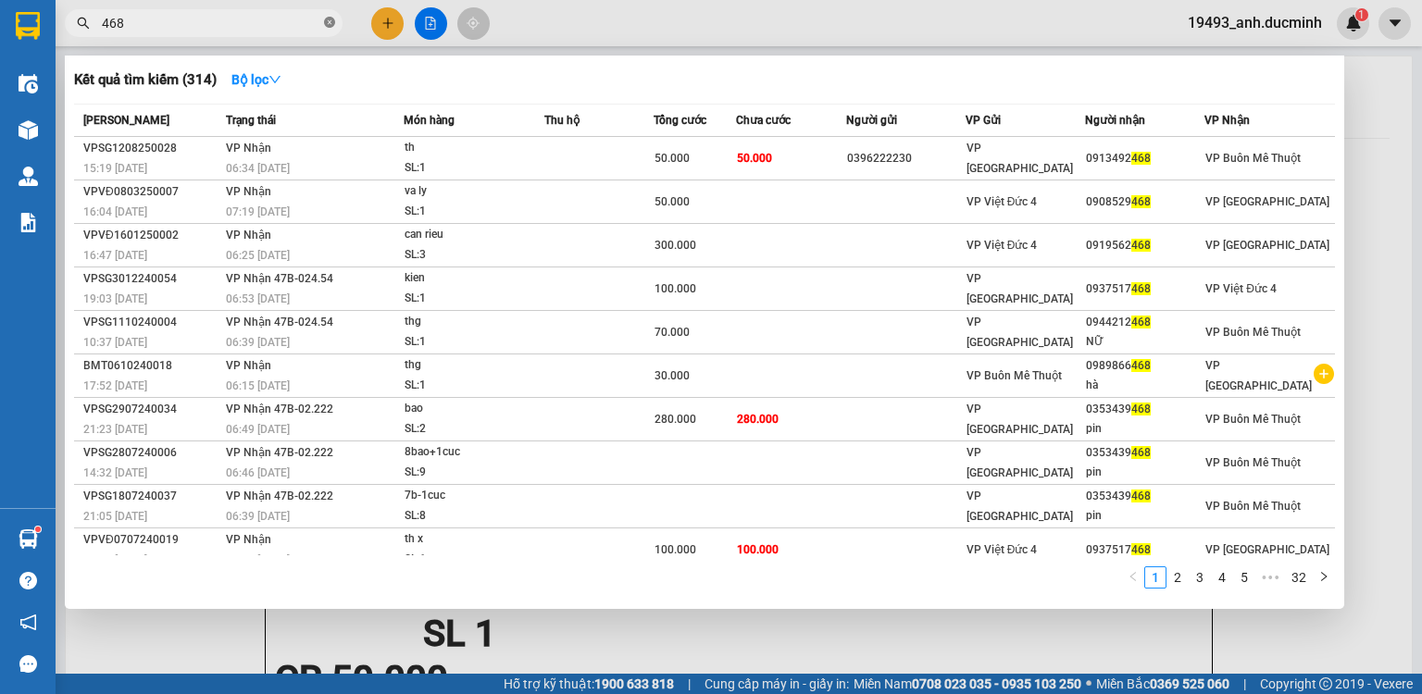
click at [327, 24] on icon "close-circle" at bounding box center [329, 22] width 11 height 11
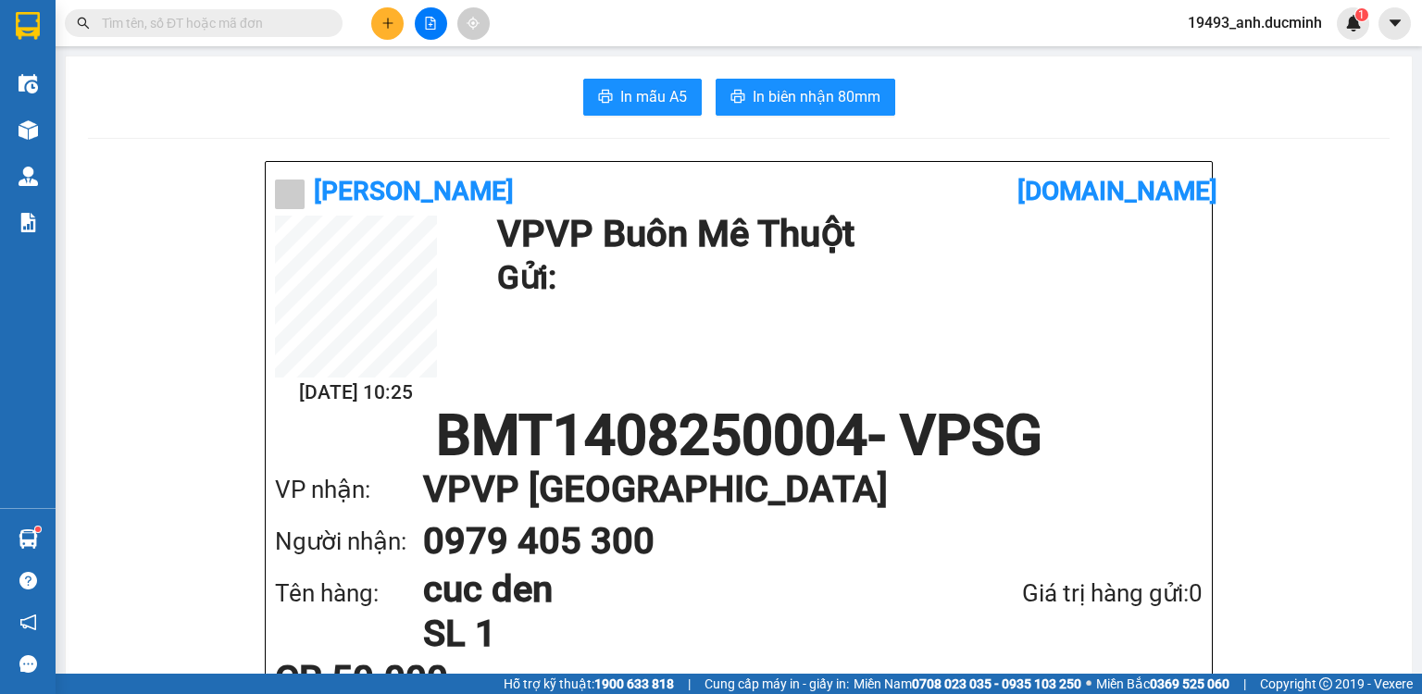
click at [306, 22] on input "text" at bounding box center [211, 23] width 219 height 20
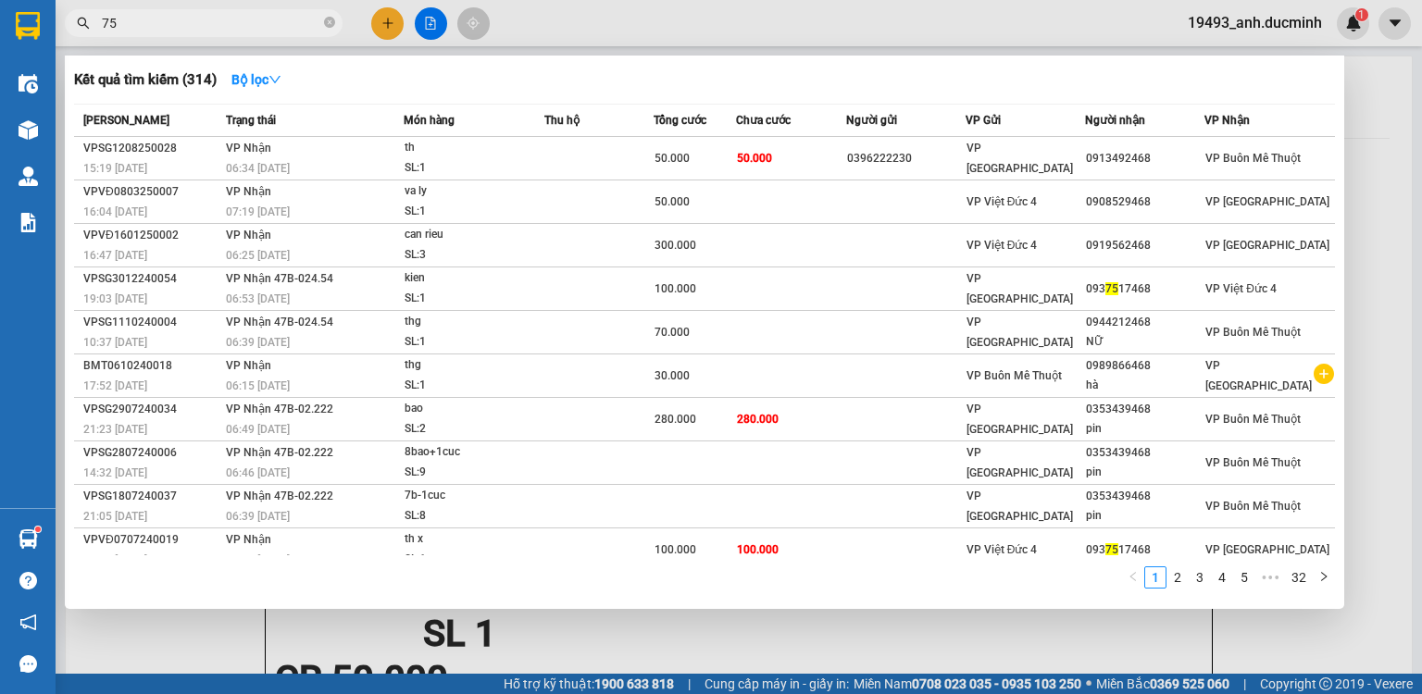
type input "757"
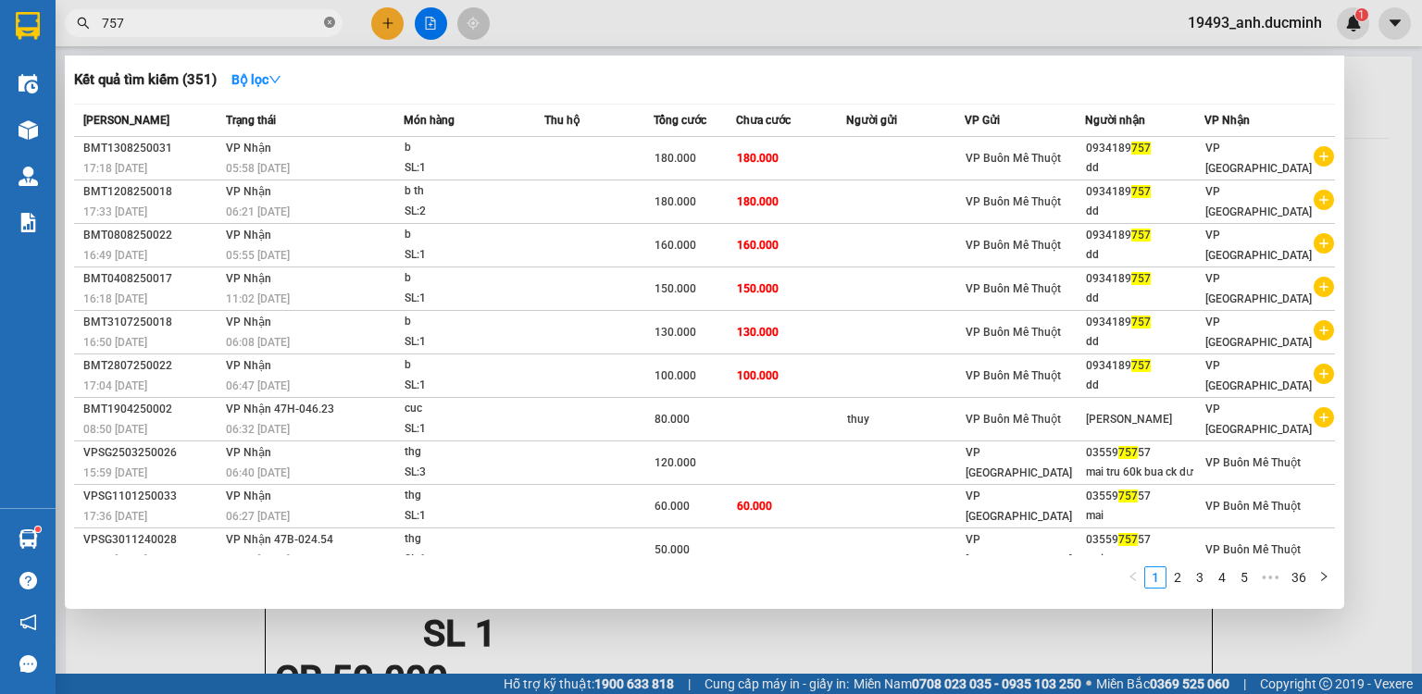
click at [328, 21] on icon "close-circle" at bounding box center [329, 22] width 11 height 11
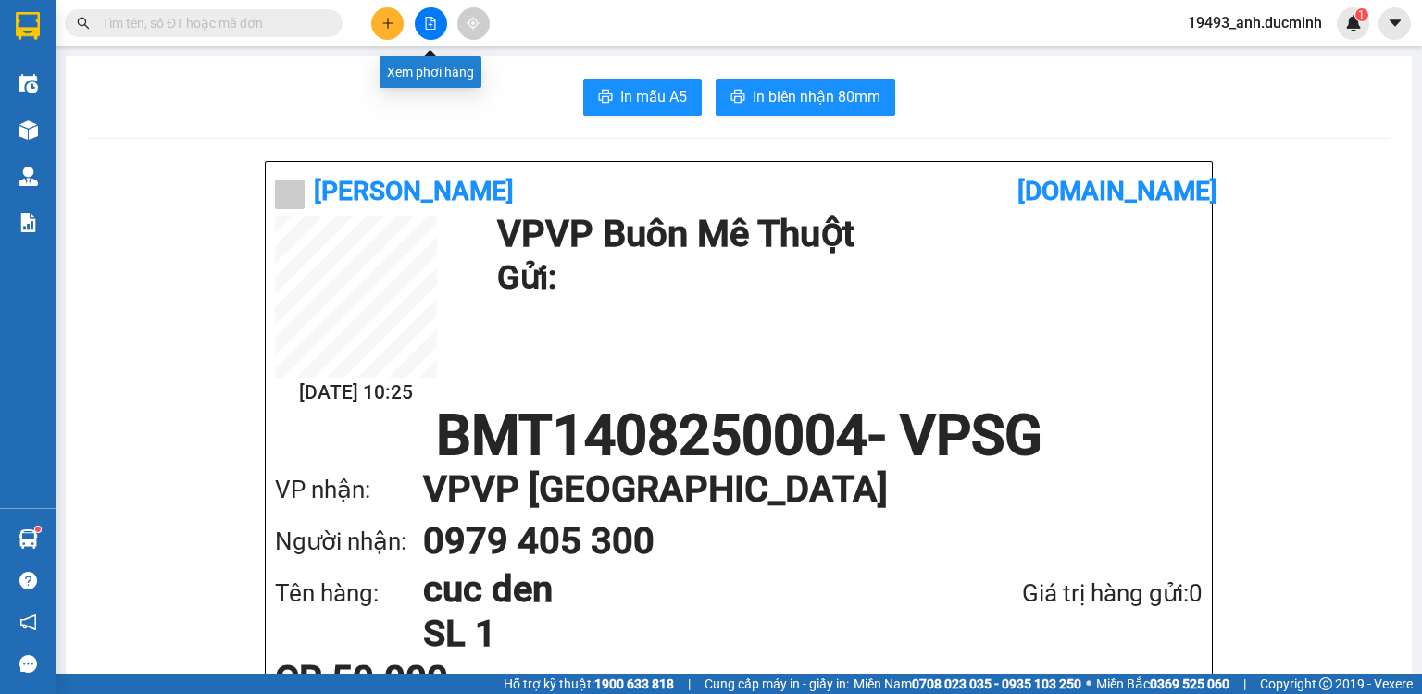
click at [428, 24] on icon "file-add" at bounding box center [430, 23] width 13 height 13
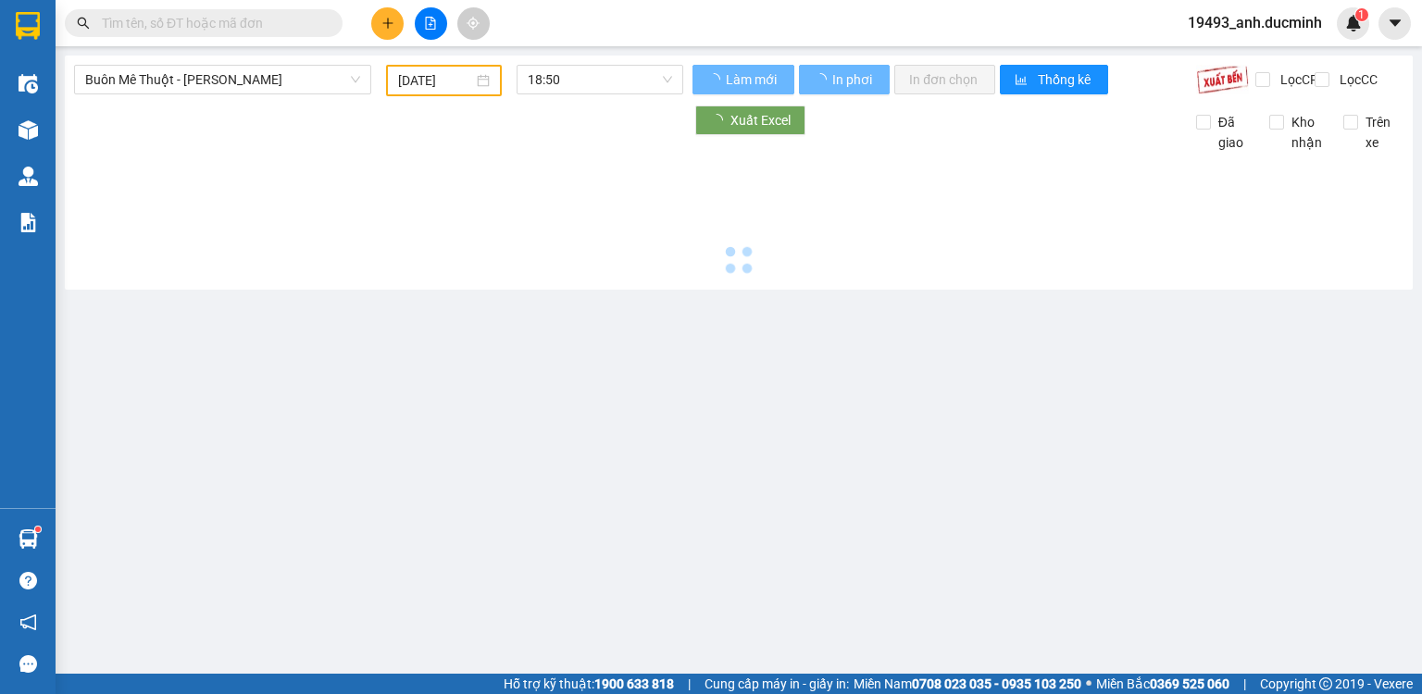
type input "[DATE]"
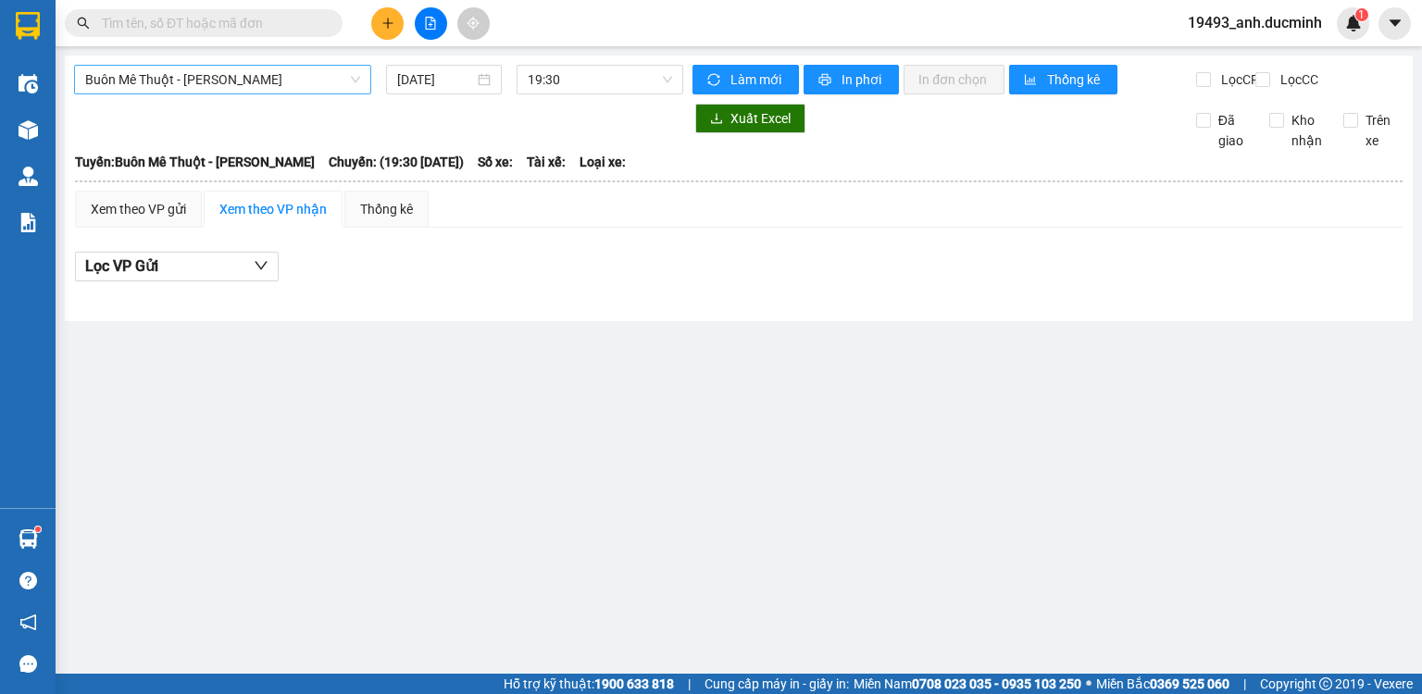
click at [247, 85] on span "Buôn Mê [PERSON_NAME] [PERSON_NAME]" at bounding box center [222, 80] width 275 height 28
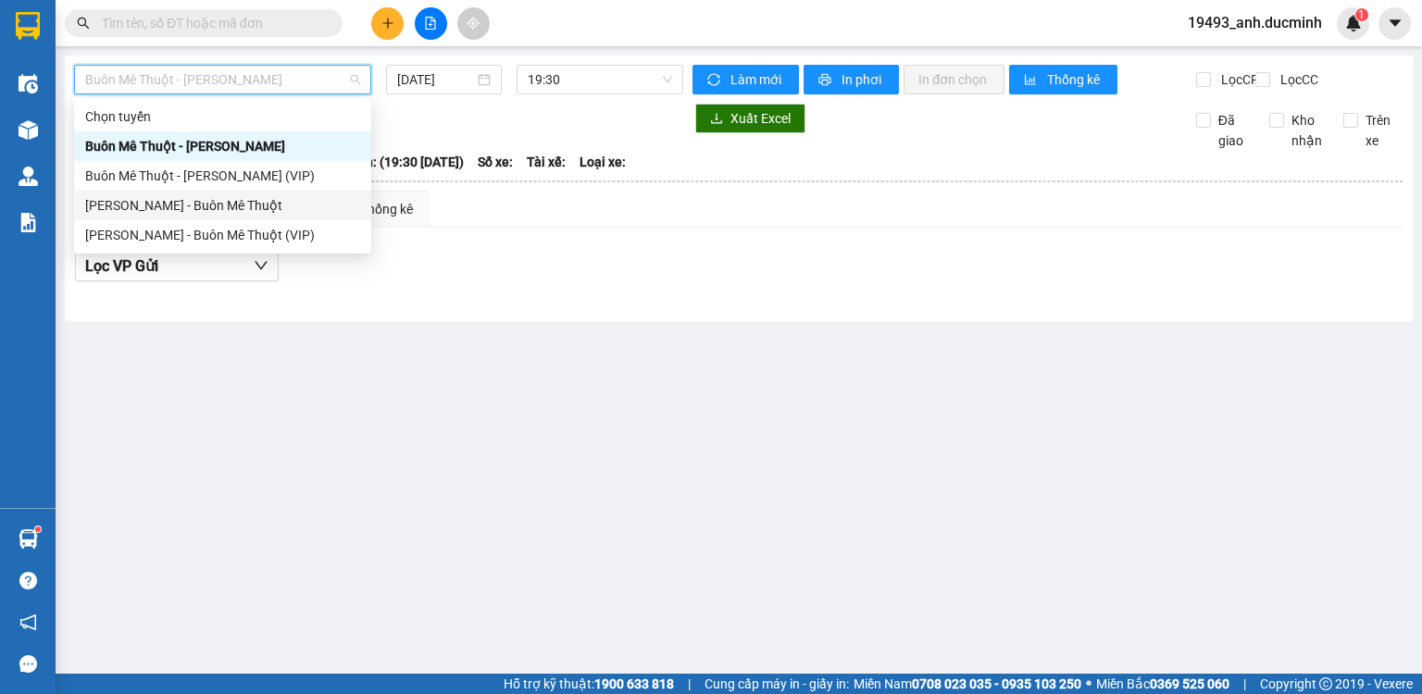
drag, startPoint x: 219, startPoint y: 204, endPoint x: 333, endPoint y: 134, distance: 134.2
click at [219, 204] on div "[PERSON_NAME] - Buôn Mê Thuột" at bounding box center [222, 205] width 275 height 20
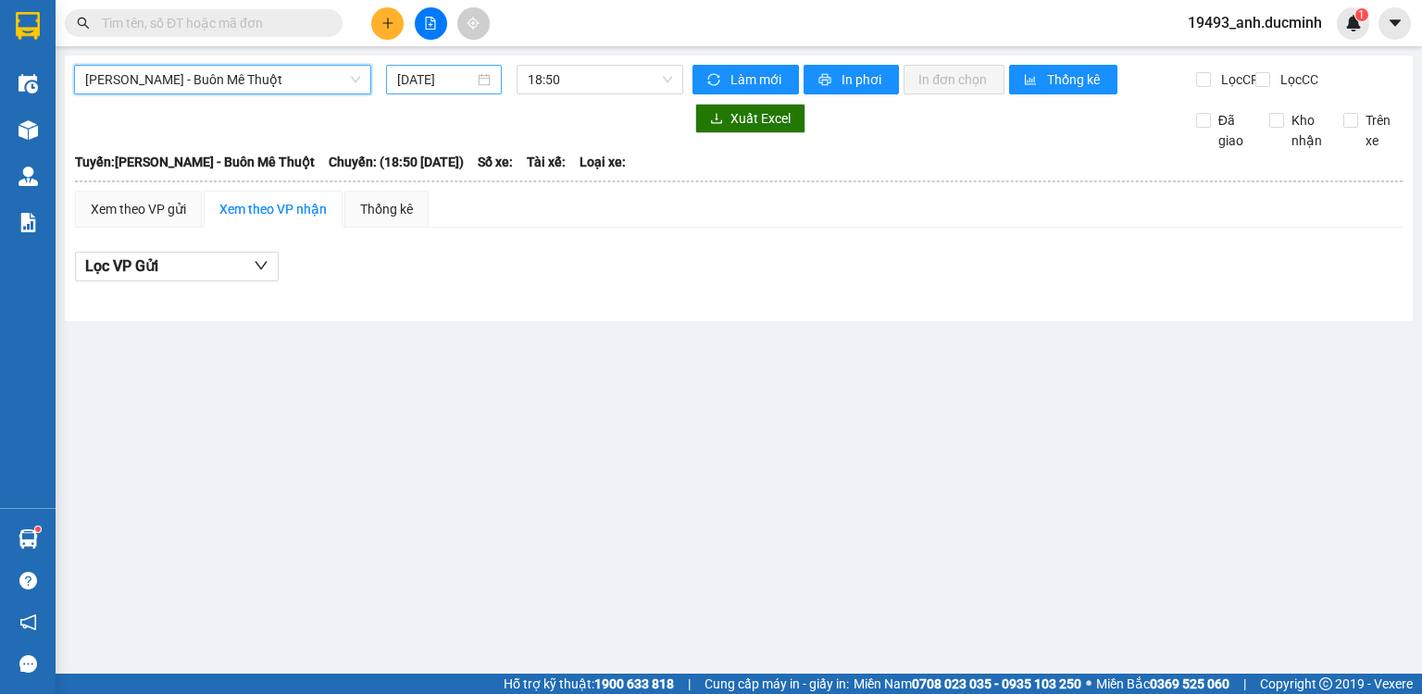
click at [436, 79] on input "[DATE]" at bounding box center [435, 79] width 76 height 20
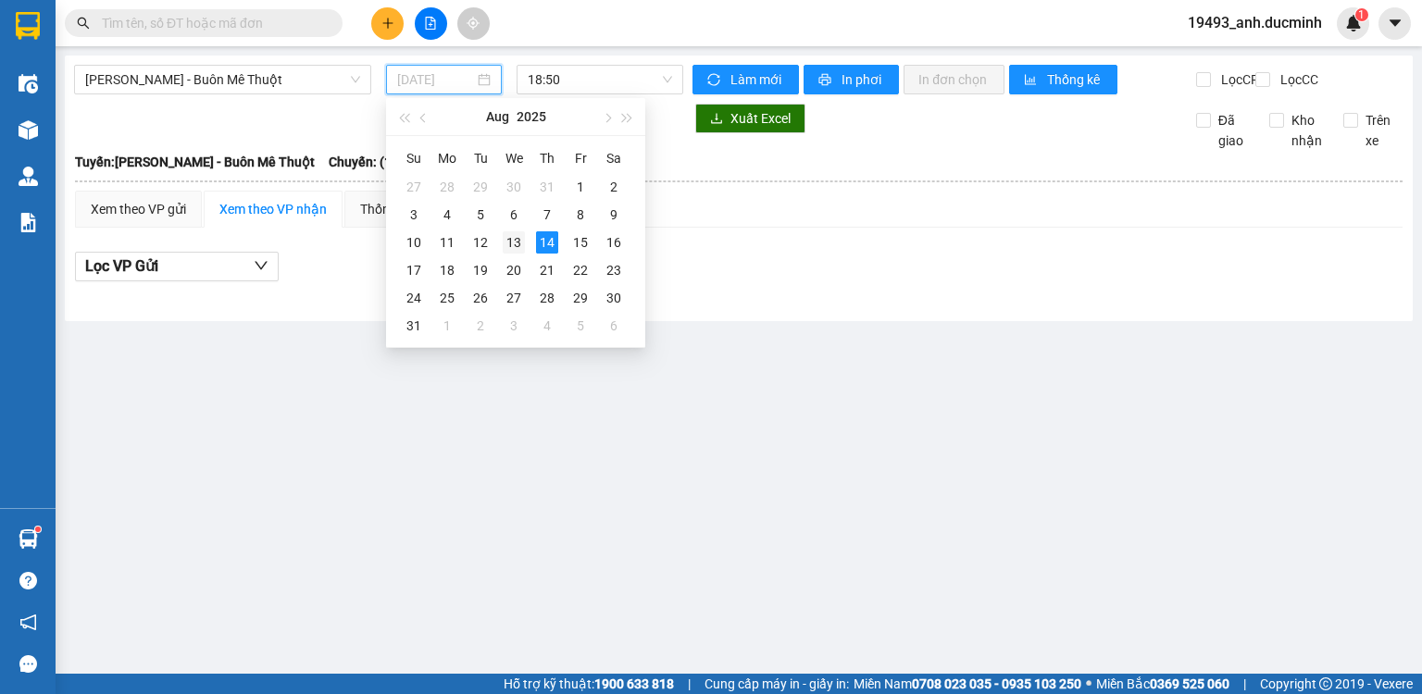
click at [508, 242] on div "13" at bounding box center [514, 242] width 22 height 22
type input "[DATE]"
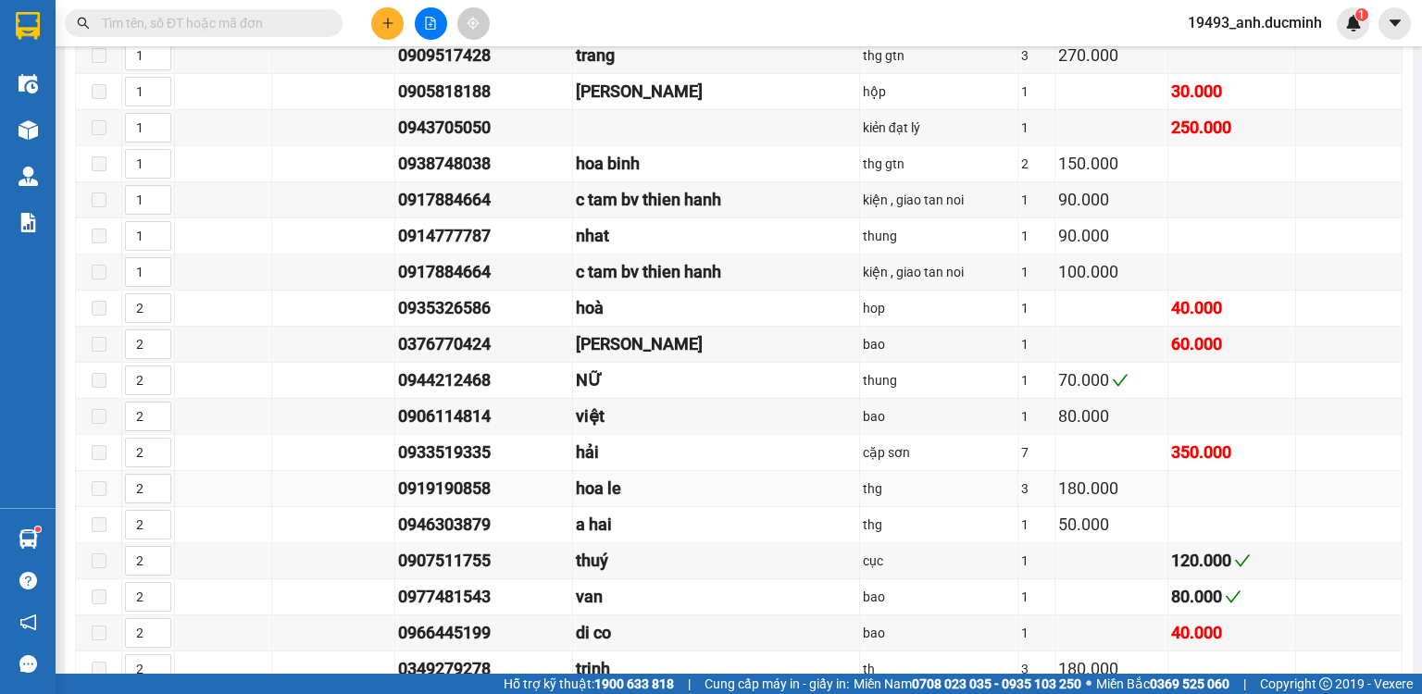
scroll to position [515, 0]
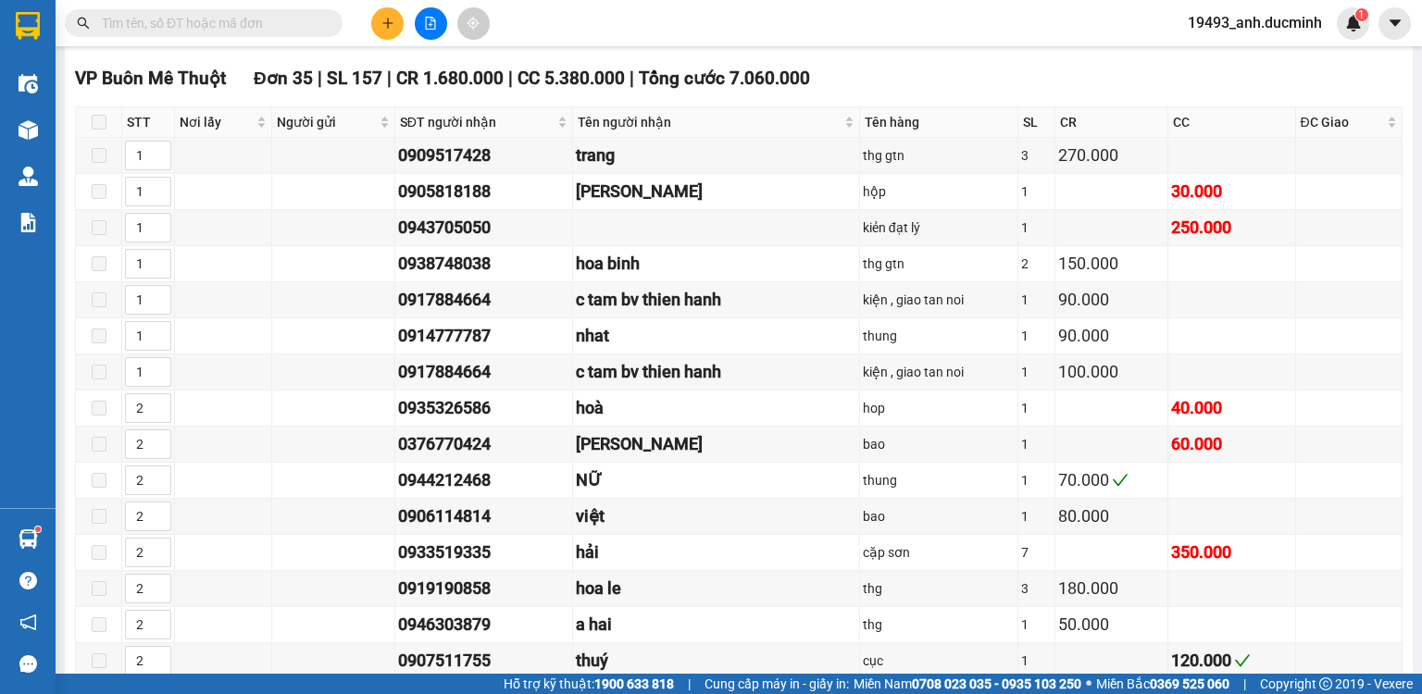
click at [300, 24] on input "text" at bounding box center [211, 23] width 219 height 20
type input "757"
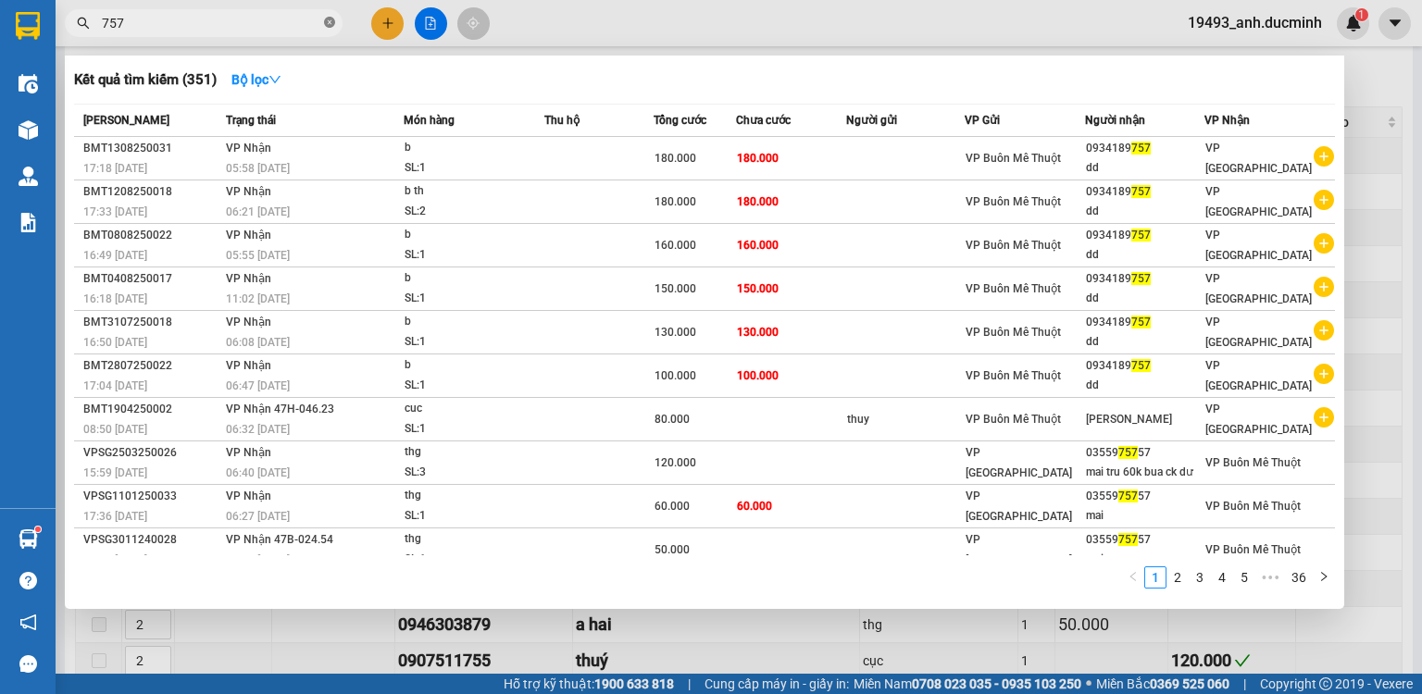
click at [331, 19] on icon "close-circle" at bounding box center [329, 22] width 11 height 11
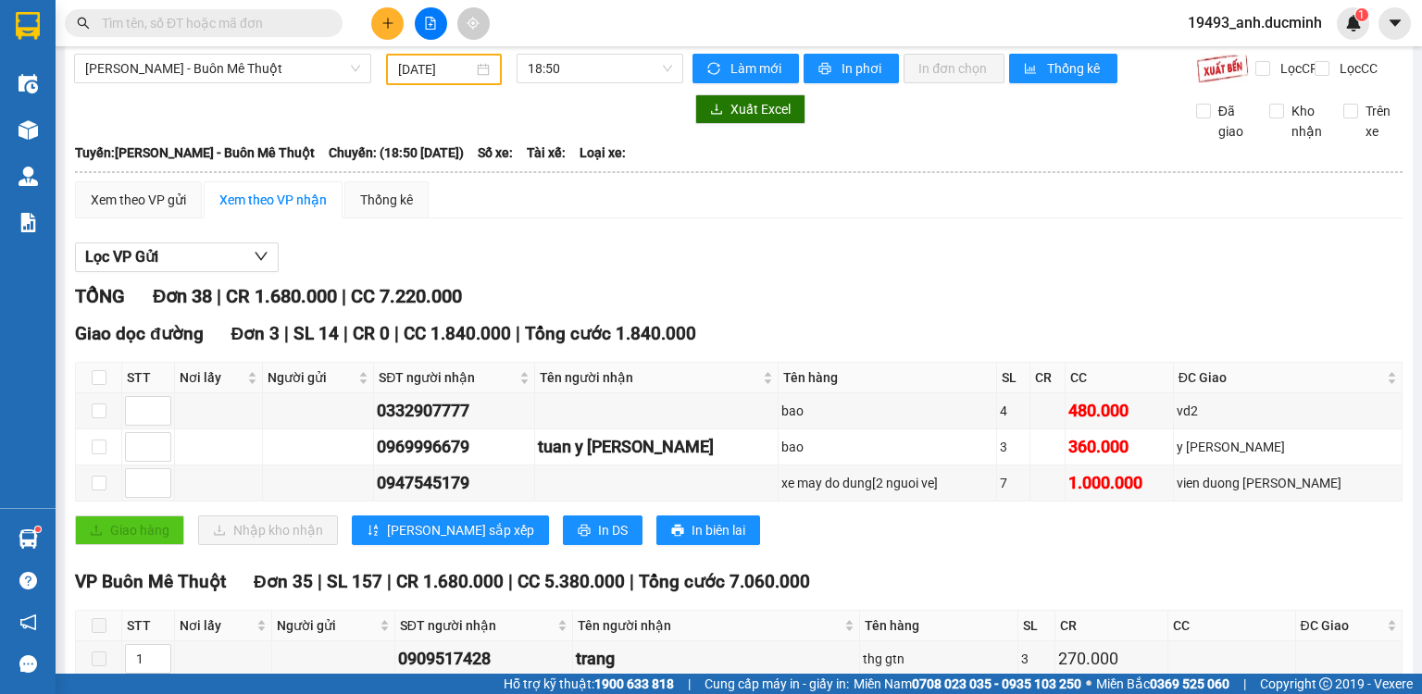
scroll to position [0, 0]
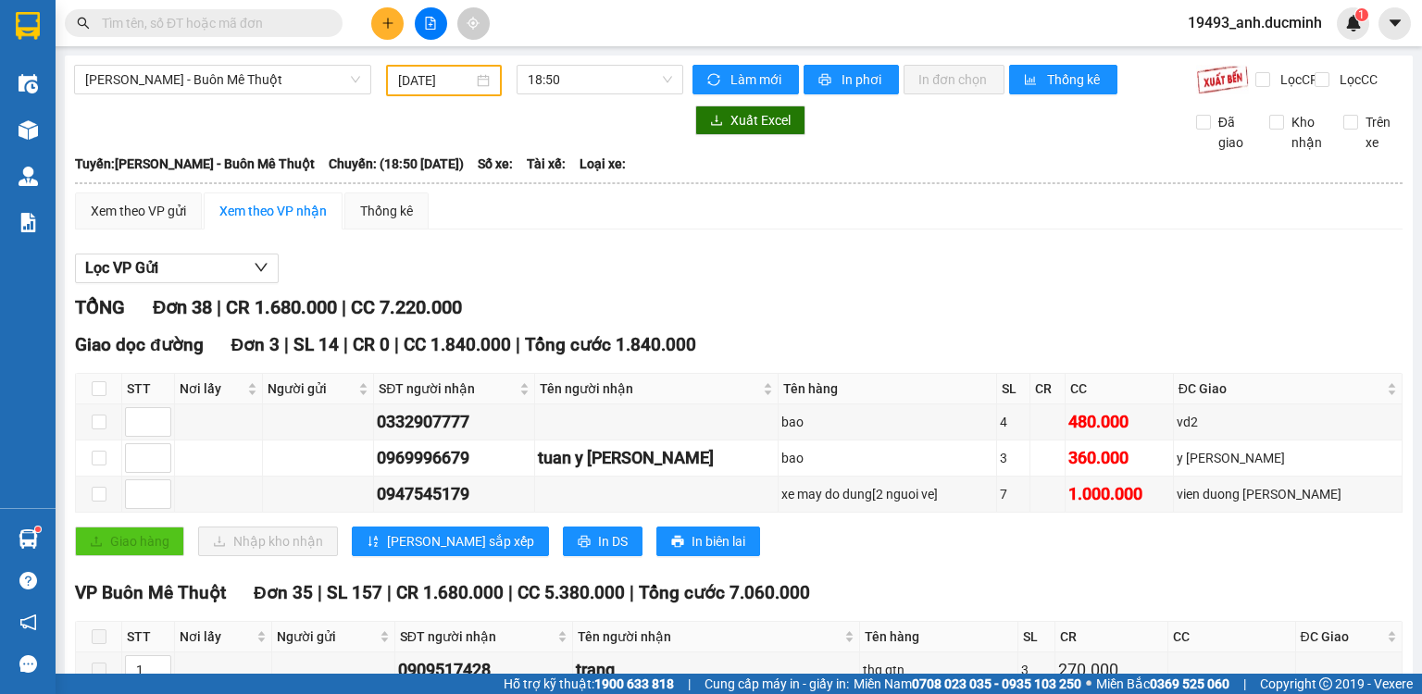
click at [433, 81] on input "[DATE]" at bounding box center [435, 80] width 74 height 20
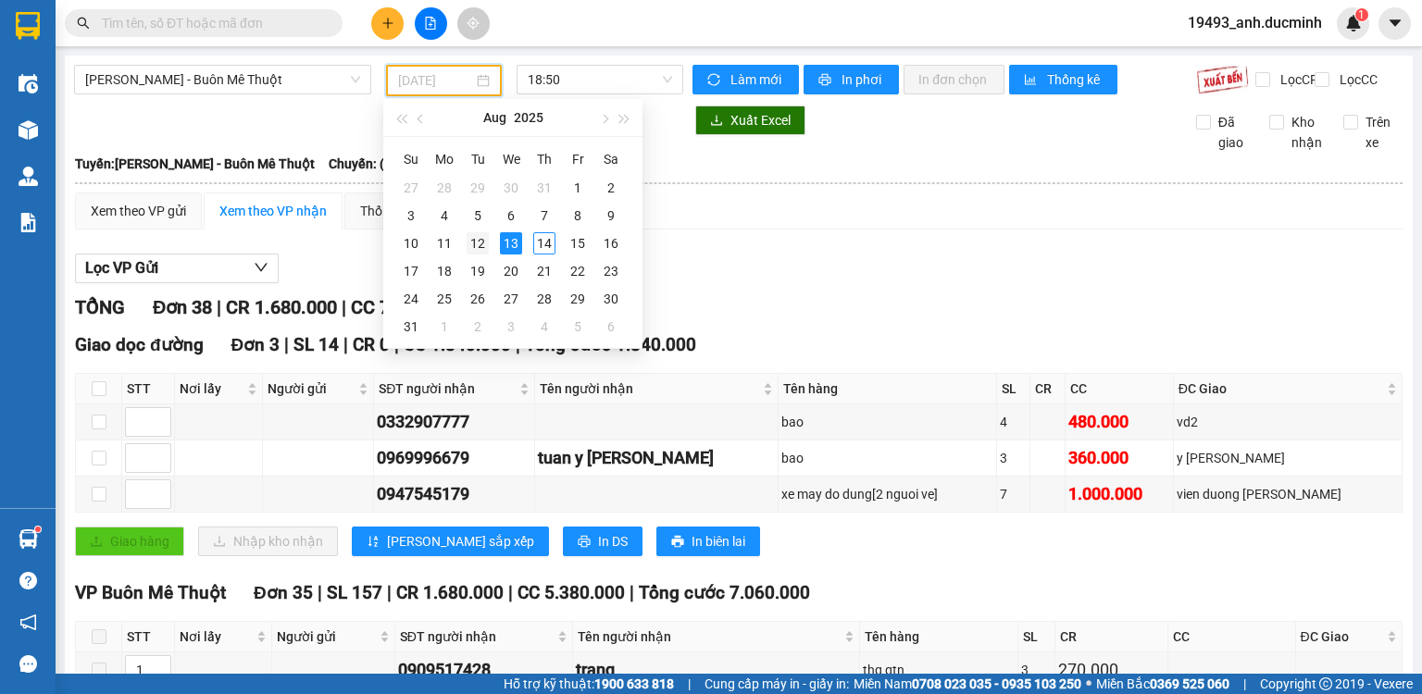
click at [475, 241] on div "12" at bounding box center [478, 243] width 22 height 22
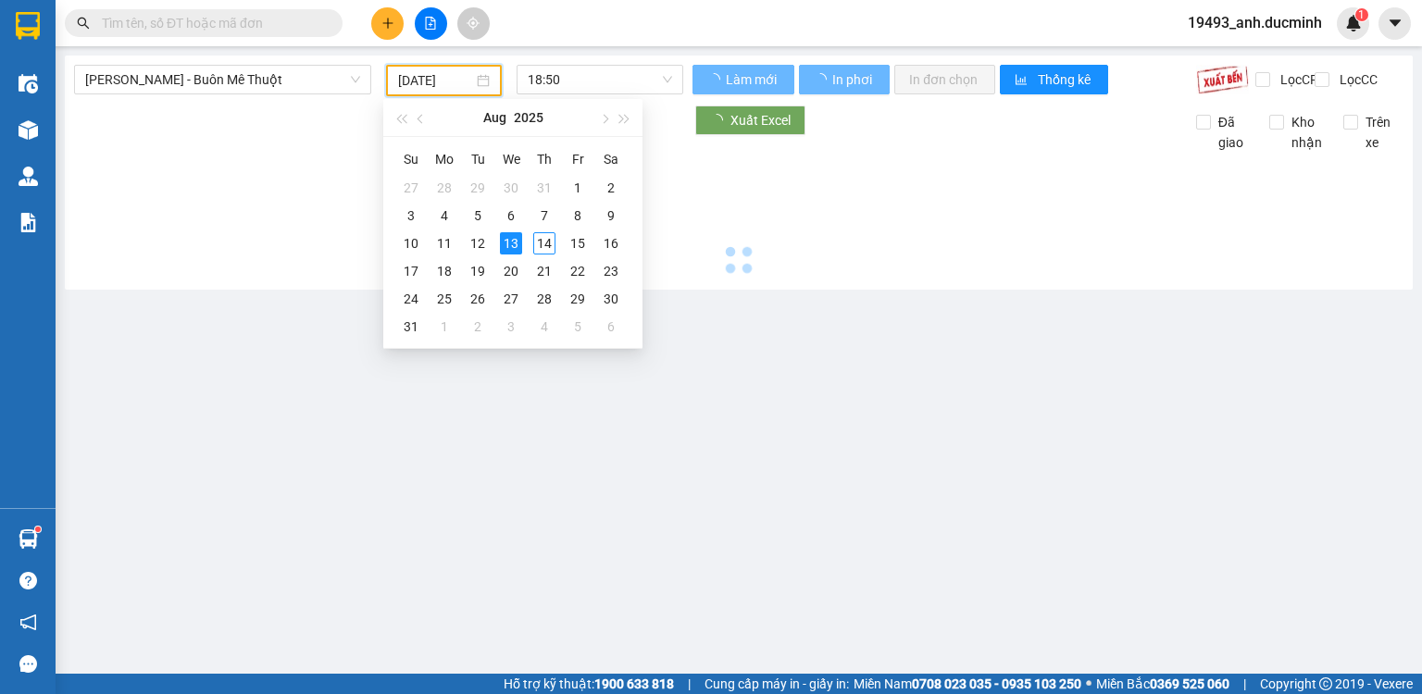
type input "[DATE]"
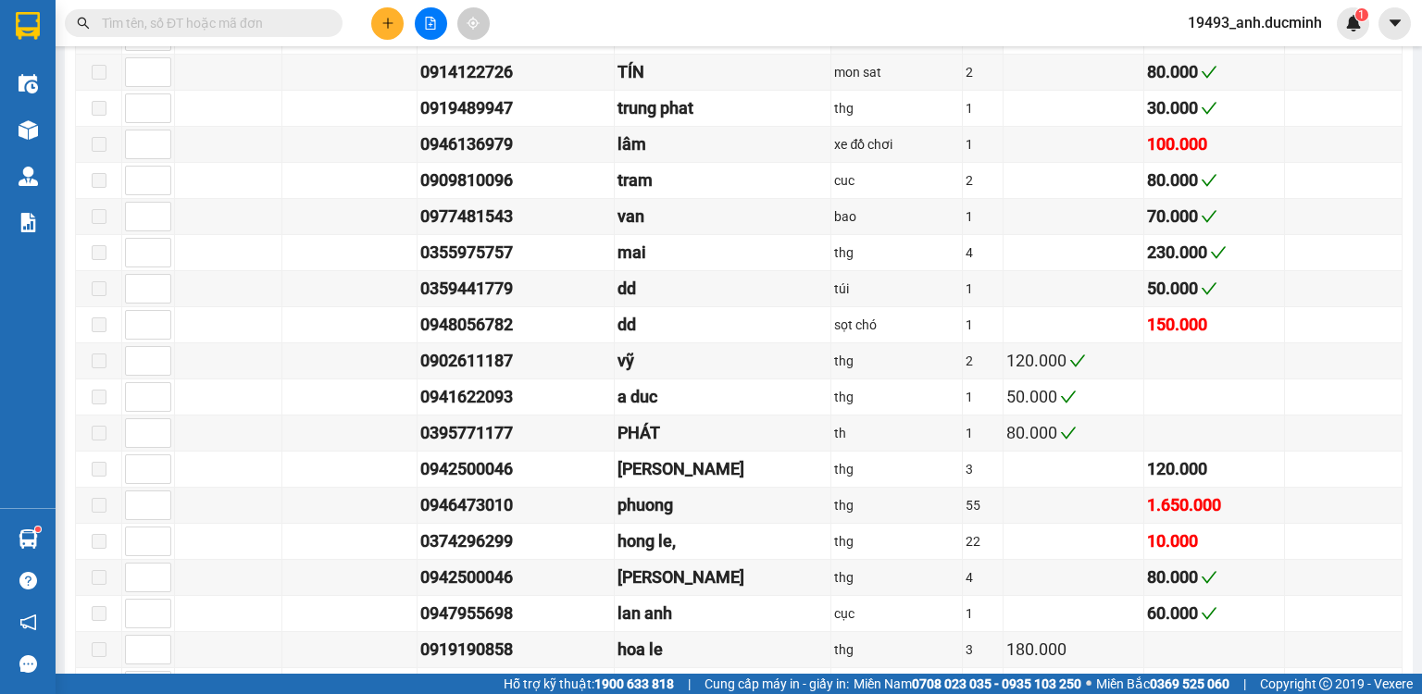
scroll to position [1111, 0]
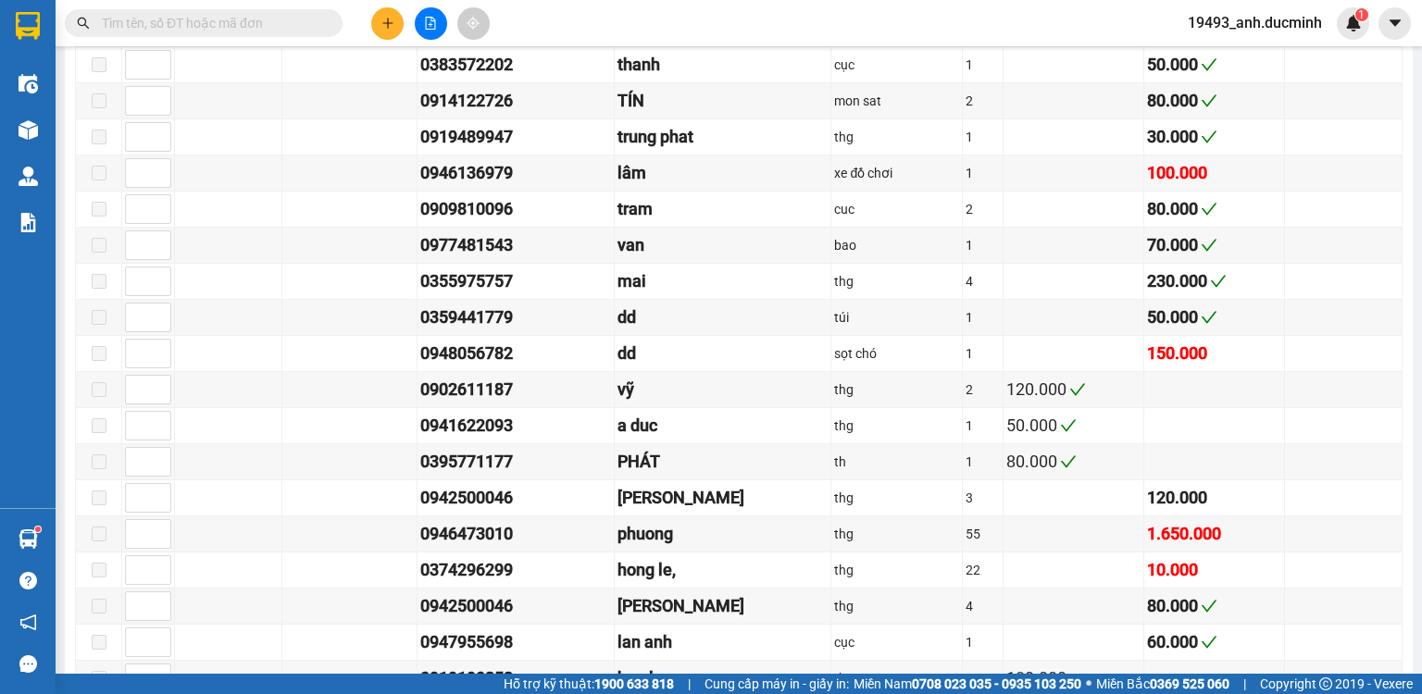
click at [291, 27] on input "text" at bounding box center [211, 23] width 219 height 20
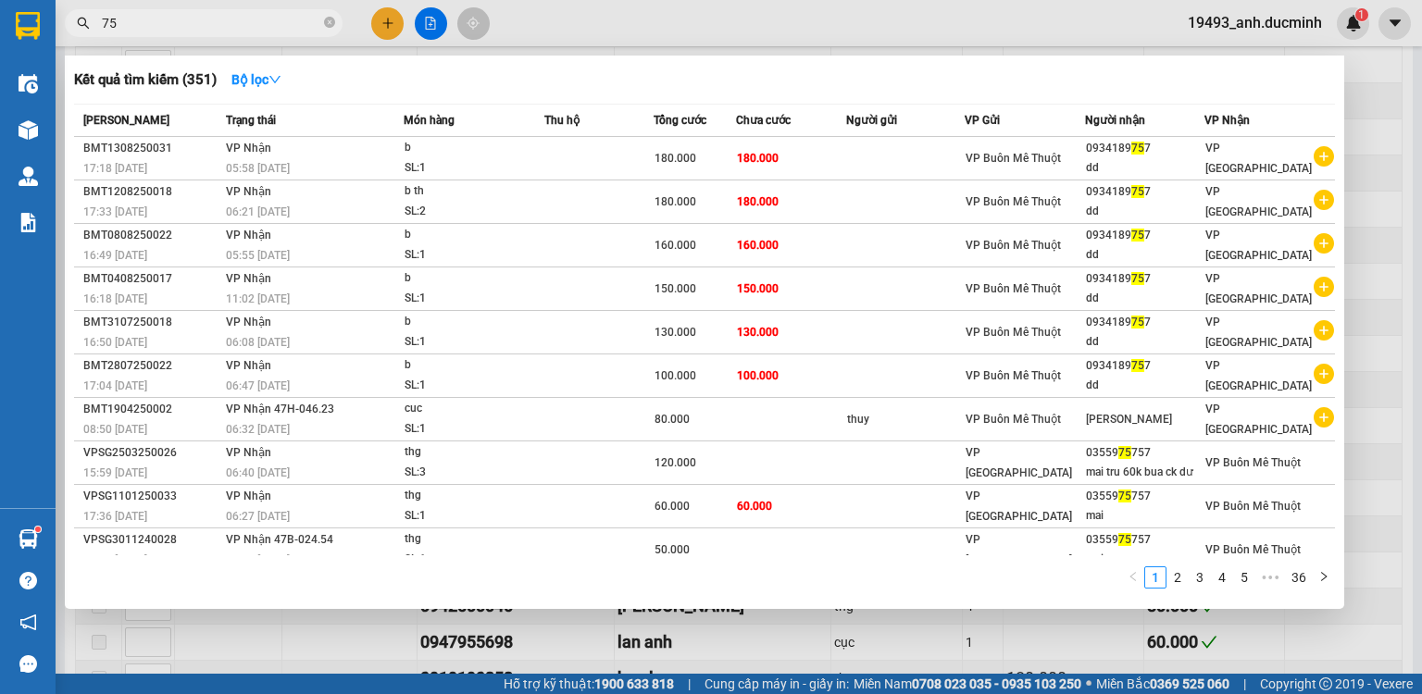
type input "757"
click at [329, 20] on icon "close-circle" at bounding box center [329, 22] width 11 height 11
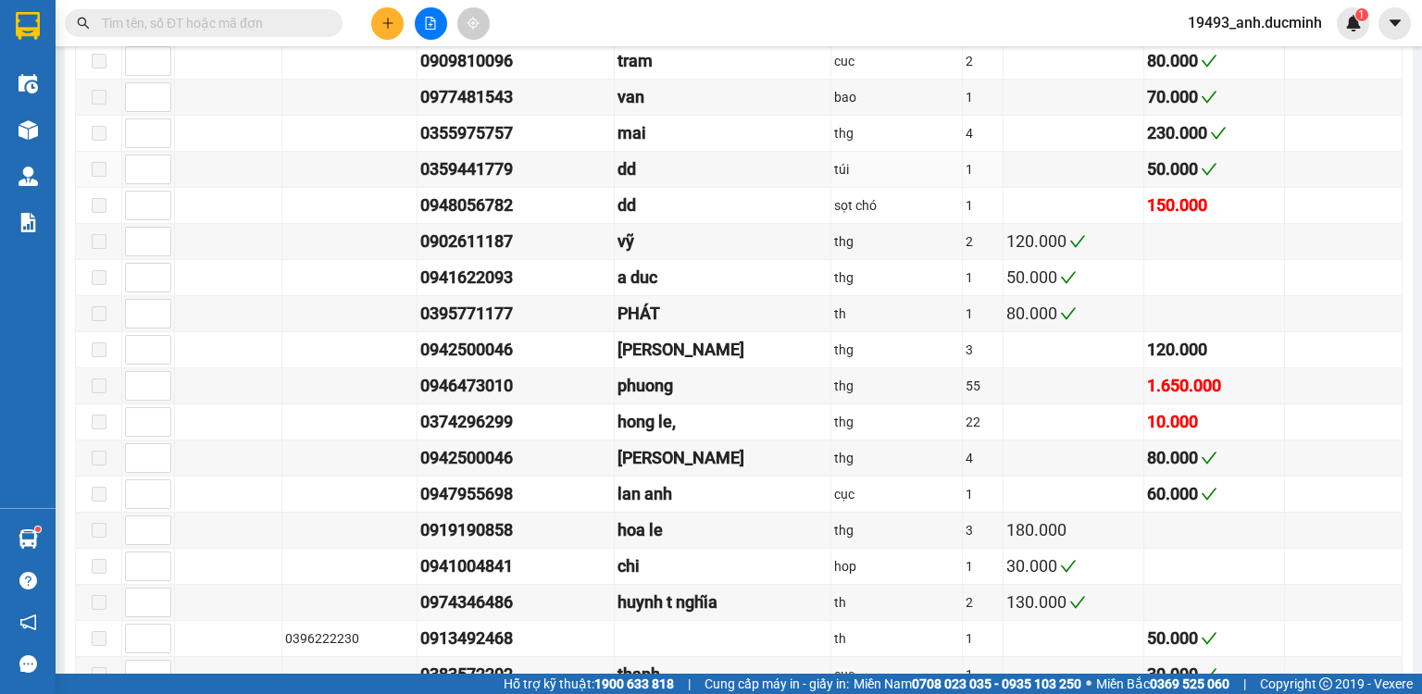
scroll to position [963, 0]
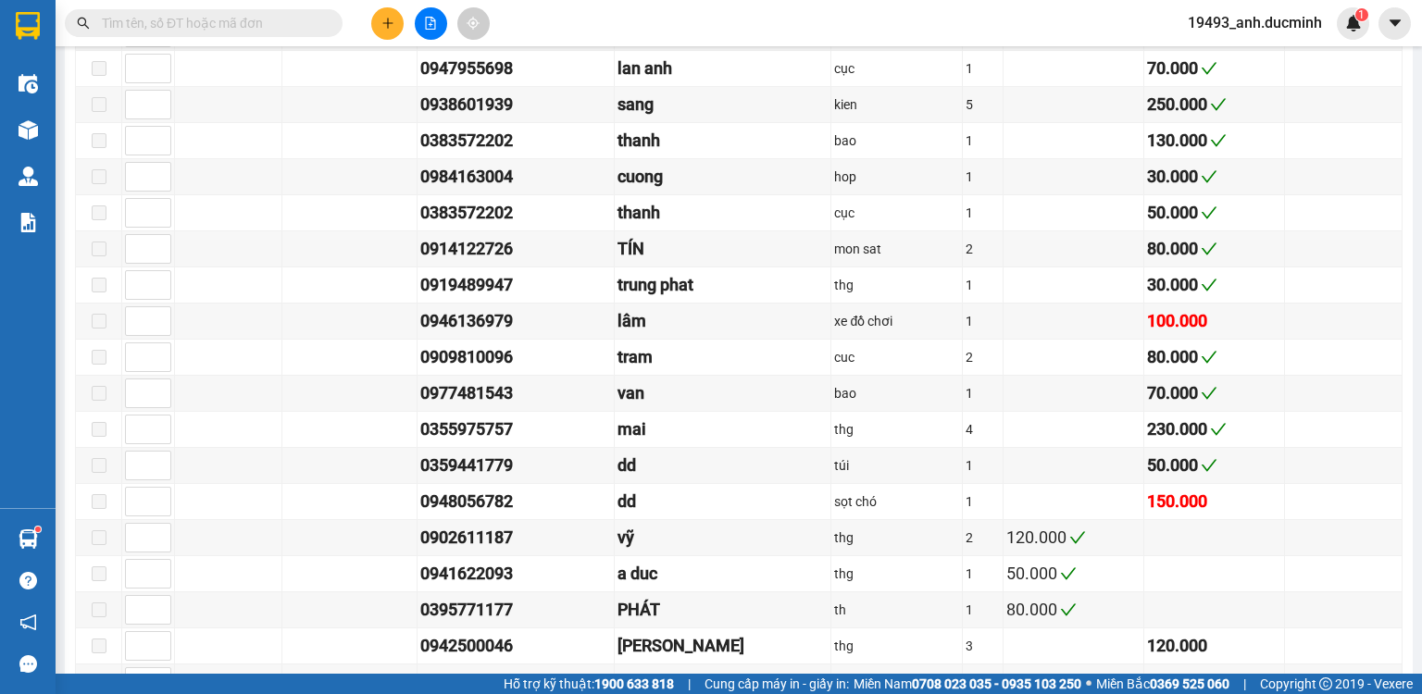
click at [247, 19] on input "text" at bounding box center [211, 23] width 219 height 20
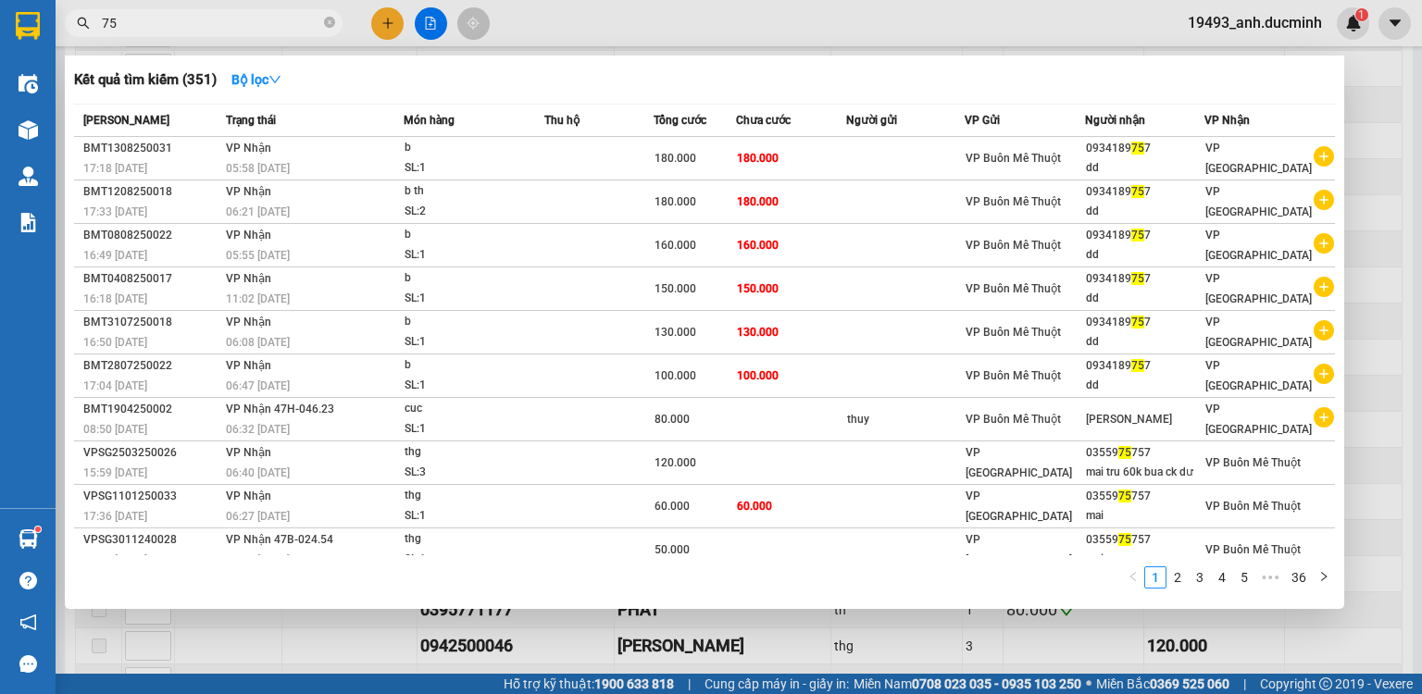
type input "757"
click at [327, 22] on icon "close-circle" at bounding box center [329, 22] width 11 height 11
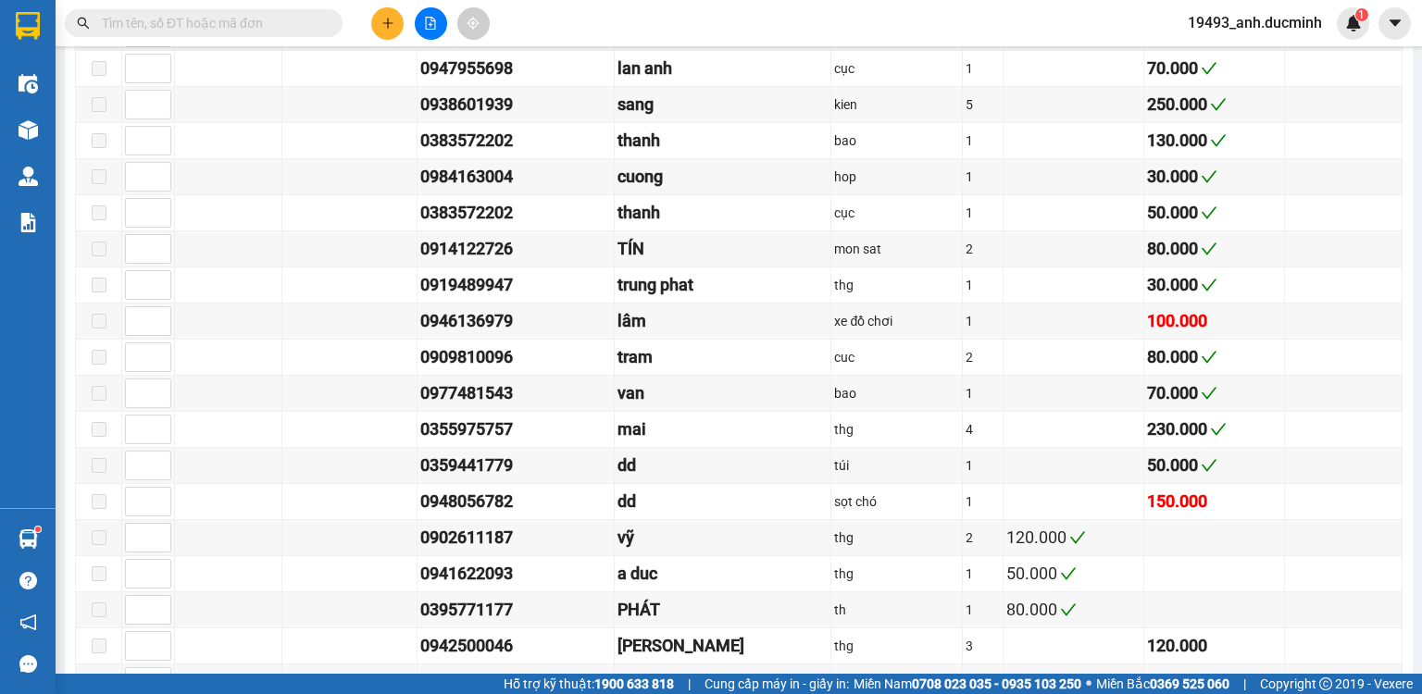
click at [311, 26] on input "text" at bounding box center [211, 23] width 219 height 20
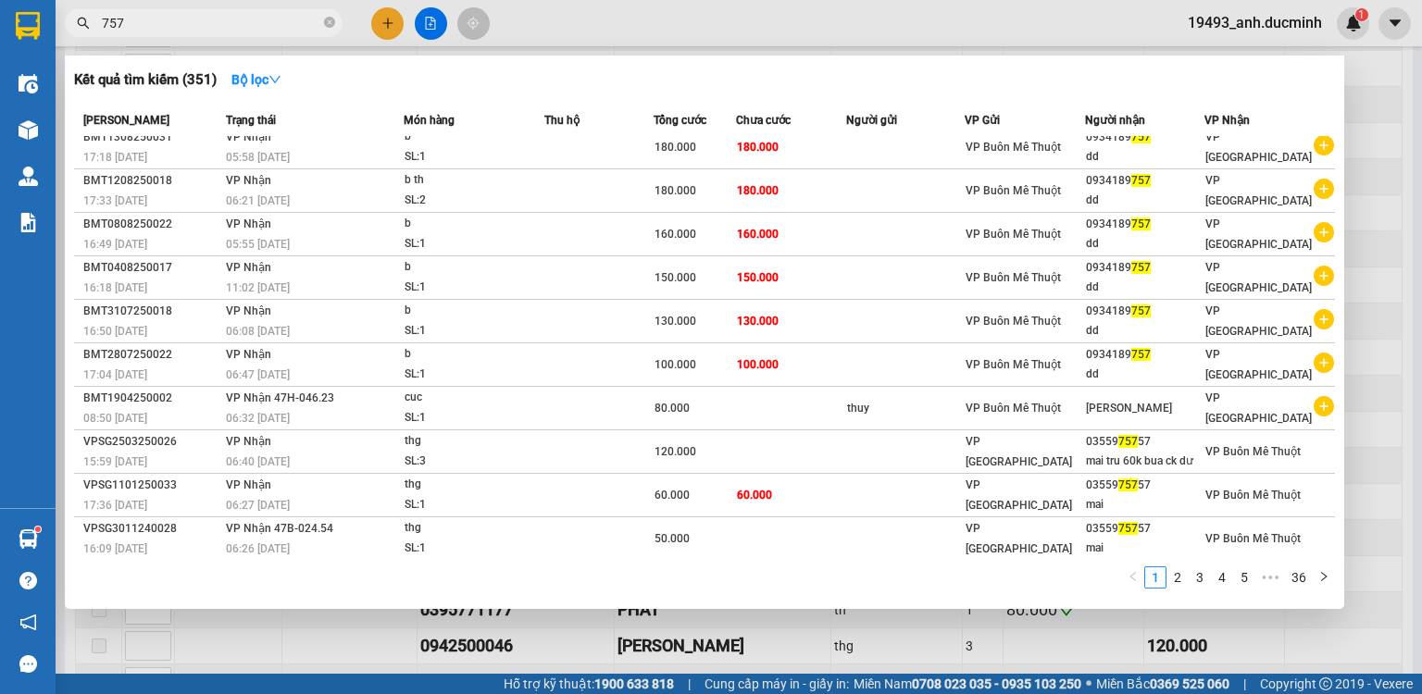
scroll to position [11, 0]
type input "757"
click at [1176, 577] on link "2" at bounding box center [1178, 578] width 20 height 20
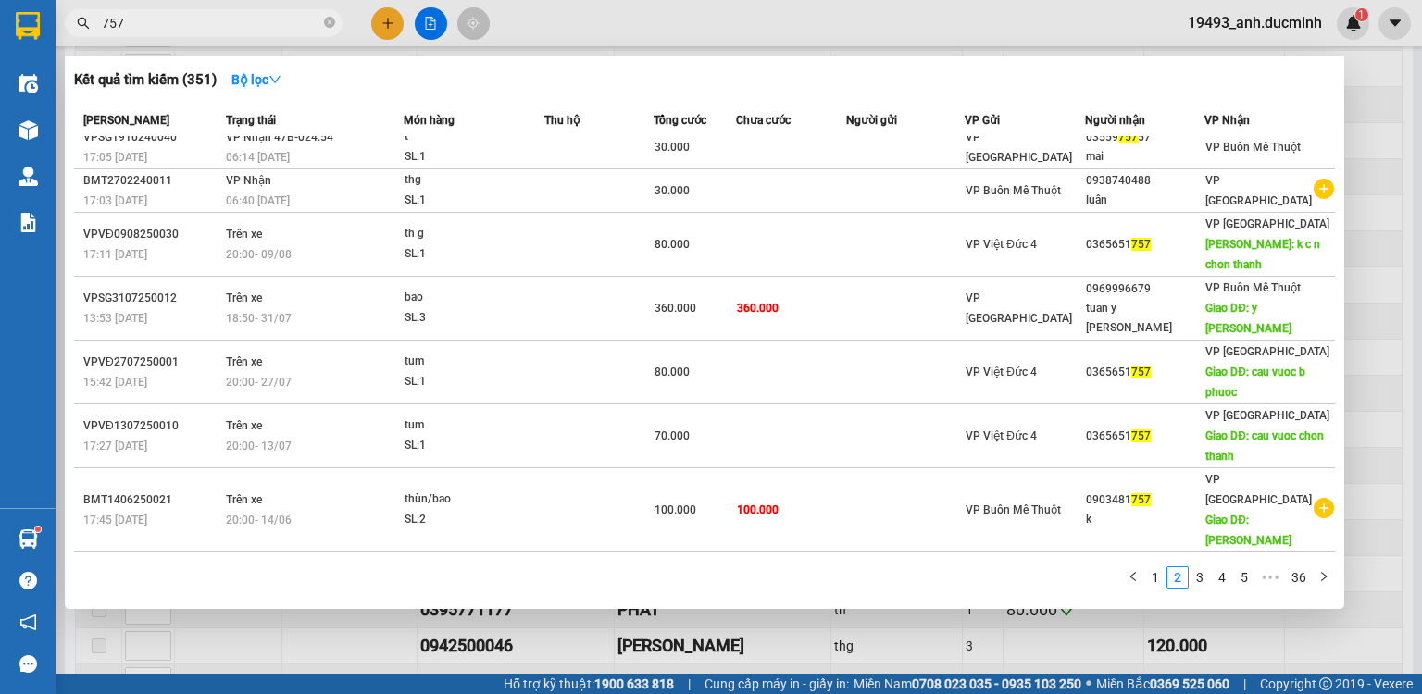
click at [326, 22] on icon "close-circle" at bounding box center [329, 22] width 11 height 11
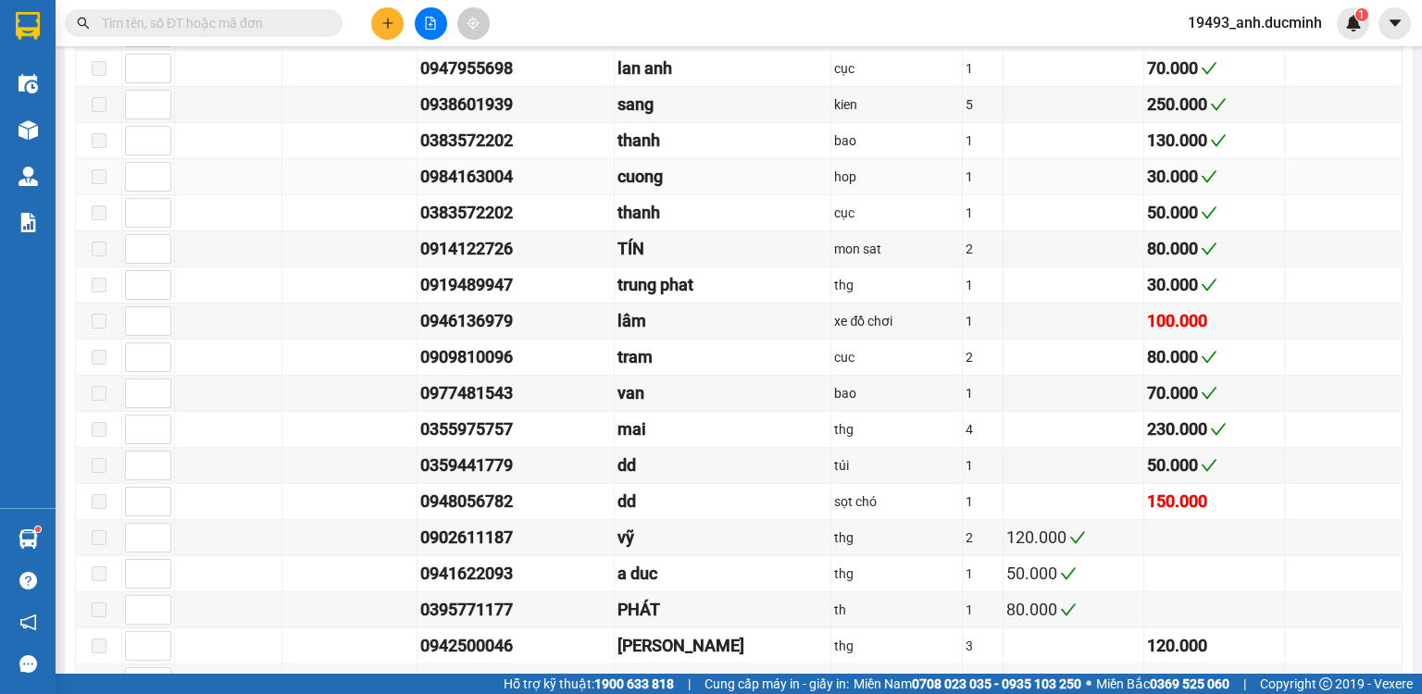
scroll to position [294, 0]
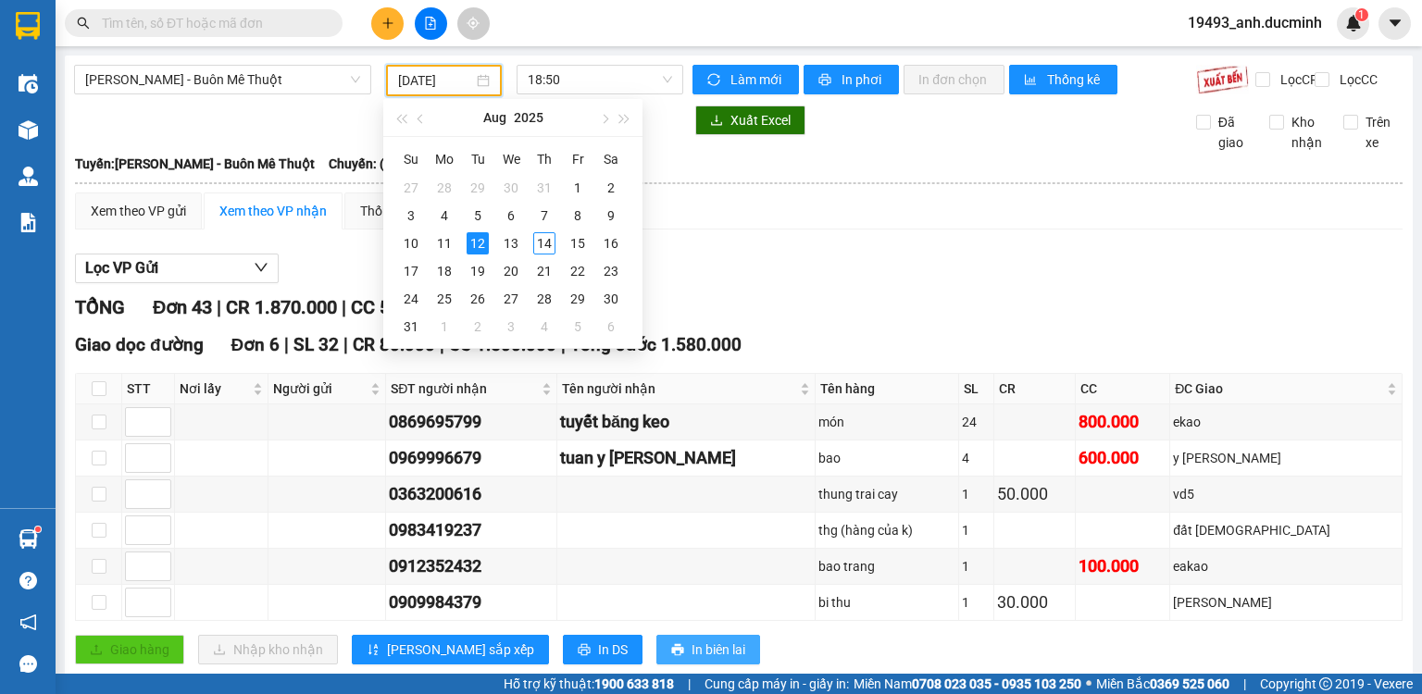
click at [230, 15] on input "text" at bounding box center [211, 23] width 219 height 20
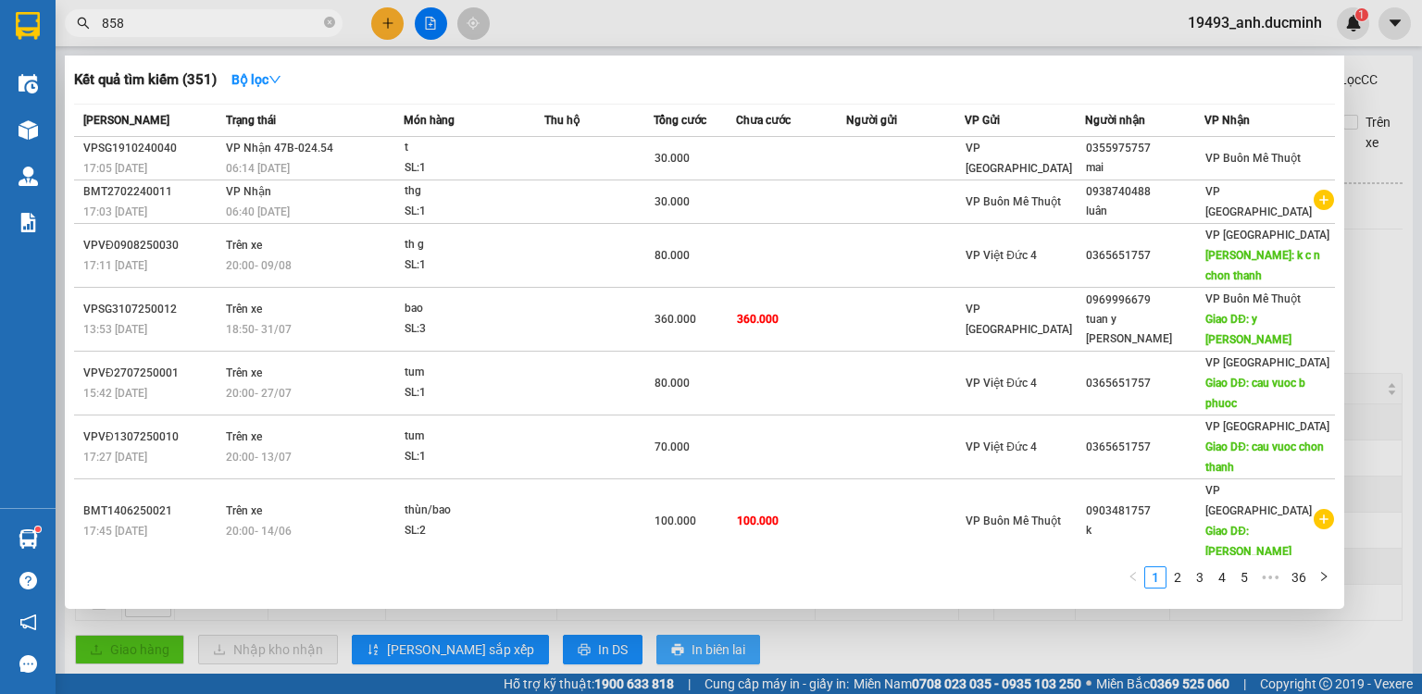
type input "8586"
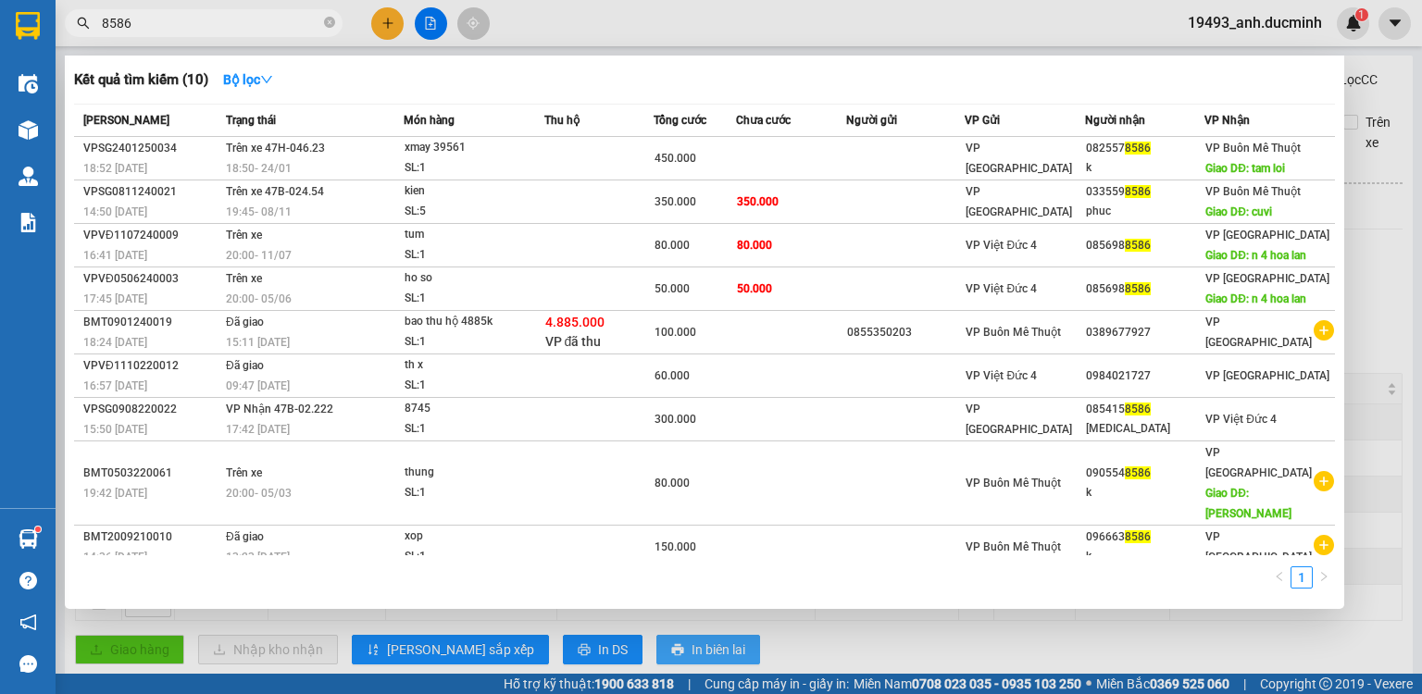
drag, startPoint x: 331, startPoint y: 20, endPoint x: 294, endPoint y: 22, distance: 37.1
click at [329, 20] on icon "close-circle" at bounding box center [329, 22] width 11 height 11
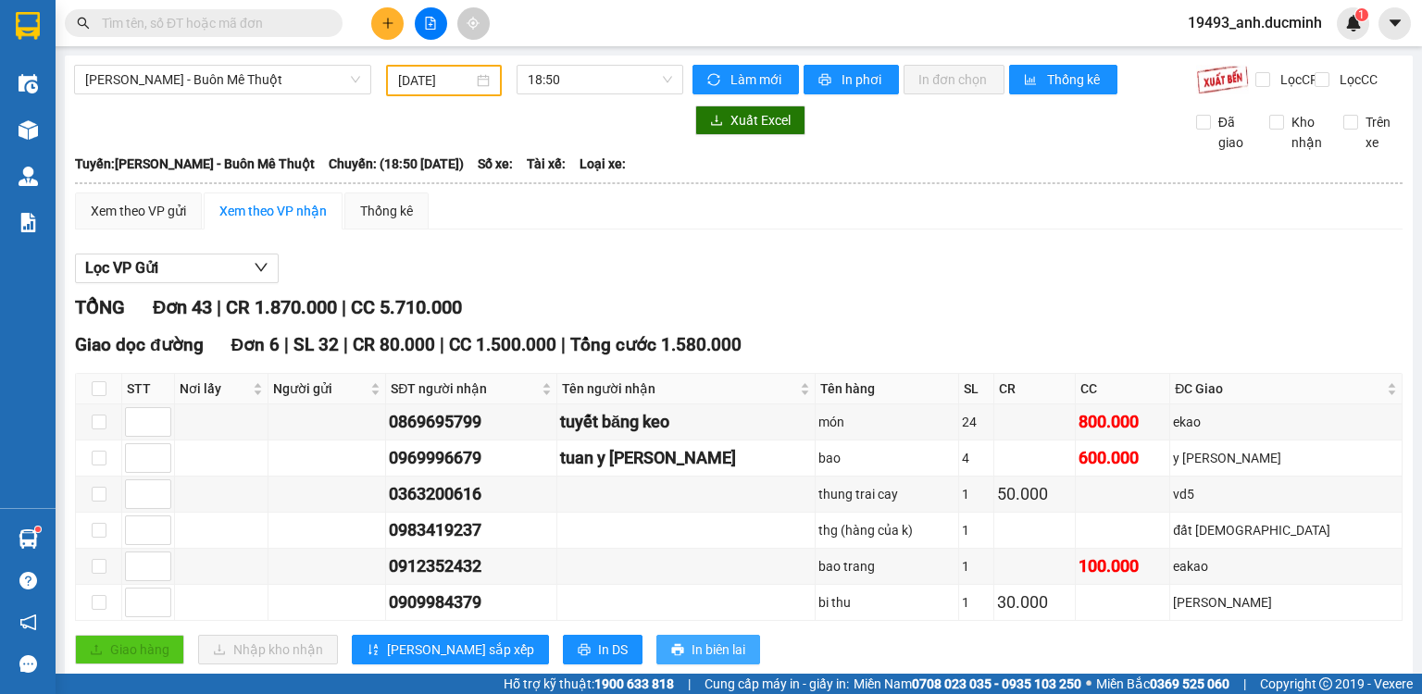
click at [294, 22] on input "text" at bounding box center [211, 23] width 219 height 20
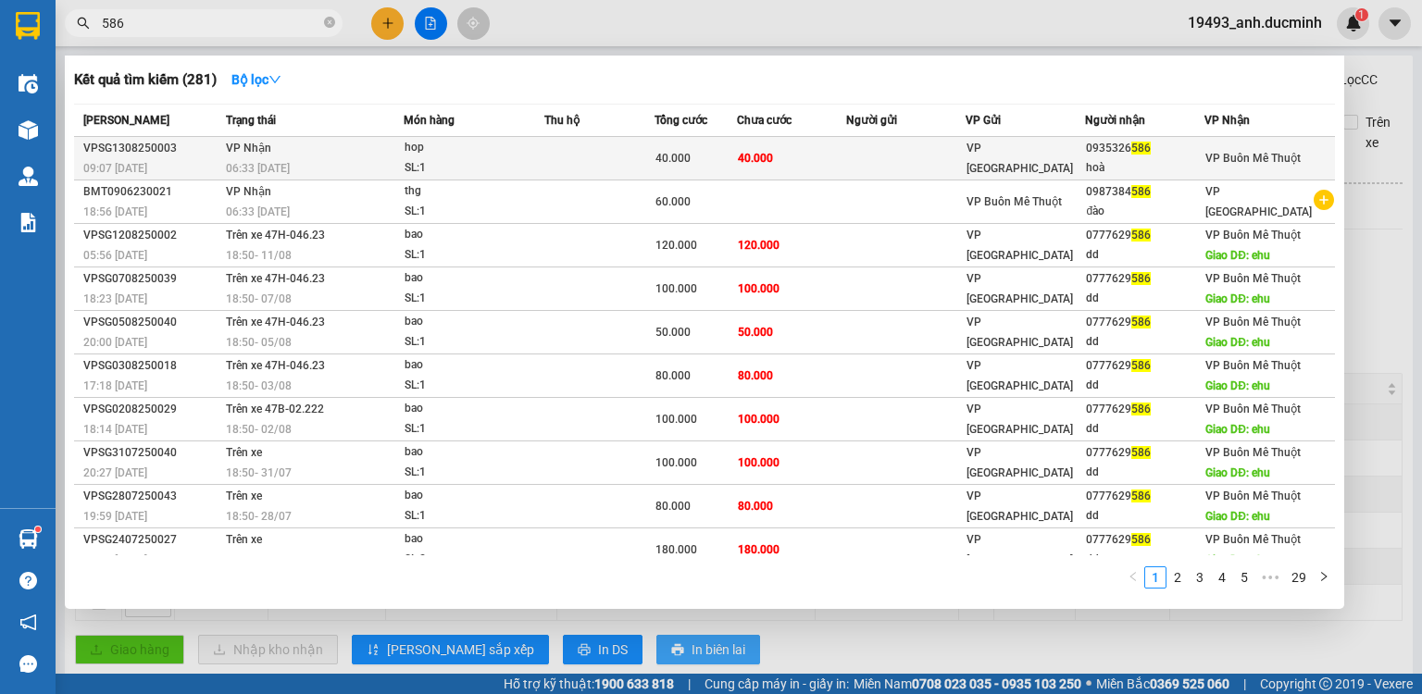
type input "586"
click at [813, 160] on td "40.000" at bounding box center [792, 159] width 110 height 44
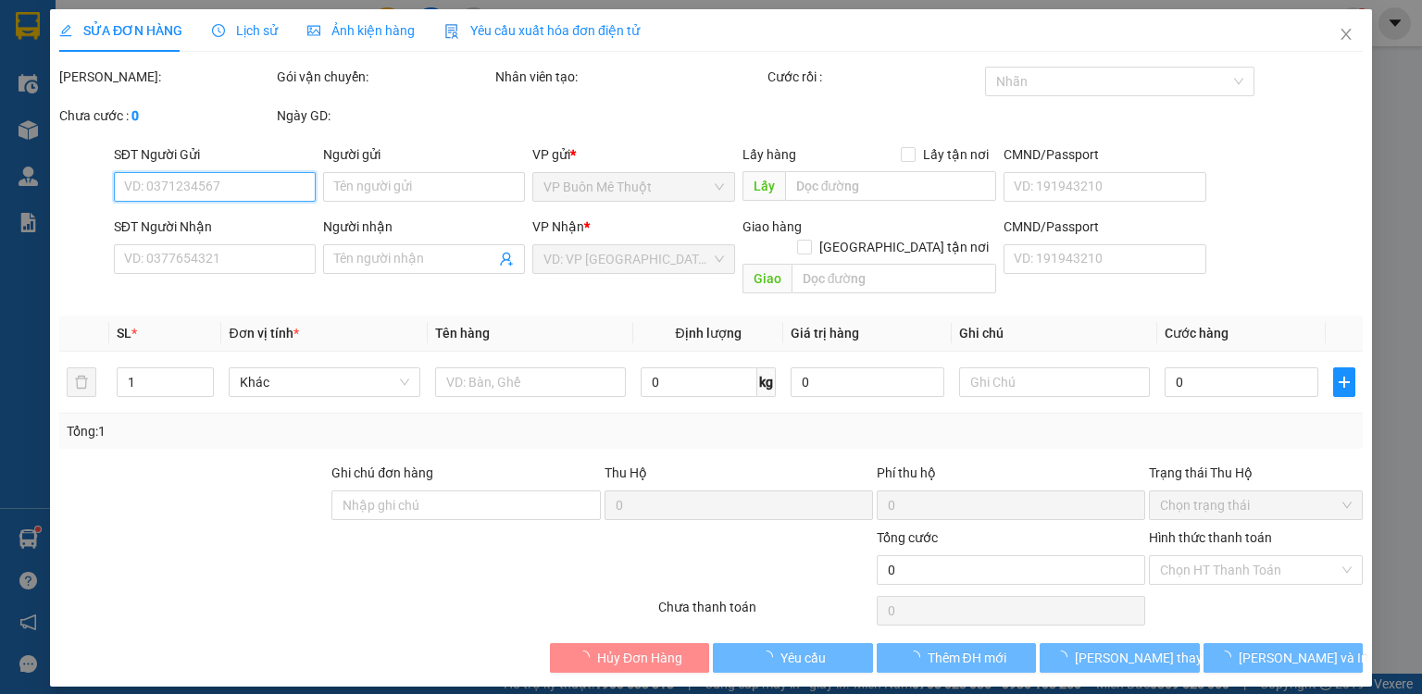
type input "0935326586"
type input "hoà"
type input "40.000"
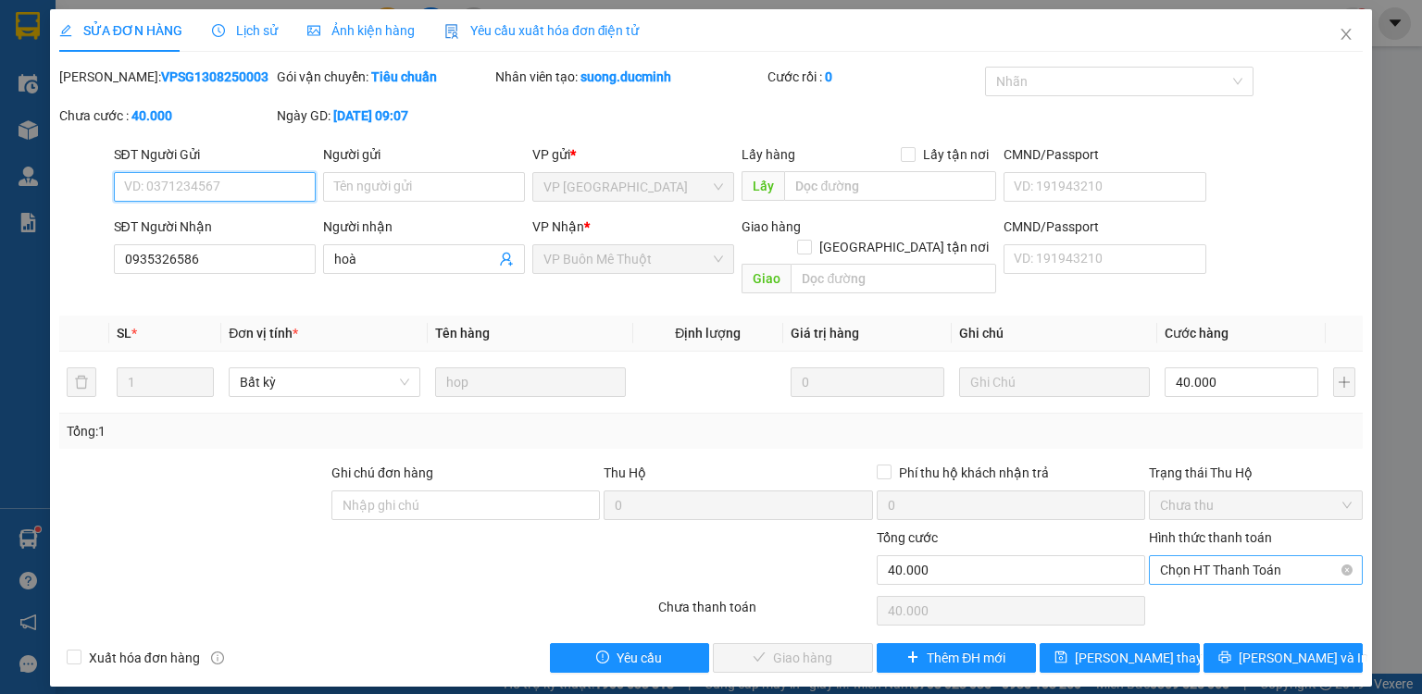
click at [1215, 557] on span "Chọn HT Thanh Toán" at bounding box center [1256, 571] width 192 height 28
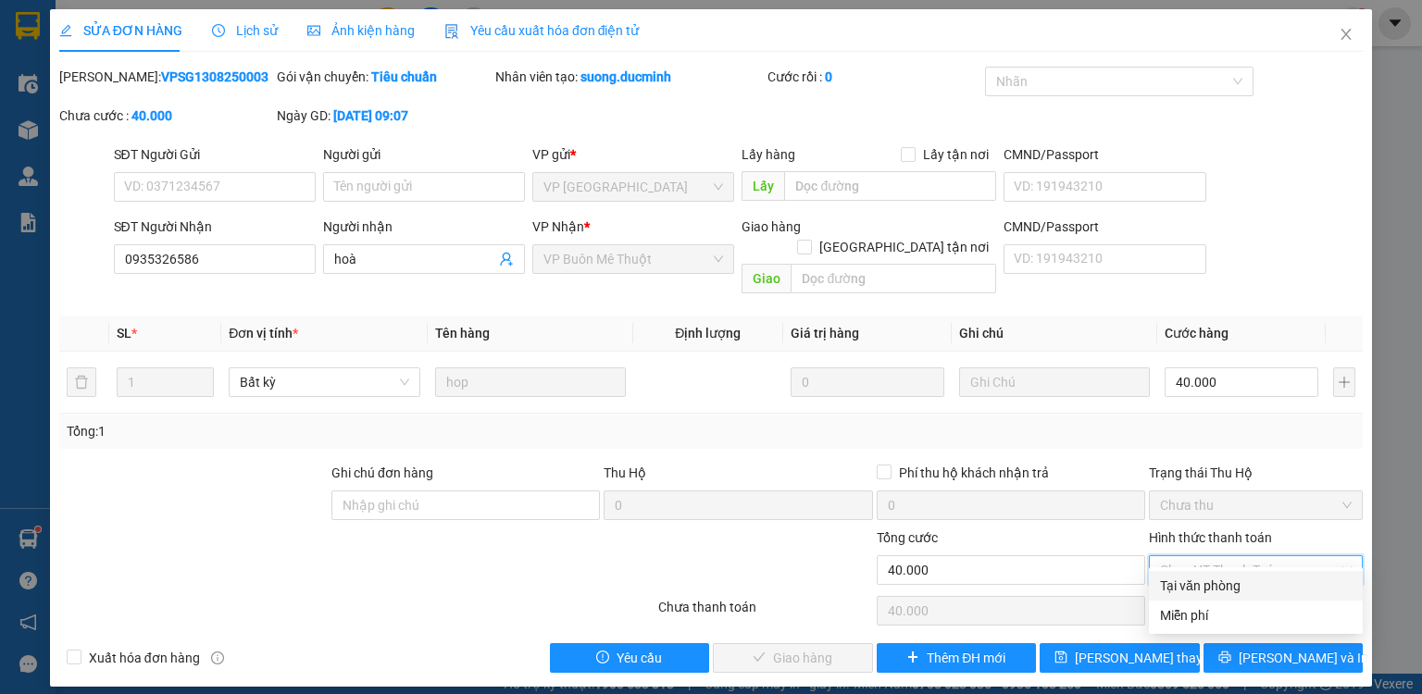
drag, startPoint x: 1219, startPoint y: 582, endPoint x: 1148, endPoint y: 604, distance: 73.8
click at [1219, 582] on div "Tại văn phòng" at bounding box center [1256, 586] width 192 height 20
type input "0"
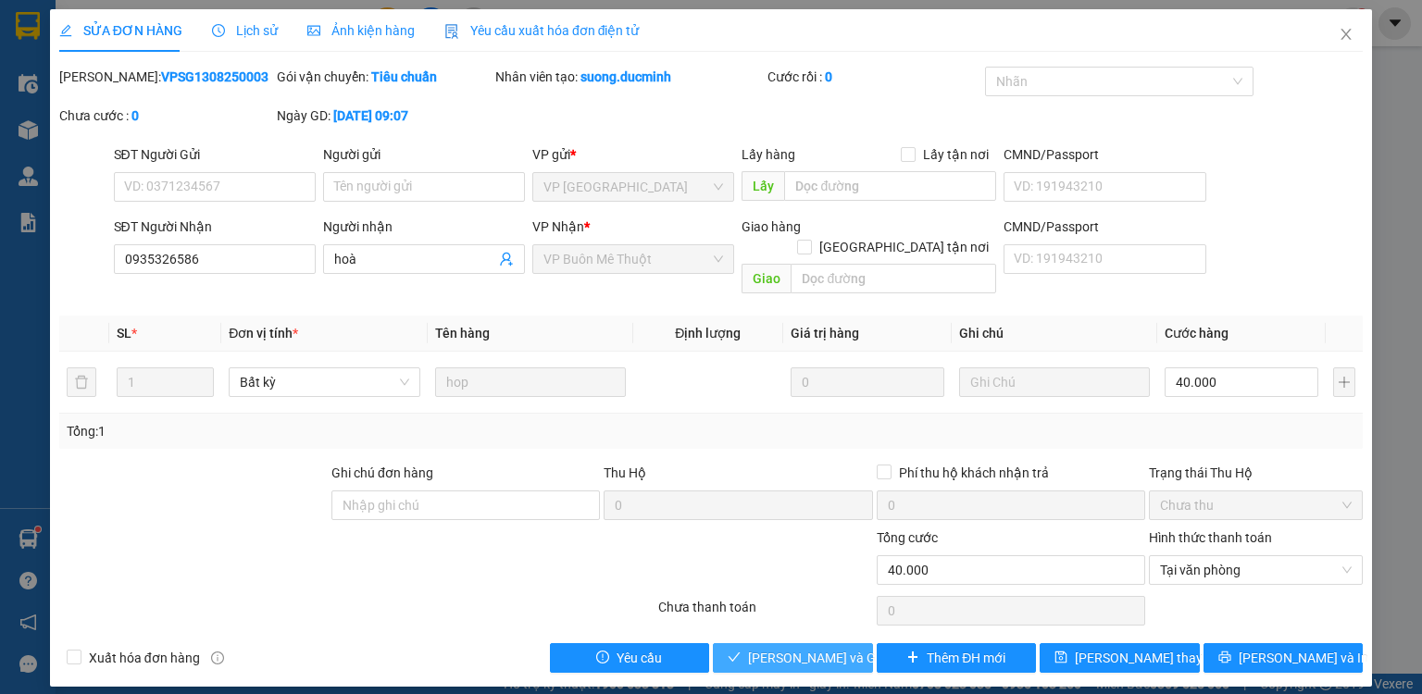
click at [828, 648] on span "[PERSON_NAME] và [PERSON_NAME] hàng" at bounding box center [837, 658] width 178 height 20
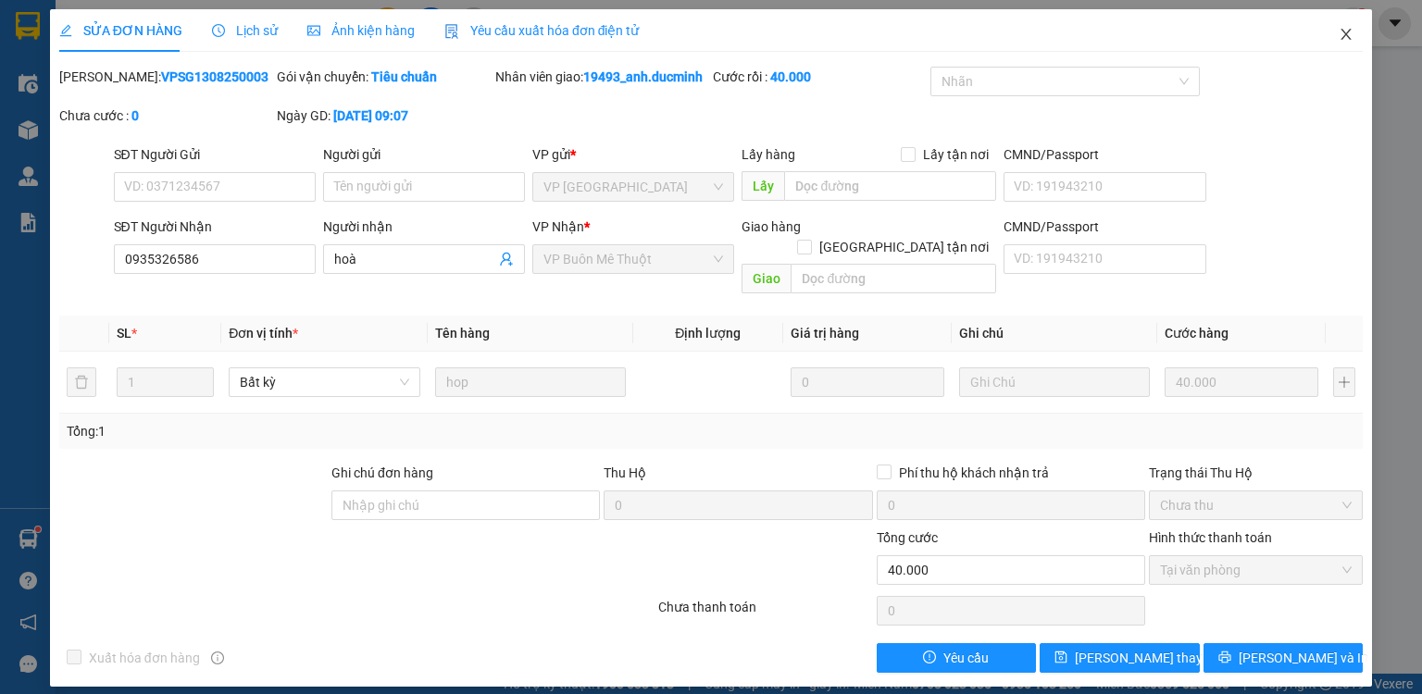
click at [1339, 28] on icon "close" at bounding box center [1346, 34] width 15 height 15
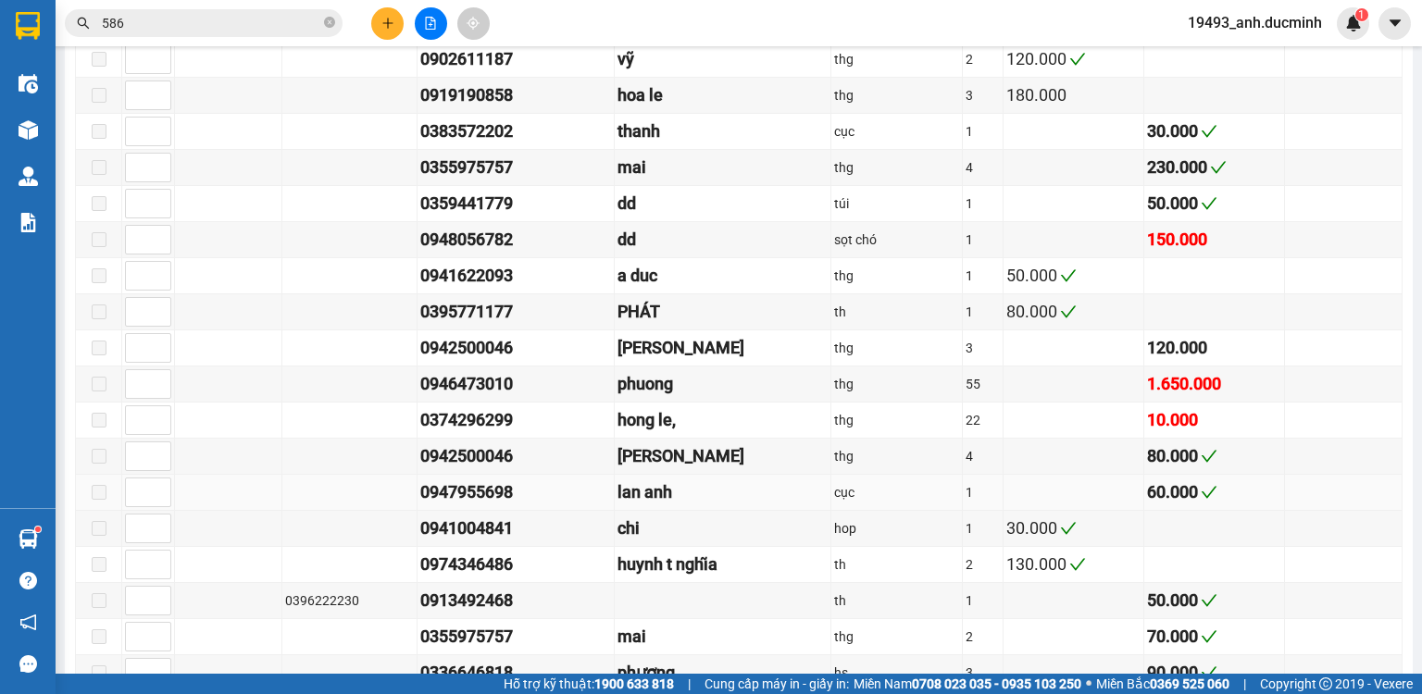
scroll to position [1407, 0]
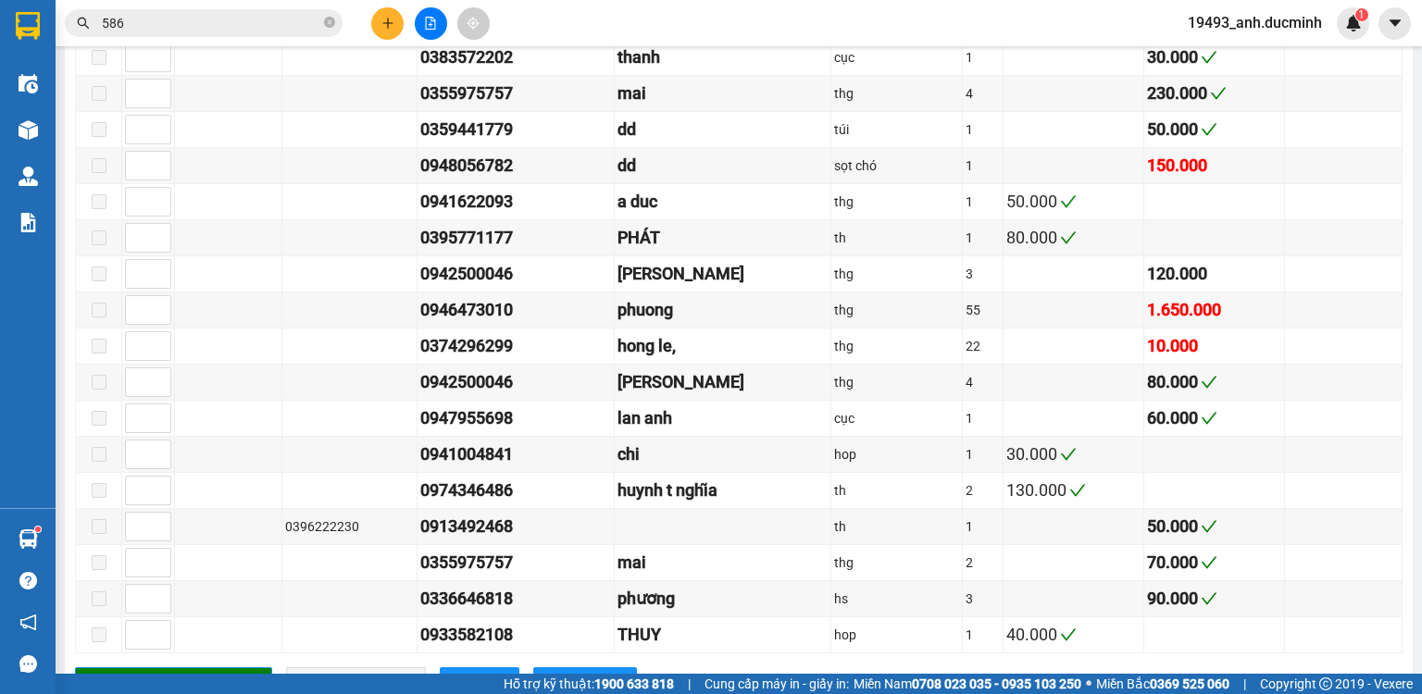
drag, startPoint x: 470, startPoint y: 493, endPoint x: 0, endPoint y: 722, distance: 523.5
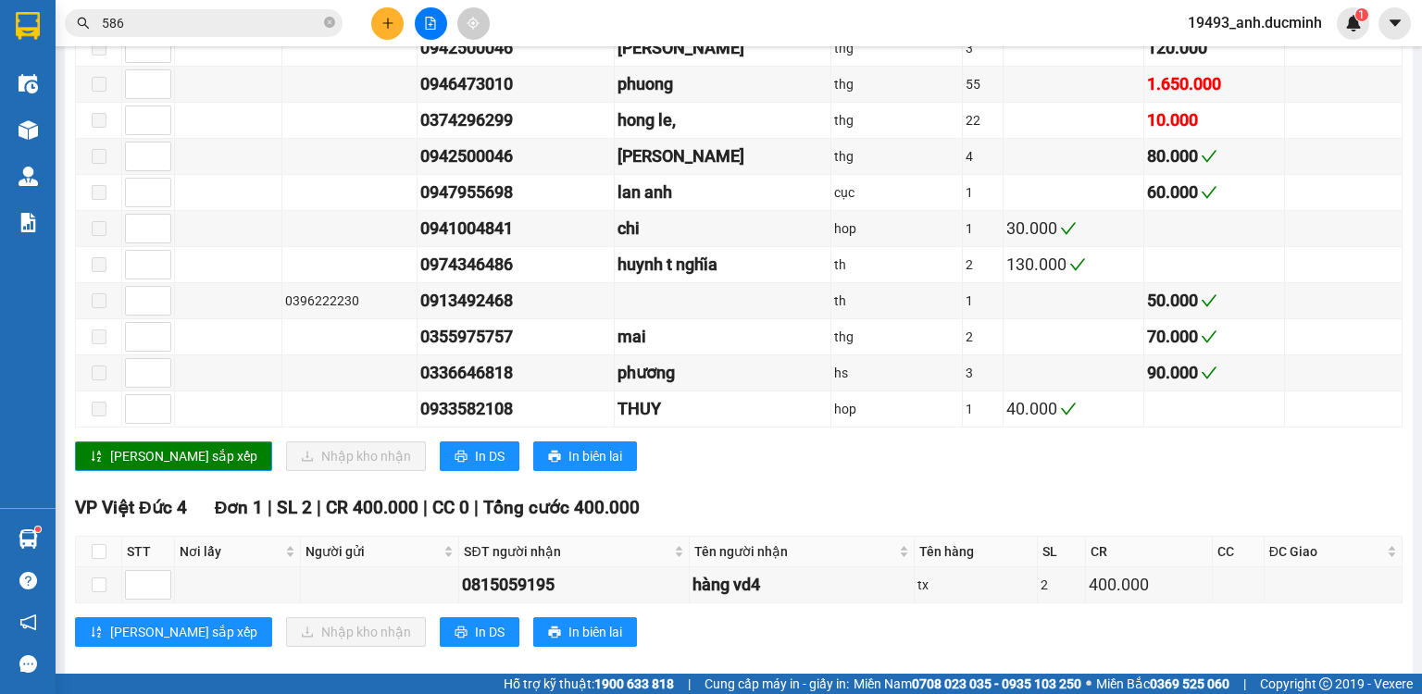
scroll to position [1646, 0]
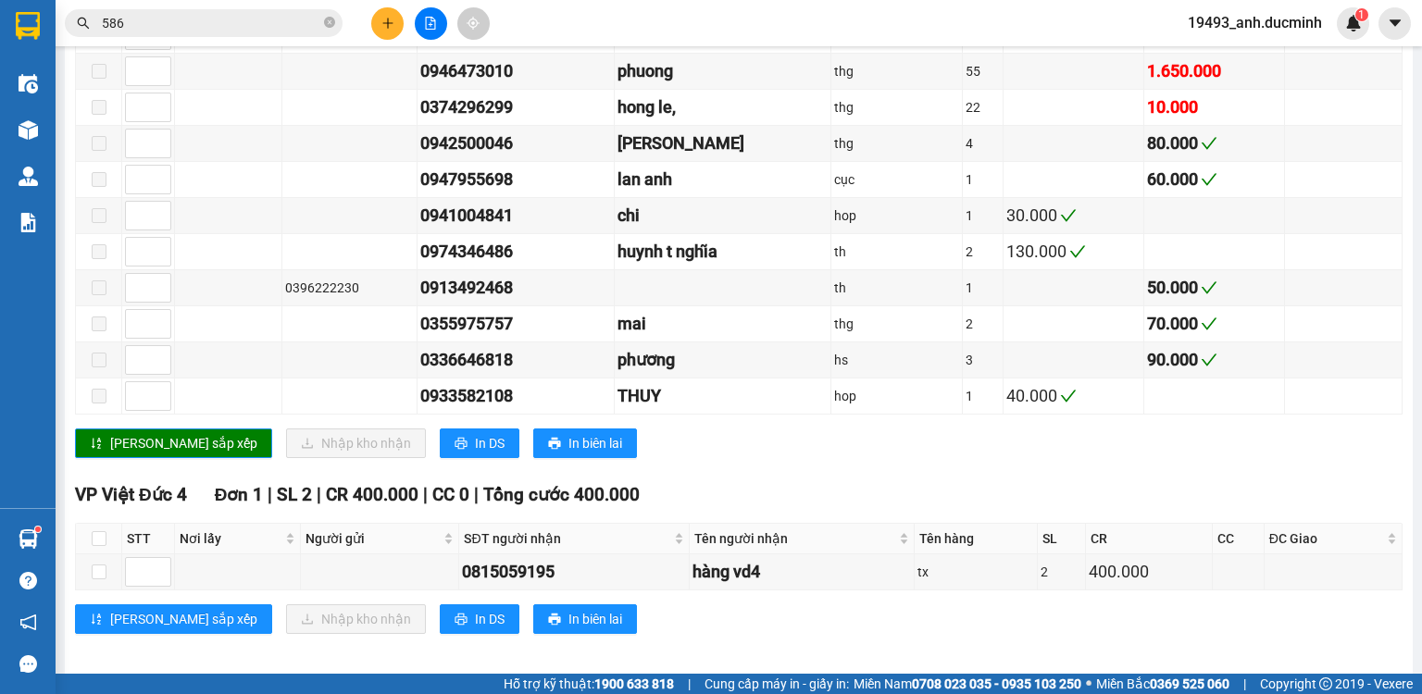
click at [1413, 674] on footer "Hỗ trợ kỹ thuật: 1900 633 818 | Cung cấp máy in - giấy in: Miền Nam 0708 023 03…" at bounding box center [711, 684] width 1422 height 20
drag, startPoint x: 1421, startPoint y: 679, endPoint x: 1405, endPoint y: 696, distance: 24.2
click at [1405, 694] on html "Kết quả tìm kiếm ( 281 ) Bộ lọc Mã ĐH Trạng thái Món hàng Thu hộ Tổng cước Chưa…" at bounding box center [711, 347] width 1422 height 694
click at [330, 23] on icon "close-circle" at bounding box center [329, 22] width 11 height 11
